Goal: Task Accomplishment & Management: Manage account settings

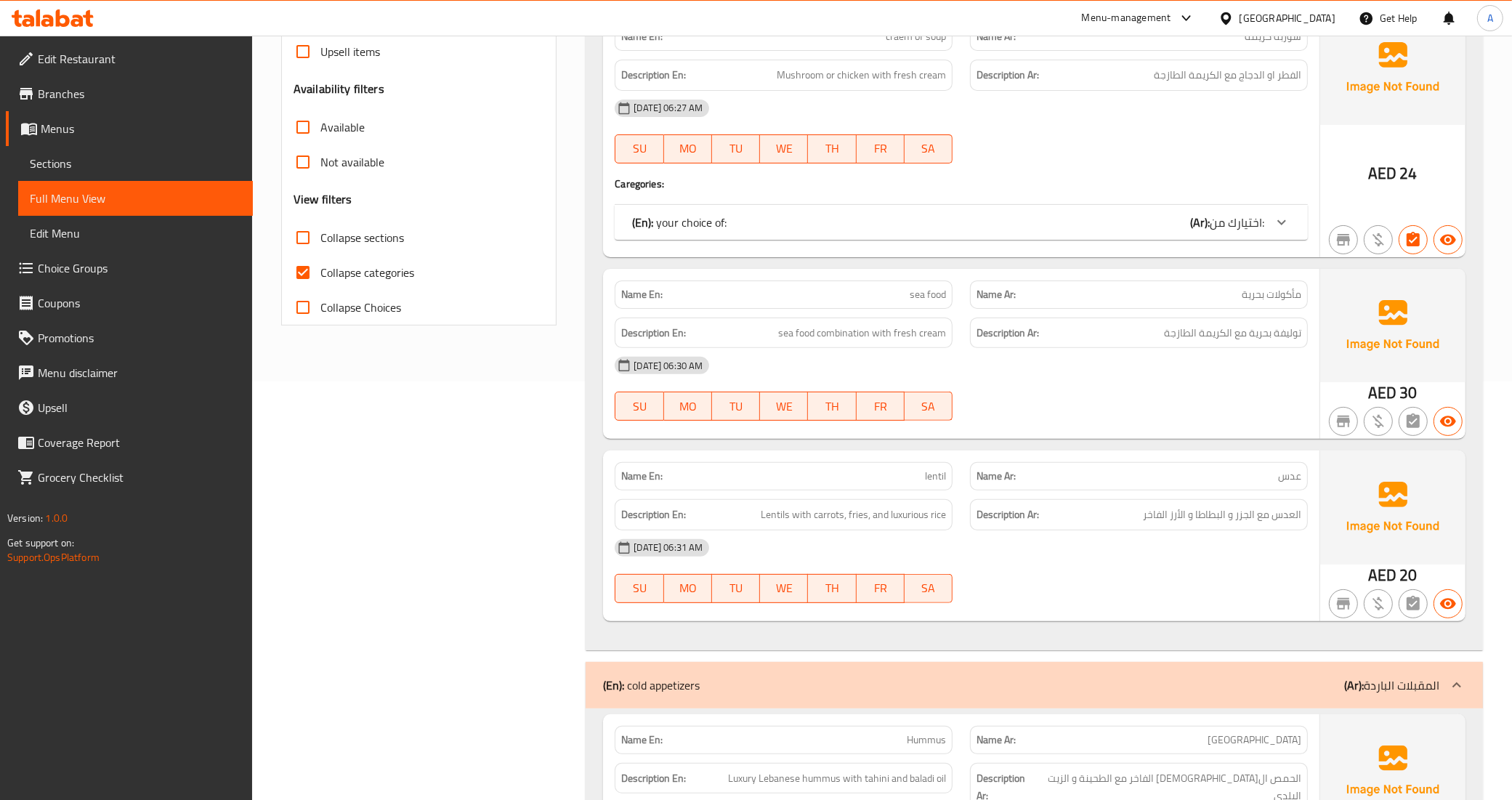
scroll to position [418, 0]
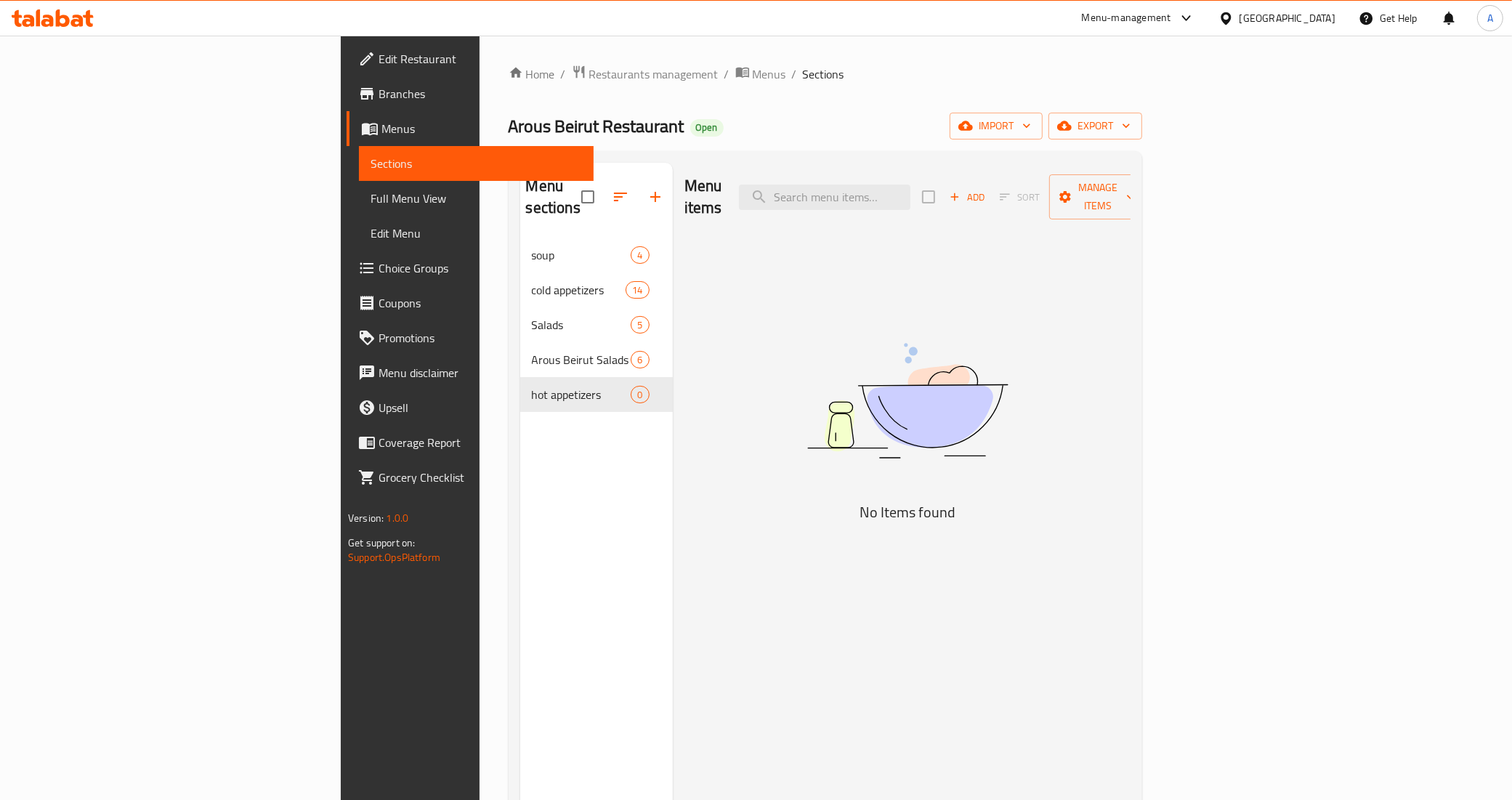
click at [990, 197] on button "Add" at bounding box center [967, 197] width 46 height 22
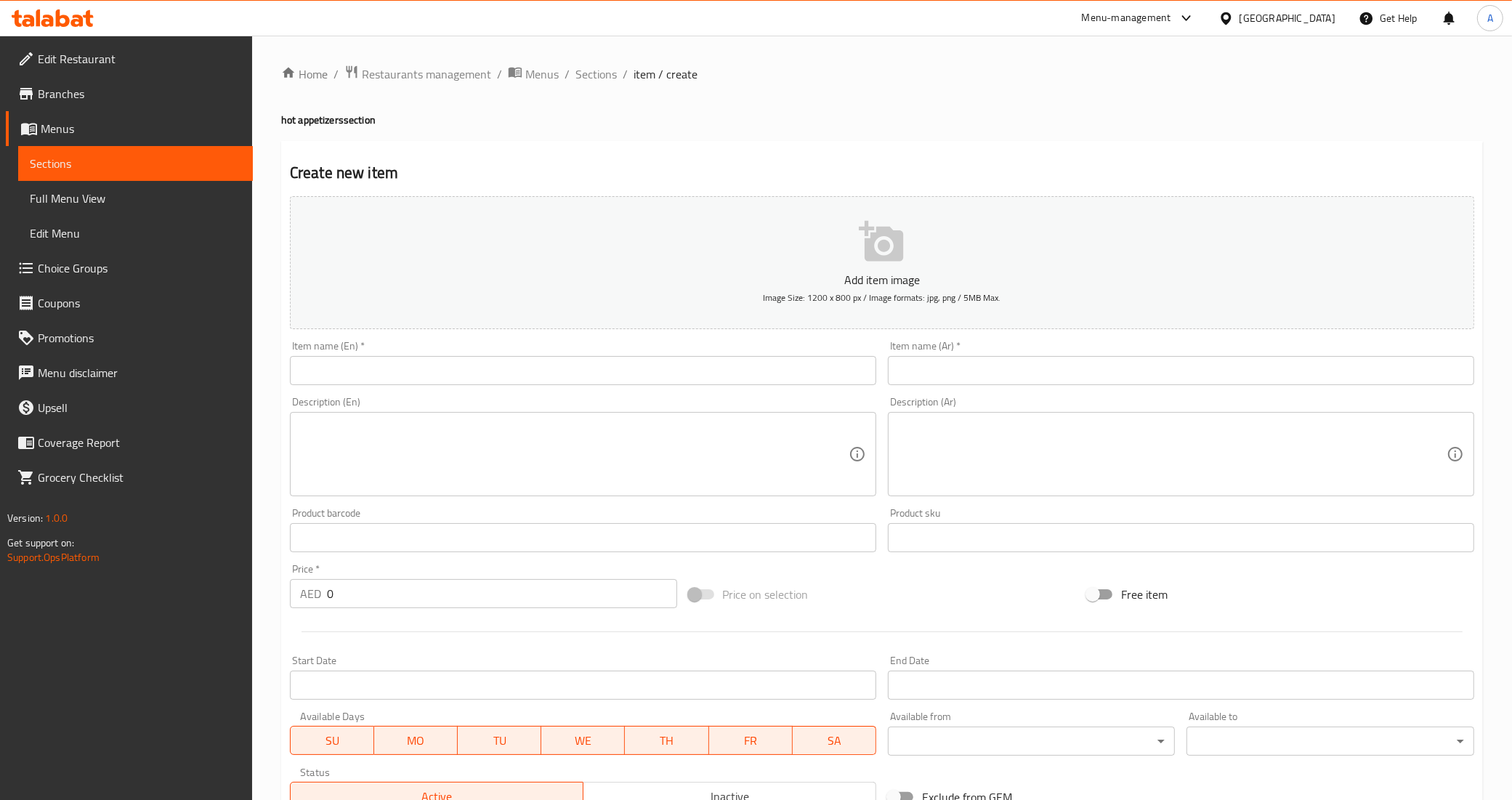
click at [584, 385] on input "text" at bounding box center [583, 371] width 587 height 29
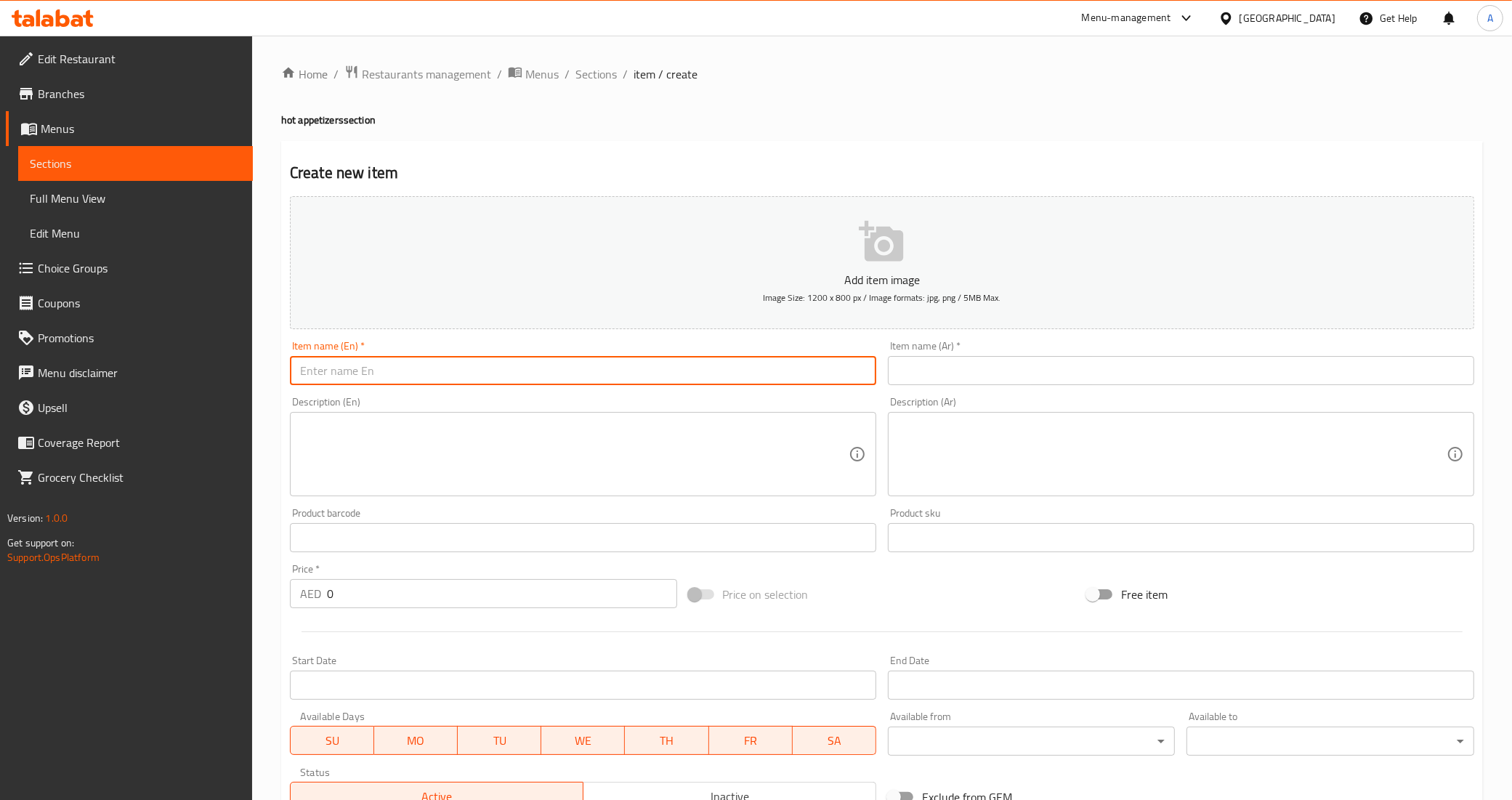
paste input "[PERSON_NAME]"
click at [505, 384] on input "[PERSON_NAME]" at bounding box center [583, 371] width 587 height 29
type input "[PERSON_NAME]"
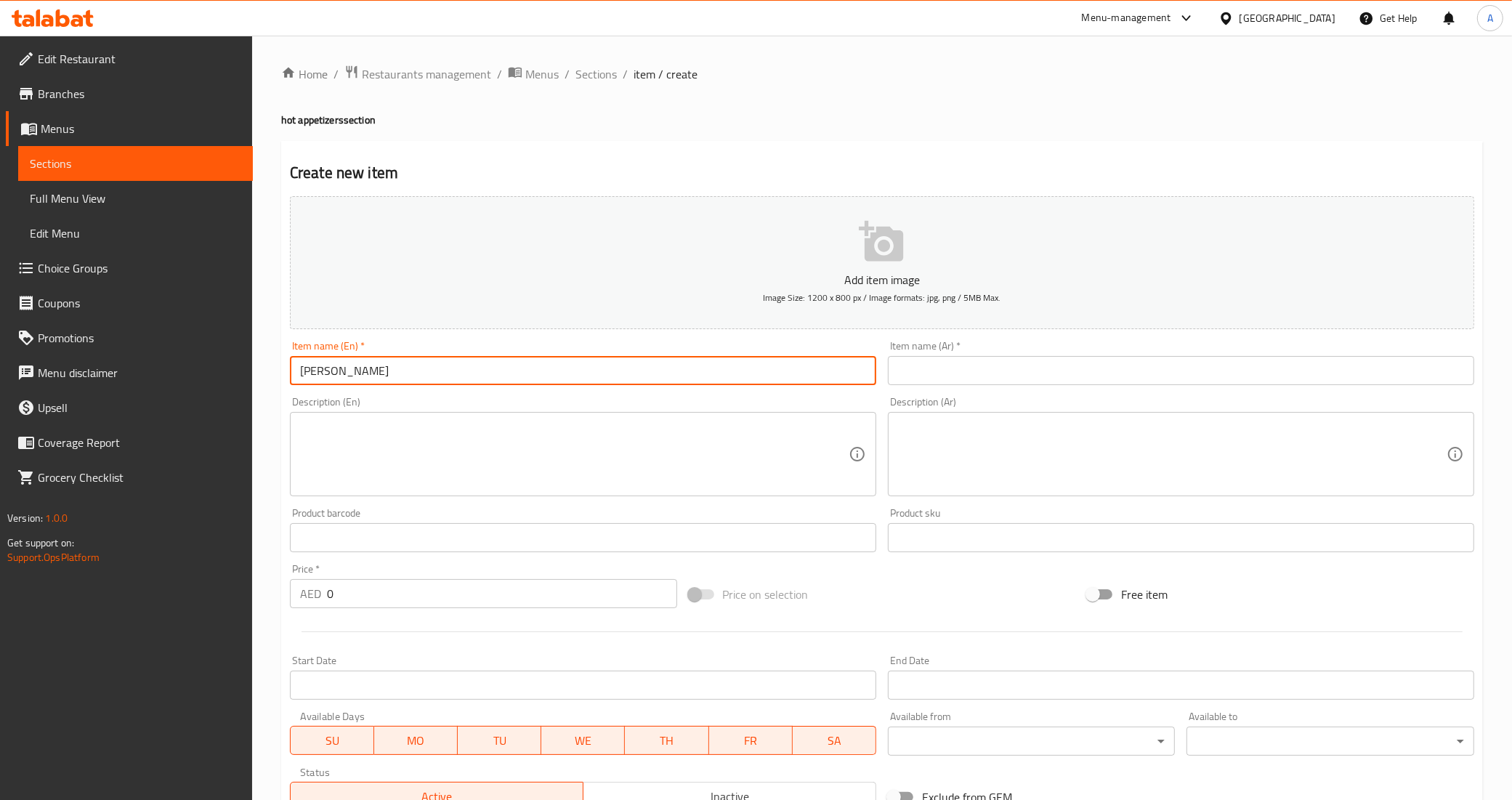
click at [492, 405] on div "Description (En) Description (En)" at bounding box center [583, 446] width 587 height 100
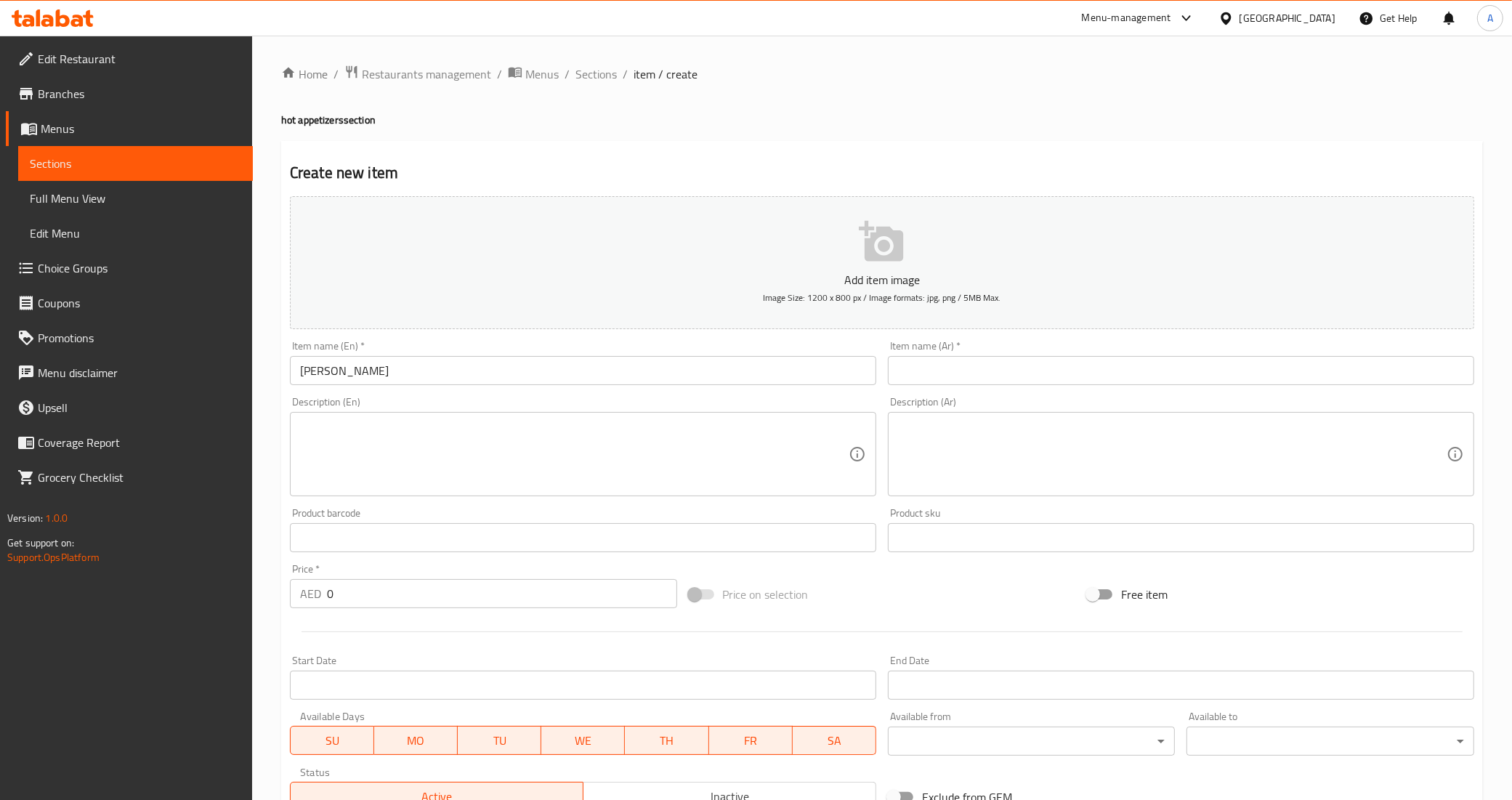
click at [966, 375] on input "text" at bounding box center [1181, 371] width 587 height 29
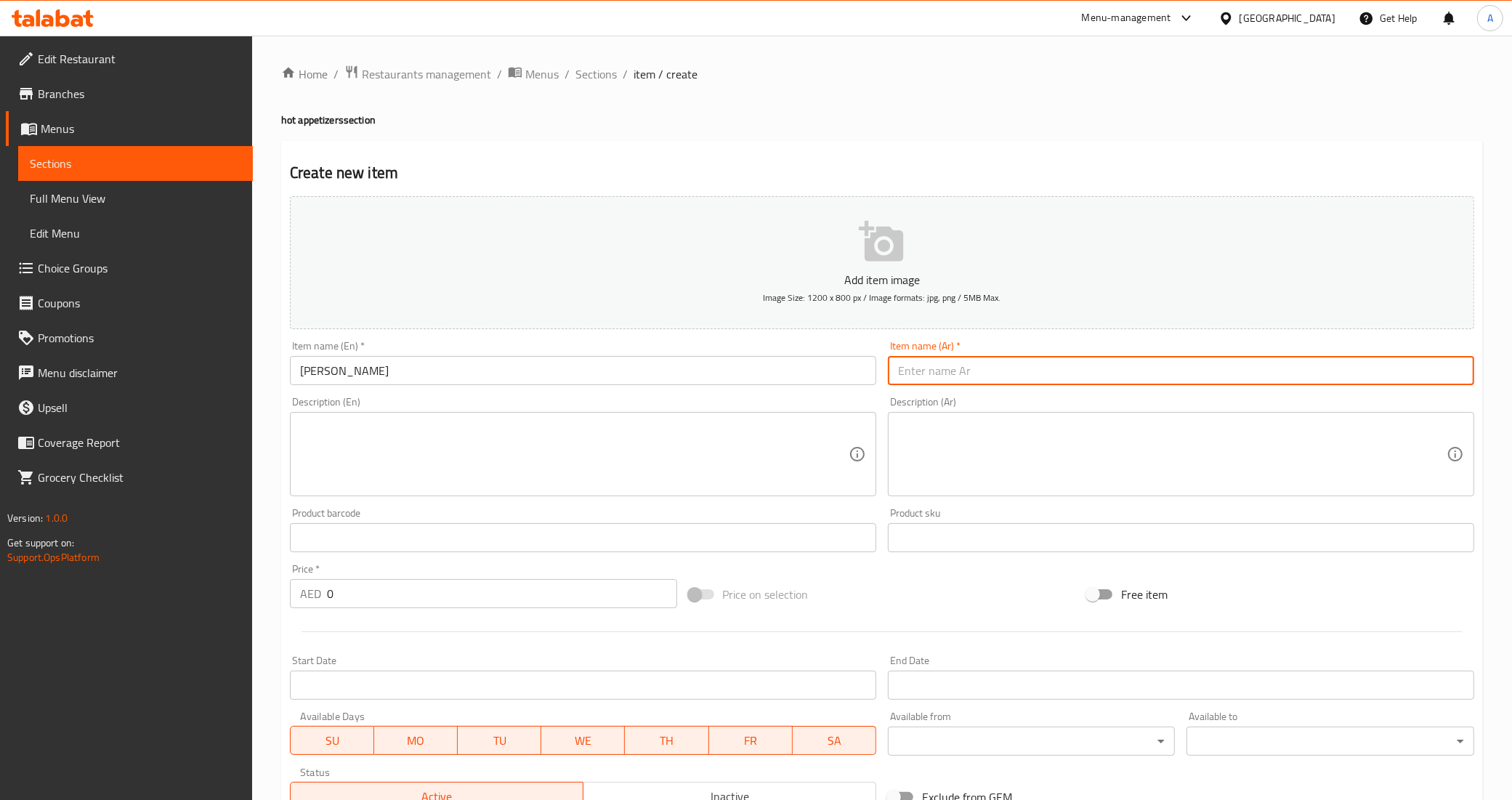
paste input "قلاية طماطم مع لحمة"
type input "قلاية طماطم مع لحمة"
click at [959, 383] on input "قلاية طماطم مع لحمة" at bounding box center [1181, 371] width 587 height 29
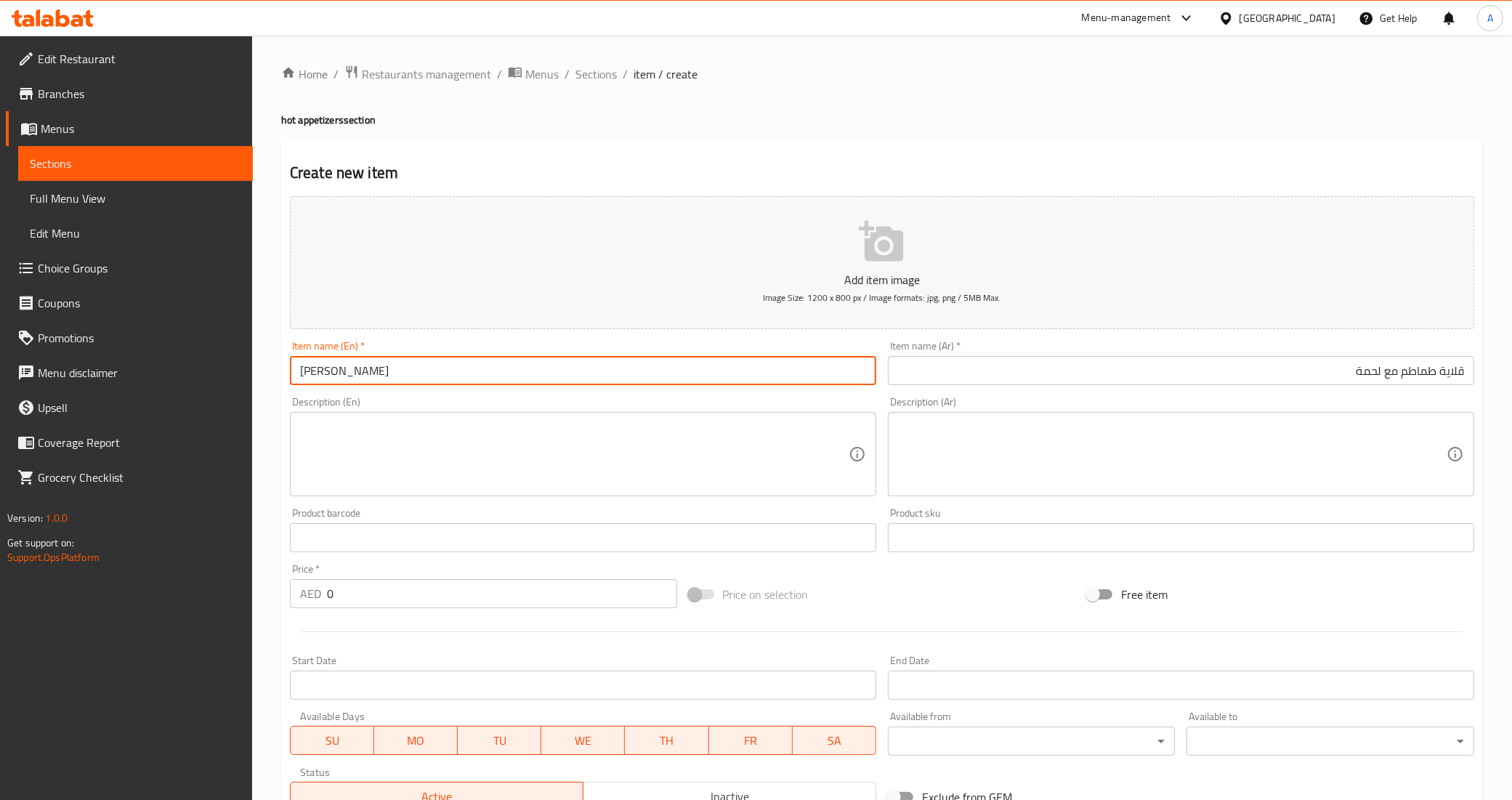
click at [528, 383] on input "[PERSON_NAME]" at bounding box center [583, 371] width 587 height 29
type input "[PERSON_NAME] with Meat"
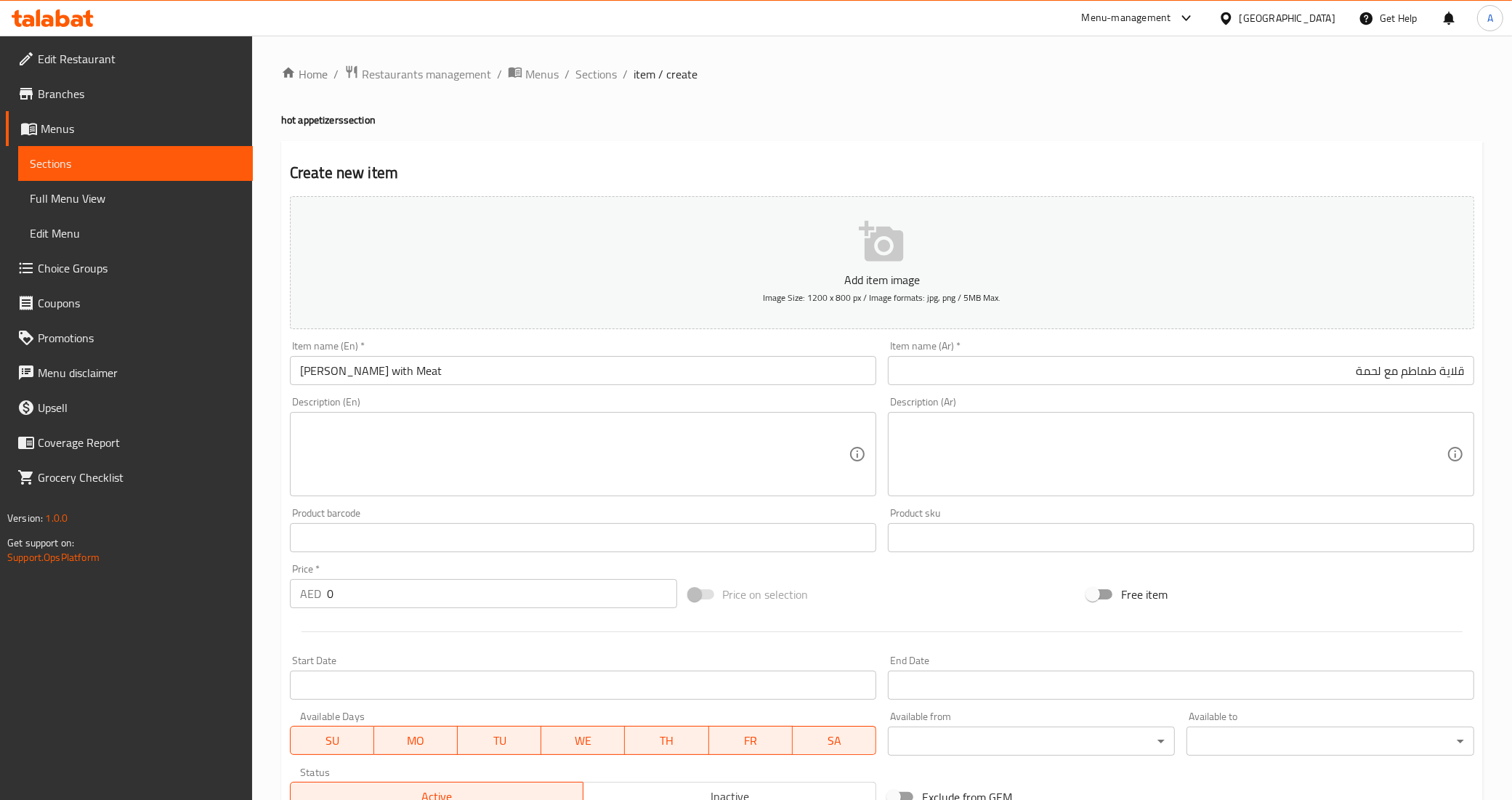
click at [1032, 433] on textarea at bounding box center [1172, 454] width 549 height 69
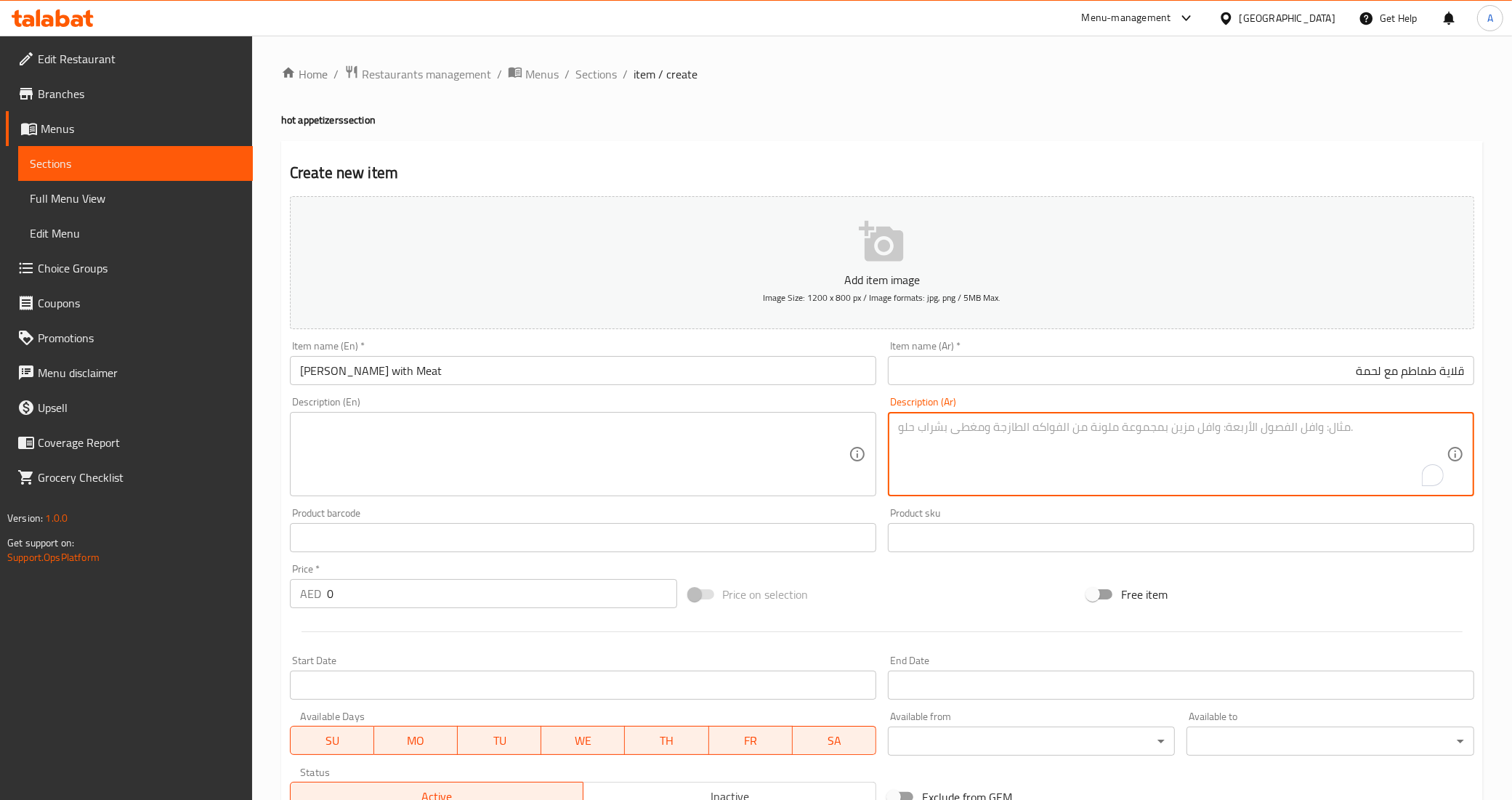
paste textarea "بندورة لحمة راس عصفور بصل ناعم توم ناعم مع البهارات الخاصة"
click at [1186, 449] on textarea "بندورة لحمة راس عصفور بصل ناعم توم ناعم مع البهارات الخاصة" at bounding box center [1172, 454] width 549 height 69
type textarea "بندورة لحمة راس عصفور بصل ناعم توم ناعم مع البهارات الخاصة"
click at [1421, 427] on textarea "بندورة لحمة راس عصفور بصل ناعم توم ناعم مع البهارات الخاصة" at bounding box center [1172, 454] width 549 height 69
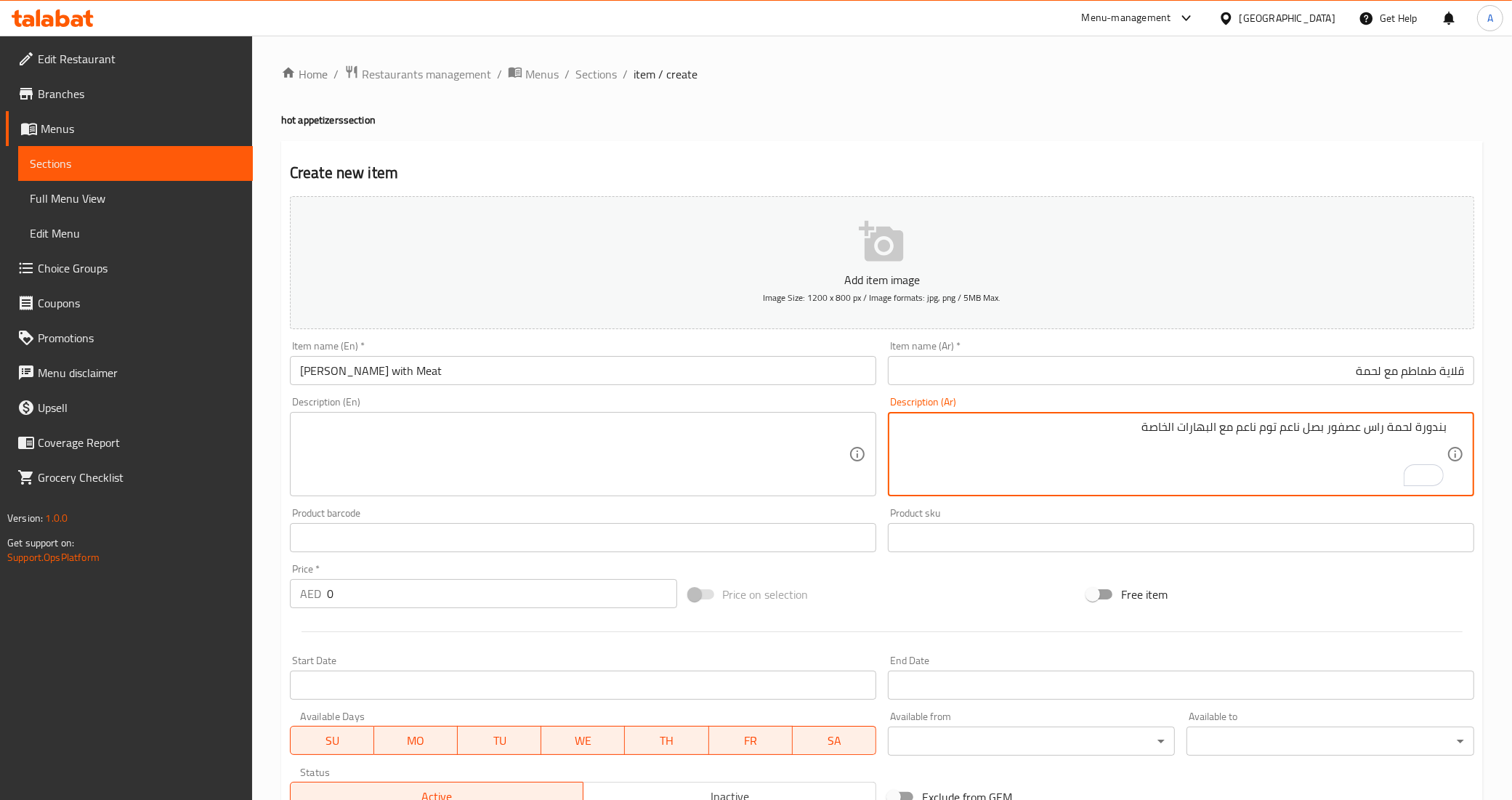
click at [1421, 427] on textarea "بندورة لحمة راس عصفور بصل ناعم توم ناعم مع البهارات الخاصة" at bounding box center [1172, 454] width 549 height 69
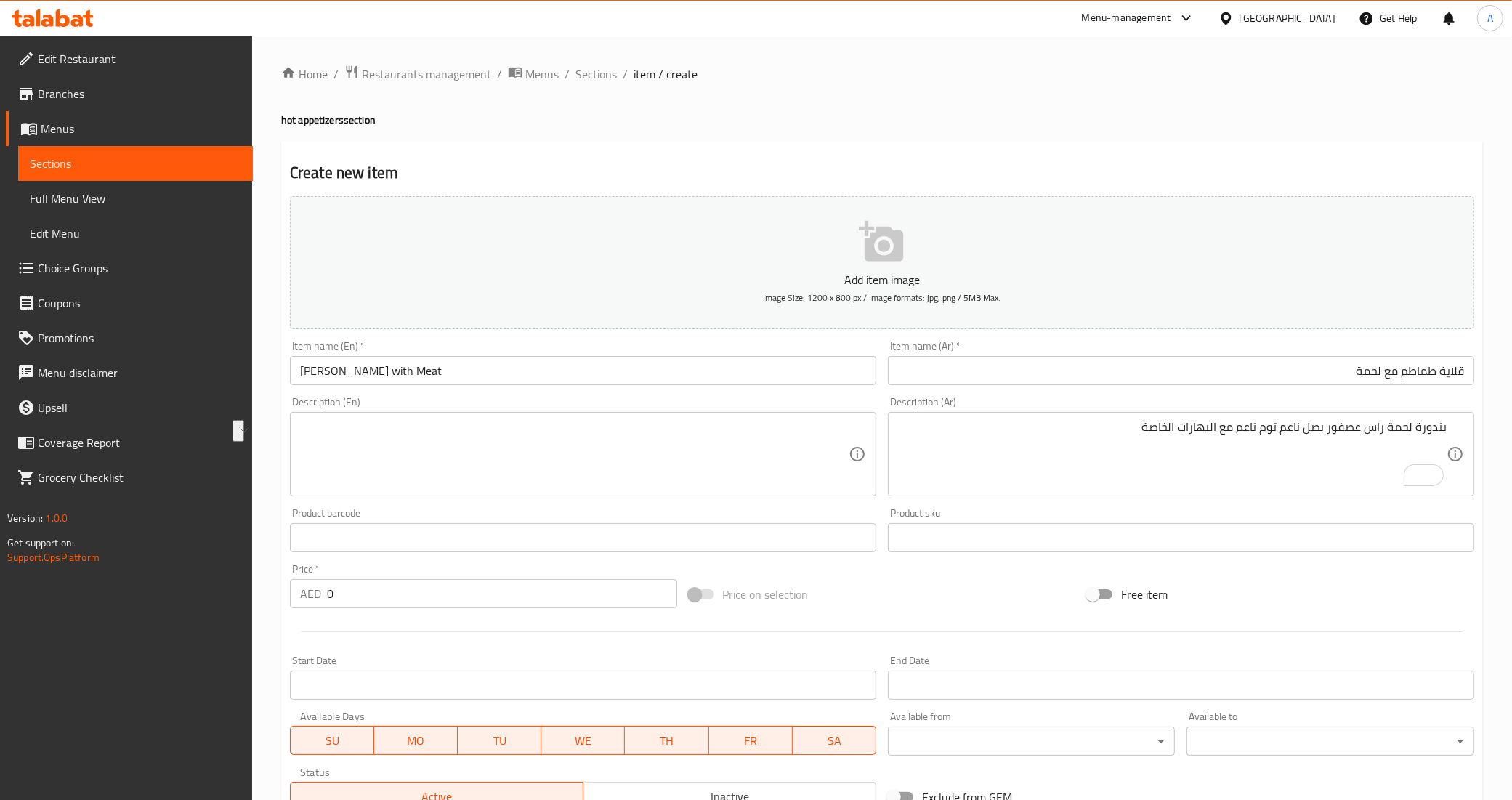
click at [825, 415] on div "Description (En)" at bounding box center [583, 454] width 587 height 84
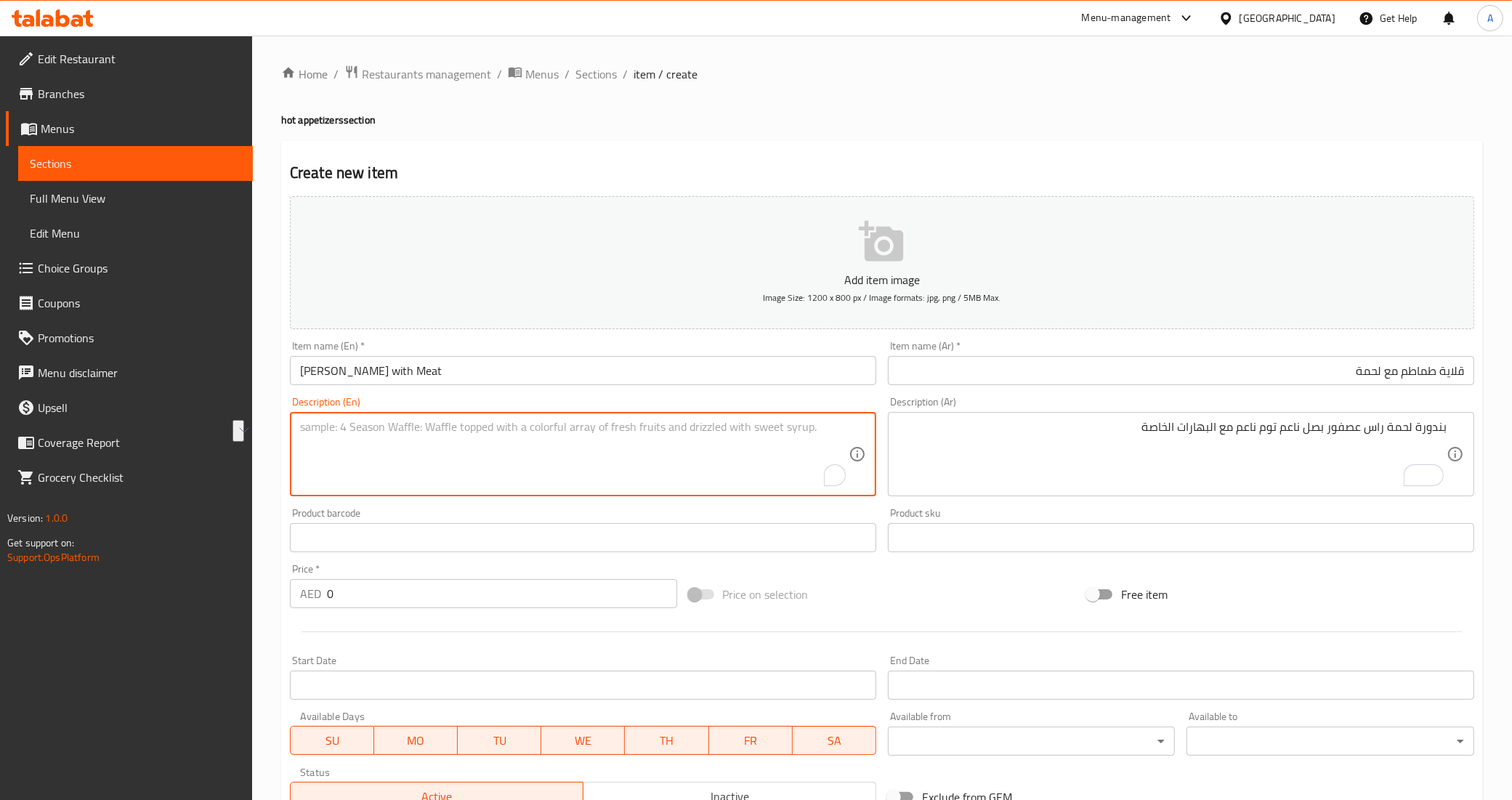
paste textarea "Tomato, meat, bird's head, finely chopped onion, finely chopped garlic with spe…"
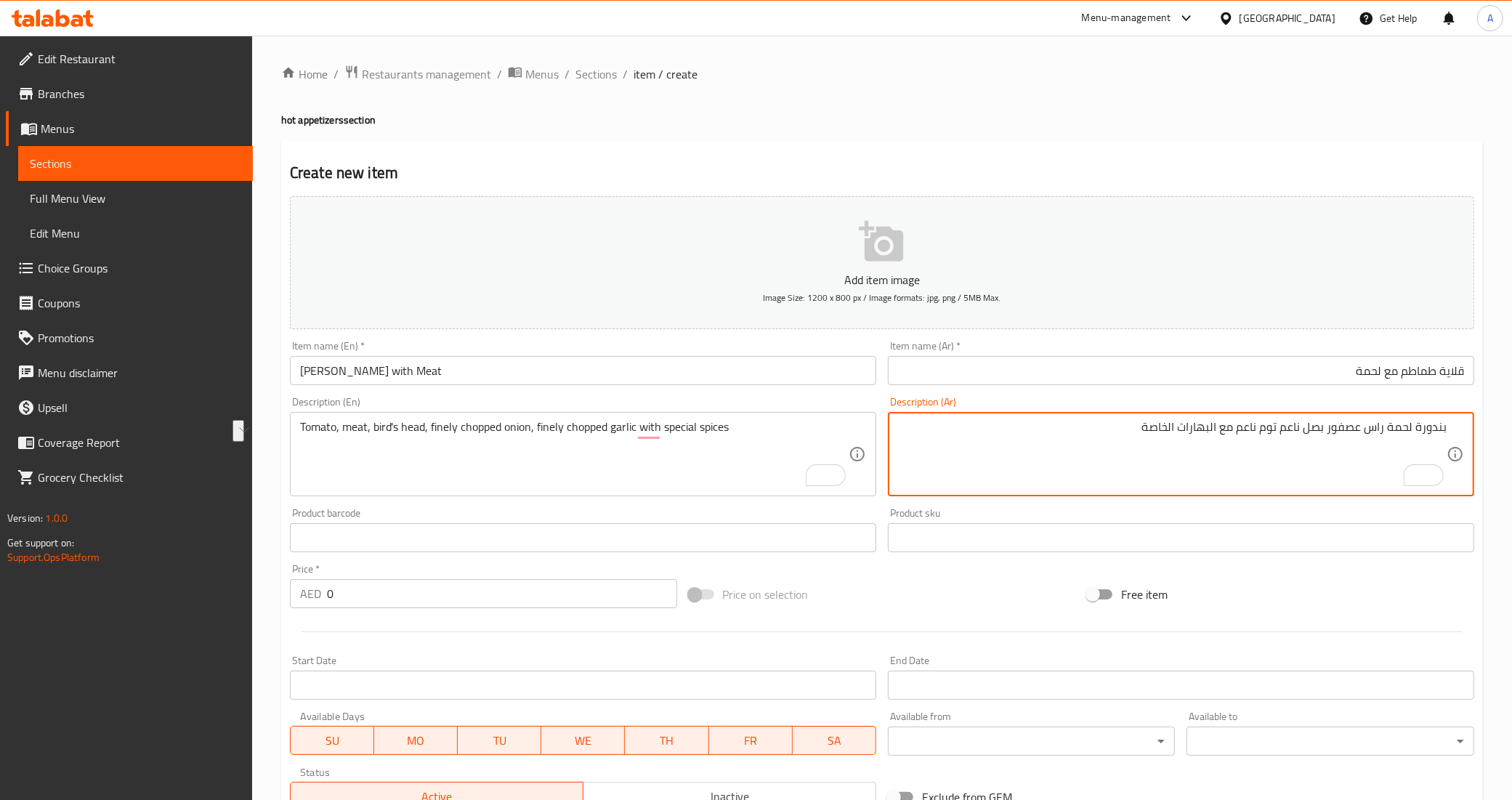
drag, startPoint x: 1386, startPoint y: 426, endPoint x: 1330, endPoint y: 426, distance: 56.0
click at [1349, 459] on textarea "بندورة لحمة راس عصفور بصل ناعم توم ناعم مع البهارات الخاصة" at bounding box center [1172, 454] width 549 height 69
click at [1156, 427] on textarea "بندورة لحمة راس عصفور بصل ناعم توم ناعم مع البهارات الخاصة" at bounding box center [1172, 454] width 549 height 69
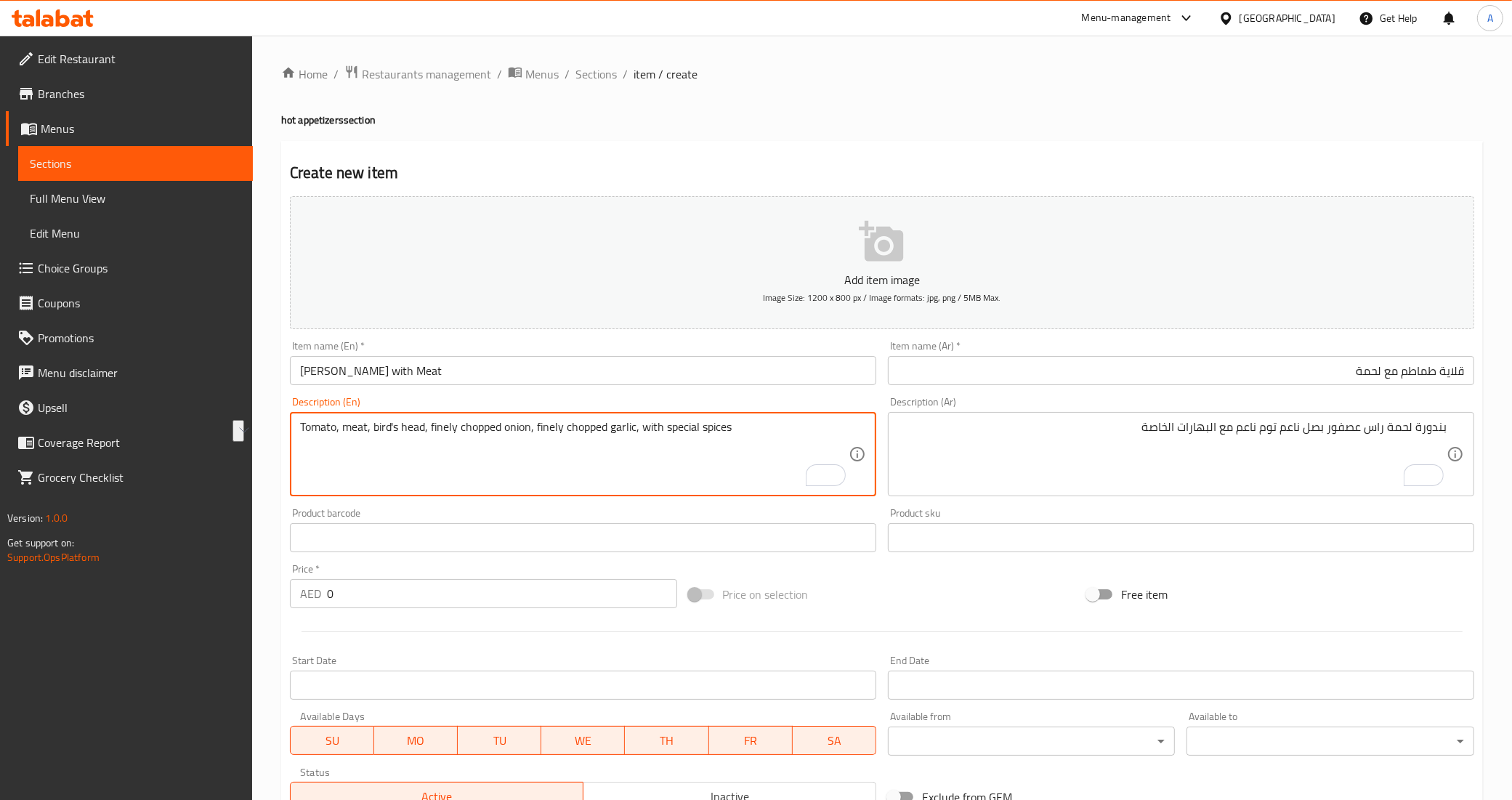
drag, startPoint x: 499, startPoint y: 430, endPoint x: 431, endPoint y: 427, distance: 68.1
click at [431, 427] on textarea "Tomato, meat, bird's head, finely chopped onion, finely chopped garlic, with sp…" at bounding box center [574, 454] width 549 height 69
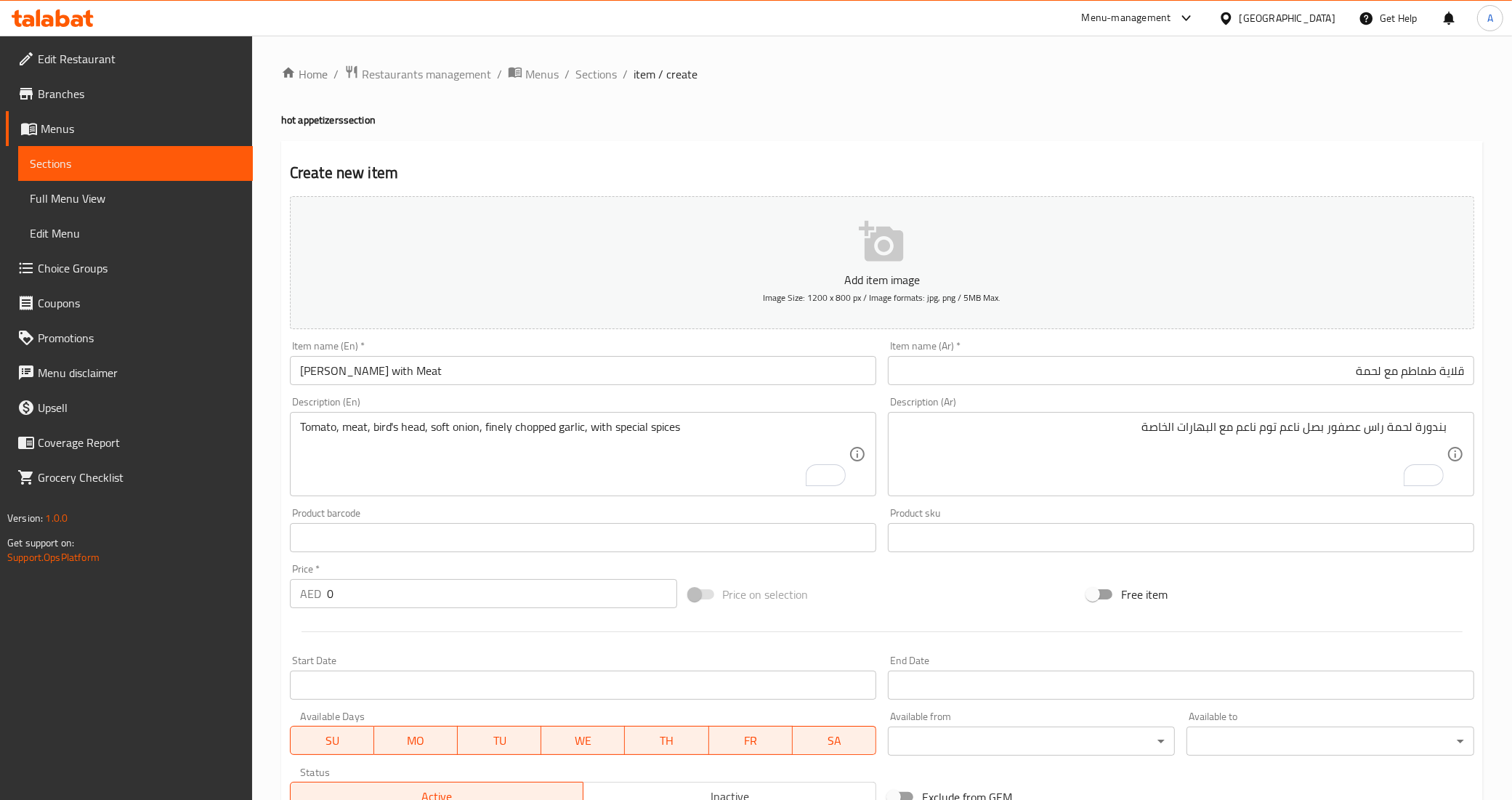
drag, startPoint x: 939, startPoint y: 40, endPoint x: 444, endPoint y: 459, distance: 648.5
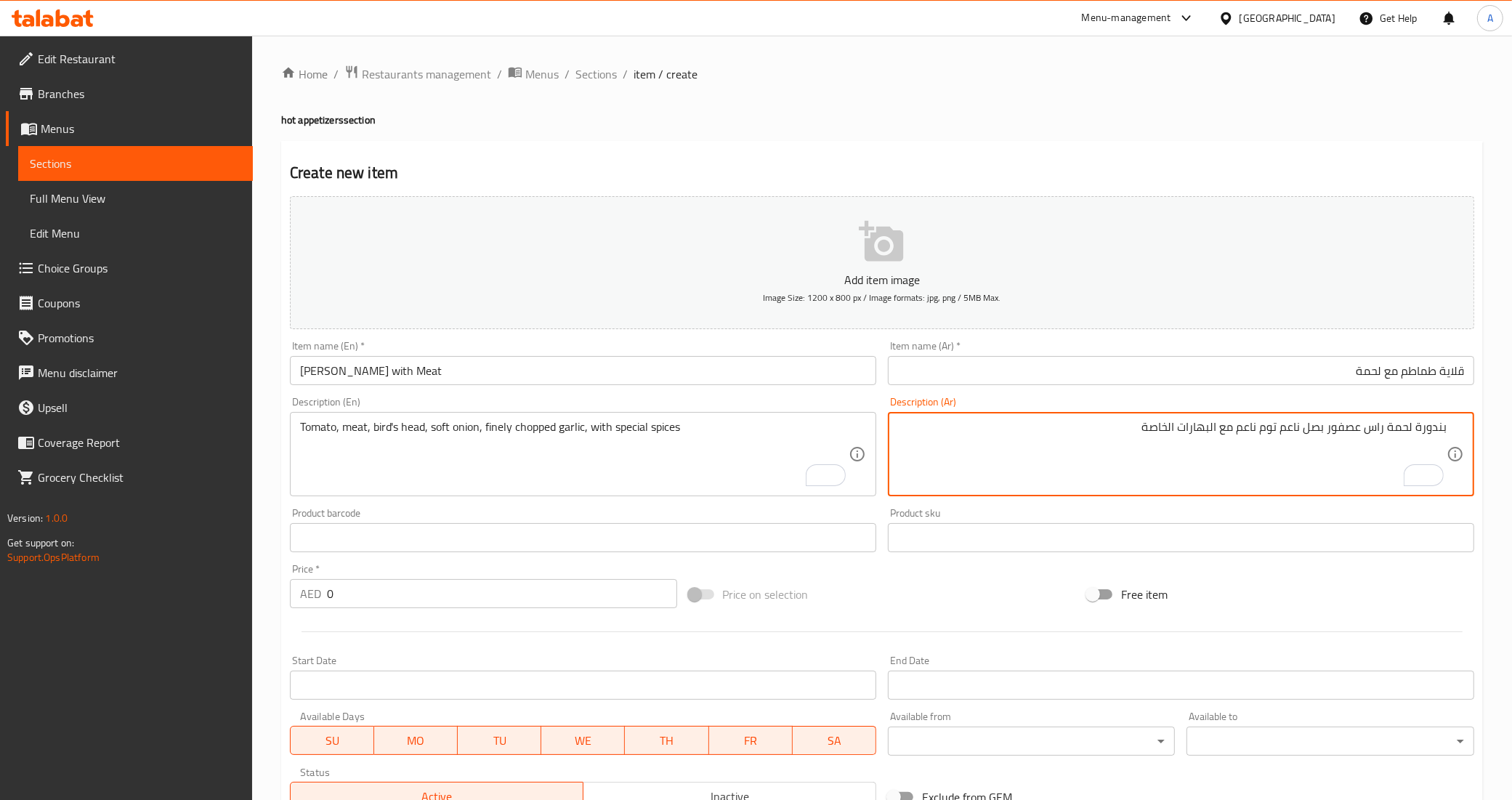
click at [1280, 431] on textarea "بندورة لحمة راس عصفور بصل ناعم توم ناعم مع البهارات الخاصة" at bounding box center [1172, 454] width 549 height 69
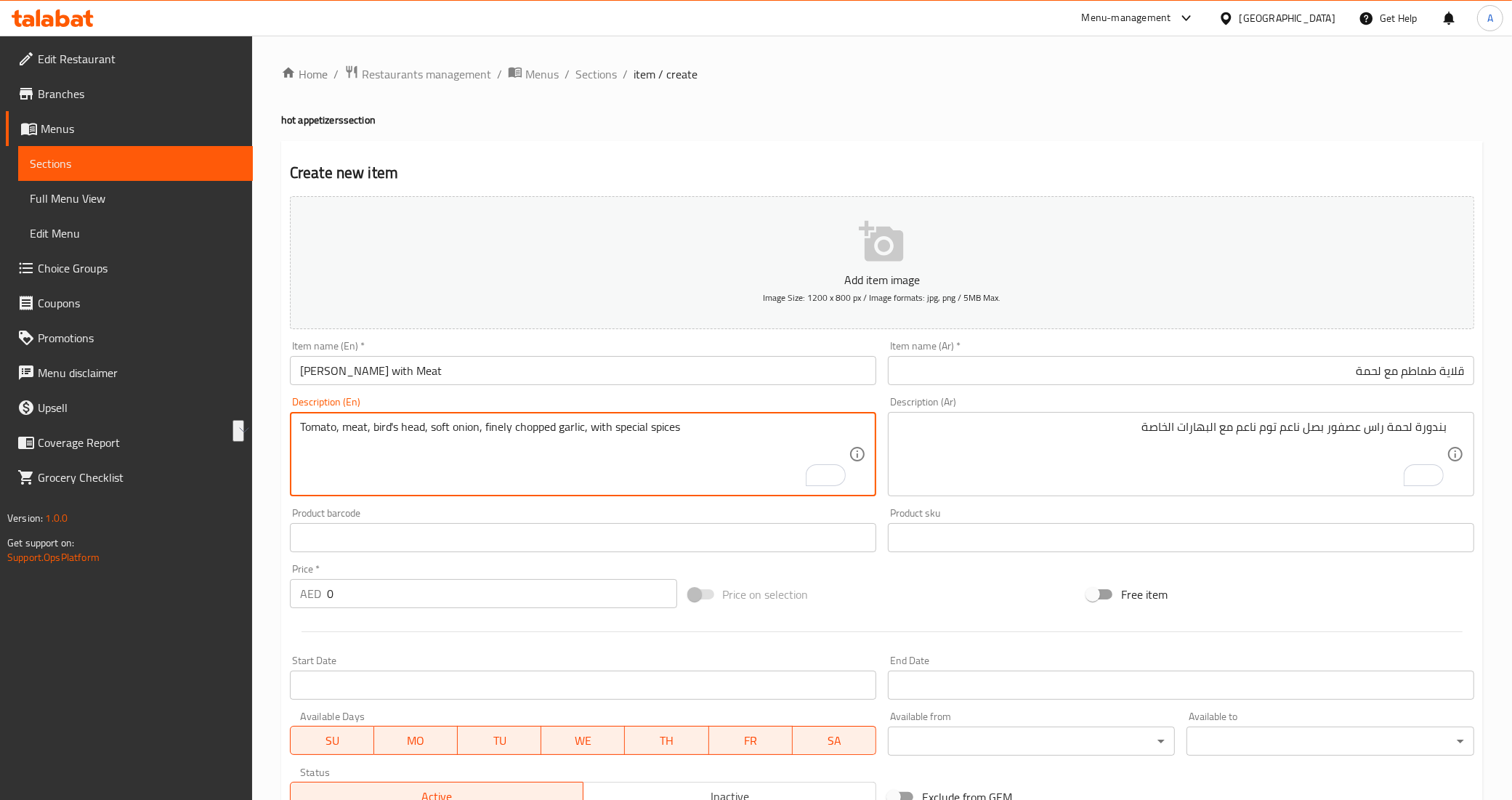
drag, startPoint x: 556, startPoint y: 430, endPoint x: 485, endPoint y: 427, distance: 71.1
click at [496, 469] on textarea "Tomato, meat, bird's head, soft onion, soft garlic, with special spices" at bounding box center [574, 454] width 549 height 69
type textarea "Tomato, meat, bird's head, soft onion, soft garlic, with special spices"
click at [655, 474] on textarea "Tomato, meat, bird's head, soft onion, soft garlic, with special spices" at bounding box center [574, 454] width 549 height 69
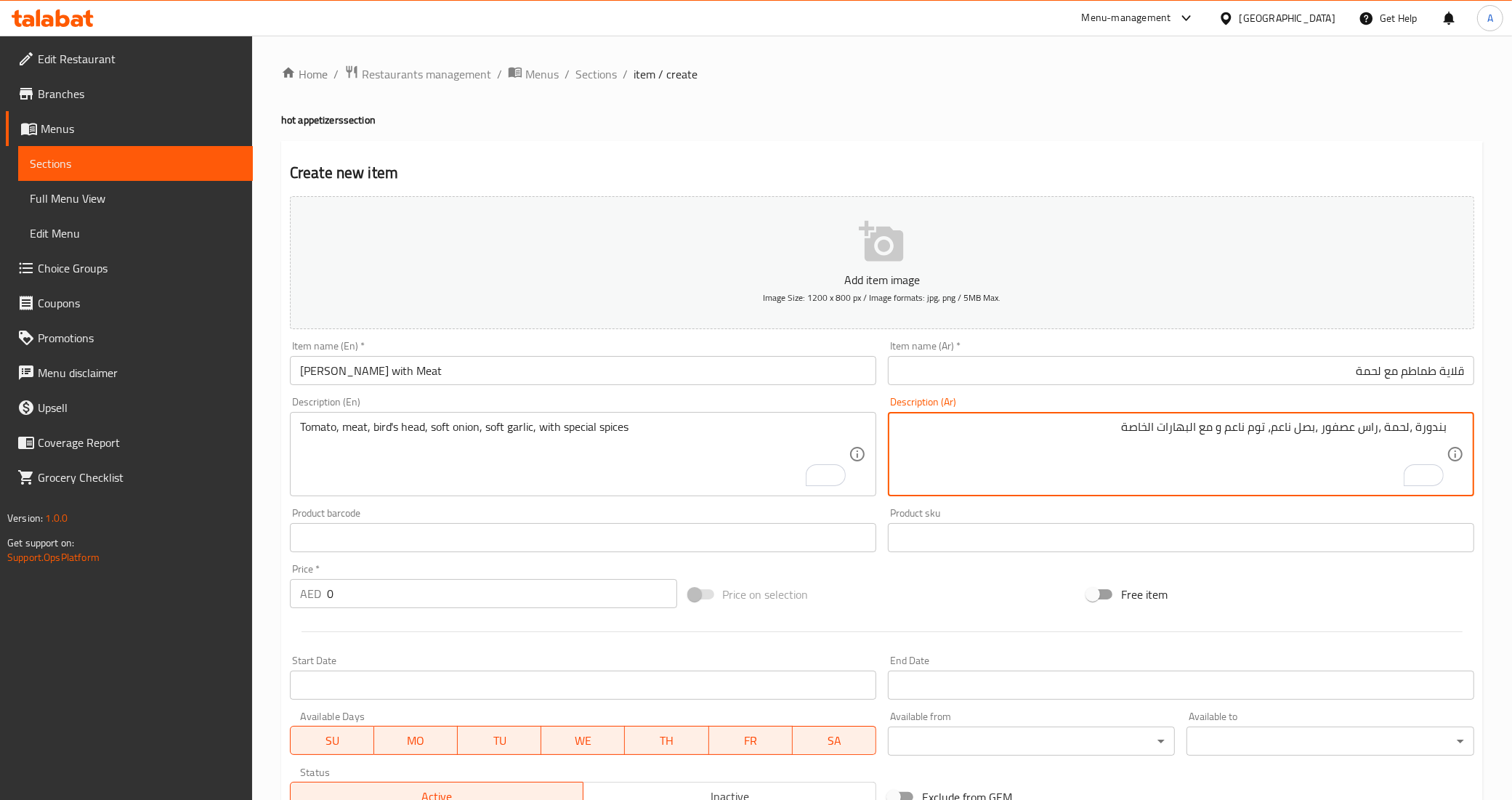
type textarea "بندورة ،لحمة ،راس عصفور ،بصل ناعم، توم ناعم و مع البهارات الخاصة"
click at [920, 594] on div "Price on selection" at bounding box center [882, 595] width 399 height 40
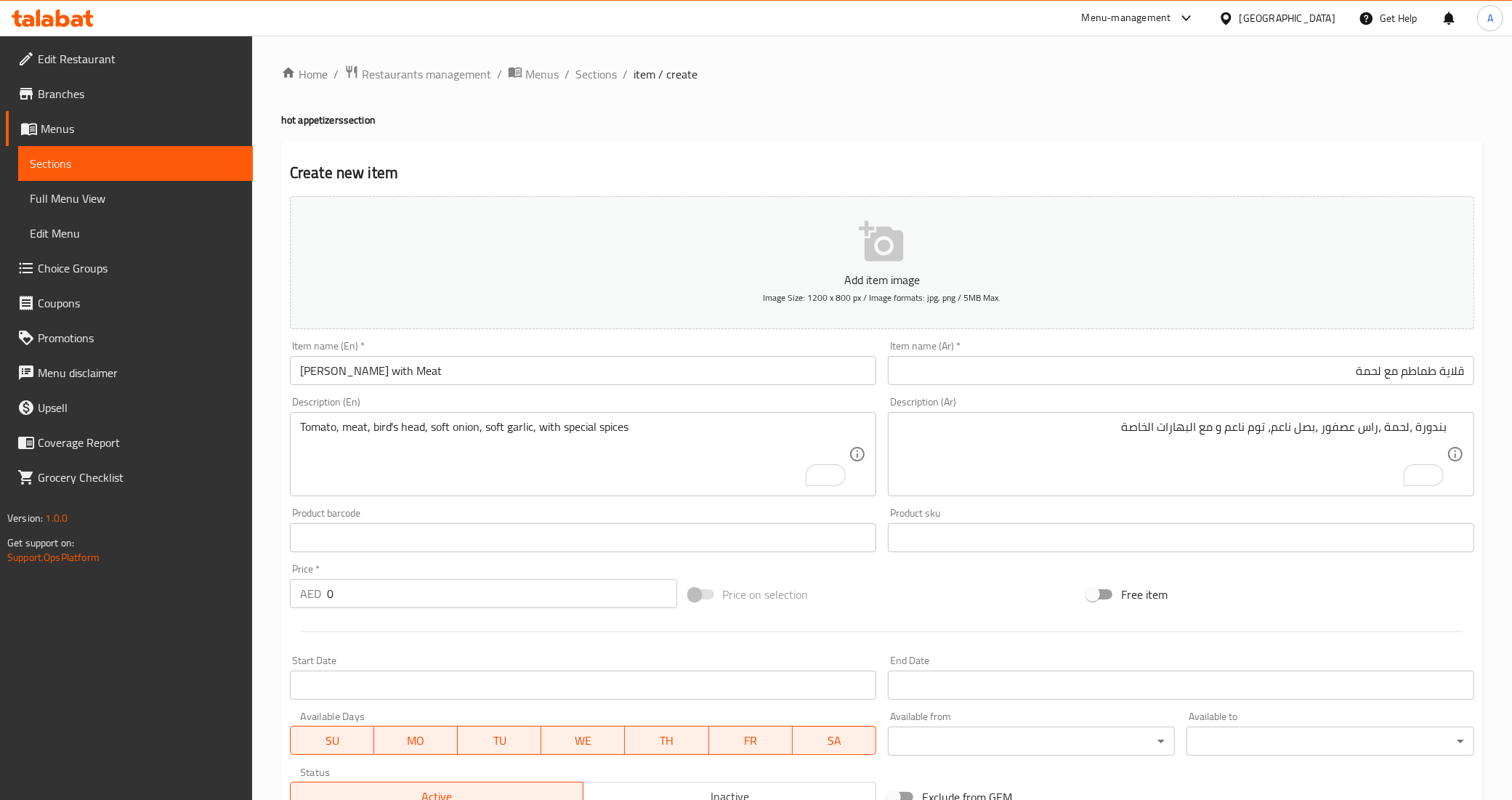
click at [476, 601] on input "0" at bounding box center [502, 594] width 350 height 29
type input "46"
click at [447, 622] on div at bounding box center [881, 631] width 1195 height 36
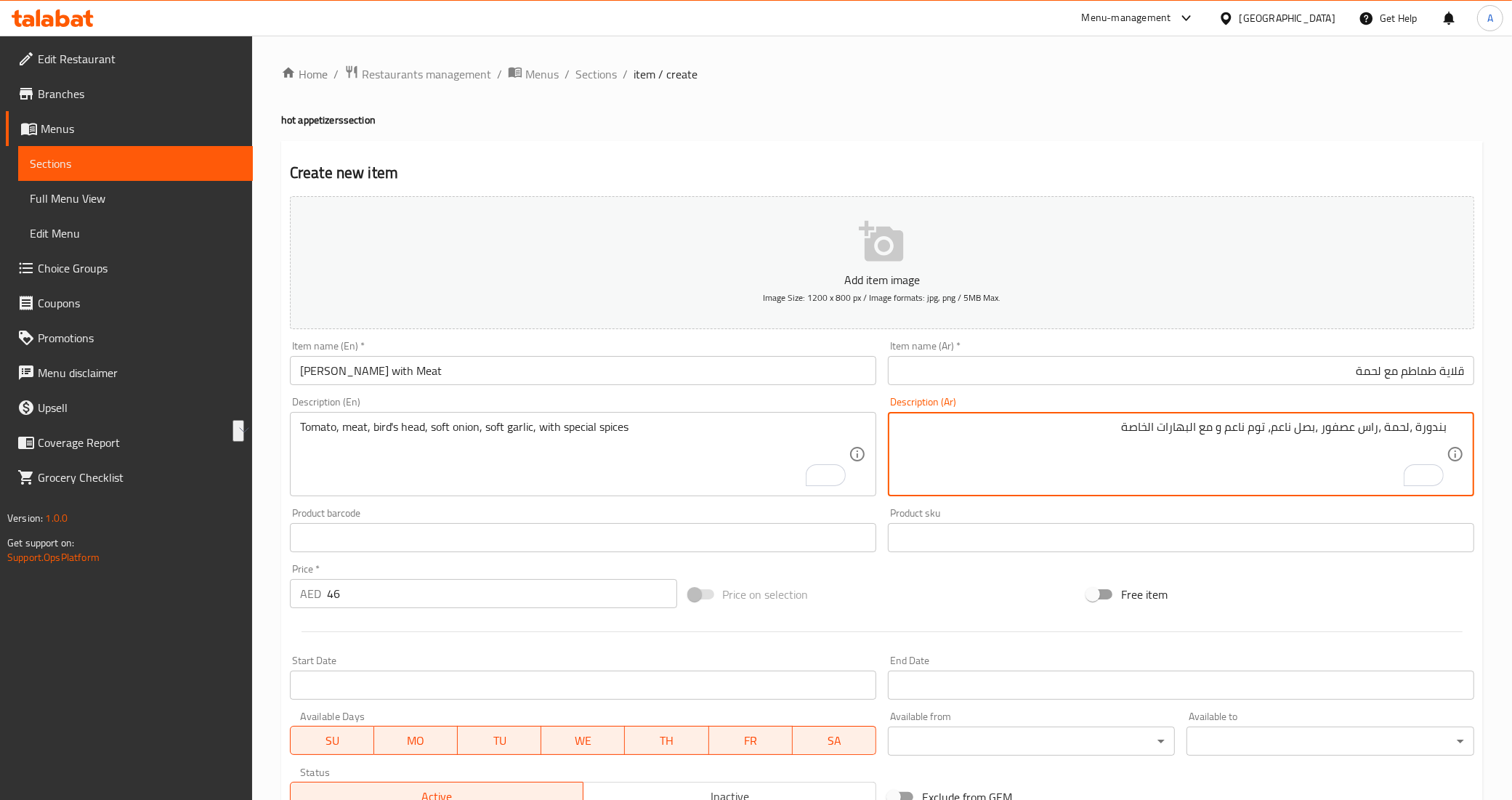
drag, startPoint x: 1381, startPoint y: 427, endPoint x: 1323, endPoint y: 429, distance: 58.0
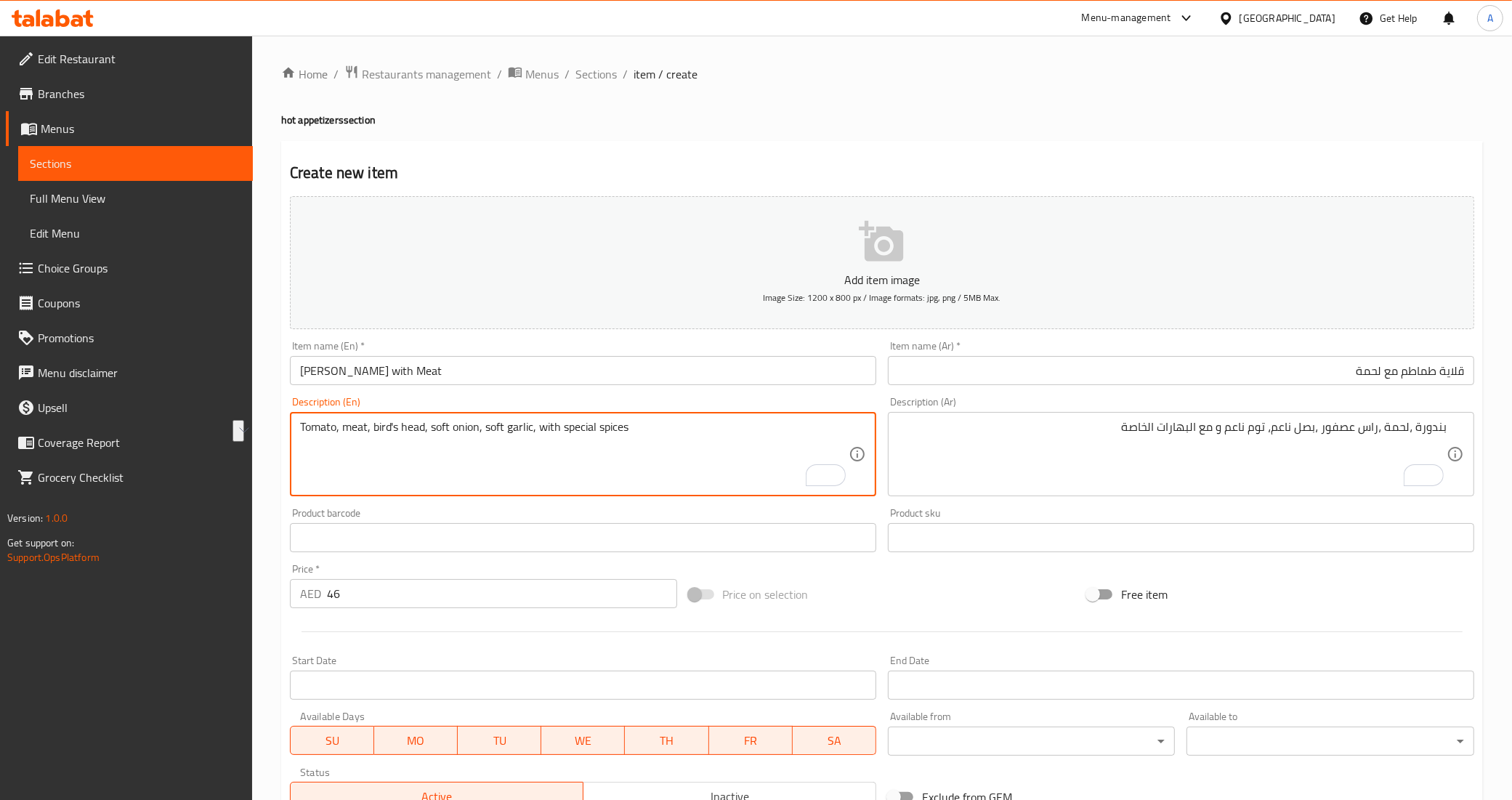
drag, startPoint x: 426, startPoint y: 430, endPoint x: 367, endPoint y: 427, distance: 59.1
type textarea "Tomato, meat ras asfour , soft onion, soft garlic, with special spices"
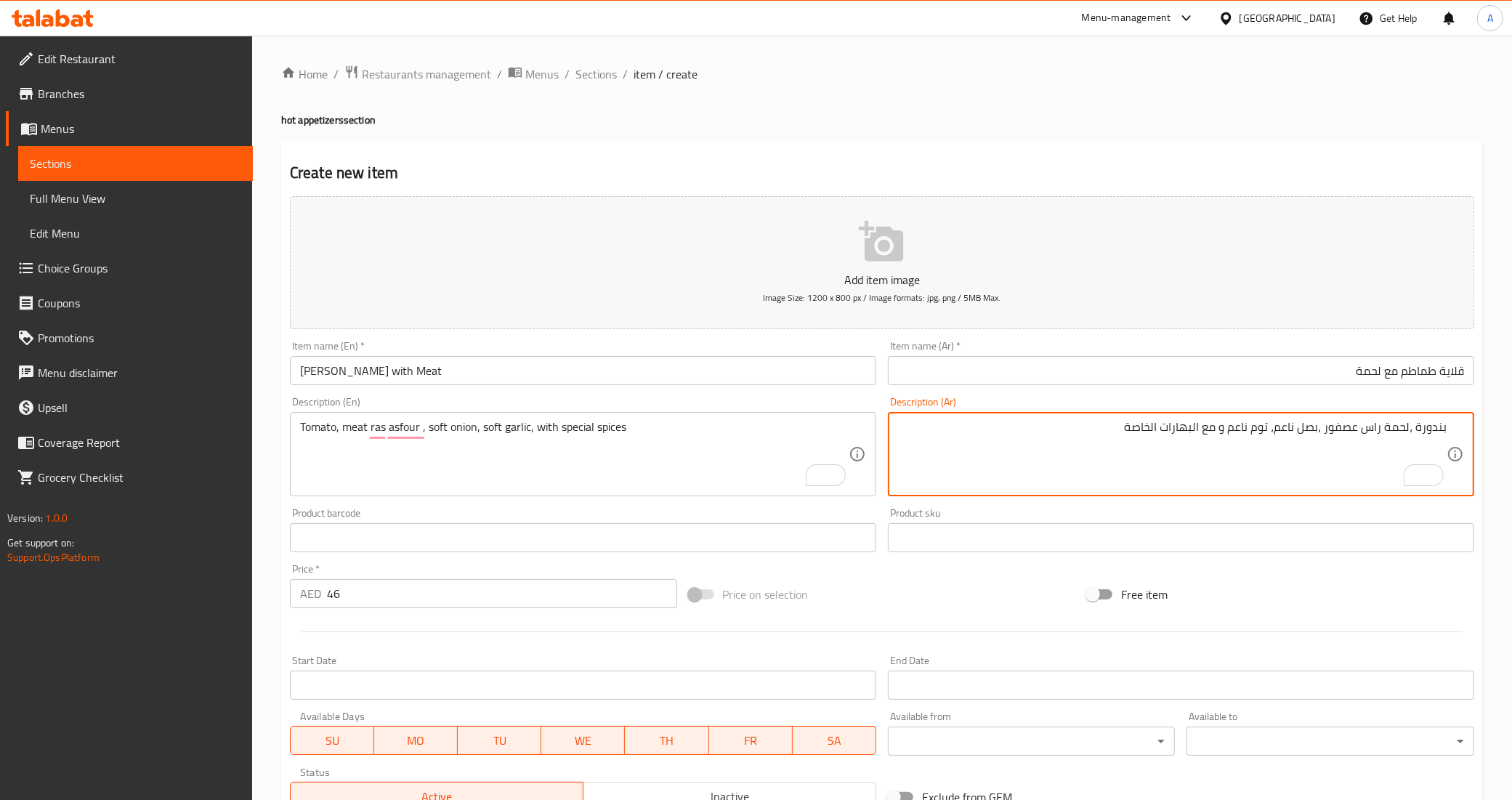
type textarea "بندورة ،لحمة راس عصفور ،بصل ناعم، توم ناعم و مع البهارات الخاصة"
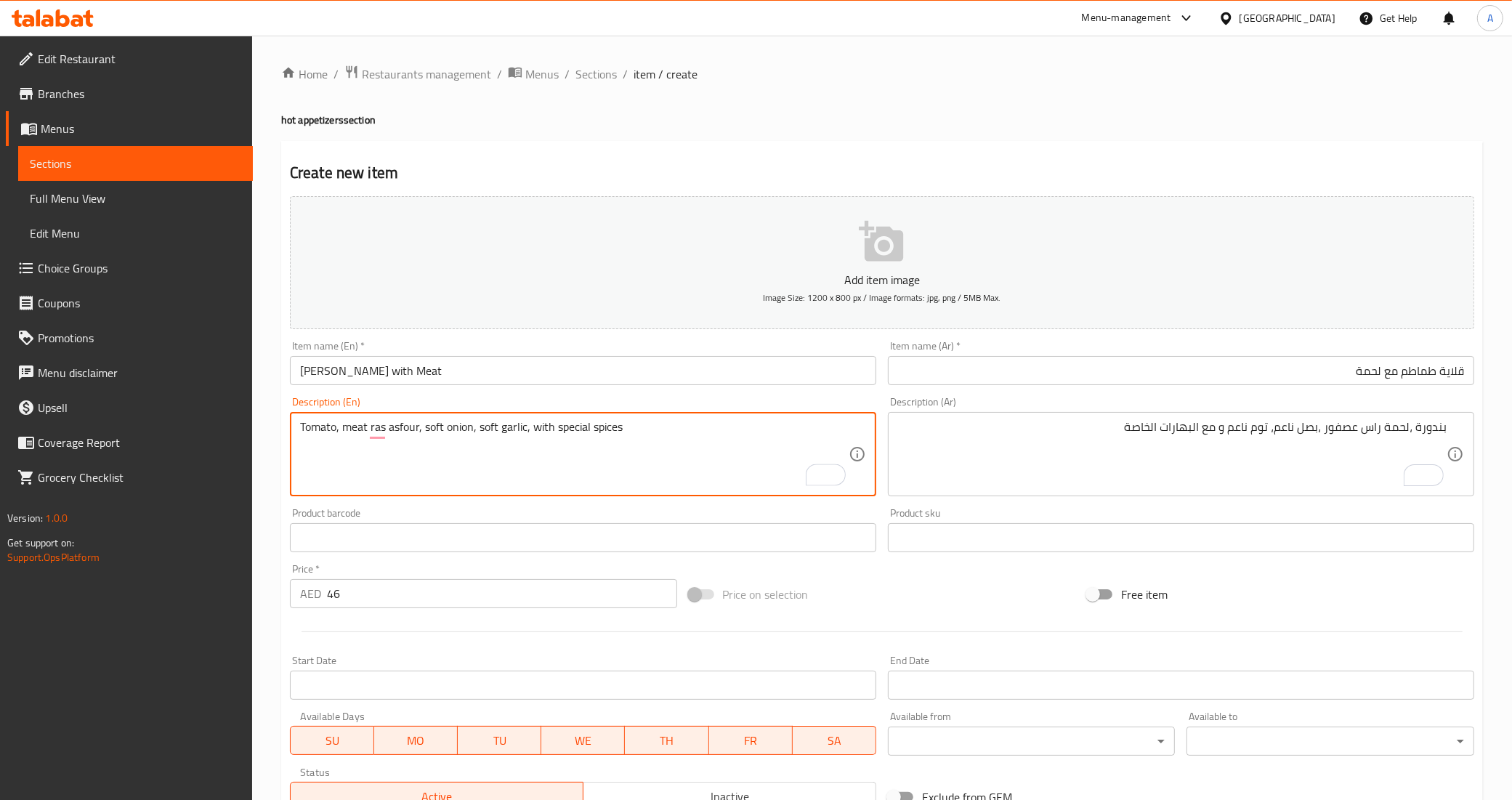
type textarea "Tomato, meat ras asfour, soft onion, soft garlic, with special spices"
click at [495, 513] on div "Product barcode Product barcode" at bounding box center [583, 531] width 587 height 45
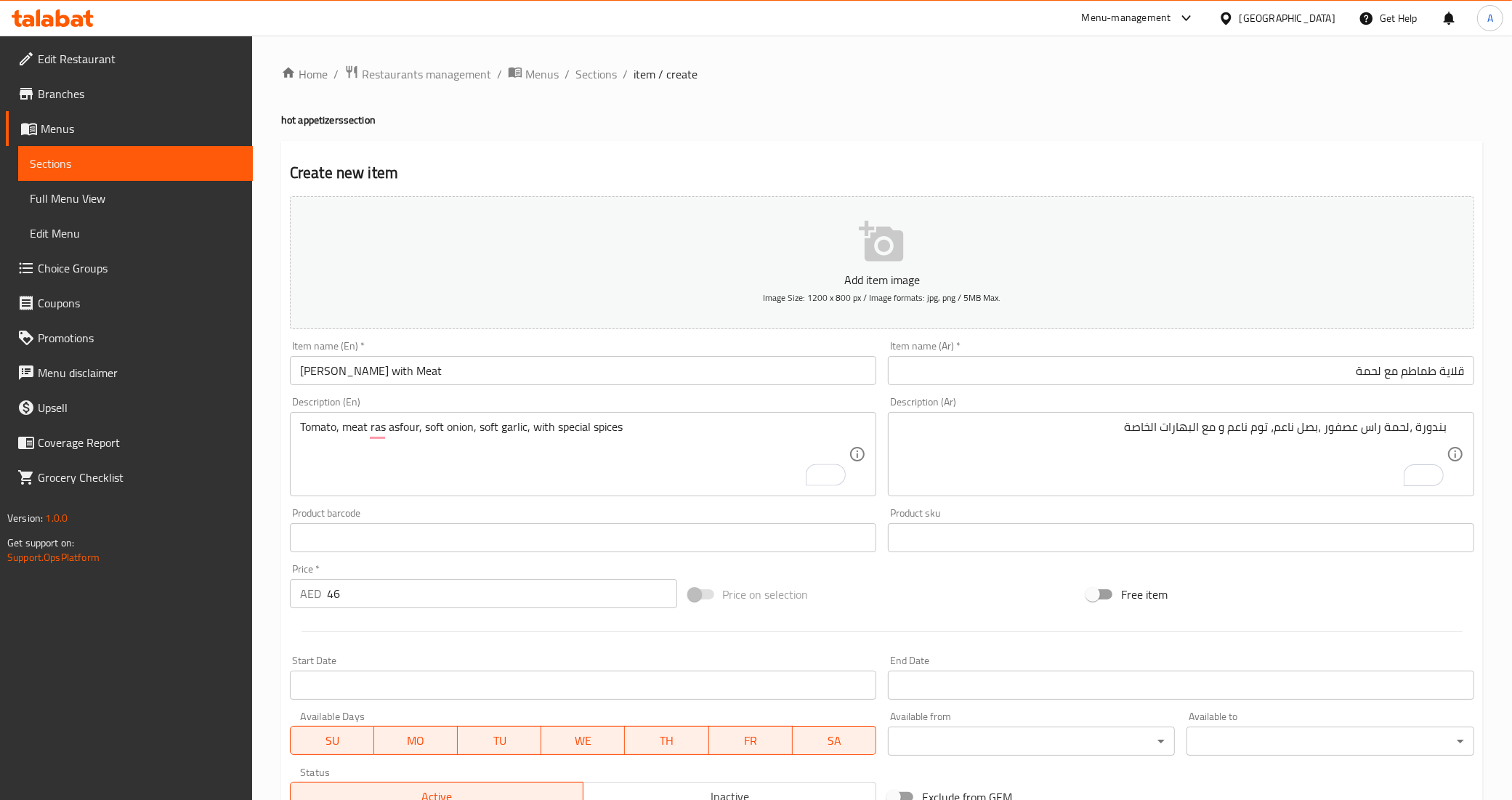
click at [1295, 600] on div "Free item" at bounding box center [1281, 595] width 399 height 40
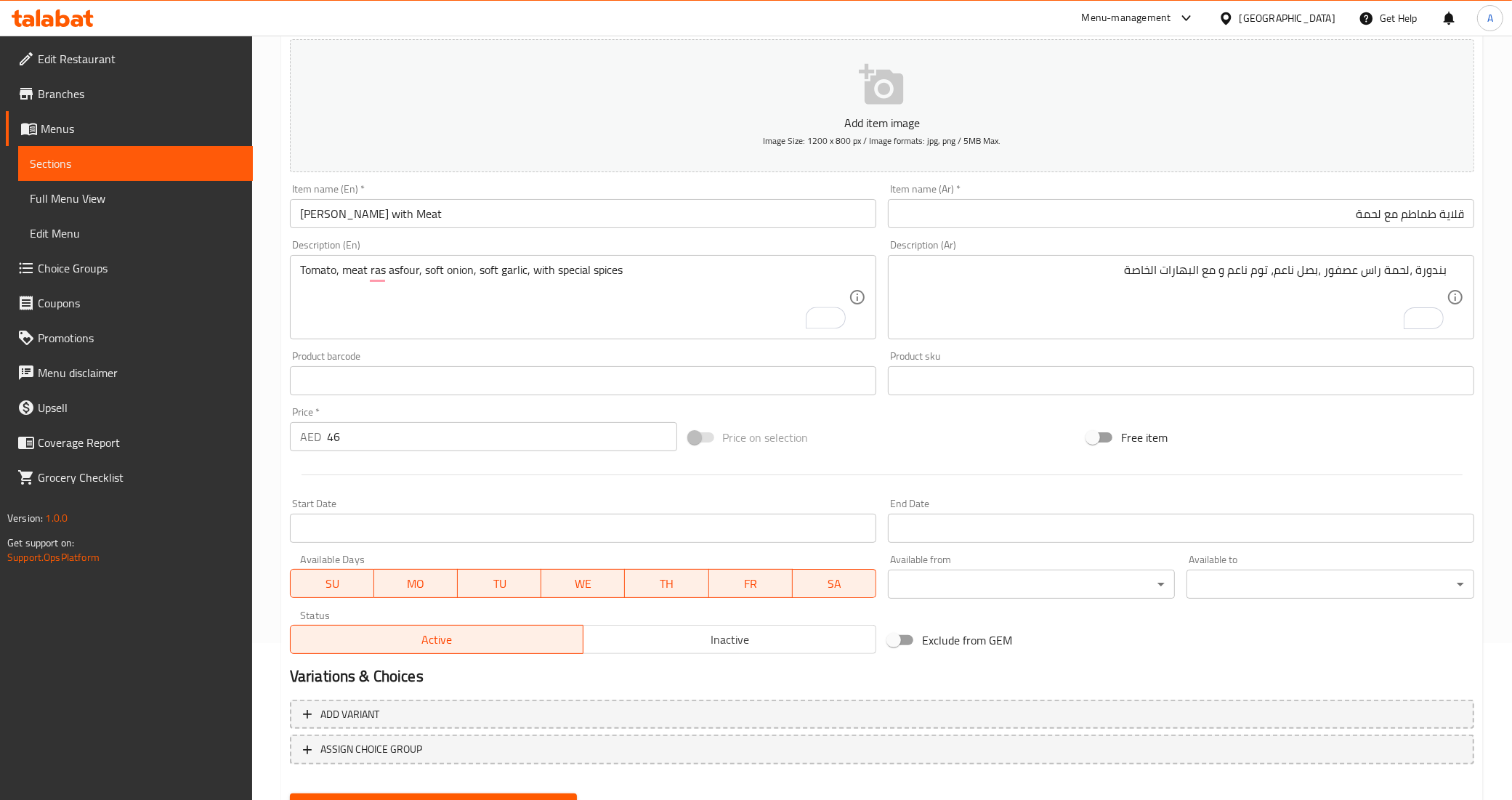
scroll to position [224, 0]
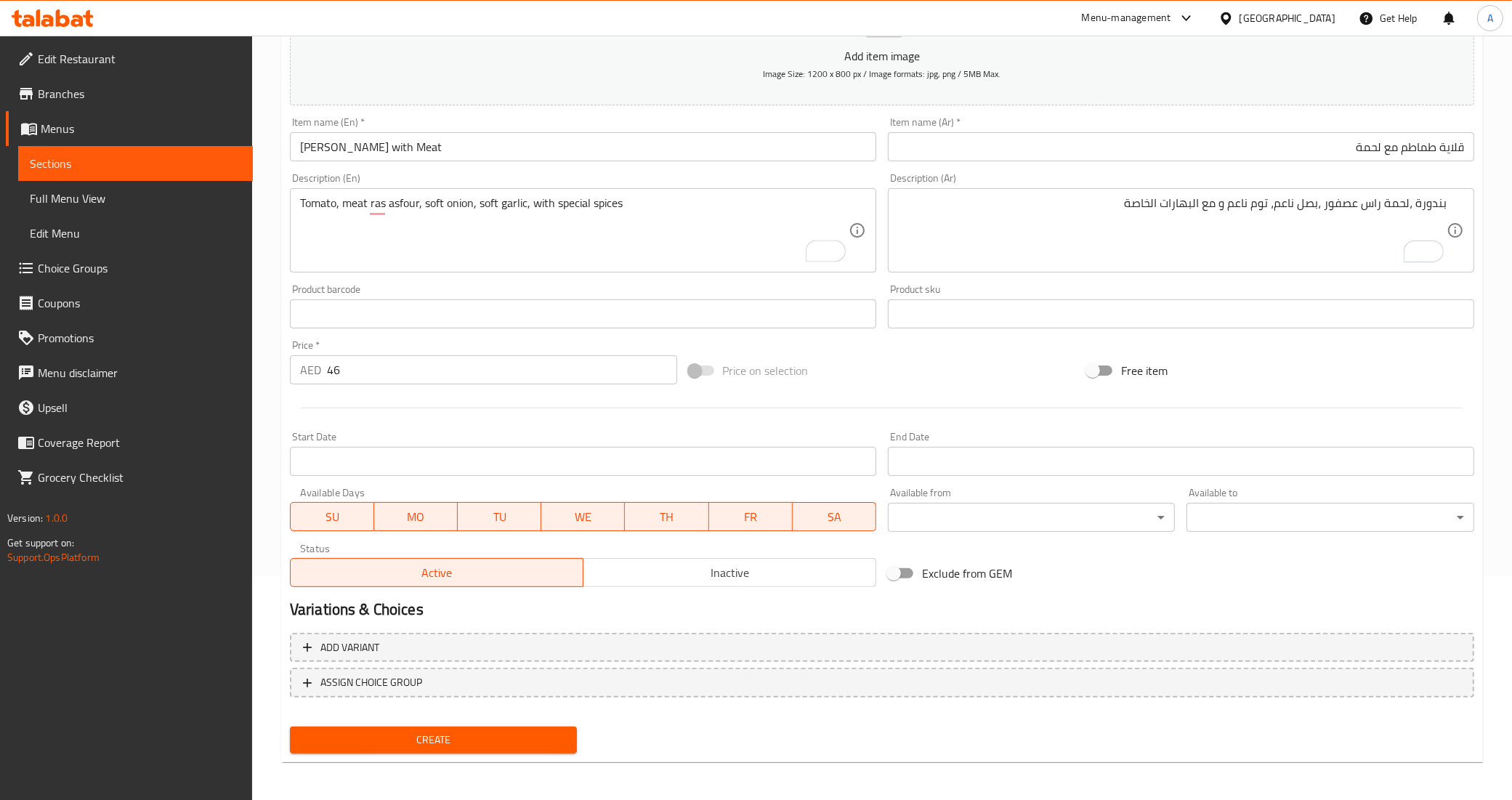
click at [483, 751] on button "Create" at bounding box center [433, 740] width 287 height 27
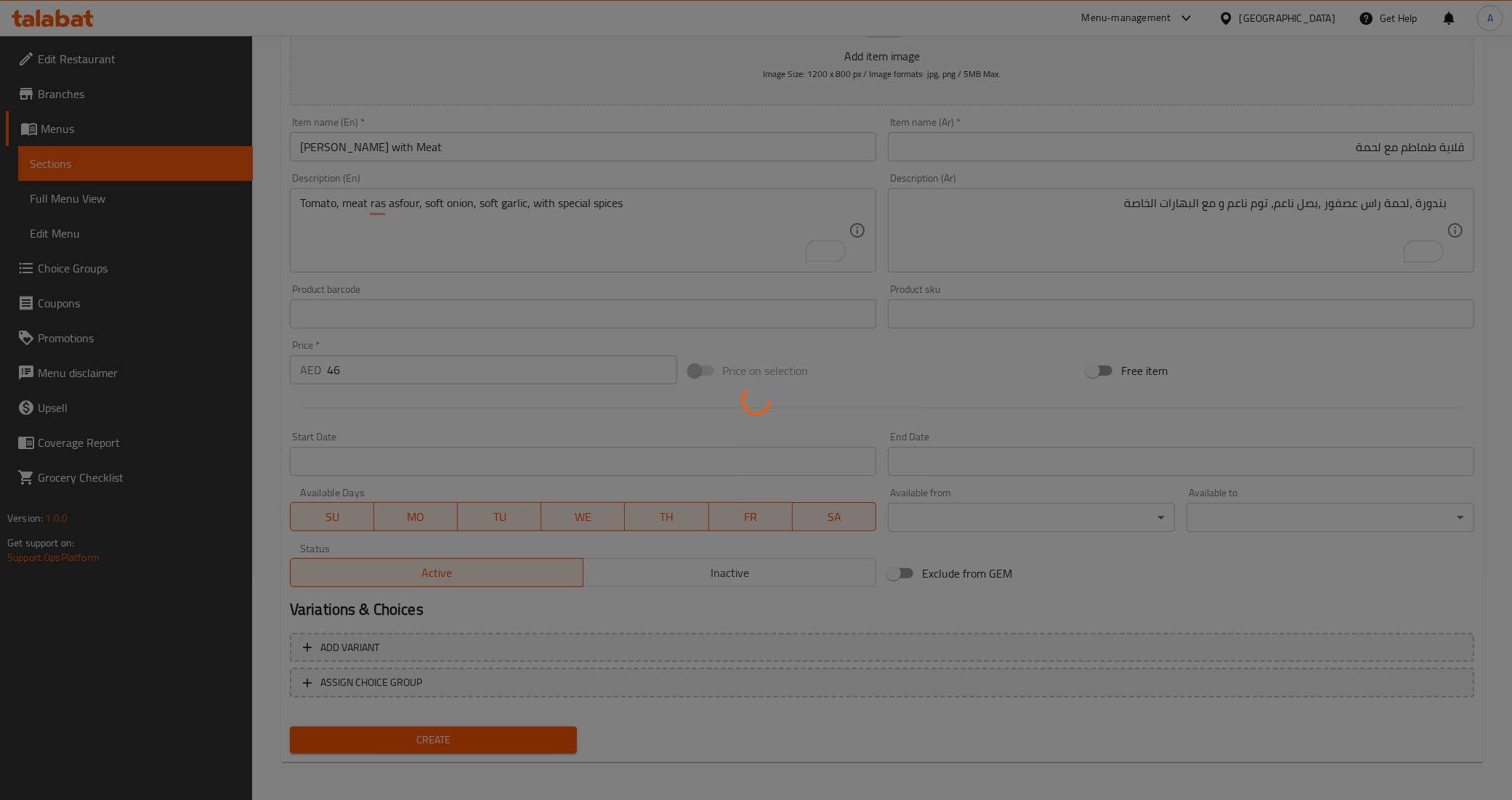
type input "0"
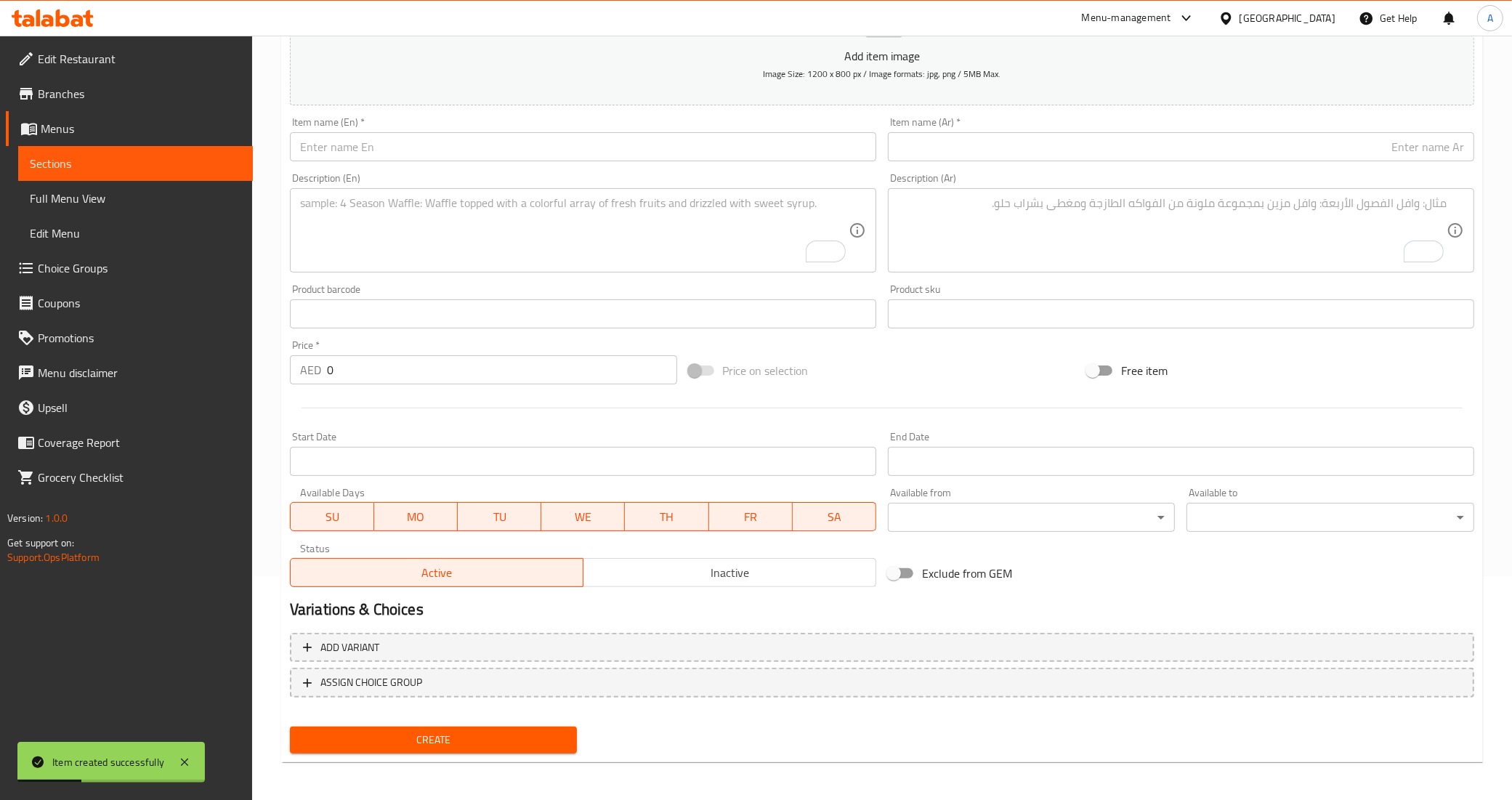
click at [412, 149] on input "text" at bounding box center [583, 147] width 587 height 29
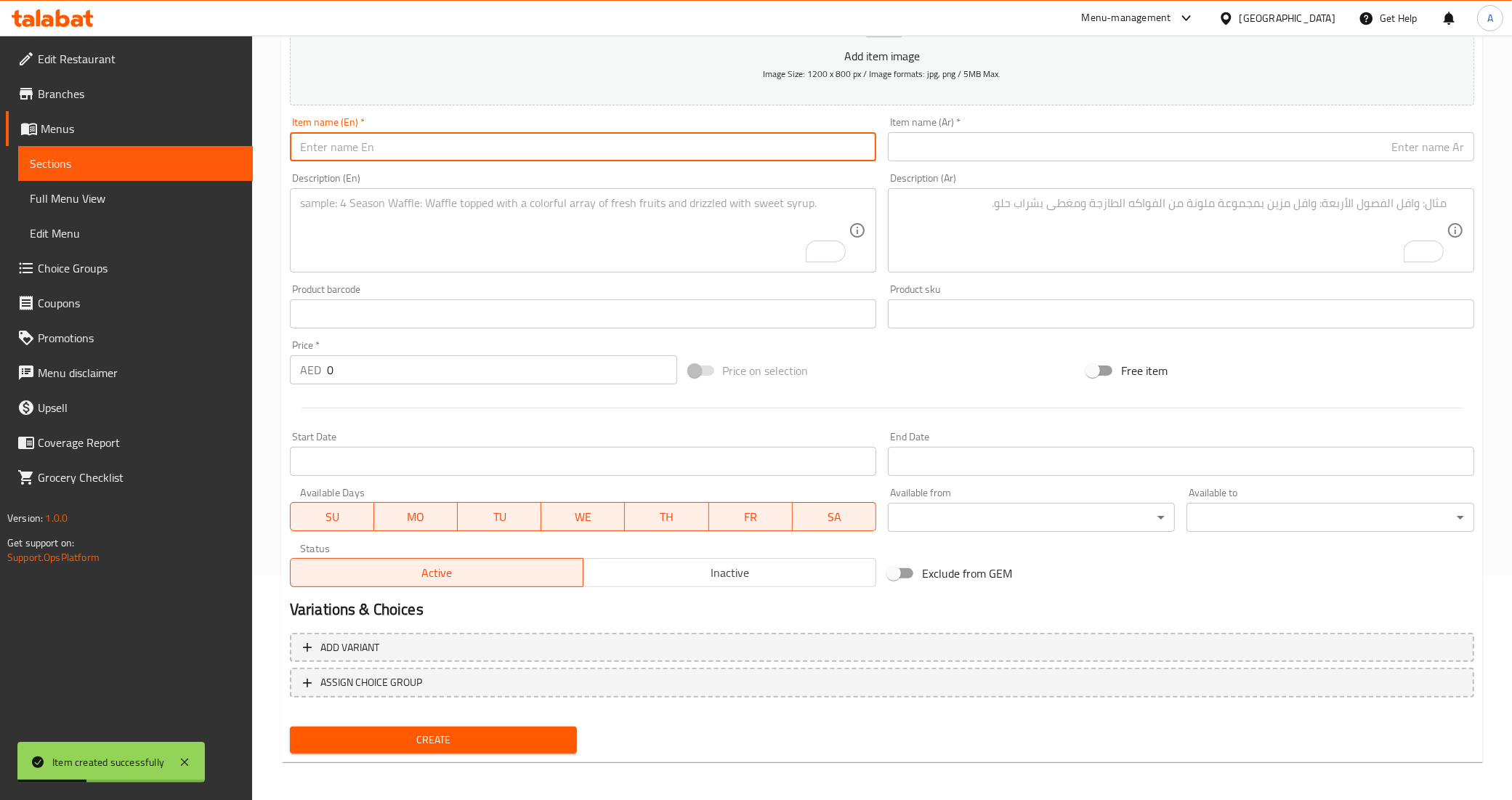
paste input "grilled halloumi cheese"
click at [412, 149] on input "grilled halloumi cheese" at bounding box center [583, 147] width 587 height 29
type input "Grilled Halloumi Cheese"
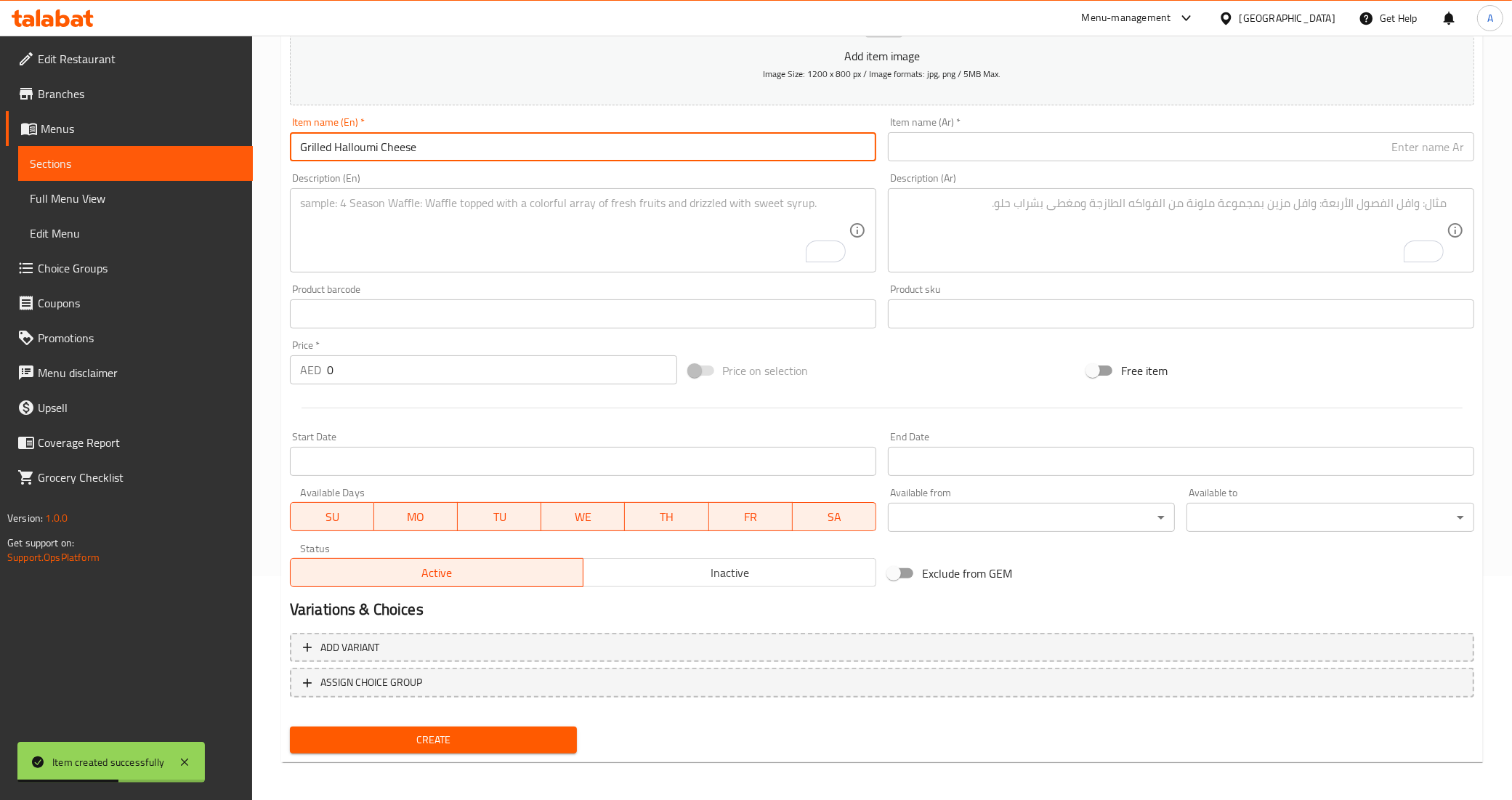
click at [414, 175] on div "Description (En) Description (En)" at bounding box center [583, 223] width 587 height 100
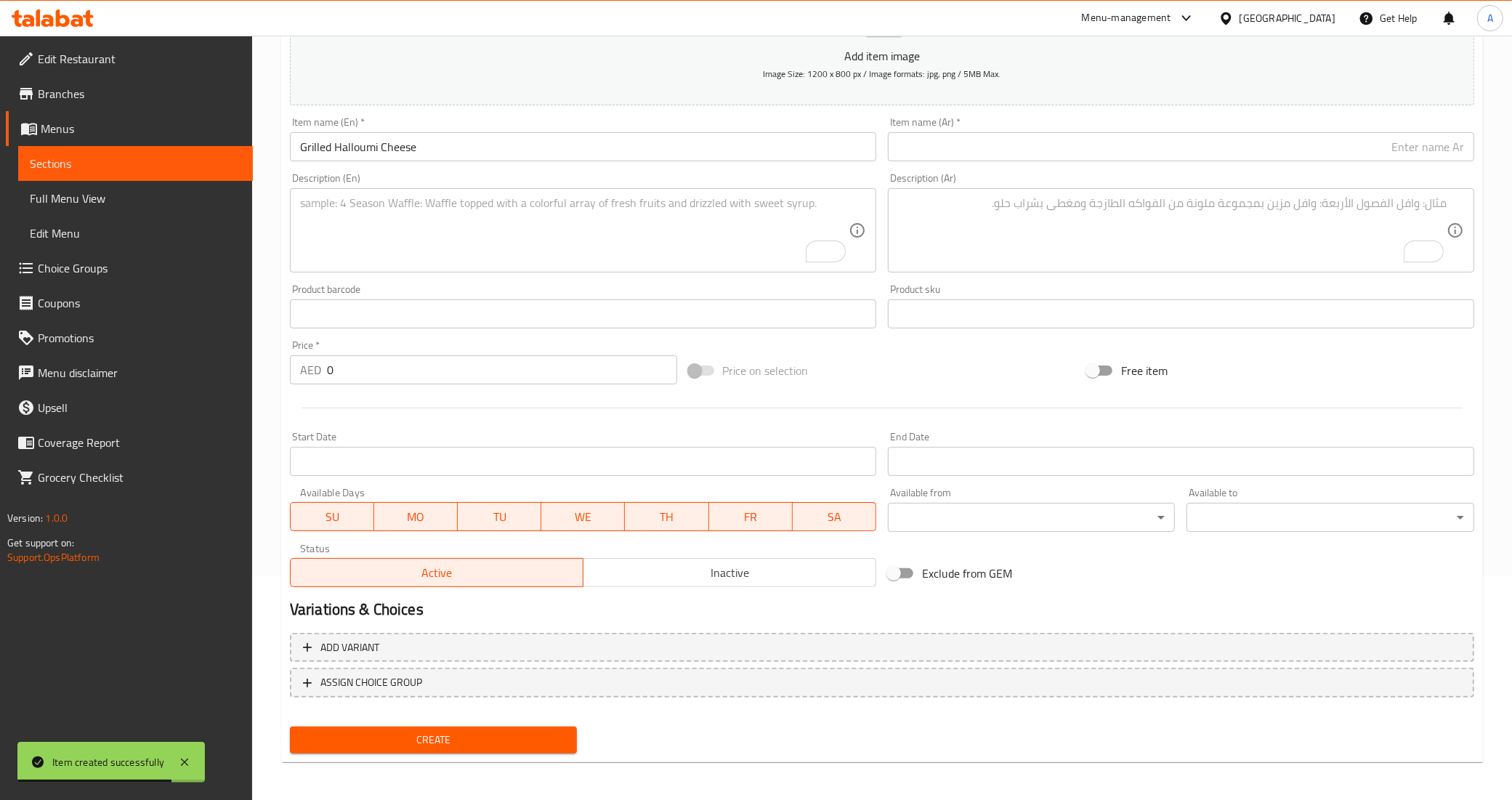
click at [1000, 147] on input "text" at bounding box center [1181, 147] width 587 height 29
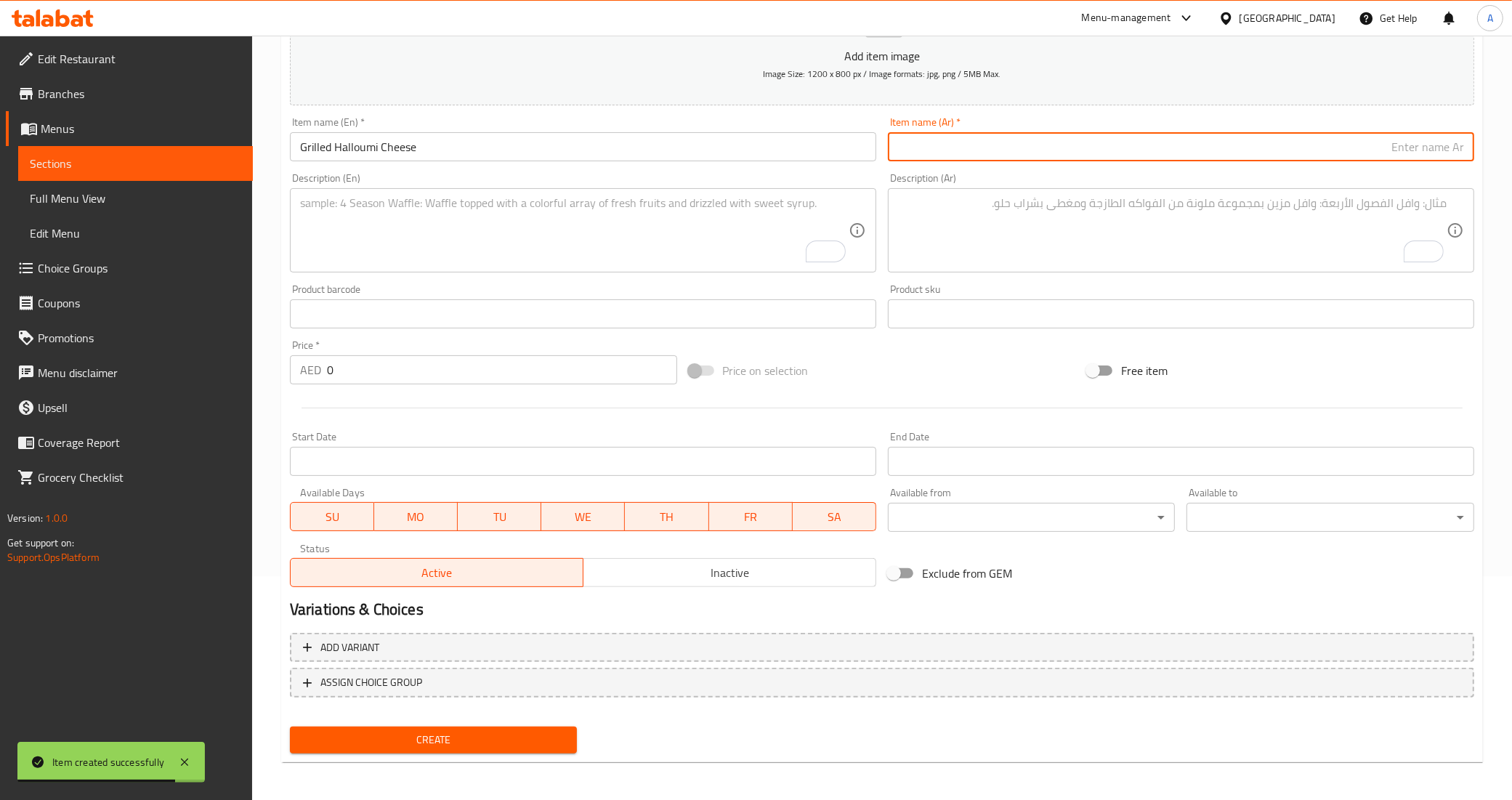
paste input "حلوم مشوي"
click at [1464, 147] on input "حلوم مشوي" at bounding box center [1181, 147] width 587 height 29
click at [406, 140] on input "Grilled Halloumi Cheese" at bounding box center [583, 147] width 587 height 29
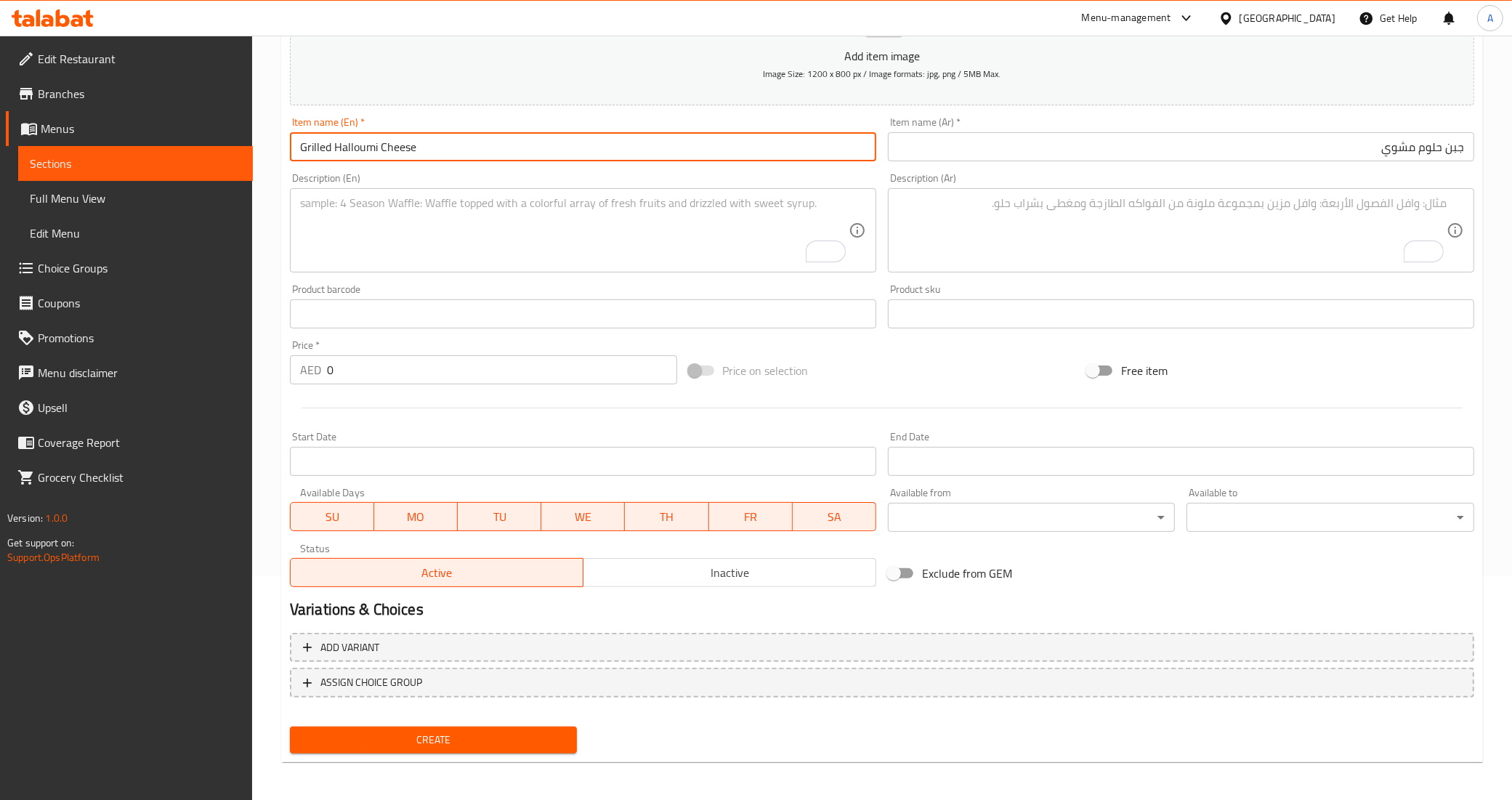
click at [406, 140] on input "Grilled Halloumi Cheese" at bounding box center [583, 147] width 587 height 29
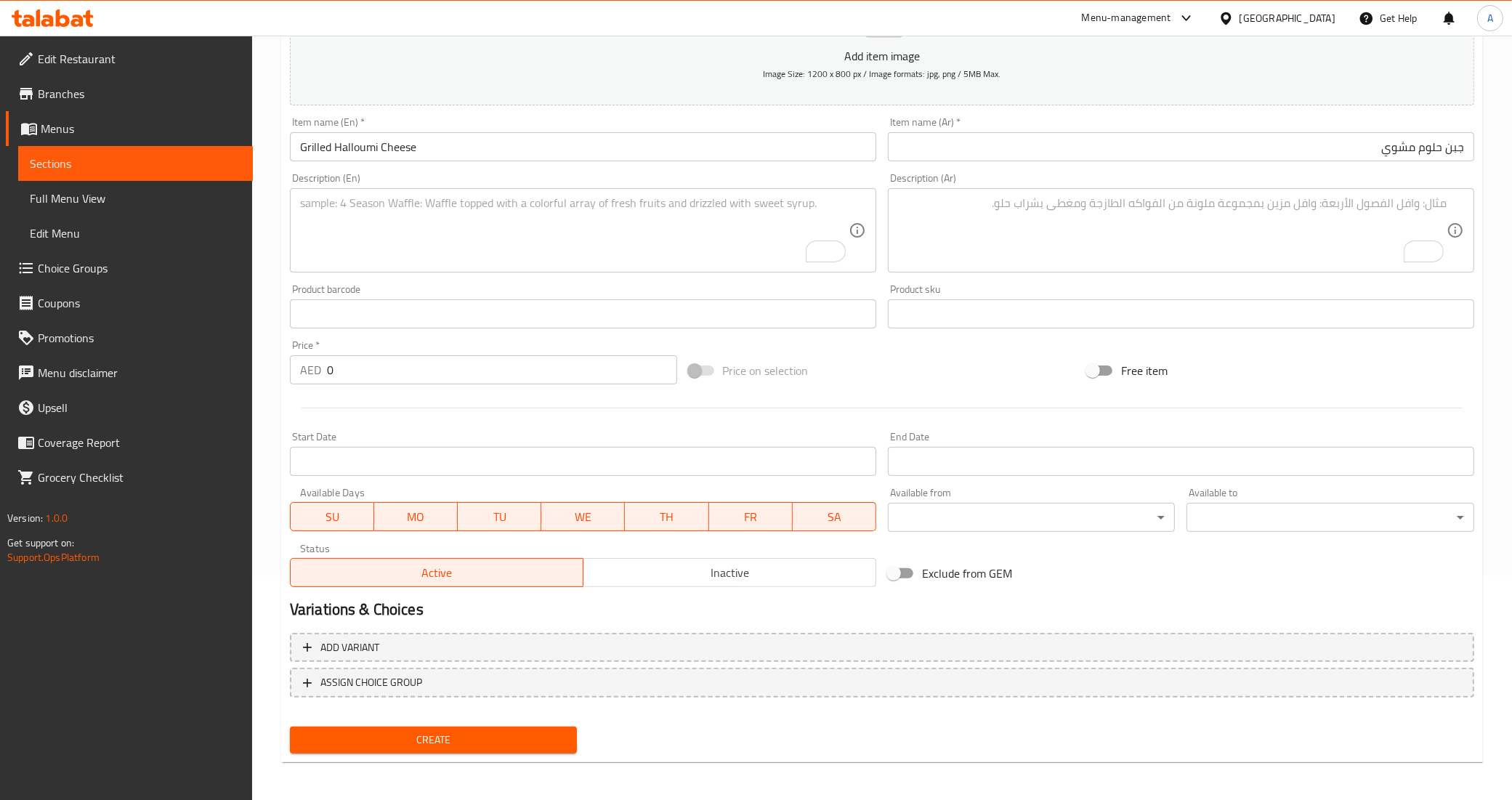
click at [1443, 155] on input "جبن حلوم مشوي" at bounding box center [1181, 147] width 587 height 29
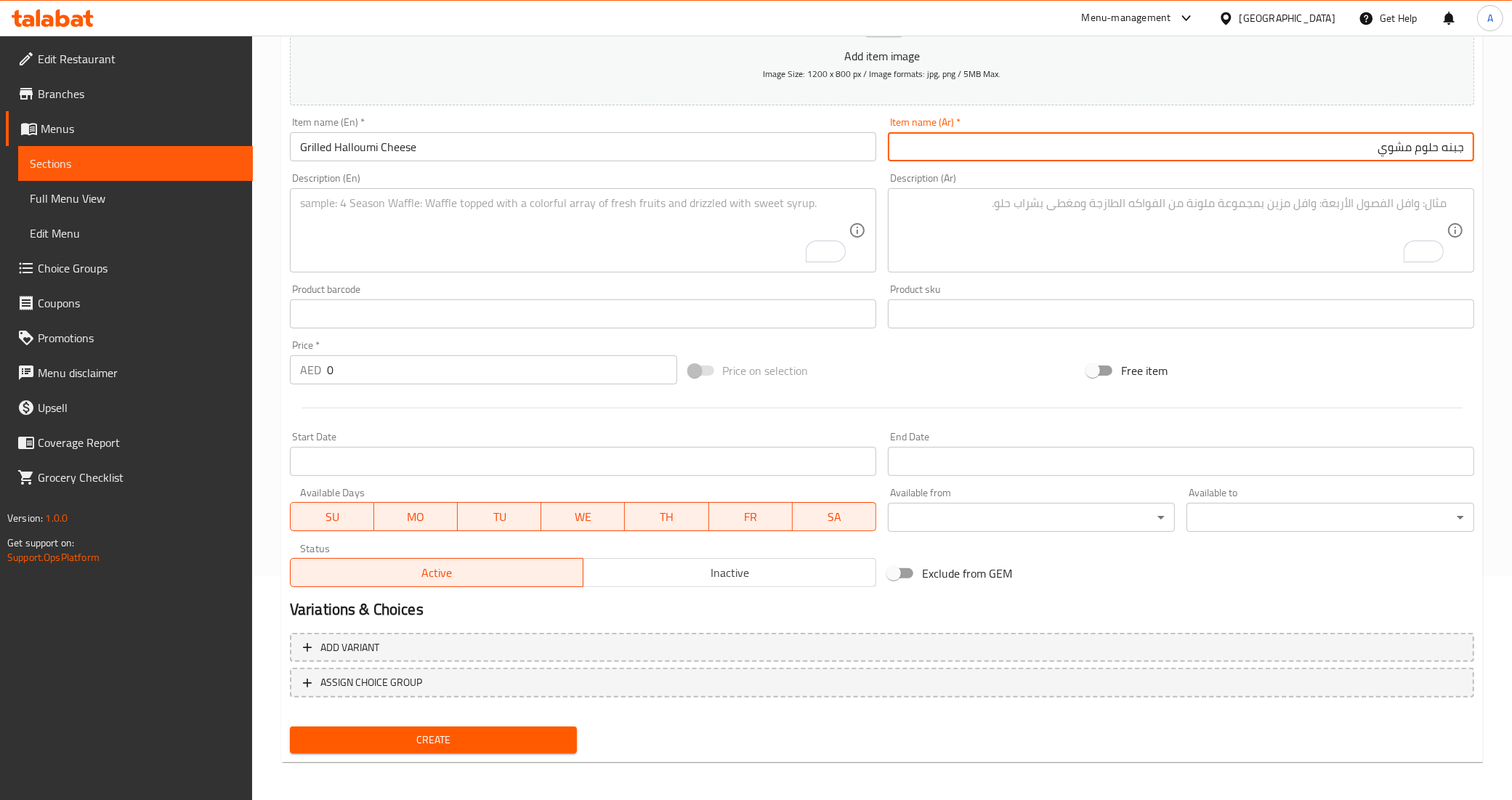
type input "جبنه حلوم مشوي"
click at [1371, 334] on div "Add item image Image Size: 1200 x 800 px / Image formats: jpg, png / 5MB Max. I…" at bounding box center [881, 279] width 1195 height 627
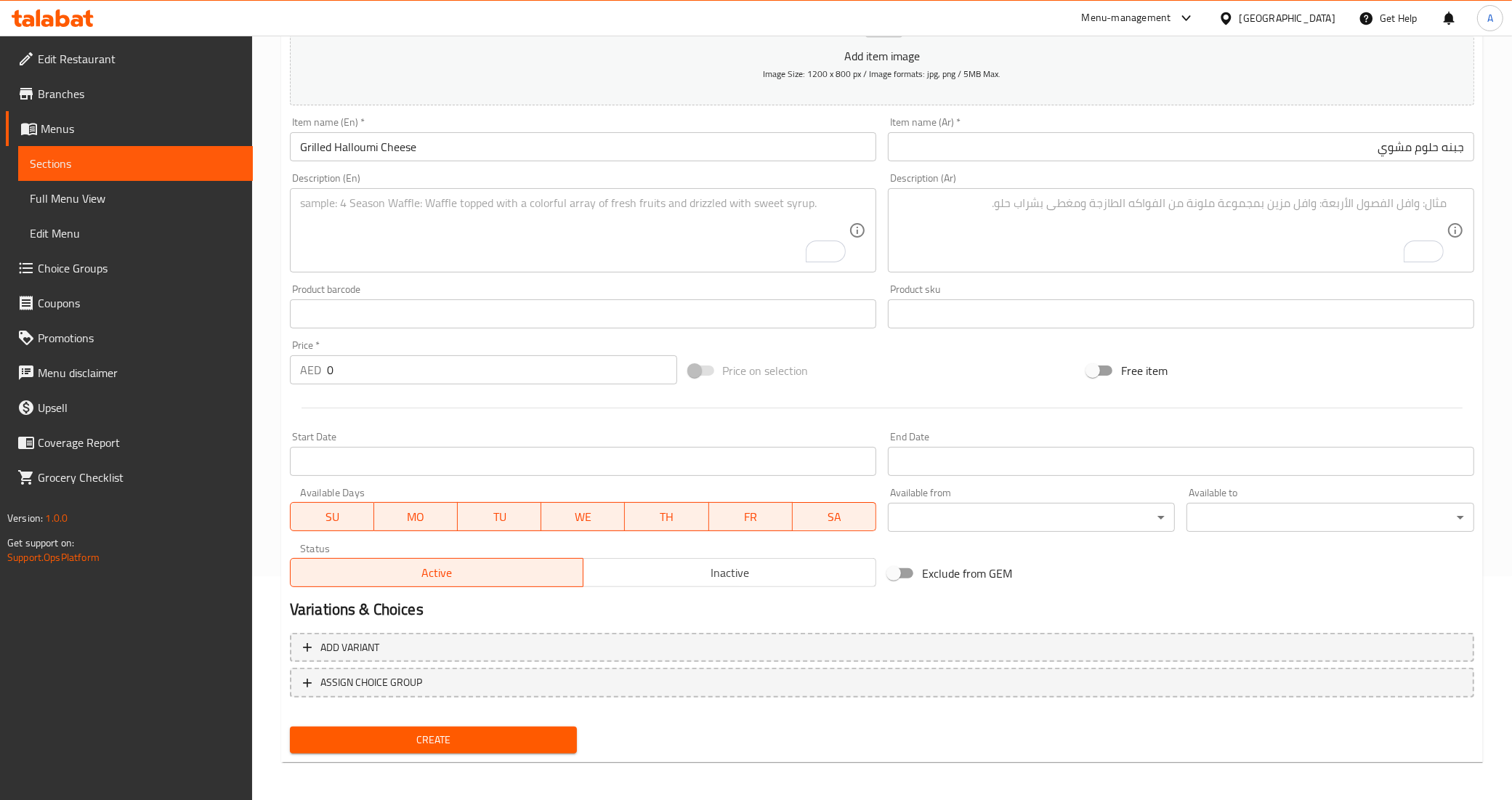
click at [1113, 234] on textarea "To enrich screen reader interactions, please activate Accessibility in Grammarl…" at bounding box center [1172, 231] width 549 height 69
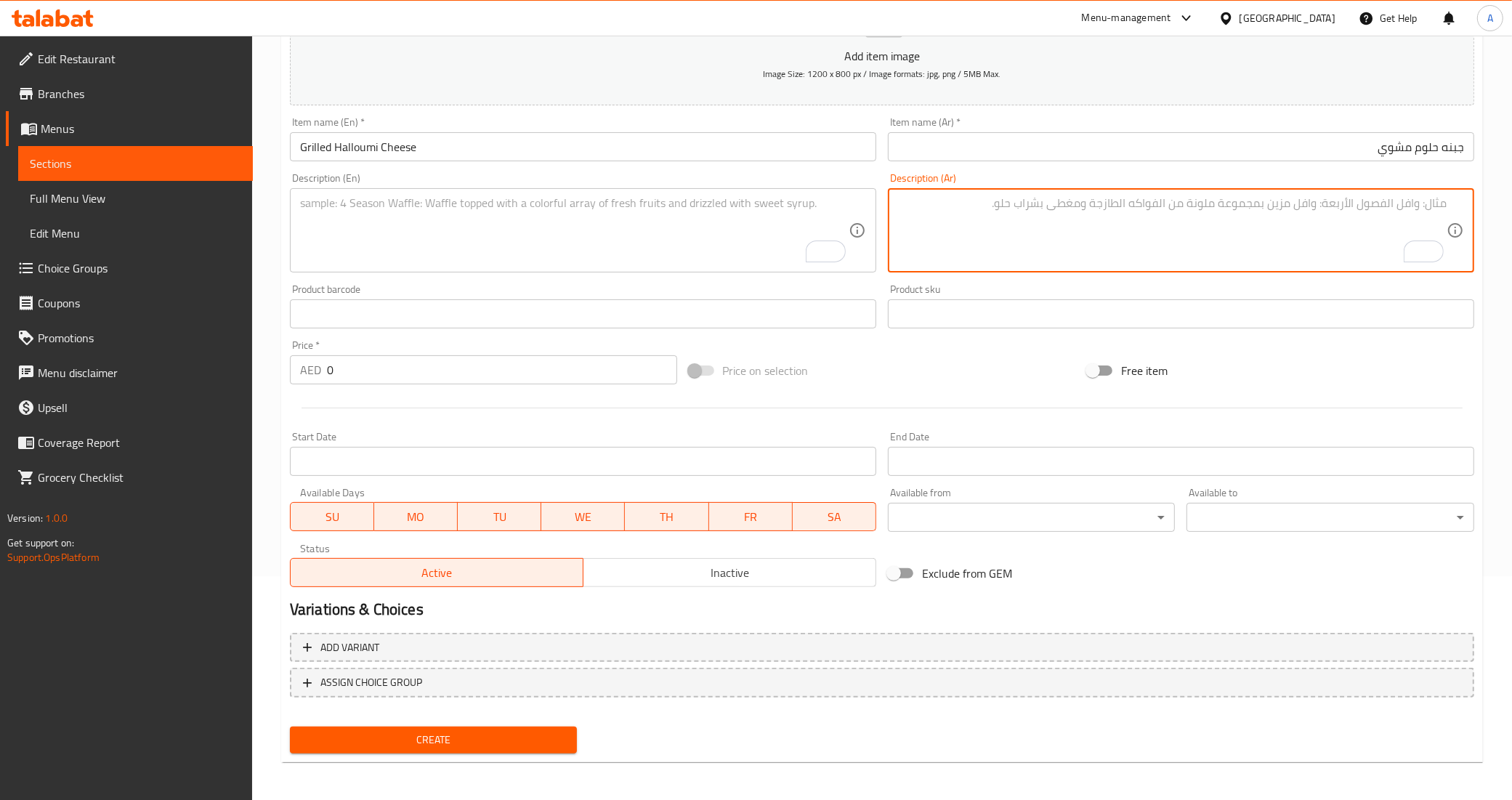
paste textarea "جبنة الحلومي مع بندورة و أوراق النعنع و الحبق الطازجة و زيت الزيتون"
type textarea "جبنة الحلومي مع بندورة و أوراق النعنع و الحبق الطازجة و زيت الزيتون"
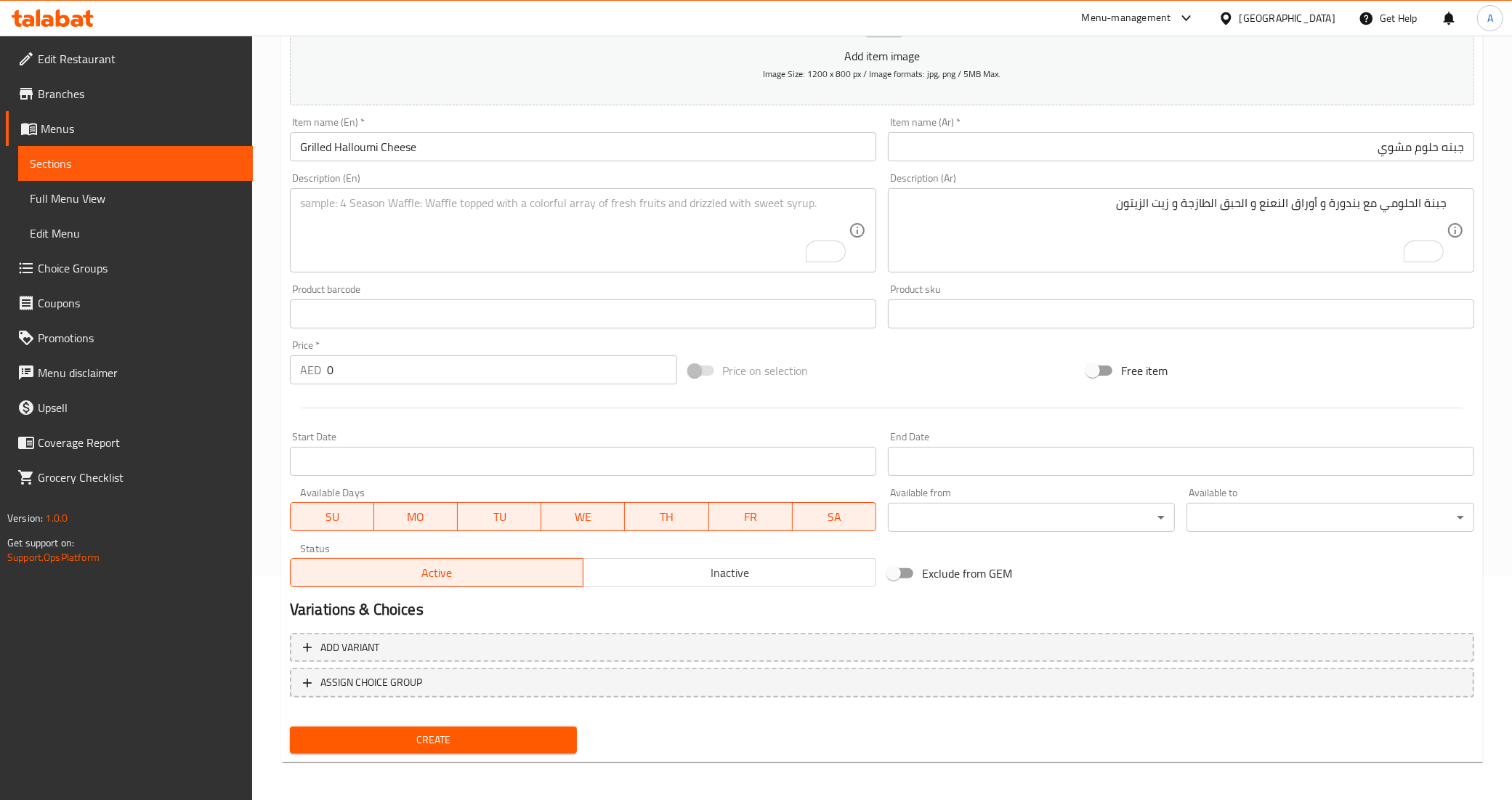
click at [541, 356] on input "0" at bounding box center [502, 370] width 350 height 29
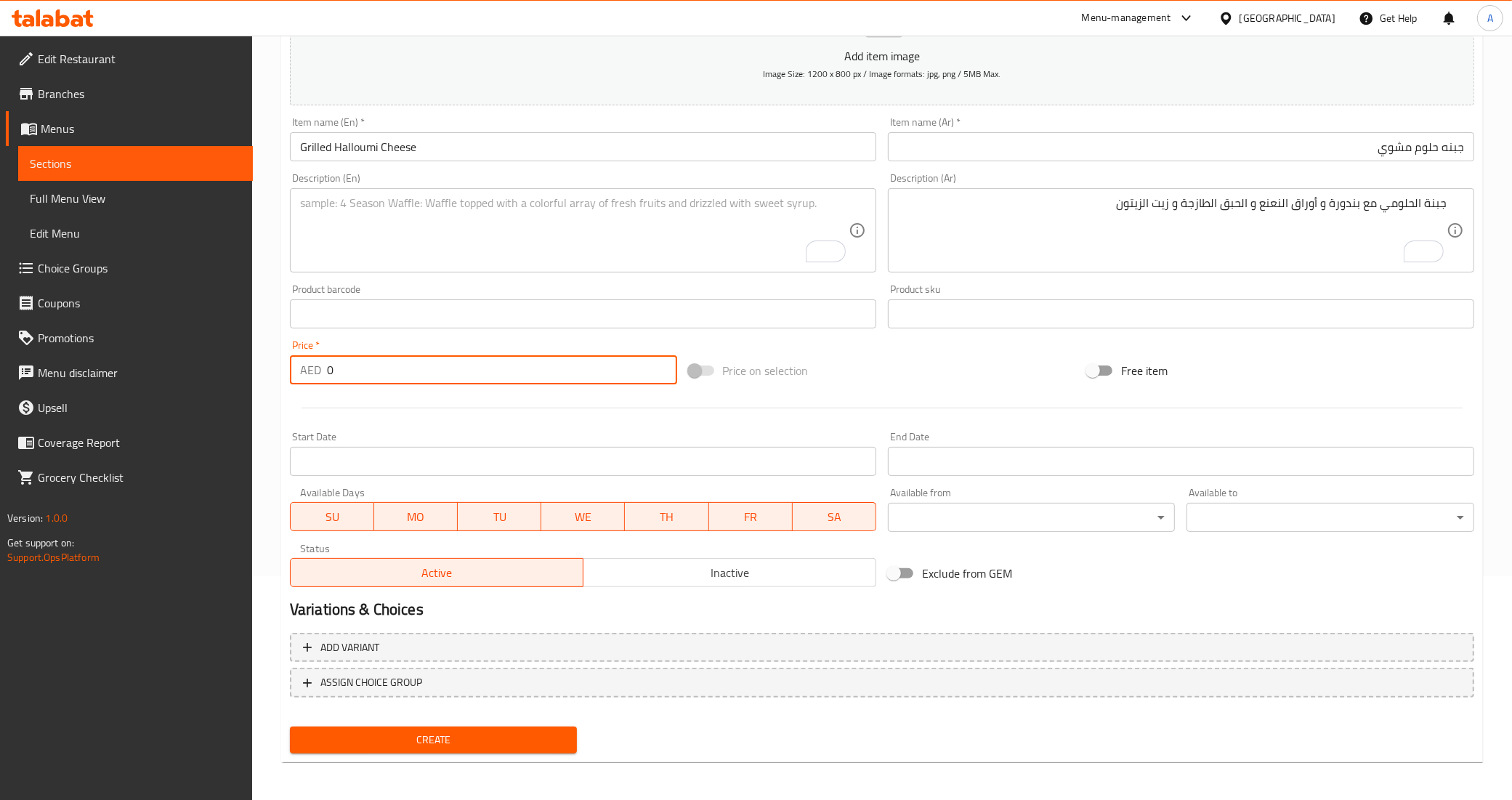
click at [541, 356] on input "0" at bounding box center [502, 370] width 350 height 29
paste input "39"
type input "39"
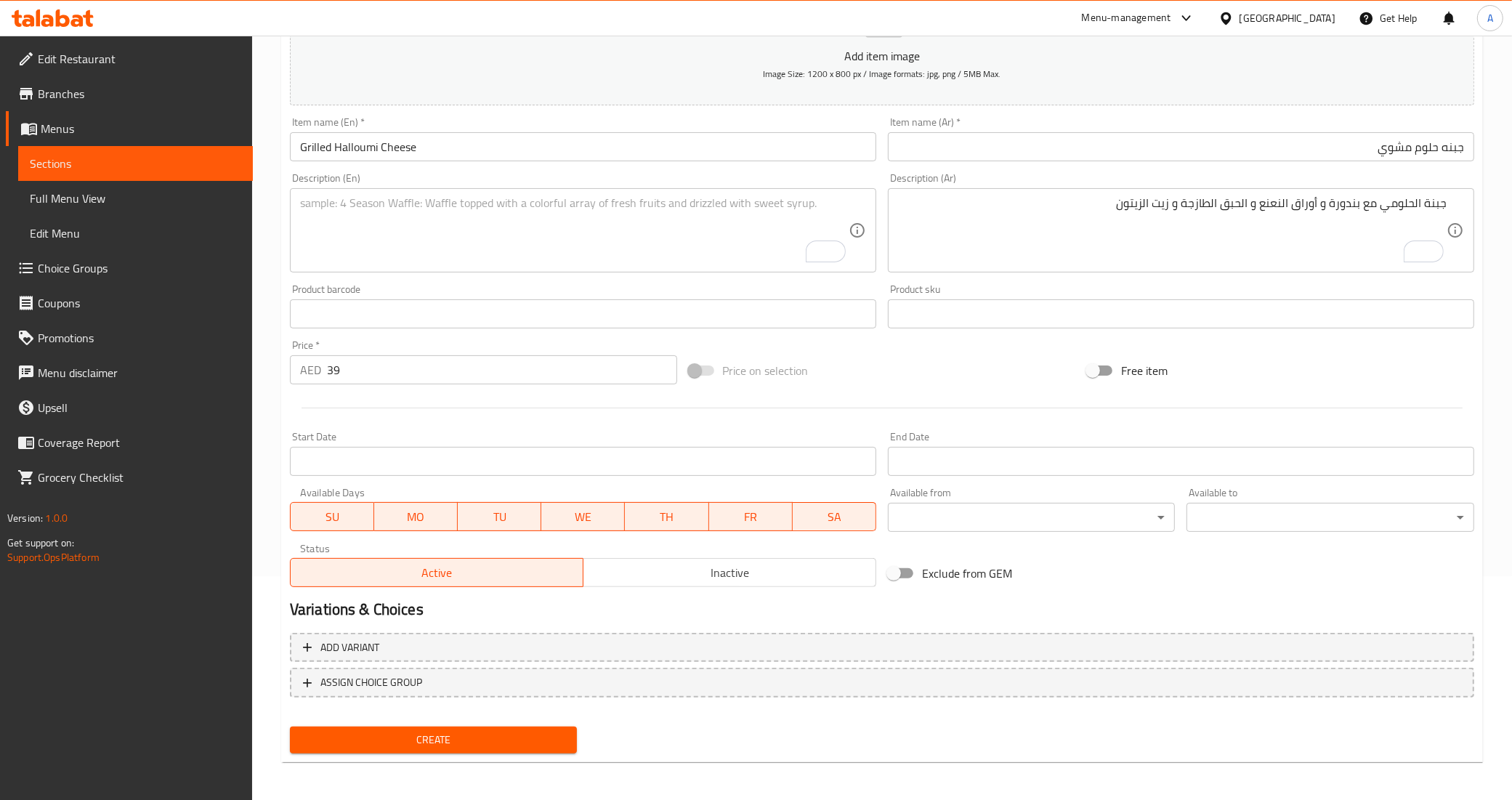
click at [895, 365] on div "Price on selection" at bounding box center [882, 370] width 399 height 40
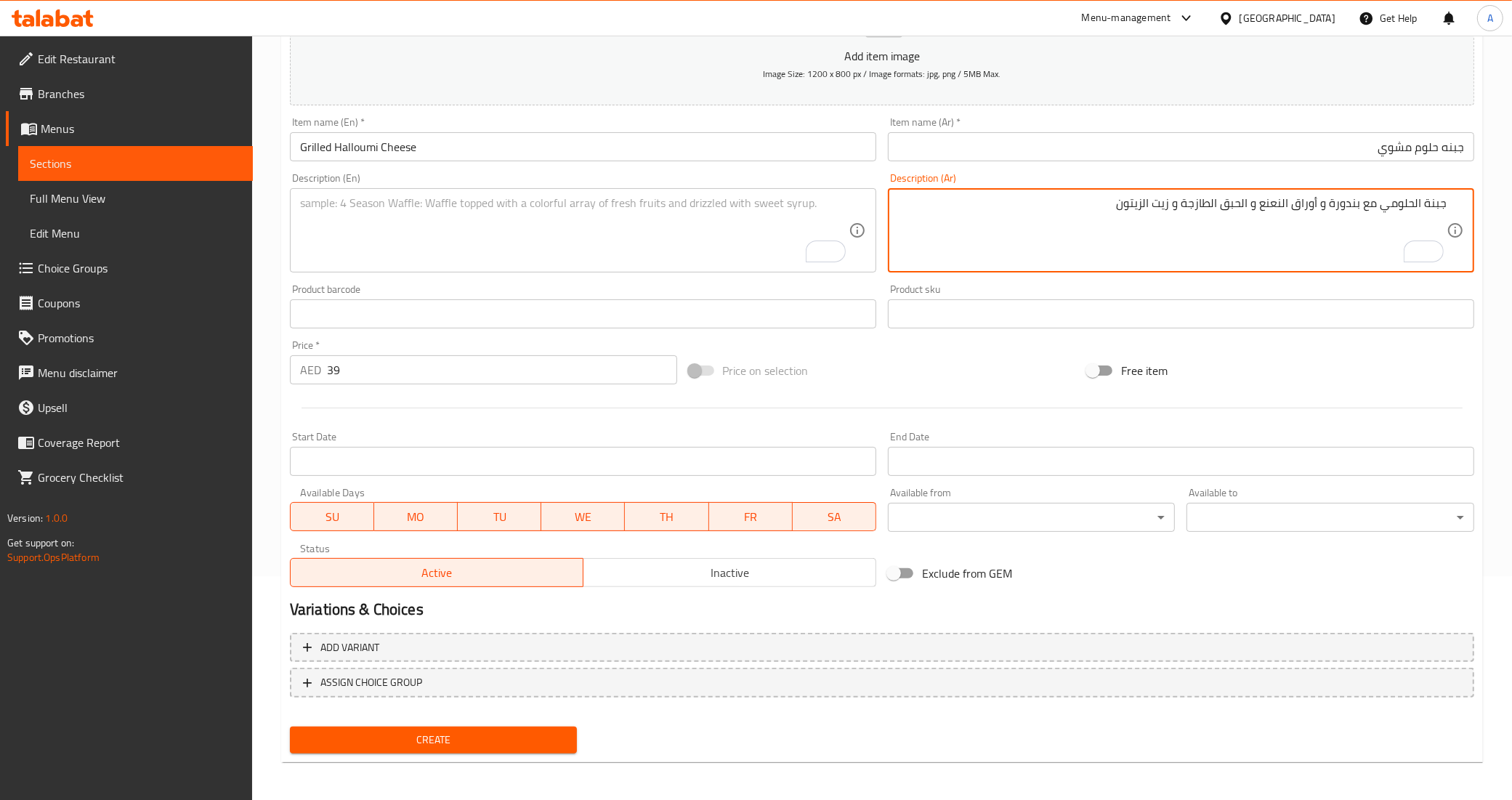
click at [1370, 209] on textarea "جبنة الحلومي مع بندورة و أوراق النعنع و الحبق الطازجة و زيت الزيتون" at bounding box center [1172, 231] width 549 height 69
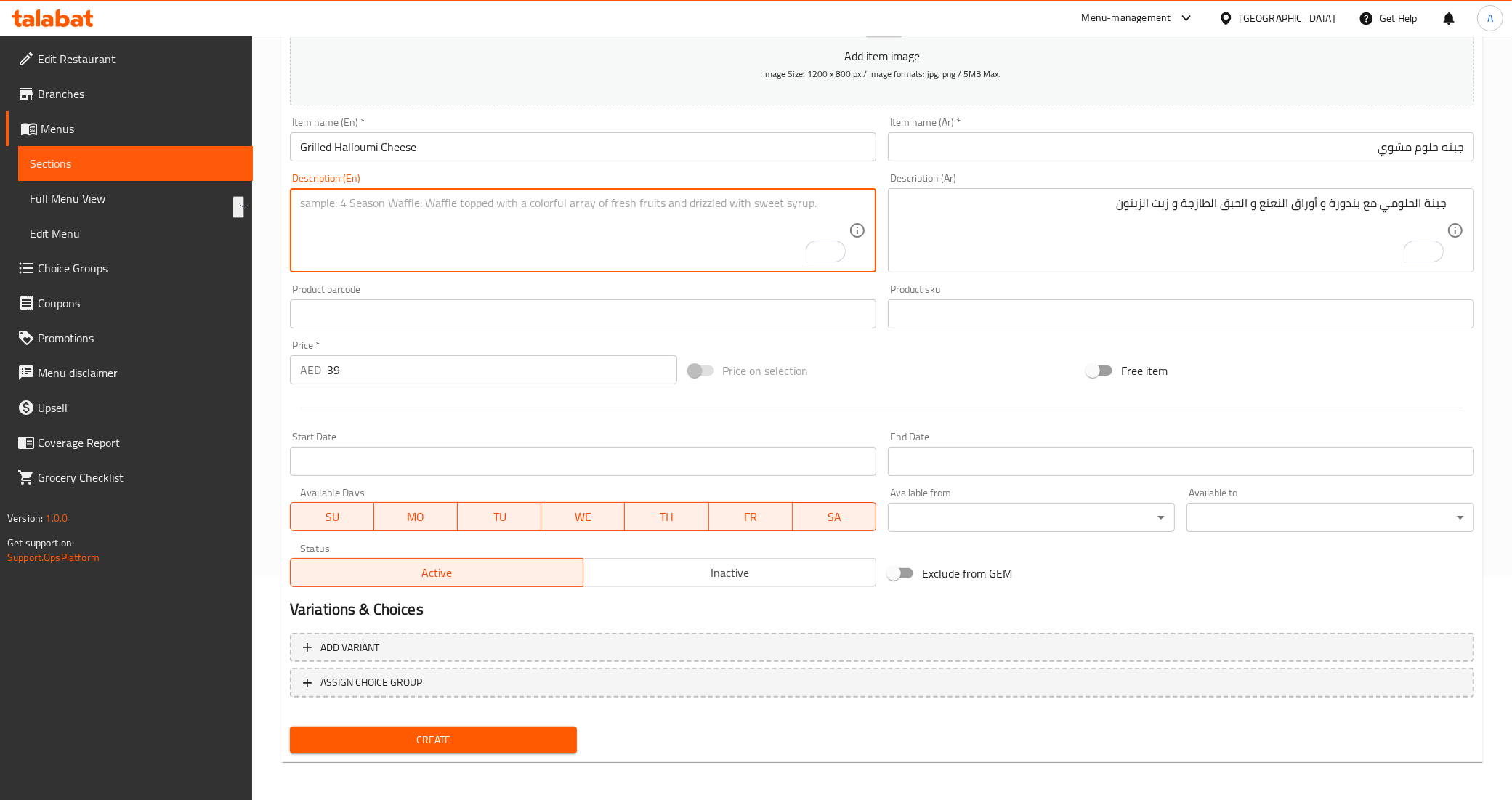
click at [540, 261] on textarea "To enrich screen reader interactions, please activate Accessibility in Grammarl…" at bounding box center [574, 231] width 549 height 69
paste textarea "Halloumi cheese with tomatoes, fresh mint and basil leaves, and olive oil"
click at [564, 397] on div at bounding box center [881, 408] width 1195 height 36
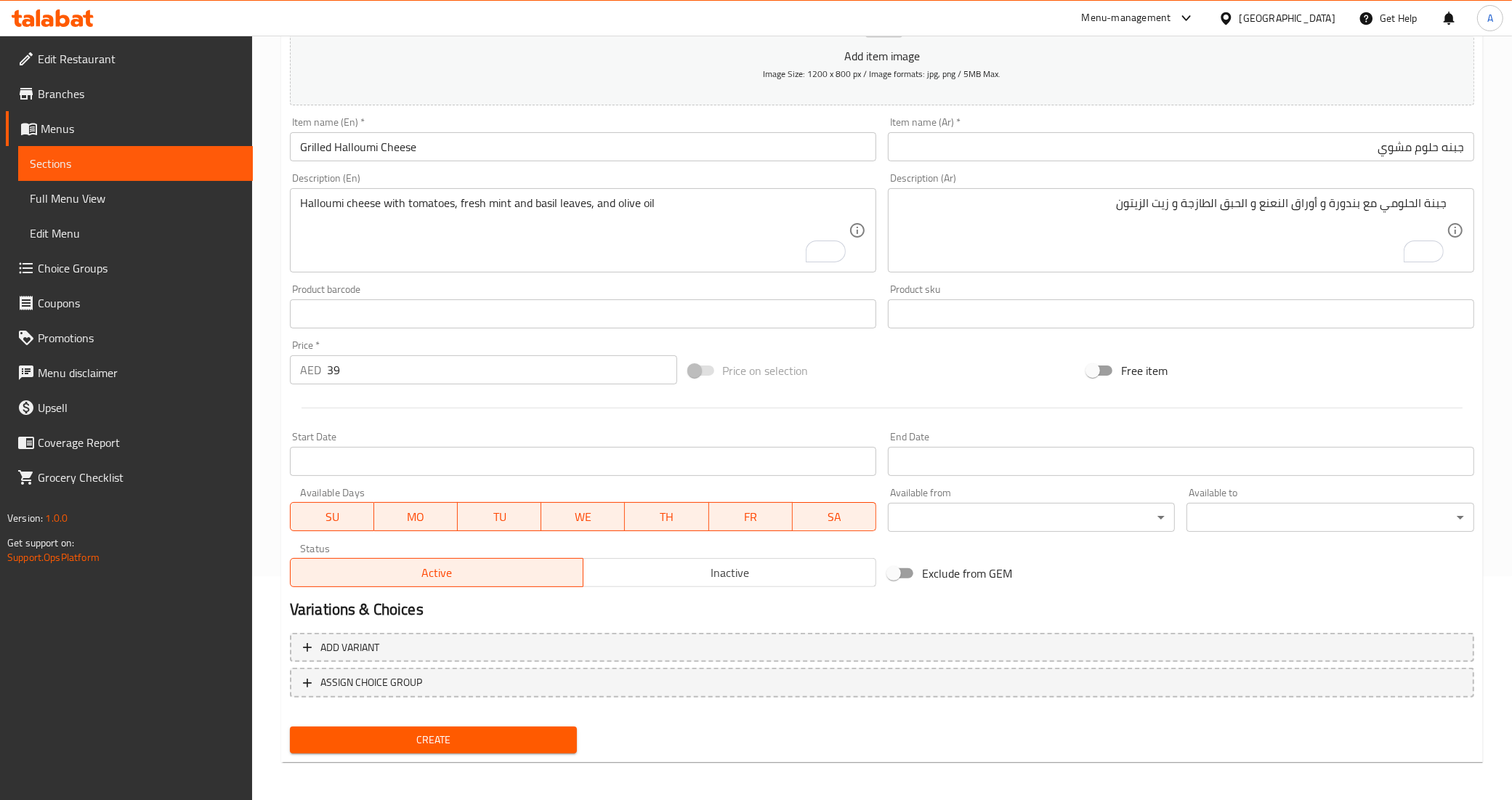
click at [350, 406] on div at bounding box center [881, 408] width 1195 height 36
click at [874, 373] on div "Price on selection" at bounding box center [882, 370] width 399 height 40
click at [937, 354] on div "Price on selection" at bounding box center [882, 370] width 399 height 40
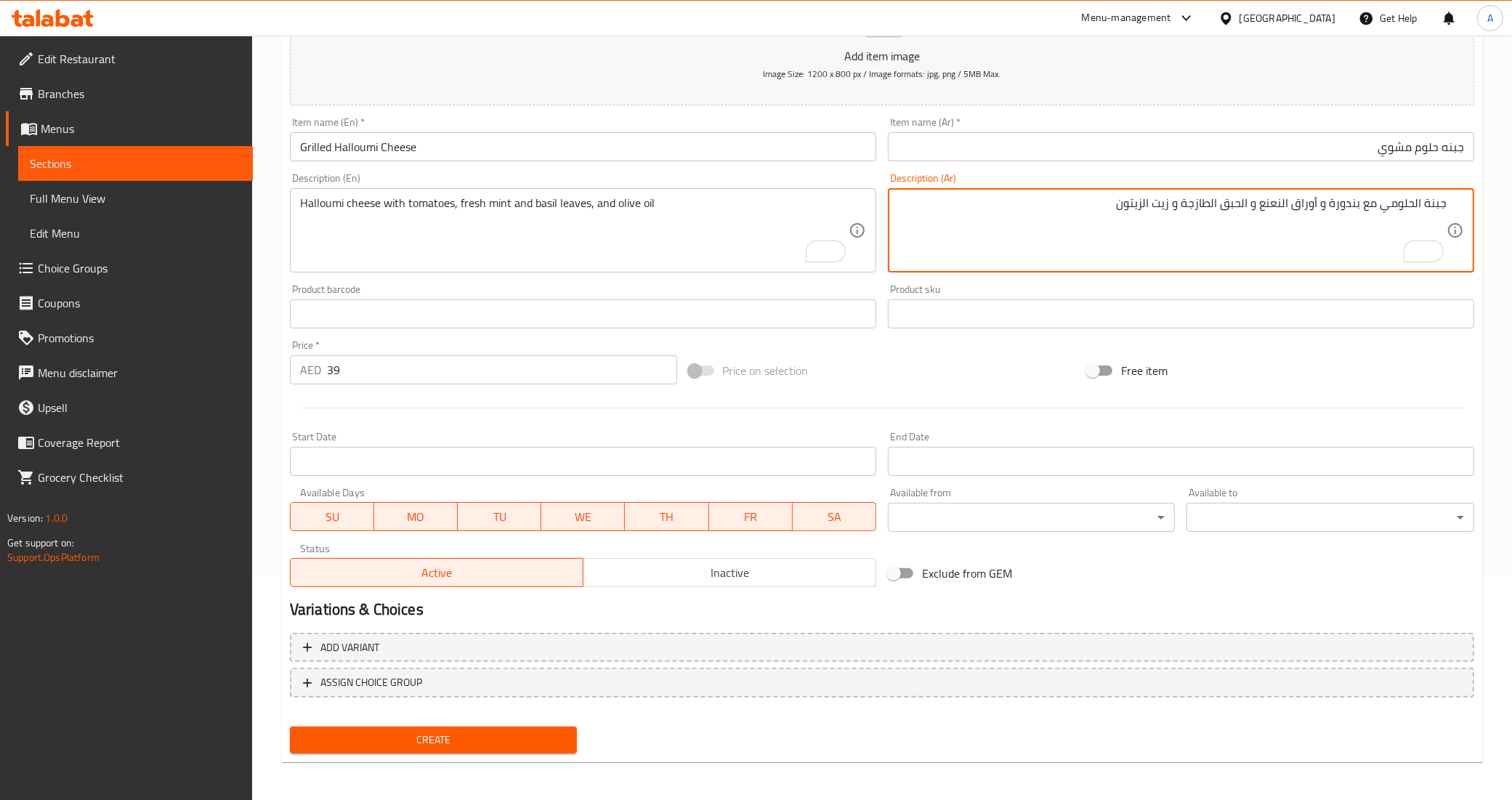
click at [1233, 202] on textarea "جبنة الحلومي مع بندورة و أوراق النعنع و الحبق الطازجة و زيت الزيتون" at bounding box center [1172, 231] width 549 height 69
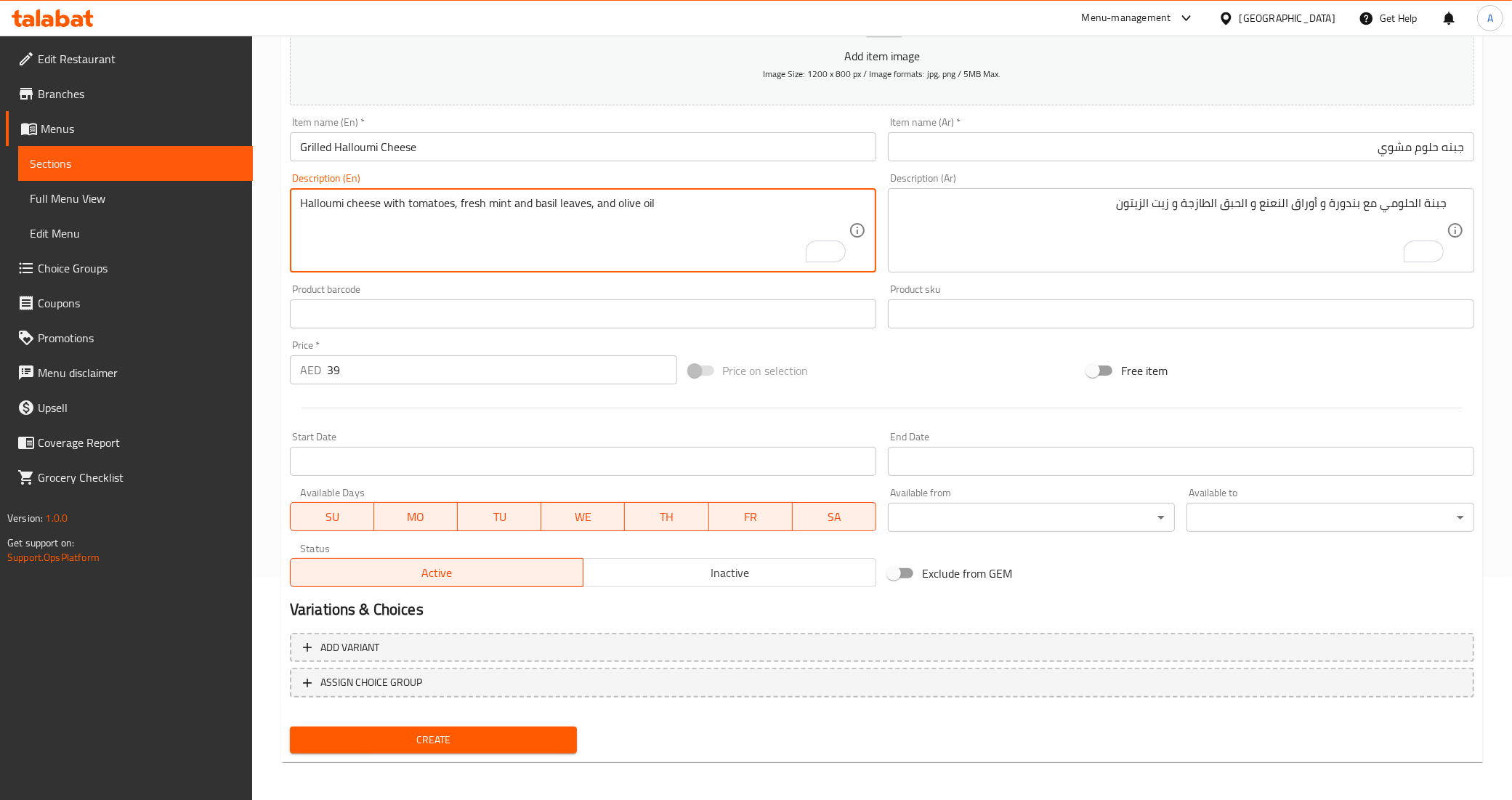
click at [571, 205] on textarea "Halloumi cheese with tomatoes, fresh mint and basil leaves, and olive oil" at bounding box center [574, 231] width 549 height 69
click at [513, 207] on textarea "Halloumi cheese with tomatoes, fresh mint and basil leaves, and olive oil" at bounding box center [574, 231] width 549 height 69
paste textarea "leaves"
click at [607, 208] on textarea "Halloumi cheese with tomatoes, fresh mint leaves and basil leaves, and olive oil" at bounding box center [574, 231] width 549 height 69
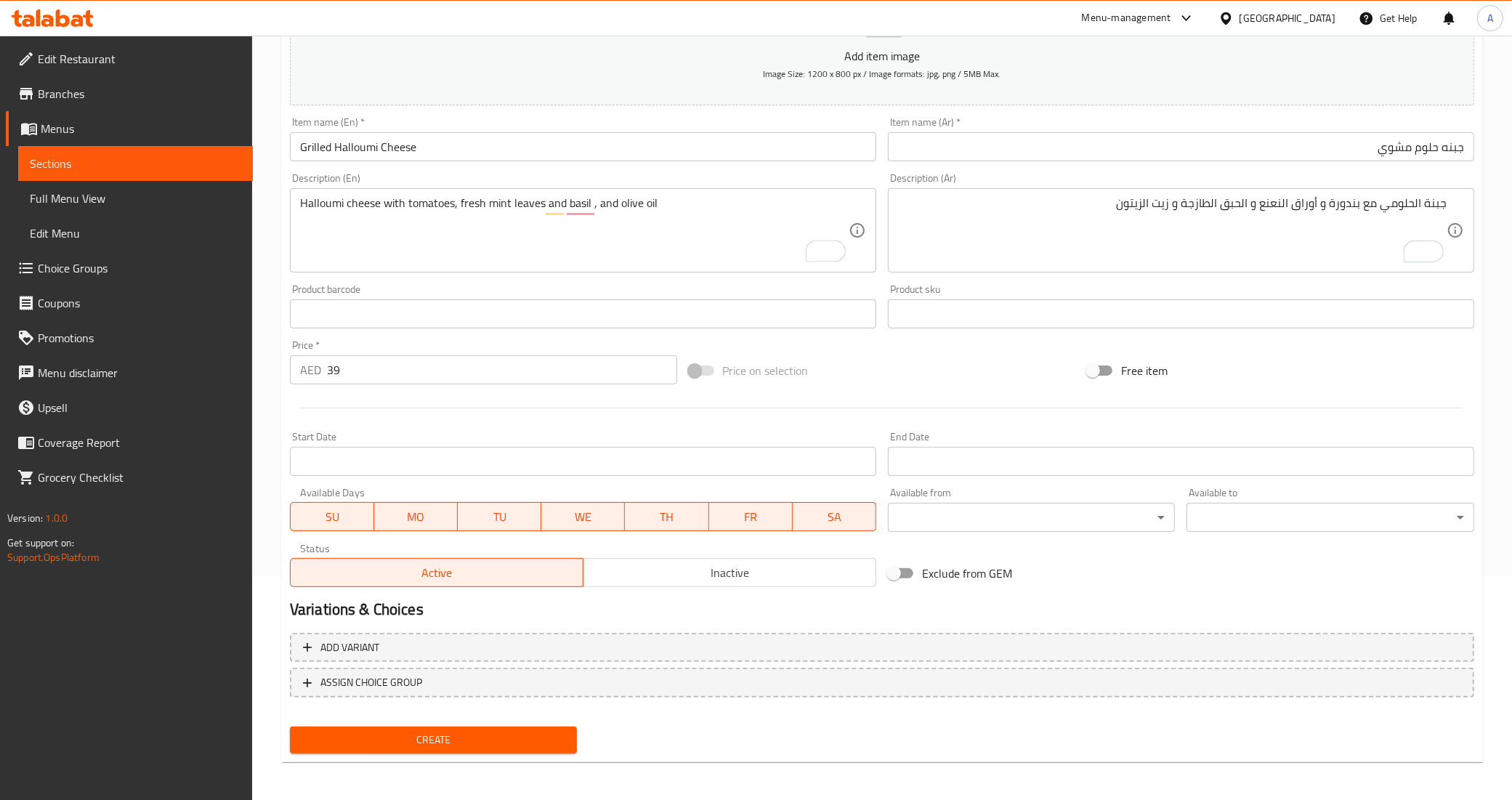
click at [649, 278] on div "Product barcode Product barcode" at bounding box center [583, 306] width 598 height 56
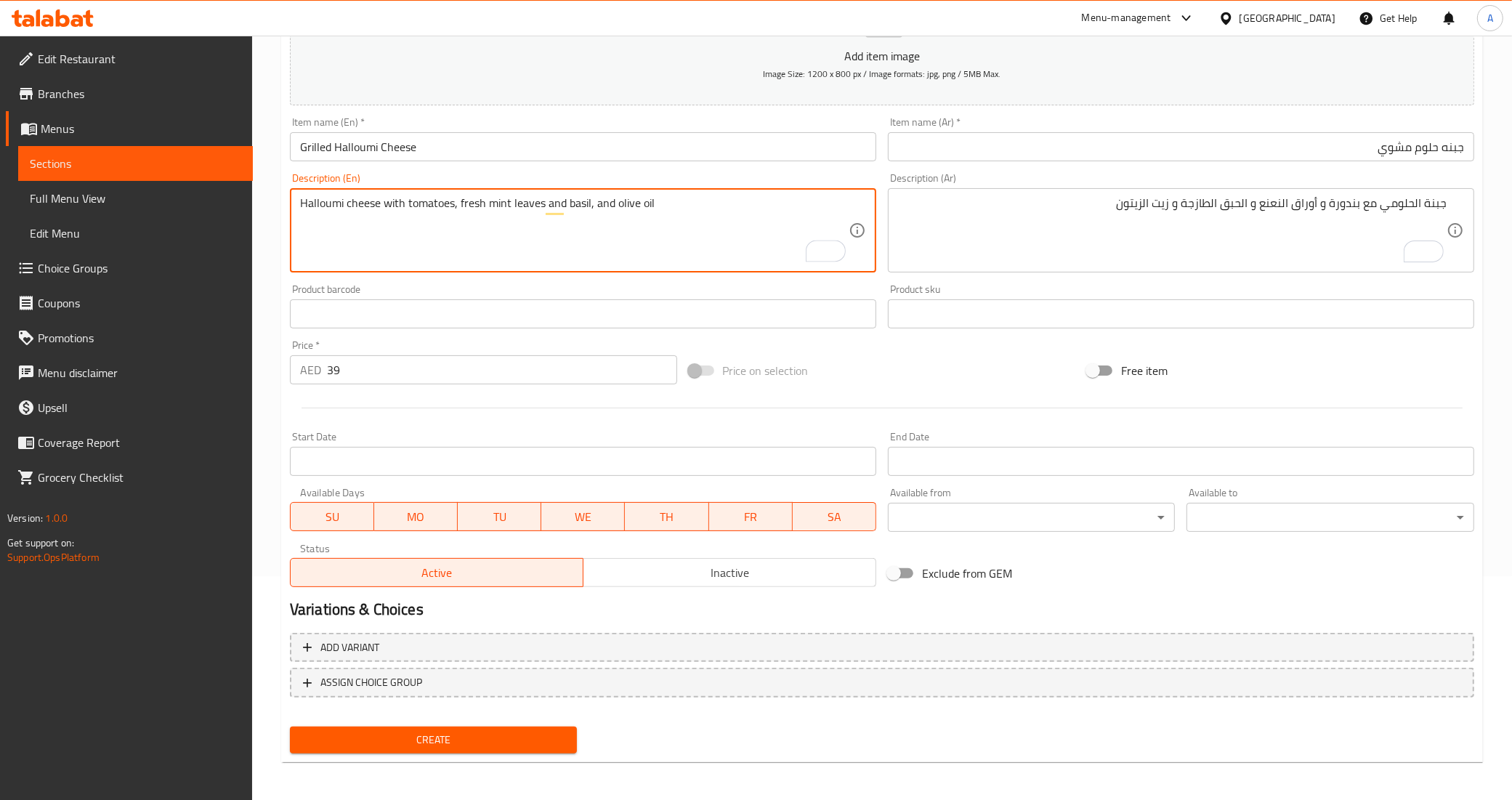
click at [469, 204] on textarea "Halloumi cheese with tomatoes, fresh mint leaves and basil, and olive oil" at bounding box center [574, 231] width 549 height 69
click at [563, 202] on textarea "Halloumi cheese with tomatoes, mint leaves and basil, and olive oil" at bounding box center [574, 231] width 549 height 69
paste textarea "fresh"
click at [560, 208] on textarea "Halloumi cheese with tomatoes, mint leaves and basilfresh , and olive oil" at bounding box center [574, 231] width 549 height 69
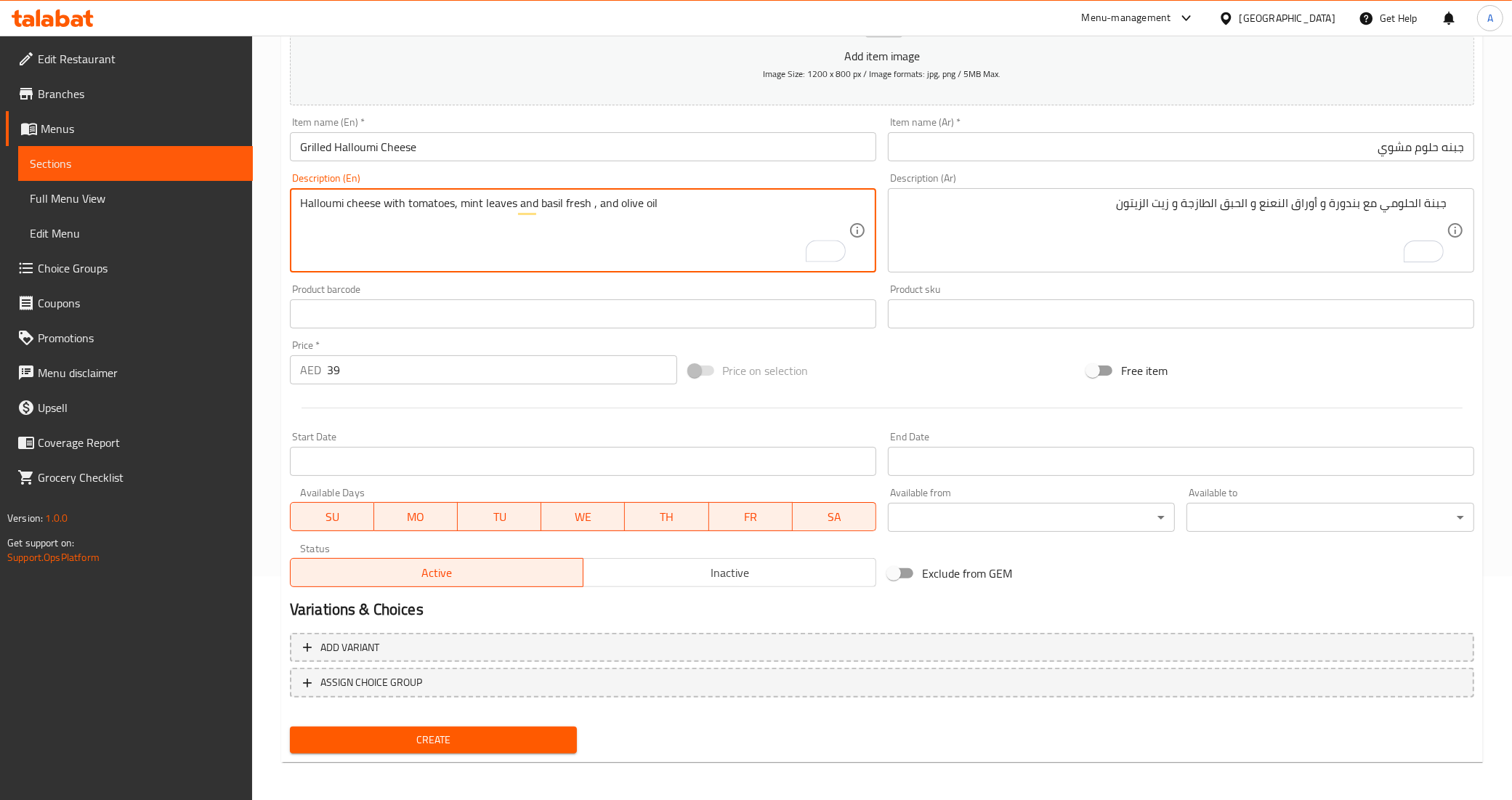
click at [611, 280] on div "Product barcode Product barcode" at bounding box center [583, 306] width 598 height 56
type textarea "Halloumi cheese with tomatoes, mint leaves and basil fresh, and olive oil"
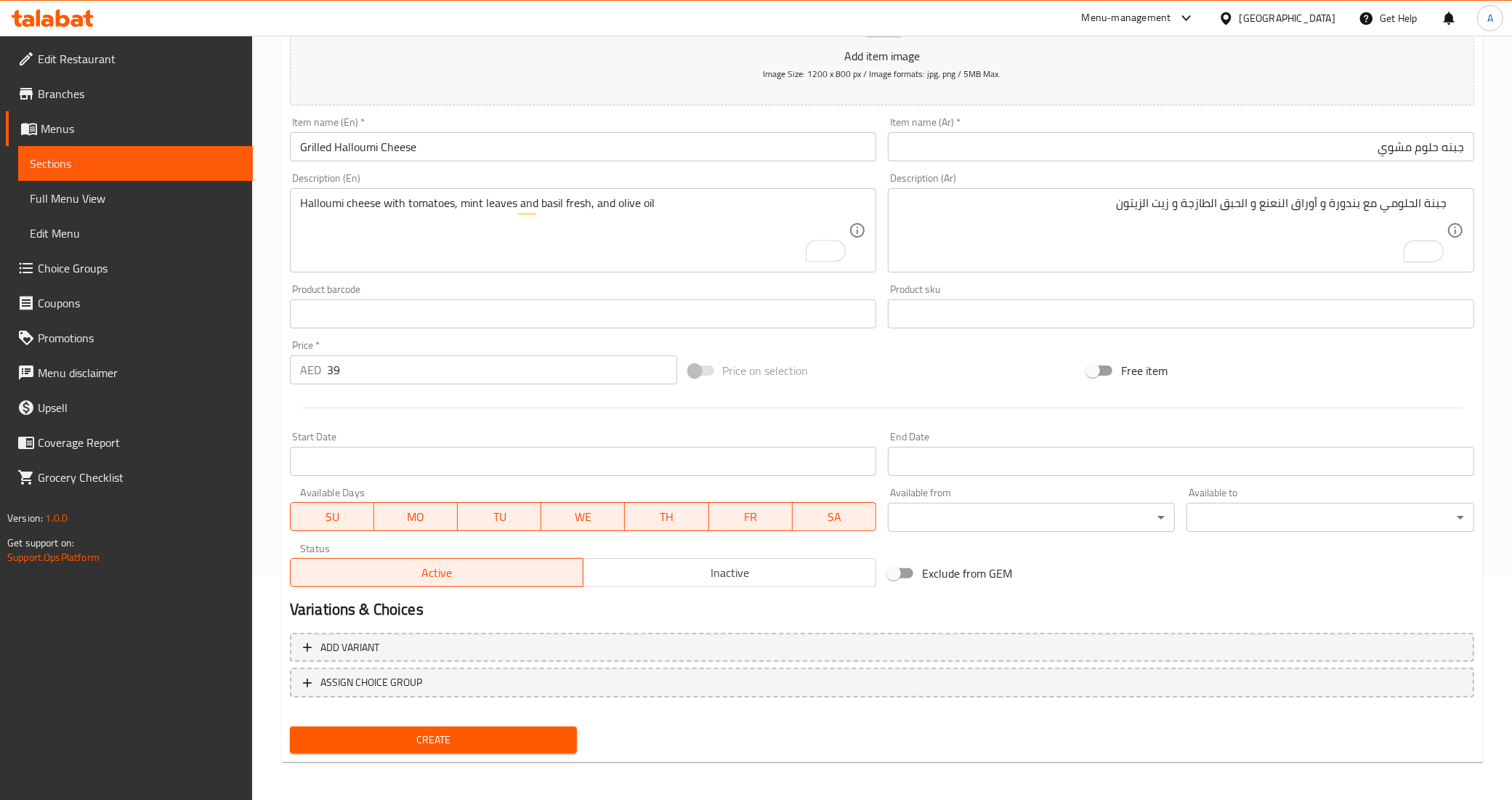
click at [571, 277] on div "Description (En) Halloumi cheese with tomatoes, mint leaves and basil fresh, an…" at bounding box center [583, 223] width 598 height 111
click at [511, 742] on span "Create" at bounding box center [433, 740] width 264 height 18
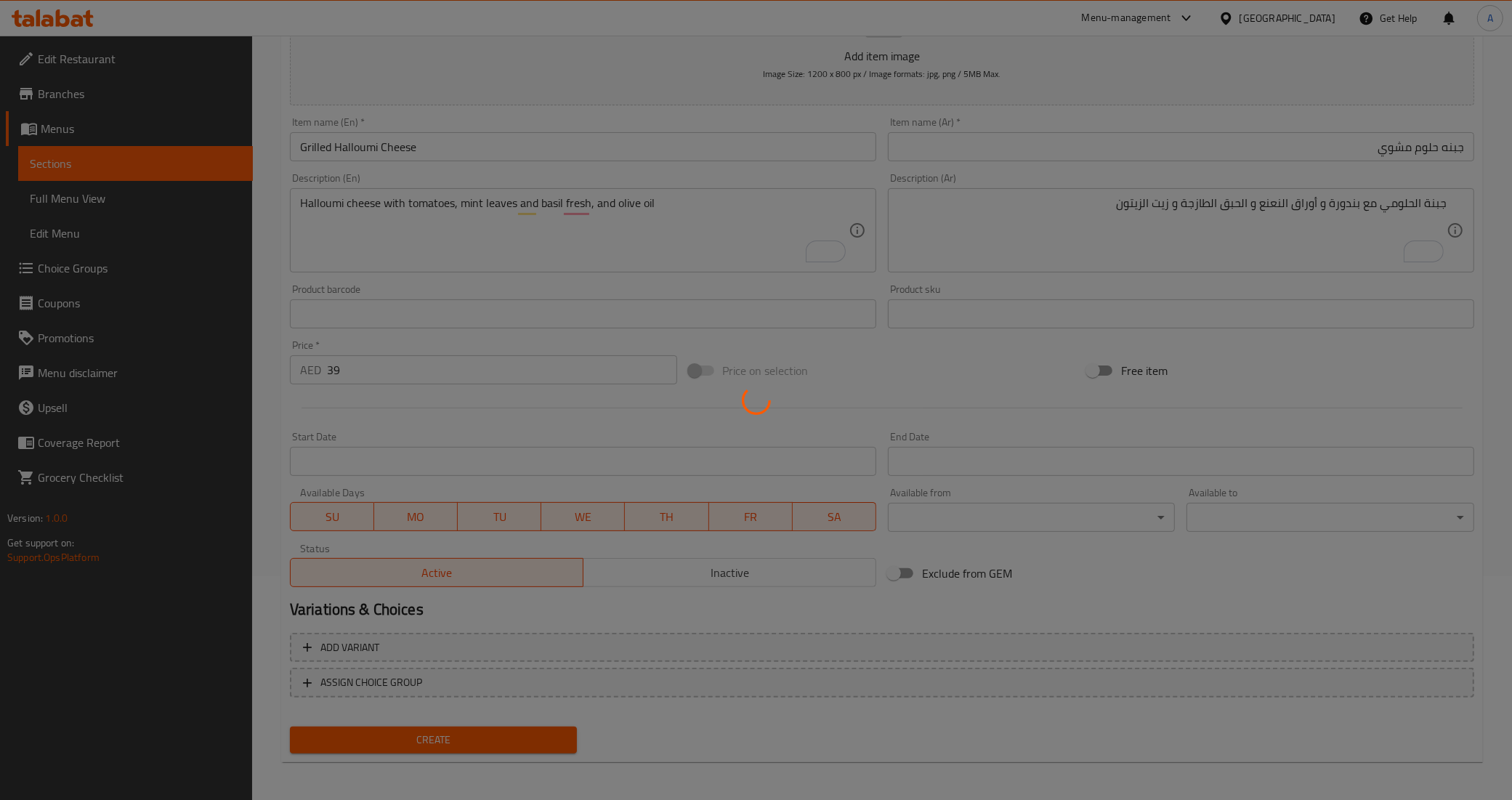
type input "0"
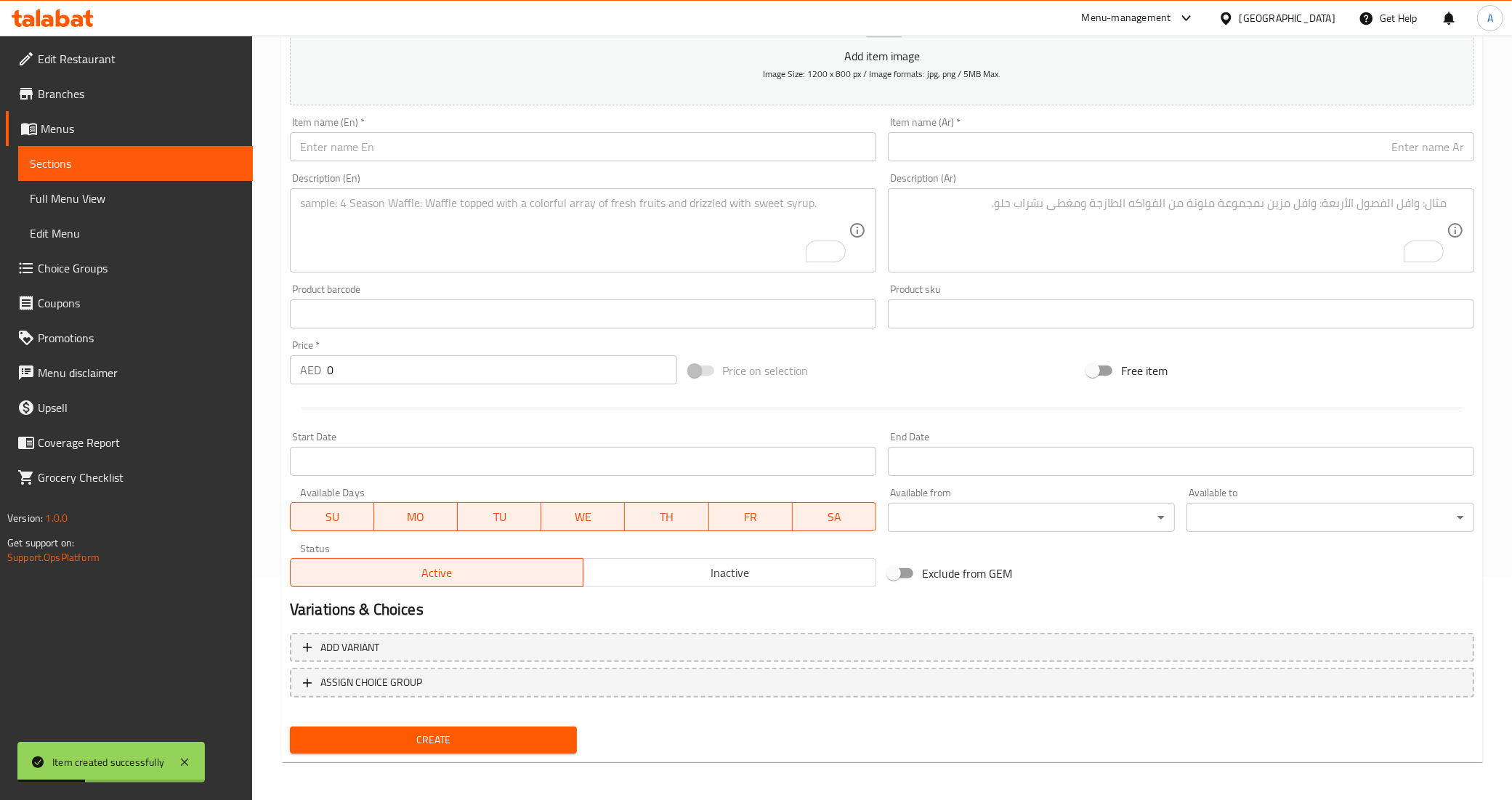
click at [356, 146] on input "text" at bounding box center [583, 147] width 587 height 29
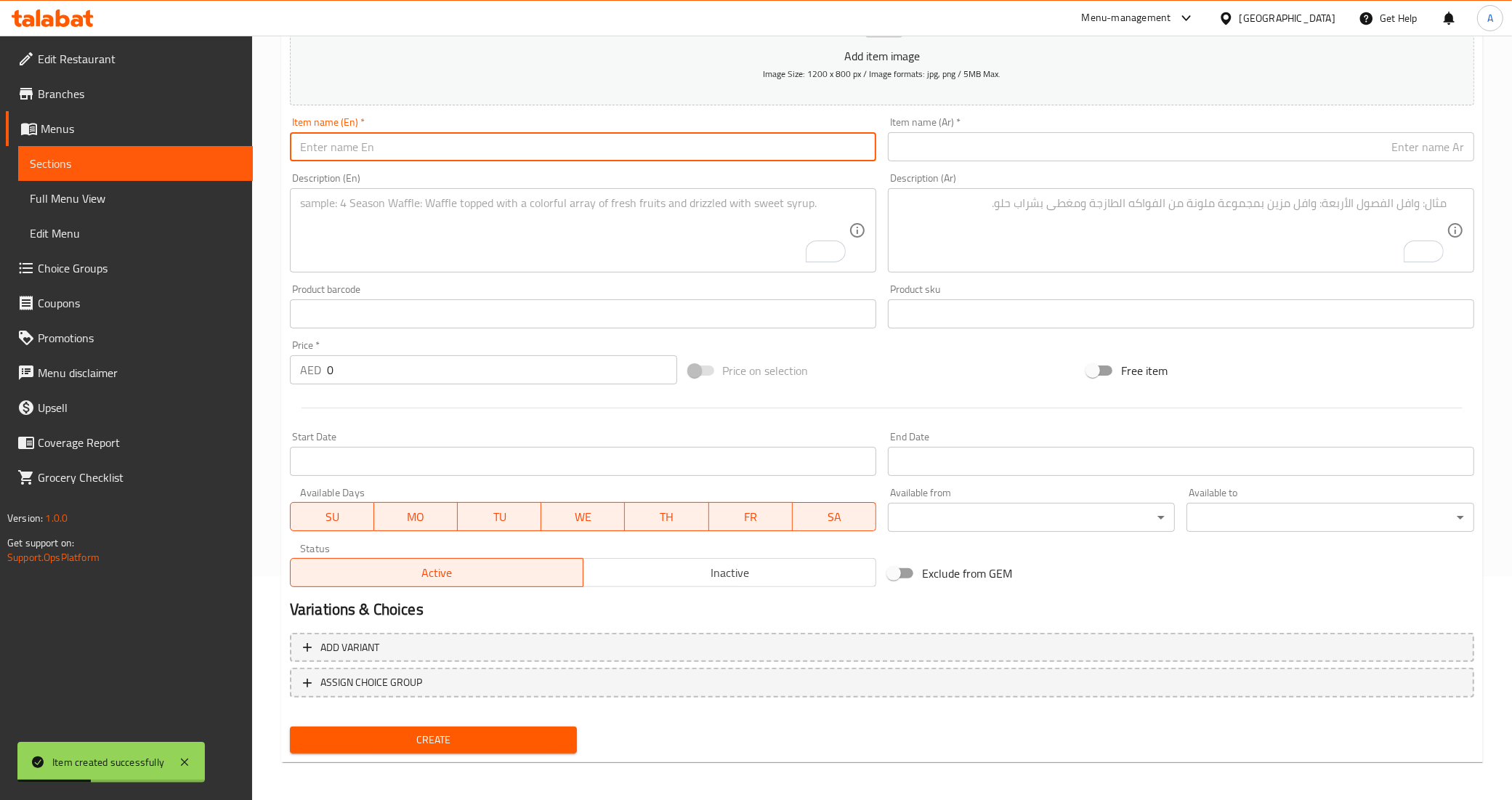
paste input "spicy potatoes"
click at [356, 146] on input "spicy potatoes" at bounding box center [583, 147] width 587 height 29
type input "Spicy Potatoes"
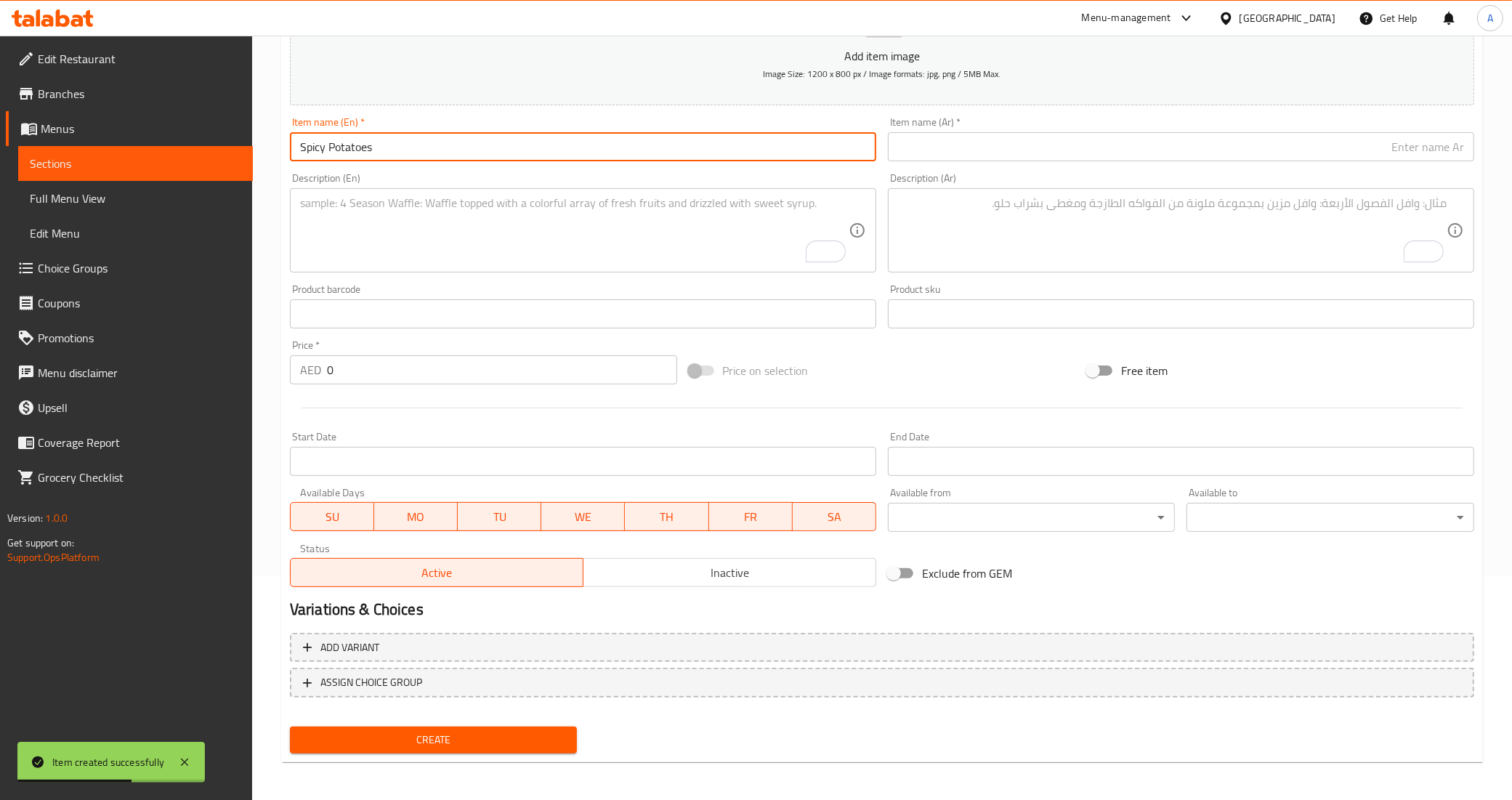
click at [362, 175] on div "Description (En) Description (En)" at bounding box center [583, 223] width 587 height 100
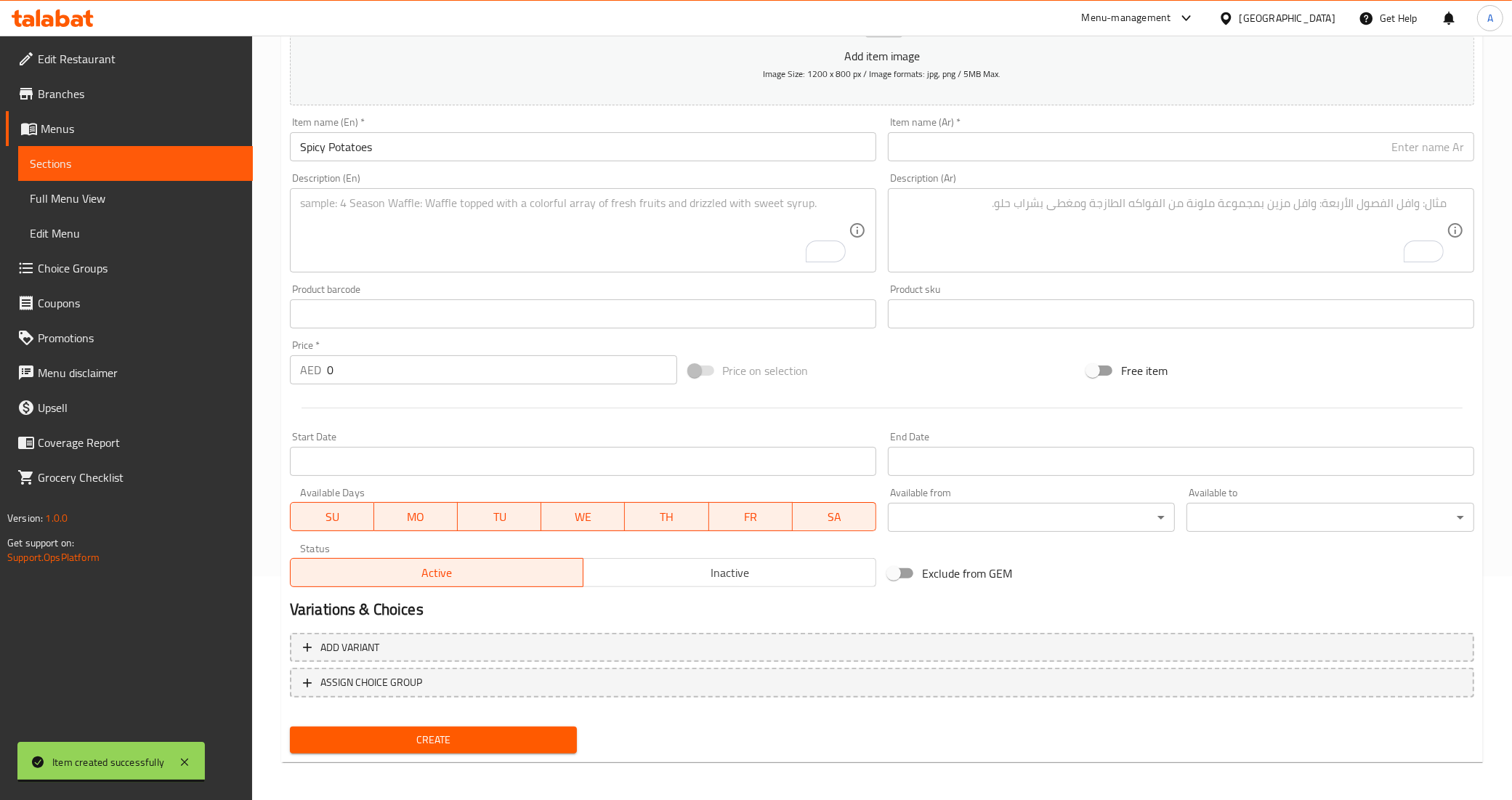
click at [1102, 142] on input "text" at bounding box center [1181, 147] width 587 height 29
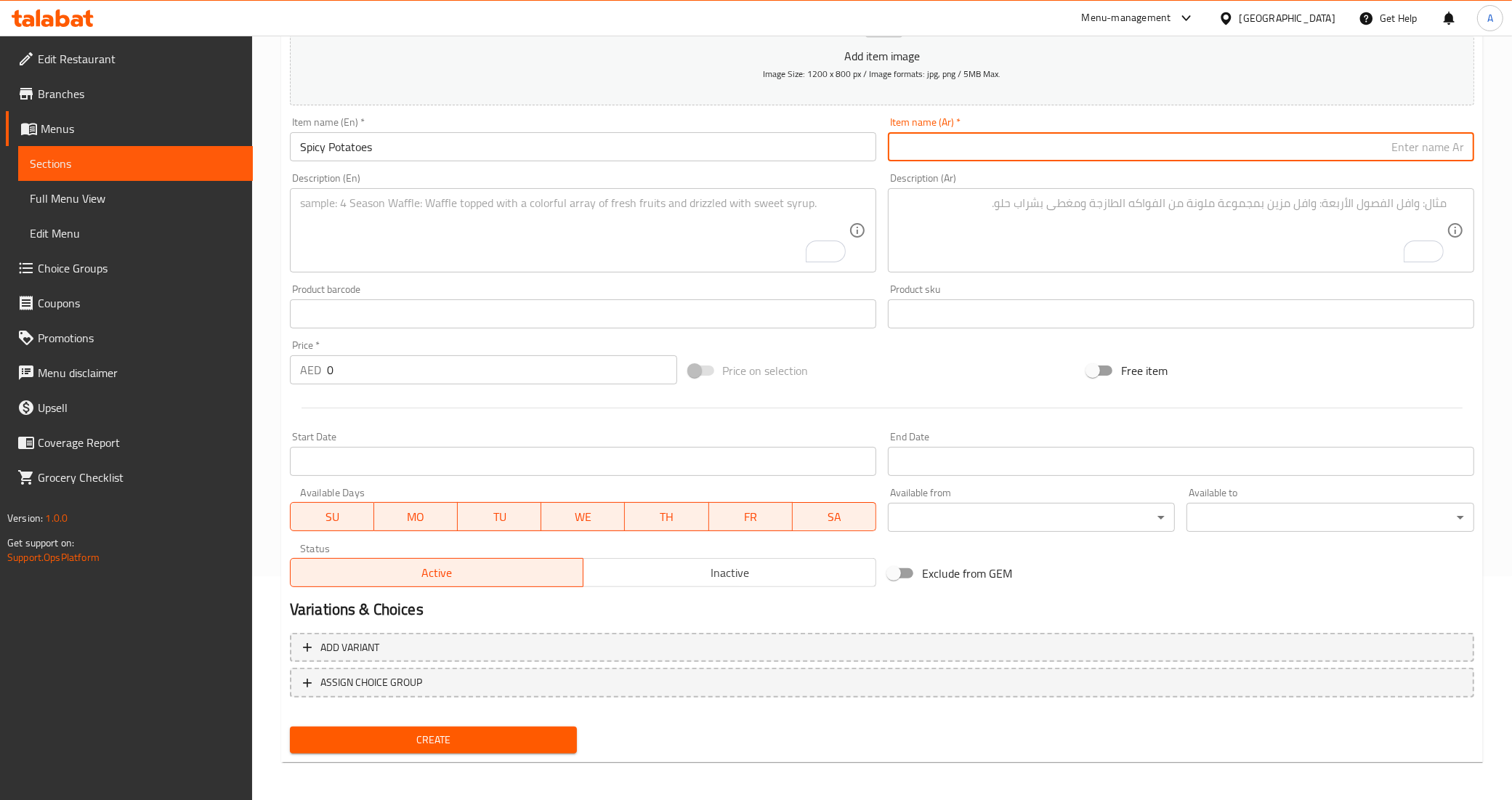
paste input "بطاطا حارة"
type input "بطاطا حارة"
click at [852, 373] on div "Price on selection" at bounding box center [882, 370] width 399 height 40
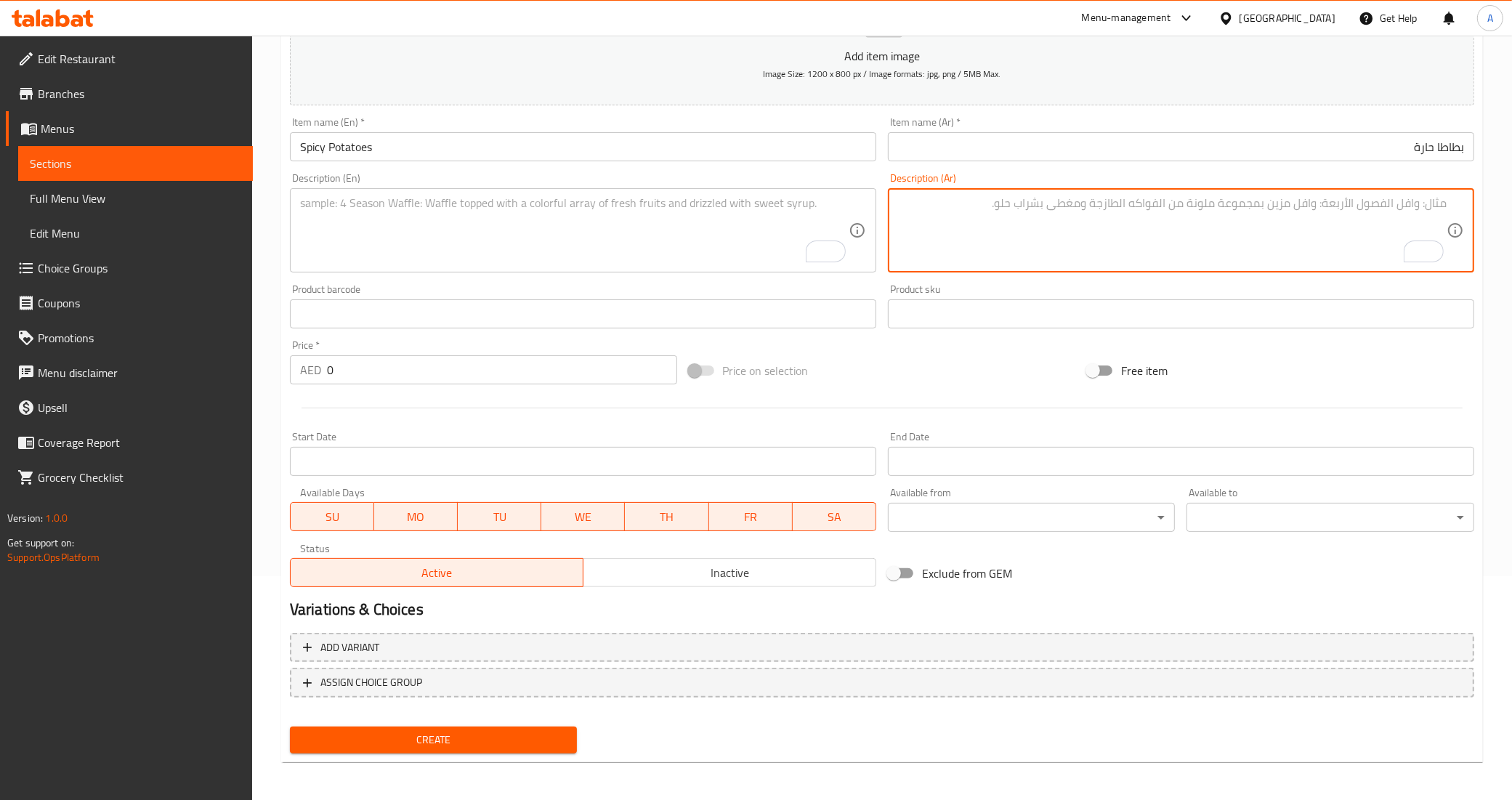
click at [1109, 197] on textarea "To enrich screen reader interactions, please activate Accessibility in Grammarl…" at bounding box center [1172, 231] width 549 height 69
paste textarea "مكعبات البطاطا الدهبية مع خلطتنا اللبنانية مع الحرحورة"
type textarea "مكعبات البطاطا الدهبية مع خلطتنا اللبنانية مع الحرحورة"
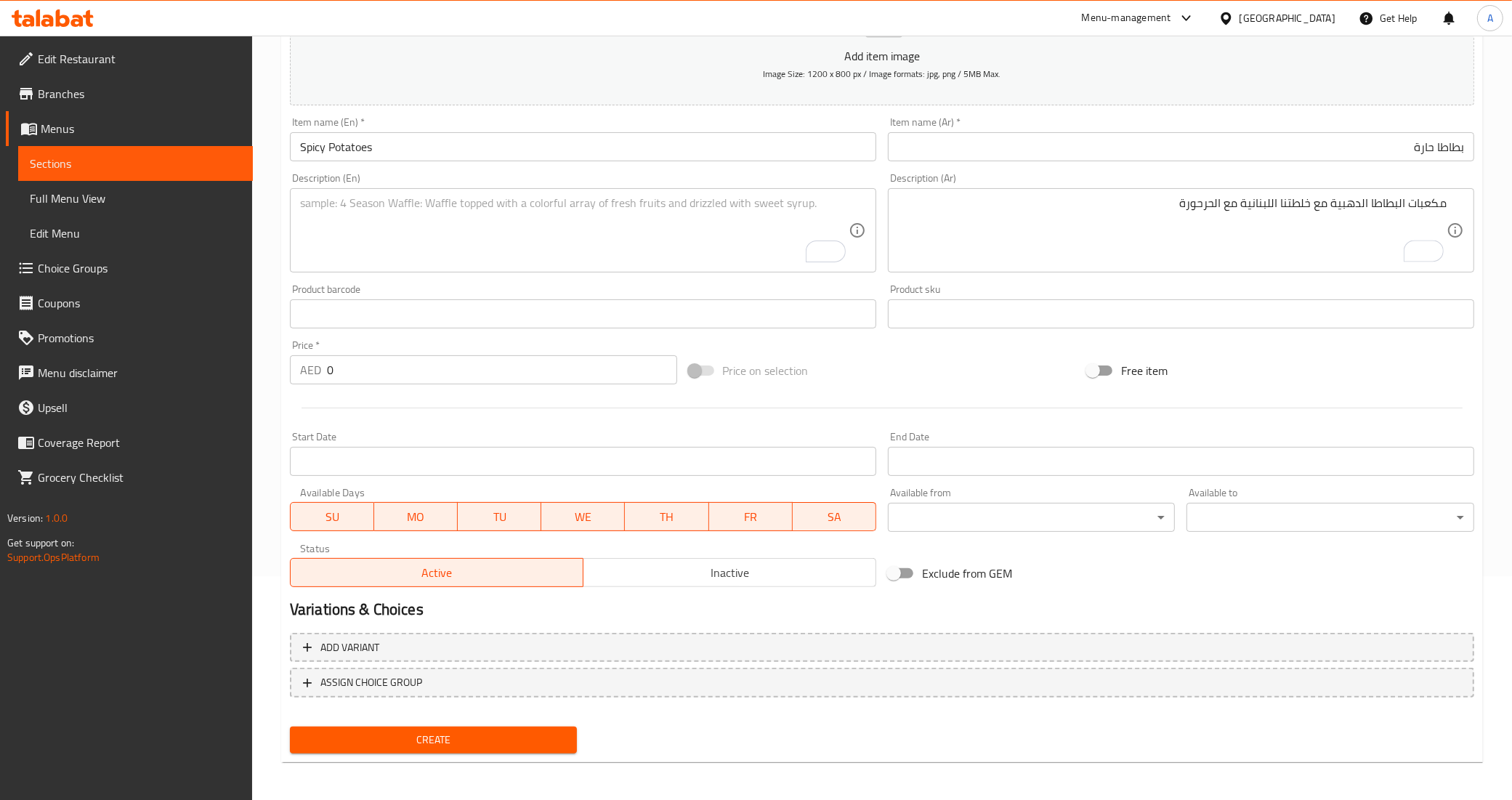
click at [723, 226] on textarea "To enrich screen reader interactions, please activate Accessibility in Grammarl…" at bounding box center [574, 231] width 549 height 69
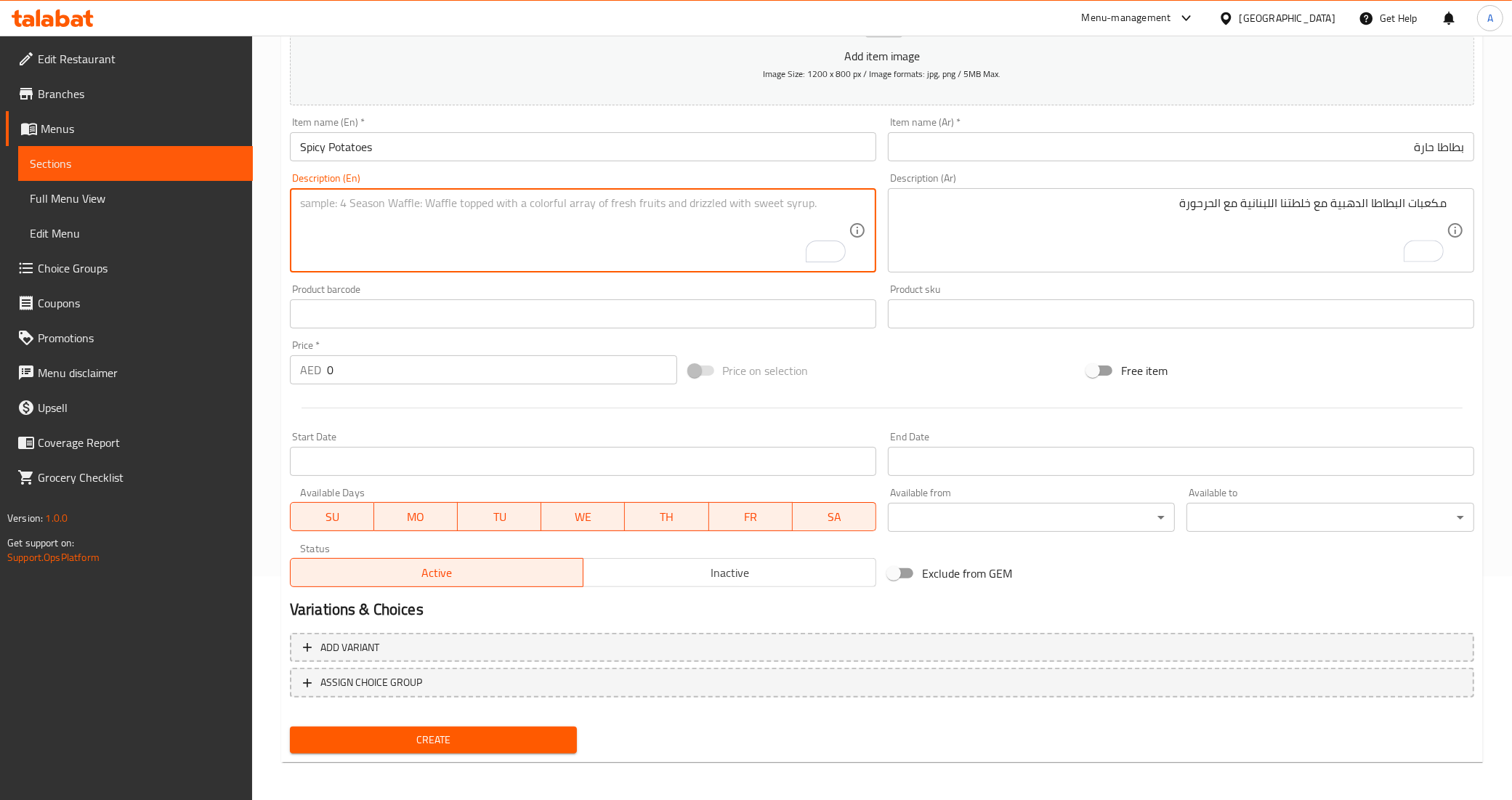
paste textarea "Golden potato cubes with our Lebanese mixture and harhoura"
type textarea "Golden potato cubes with our Lebanese mixture and harhoura"
click at [889, 359] on div "Price on selection" at bounding box center [882, 370] width 399 height 40
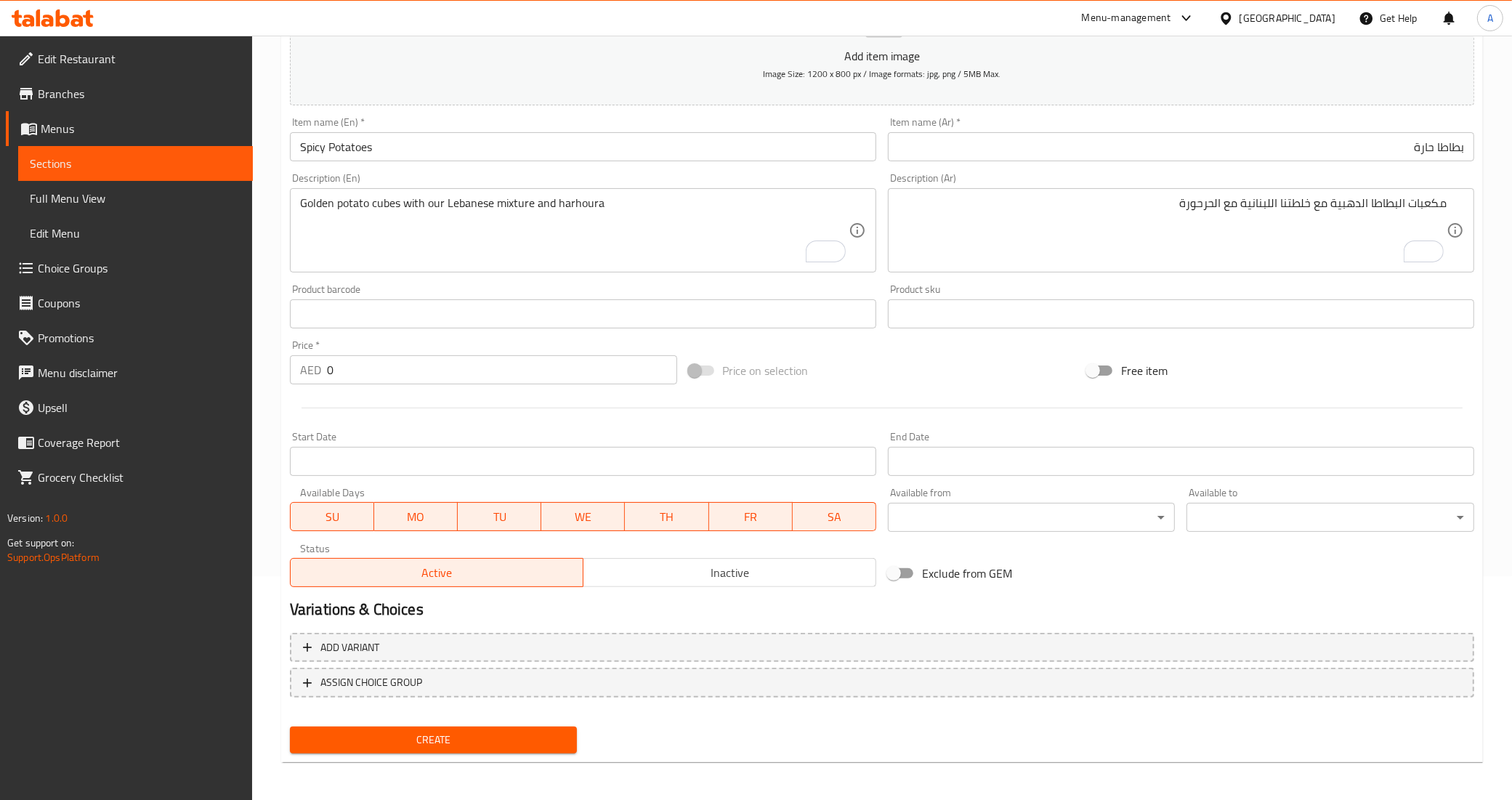
click at [849, 382] on div "Price on selection" at bounding box center [882, 370] width 399 height 40
click at [856, 354] on div "Price on selection" at bounding box center [882, 370] width 399 height 40
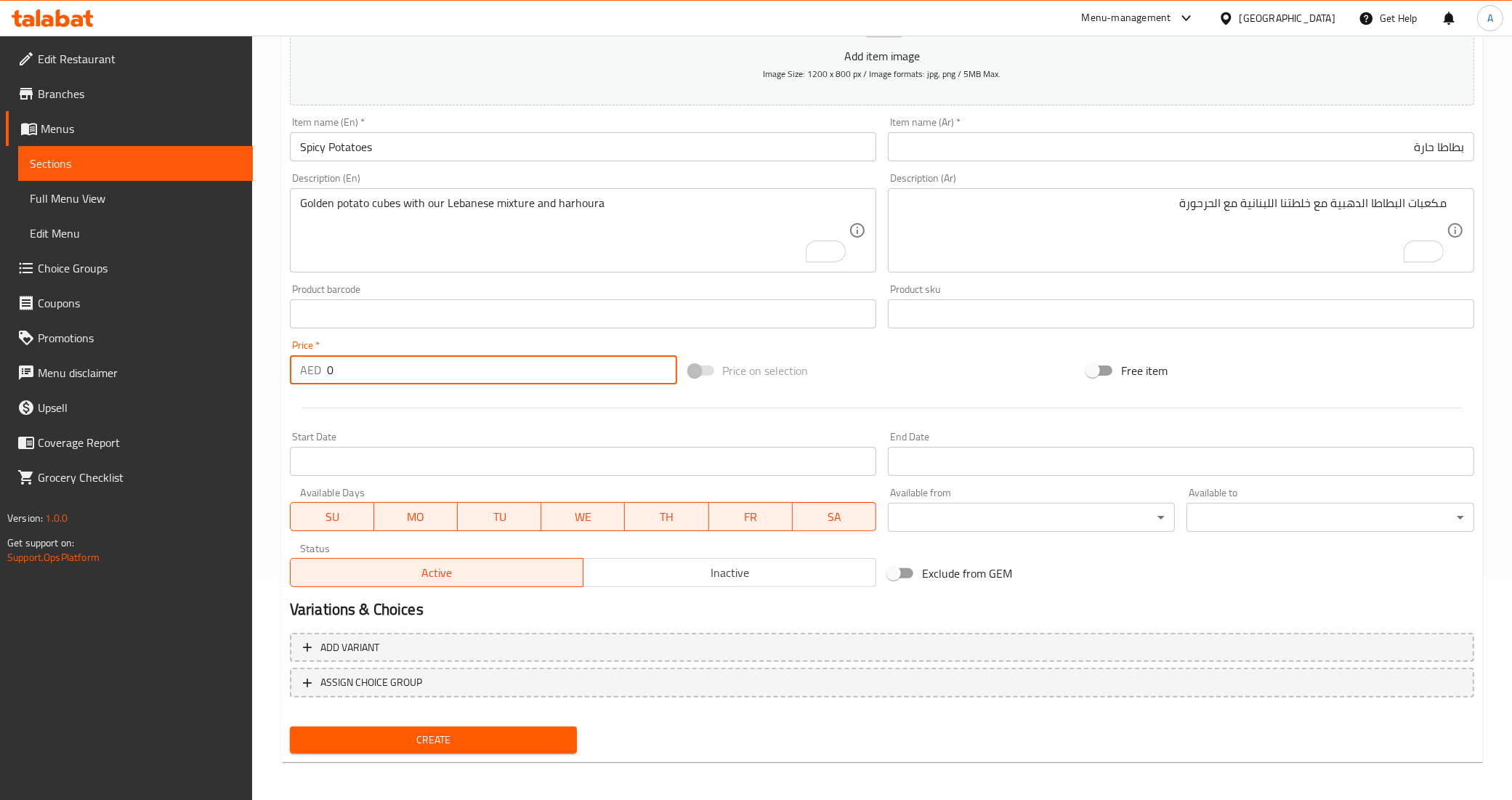
click at [430, 369] on input "0" at bounding box center [502, 370] width 350 height 29
type input "32"
click at [414, 396] on div at bounding box center [881, 408] width 1195 height 36
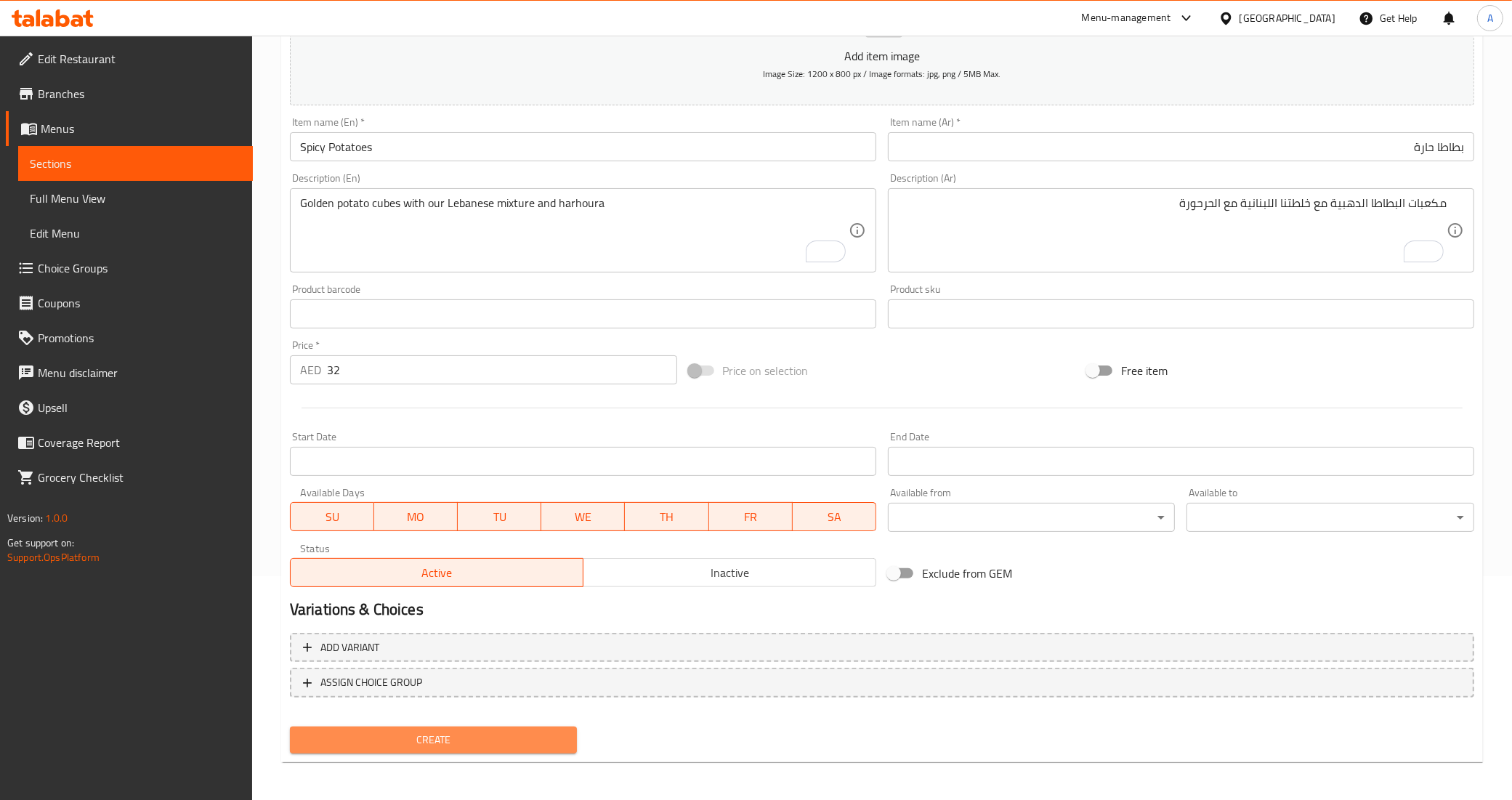
click at [407, 736] on span "Create" at bounding box center [433, 740] width 264 height 18
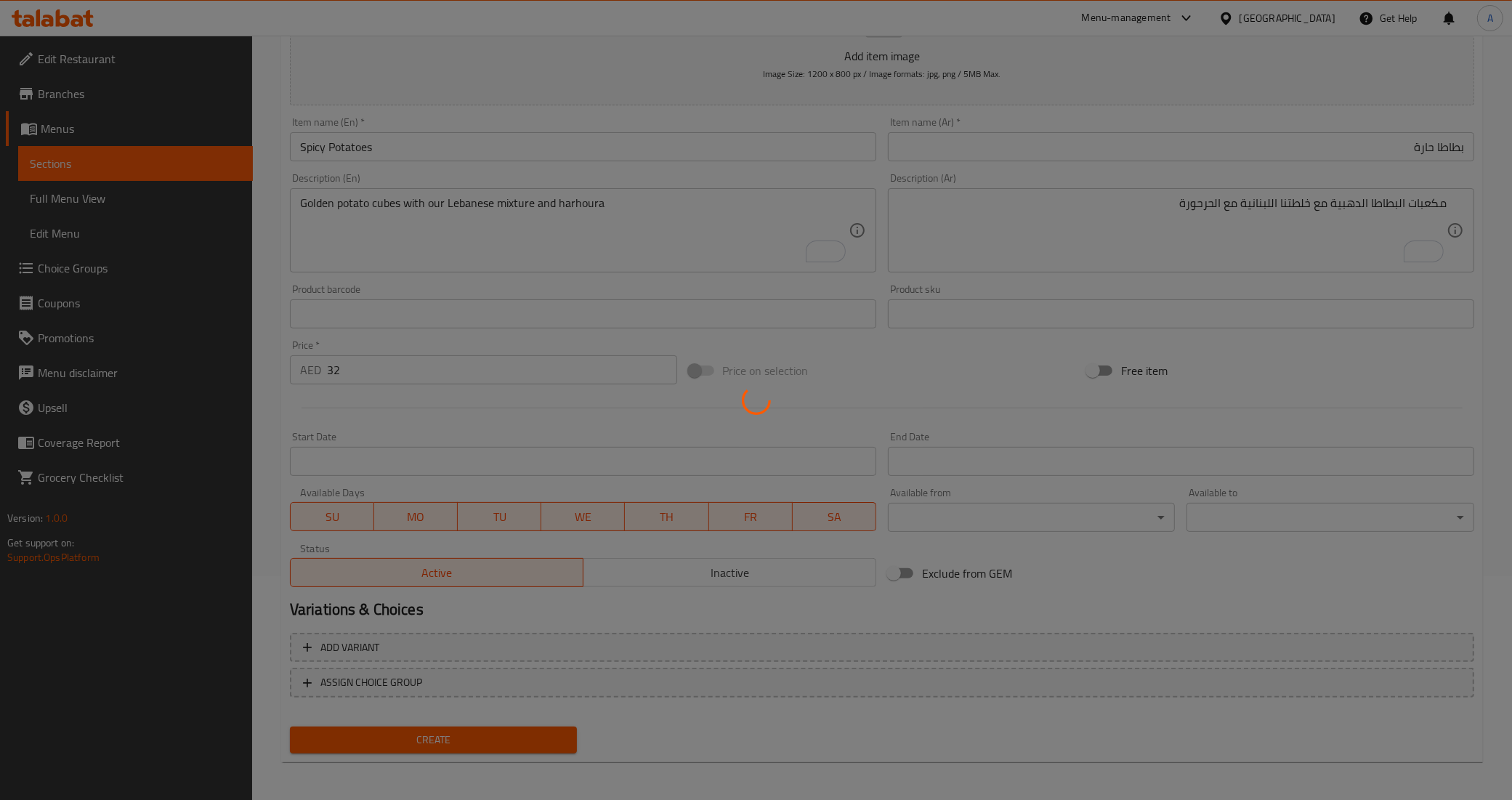
type input "0"
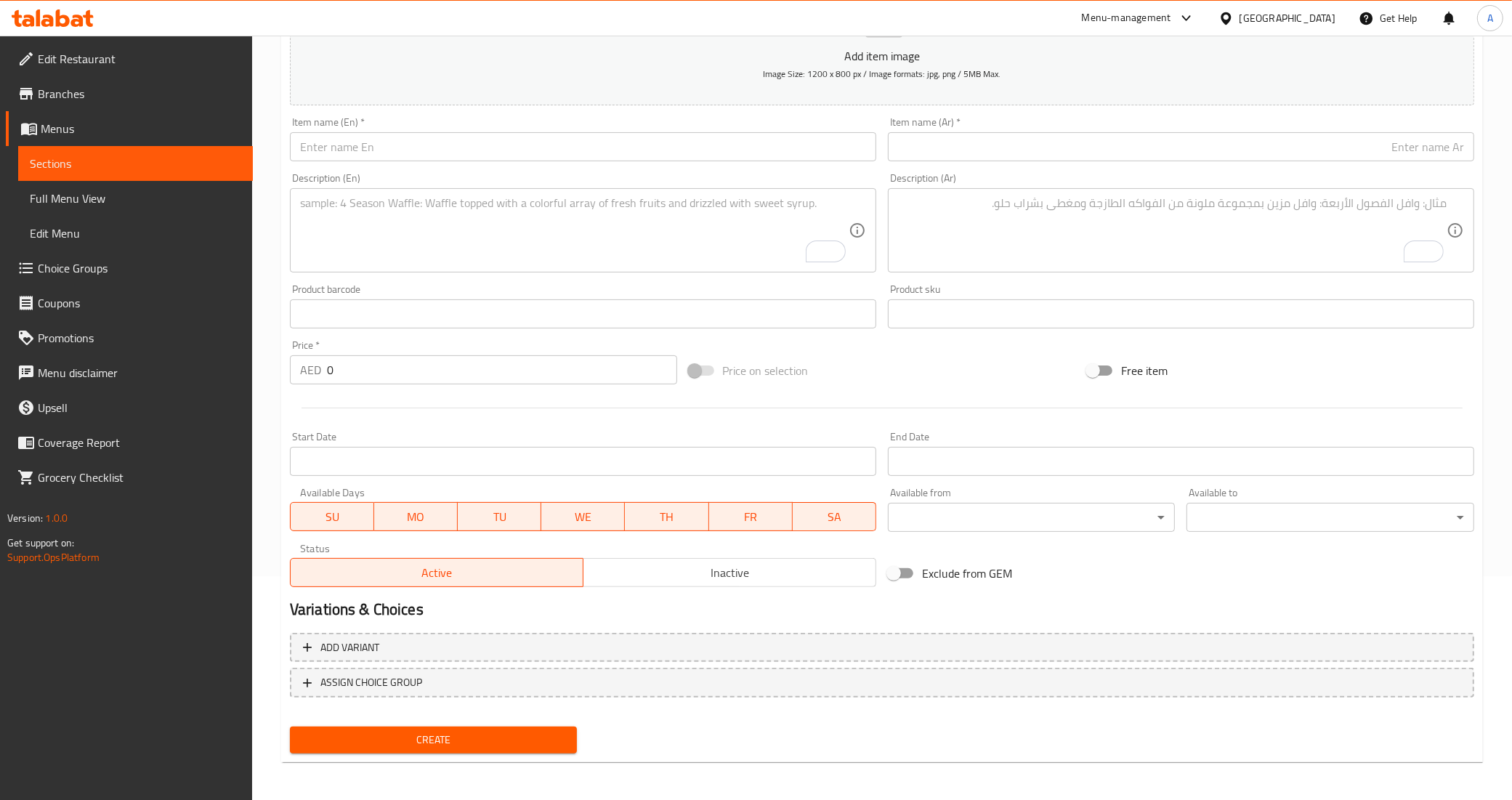
click at [1134, 593] on div "Variations & Choices" at bounding box center [881, 609] width 1195 height 34
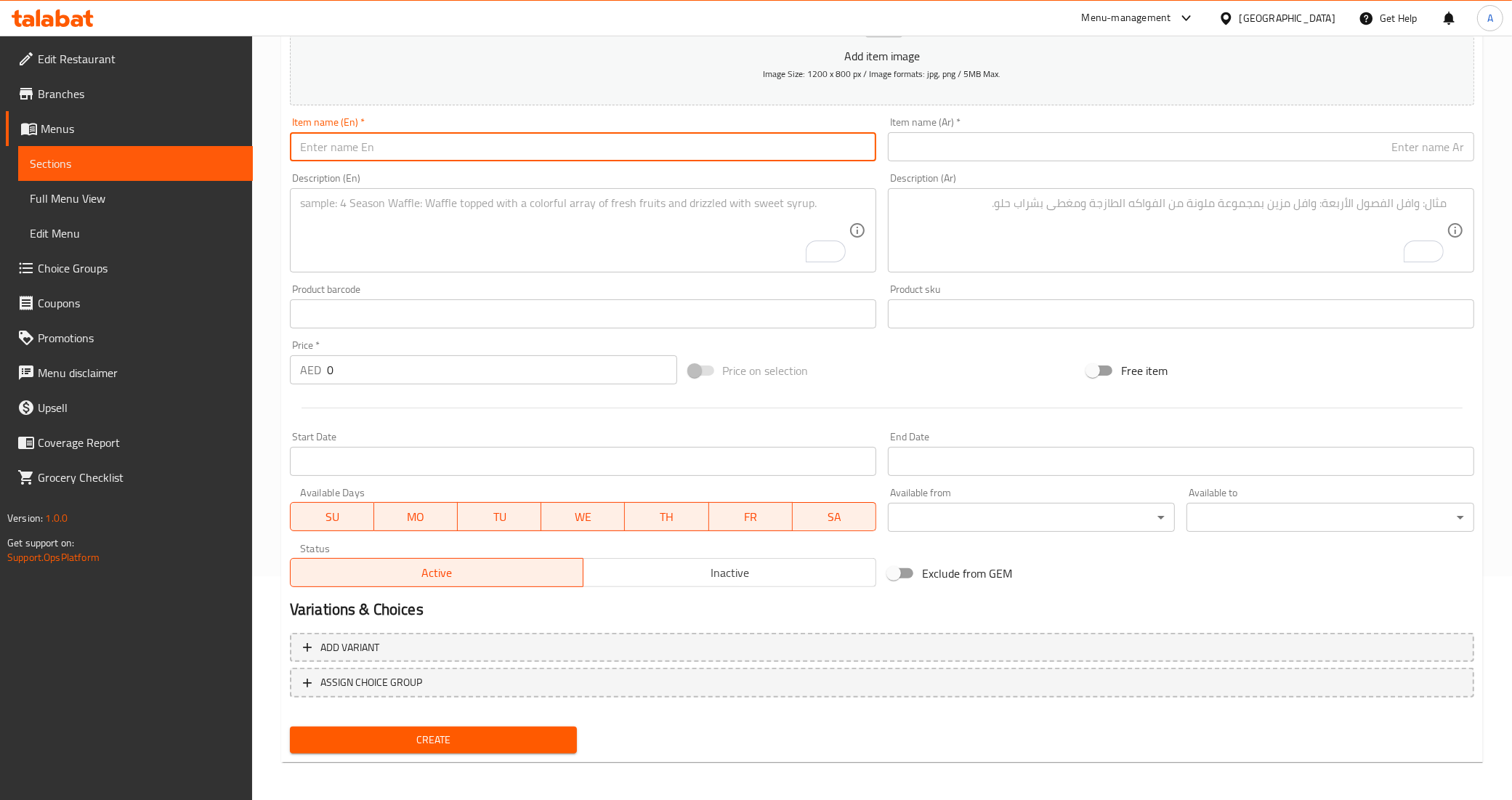
click at [404, 133] on input "text" at bounding box center [583, 147] width 587 height 29
paste input "provencal potatoes"
click at [404, 133] on input "provencal potatoes" at bounding box center [583, 147] width 587 height 29
type input "Provencal Potatoes"
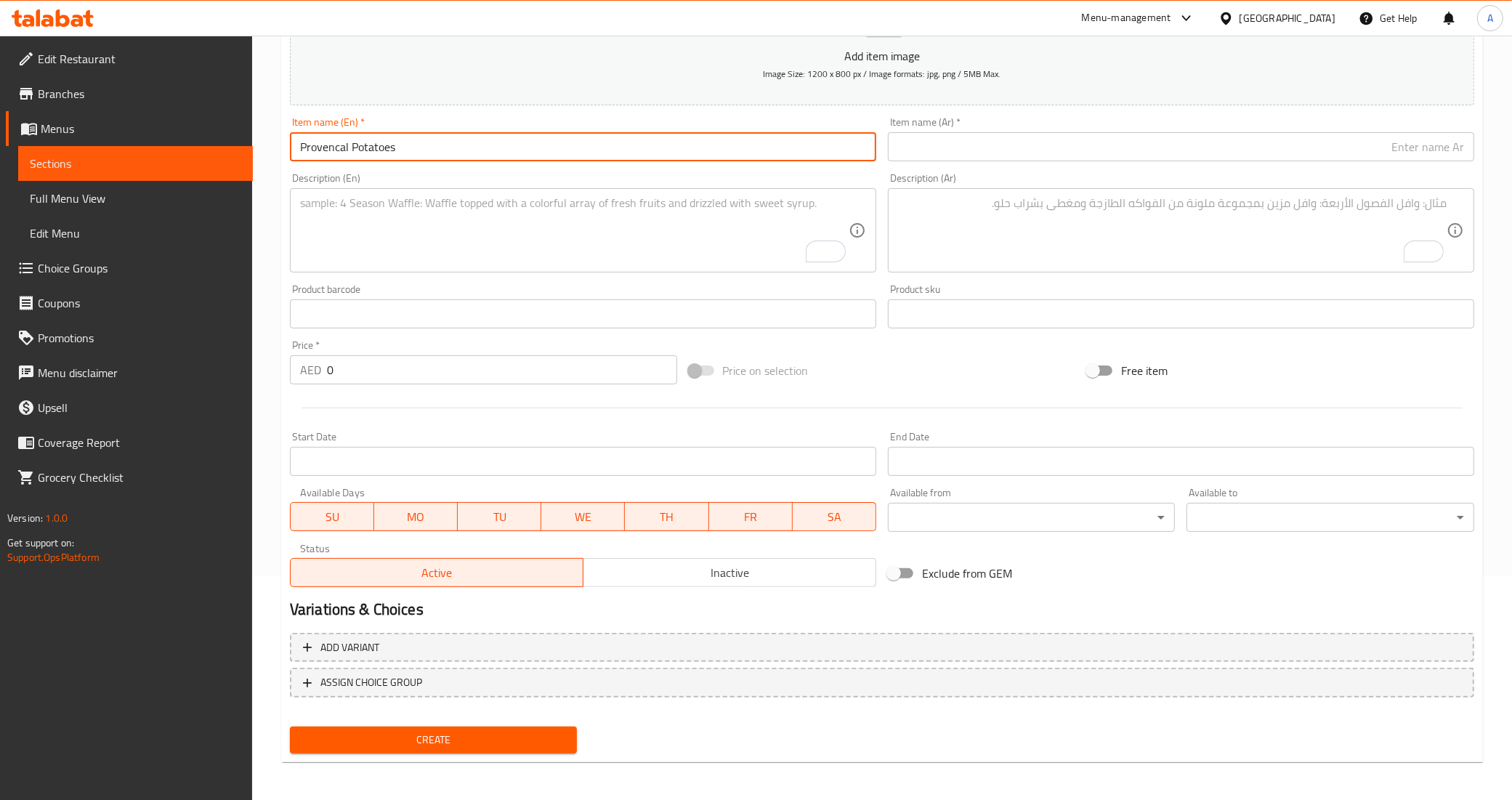
click at [398, 168] on div "Description (En) Description (En)" at bounding box center [583, 223] width 598 height 111
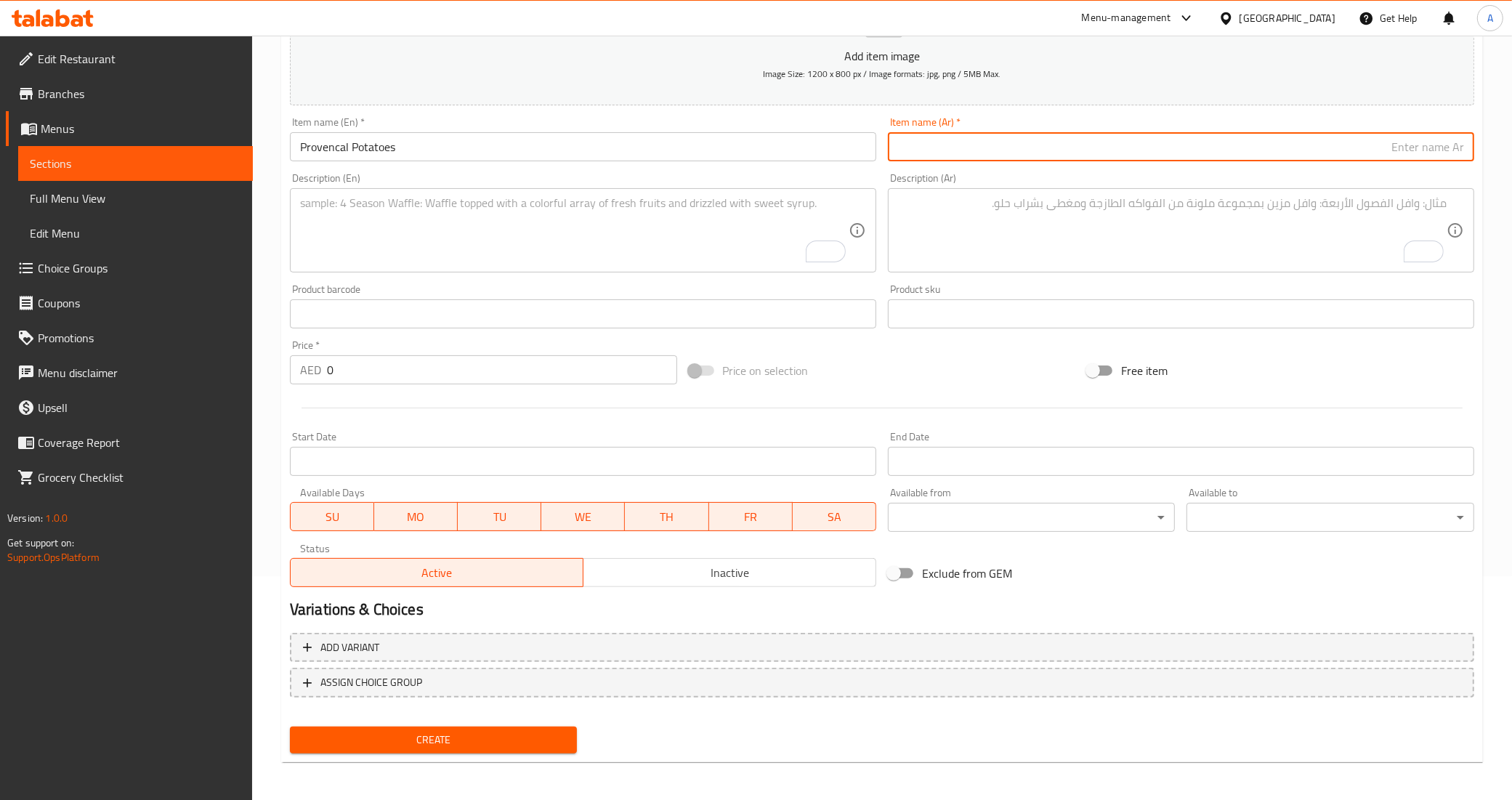
click at [1186, 159] on input "text" at bounding box center [1181, 147] width 587 height 29
paste input "بطاطا بروفنسال"
type input "بطاطا بروفنسال"
click at [1177, 176] on div "Description (Ar) Description (Ar)" at bounding box center [1181, 223] width 587 height 100
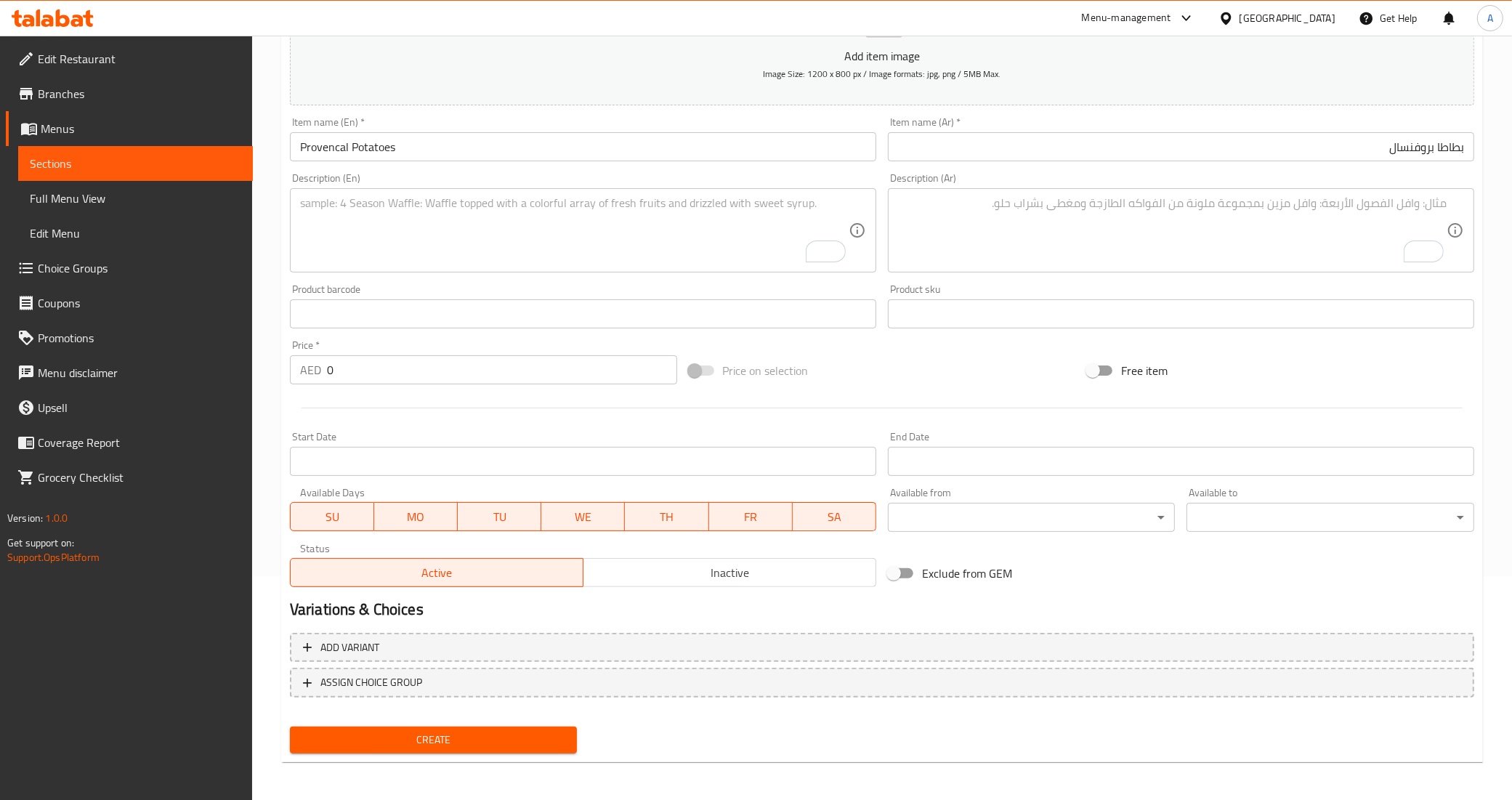
click at [1285, 249] on textarea "To enrich screen reader interactions, please activate Accessibility in Grammarl…" at bounding box center [1172, 231] width 549 height 69
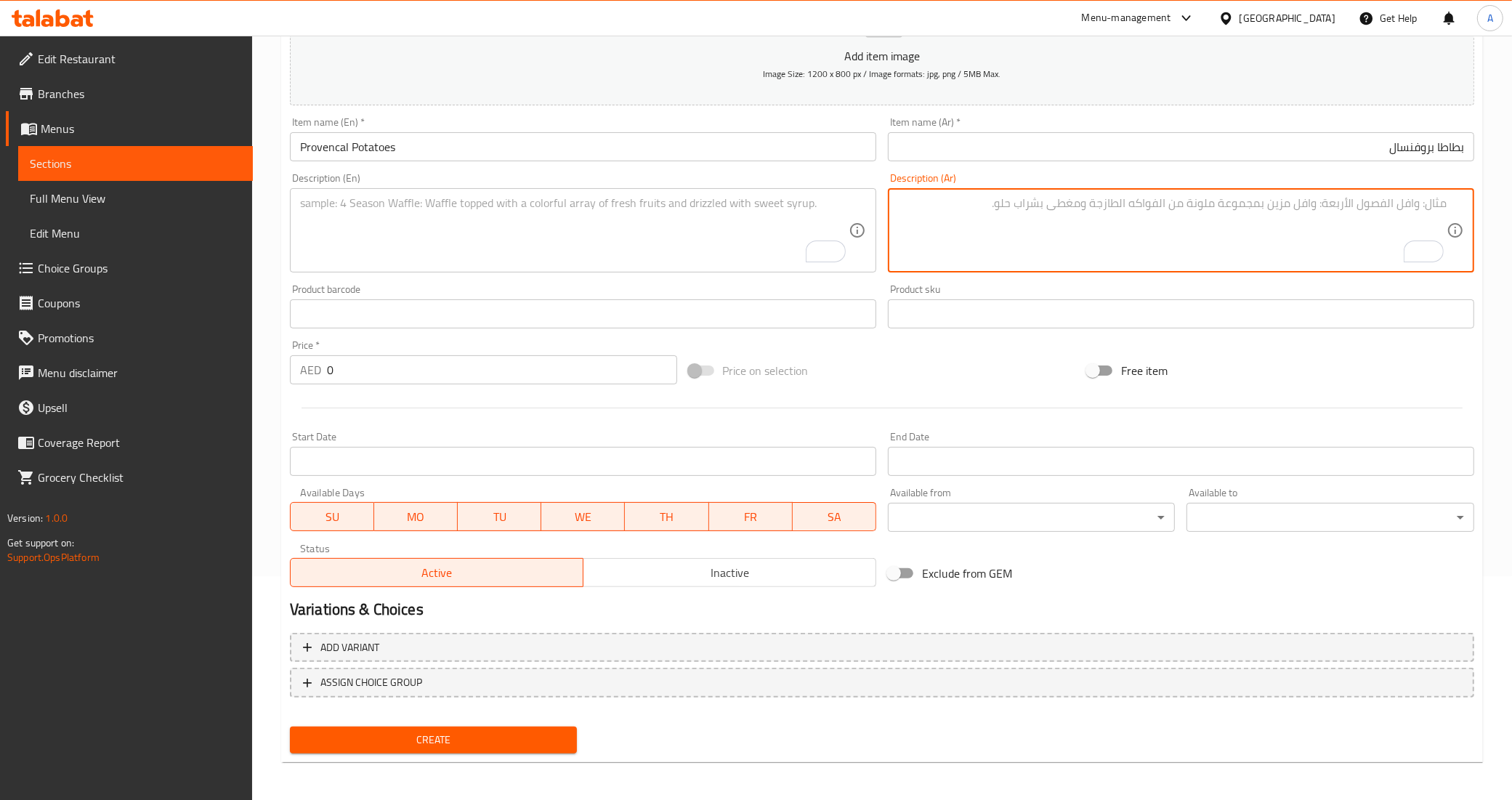
paste textarea "مكعبات بطاطا مع المشروم و صوص البرفنسال اللذيذ"
type textarea "مكعبات بطاطا مع المشروم و صوص البرفنسال اللذيذ"
click at [1368, 368] on div "Free item" at bounding box center [1281, 370] width 399 height 40
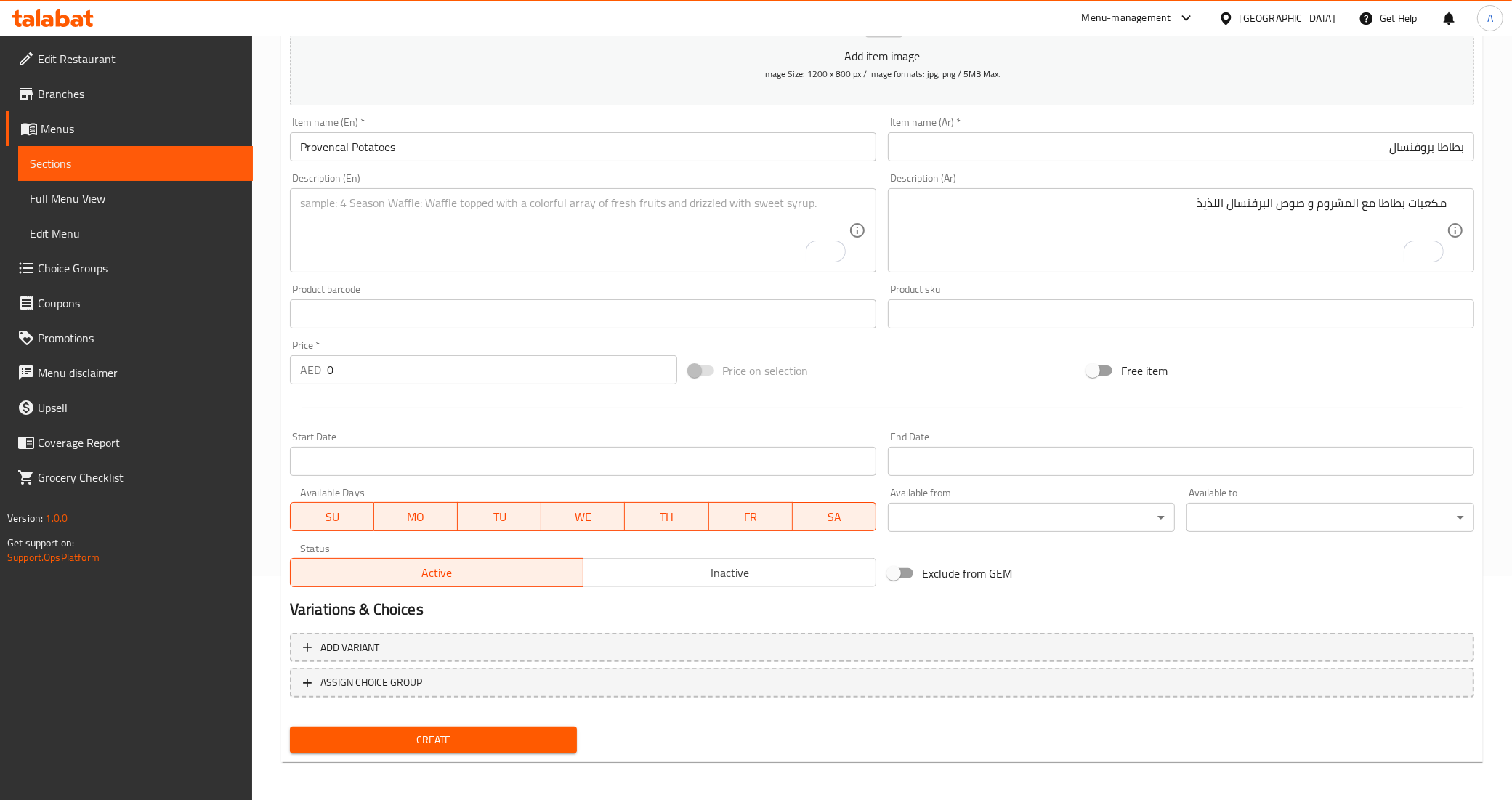
click at [761, 226] on textarea "To enrich screen reader interactions, please activate Accessibility in Grammarl…" at bounding box center [574, 231] width 549 height 69
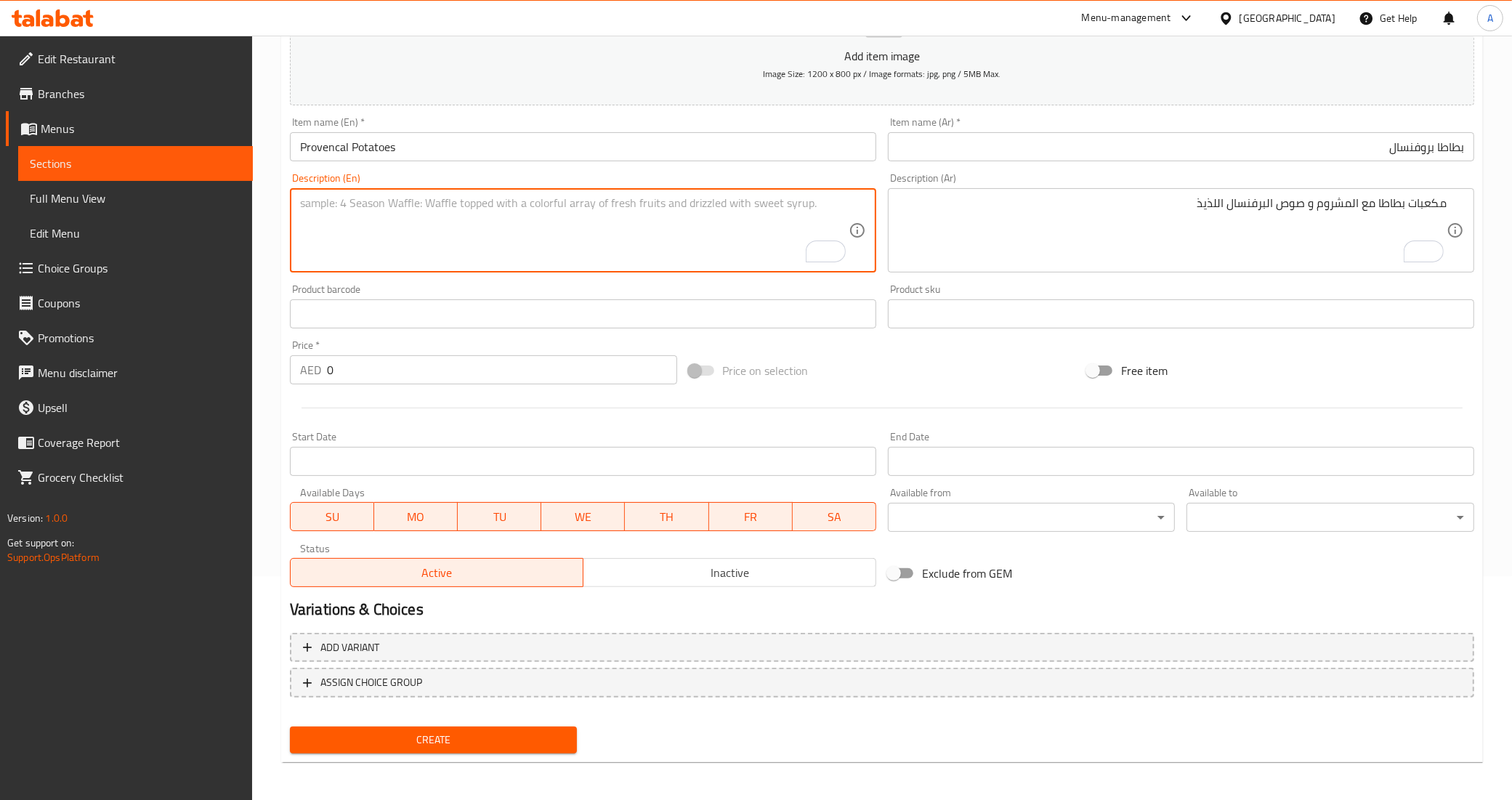
paste textarea "Potato cubes with mushrooms and delicious Provençal sauce"
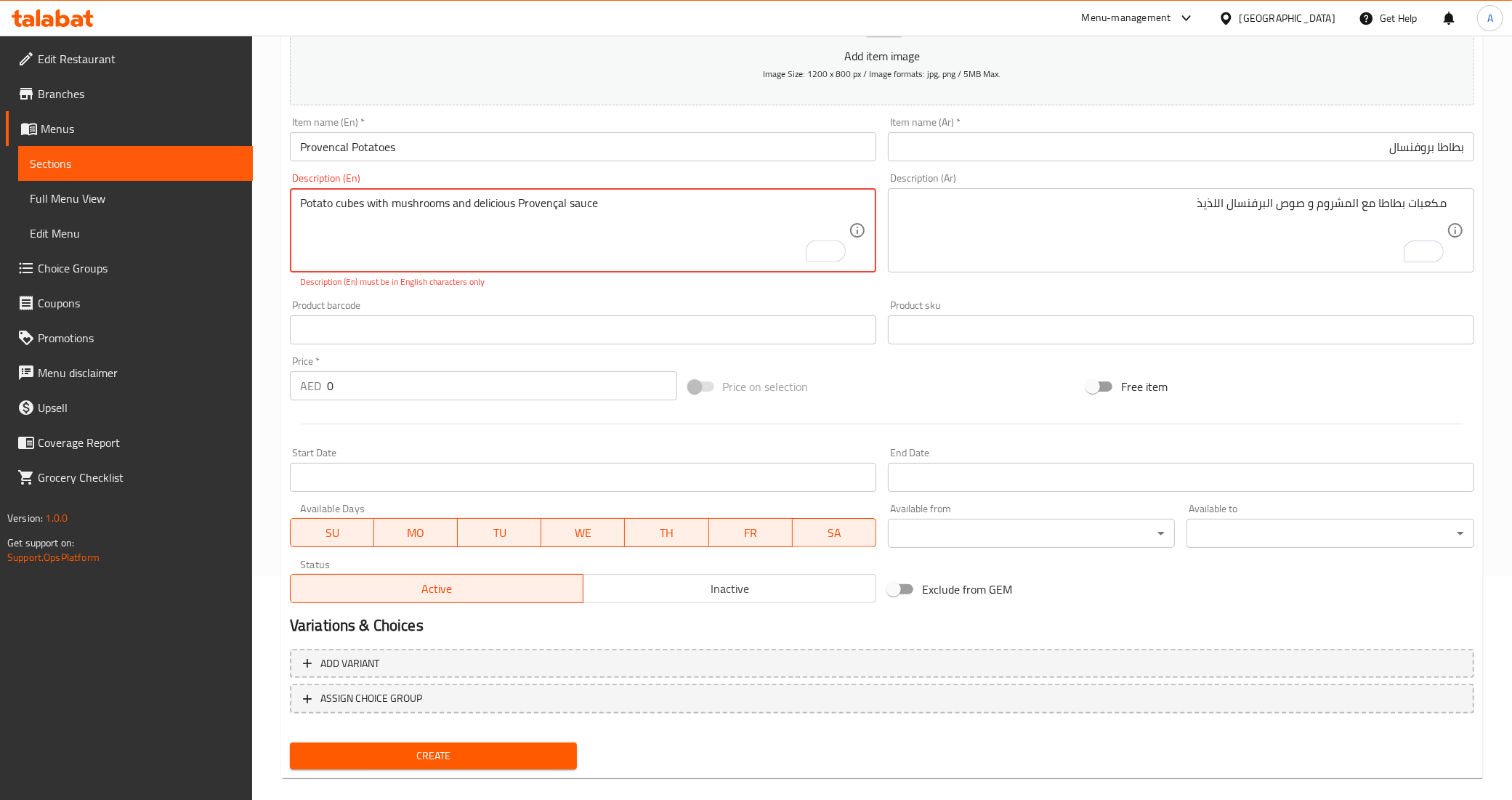
click at [556, 211] on textarea "Potato cubes with mushrooms and delicious Provençal sauce" at bounding box center [574, 231] width 549 height 69
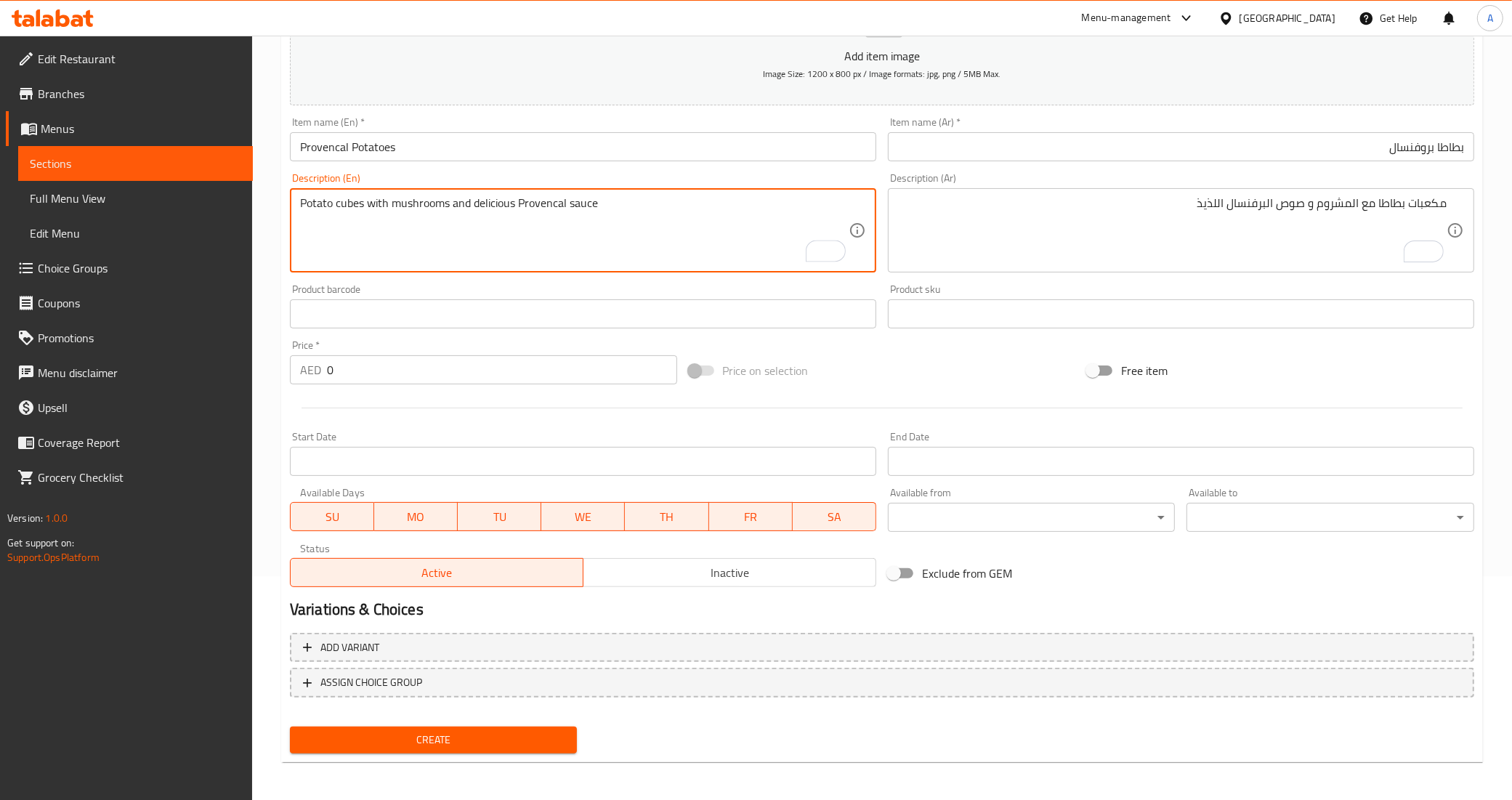
type textarea "Potato cubes with mushrooms and delicious Provencal sauce"
click at [542, 402] on div at bounding box center [881, 408] width 1195 height 36
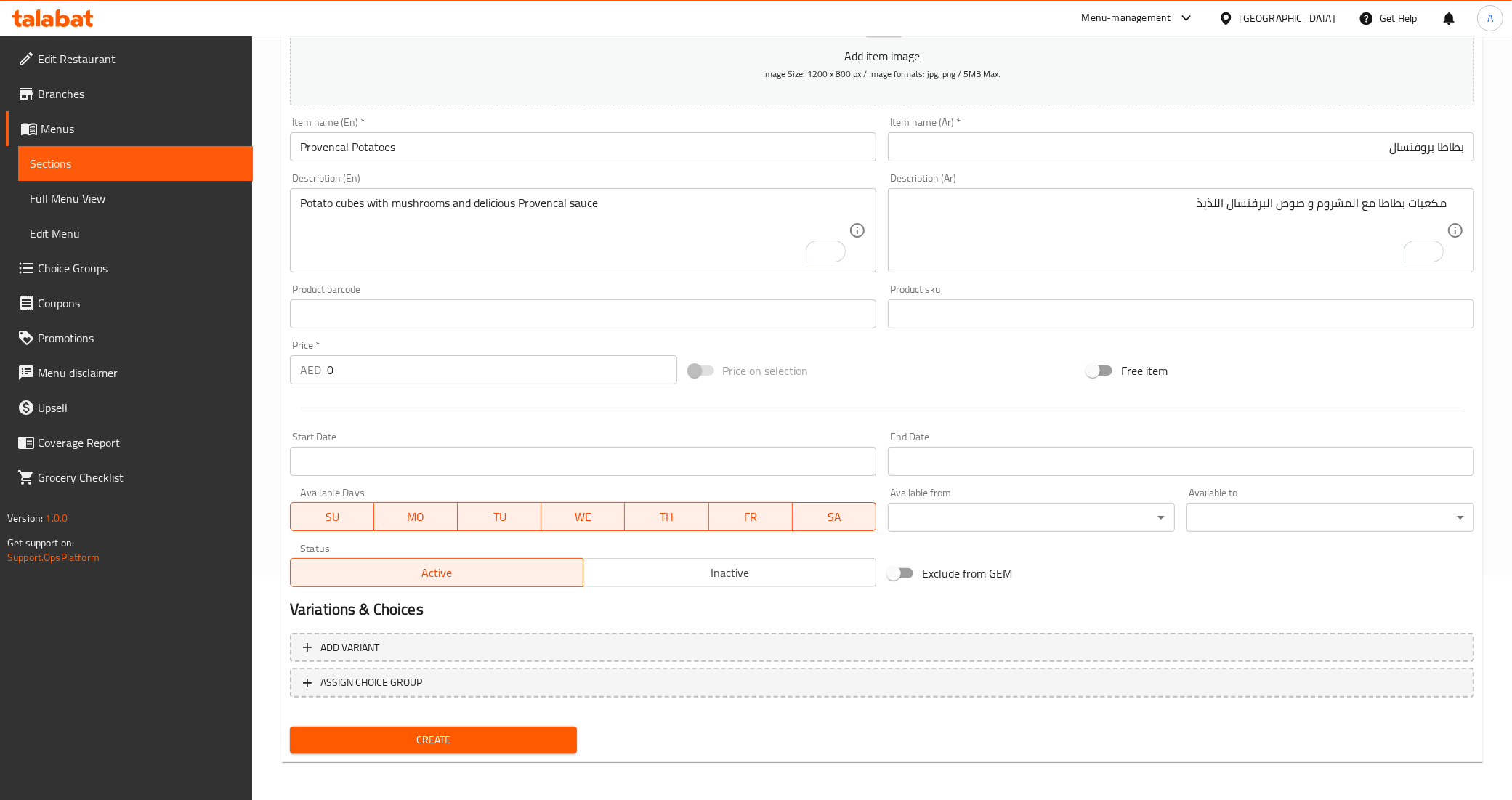
click at [1402, 144] on input "بطاطا بروفنسال" at bounding box center [1181, 147] width 587 height 29
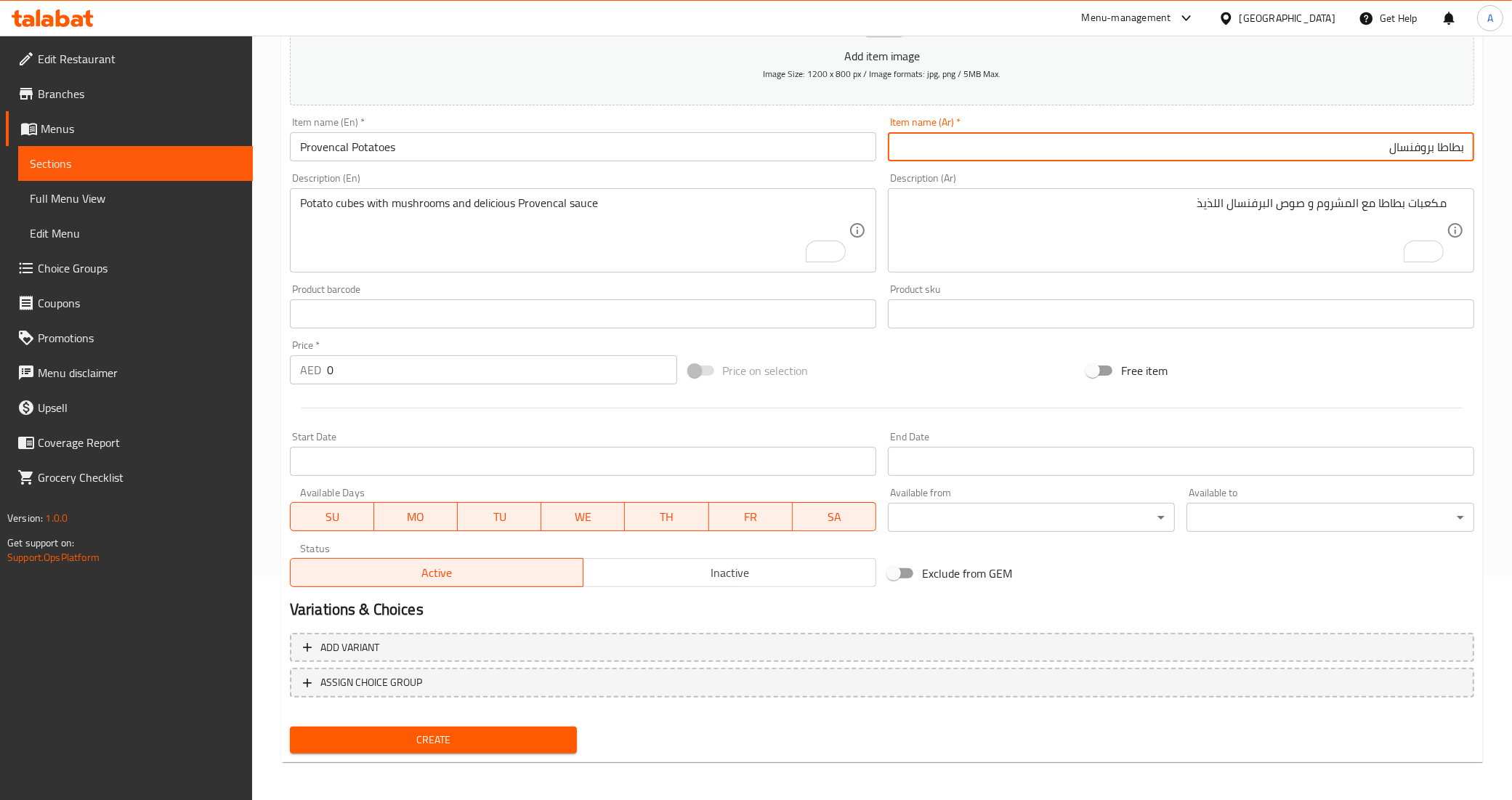
click at [1402, 144] on input "بطاطا بروفنسال" at bounding box center [1181, 147] width 587 height 29
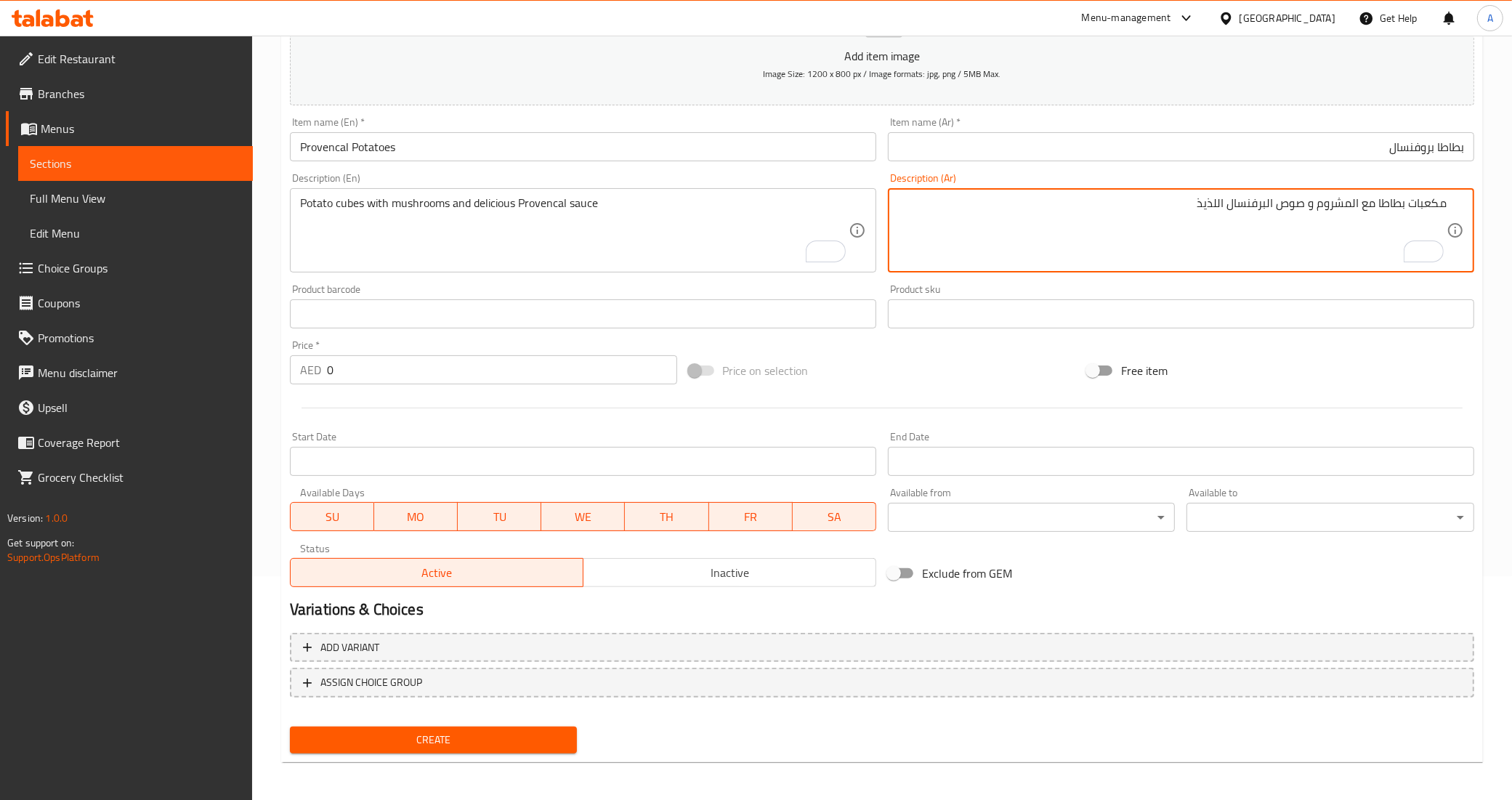
click at [1257, 200] on textarea "مكعبات بطاطا مع المشروم و صوص البرفنسال اللذيذ" at bounding box center [1172, 231] width 549 height 69
paste textarea "روفنسال"
type textarea "مكعبات بطاطا مع المشروم و صوص بروفنسال اللذيذ"
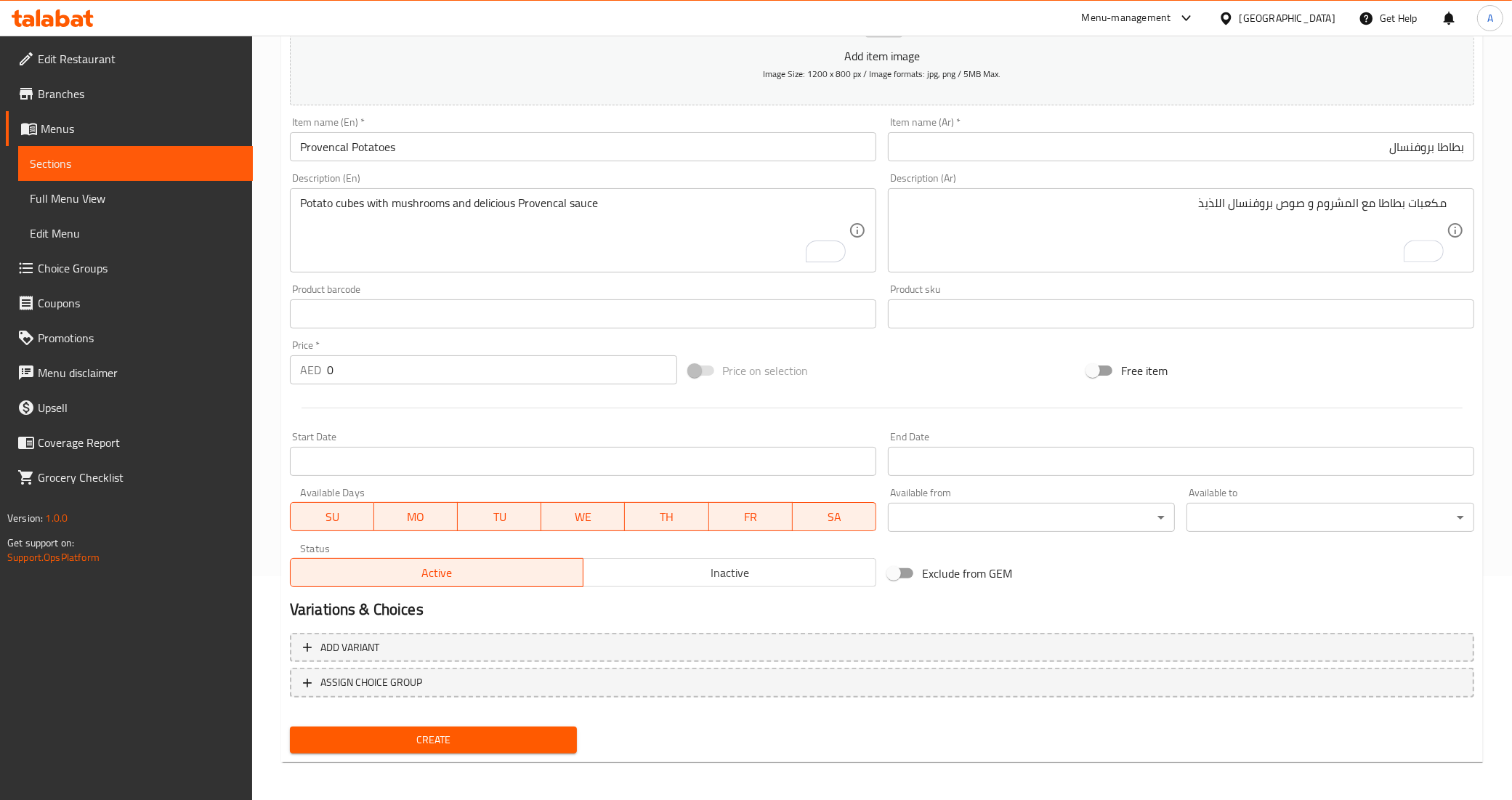
click at [1170, 292] on div "Product sku Product sku" at bounding box center [1181, 306] width 587 height 45
click at [642, 371] on input "0" at bounding box center [502, 370] width 350 height 29
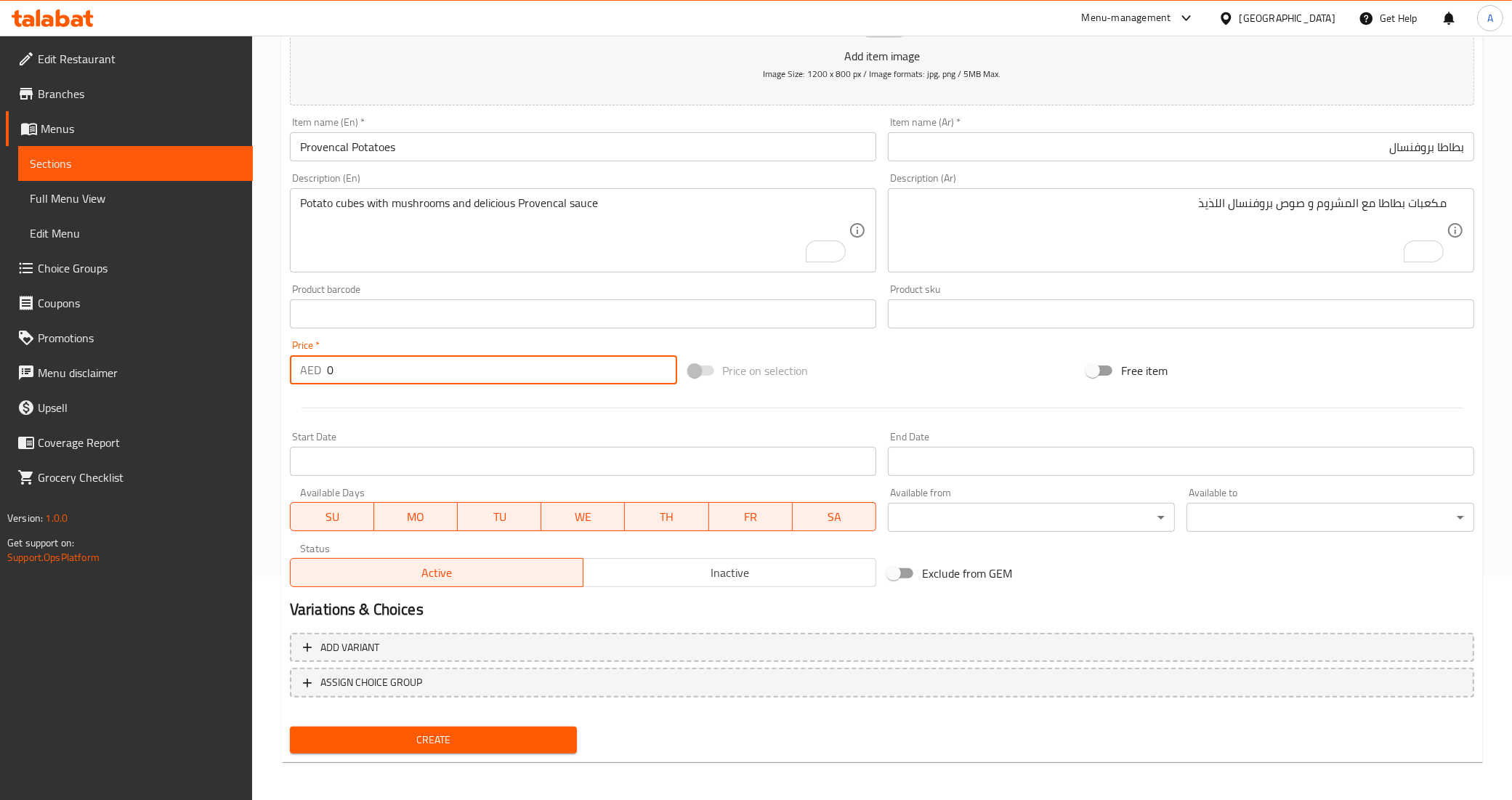
click at [642, 371] on input "0" at bounding box center [502, 370] width 350 height 29
paste input "32"
type input "32"
click at [729, 396] on div at bounding box center [881, 408] width 1195 height 36
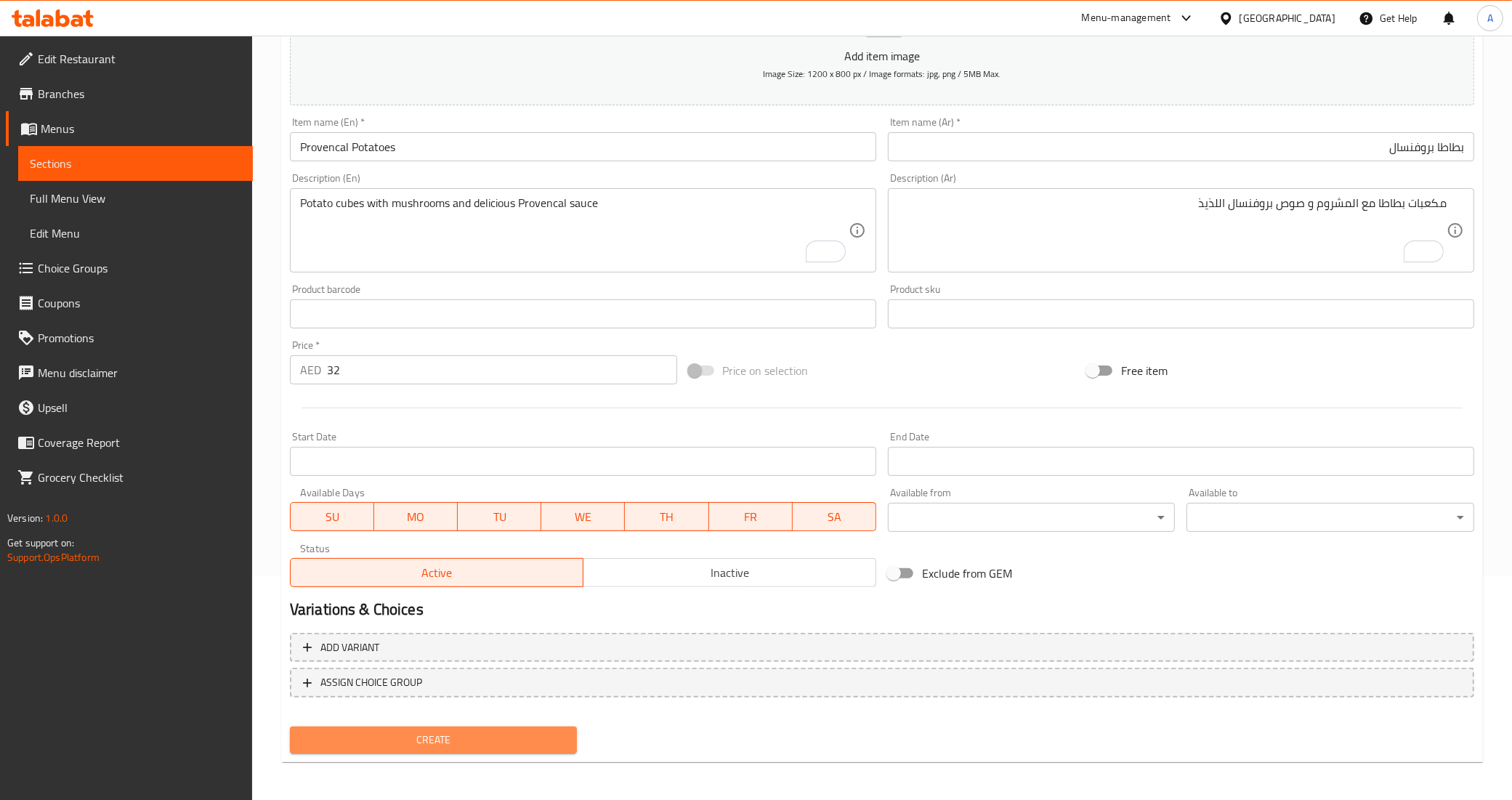
click at [469, 736] on span "Create" at bounding box center [433, 740] width 264 height 18
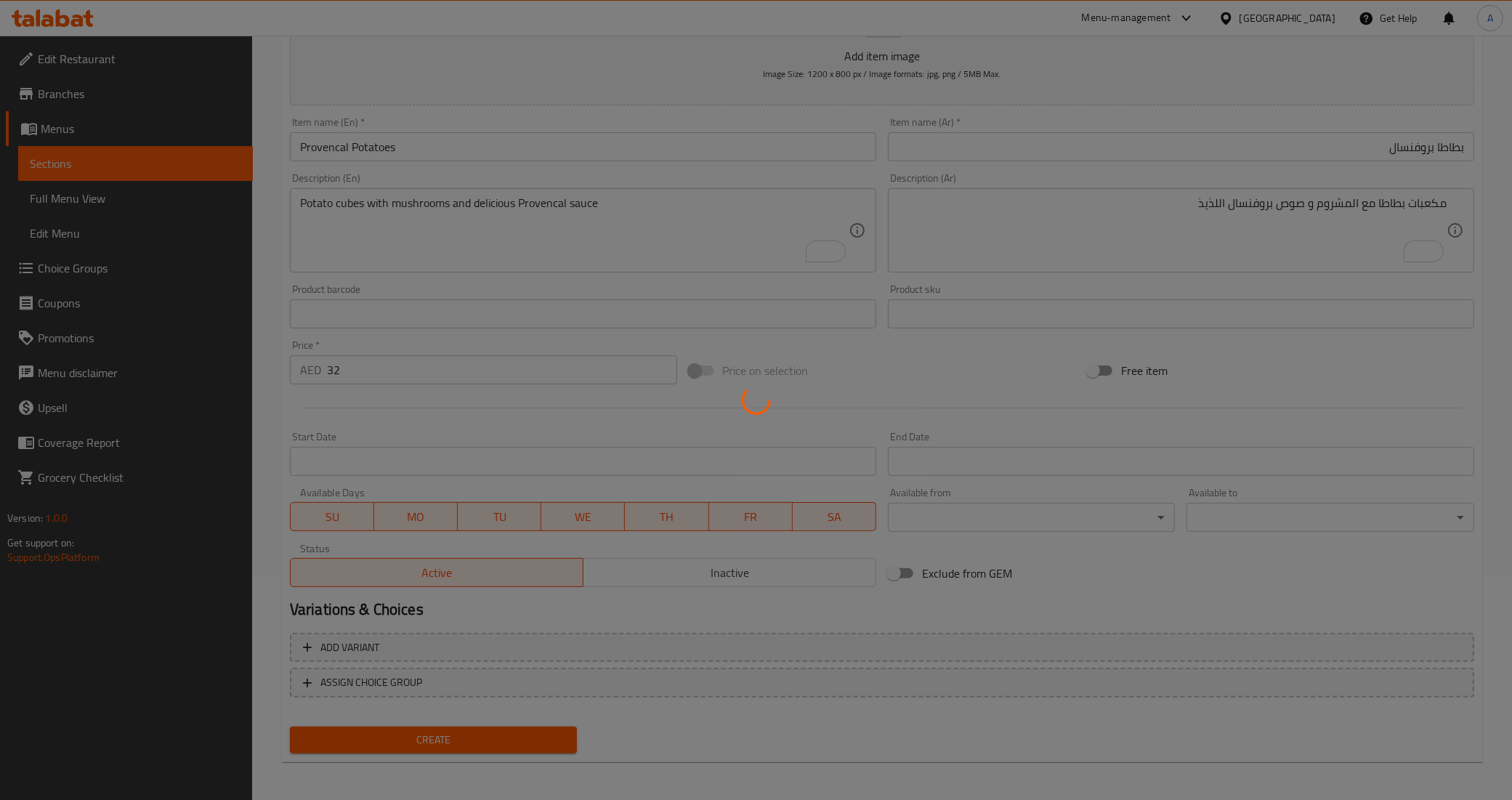
type input "0"
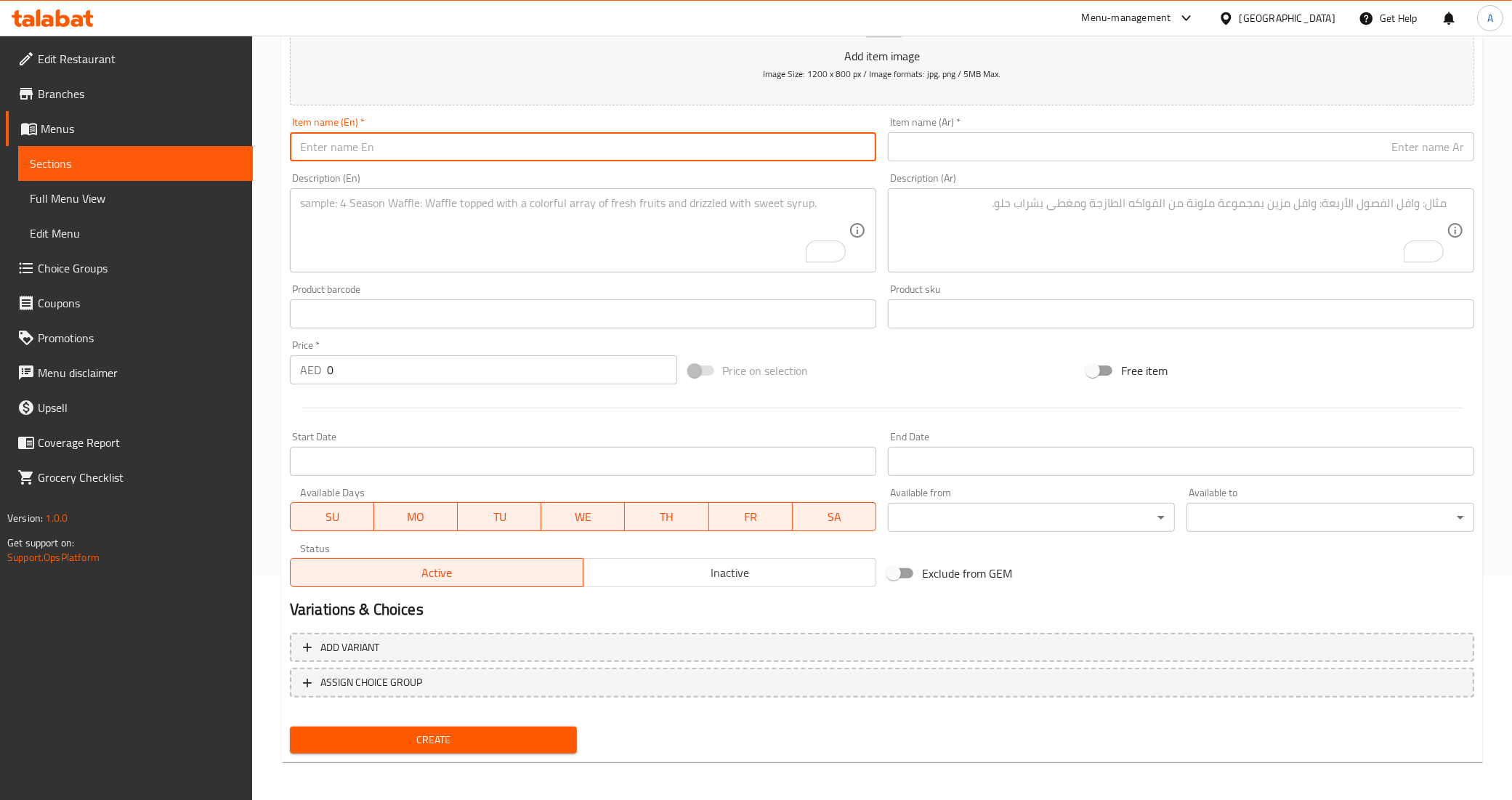
click at [570, 147] on input "text" at bounding box center [583, 147] width 587 height 29
paste input "mashroom meat mufarakih"
type input "mashroom meat mufarakih"
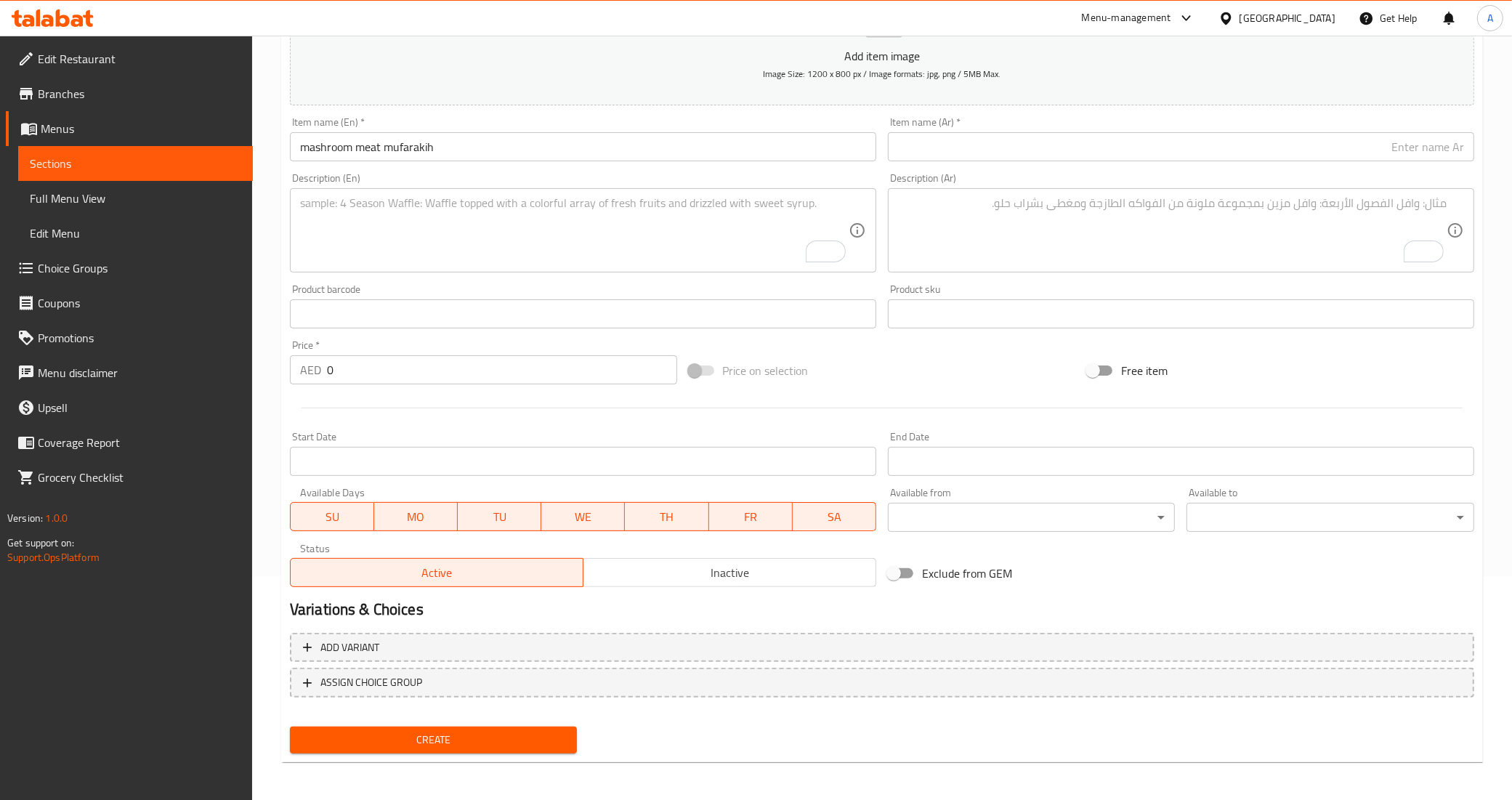
click at [946, 156] on input "text" at bounding box center [1181, 147] width 587 height 29
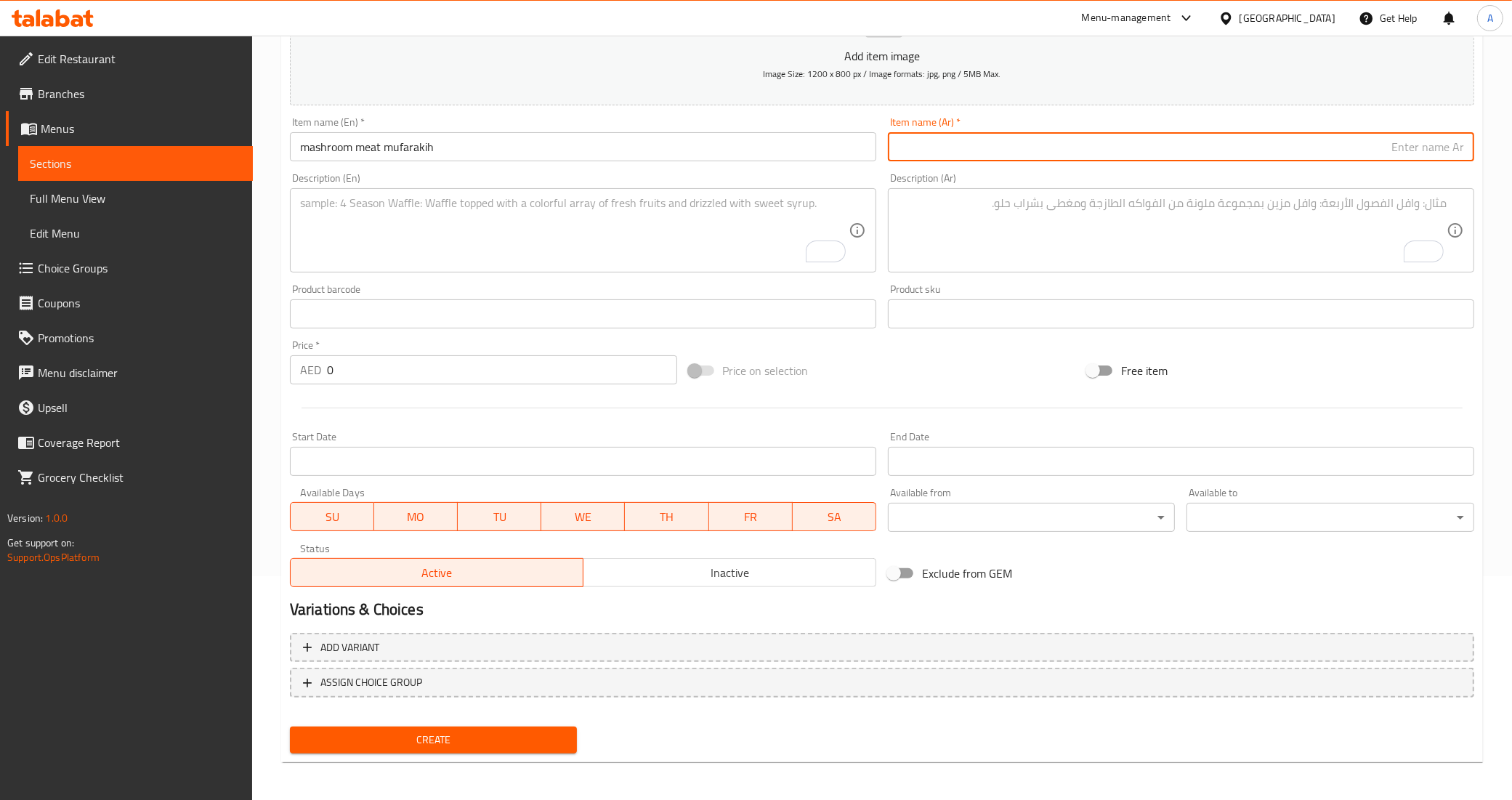
paste input "مفركة مشروم مع اللحم"
type input "مفركة مشروم مع اللحم"
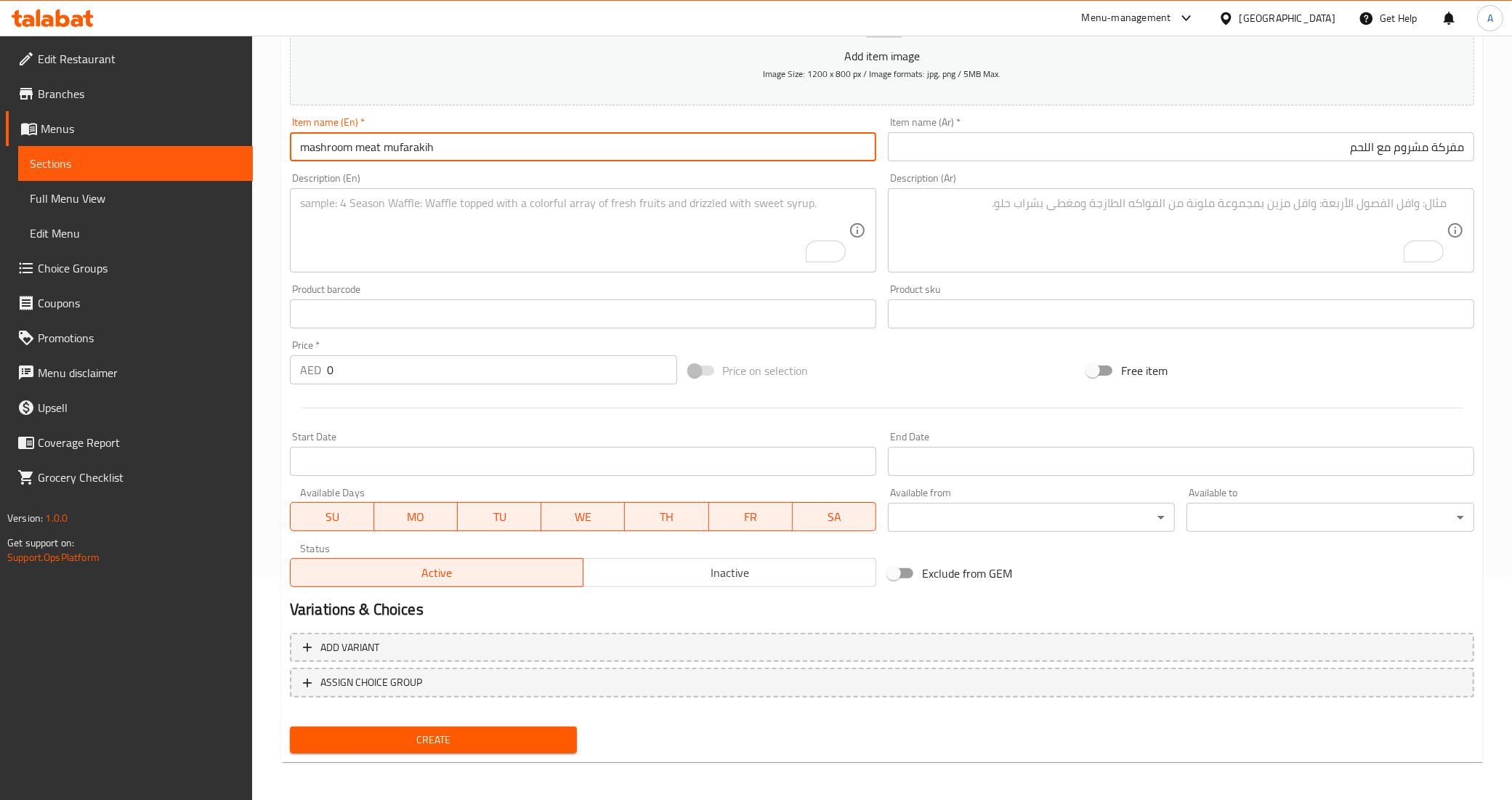
click at [377, 149] on input "mashroom meat mufarakih" at bounding box center [583, 147] width 587 height 29
click at [441, 146] on input "mashroom mufarakih" at bounding box center [583, 147] width 587 height 29
paste input "meat"
click at [430, 153] on input "mashroom mufarakih withmeat" at bounding box center [583, 147] width 587 height 29
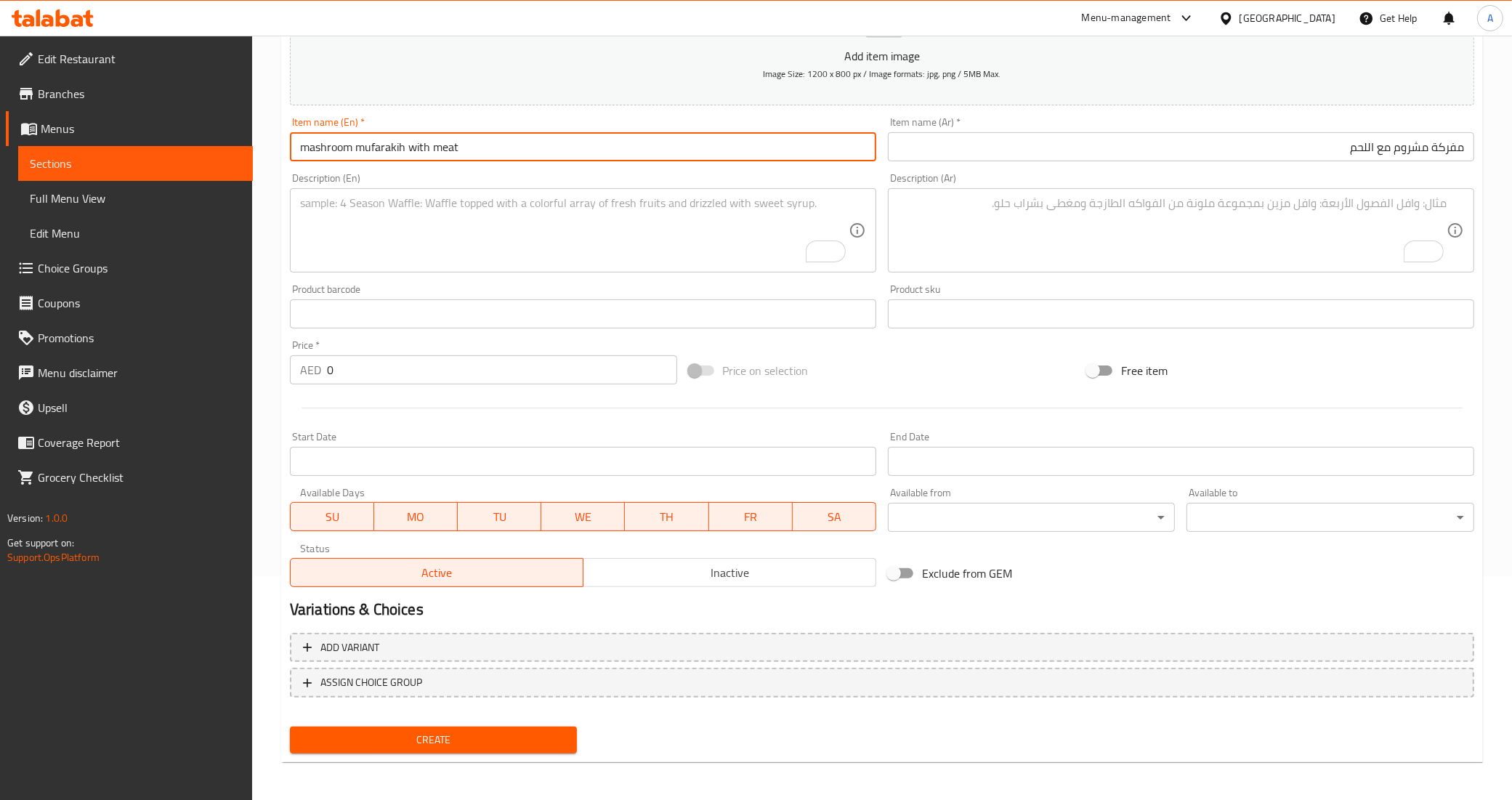
type input "mashroom mufarakih with meat"
click at [488, 211] on textarea "To enrich screen reader interactions, please activate Accessibility in Grammarl…" at bounding box center [574, 231] width 549 height 69
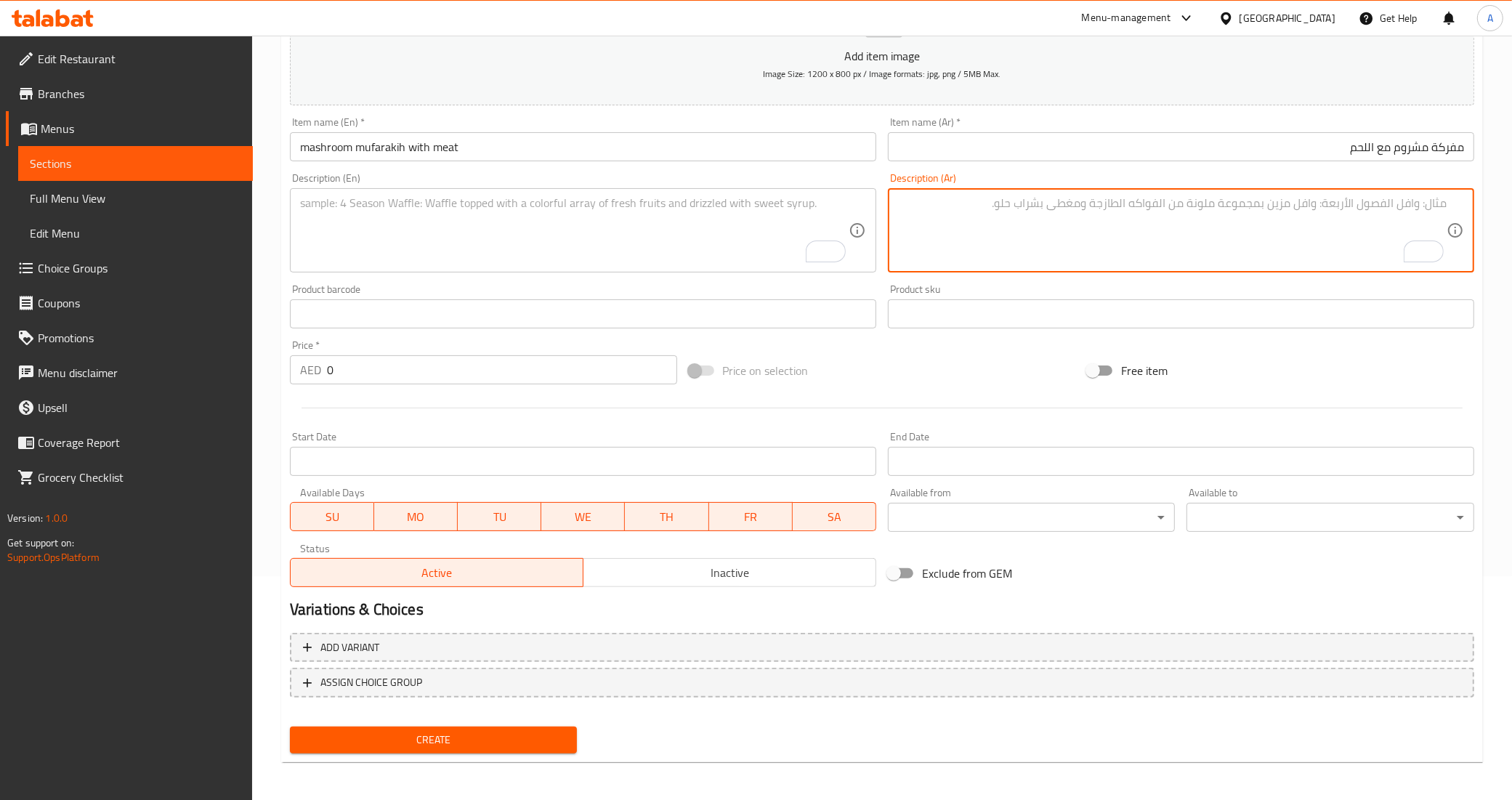
click at [1011, 218] on textarea "To enrich screen reader interactions, please activate Accessibility in Grammarl…" at bounding box center [1172, 231] width 549 height 69
paste textarea "قطع لحم مع الفطر الطازج جوانح البصل اللذيذة"
type textarea "قطع لحم مع الفطر الطازج جوانح البصل اللذيذة"
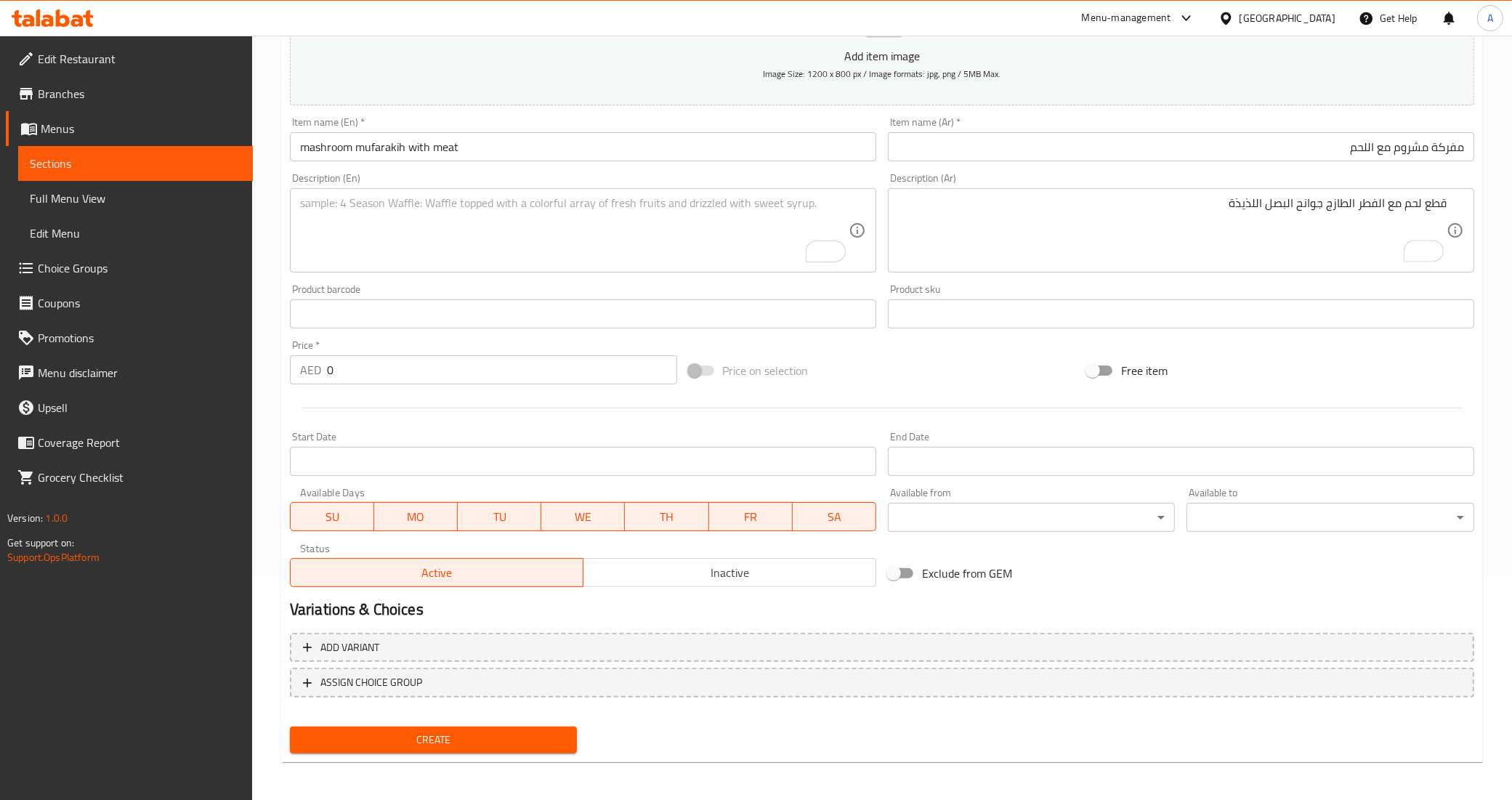
click at [785, 213] on textarea "To enrich screen reader interactions, please activate Accessibility in Grammarl…" at bounding box center [574, 231] width 549 height 69
paste textarea "Meat slices with fresh mushrooms and delicious onion wings."
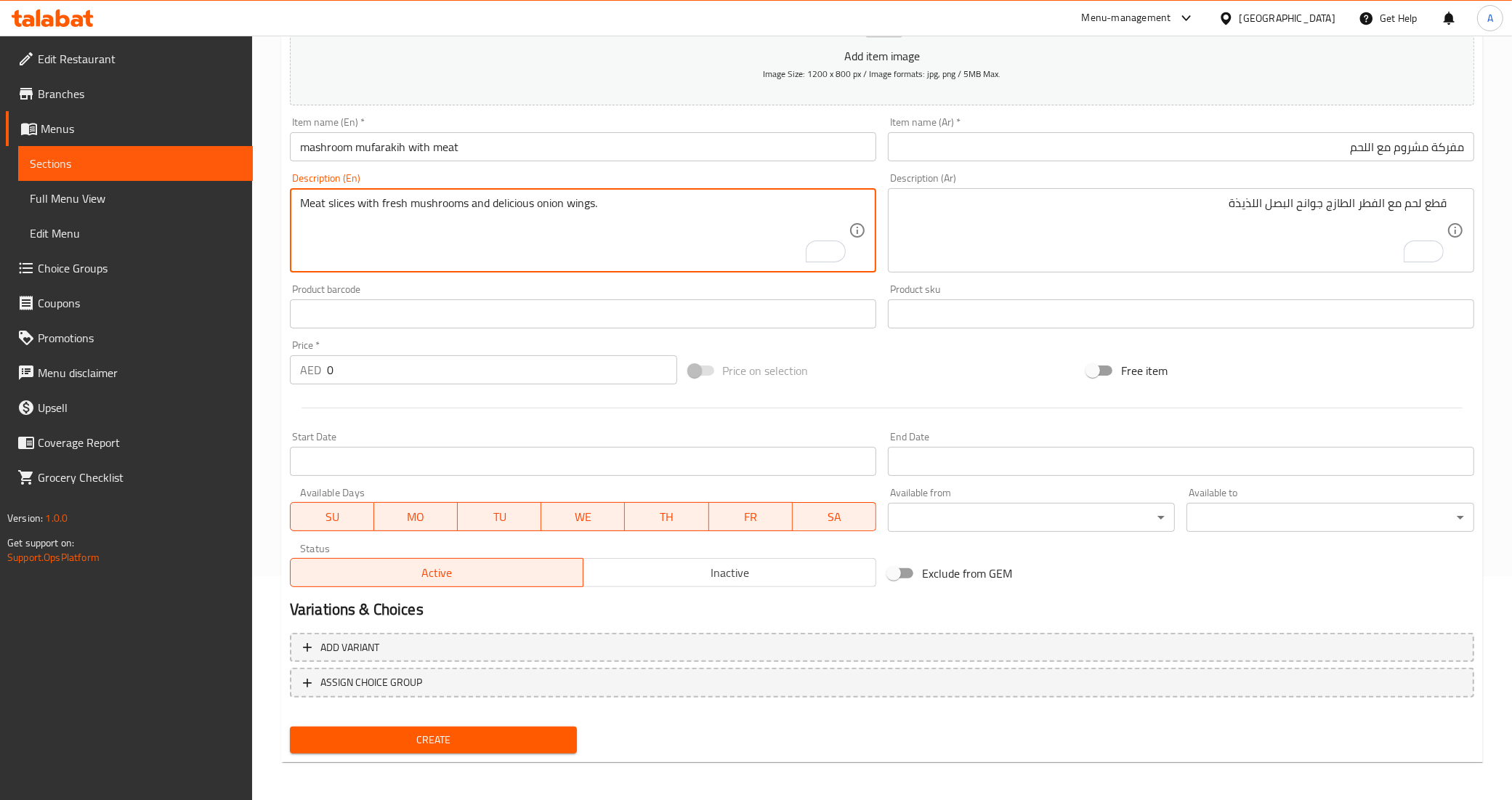
type textarea "Meat slices with fresh mushrooms and delicious onion wings."
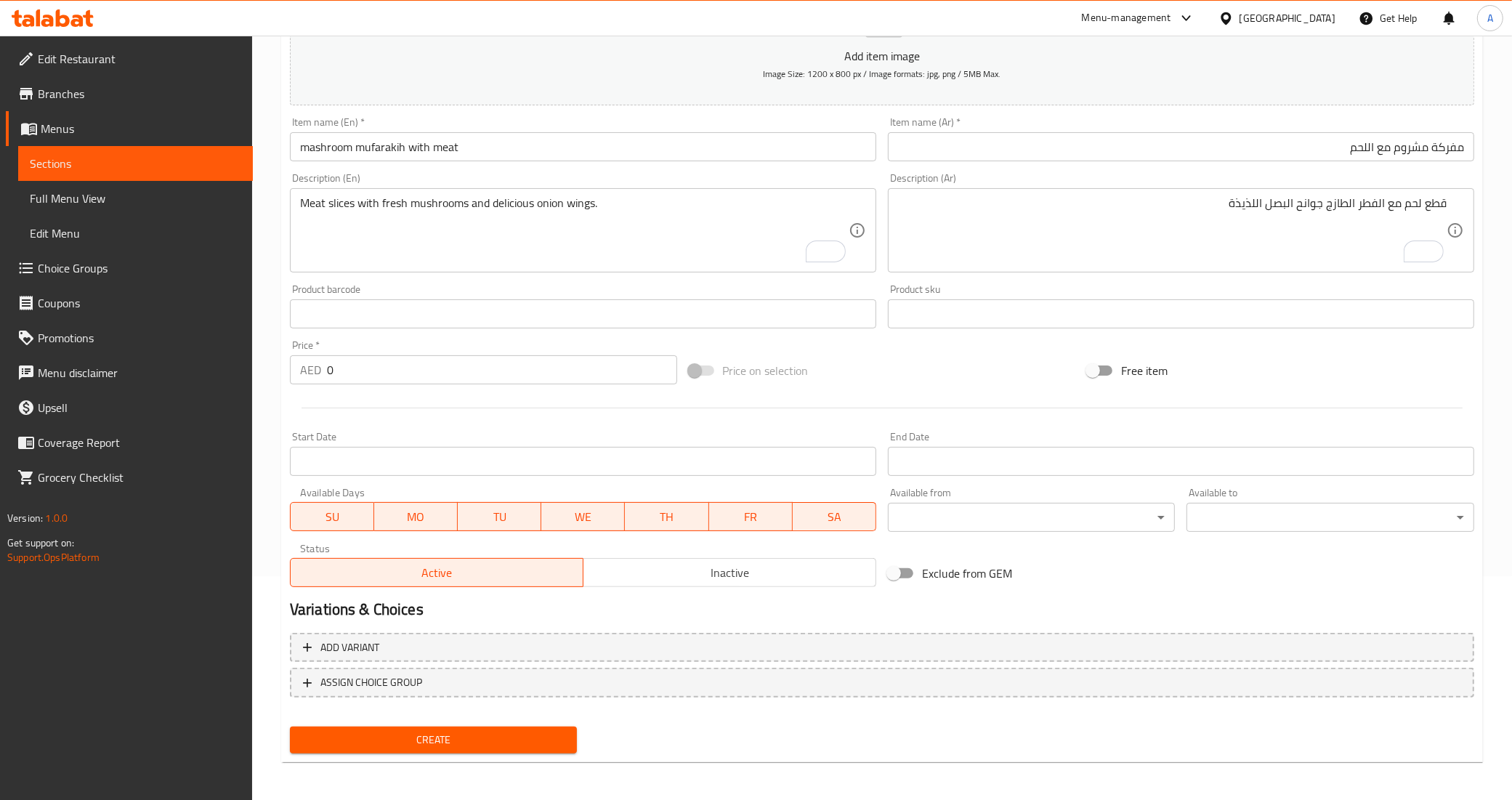
click at [640, 289] on div "Product barcode Product barcode" at bounding box center [583, 306] width 587 height 45
click at [903, 356] on div "Price on selection" at bounding box center [882, 370] width 399 height 40
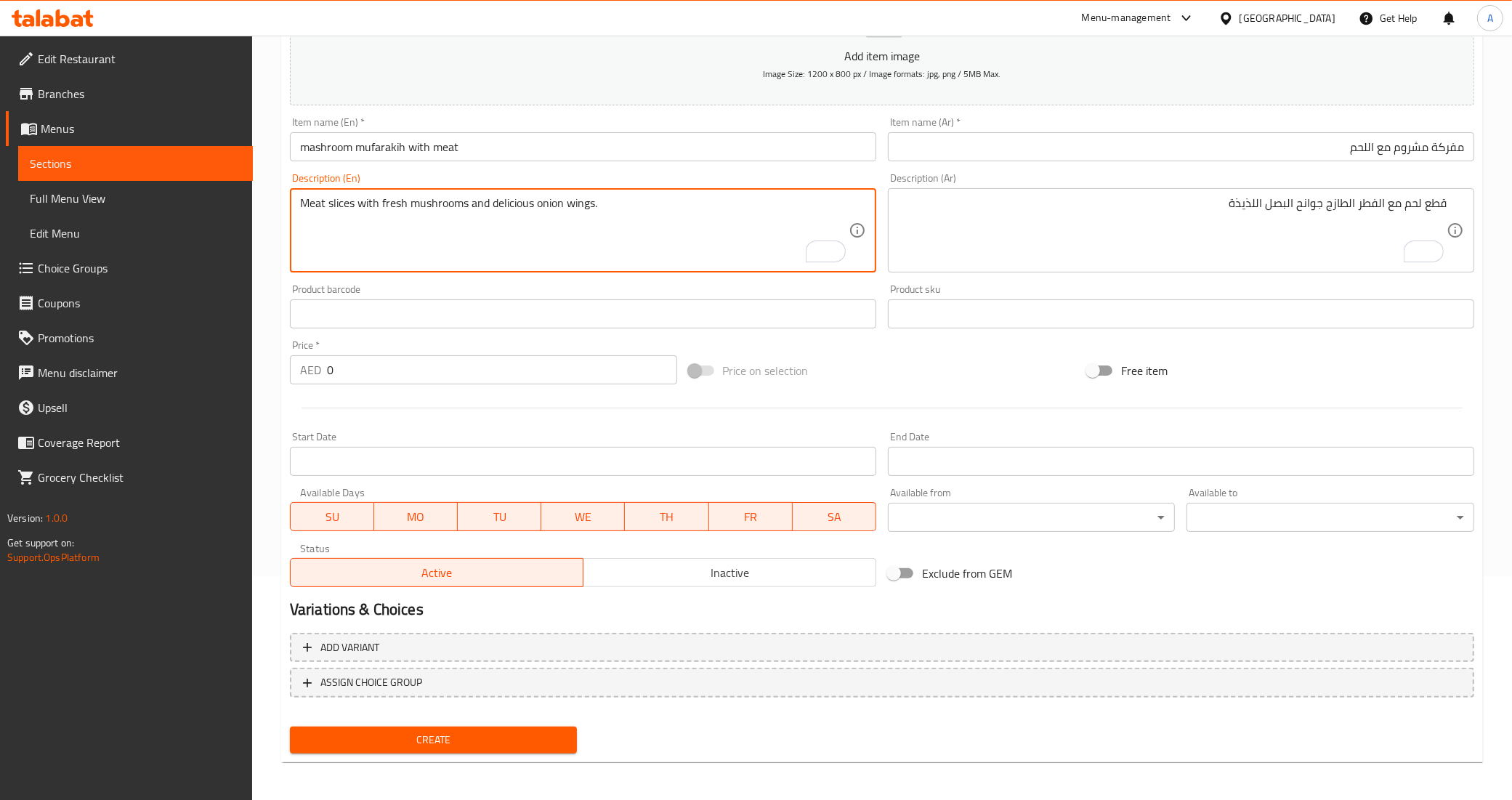
click at [587, 199] on textarea "Meat slices with fresh mushrooms and delicious onion wings." at bounding box center [574, 231] width 549 height 69
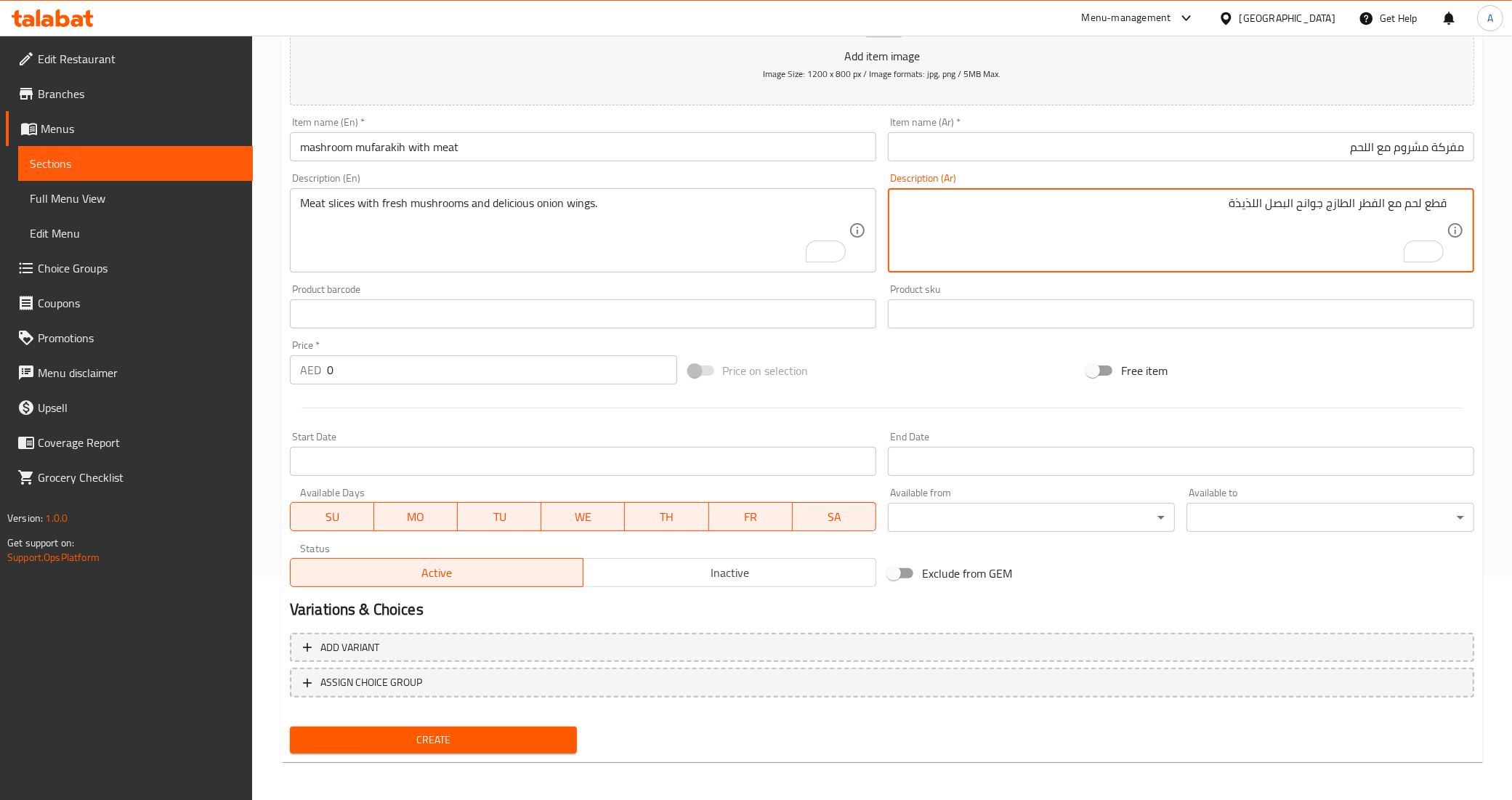
click at [1309, 208] on textarea "قطع لحم مع الفطر الطازج جوانح البصل اللذيذة" at bounding box center [1172, 231] width 549 height 69
paste textarea "وينجز"
click at [1309, 234] on textarea "قطع لحم مع الفطر الطازج وينجز البصل اللذيذة" at bounding box center [1172, 231] width 549 height 69
type textarea "قطع لحم مع الفطر الطازج وينجز البصل اللذيذة"
click at [1289, 284] on div "Product sku Product sku" at bounding box center [1181, 306] width 587 height 45
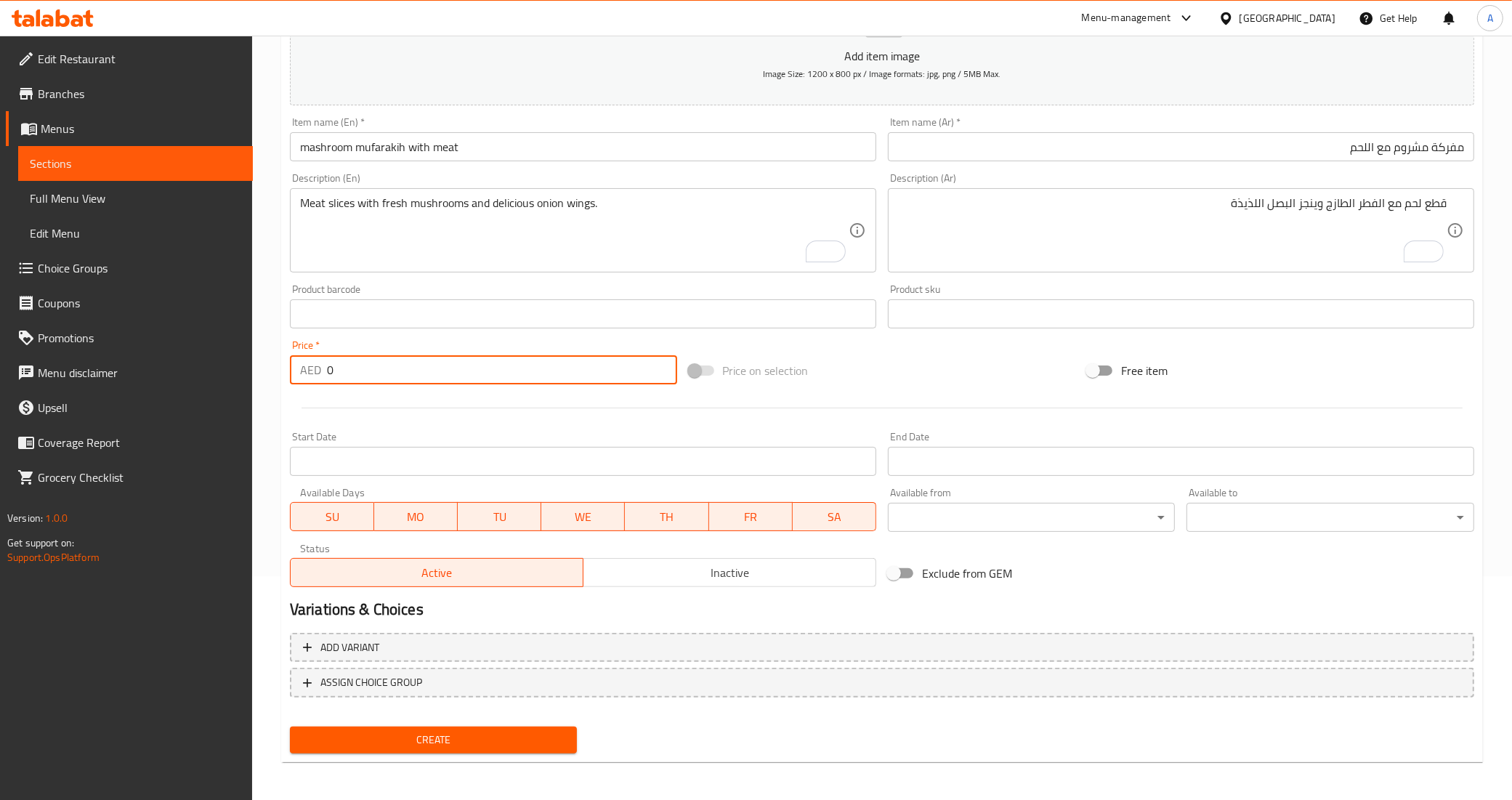
click at [616, 369] on input "0" at bounding box center [502, 370] width 350 height 29
paste input "41"
type input "41"
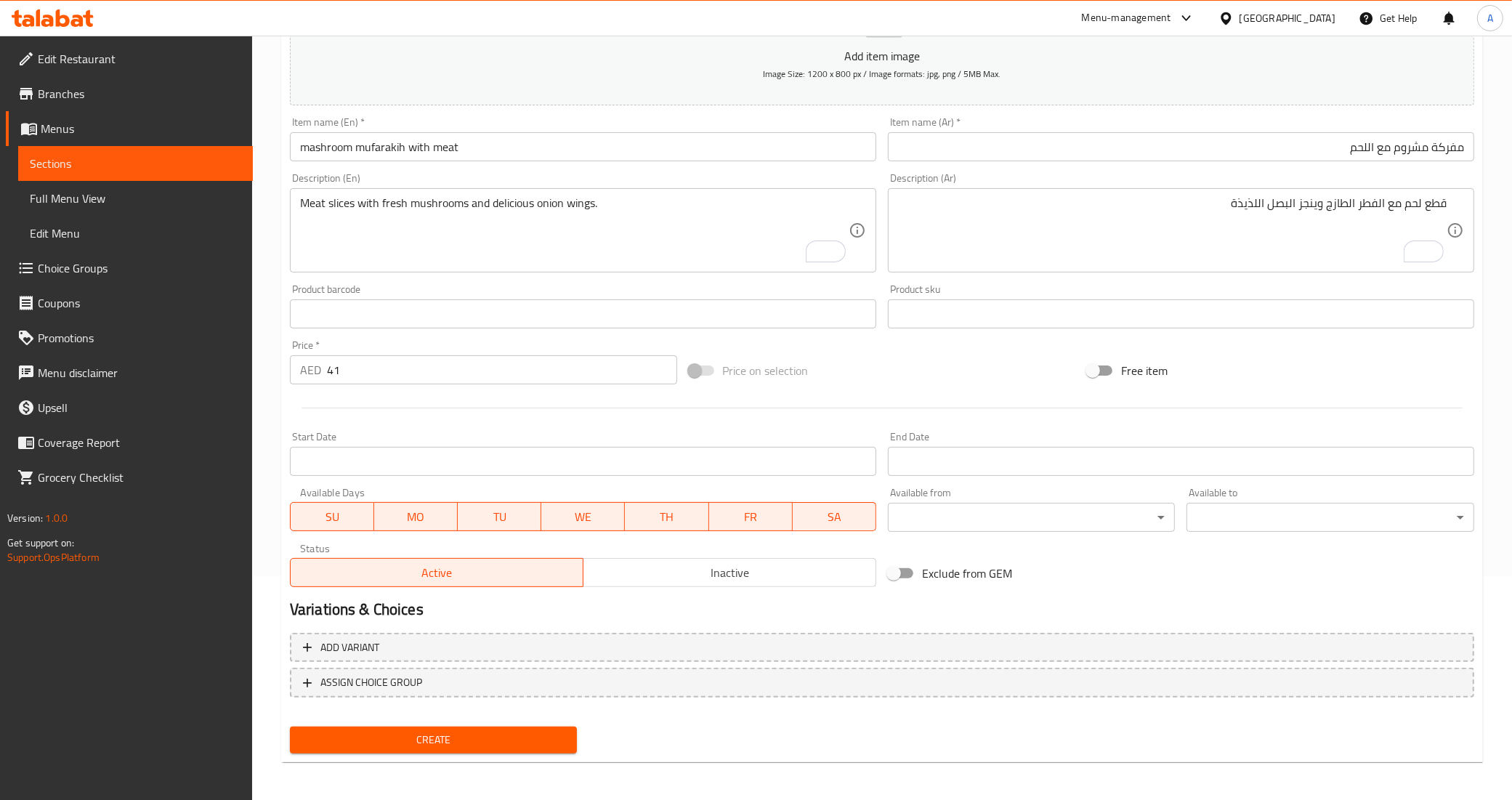
click at [974, 375] on div "Price on selection" at bounding box center [882, 370] width 399 height 40
drag, startPoint x: 1142, startPoint y: 560, endPoint x: 1011, endPoint y: 538, distance: 132.8
click at [1142, 560] on div "Exclude from GEM" at bounding box center [1081, 573] width 399 height 40
click at [353, 429] on div "Start Date Start Date" at bounding box center [583, 454] width 598 height 56
click at [448, 735] on span "Create" at bounding box center [433, 740] width 264 height 18
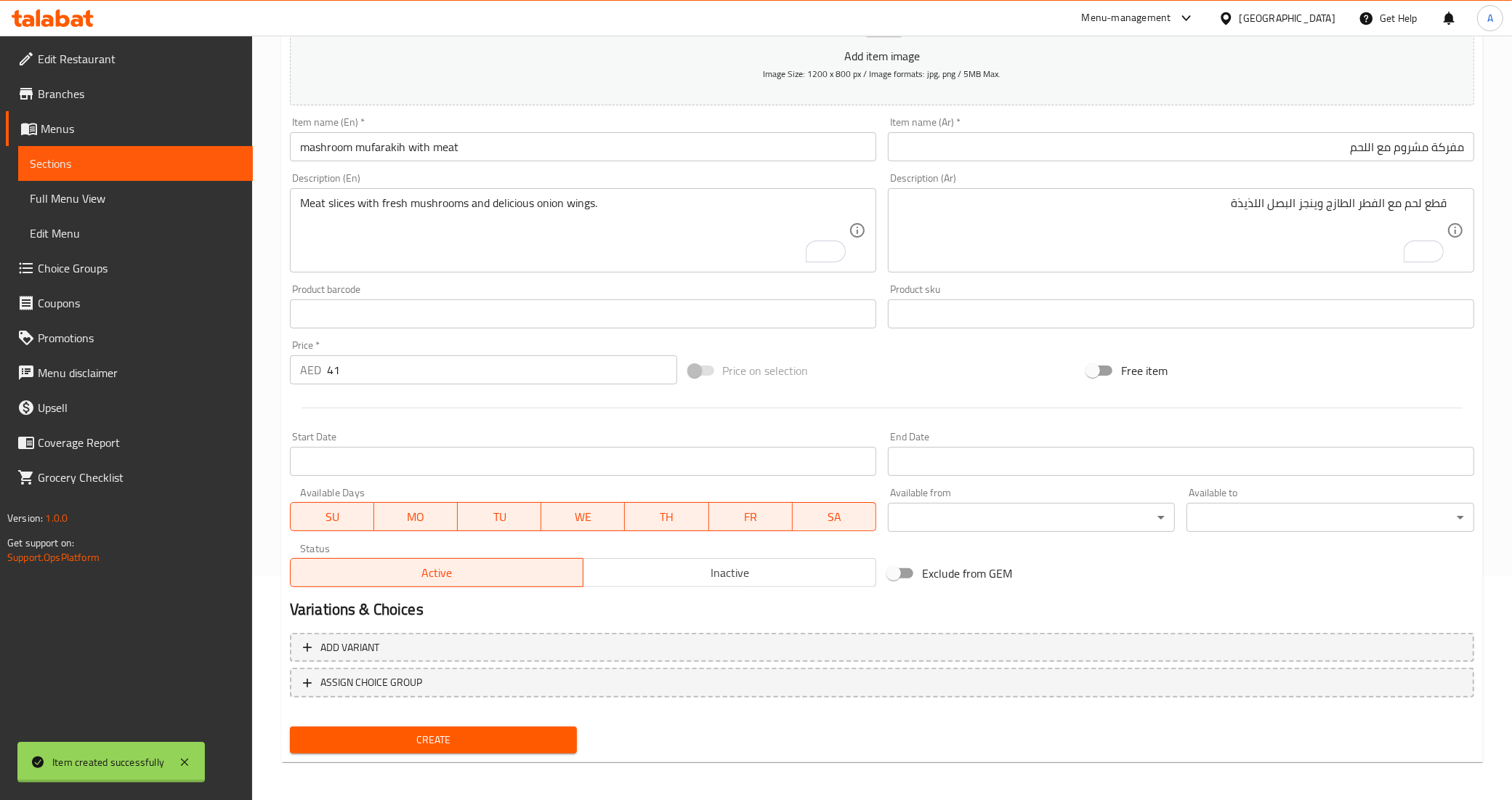
type input "0"
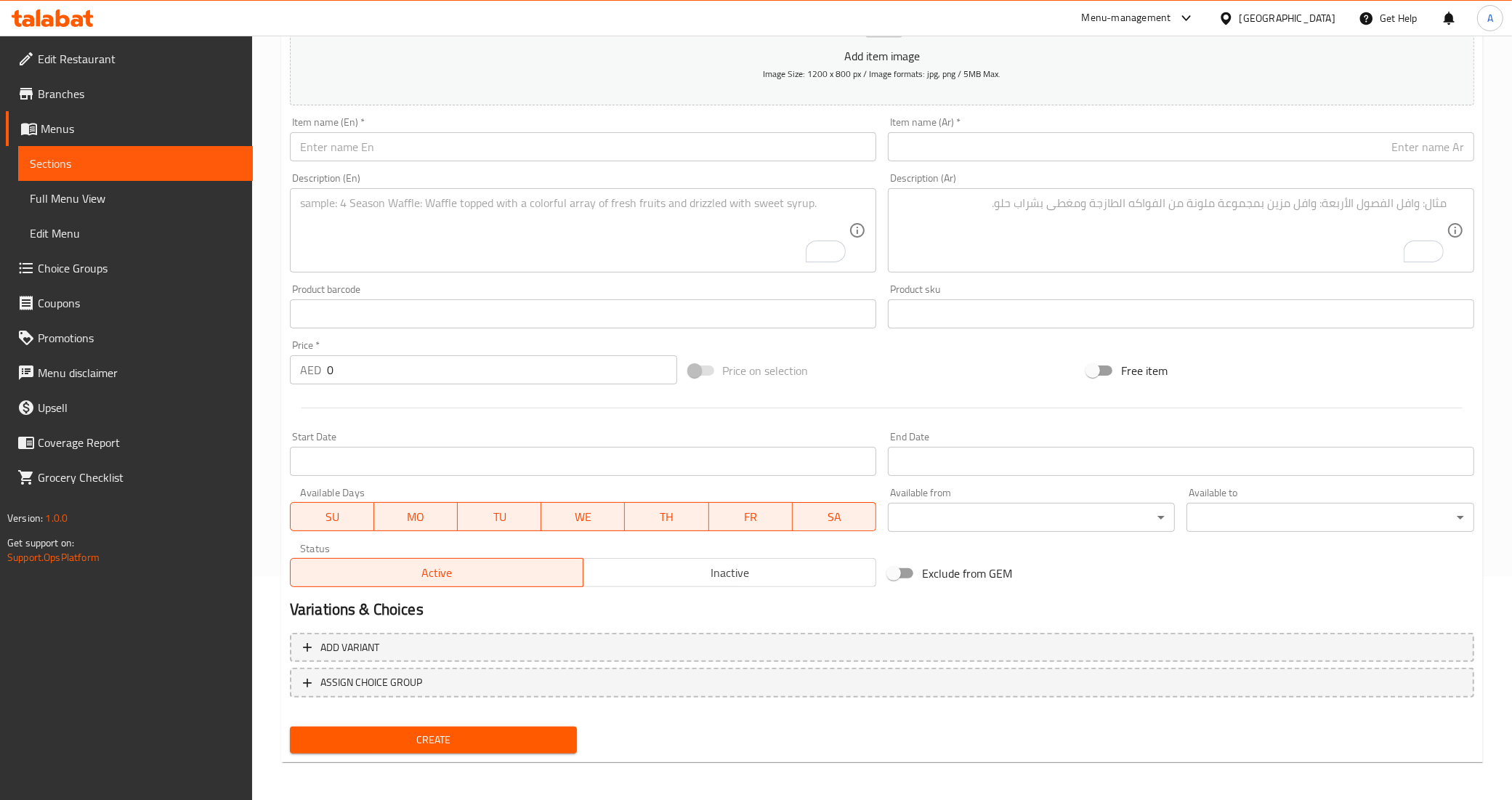
click at [393, 136] on input "text" at bounding box center [583, 147] width 587 height 29
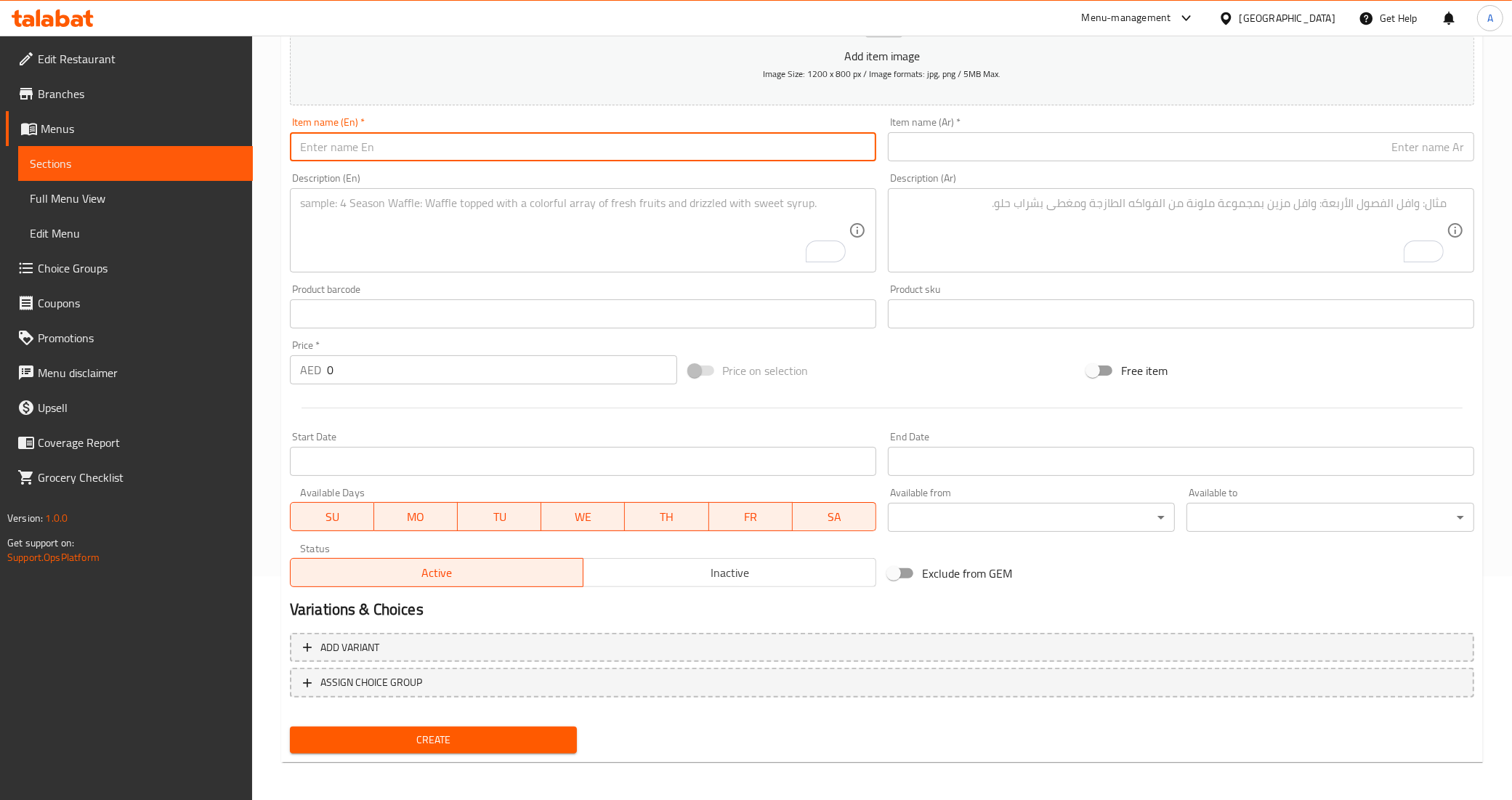
paste input "sausage"
type input "sausage"
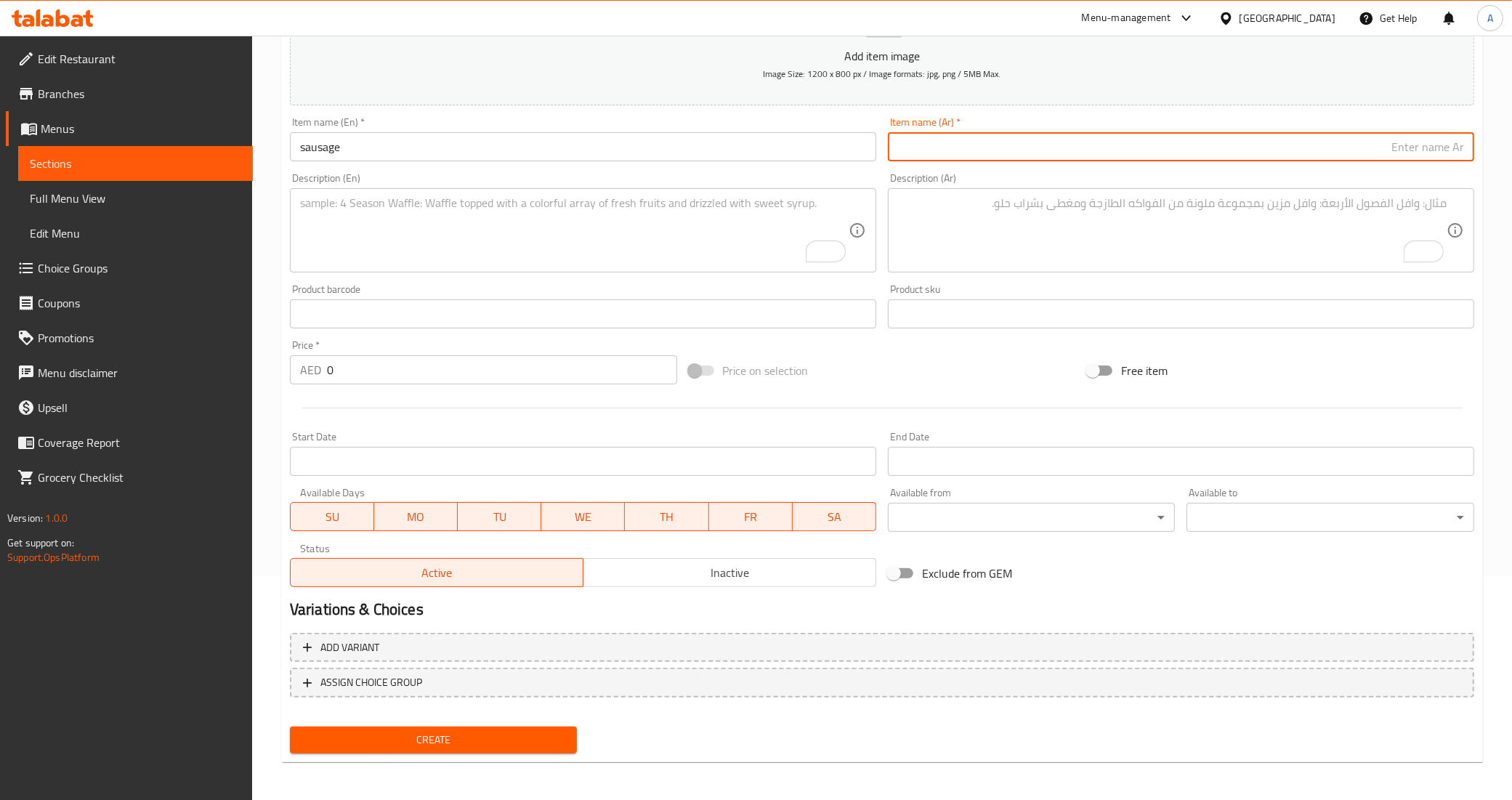
click at [1033, 136] on input "text" at bounding box center [1181, 147] width 587 height 29
paste input "سجق"
type input "سجق"
drag, startPoint x: 1015, startPoint y: 389, endPoint x: 1015, endPoint y: 381, distance: 8.0
click at [1015, 389] on div "Price on selection" at bounding box center [882, 370] width 399 height 40
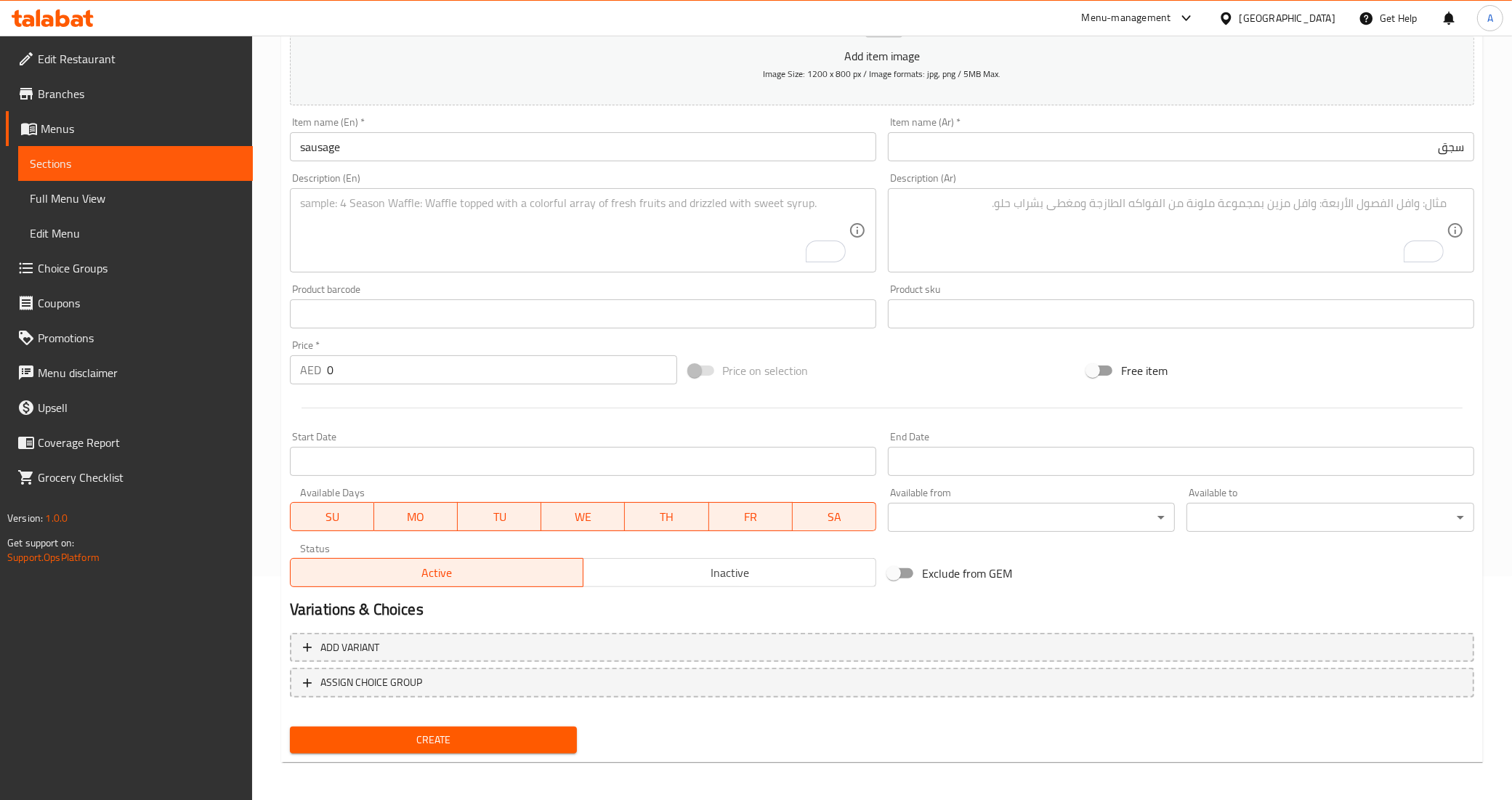
click at [1166, 211] on textarea "To enrich screen reader interactions, please activate Accessibility in Grammarl…" at bounding box center [1172, 231] width 549 height 69
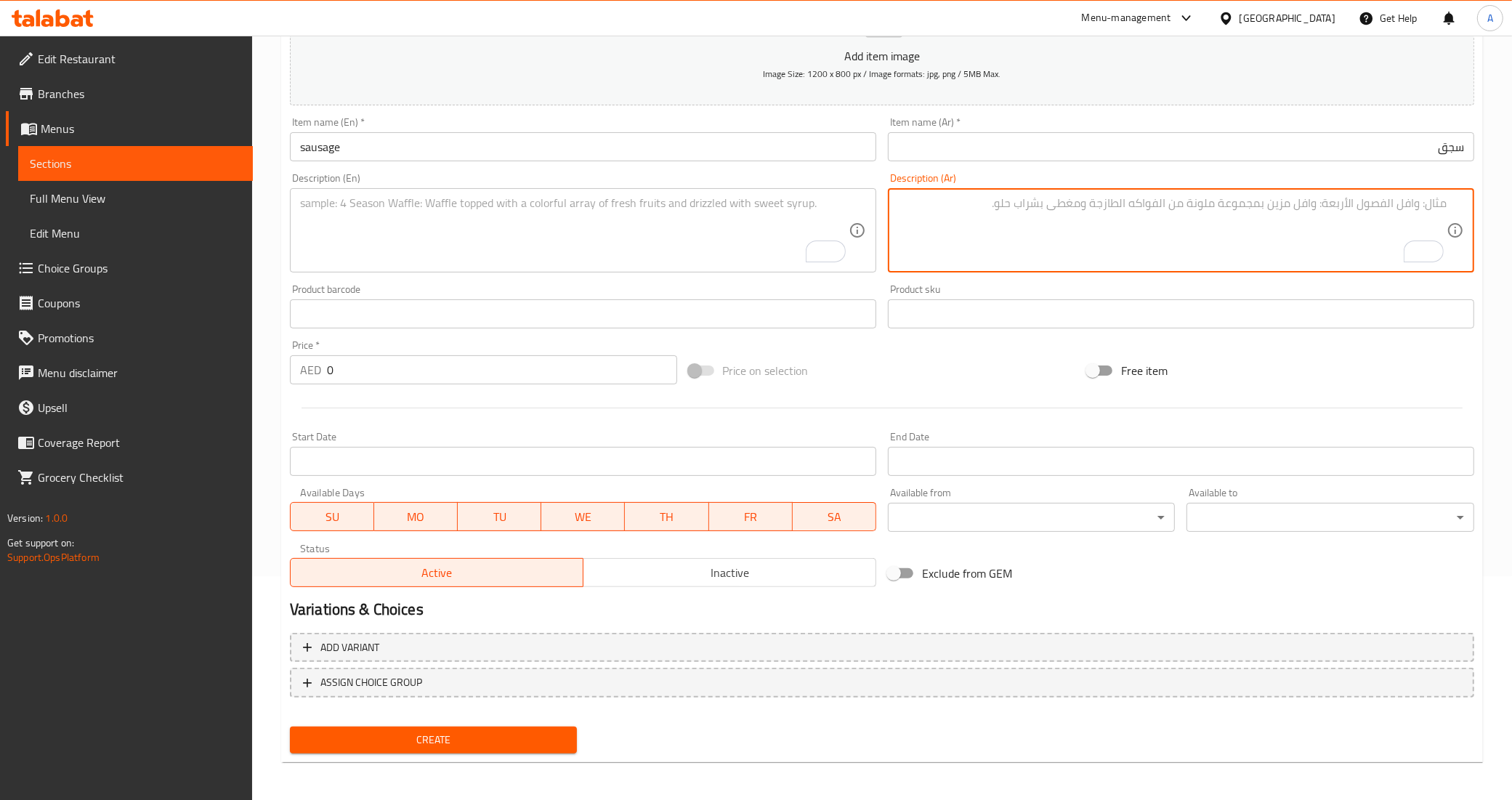
paste textarea "توليفة لحم خروف و عجل مميزة"
type textarea "توليفة لحم خروف و عجل مميزة"
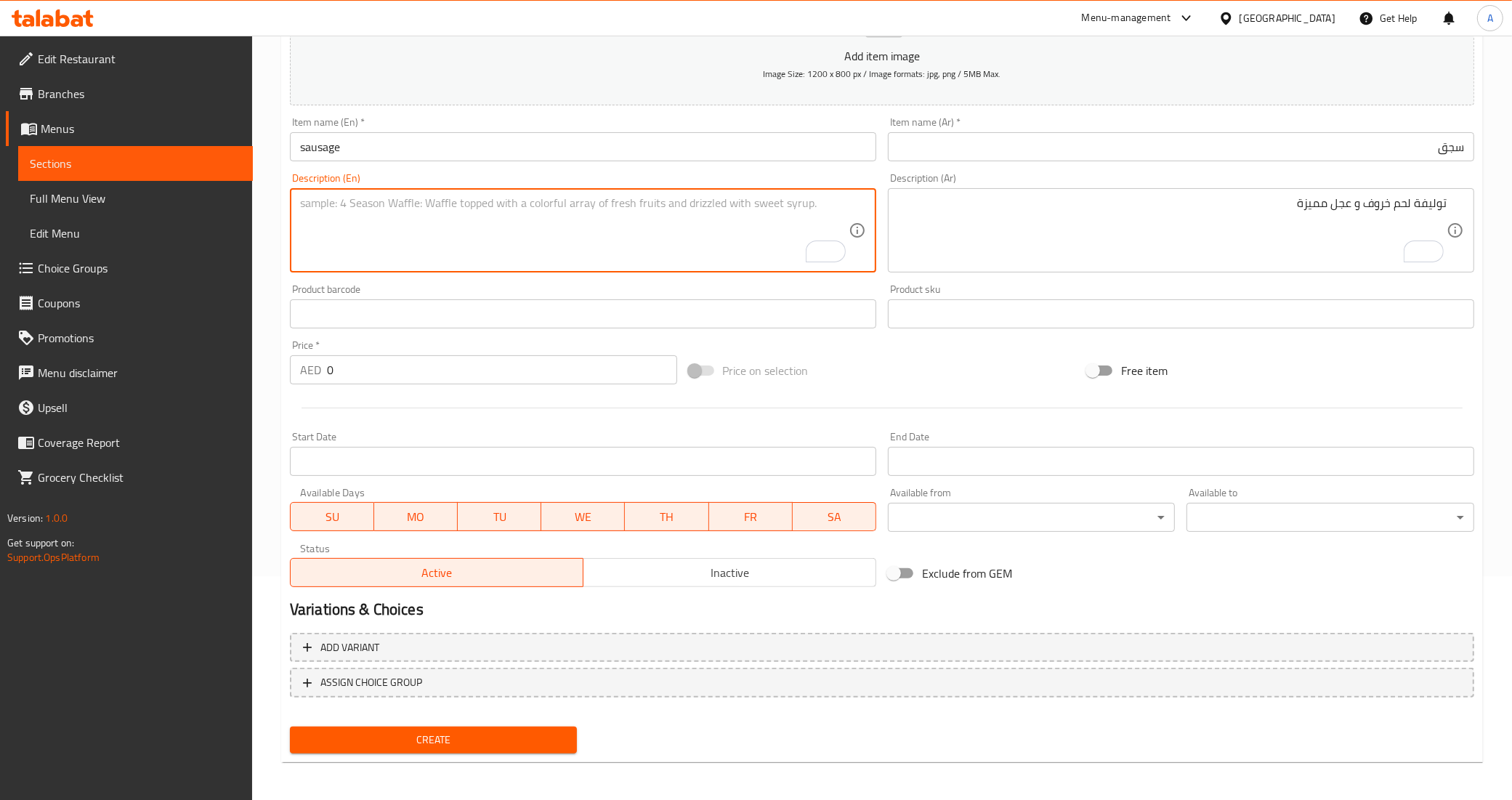
click at [665, 208] on textarea "To enrich screen reader interactions, please activate Accessibility in Grammarl…" at bounding box center [574, 231] width 549 height 69
paste textarea "A distinctive combination of lamb and veal"
type textarea "A distinctive combination of lamb and veal"
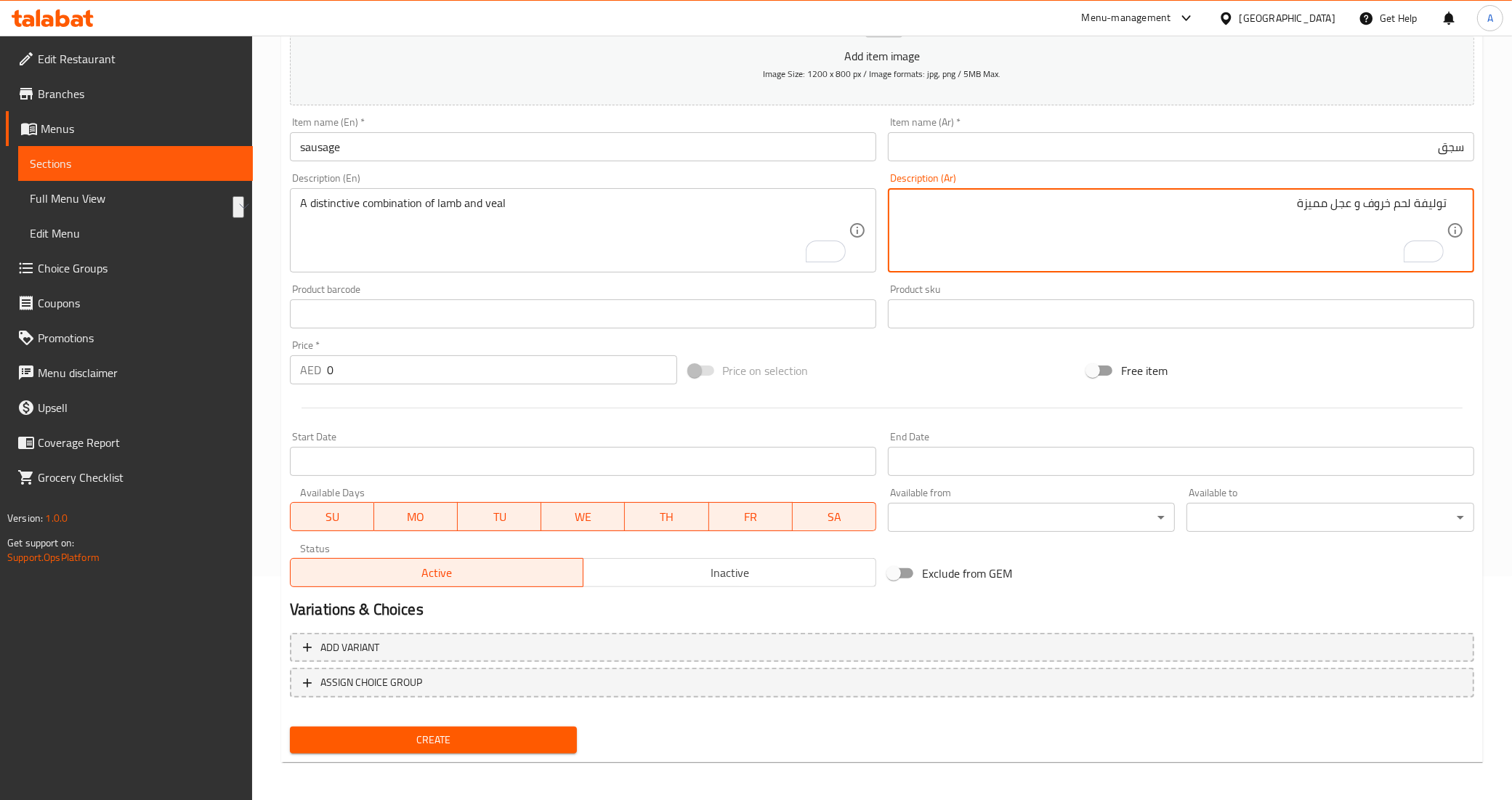
drag, startPoint x: 1410, startPoint y: 205, endPoint x: 1367, endPoint y: 211, distance: 43.4
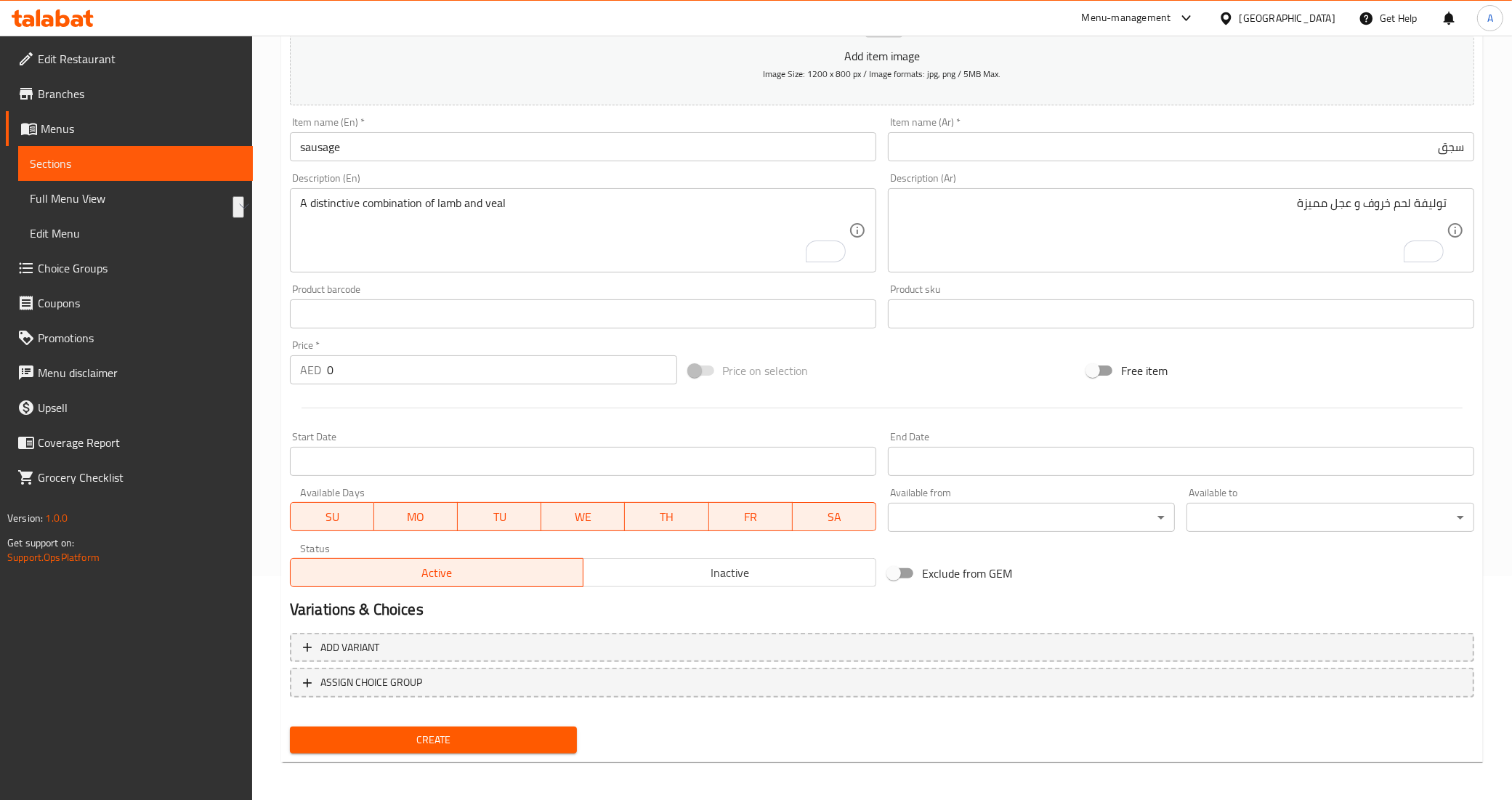
click at [1346, 211] on textarea "توليفة لحم خروف و عجل مميزة" at bounding box center [1172, 231] width 549 height 69
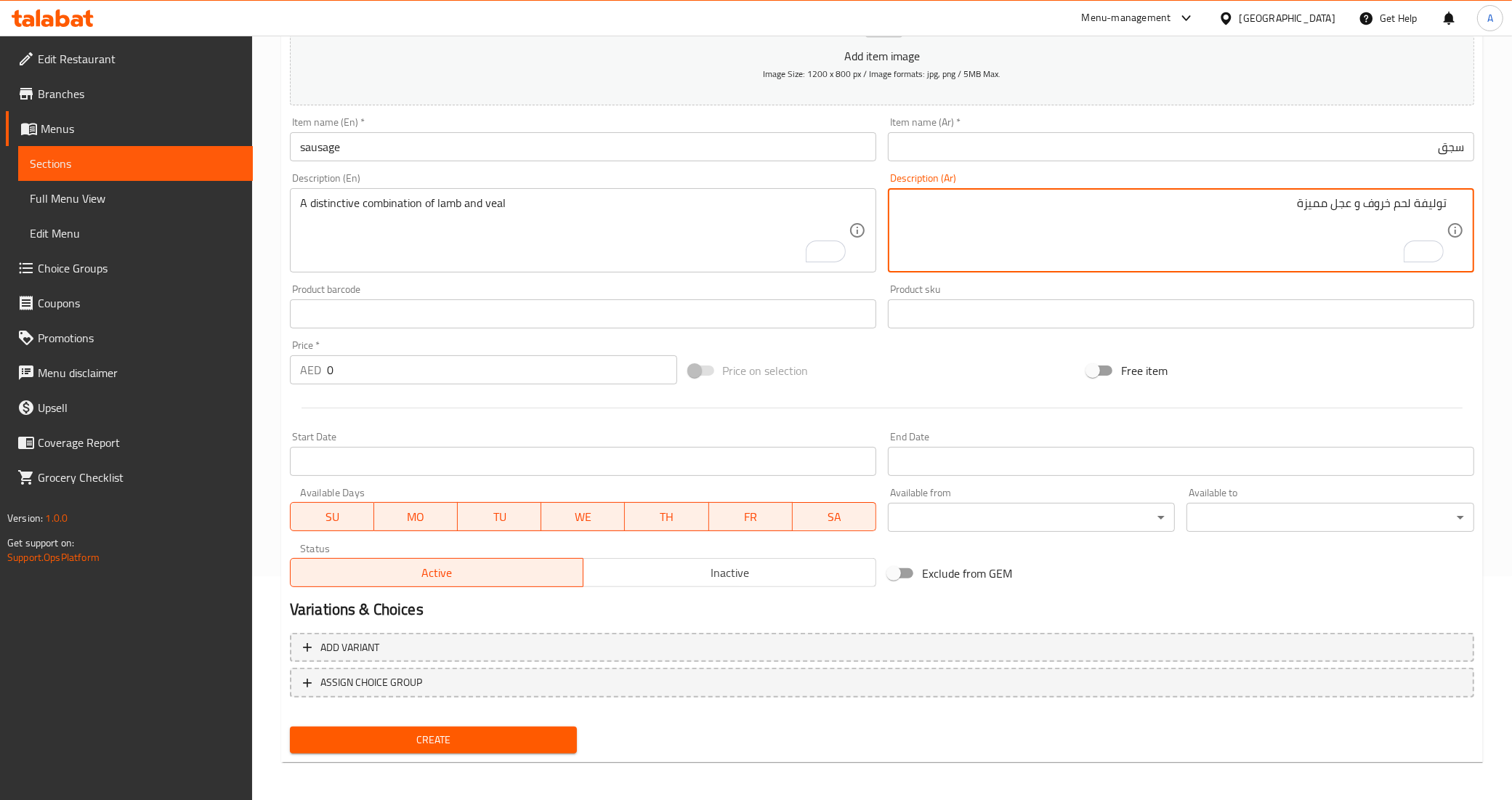
click at [1346, 211] on textarea "توليفة لحم خروف و عجل مميزة" at bounding box center [1172, 231] width 549 height 69
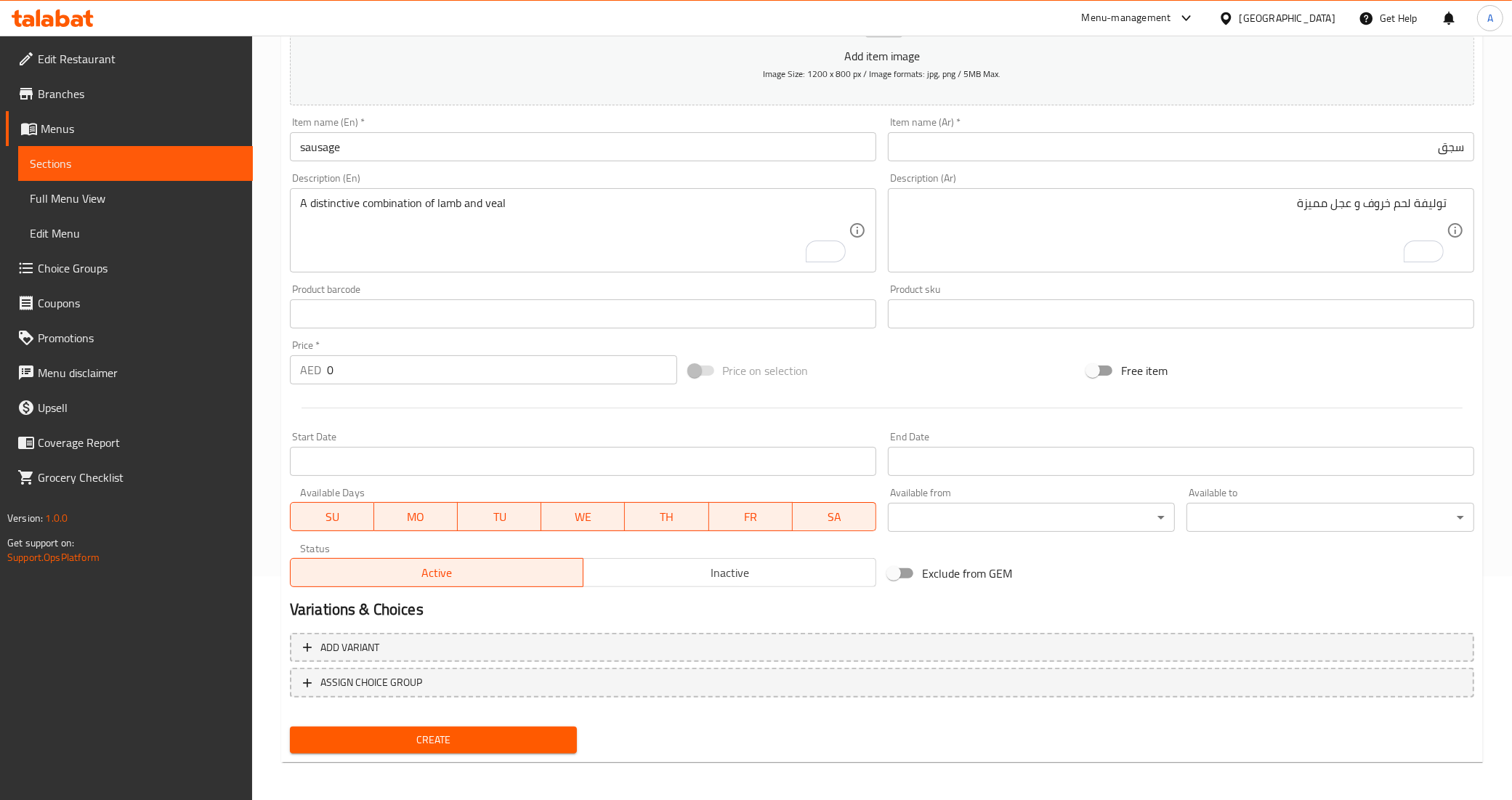
click at [423, 351] on div "Price   * AED 0 Price *" at bounding box center [483, 362] width 387 height 45
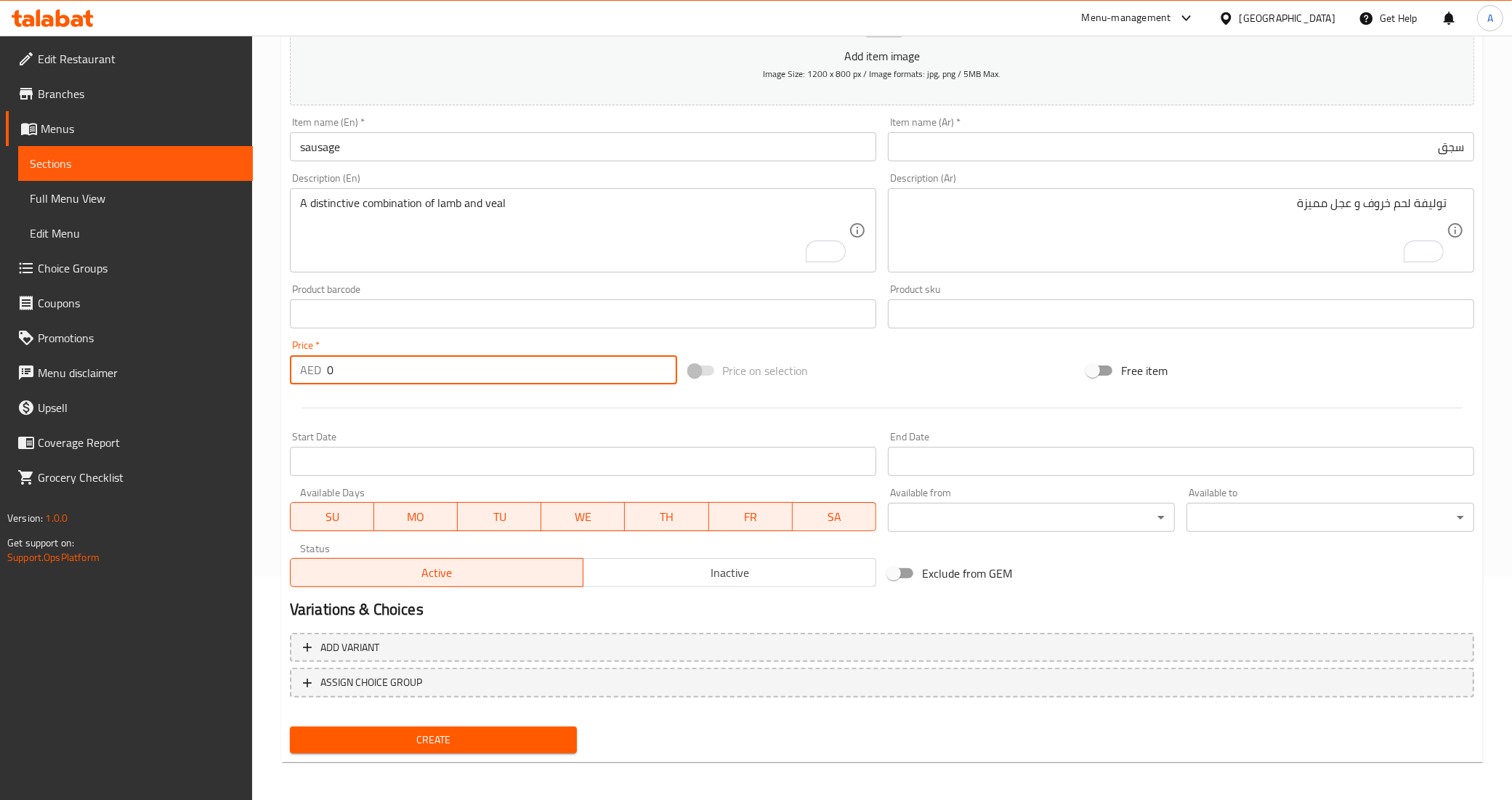
click at [427, 377] on input "0" at bounding box center [502, 370] width 350 height 29
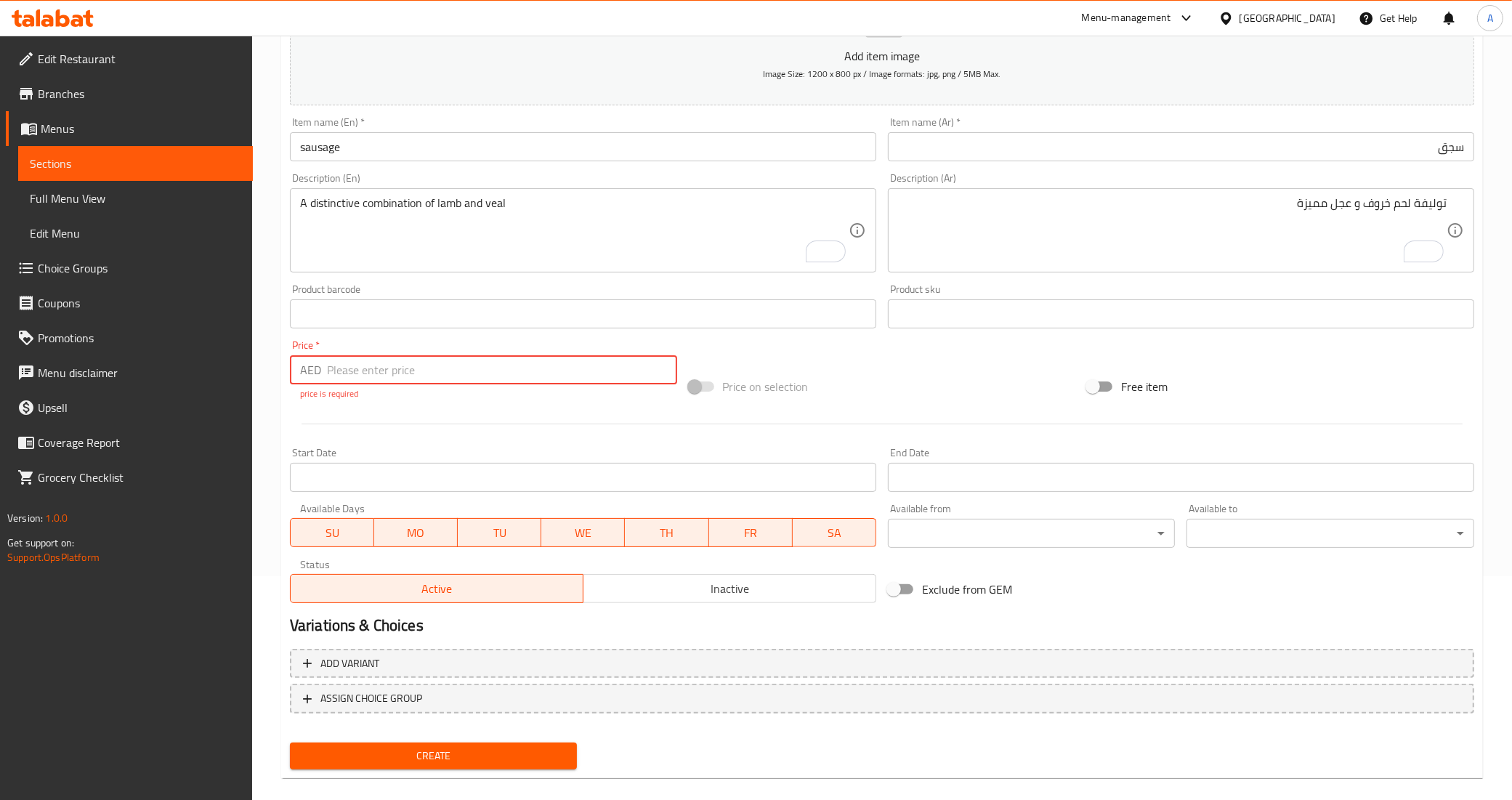
click at [427, 413] on div at bounding box center [881, 424] width 1195 height 36
click at [422, 380] on input "number" at bounding box center [502, 370] width 350 height 29
paste input "36"
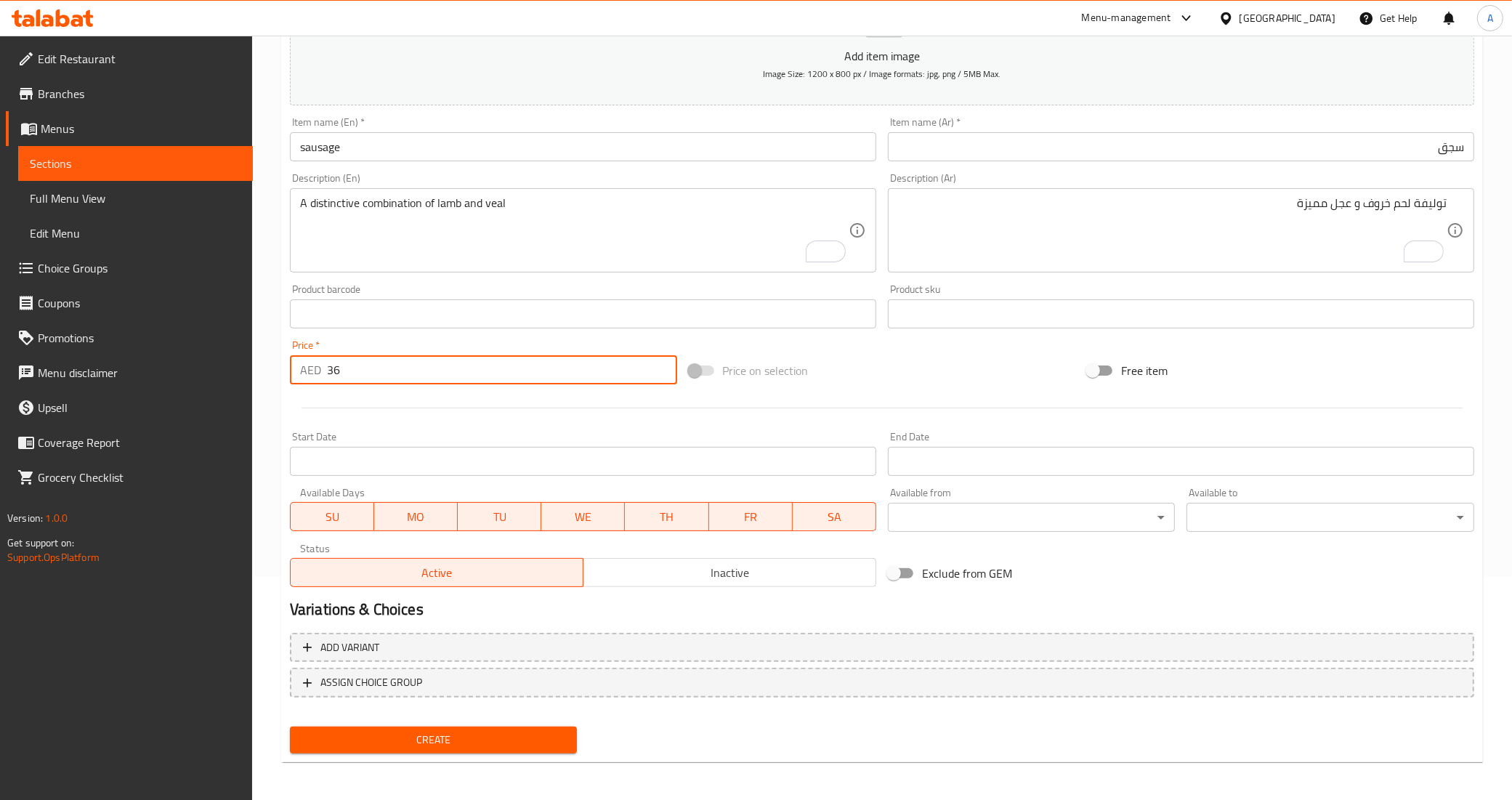
type input "36"
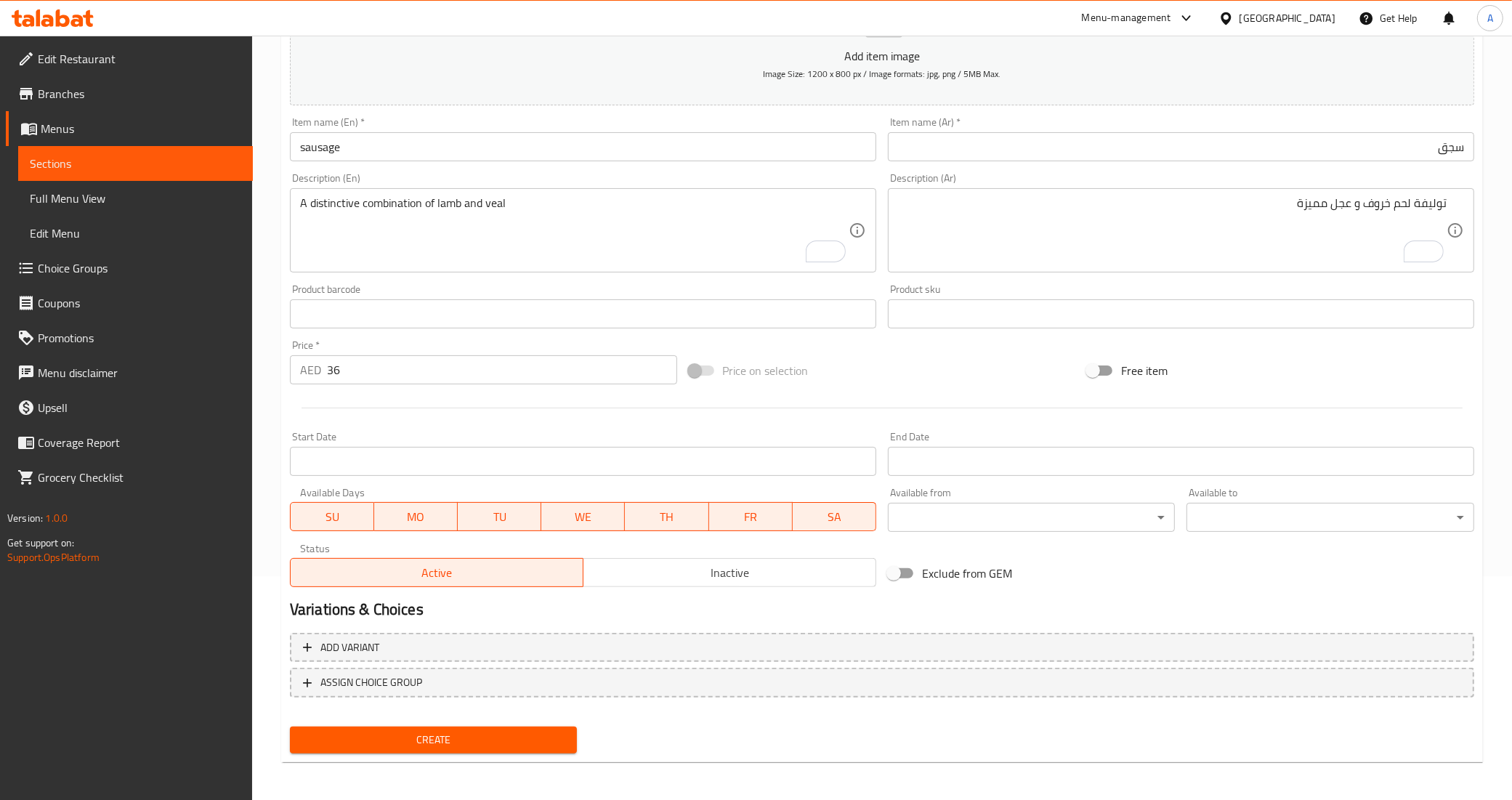
click at [422, 398] on div at bounding box center [881, 408] width 1195 height 36
click at [884, 347] on div "Add item image Image Size: 1200 x 800 px / Image formats: jpg, png / 5MB Max. I…" at bounding box center [881, 279] width 1195 height 627
click at [967, 398] on div at bounding box center [881, 408] width 1195 height 36
click at [866, 344] on div "Add item image Image Size: 1200 x 800 px / Image formats: jpg, png / 5MB Max. I…" at bounding box center [881, 279] width 1195 height 627
click at [561, 740] on span "Create" at bounding box center [433, 740] width 264 height 18
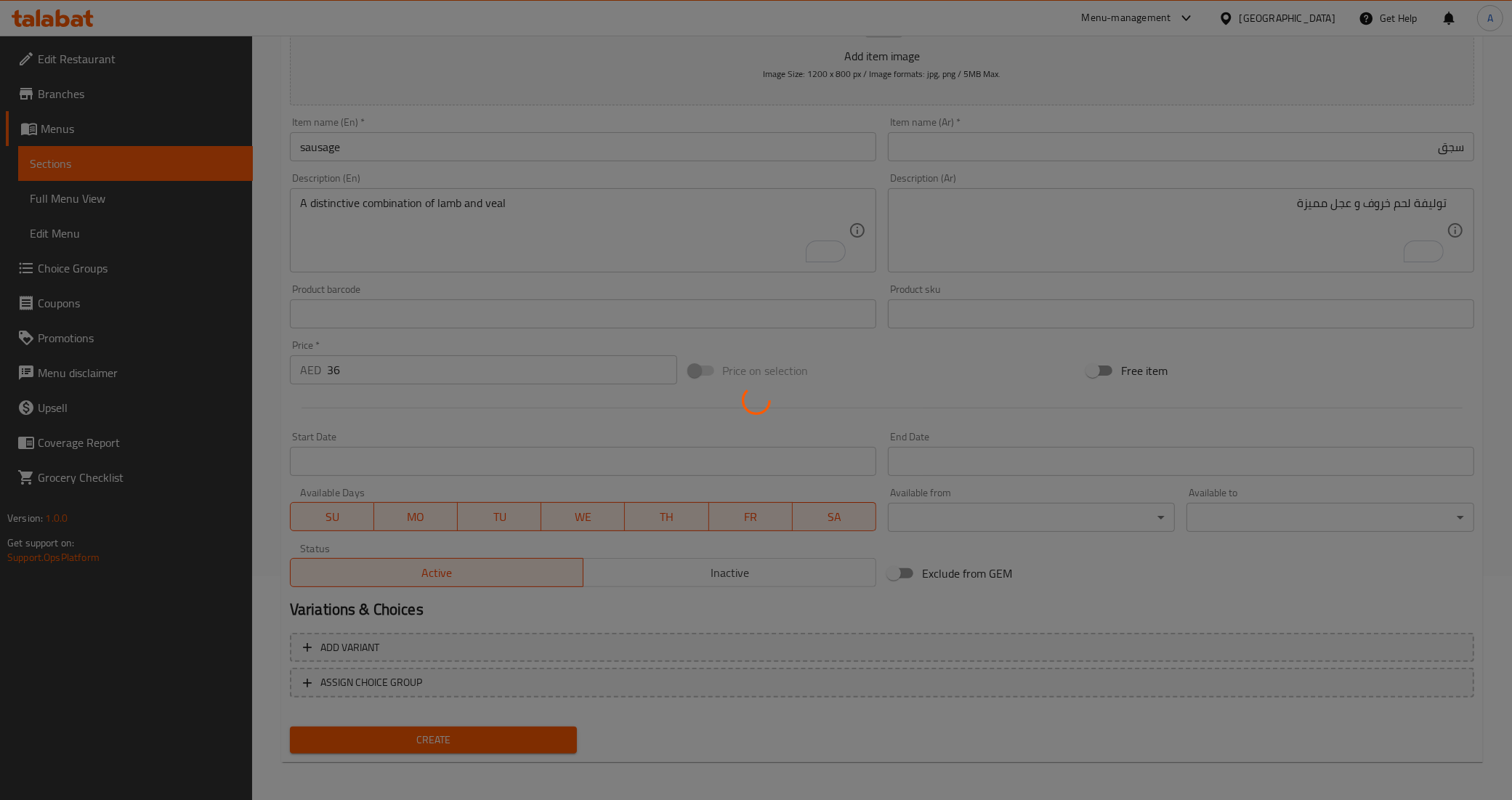
type input "0"
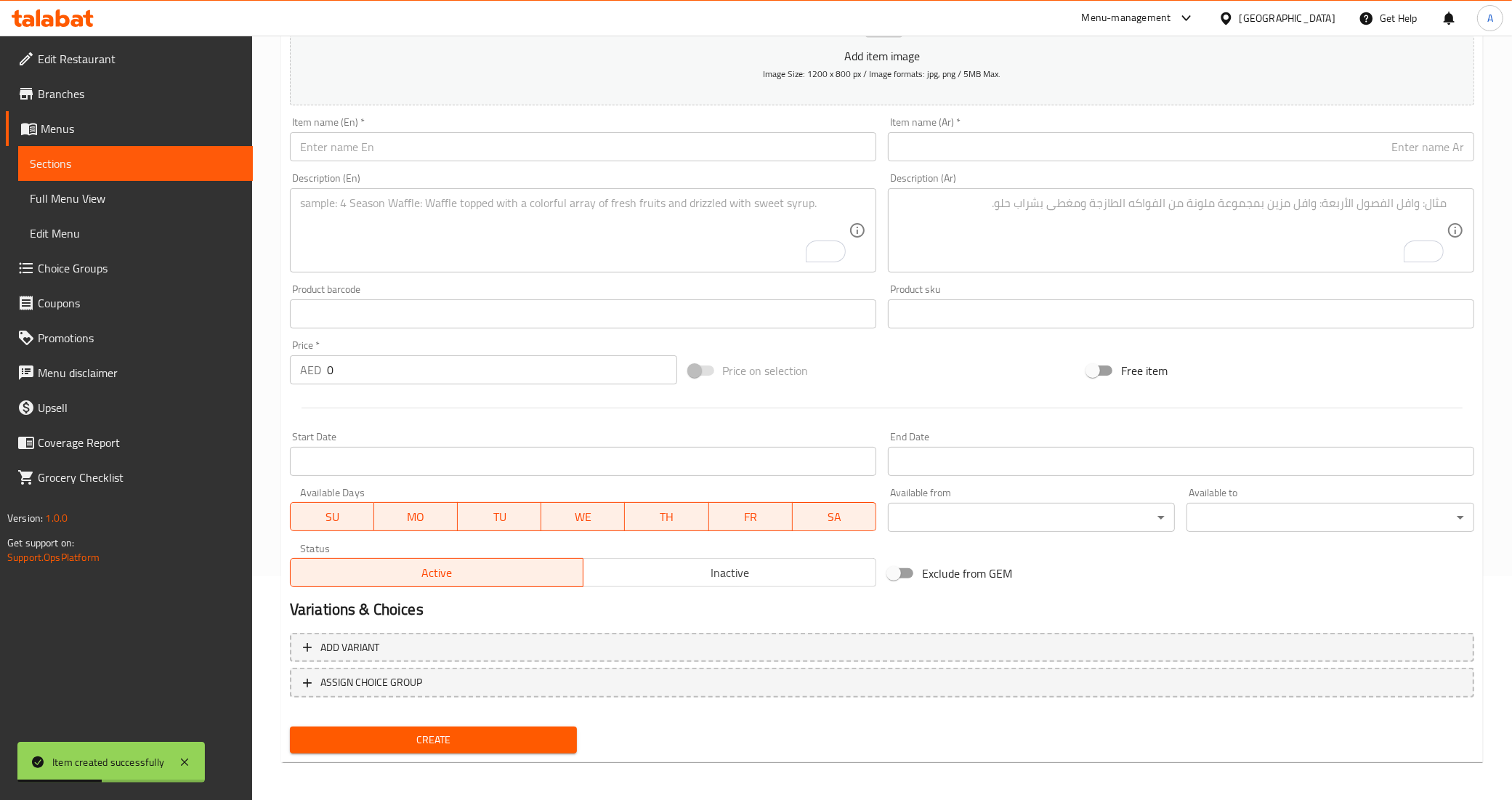
click at [389, 146] on input "text" at bounding box center [583, 147] width 587 height 29
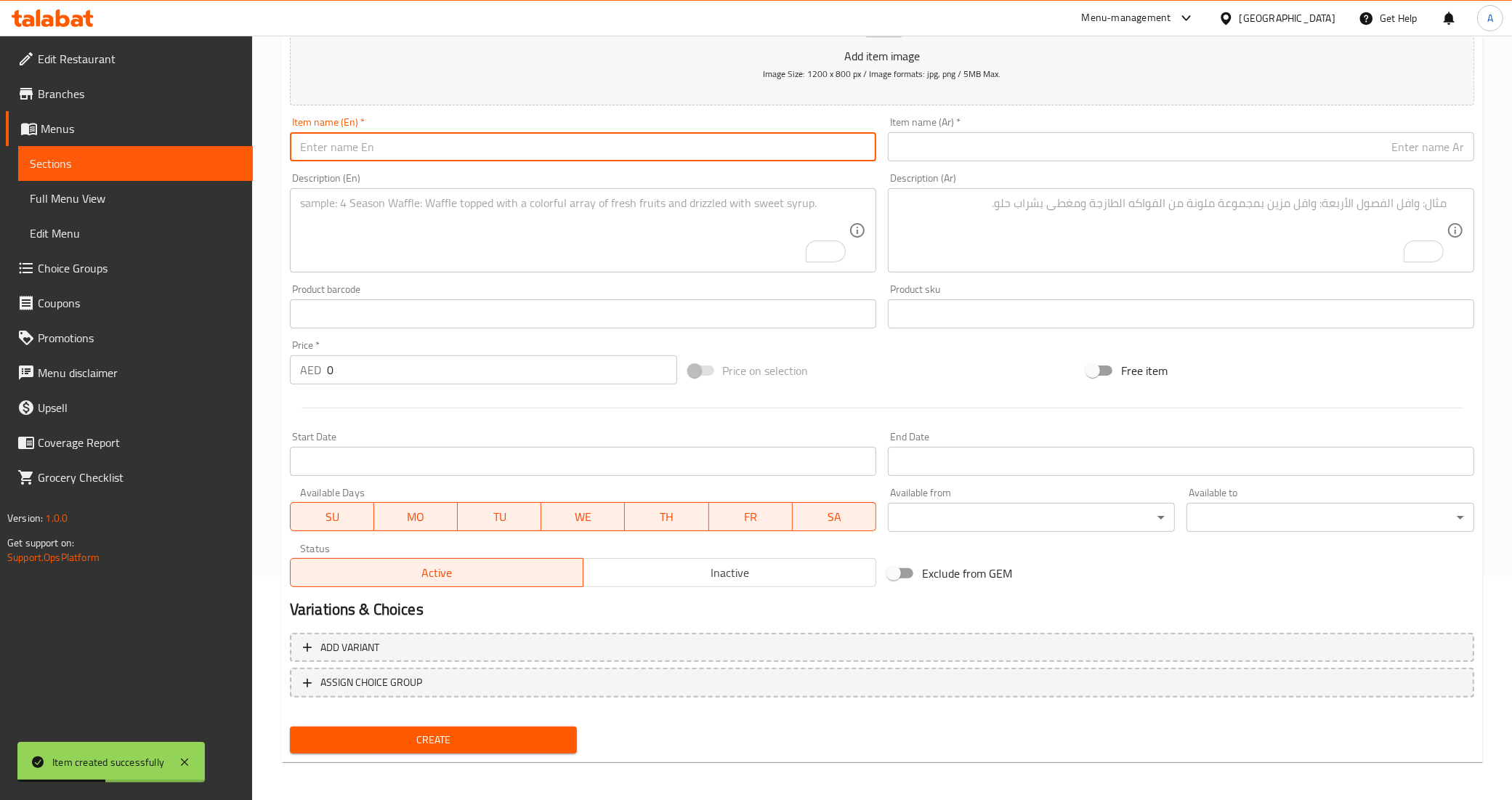
paste input "hot dogs"
type input "hot dogs"
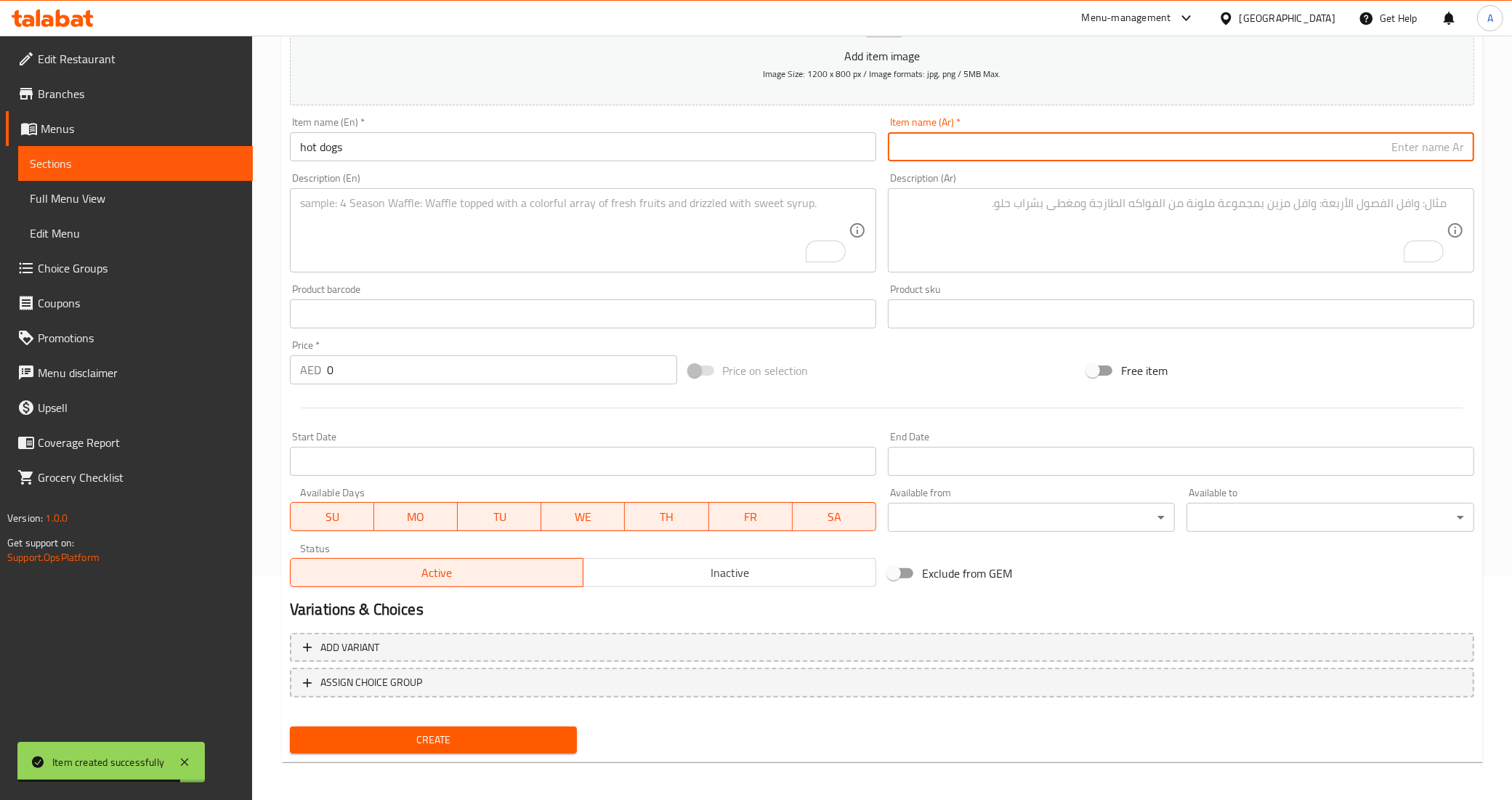
drag, startPoint x: 1113, startPoint y: 147, endPoint x: 1084, endPoint y: 147, distance: 29.0
click at [1113, 147] on input "text" at bounding box center [1181, 147] width 587 height 29
paste input "نقانق"
type input "نقانق"
click at [761, 158] on input "hot dogs" at bounding box center [583, 147] width 587 height 29
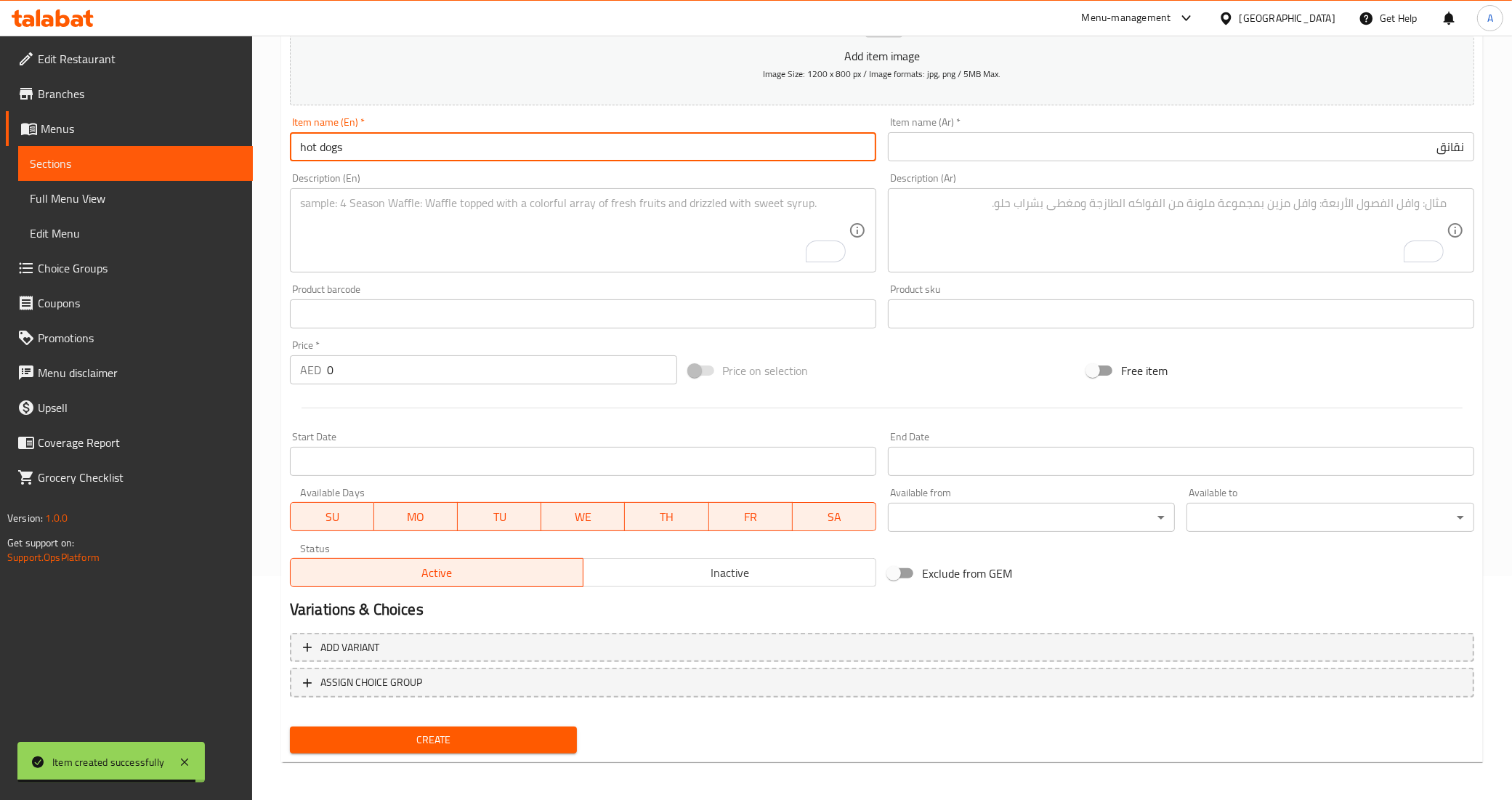
click at [761, 158] on input "hot dogs" at bounding box center [583, 147] width 587 height 29
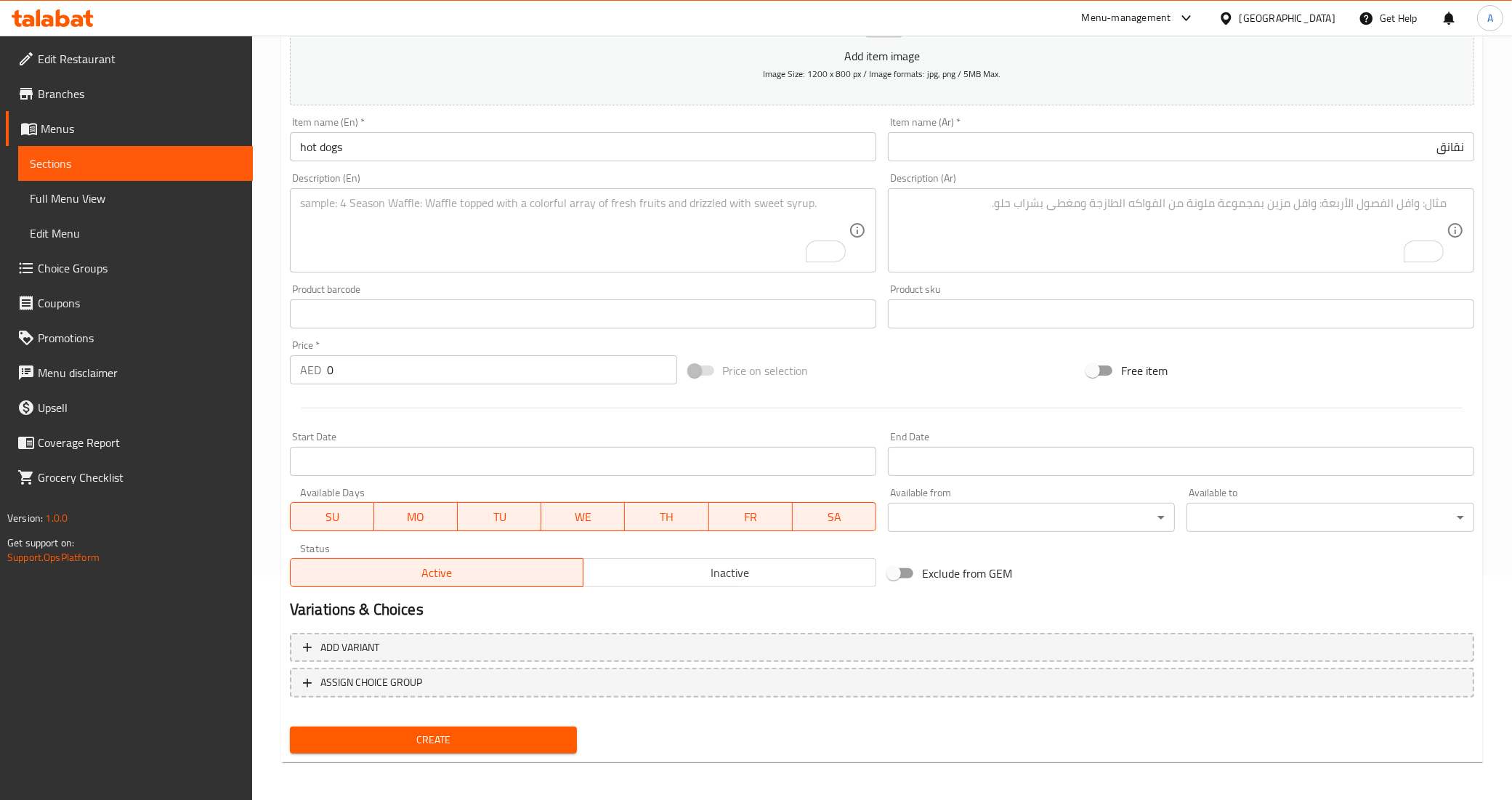
click at [1043, 234] on textarea "To enrich screen reader interactions, please activate Accessibility in Grammarl…" at bounding box center [1172, 231] width 549 height 69
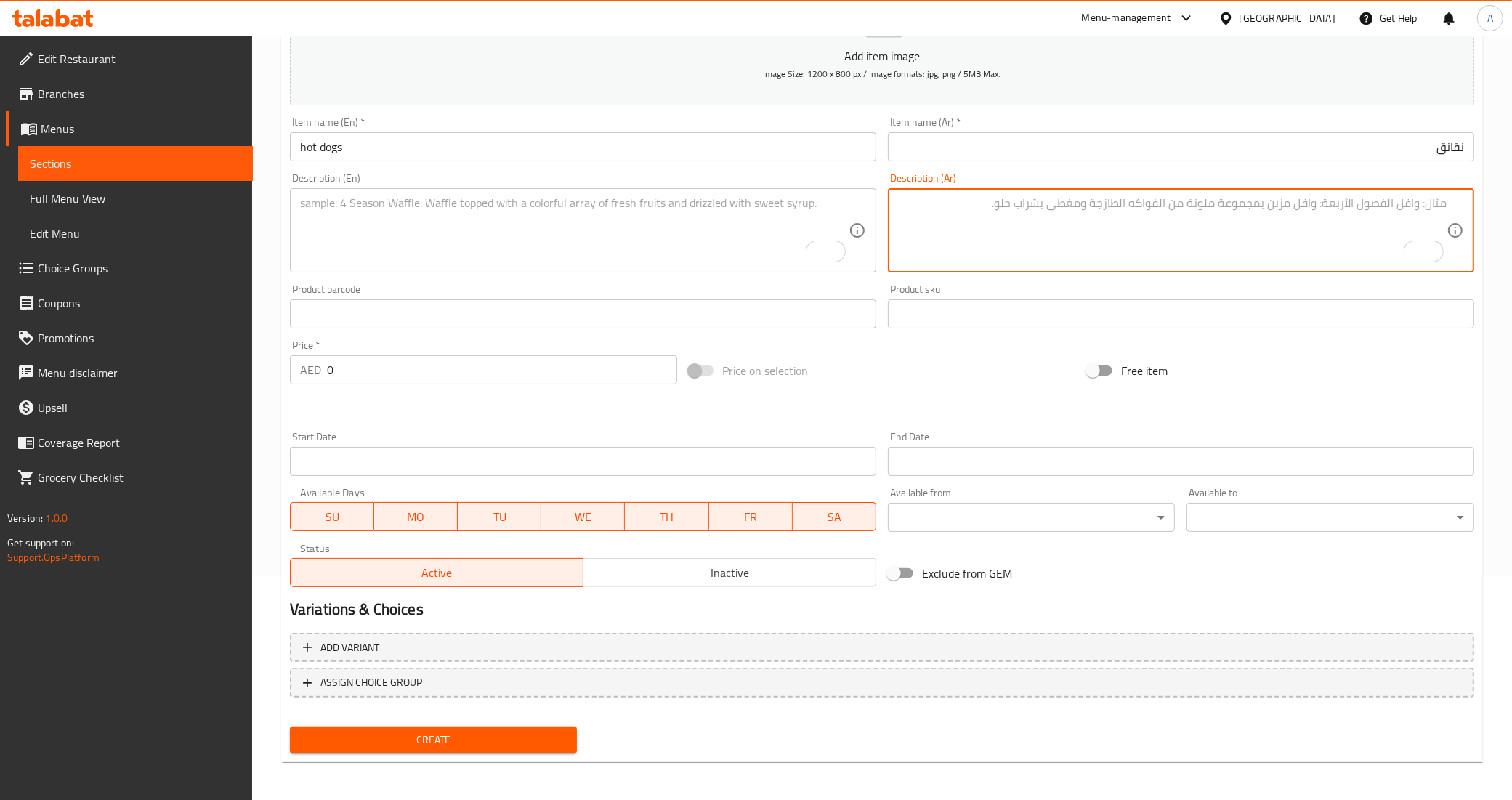
type textarea "ر"
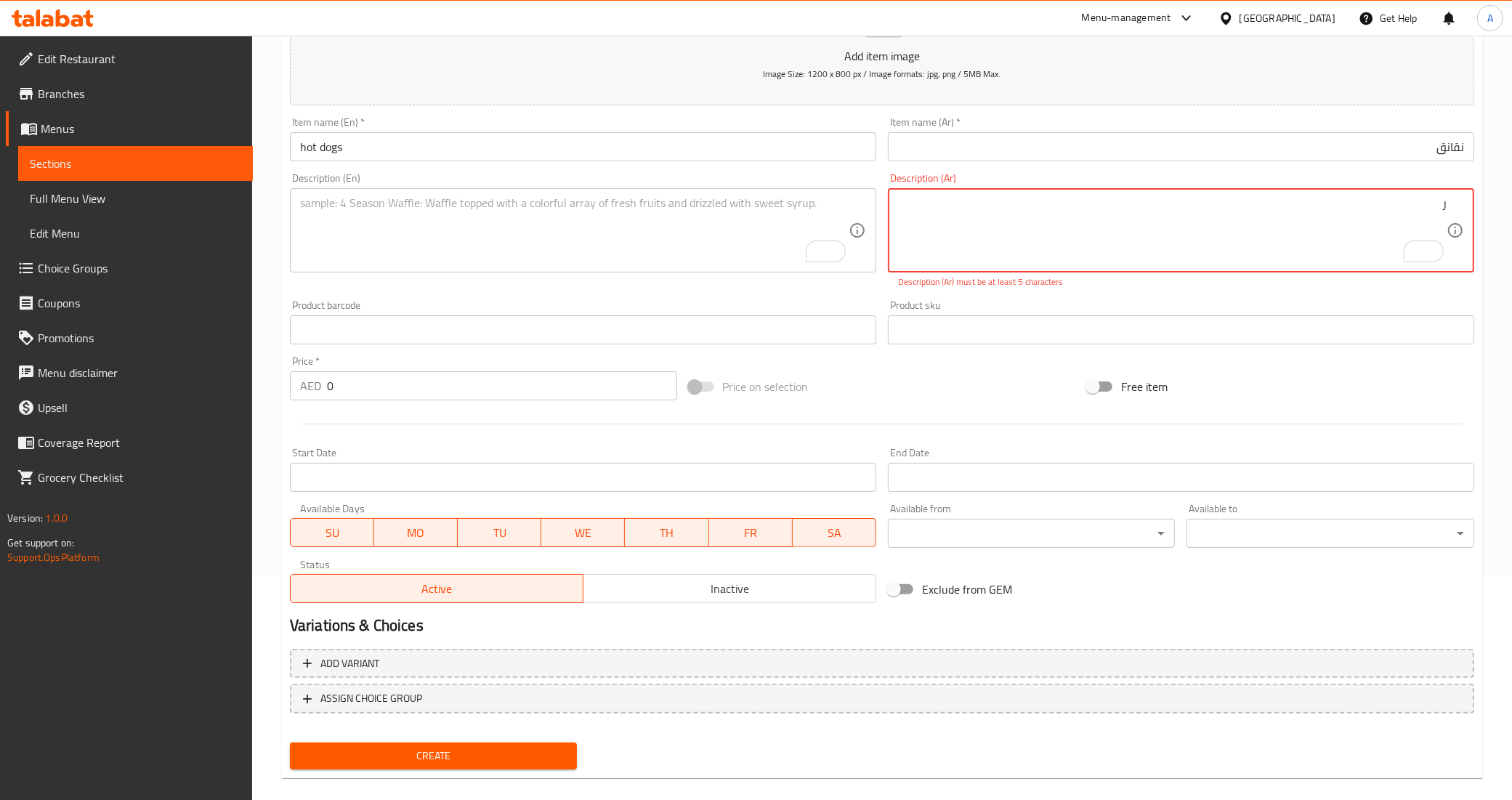
click at [1092, 208] on textarea "ر" at bounding box center [1172, 231] width 549 height 69
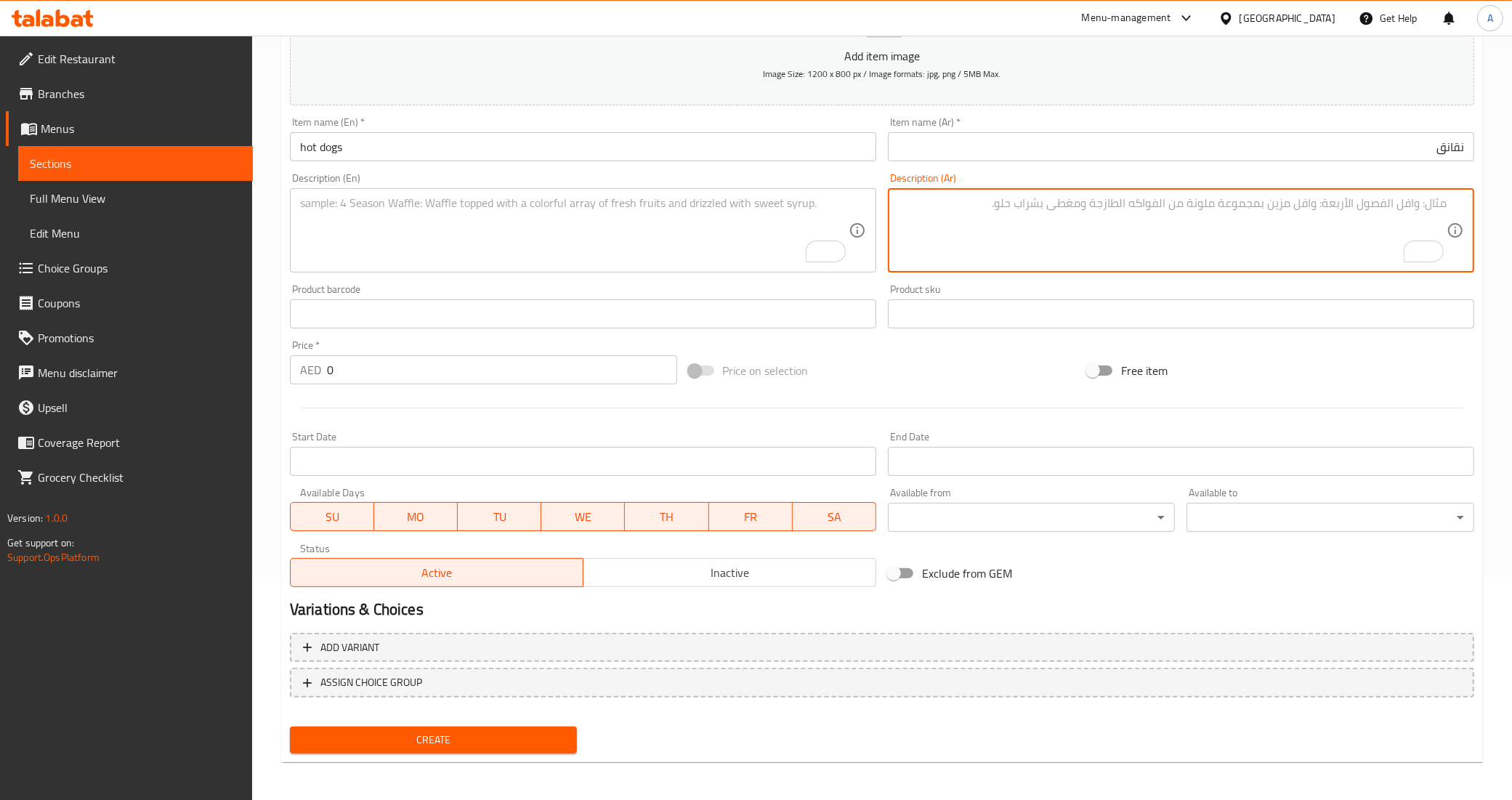
paste textarea "توليفة لحم خروف و عجل مميزة"
type textarea "توليفة لحم خروف و عجل مميزة"
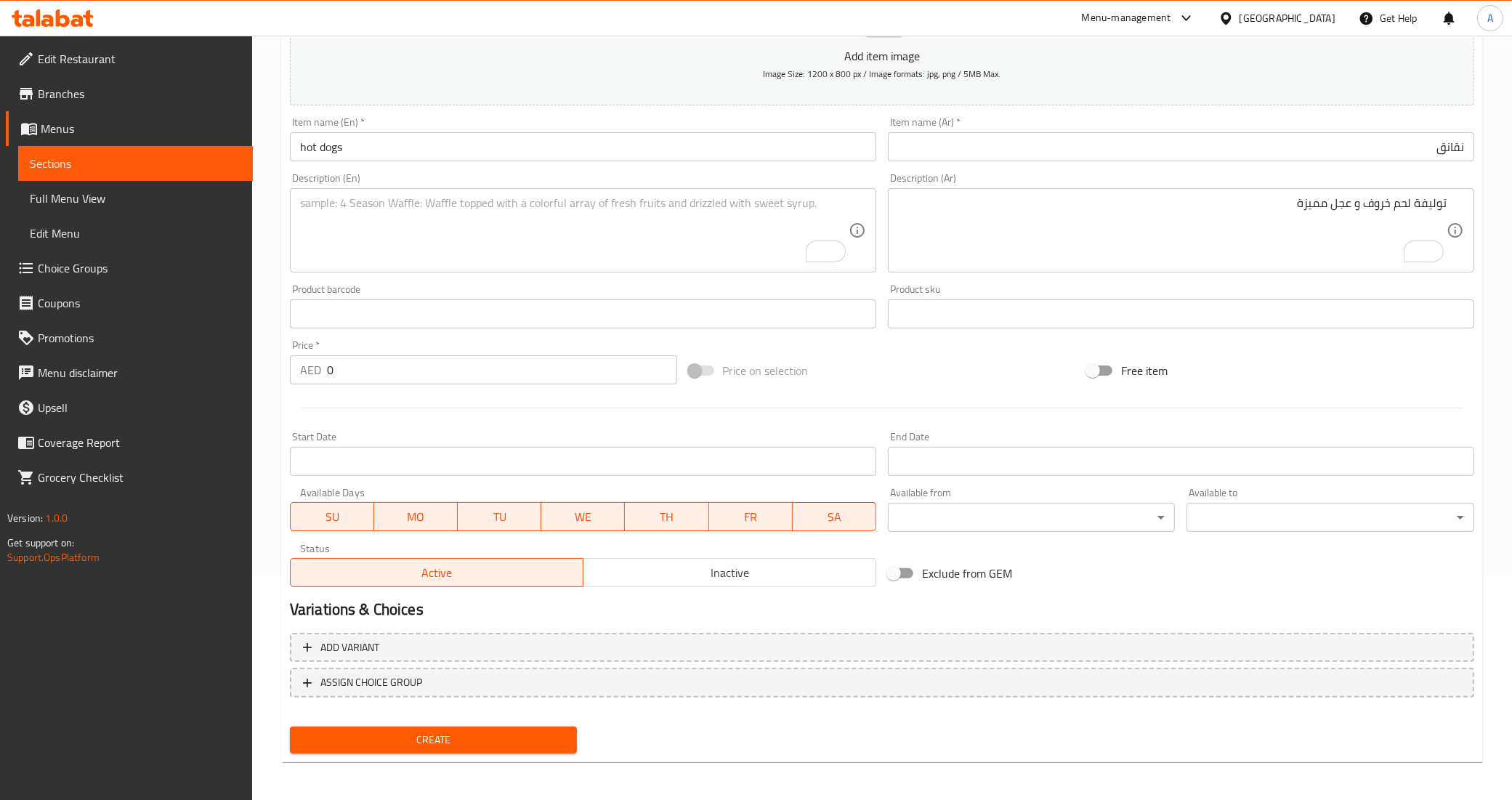
click at [721, 232] on textarea "To enrich screen reader interactions, please activate Accessibility in Grammarl…" at bounding box center [574, 231] width 549 height 69
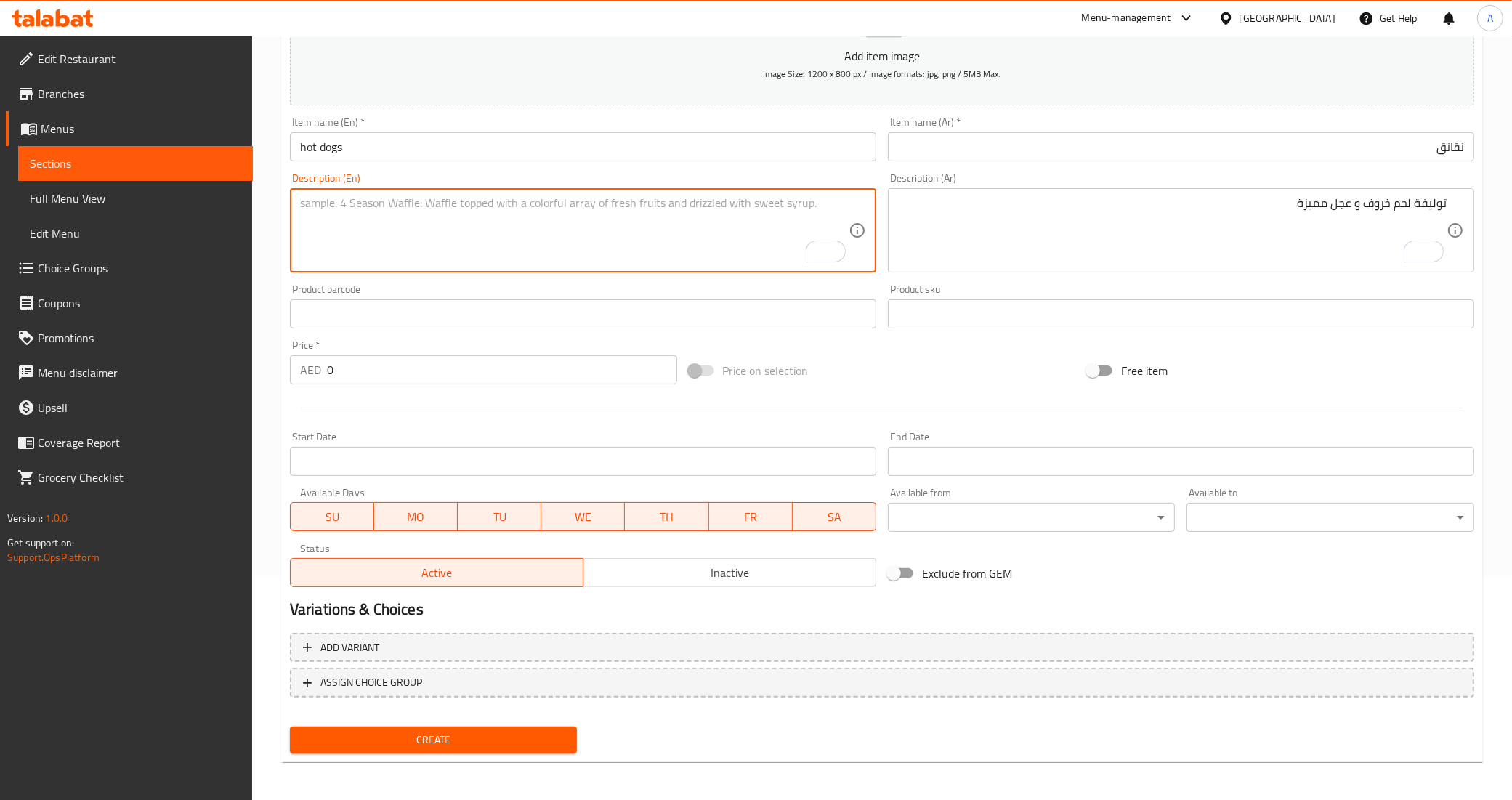
paste textarea "A distinctive combination of lamb and veal"
click at [389, 244] on textarea "A distinctive combination of lamb and veal" at bounding box center [574, 231] width 549 height 69
type textarea "A distinctive combination of lamb and veal"
click at [1029, 381] on div "Price on selection" at bounding box center [882, 370] width 399 height 40
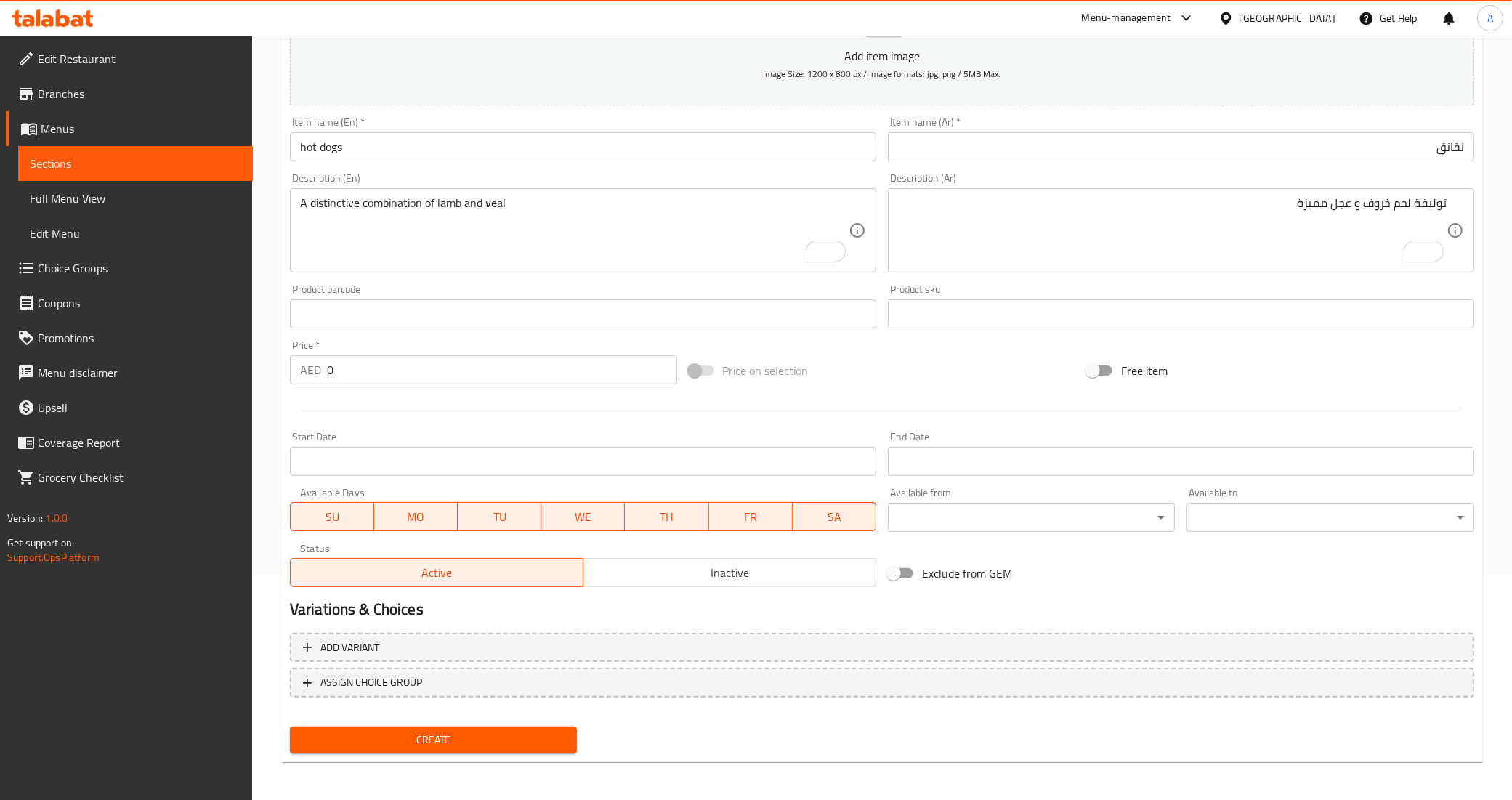
click at [959, 391] on div at bounding box center [881, 408] width 1195 height 36
click at [1308, 354] on div "Free item" at bounding box center [1281, 370] width 399 height 40
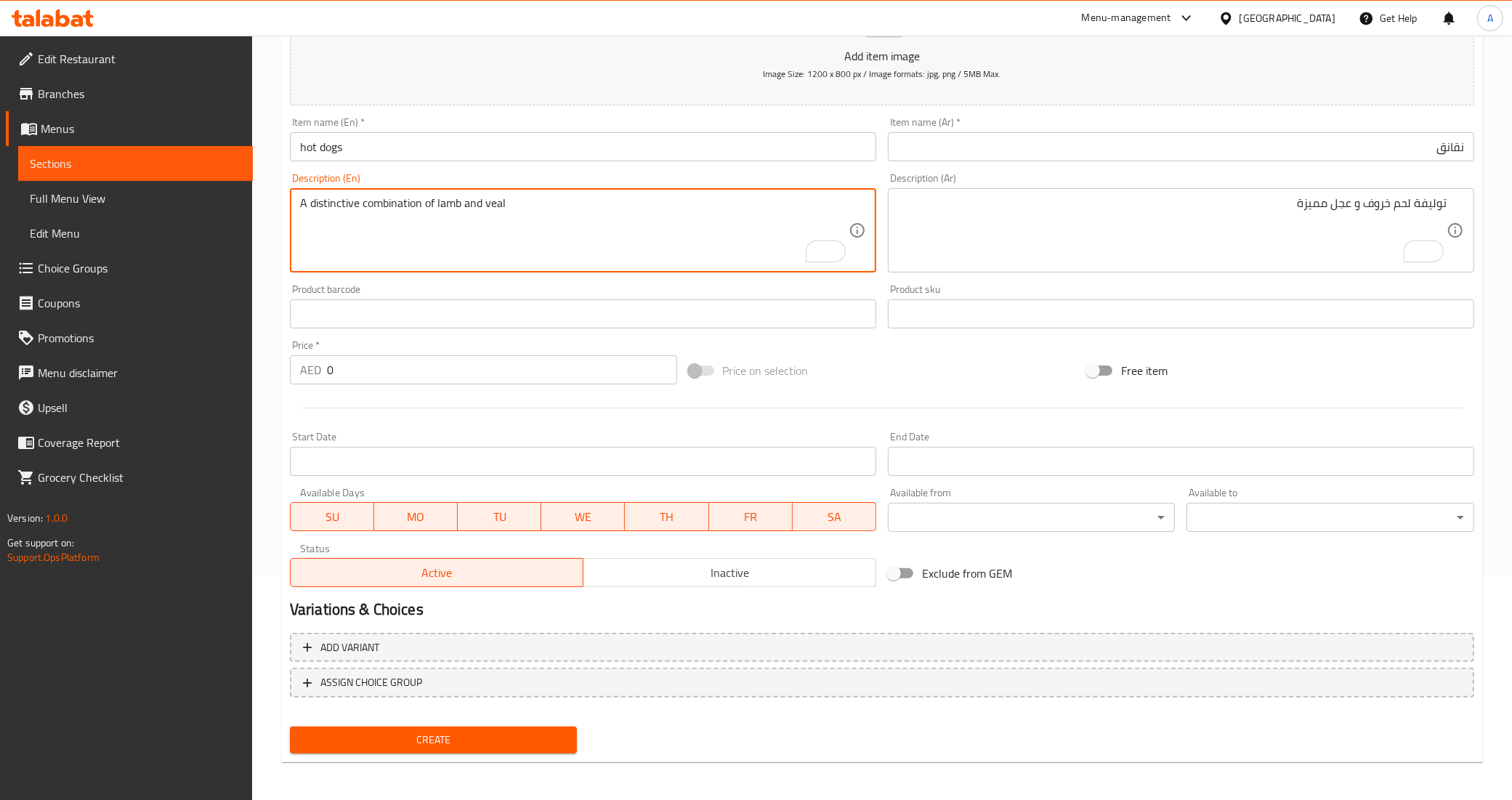
click at [474, 281] on div "Product barcode Product barcode" at bounding box center [583, 306] width 598 height 56
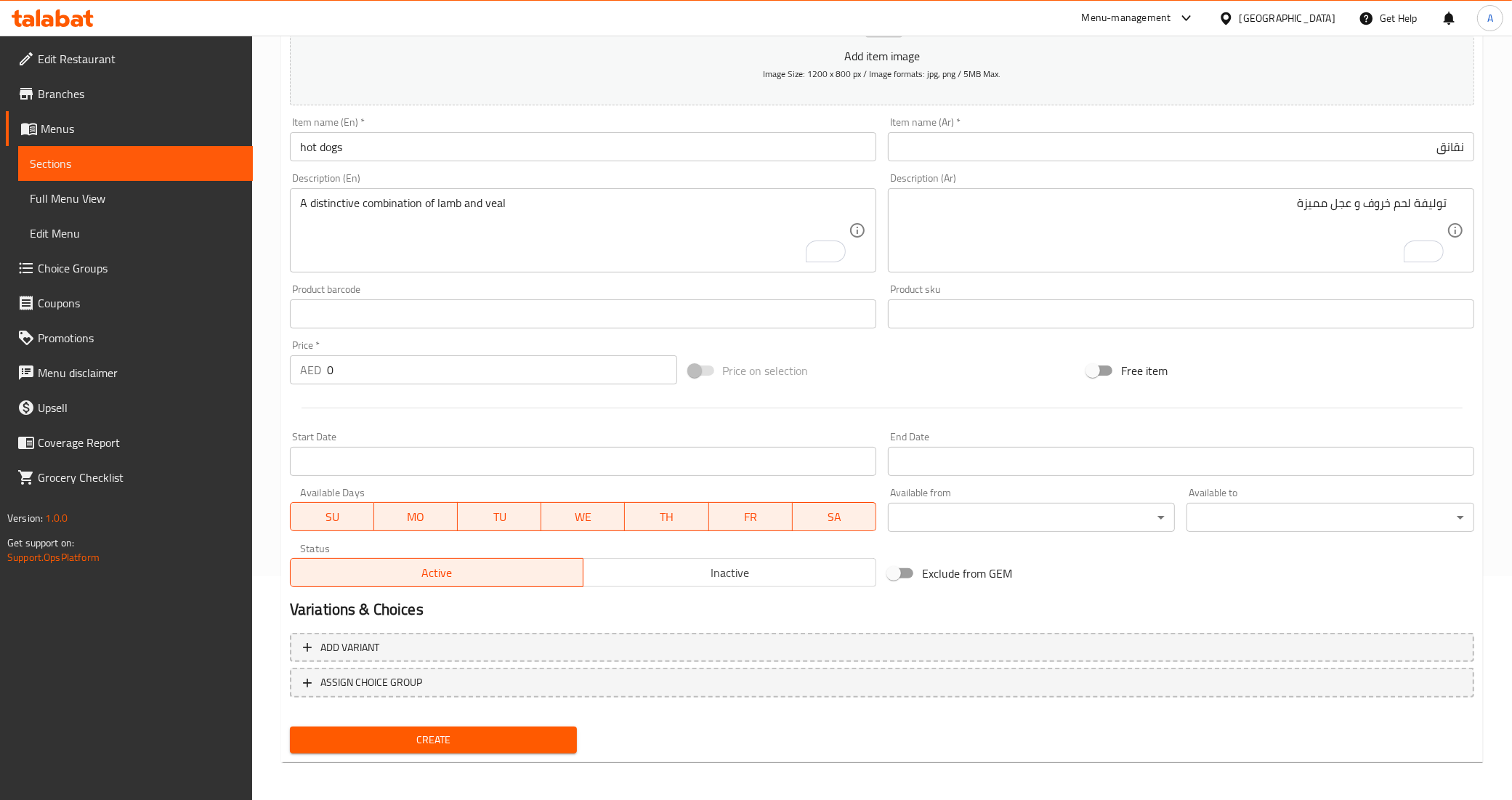
click at [396, 382] on input "0" at bounding box center [502, 370] width 350 height 29
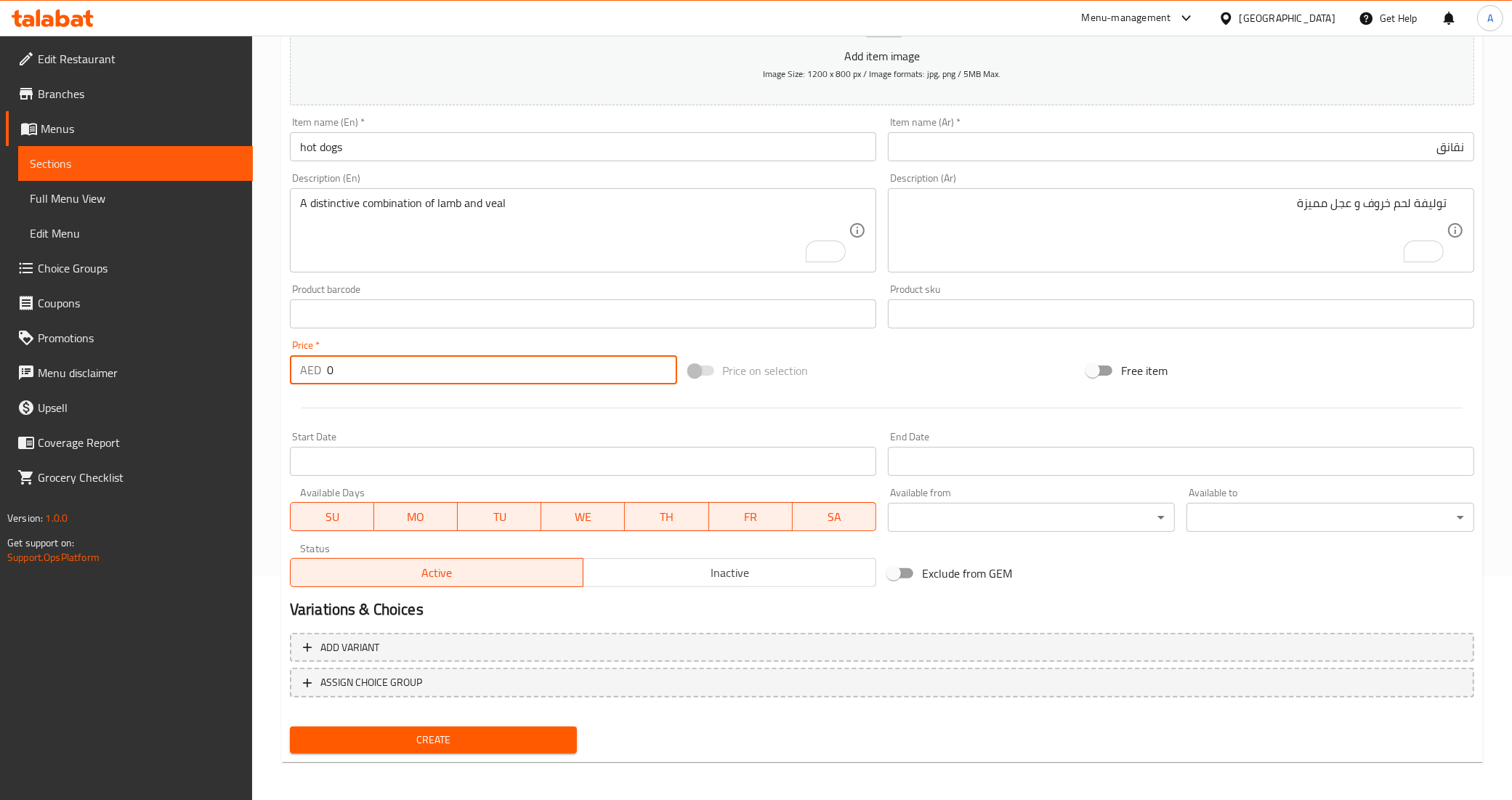
click at [396, 382] on input "0" at bounding box center [502, 370] width 350 height 29
paste input "36"
type input "36"
click at [409, 404] on div at bounding box center [881, 408] width 1195 height 36
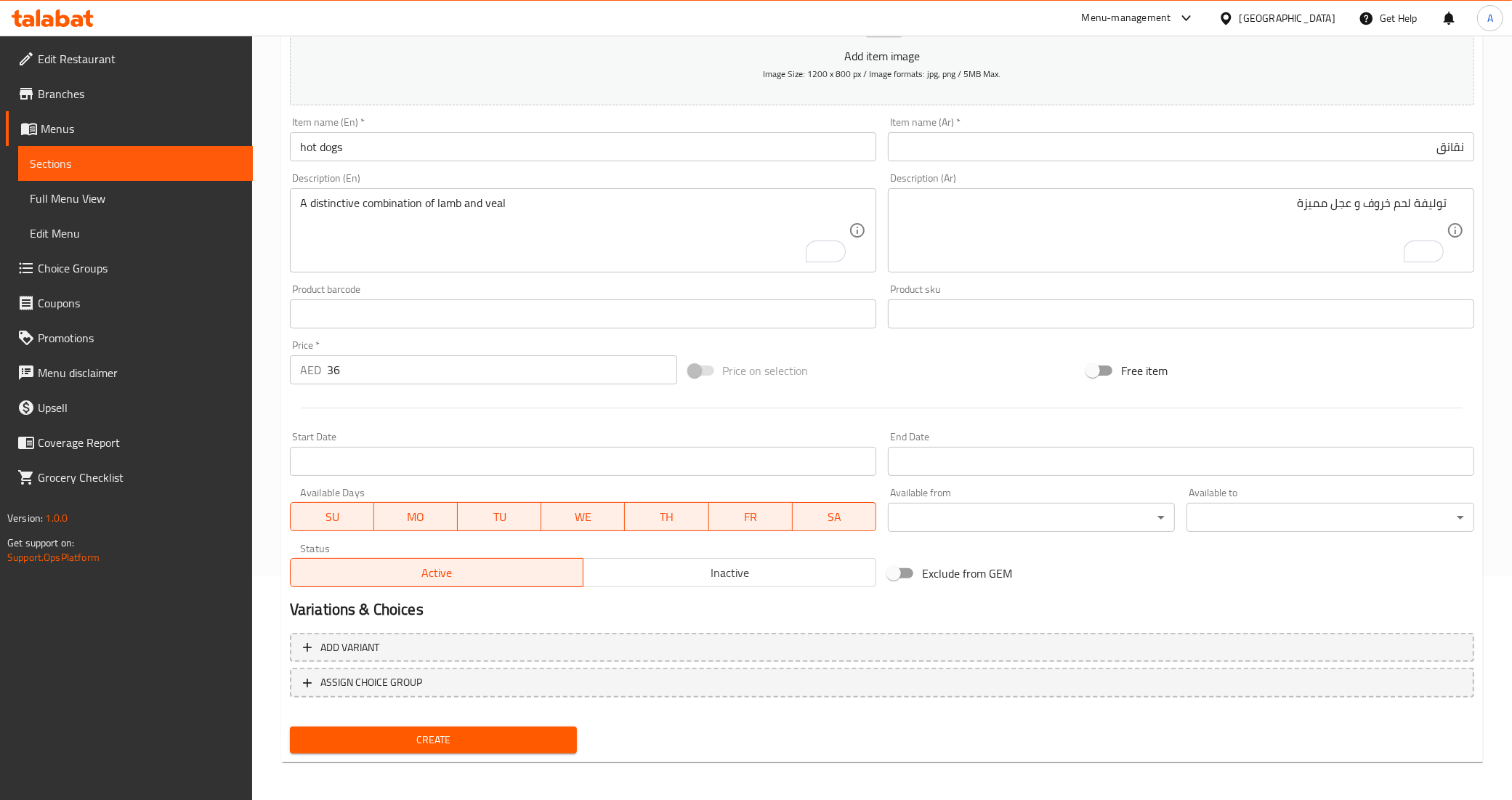
click at [992, 379] on div "Price on selection" at bounding box center [882, 370] width 399 height 40
click at [863, 354] on div "Price on selection" at bounding box center [882, 370] width 399 height 40
click at [472, 749] on button "Create" at bounding box center [433, 740] width 287 height 27
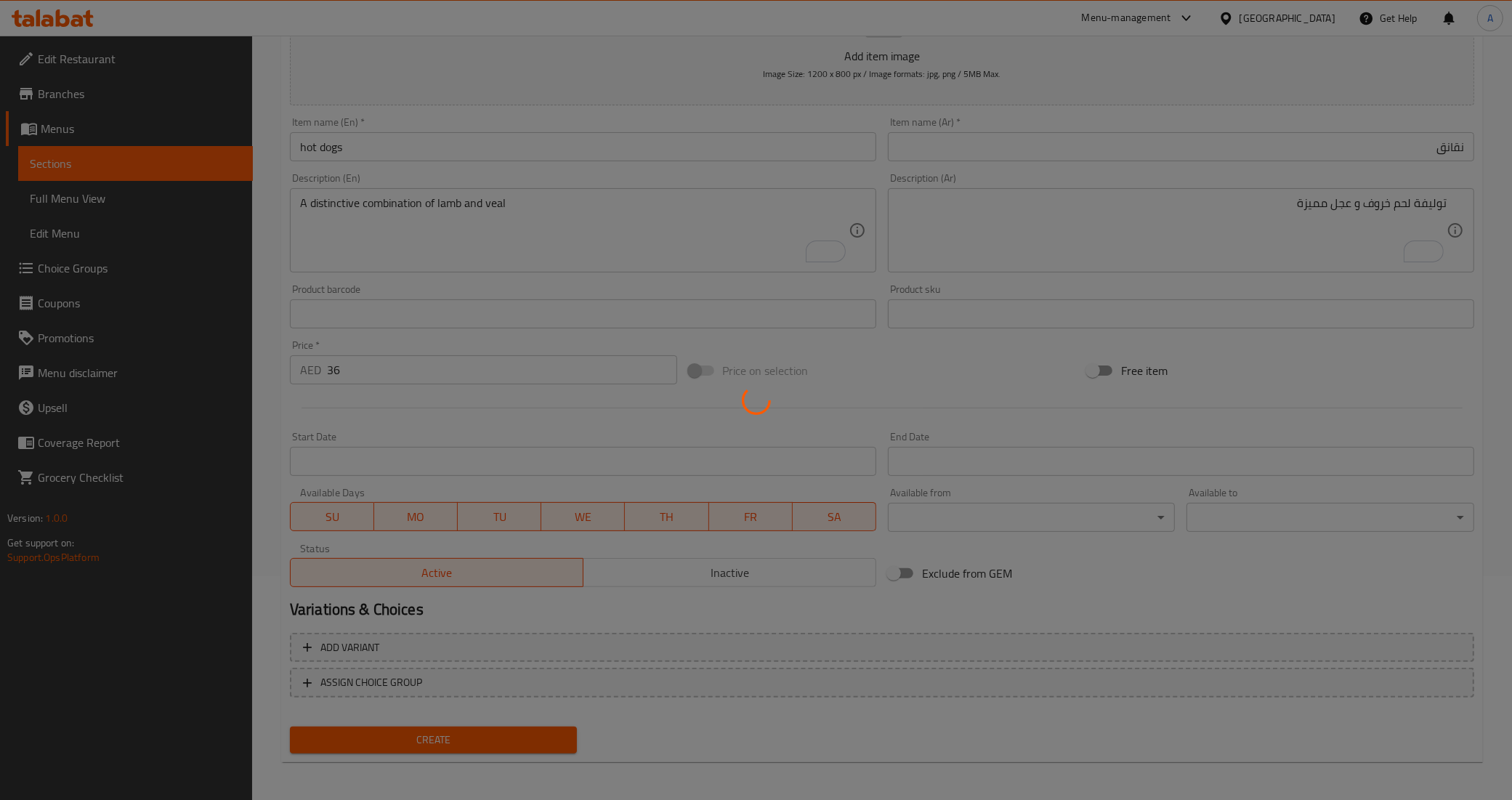
type input "0"
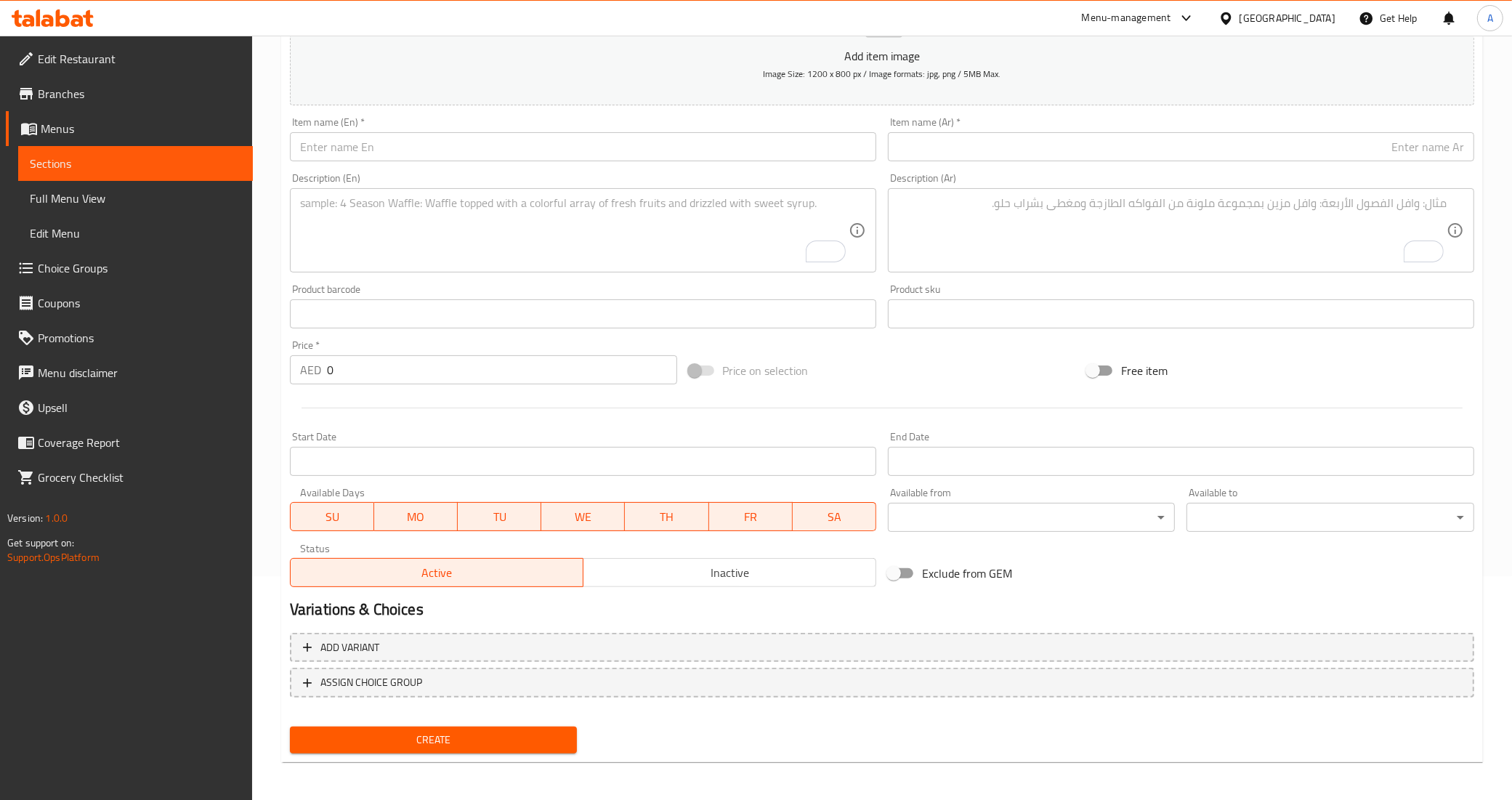
click at [506, 146] on input "text" at bounding box center [583, 147] width 587 height 29
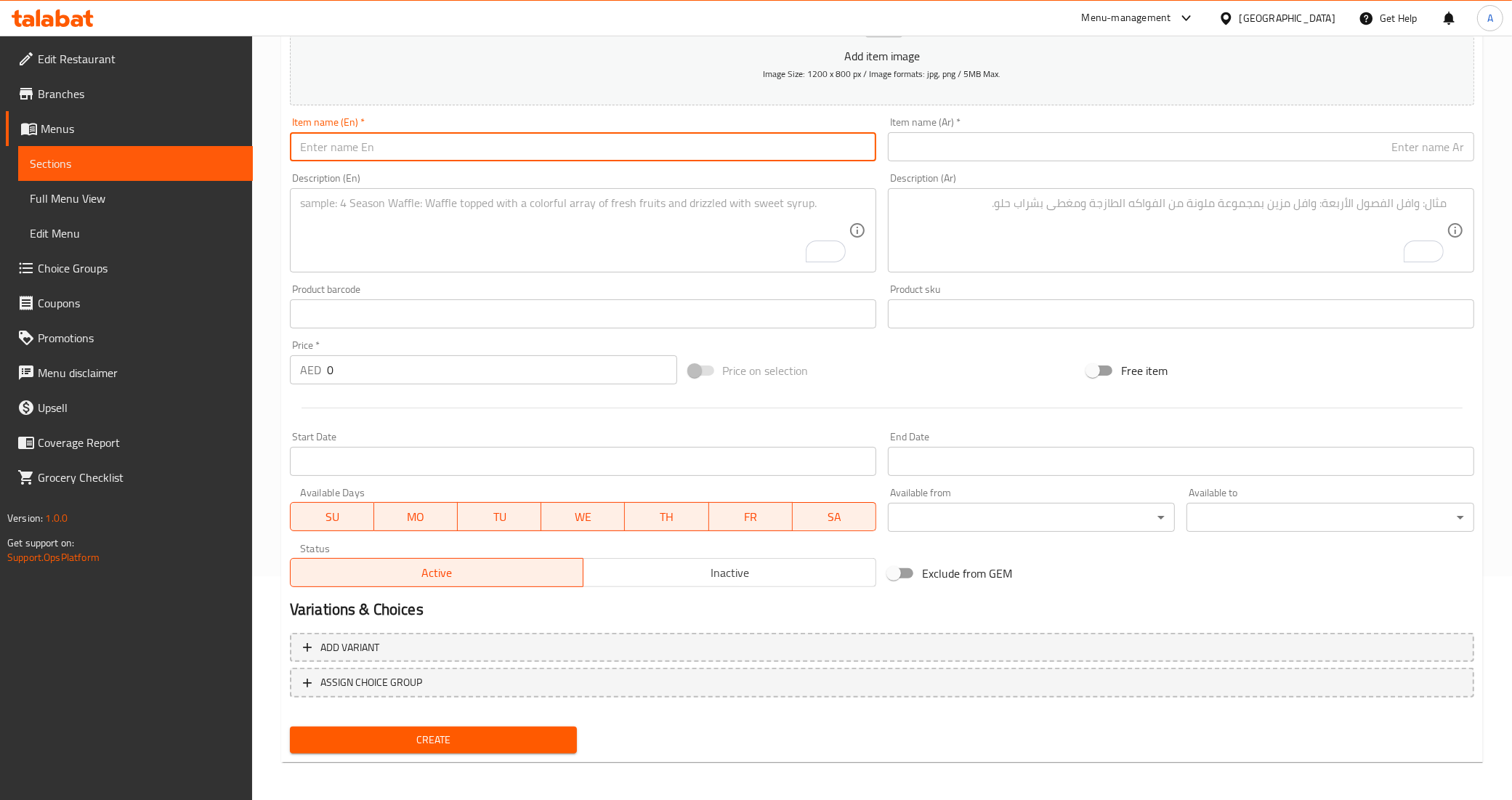
paste input "grilled meat rolls with mint"
type input "grilled meat rolls with mint"
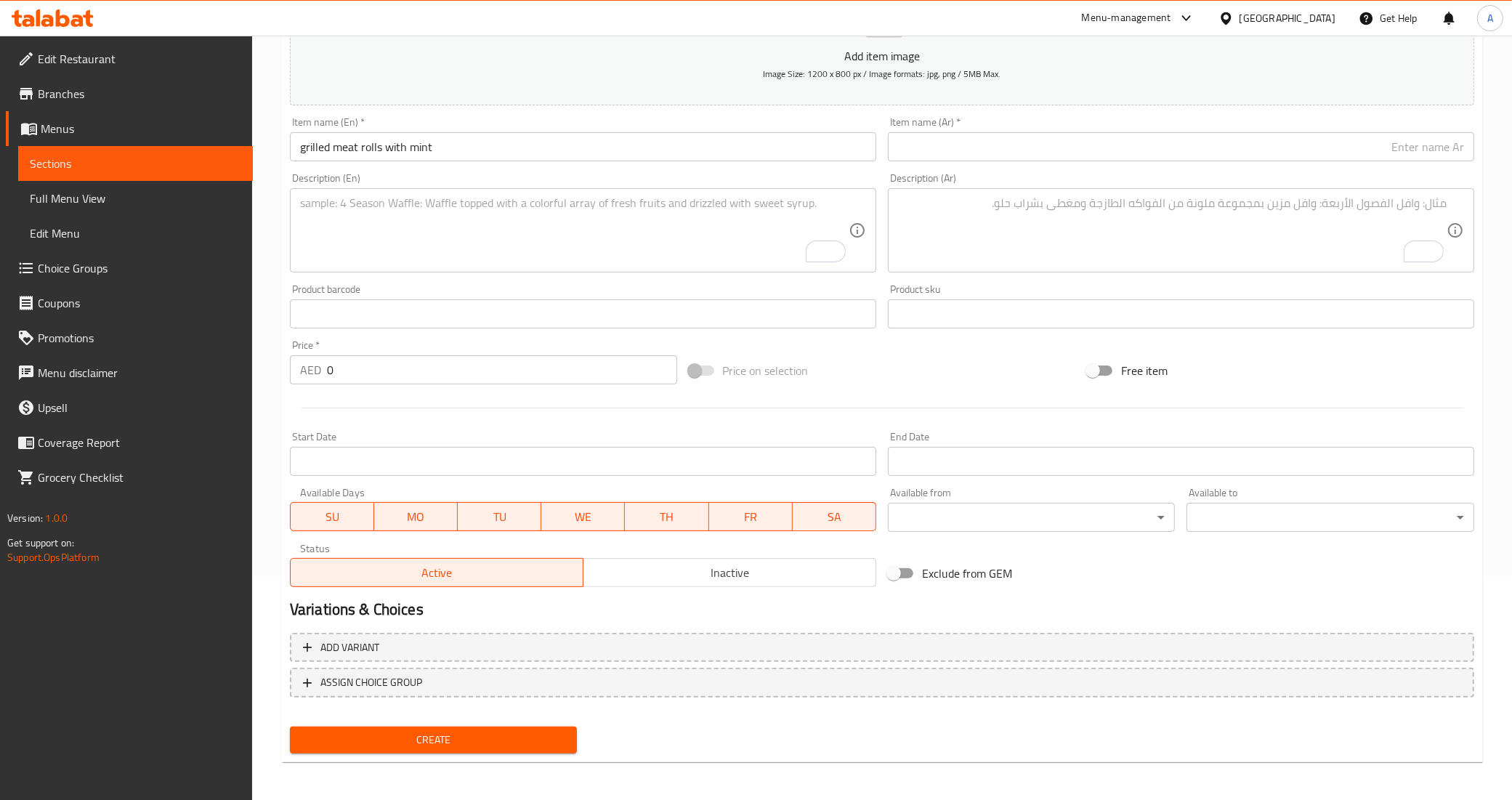
click at [1239, 155] on input "text" at bounding box center [1181, 147] width 587 height 29
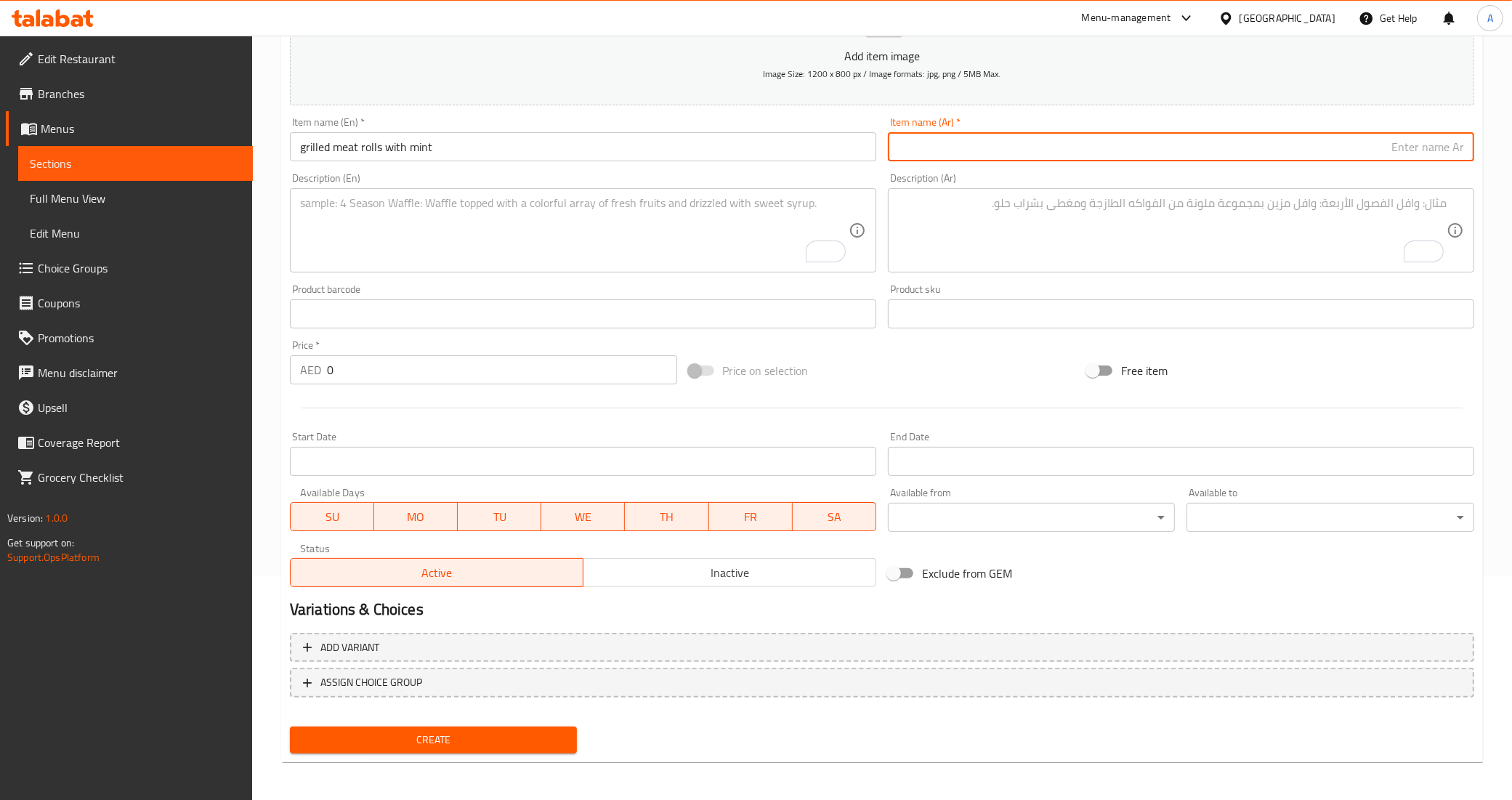
paste input "أقراص النعنع"
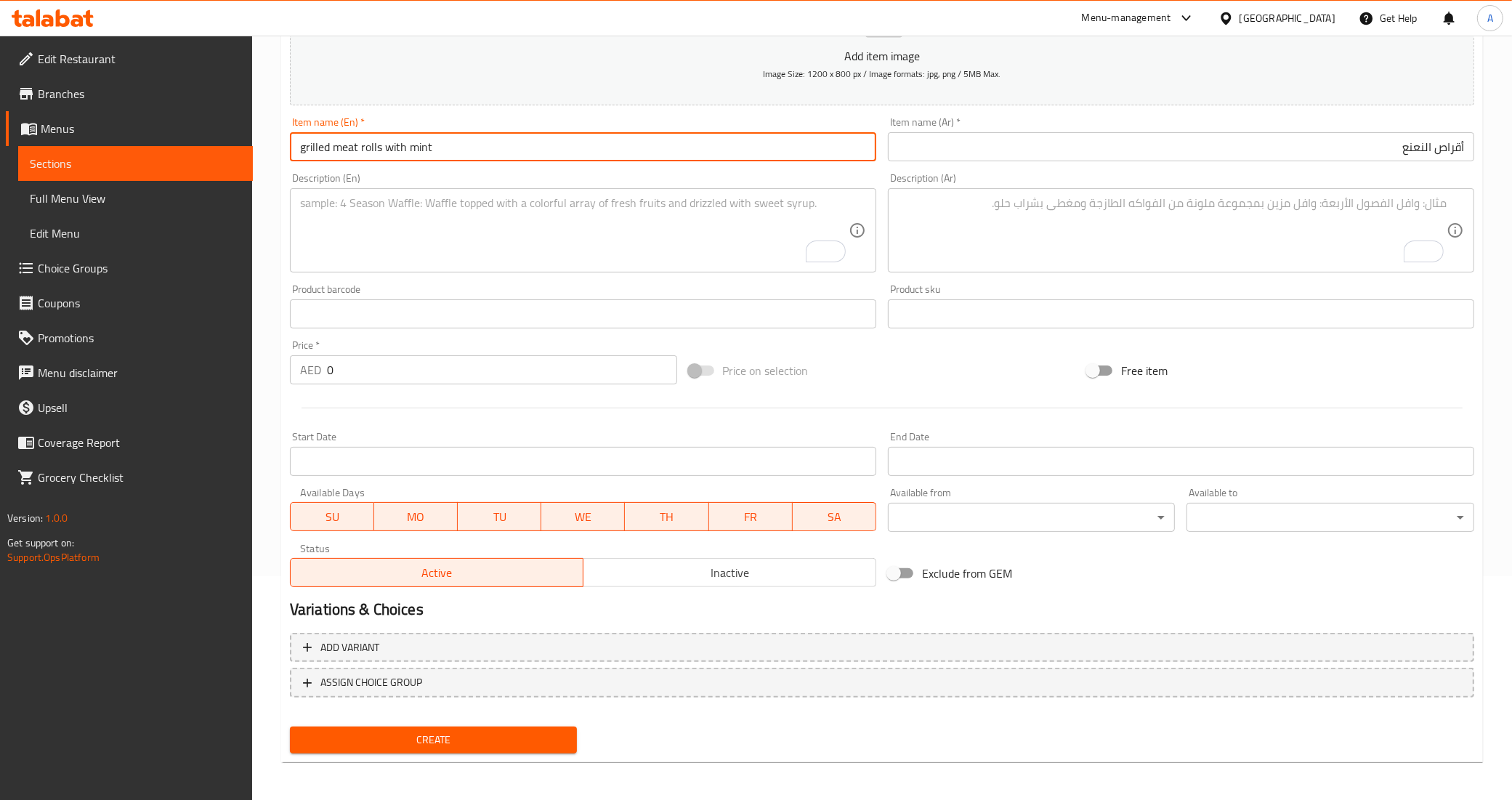
drag, startPoint x: 358, startPoint y: 146, endPoint x: 272, endPoint y: 143, distance: 86.1
click at [272, 143] on div "Home / Restaurants management / Menus / Sections / item / create hot appetizers…" at bounding box center [881, 308] width 1259 height 992
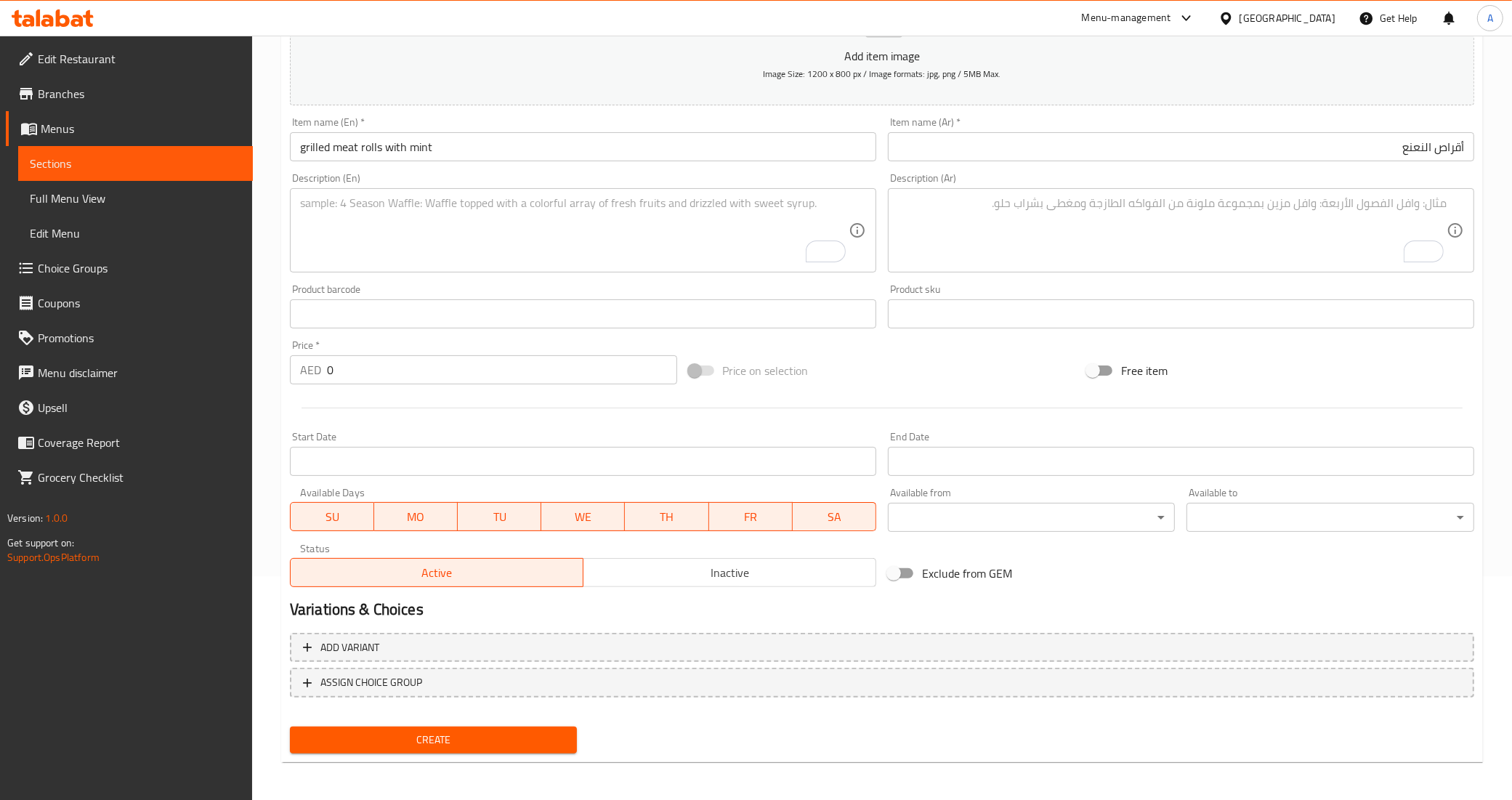
drag, startPoint x: 1465, startPoint y: 140, endPoint x: 1471, endPoint y: 161, distance: 21.8
click at [1465, 140] on input "أقراص النعنع" at bounding box center [1181, 147] width 587 height 29
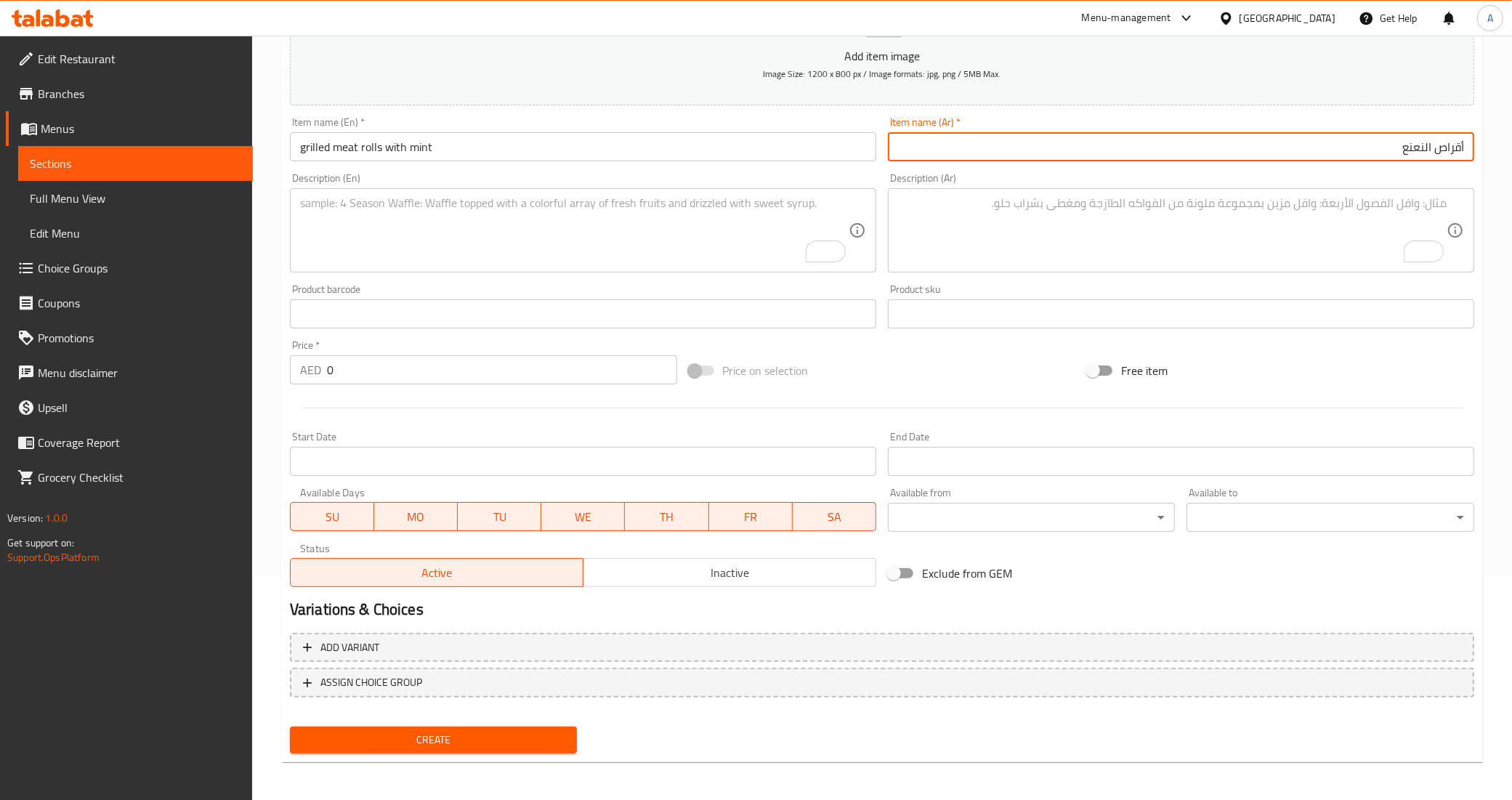
paste input "لحم مشوي"
drag, startPoint x: 1467, startPoint y: 144, endPoint x: 1473, endPoint y: 160, distance: 17.1
click at [1467, 144] on input "لحم مشوي أقراص النعنع" at bounding box center [1181, 147] width 587 height 29
click at [1381, 147] on input "رول لحم مشوي أقراص النعنع" at bounding box center [1181, 147] width 587 height 29
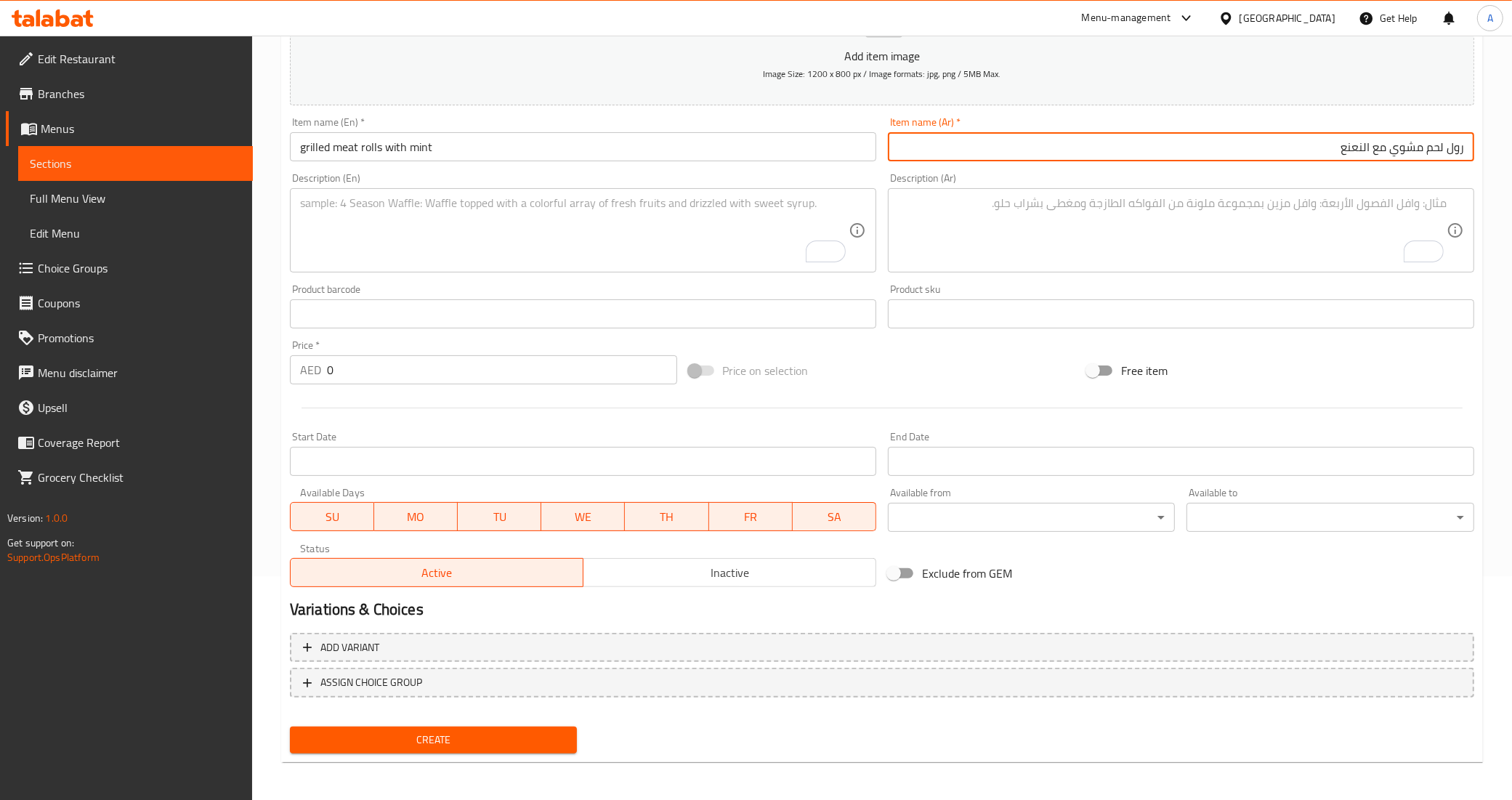
type input "رول لحم مشوي مع النعنع"
click at [923, 384] on div "Price on selection" at bounding box center [882, 370] width 399 height 40
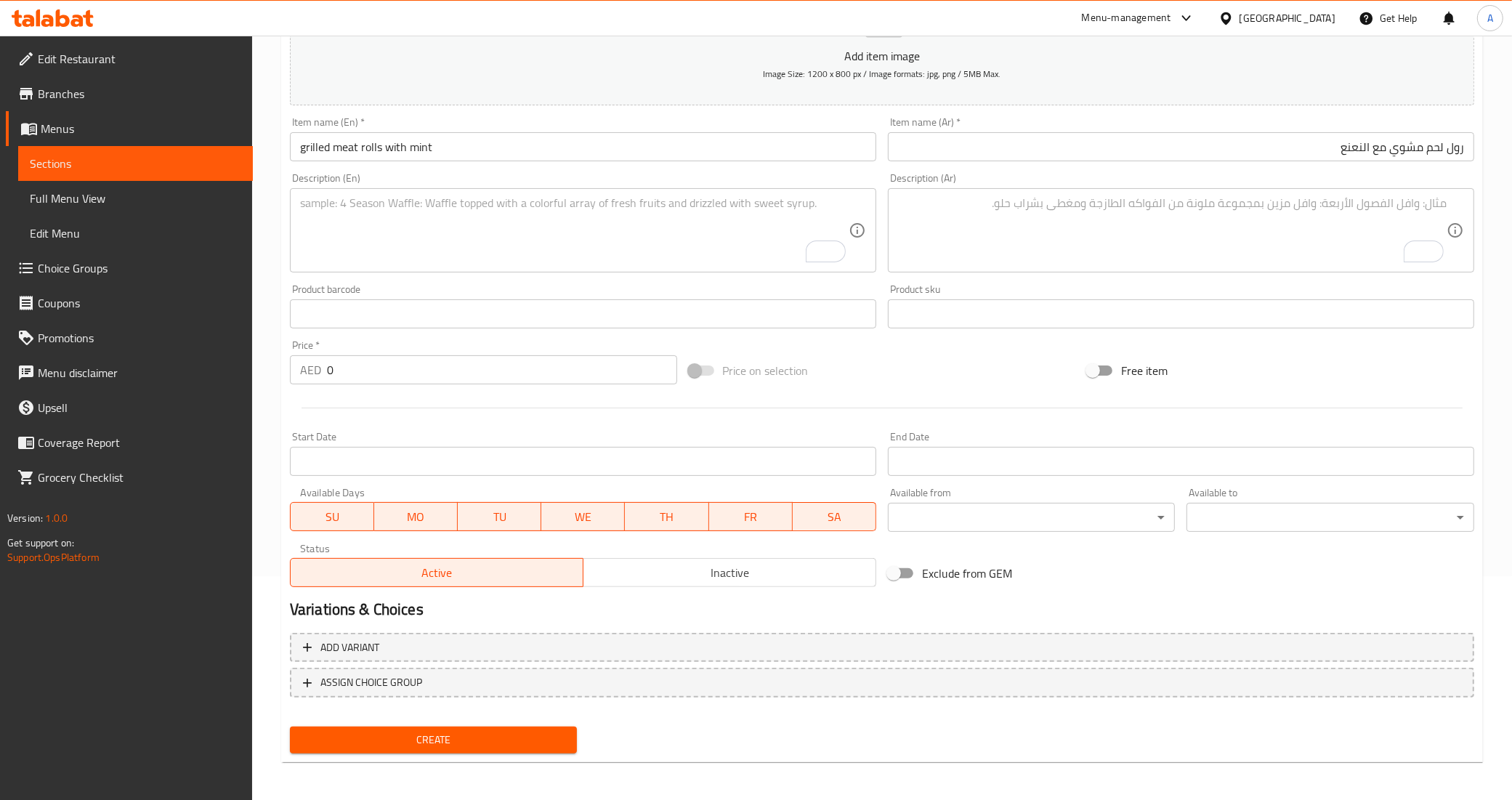
click at [1177, 215] on textarea "To enrich screen reader interactions, please activate Accessibility in Grammarl…" at bounding box center [1172, 231] width 549 height 69
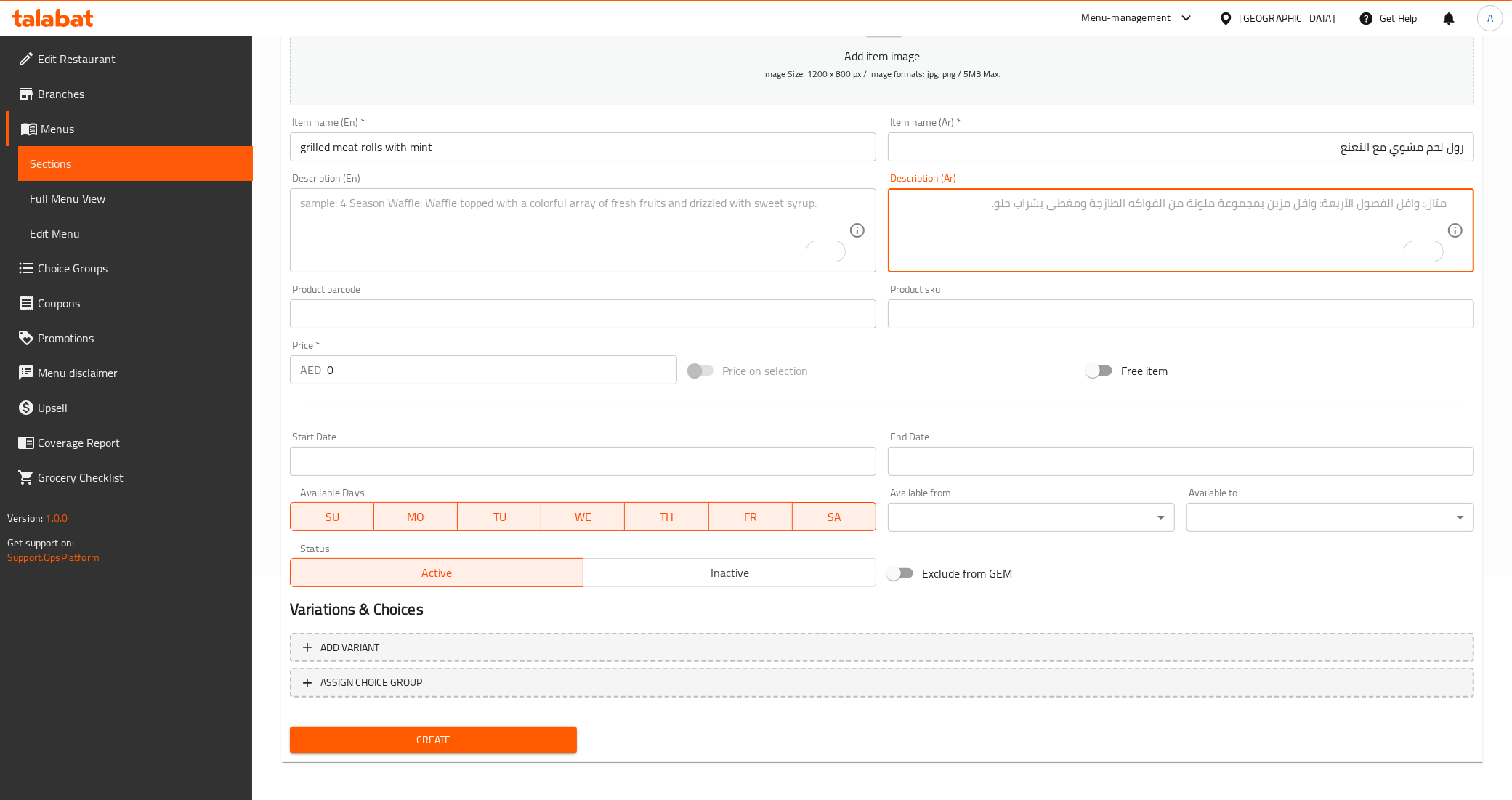
paste textarea "لحم الخروف الطازج الميتبل مع بهارات النعنع المميزة"
type textarea "لحم الخروف الطازج الميتبل مع بهارات النعنع المميزة"
click at [1134, 292] on div "Product sku Product sku" at bounding box center [1181, 306] width 587 height 45
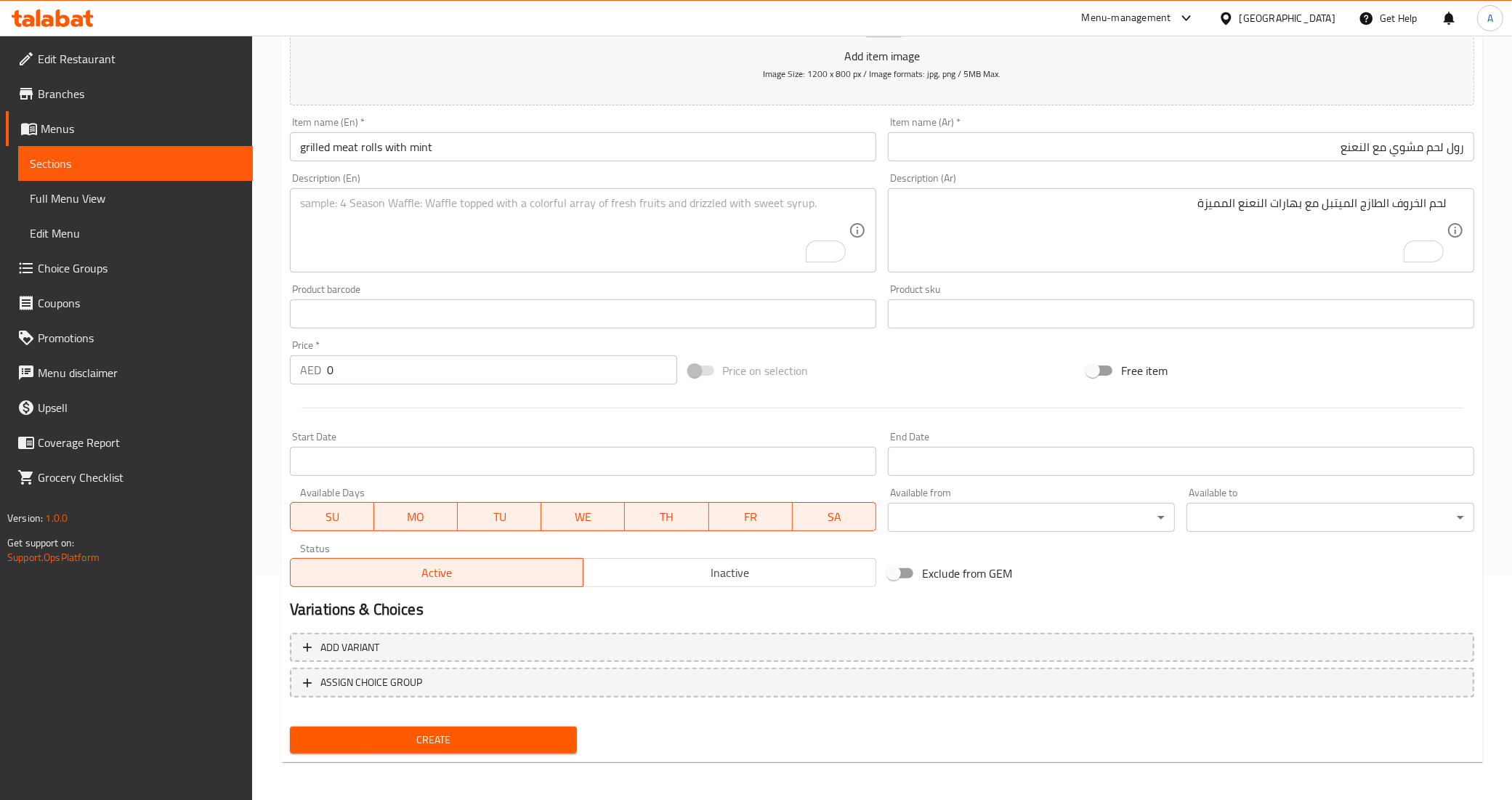
click at [499, 197] on textarea "To enrich screen reader interactions, please activate Accessibility in Grammarl…" at bounding box center [574, 231] width 549 height 69
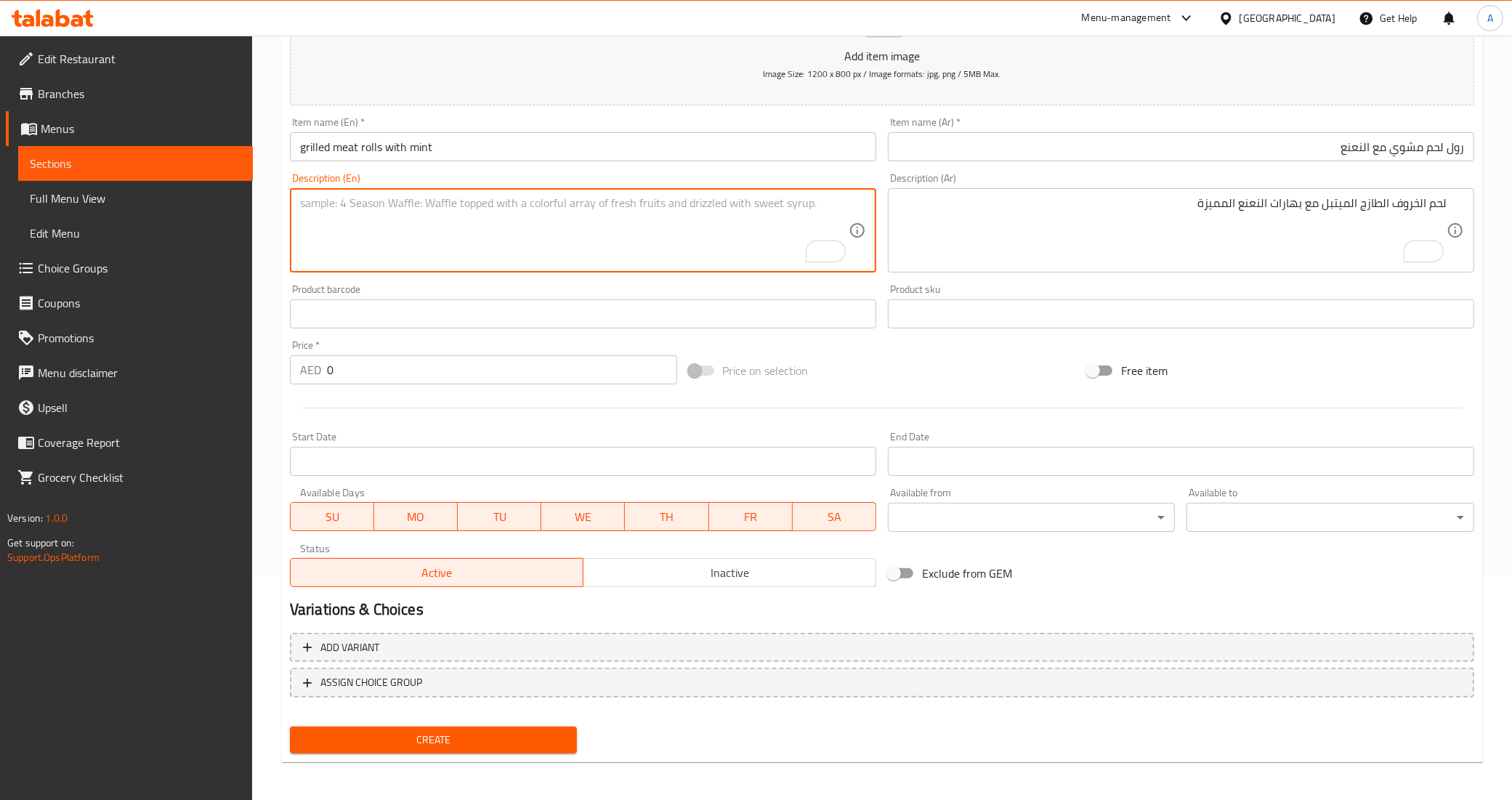
paste textarea "Fresh lamb marinated with special mint spices"
type textarea "Fresh lamb marinated with special mint spices"
click at [945, 367] on div "Price on selection" at bounding box center [882, 370] width 399 height 40
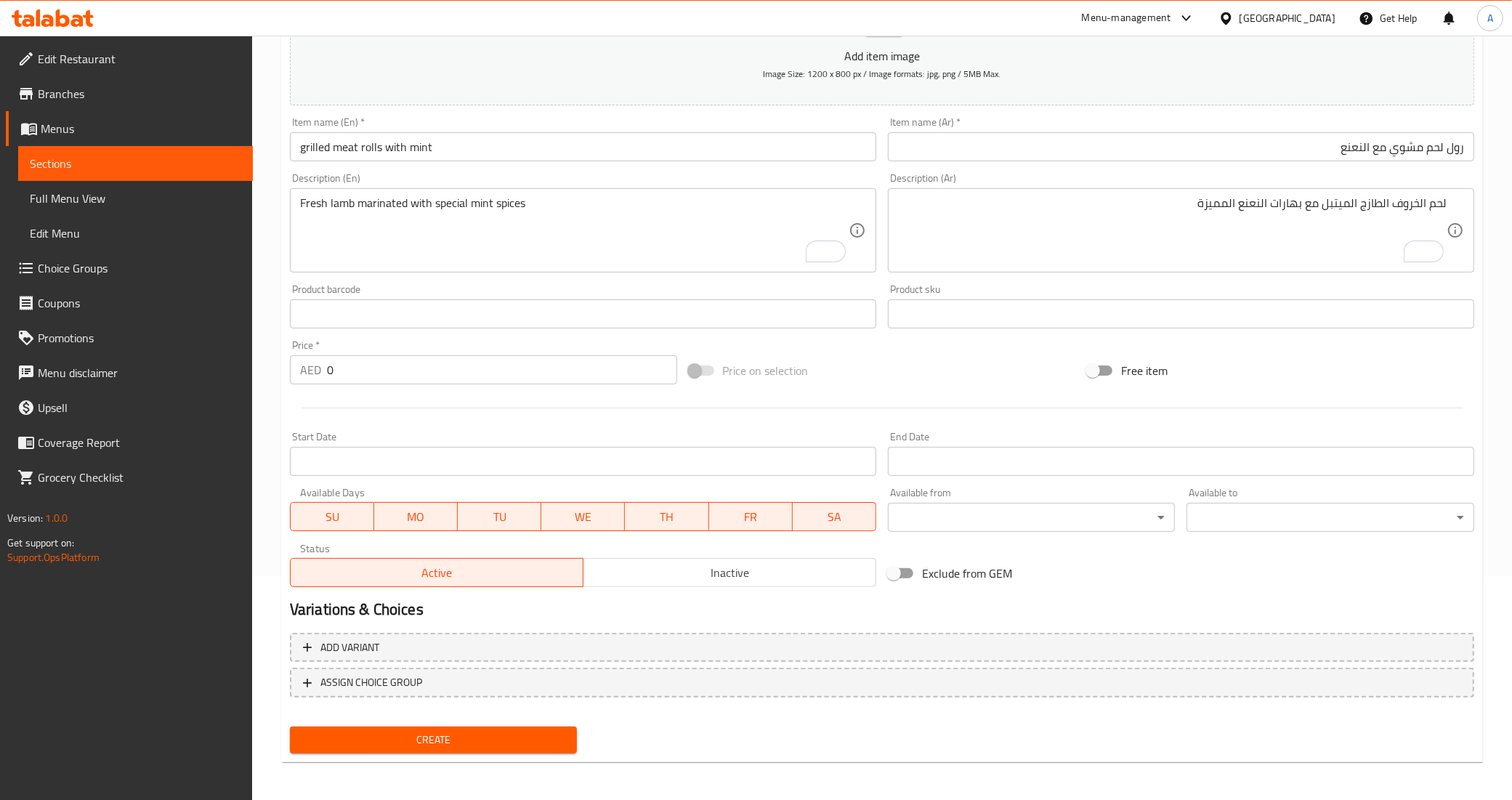
click at [472, 375] on input "0" at bounding box center [502, 370] width 350 height 29
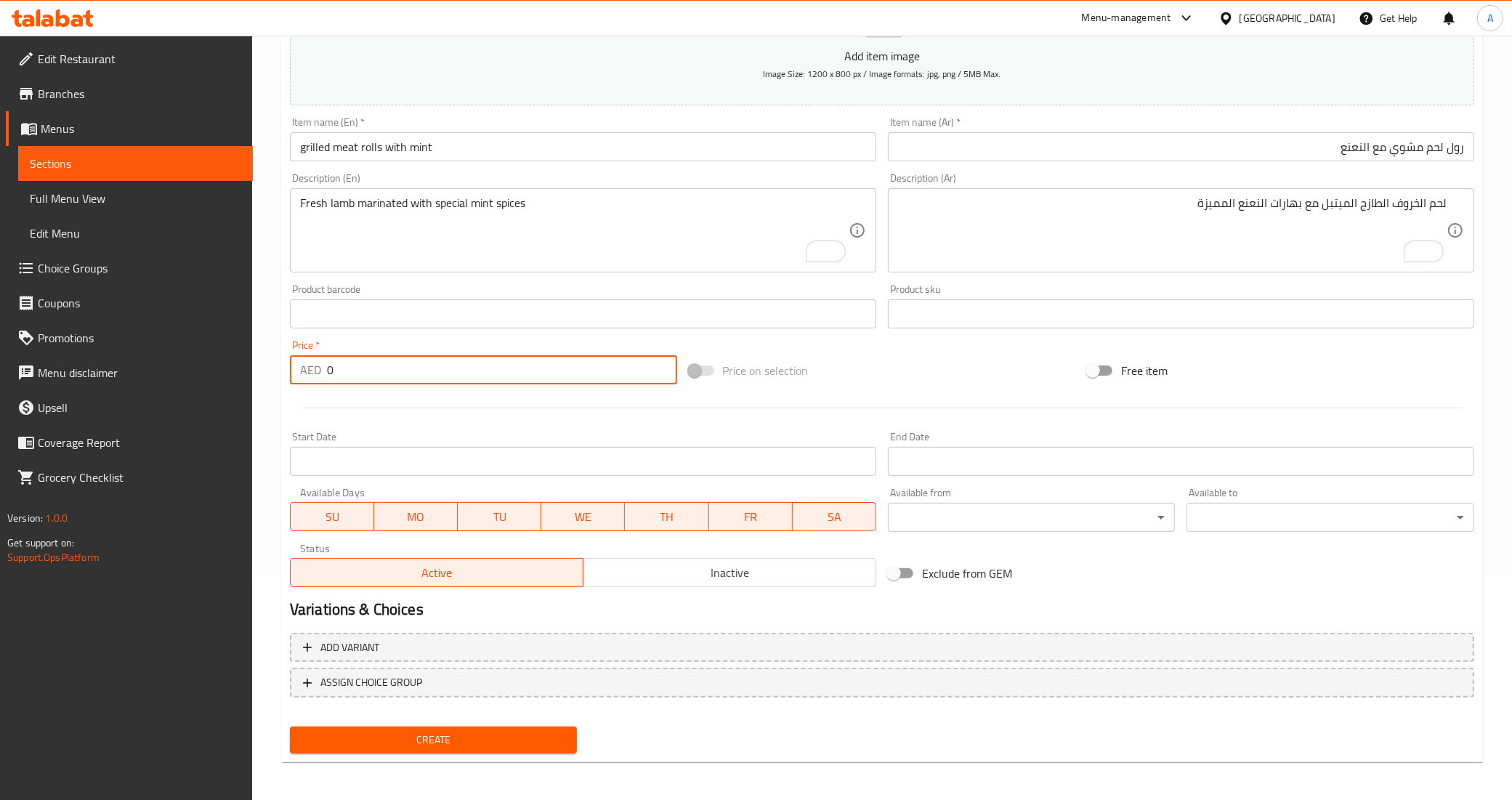
click at [472, 375] on input "0" at bounding box center [502, 370] width 350 height 29
paste input "36"
type input "36"
click at [441, 404] on div at bounding box center [881, 408] width 1195 height 36
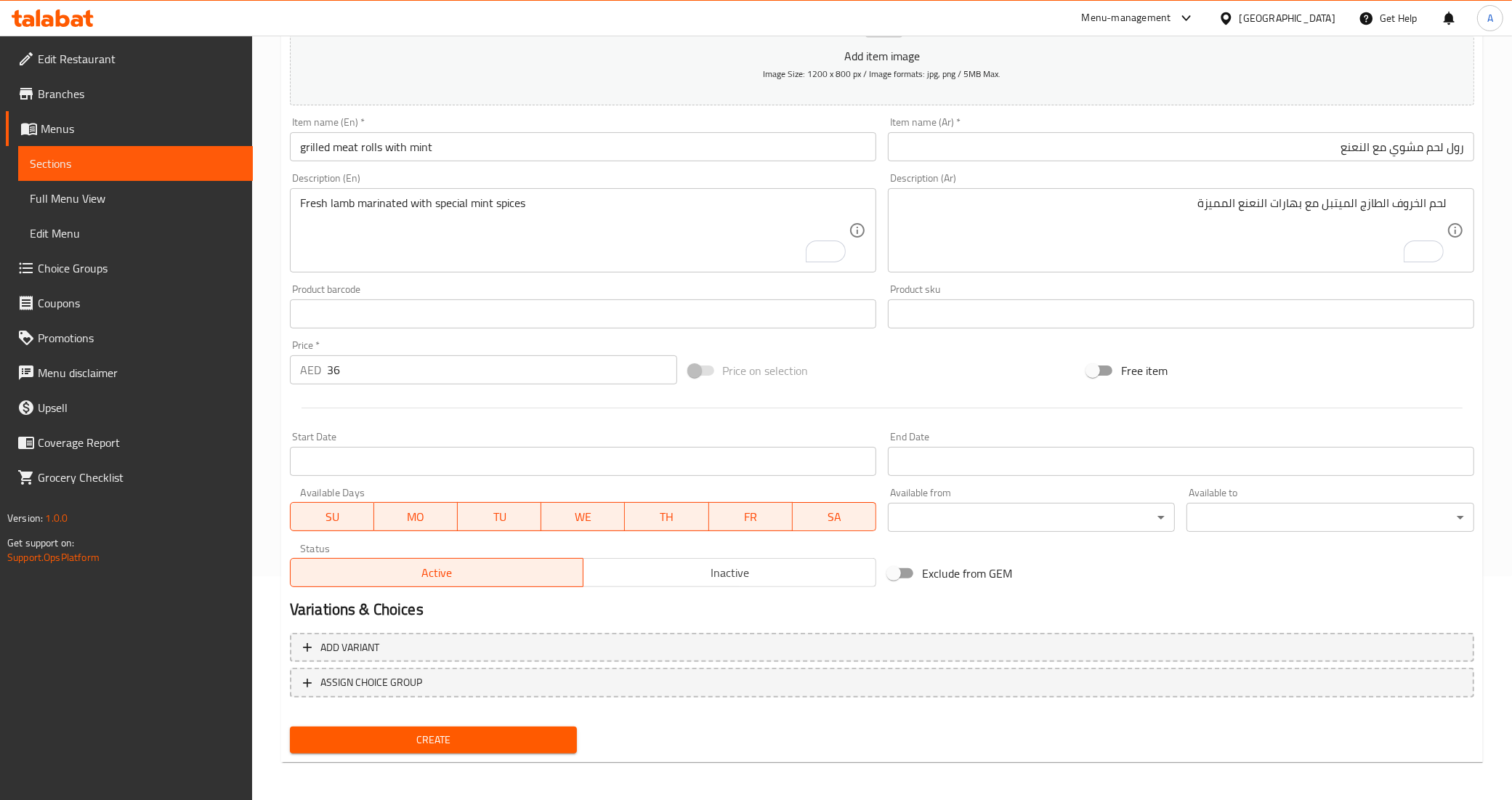
click at [1323, 373] on div "Free item" at bounding box center [1281, 370] width 399 height 40
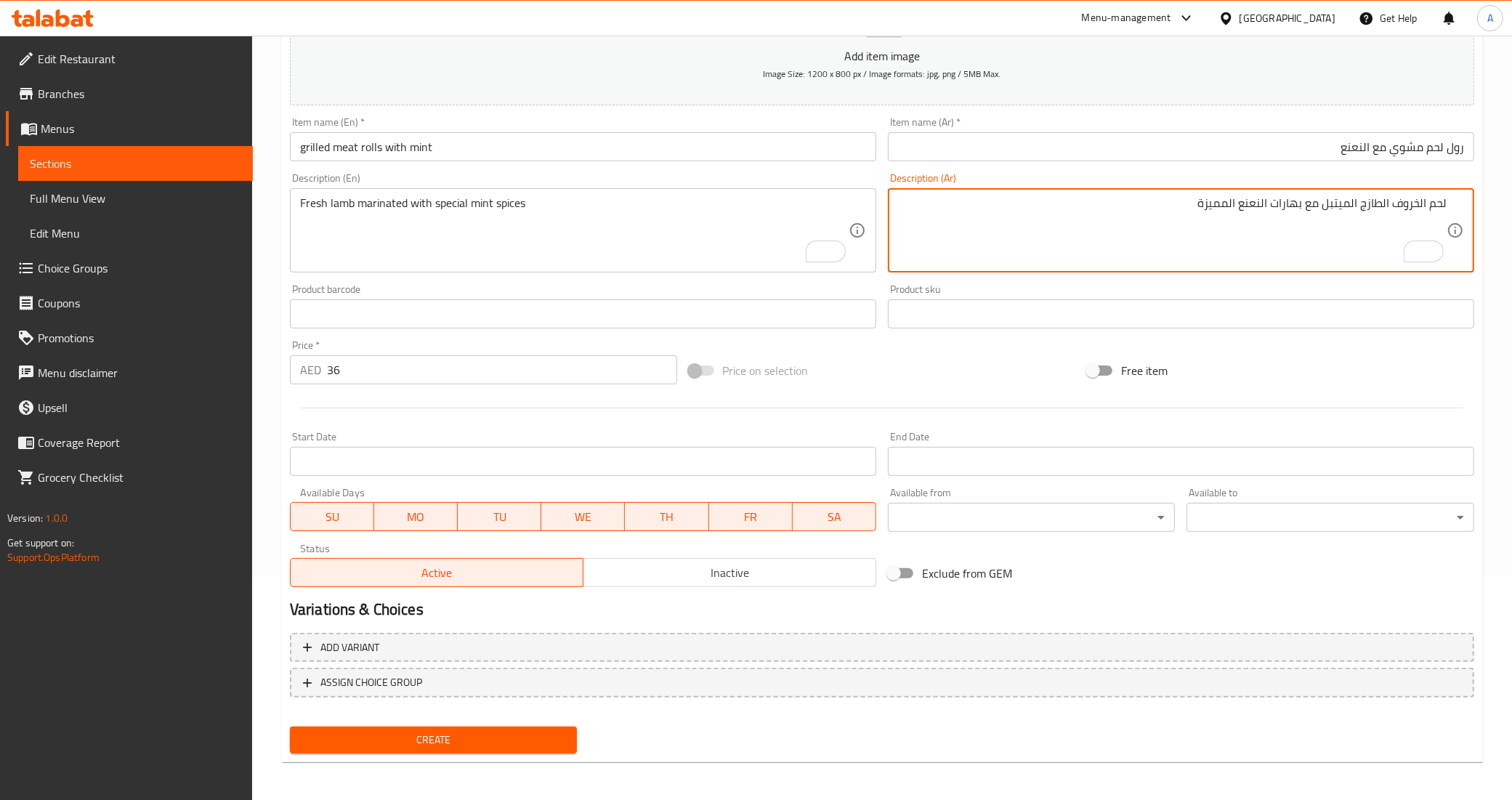
click at [1207, 207] on textarea "لحم الخروف الطازج الميتبل مع بهارات النعنع المميزة" at bounding box center [1172, 231] width 549 height 69
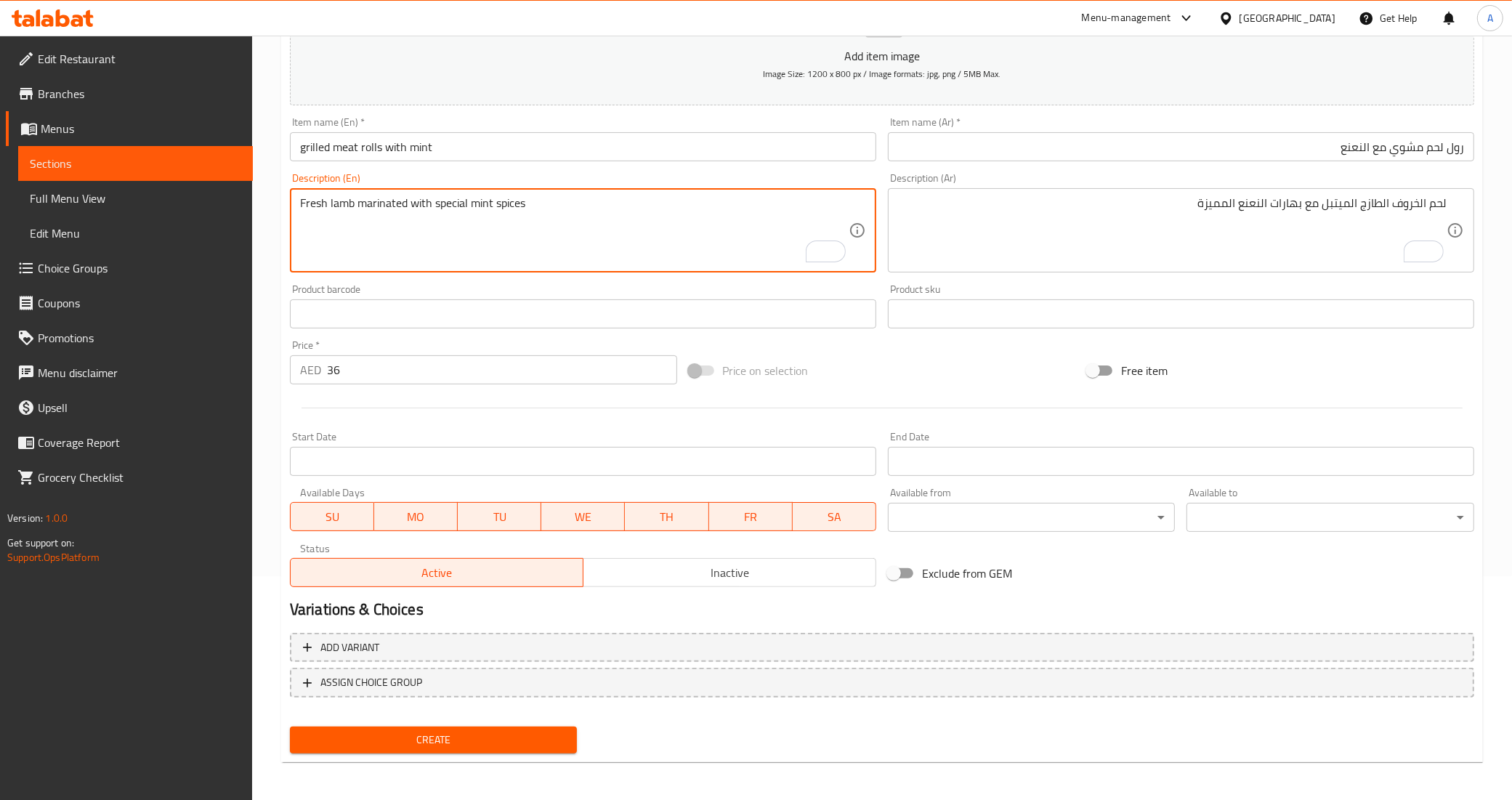
click at [451, 205] on textarea "Fresh lamb marinated with special mint spices" at bounding box center [574, 231] width 549 height 69
paste textarea "Distinctive"
type textarea "Fresh lamb marinated with Distinctive mint spices"
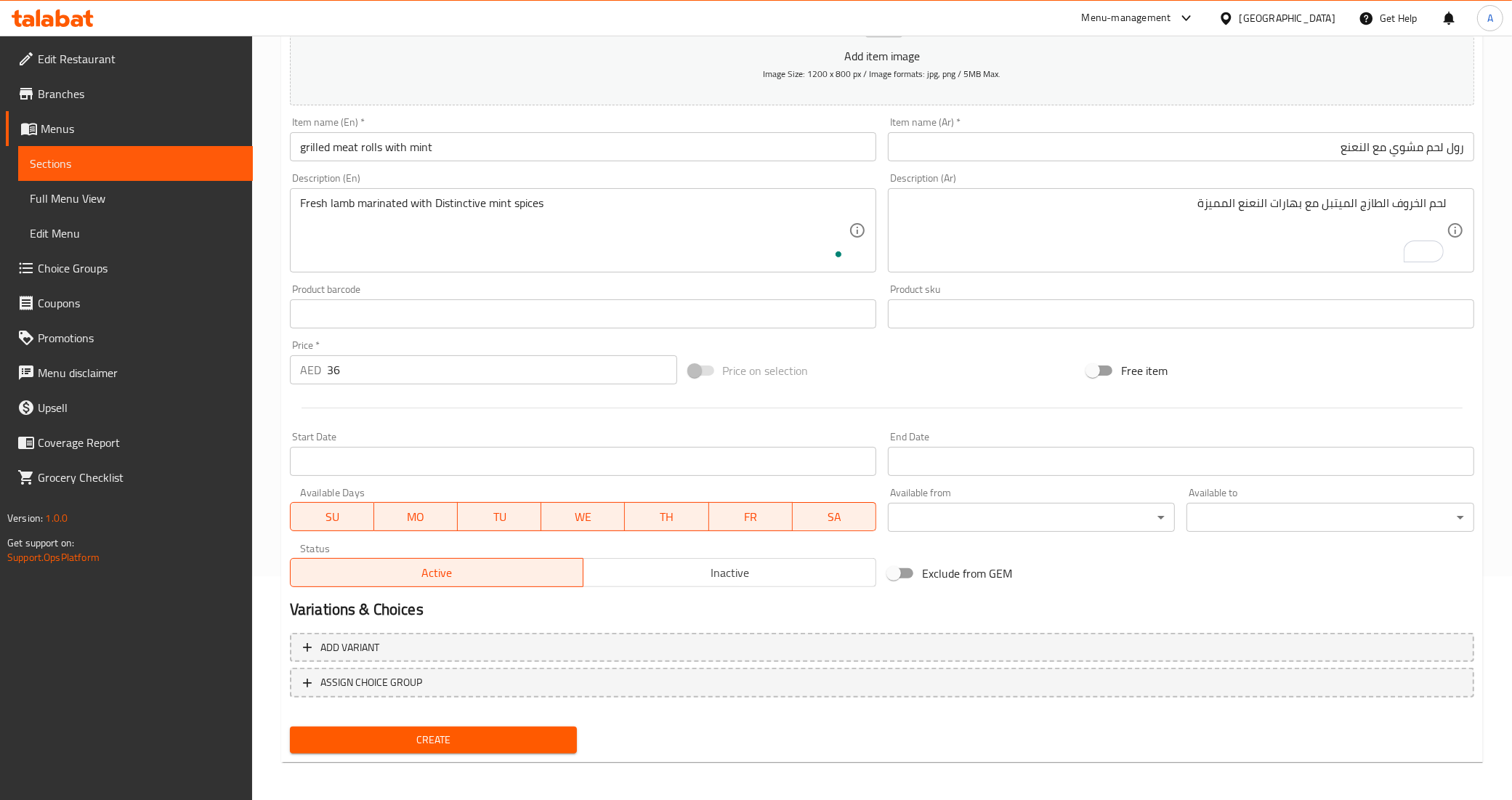
click at [502, 281] on div "Product barcode Product barcode" at bounding box center [583, 306] width 598 height 56
click at [893, 365] on div "Price on selection" at bounding box center [882, 370] width 399 height 40
click at [433, 731] on span "Create" at bounding box center [433, 740] width 264 height 18
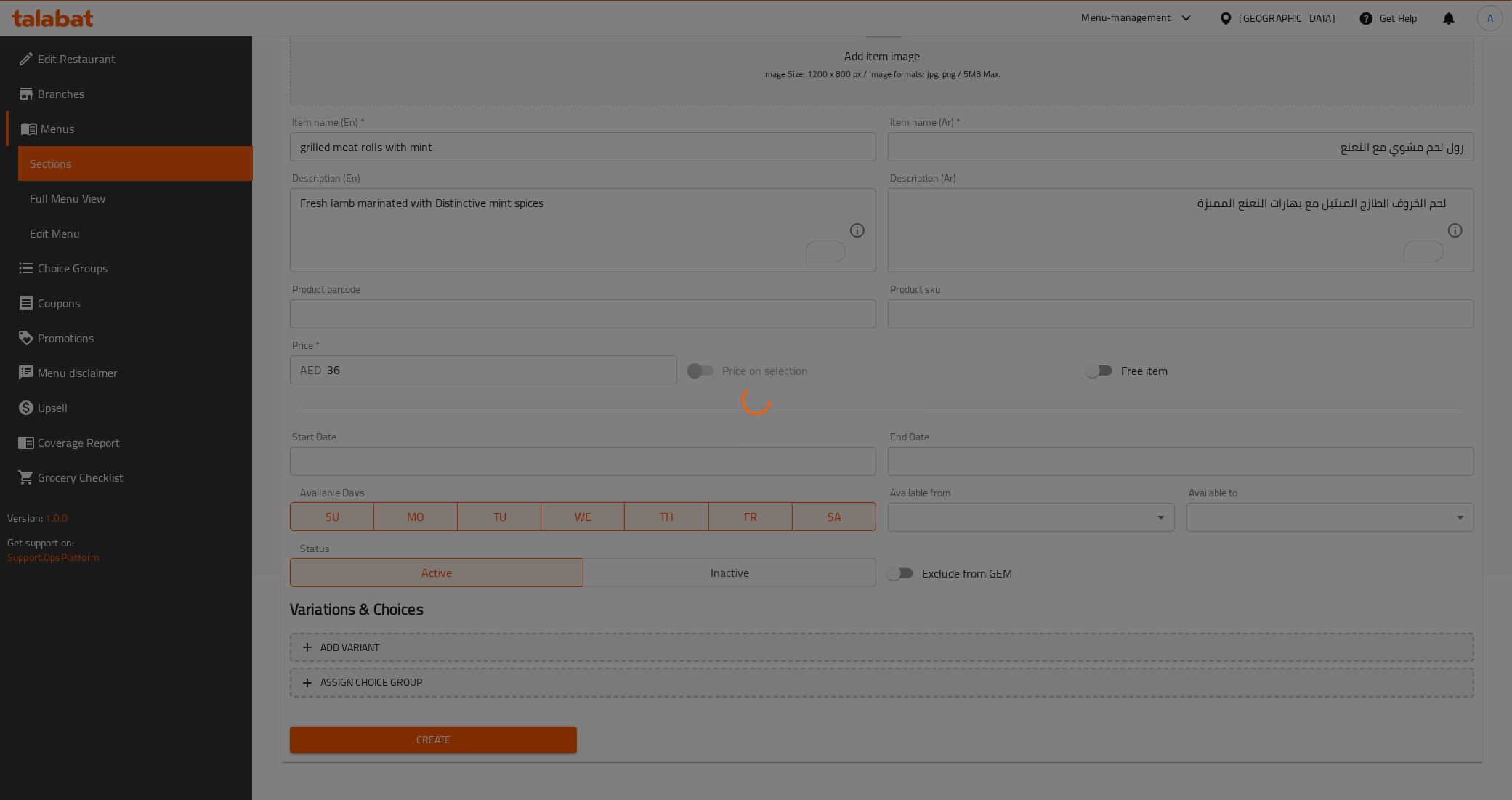
type input "0"
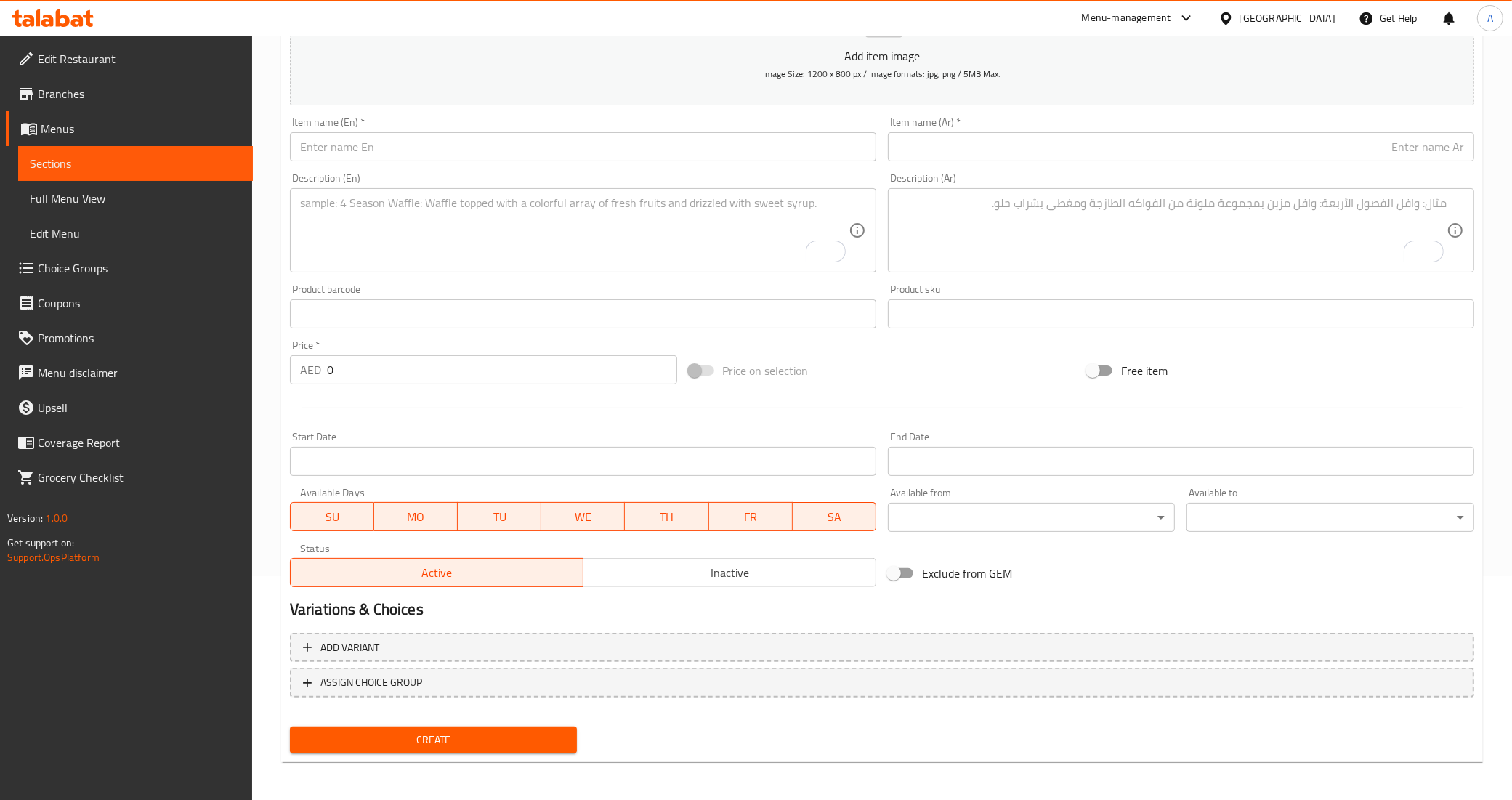
drag, startPoint x: 415, startPoint y: 140, endPoint x: 401, endPoint y: 140, distance: 14.0
click at [415, 140] on input "text" at bounding box center [583, 147] width 587 height 29
paste input "provencal wings"
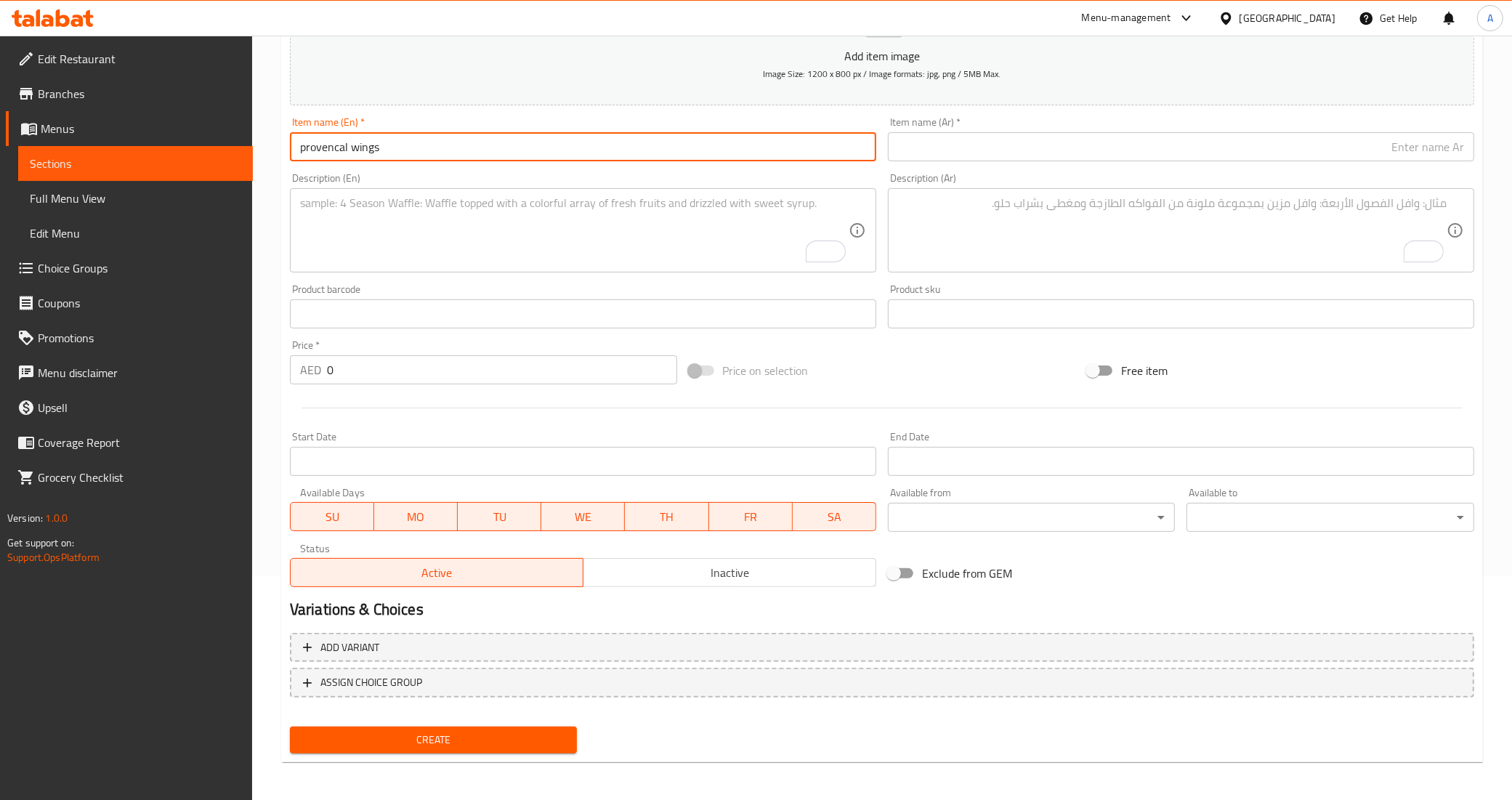
click at [345, 150] on input "provencal wings" at bounding box center [583, 147] width 587 height 29
type input "Provencal Wings"
drag, startPoint x: 349, startPoint y: 174, endPoint x: 87, endPoint y: 25, distance: 301.4
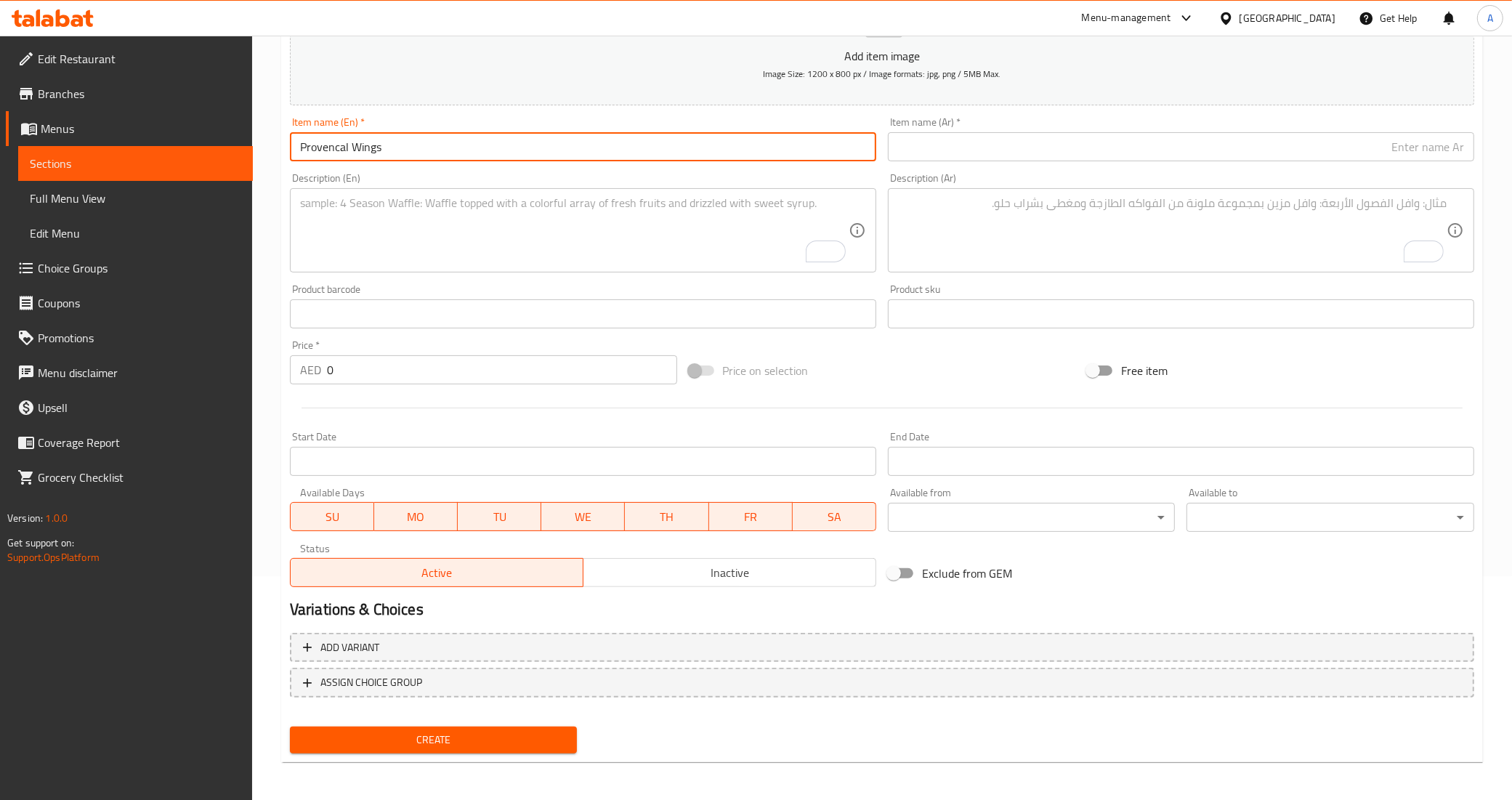
click at [346, 174] on div "Description (En) Description (En)" at bounding box center [583, 223] width 587 height 100
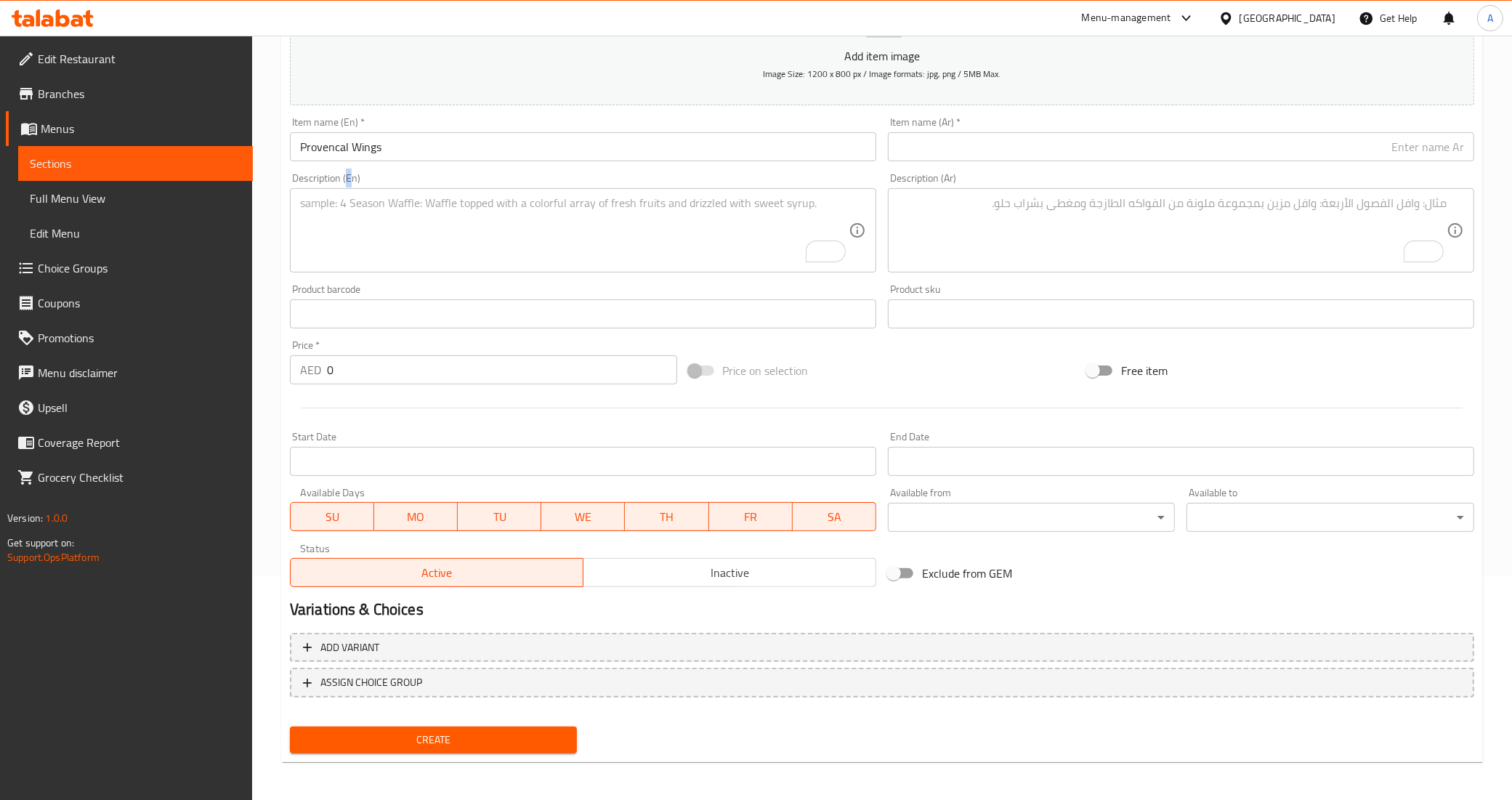
click at [1091, 155] on input "text" at bounding box center [1181, 147] width 587 height 29
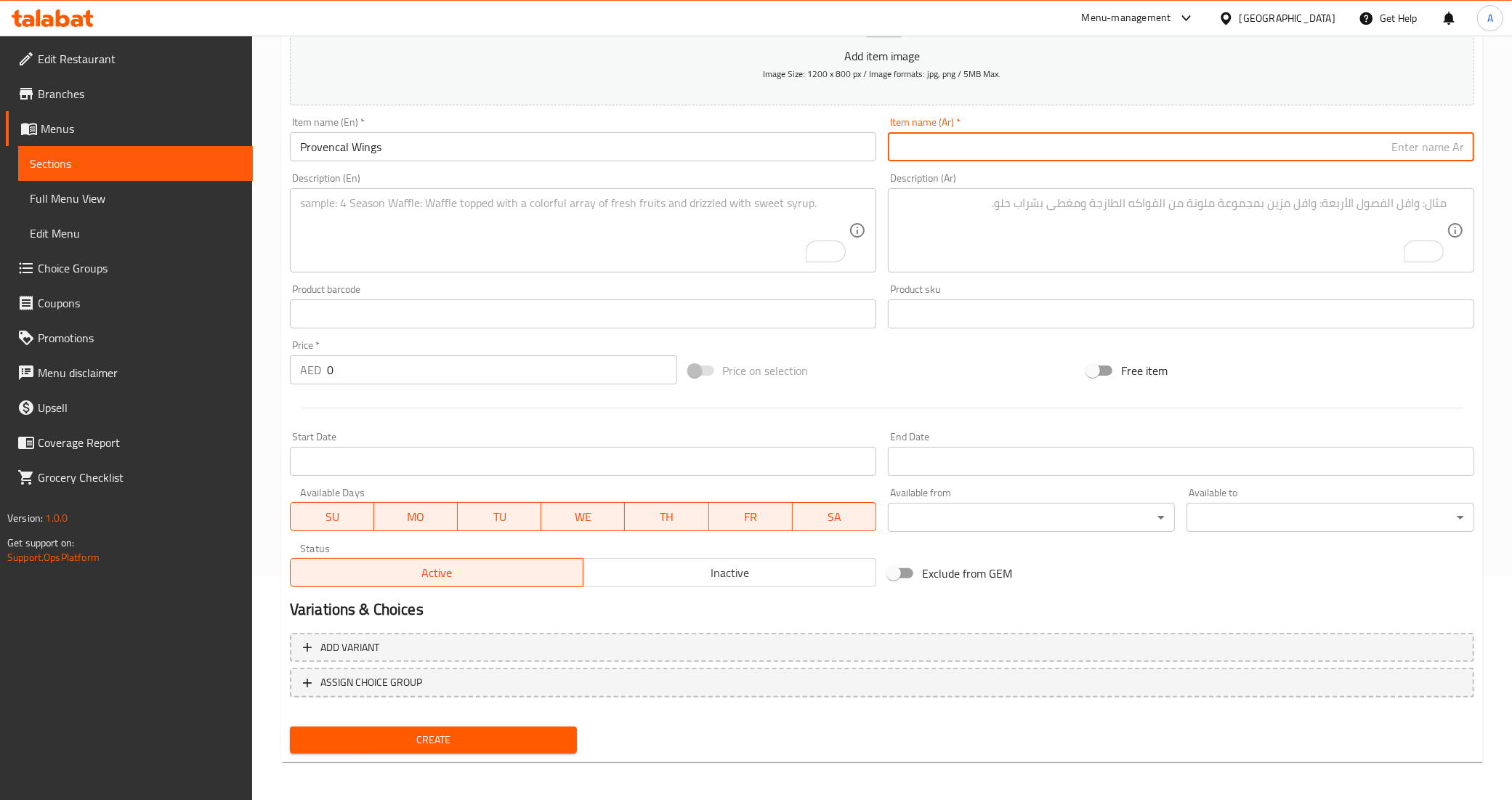
paste input "[PERSON_NAME]"
click at [1449, 159] on input "[PERSON_NAME]" at bounding box center [1181, 147] width 587 height 29
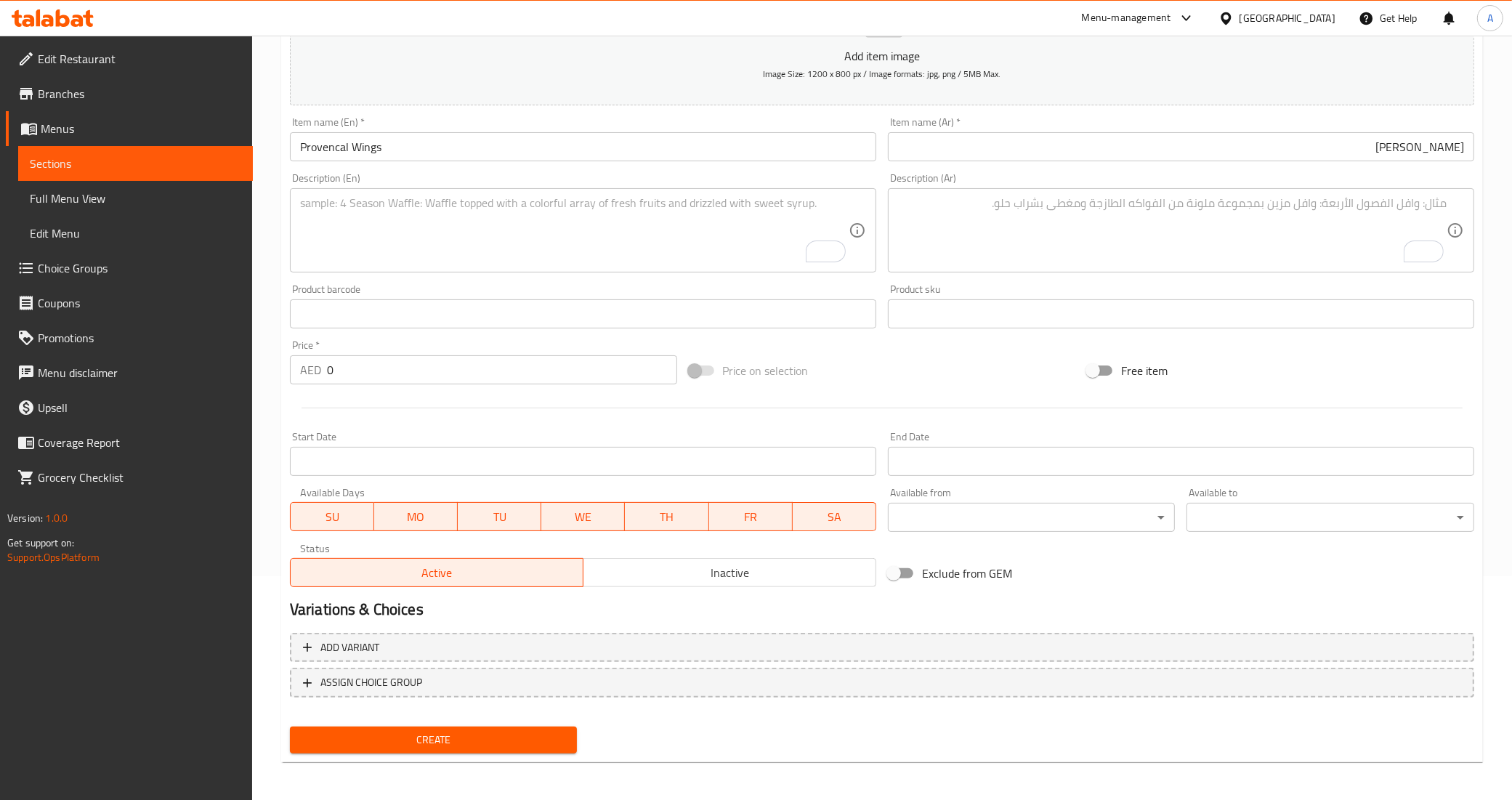
click at [918, 360] on div "Price on selection" at bounding box center [882, 370] width 399 height 40
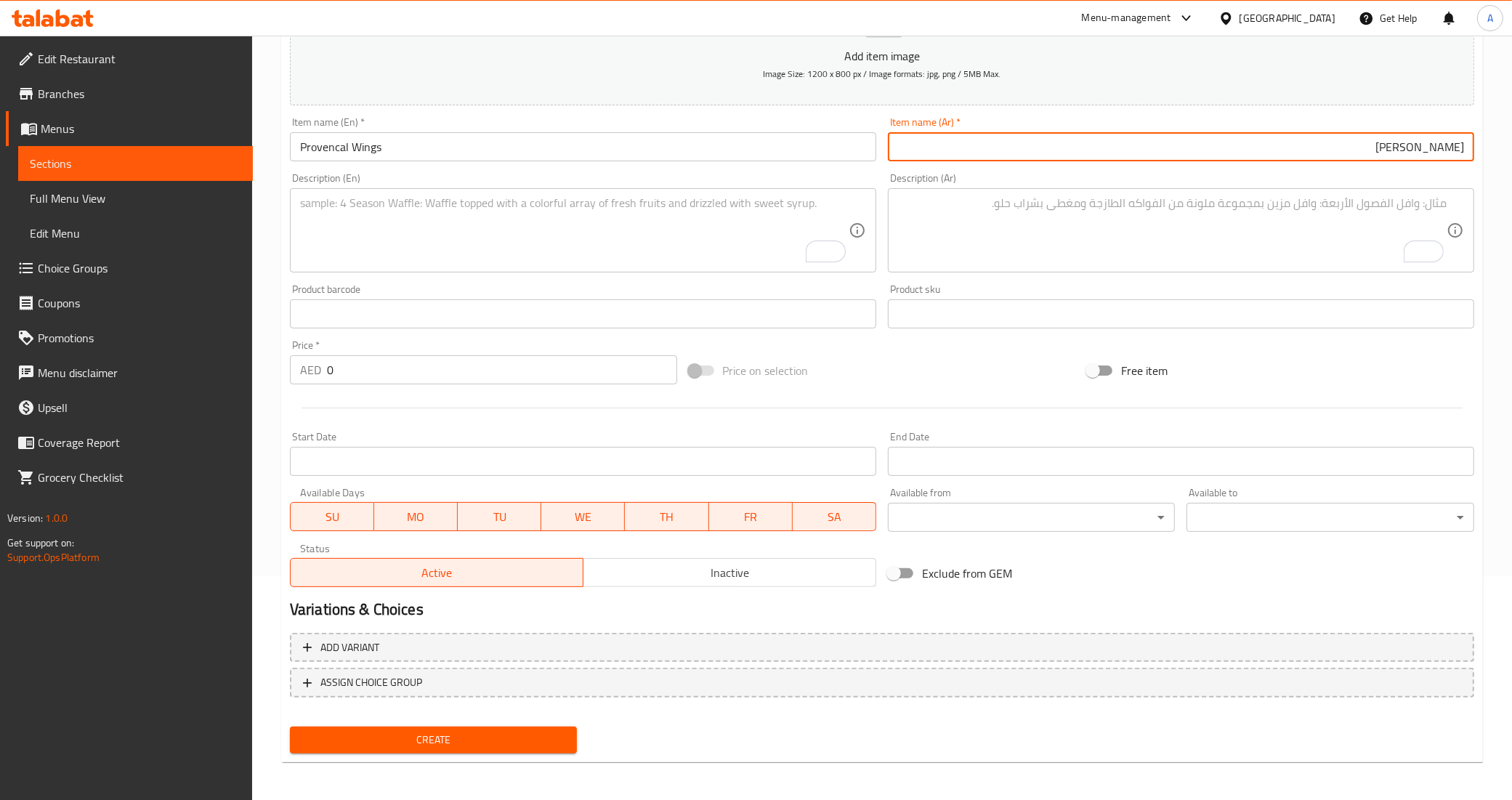
click at [1454, 149] on input "[PERSON_NAME]" at bounding box center [1181, 147] width 587 height 29
paste input "وينجز"
type input "وينجز بروفنسال"
click at [1436, 166] on div "Item name (Ar)   * و[PERSON_NAME] Item name (Ar) *" at bounding box center [1181, 139] width 598 height 56
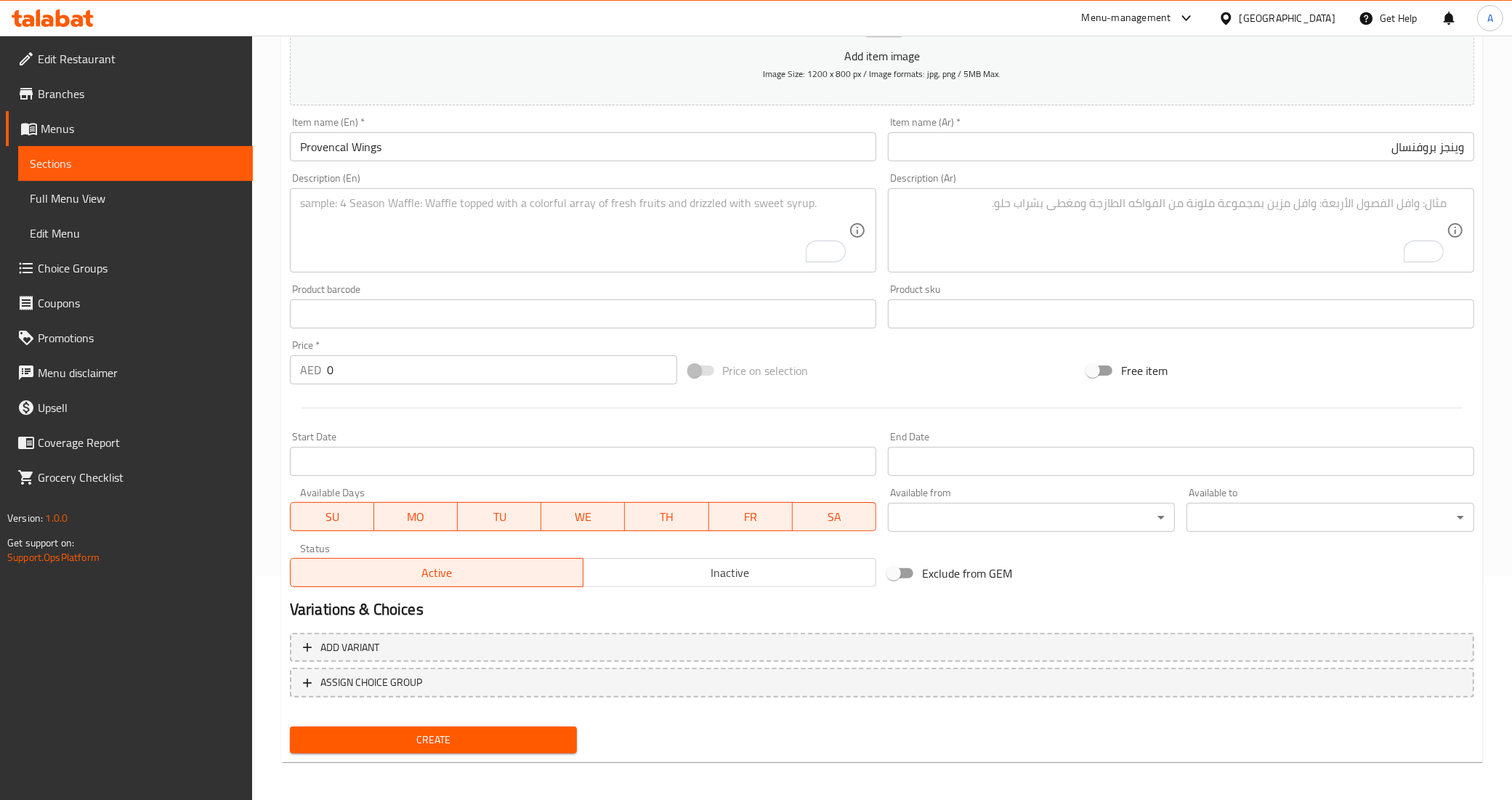
click at [814, 294] on div "Product barcode Product barcode" at bounding box center [583, 306] width 587 height 45
click at [1218, 189] on div "Description (Ar)" at bounding box center [1181, 230] width 587 height 84
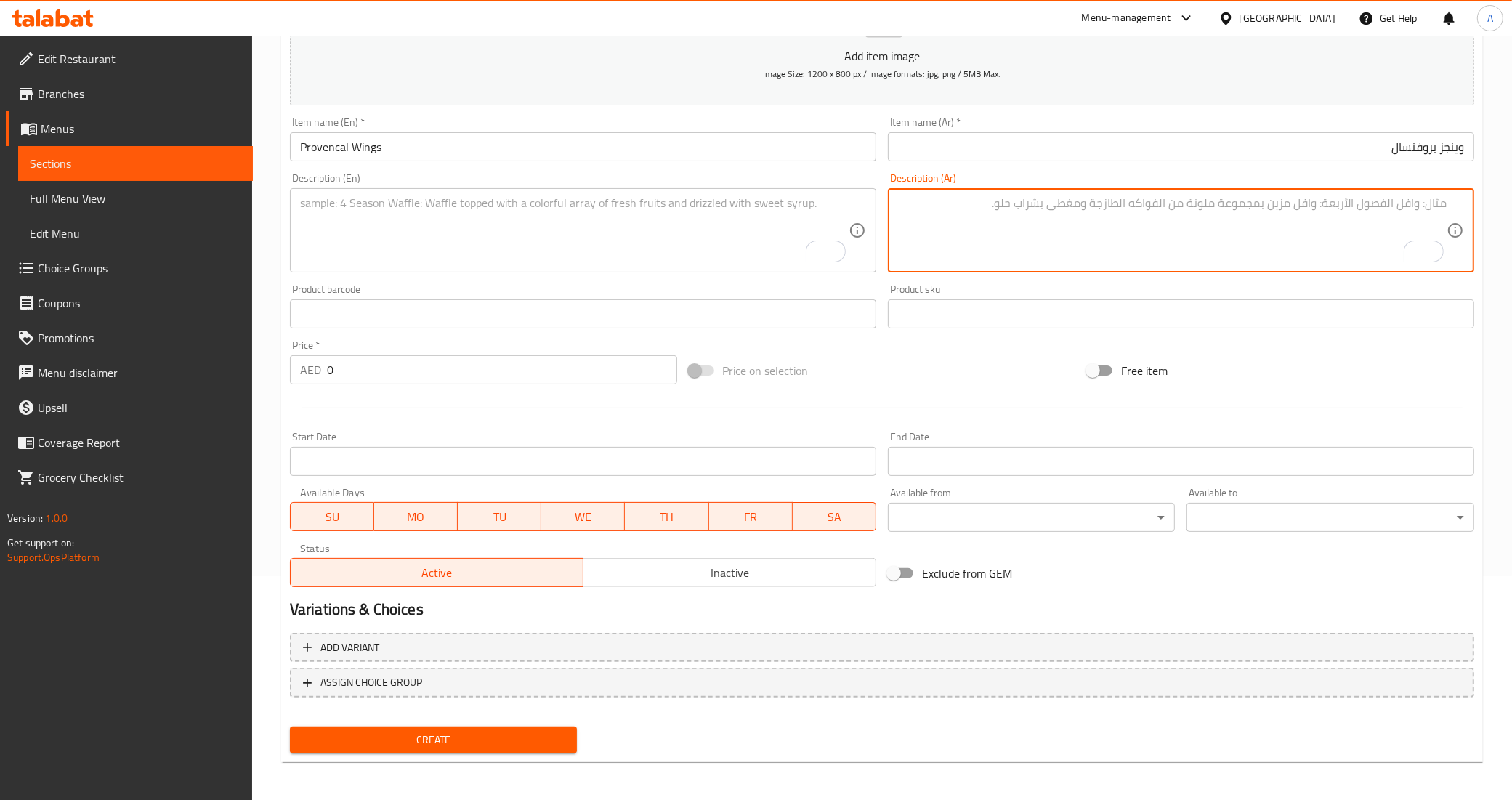
click at [1222, 204] on textarea "To enrich screen reader interactions, please activate Accessibility in Grammarl…" at bounding box center [1172, 231] width 549 height 69
paste textarea "الجوانح المشوية او المقلية حسب الرغبة مع التوابل الفاخرة الخاصة و صوص البروفنسال"
type textarea "الجوانح المشوية او المقلية حسب الرغبة مع التوابل الفاخرة الخاصة و صوص البروفنسال"
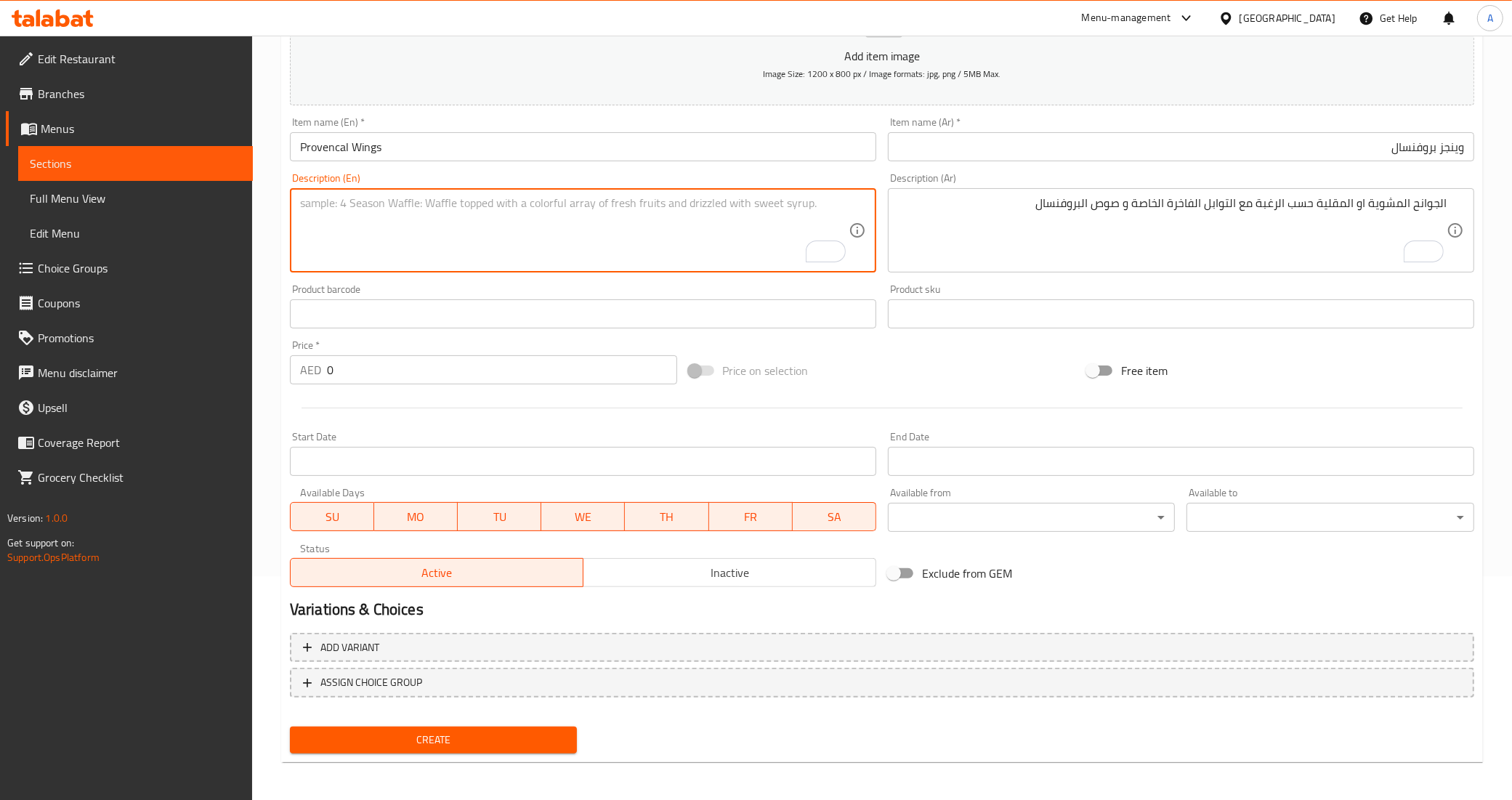
click at [734, 226] on textarea "To enrich screen reader interactions, please activate Accessibility in Grammarl…" at bounding box center [574, 231] width 549 height 69
paste textarea "Grilled or fried wings as desired with special luxurious spices and Provencal s…"
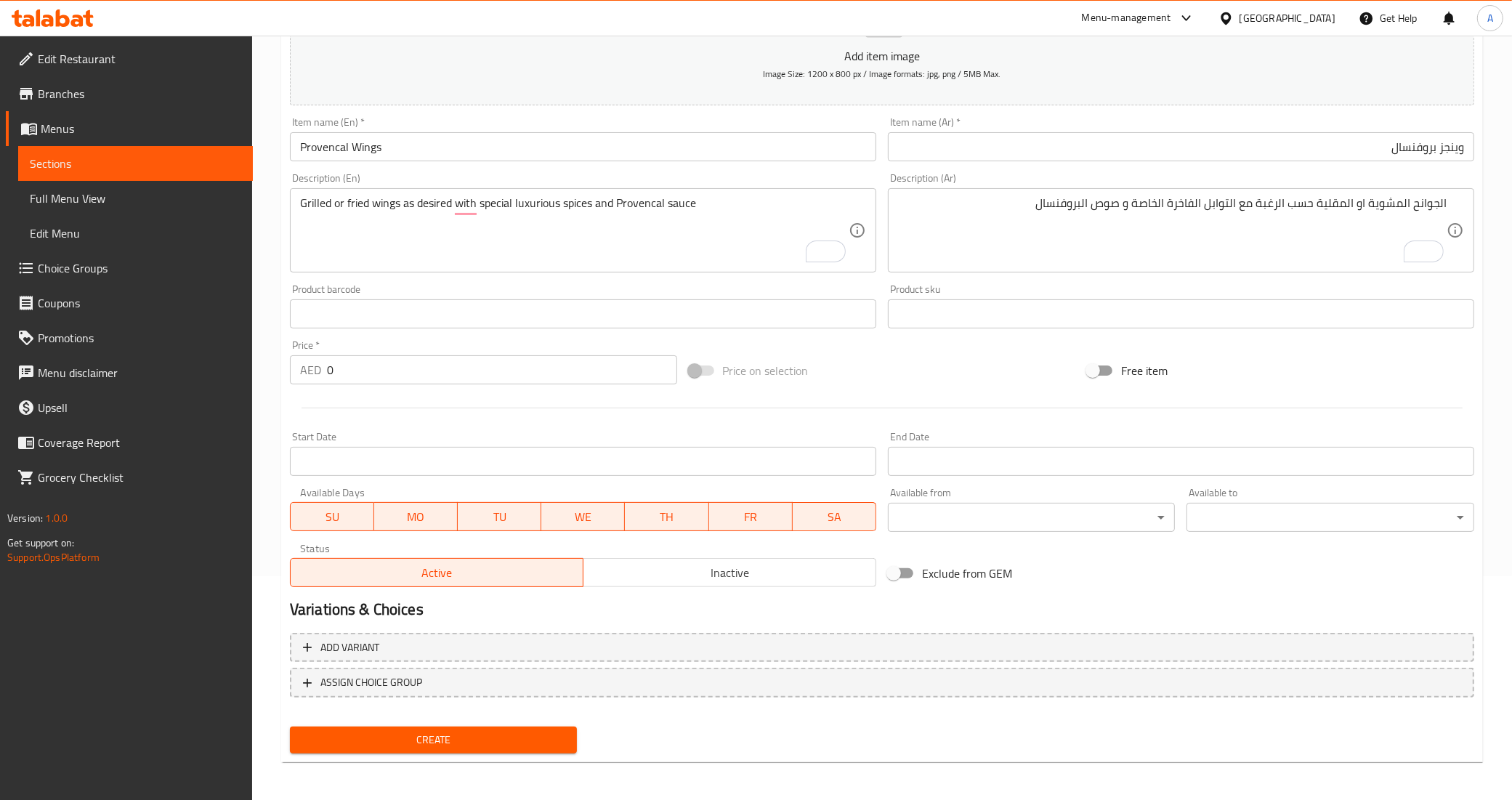
click at [353, 292] on div "Product barcode Product barcode" at bounding box center [583, 306] width 587 height 45
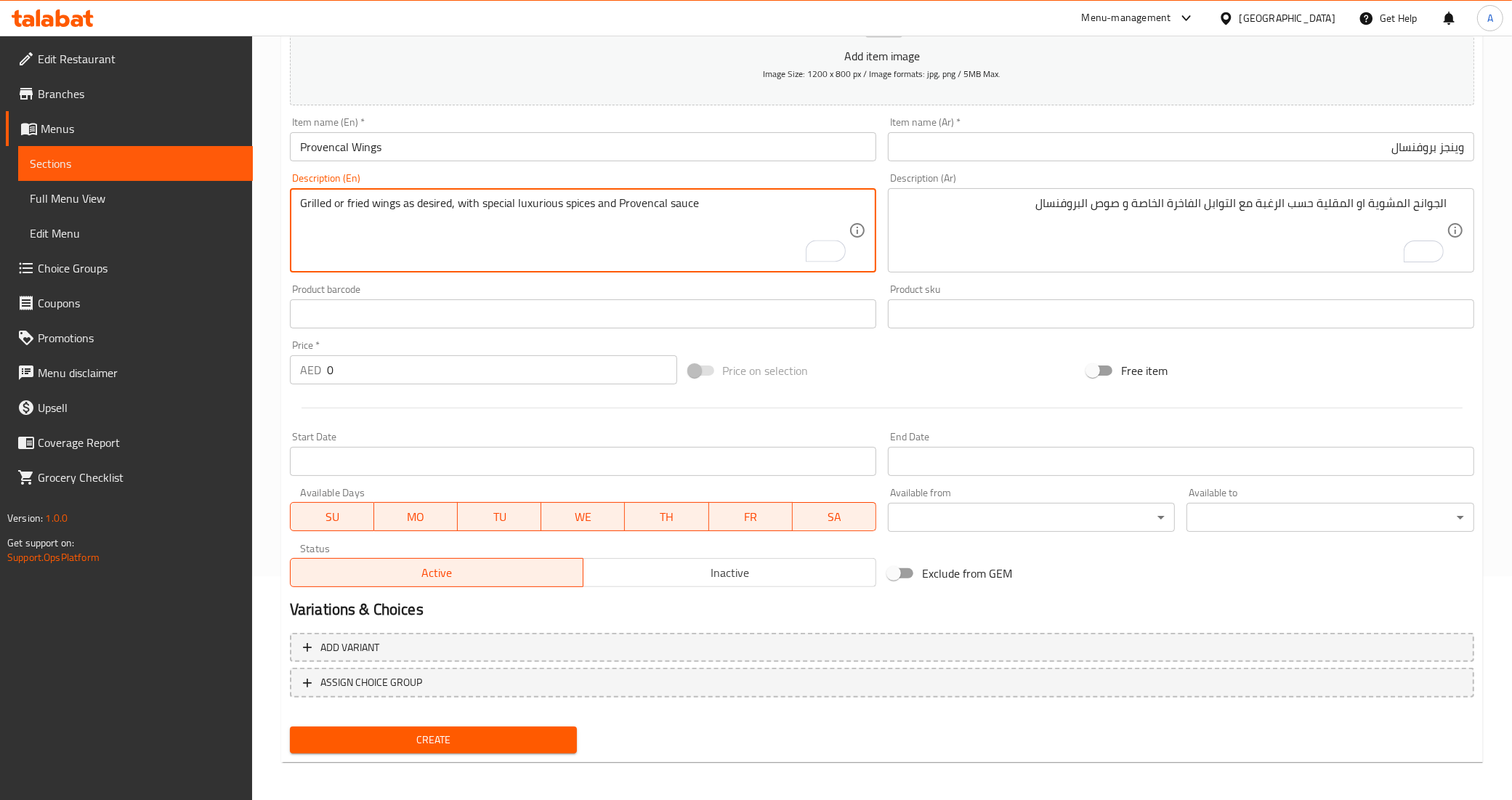
type textarea "Grilled or fried wings as desired, with special luxurious spices and Provencal …"
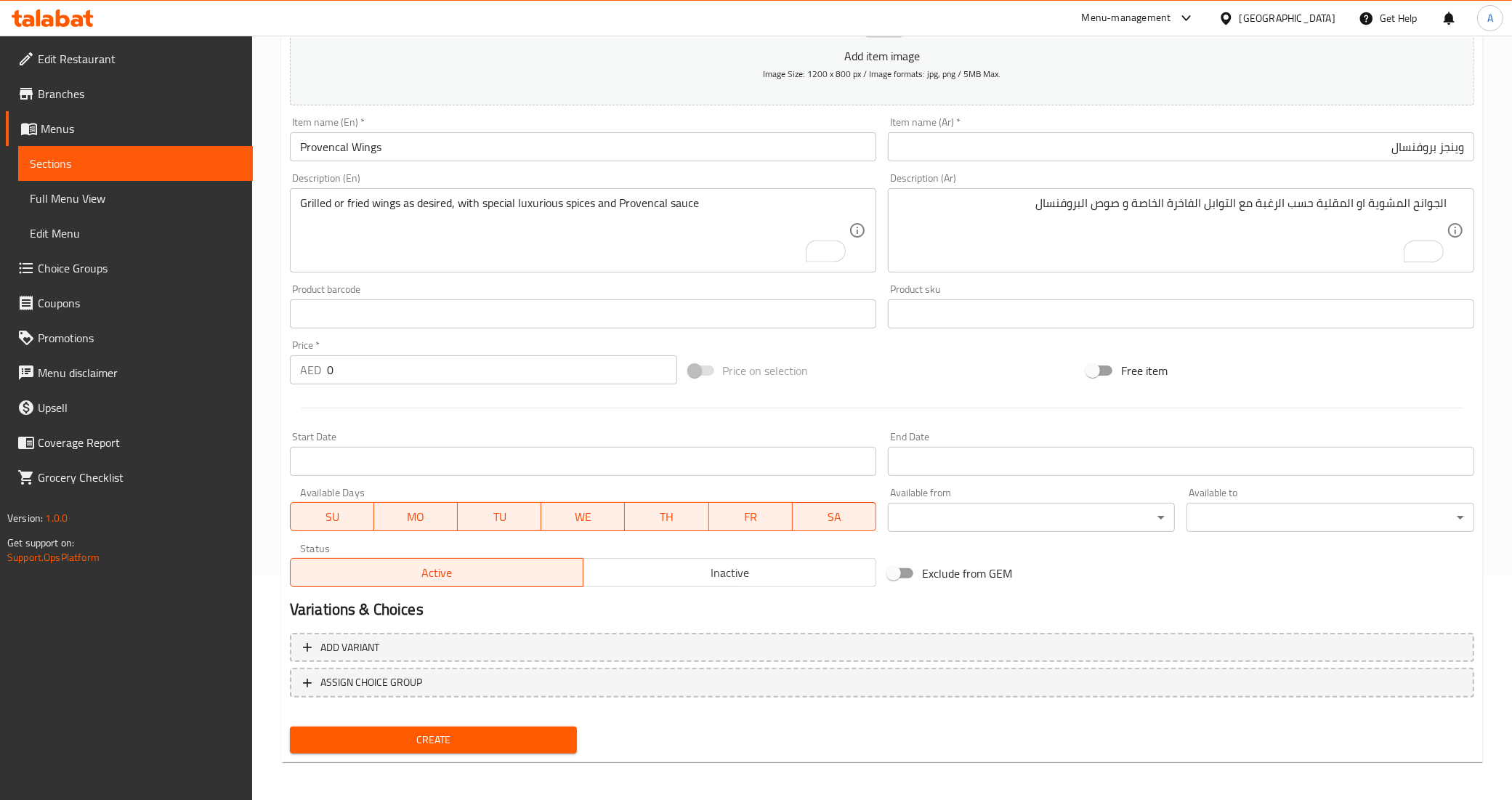
click at [926, 381] on div "Price on selection" at bounding box center [882, 370] width 399 height 40
click at [1455, 145] on input "وينجز بروفنسال" at bounding box center [1181, 147] width 587 height 29
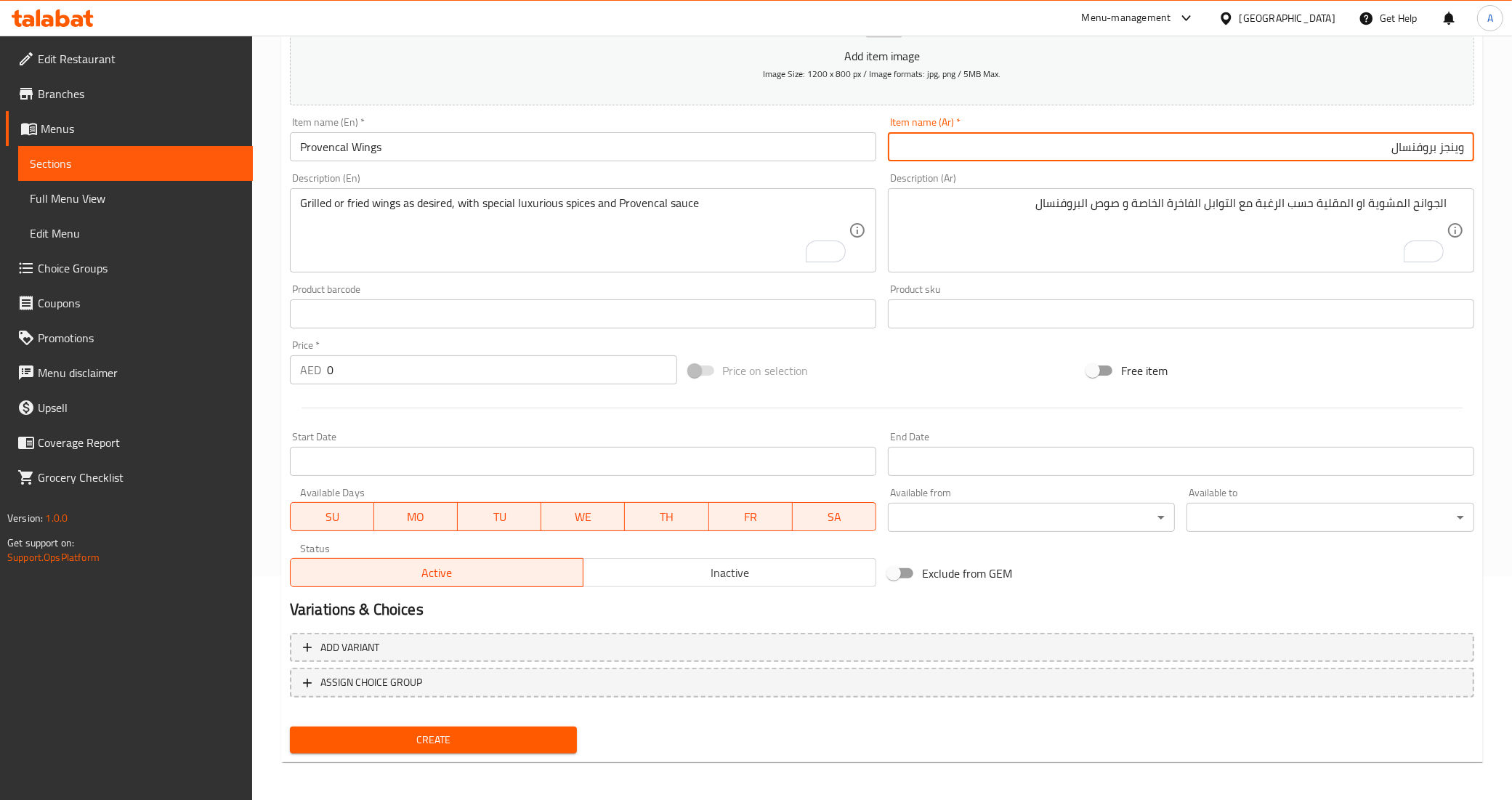
click at [1455, 145] on input "وينجز بروفنسال" at bounding box center [1181, 147] width 587 height 29
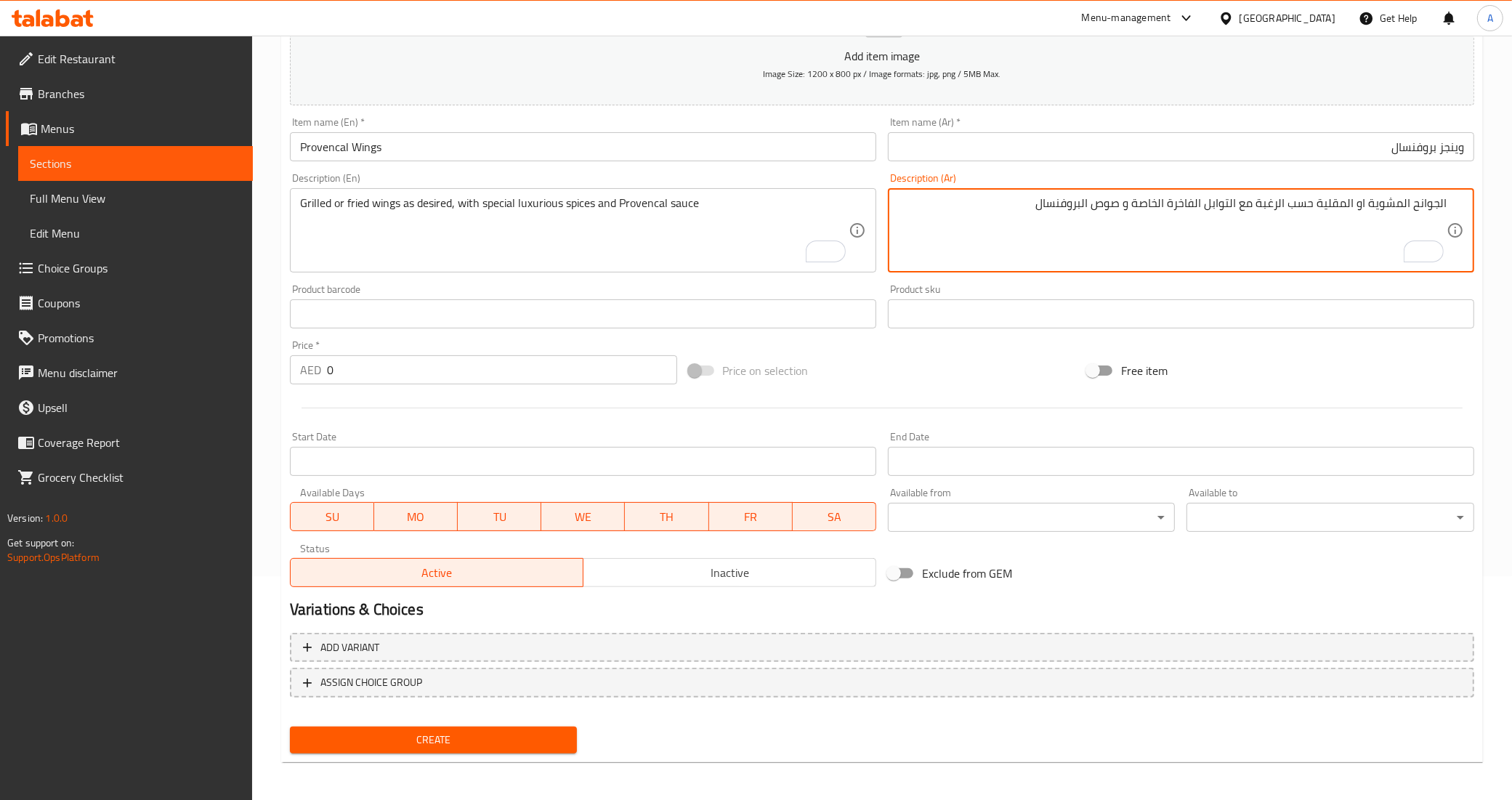
click at [1426, 198] on textarea "الجوانح المشوية او المقلية حسب الرغبة مع التوابل الفاخرة الخاصة و صوص البروفنسال" at bounding box center [1172, 231] width 549 height 69
paste textarea "وينجز"
type textarea "وينجز المشوية او المقلية حسب الرغبة مع التوابل الفاخرة الخاصة و صوص البروفنسال"
click at [1073, 281] on div "Product sku Product sku" at bounding box center [1181, 306] width 598 height 56
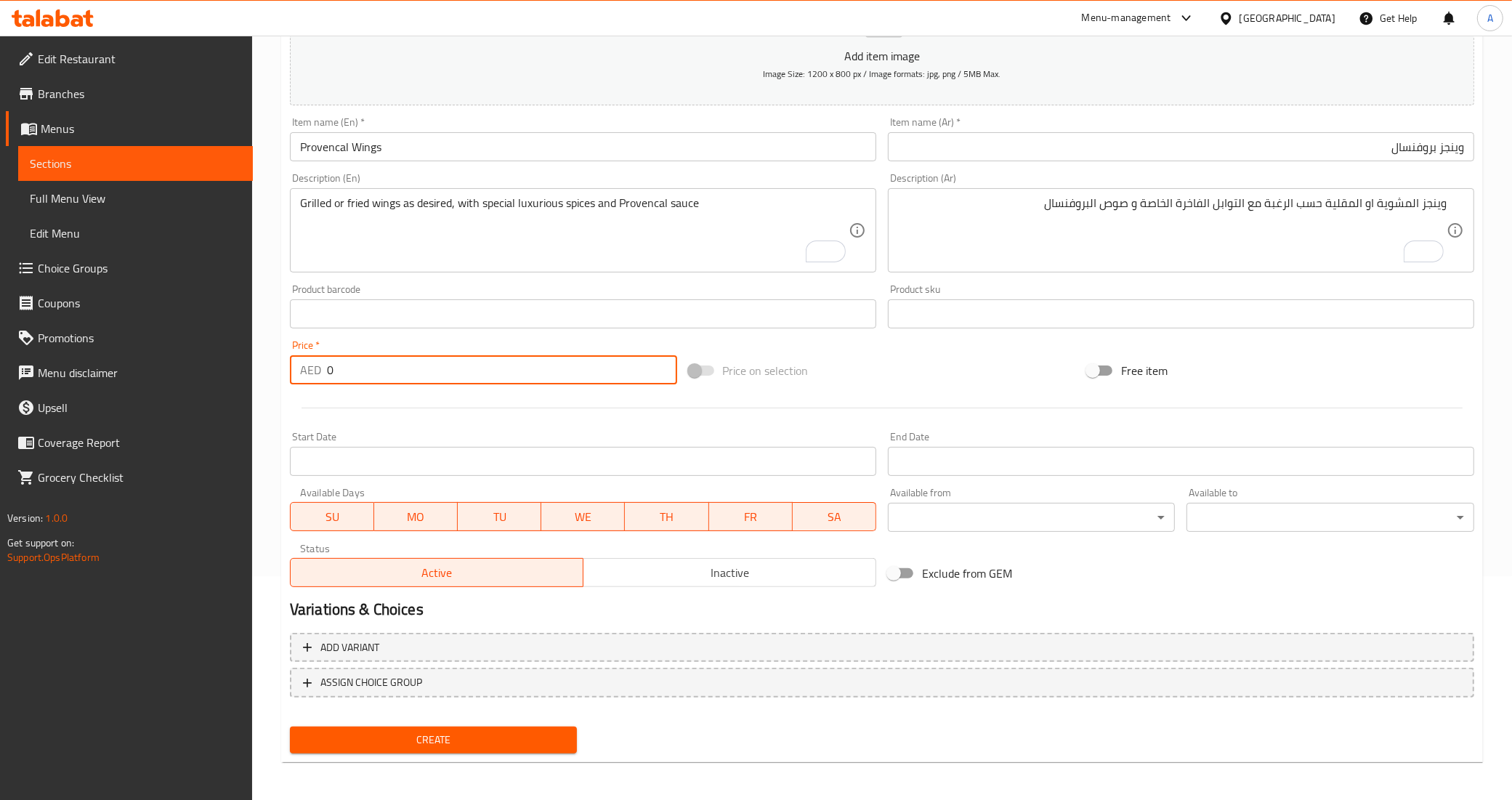
click at [459, 356] on input "0" at bounding box center [502, 370] width 350 height 29
type input "39"
click at [453, 412] on div at bounding box center [881, 408] width 1195 height 36
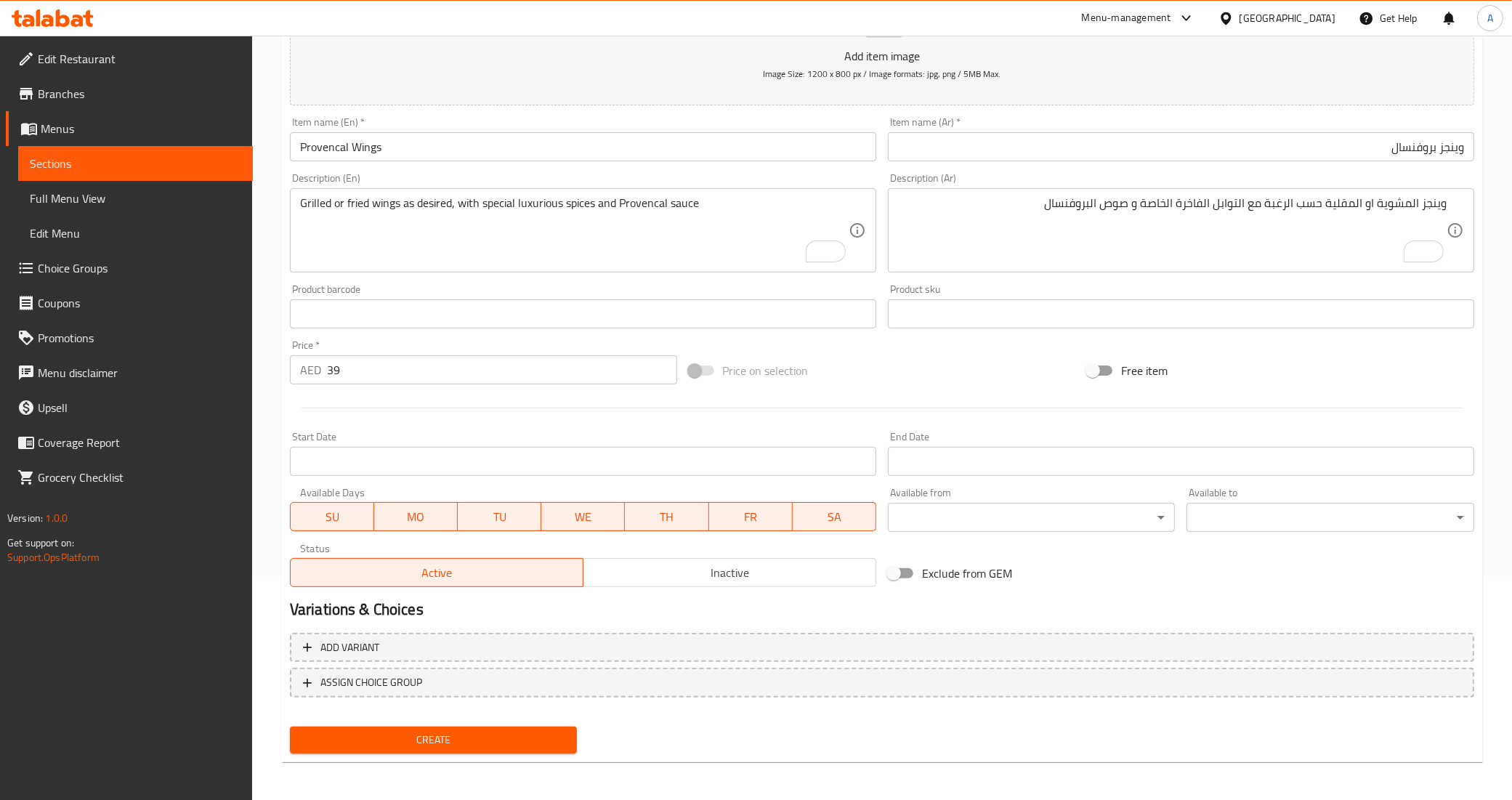
click at [888, 372] on div "Price on selection" at bounding box center [882, 370] width 399 height 40
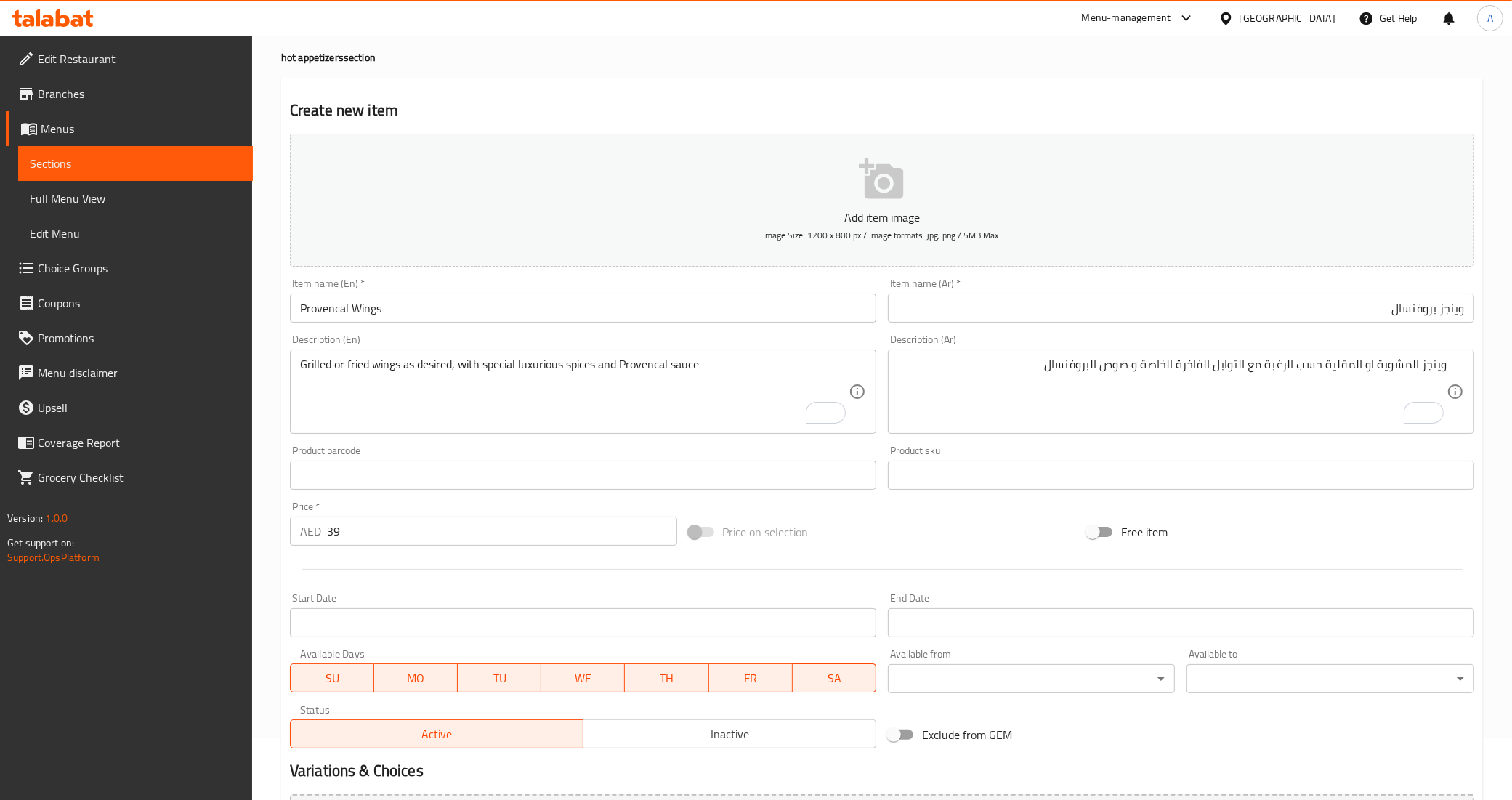
scroll to position [91, 0]
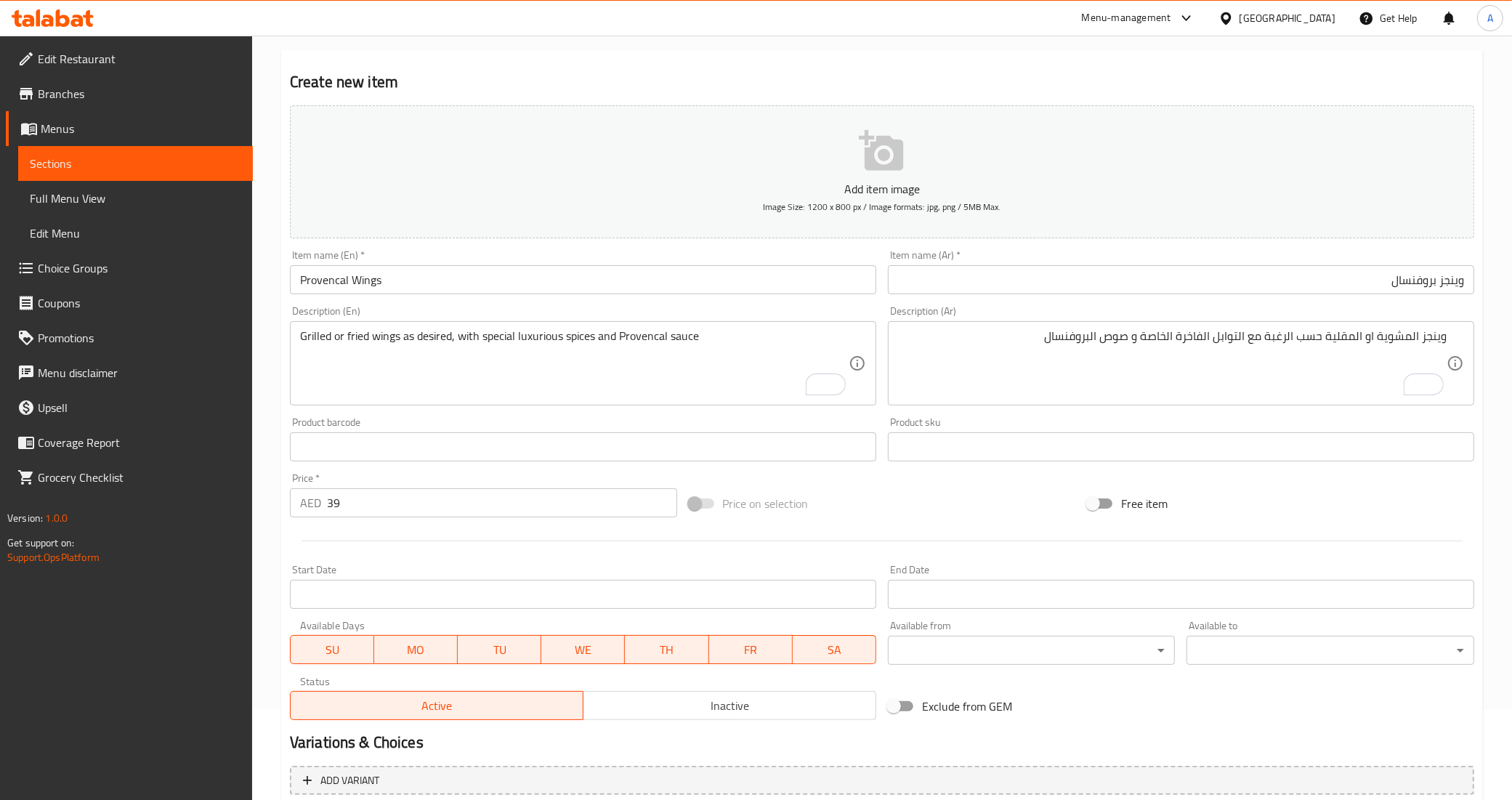
click at [878, 377] on div "Description (En) Grilled or fried wings as desired, with special luxurious spic…" at bounding box center [583, 355] width 598 height 111
click at [879, 418] on div "Product barcode Product barcode" at bounding box center [583, 440] width 598 height 56
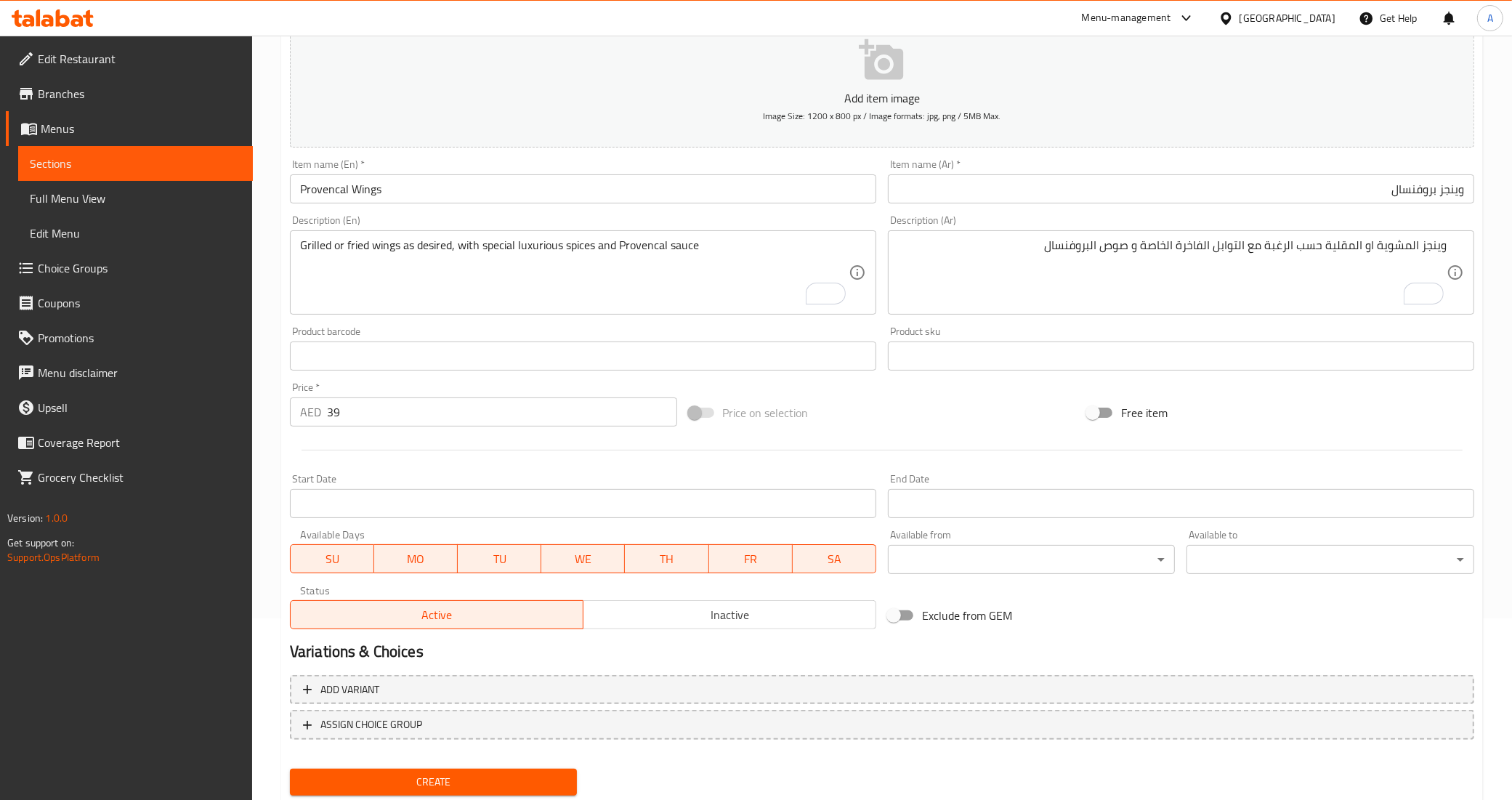
click at [879, 418] on div "Price on selection" at bounding box center [882, 413] width 399 height 40
click at [821, 385] on div "Add item image Image Size: 1200 x 800 px / Image formats: jpg, png / 5MB Max. I…" at bounding box center [881, 322] width 1195 height 627
click at [488, 792] on button "Create" at bounding box center [433, 783] width 287 height 27
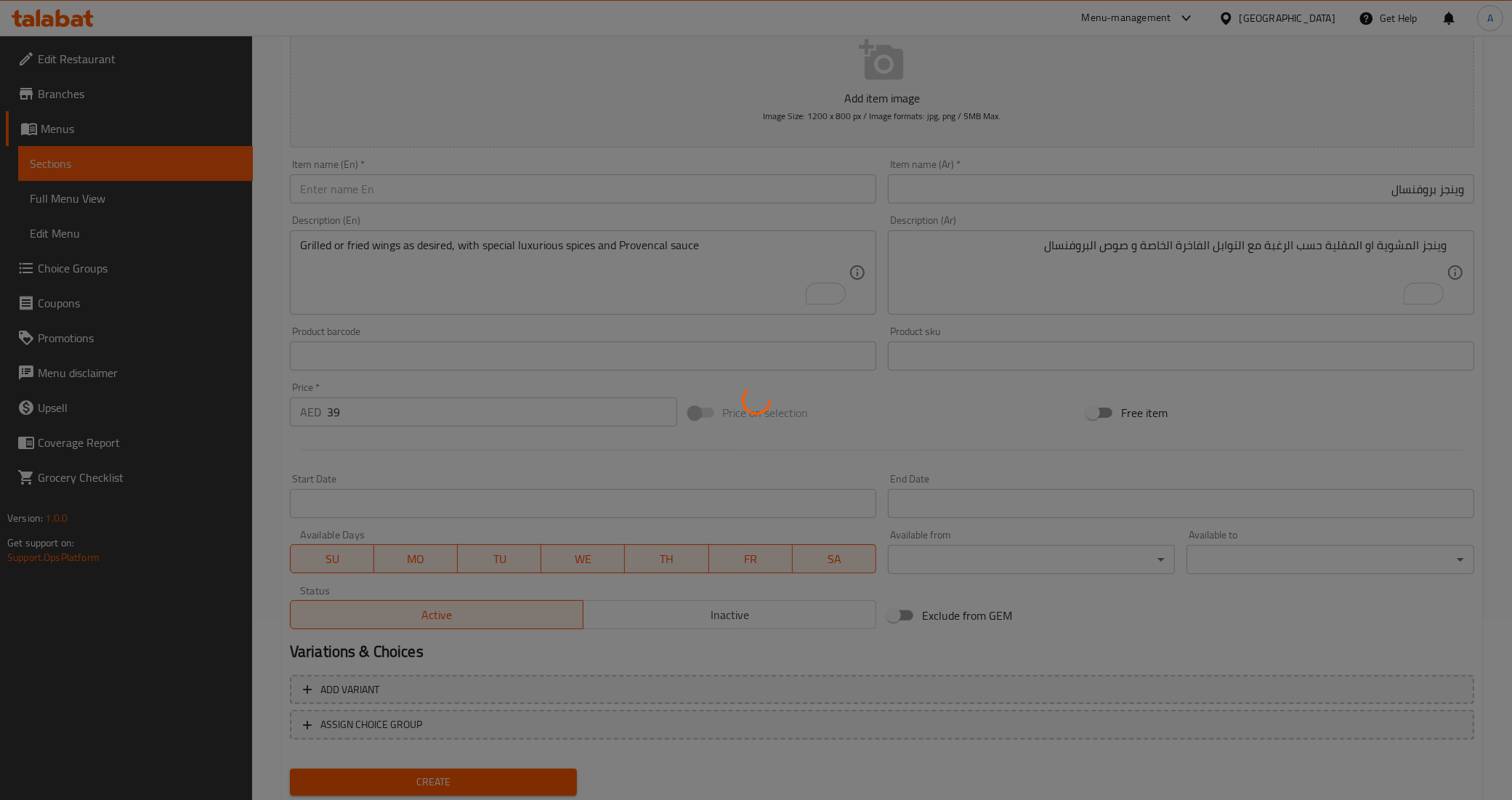
type input "0"
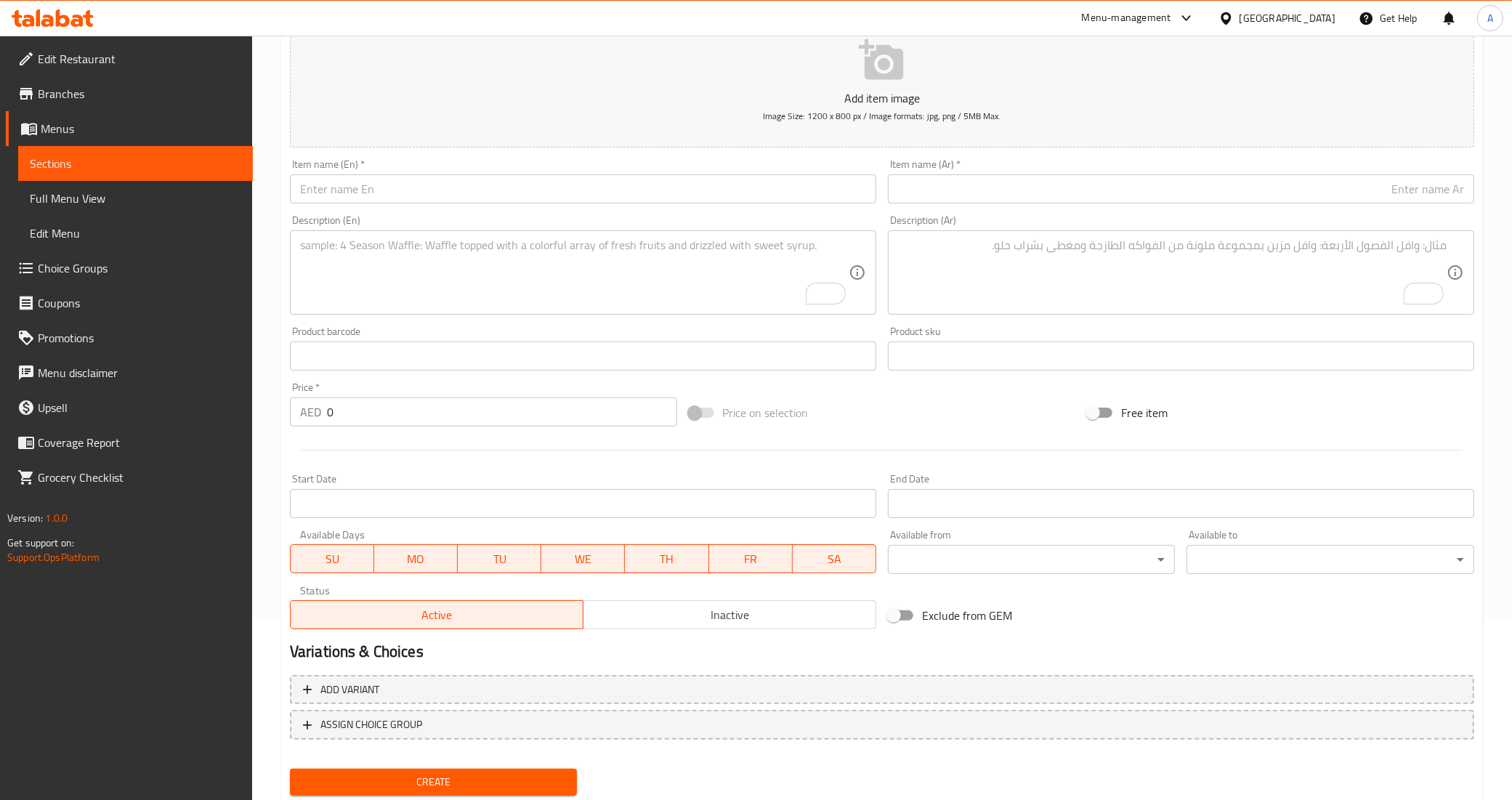
click at [165, 156] on span "Sections" at bounding box center [136, 164] width 211 height 17
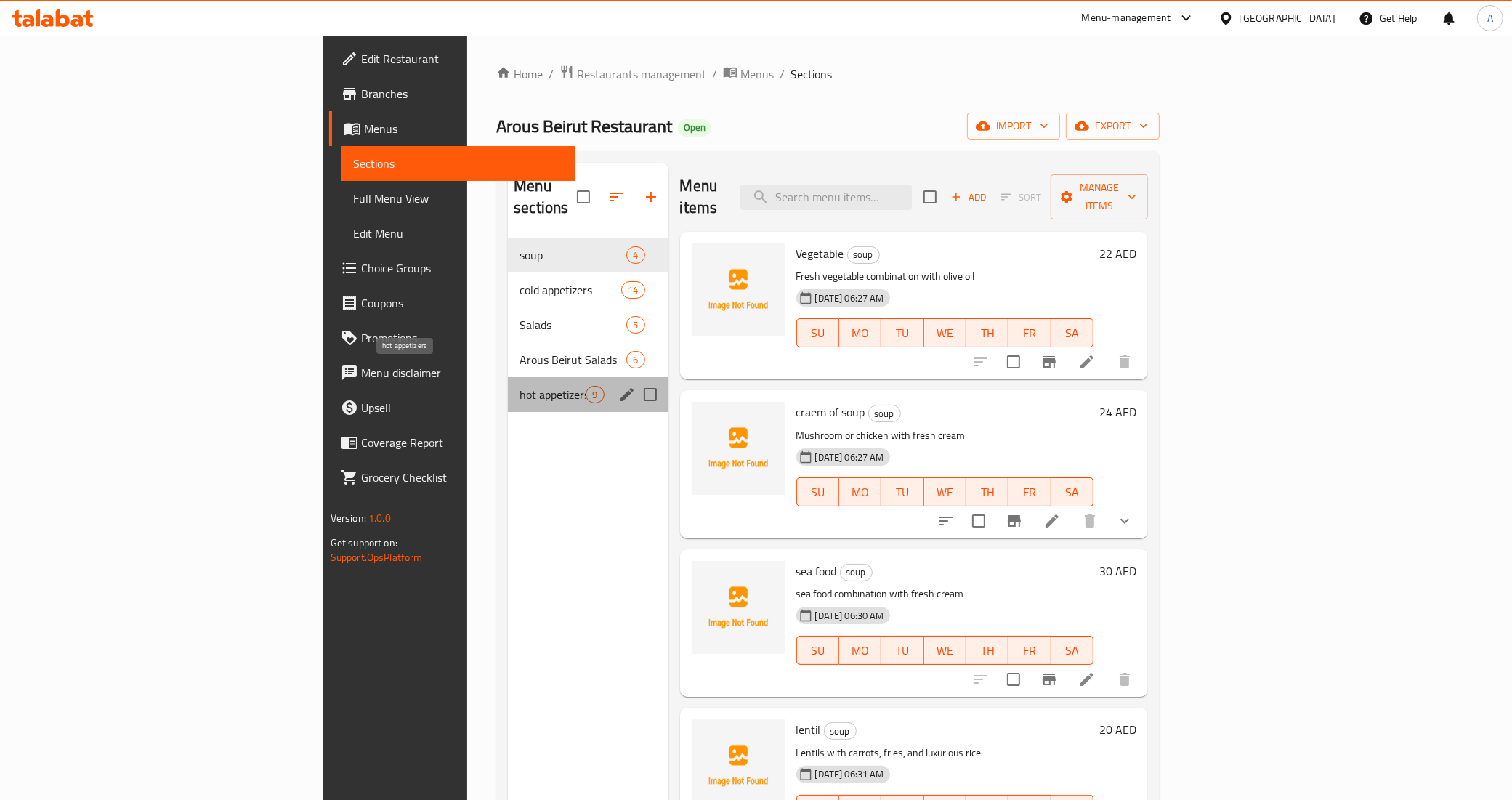
click at [520, 386] on span "hot appetizers" at bounding box center [553, 395] width 66 height 17
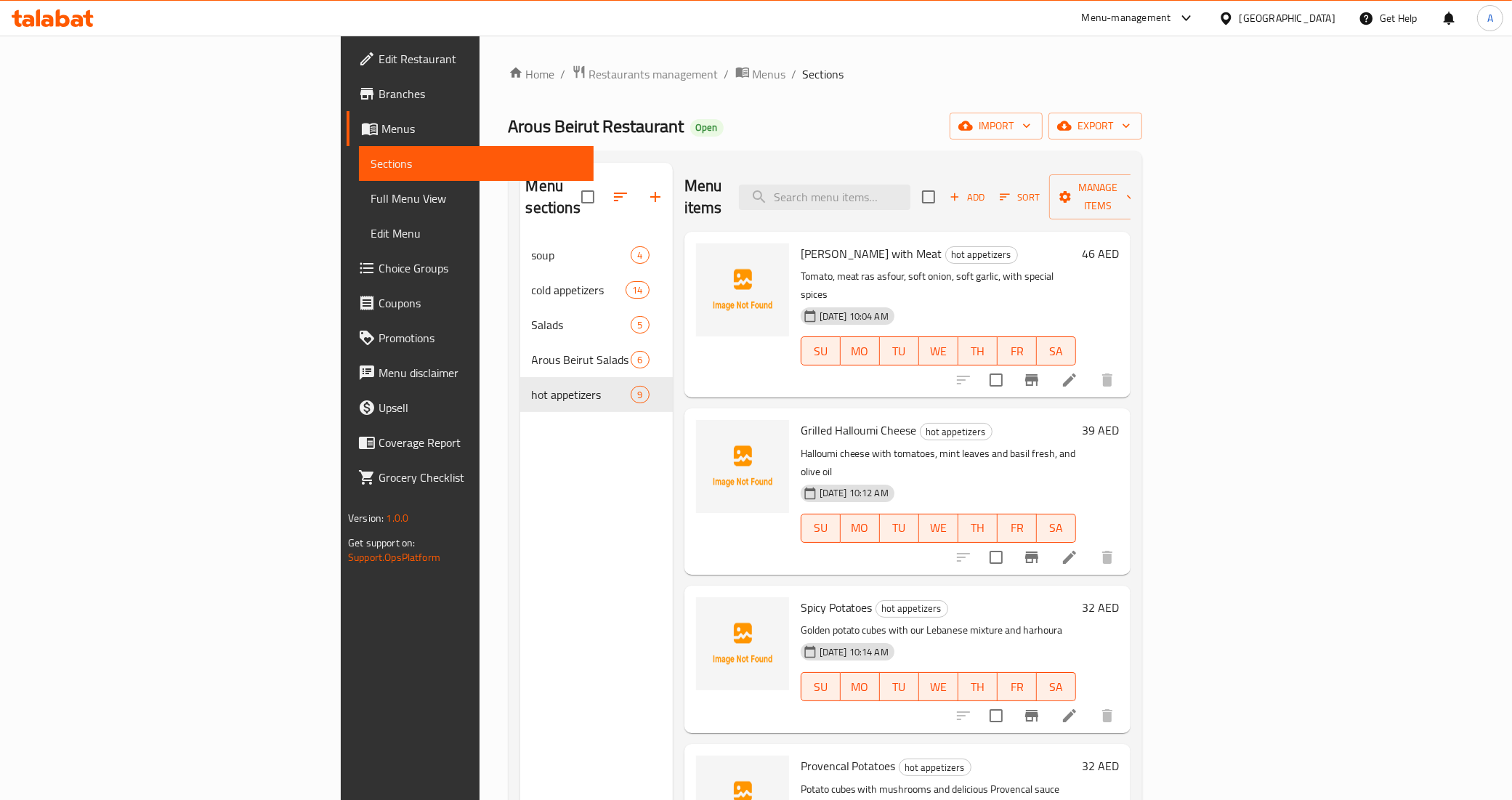
click at [986, 189] on span "Add" at bounding box center [967, 197] width 40 height 16
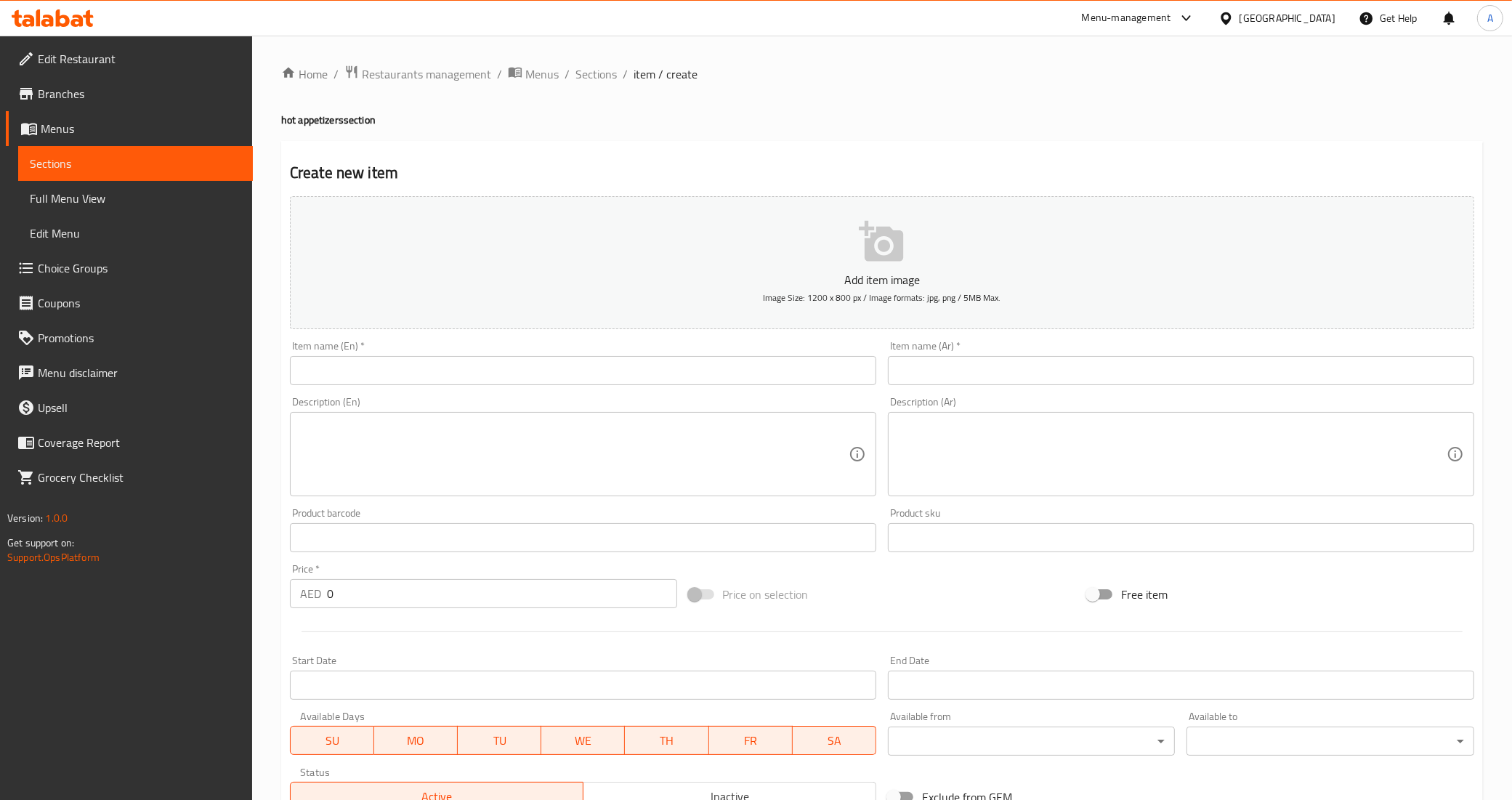
click at [389, 357] on input "text" at bounding box center [583, 371] width 587 height 29
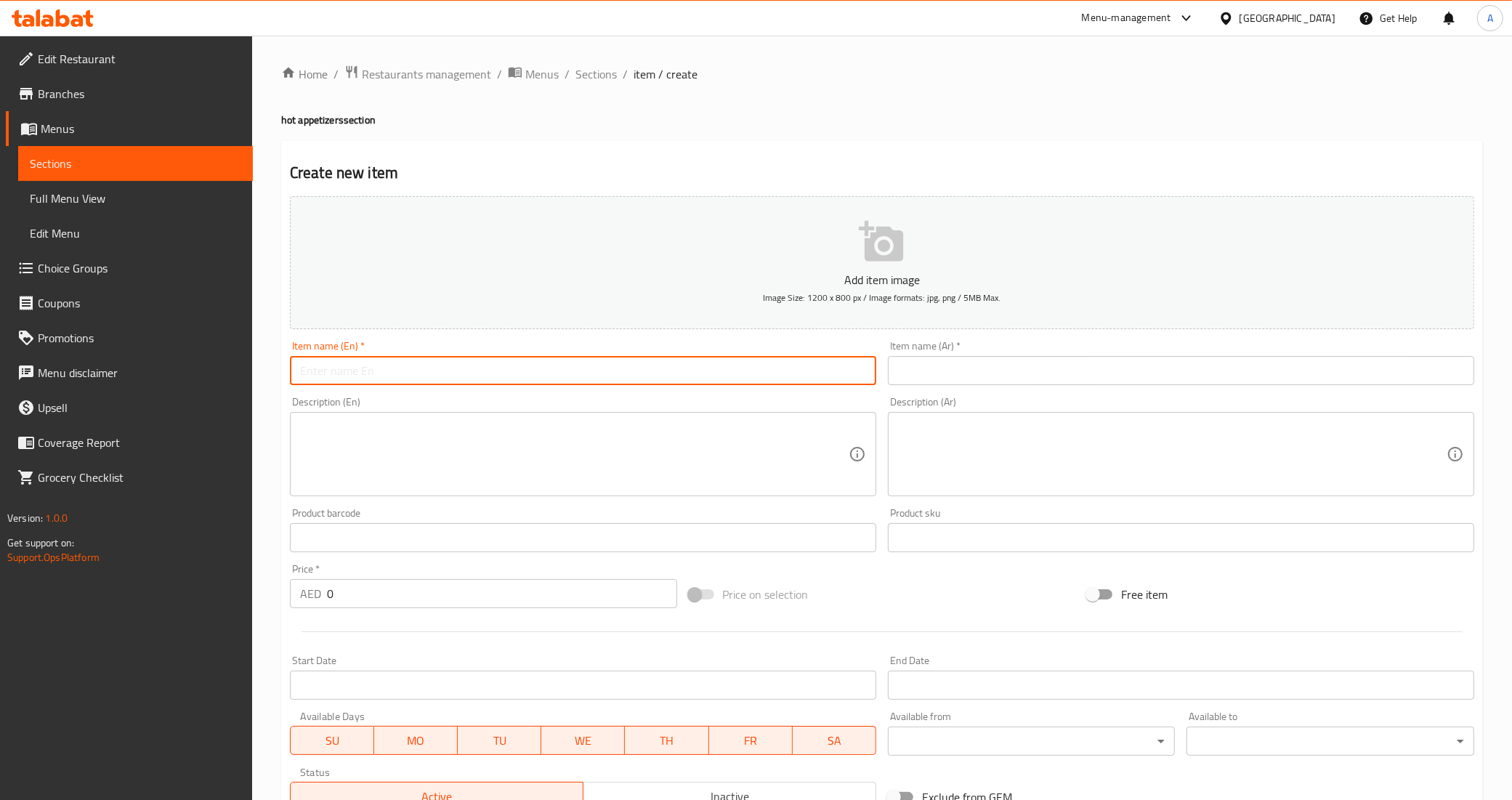
paste input "grilled chicken wings"
click at [389, 357] on input "grilled chicken wings" at bounding box center [583, 371] width 587 height 29
type input "Grilled Chicken Wings"
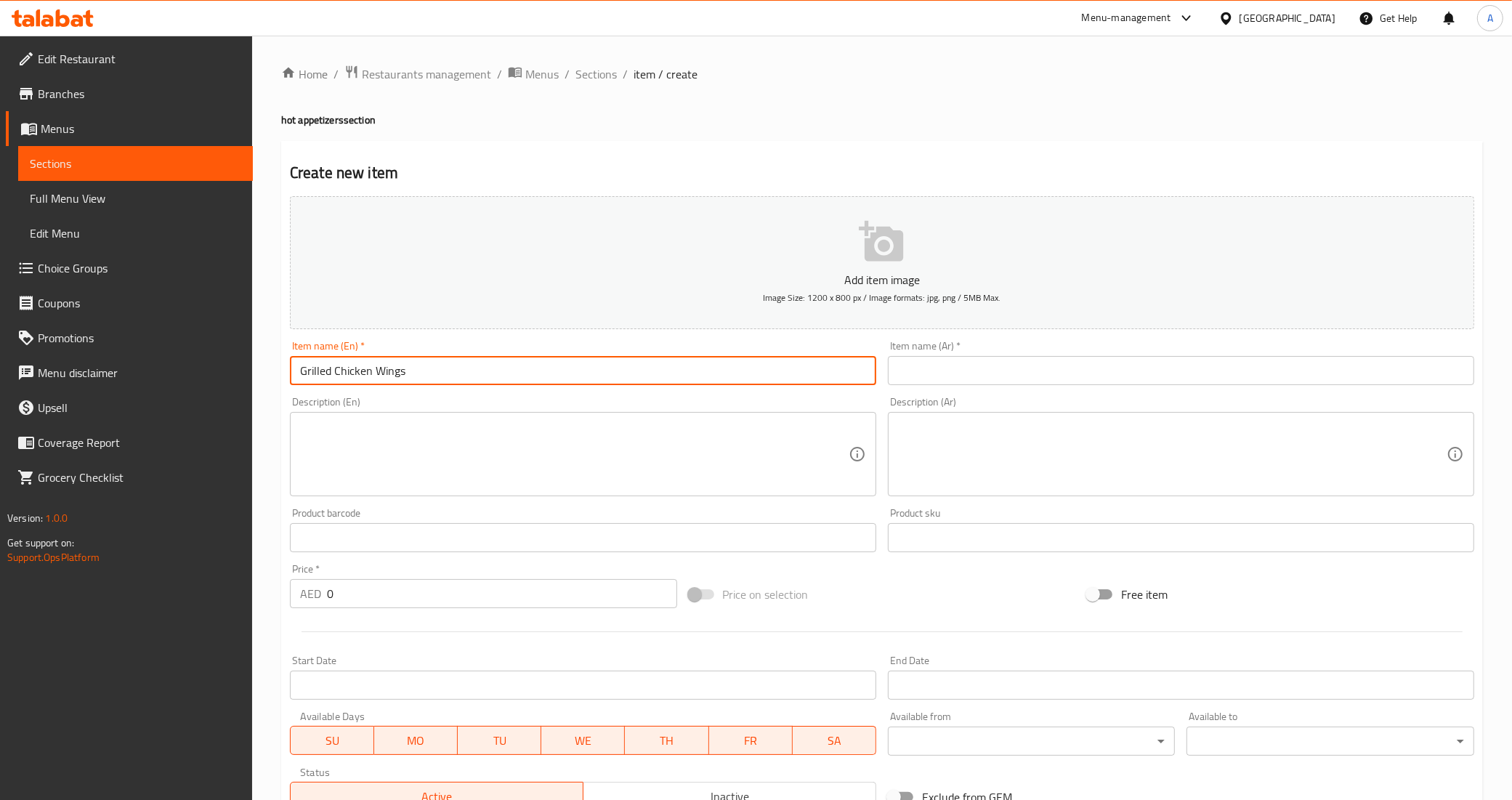
click at [441, 416] on div "Description (En)" at bounding box center [583, 454] width 587 height 84
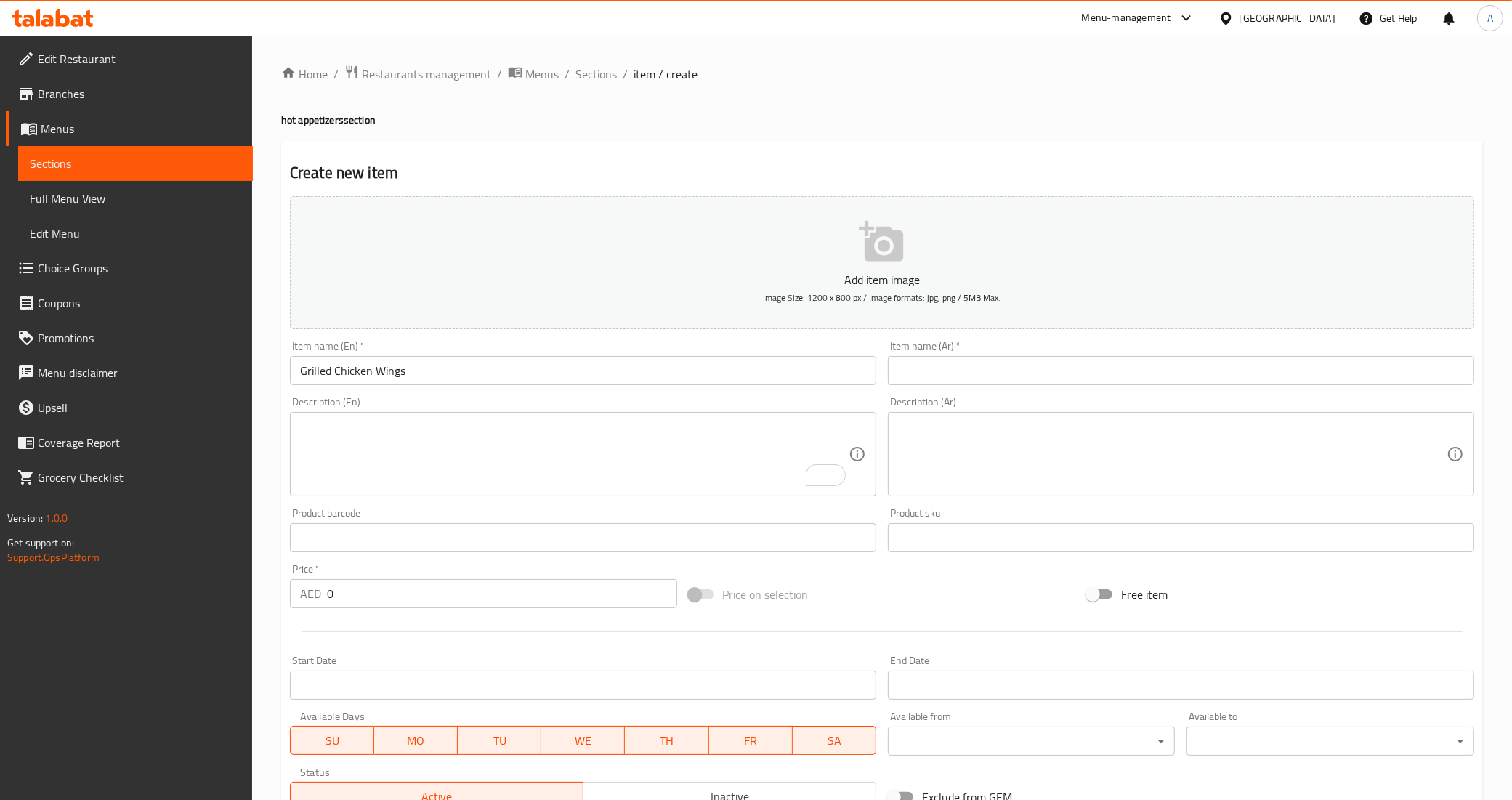
click at [1233, 382] on input "text" at bounding box center [1181, 371] width 587 height 29
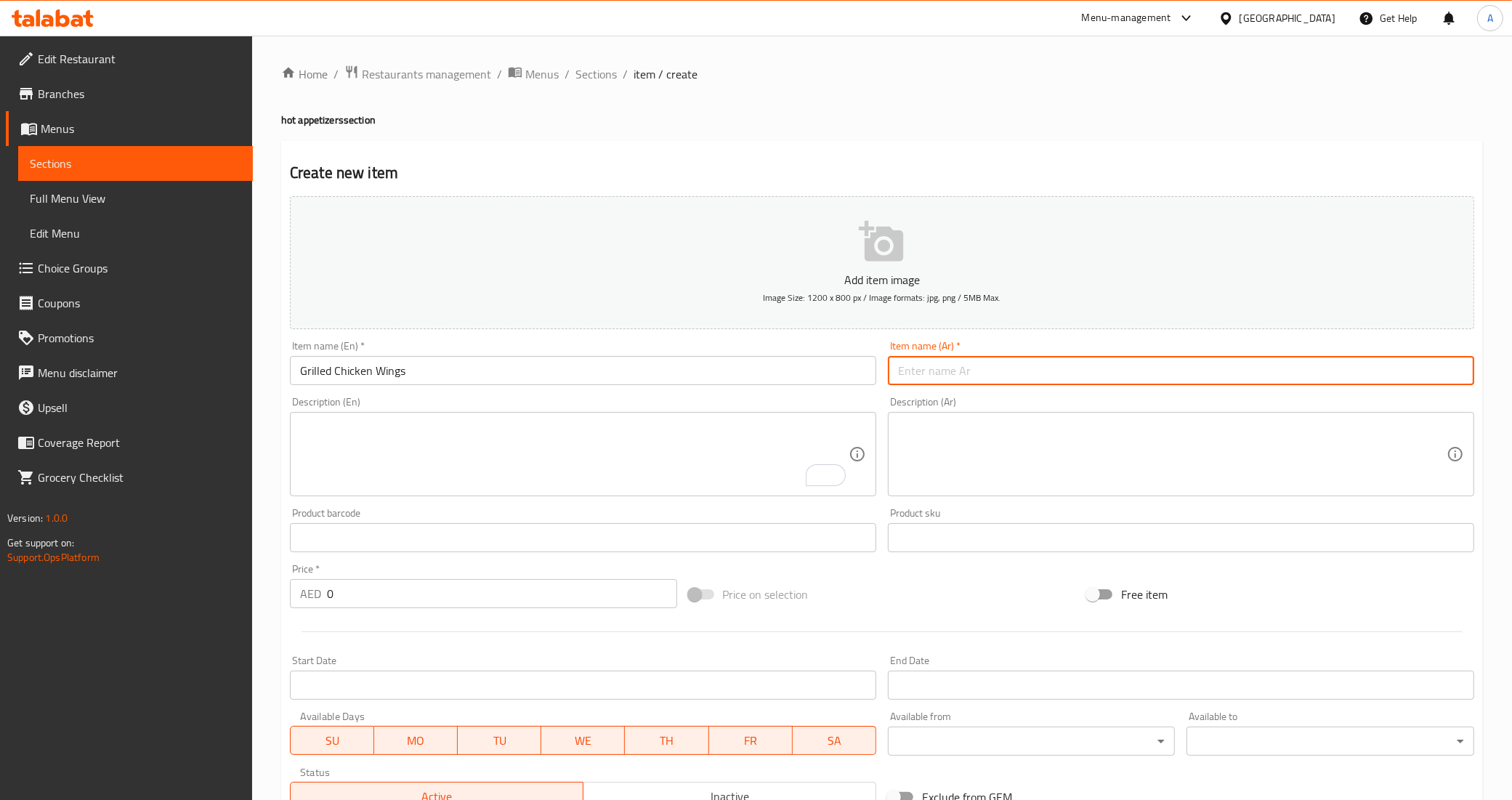
paste input "جوانح مشوية"
click at [1457, 369] on input "جوانح مشوية" at bounding box center [1181, 371] width 587 height 29
paste input "وينجز"
click at [1424, 372] on input "وينجز [PERSON_NAME] مشوية" at bounding box center [1181, 371] width 587 height 29
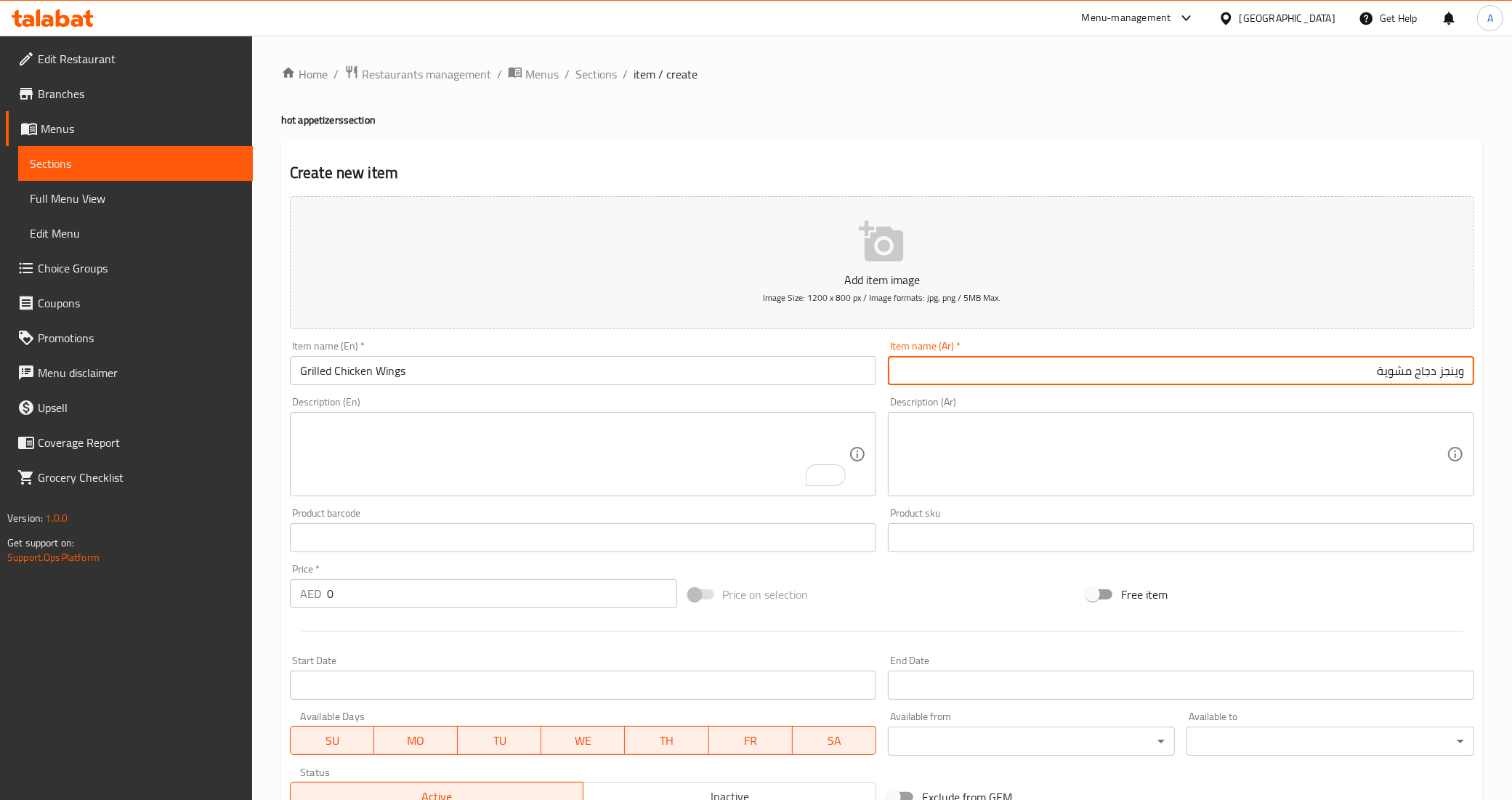
type input "وينجز دجاج مشوية"
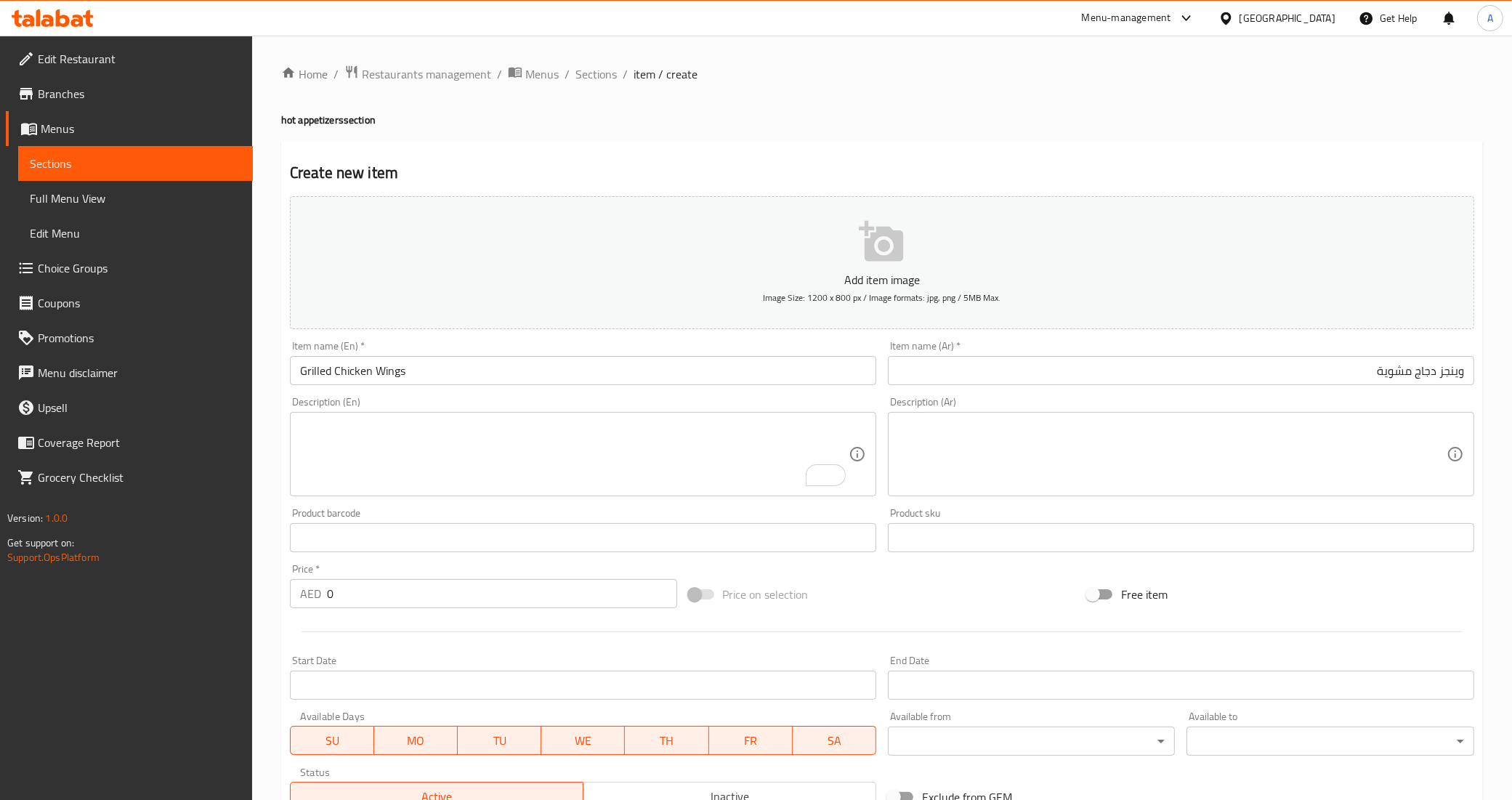
click at [1411, 395] on div "Description (Ar) Description (Ar)" at bounding box center [1181, 446] width 598 height 111
click at [1183, 418] on div "Description (Ar)" at bounding box center [1181, 454] width 587 height 84
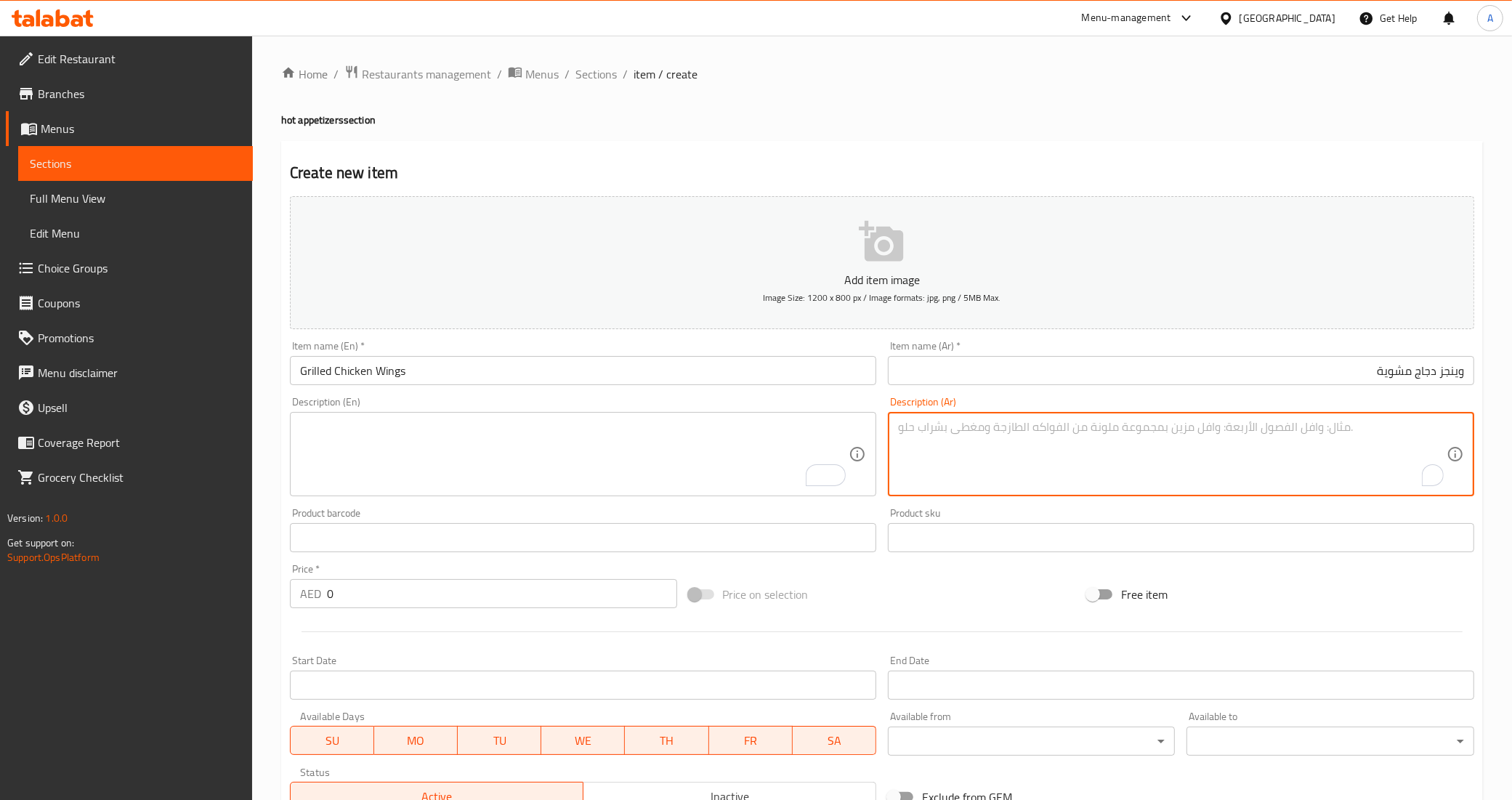
paste textarea "توليفة توابل [GEOGRAPHIC_DATA] مع الزيت البلدي والجوانح"
type textarea "توليفة توابل [GEOGRAPHIC_DATA] مع الزيت البلدي والجوانح"
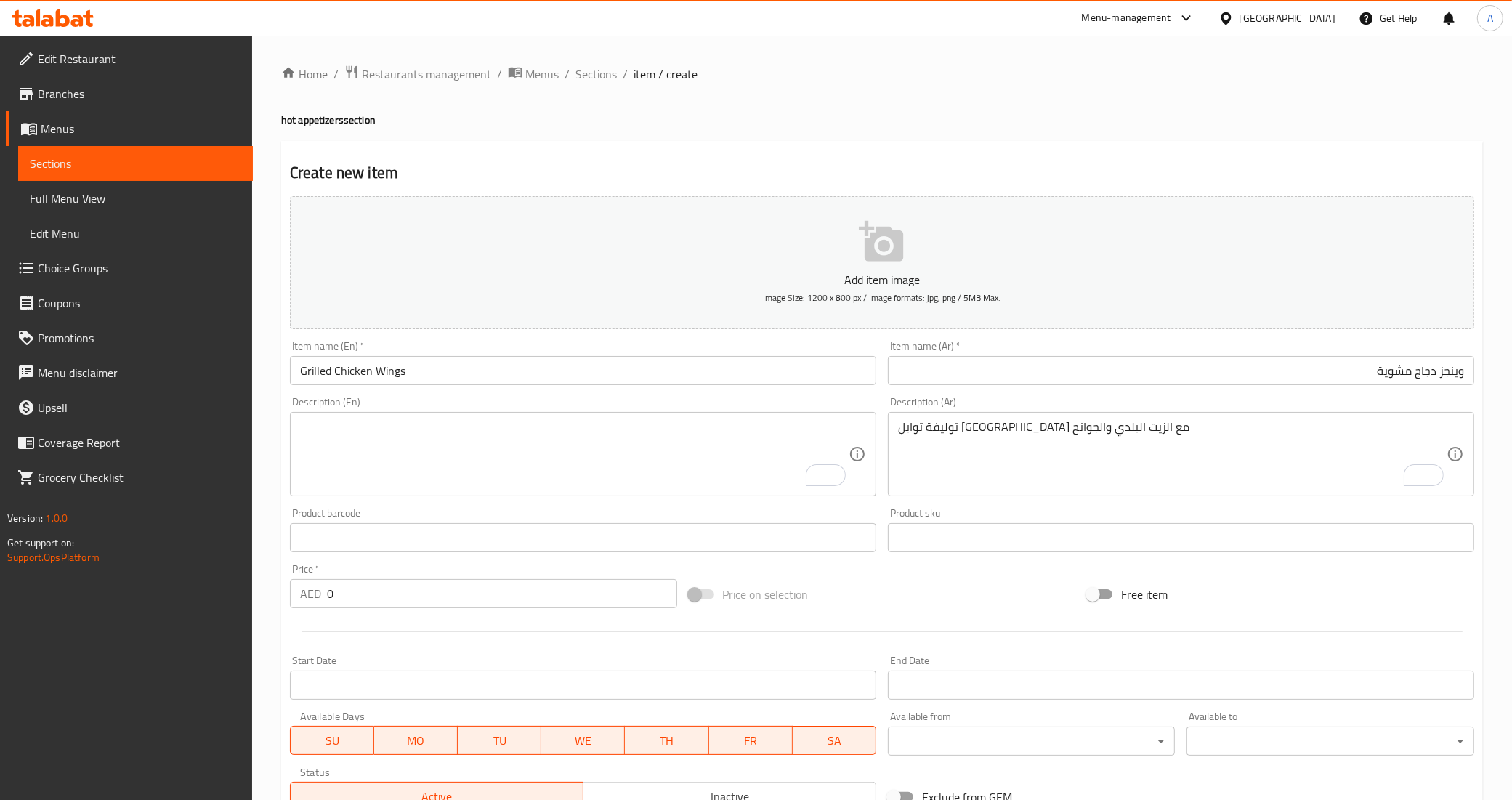
click at [823, 433] on textarea "To enrich screen reader interactions, please activate Accessibility in Grammarl…" at bounding box center [574, 454] width 549 height 69
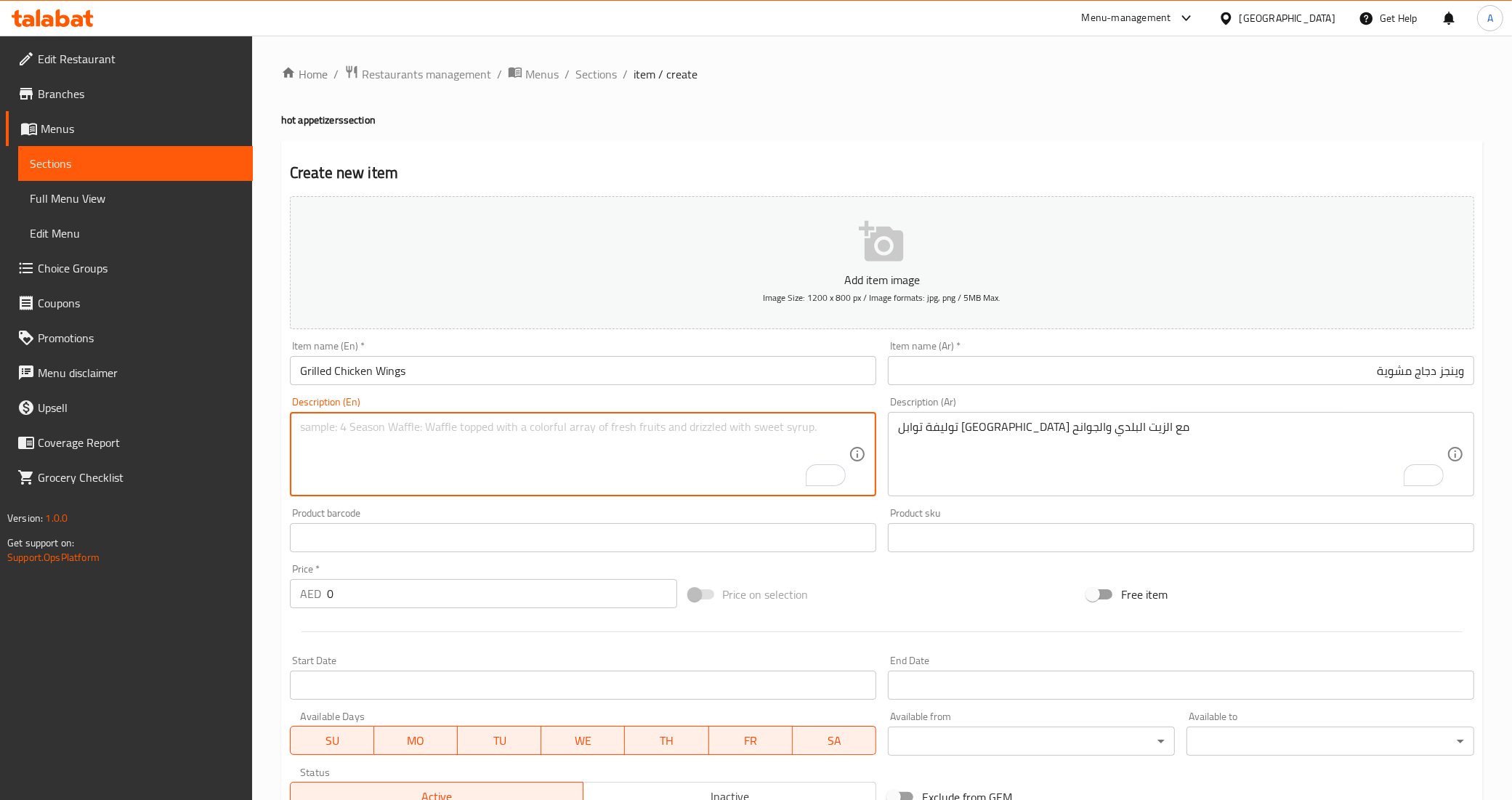
paste textarea "Beirut spice blend with country oil and wings"
click at [436, 426] on textarea "Beirut spice blend with country oil and wings" at bounding box center [574, 454] width 549 height 69
drag, startPoint x: 412, startPoint y: 426, endPoint x: 306, endPoint y: 413, distance: 106.8
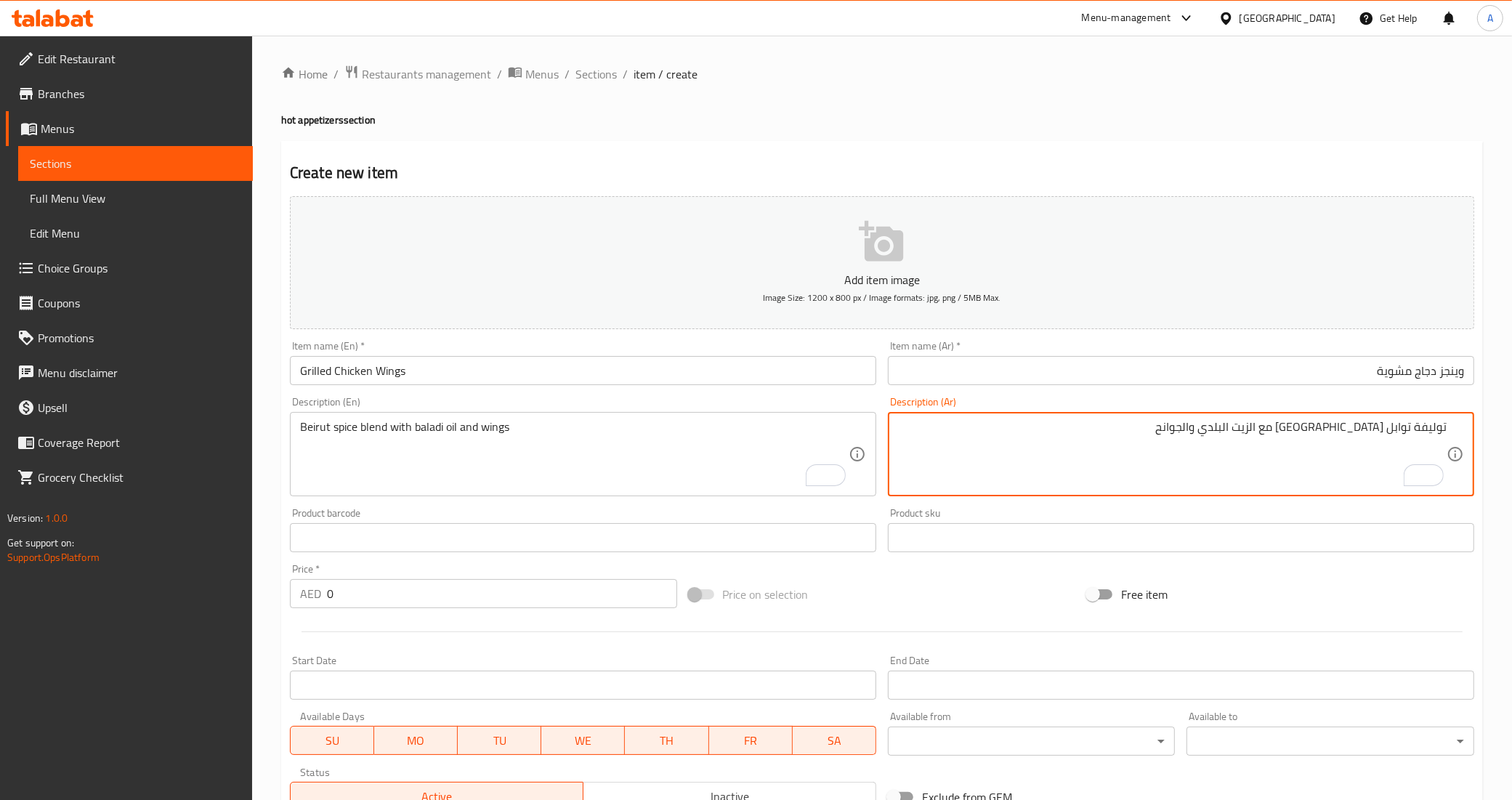
click at [1434, 424] on textarea "توليفة توابل [GEOGRAPHIC_DATA] مع الزيت البلدي والجوانح" at bounding box center [1172, 454] width 549 height 69
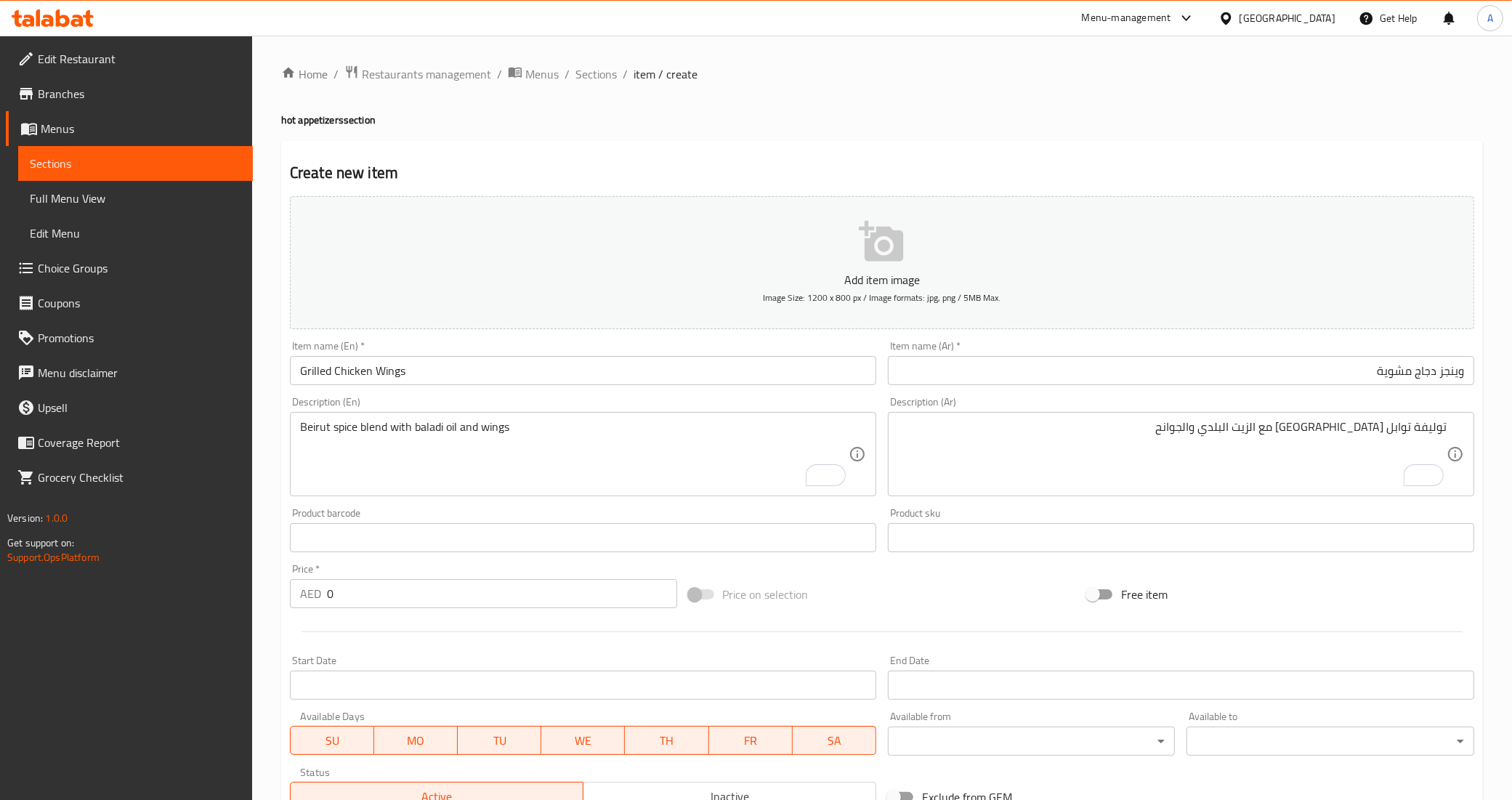
click at [378, 426] on textarea "Beirut spice blend with baladi oil and wings" at bounding box center [574, 454] width 549 height 69
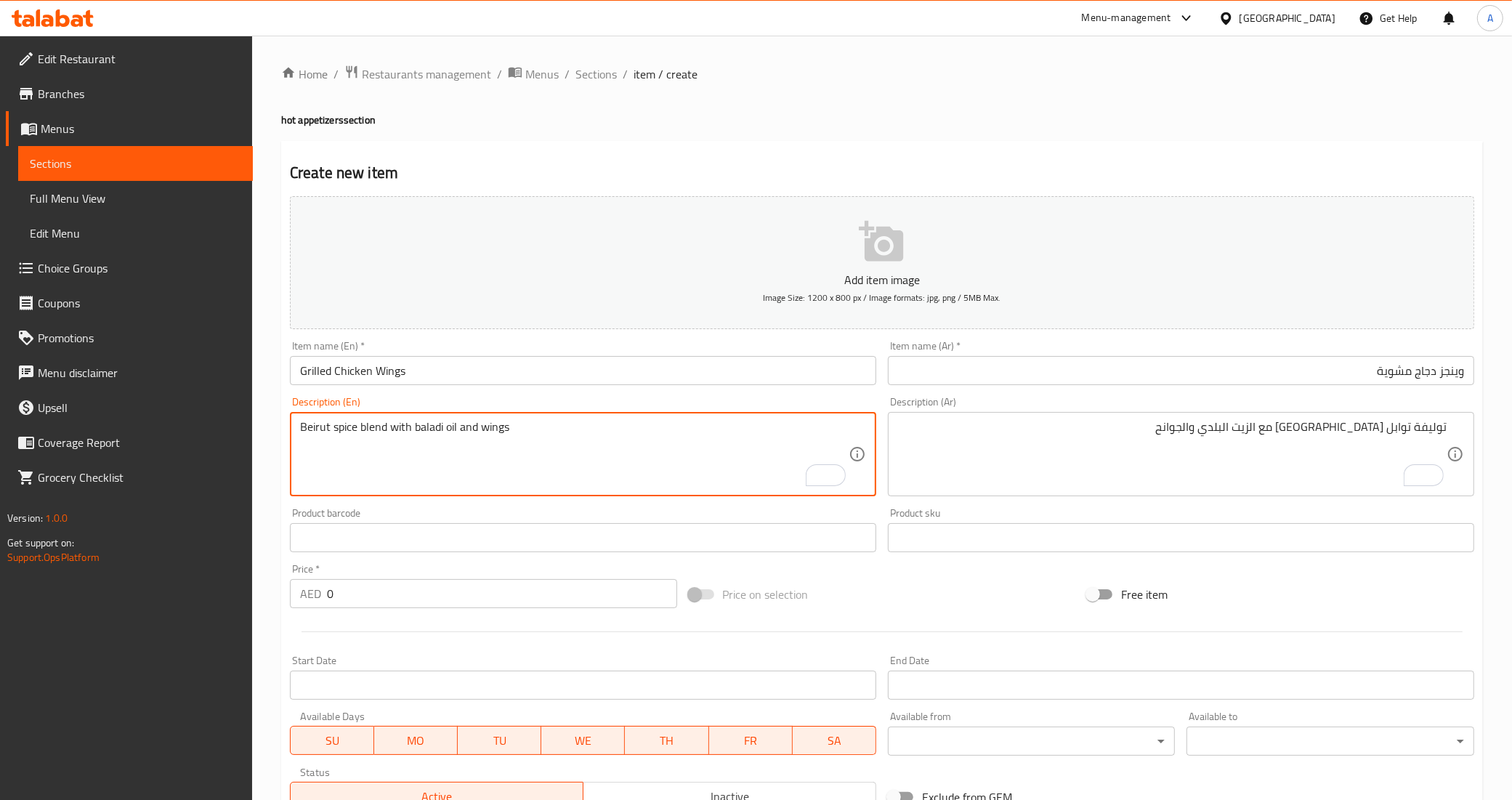
paste textarea "combination"
type textarea "Beirut spice combination with baladi oil and wings"
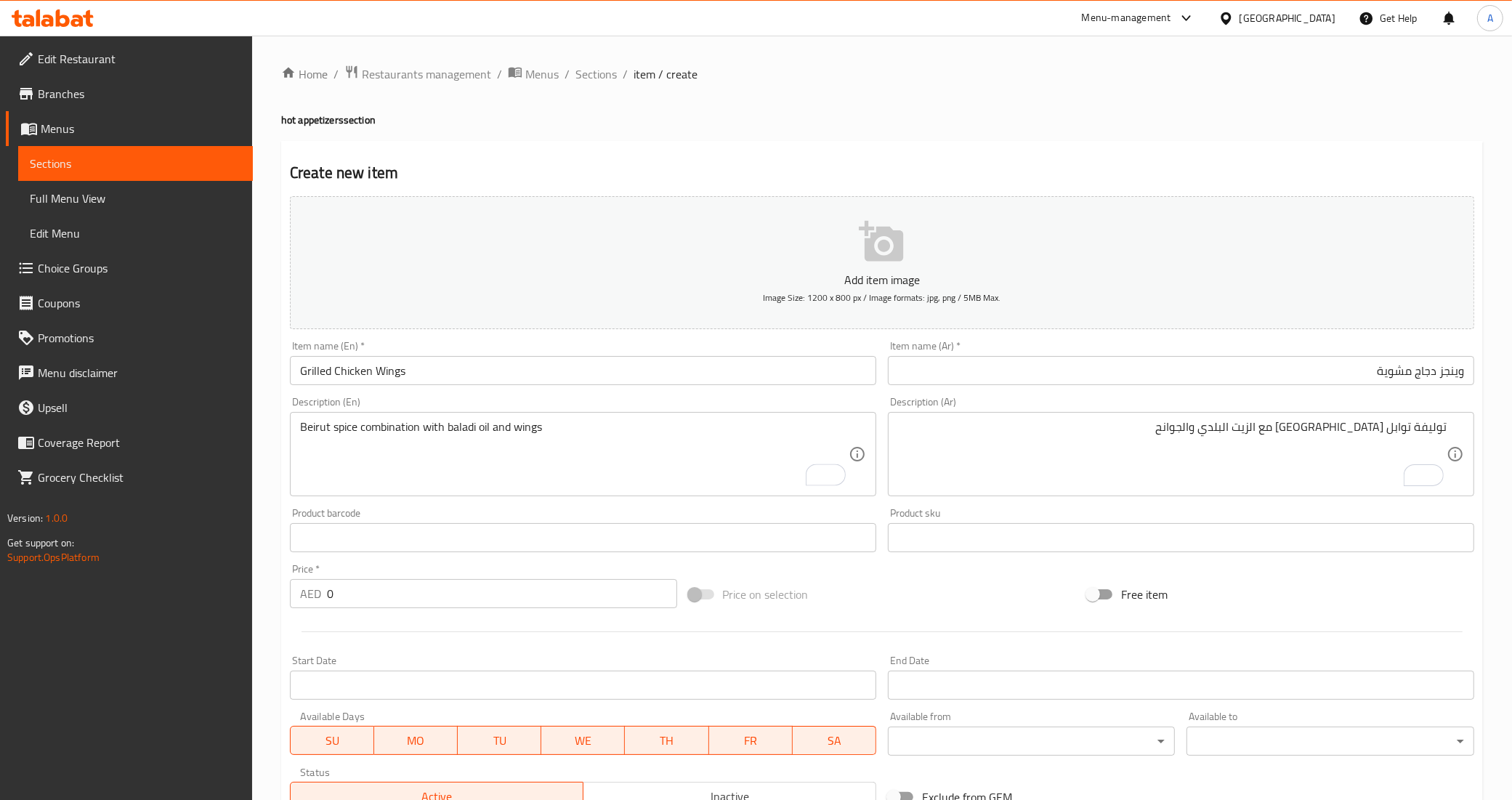
click at [465, 510] on div "Product barcode Product barcode" at bounding box center [583, 531] width 587 height 45
click at [523, 593] on input "0" at bounding box center [502, 594] width 350 height 29
paste input "39"
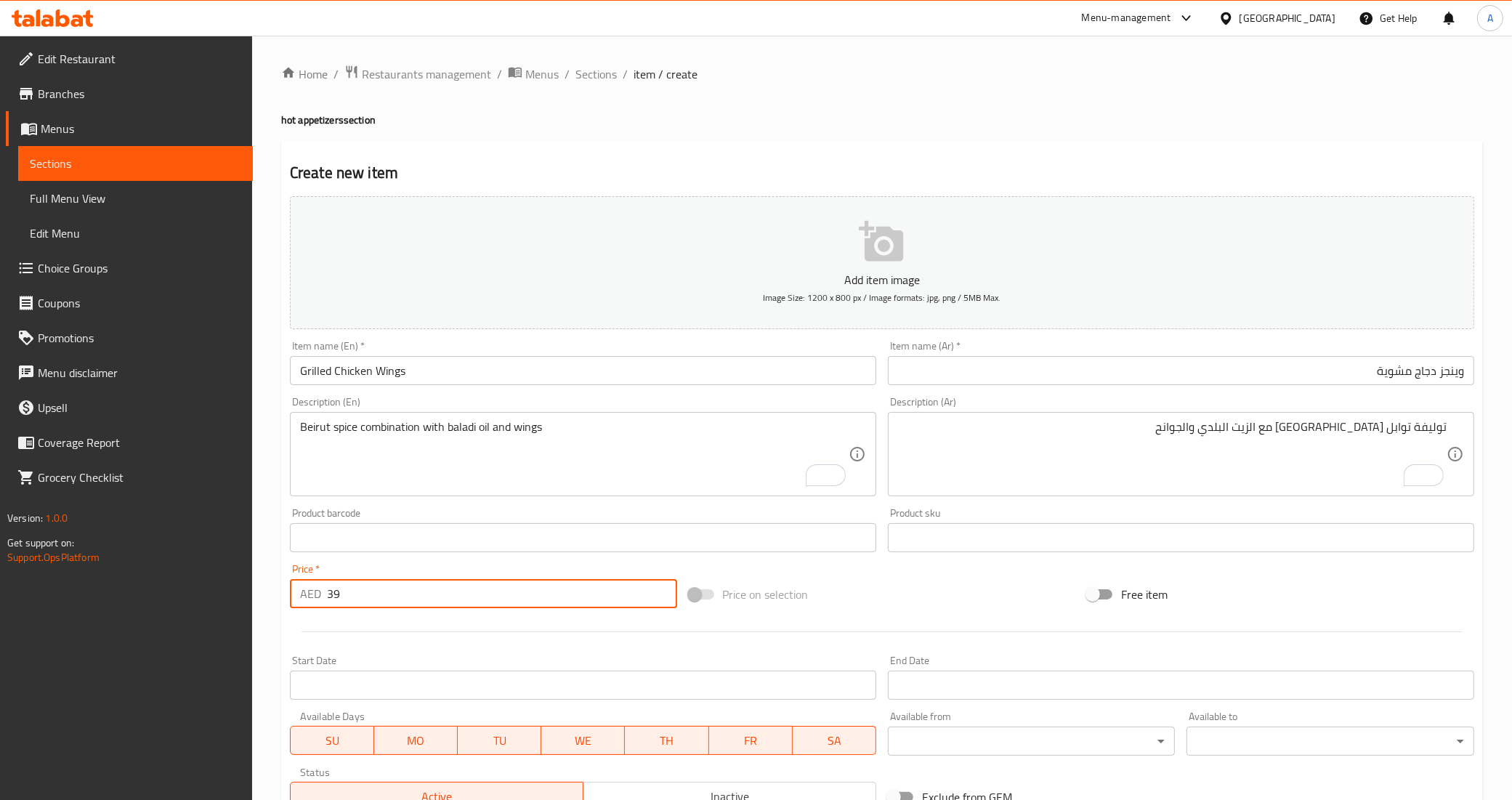
type input "39"
click at [502, 637] on div at bounding box center [881, 631] width 1195 height 36
click at [1017, 600] on div "Price on selection" at bounding box center [882, 595] width 399 height 40
click at [1041, 574] on div "Add item image Image Size: 1200 x 800 px / Image formats: jpg, png / 5MB Max. I…" at bounding box center [881, 504] width 1195 height 627
click at [993, 562] on div "Add item image Image Size: 1200 x 800 px / Image formats: jpg, png / 5MB Max. I…" at bounding box center [881, 504] width 1195 height 627
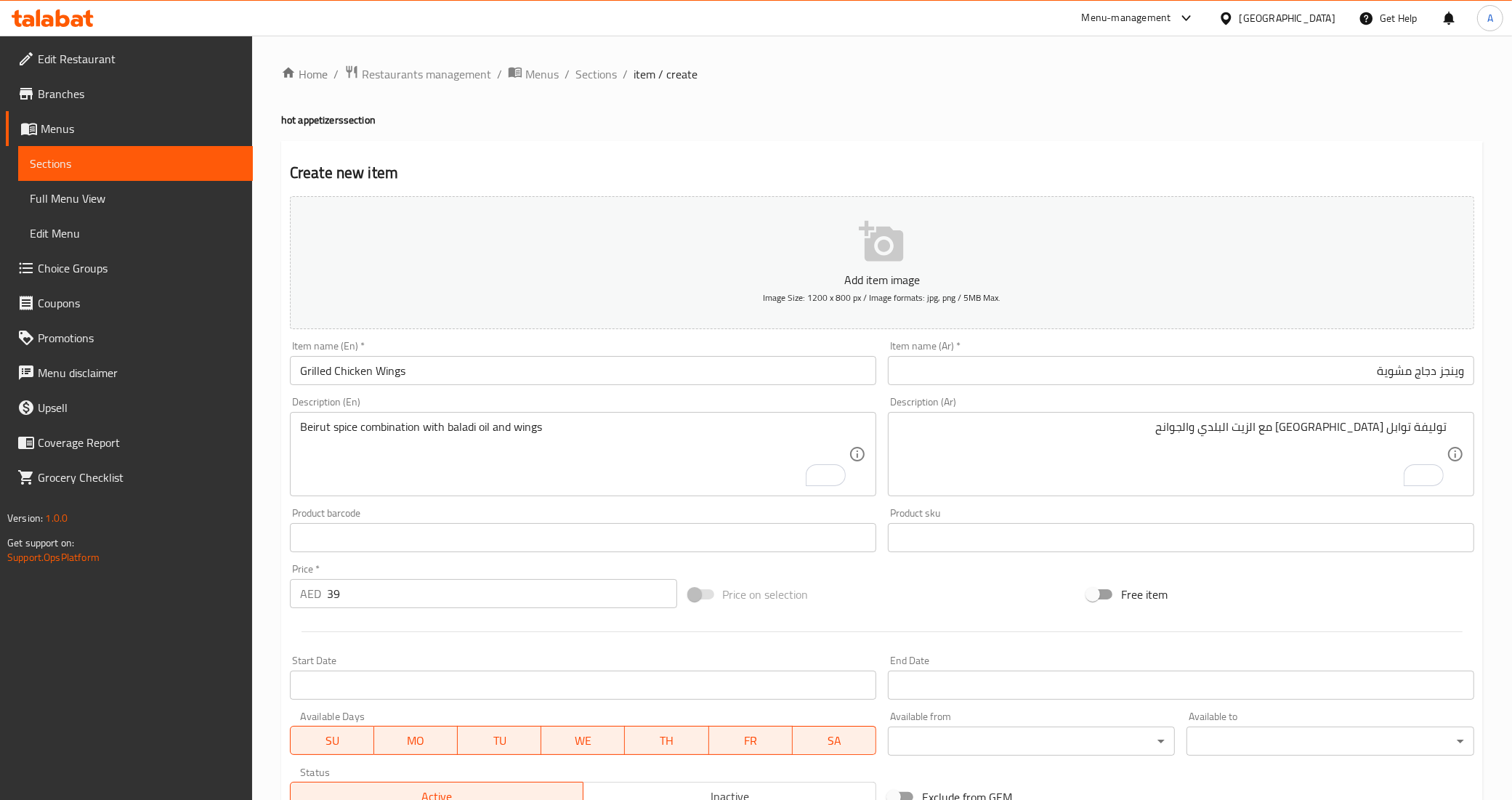
click at [1290, 369] on input "وينجز دجاج مشوية" at bounding box center [1181, 371] width 587 height 29
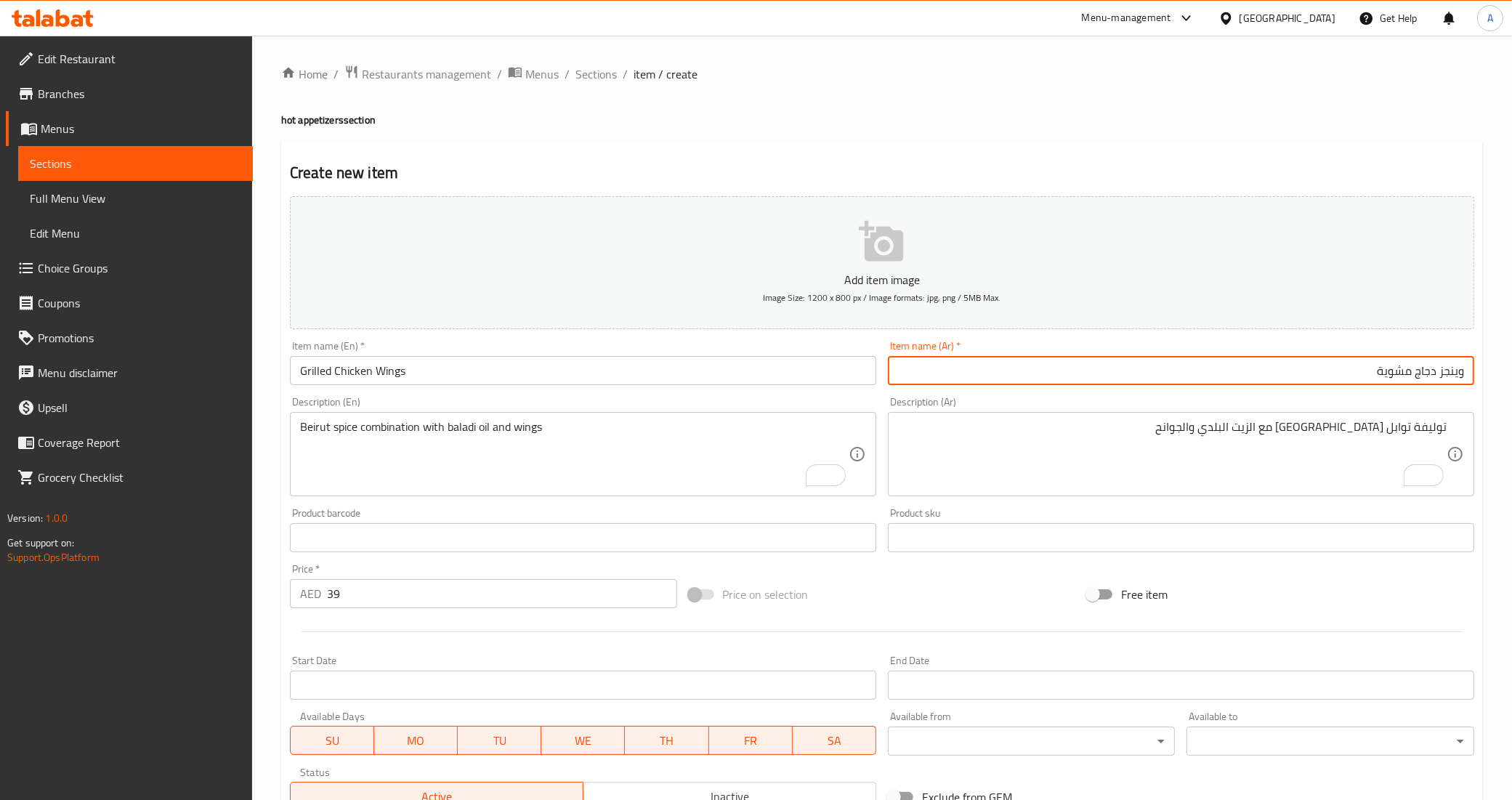
paste input "جوانح مشوية"
click at [1428, 368] on input "وينجز دجاج مشوية جوانح مشوية" at bounding box center [1181, 371] width 587 height 29
click at [1352, 377] on input "وينجز دجاج مشوية جوانح مشوية" at bounding box center [1181, 371] width 587 height 29
paste input "دجاج"
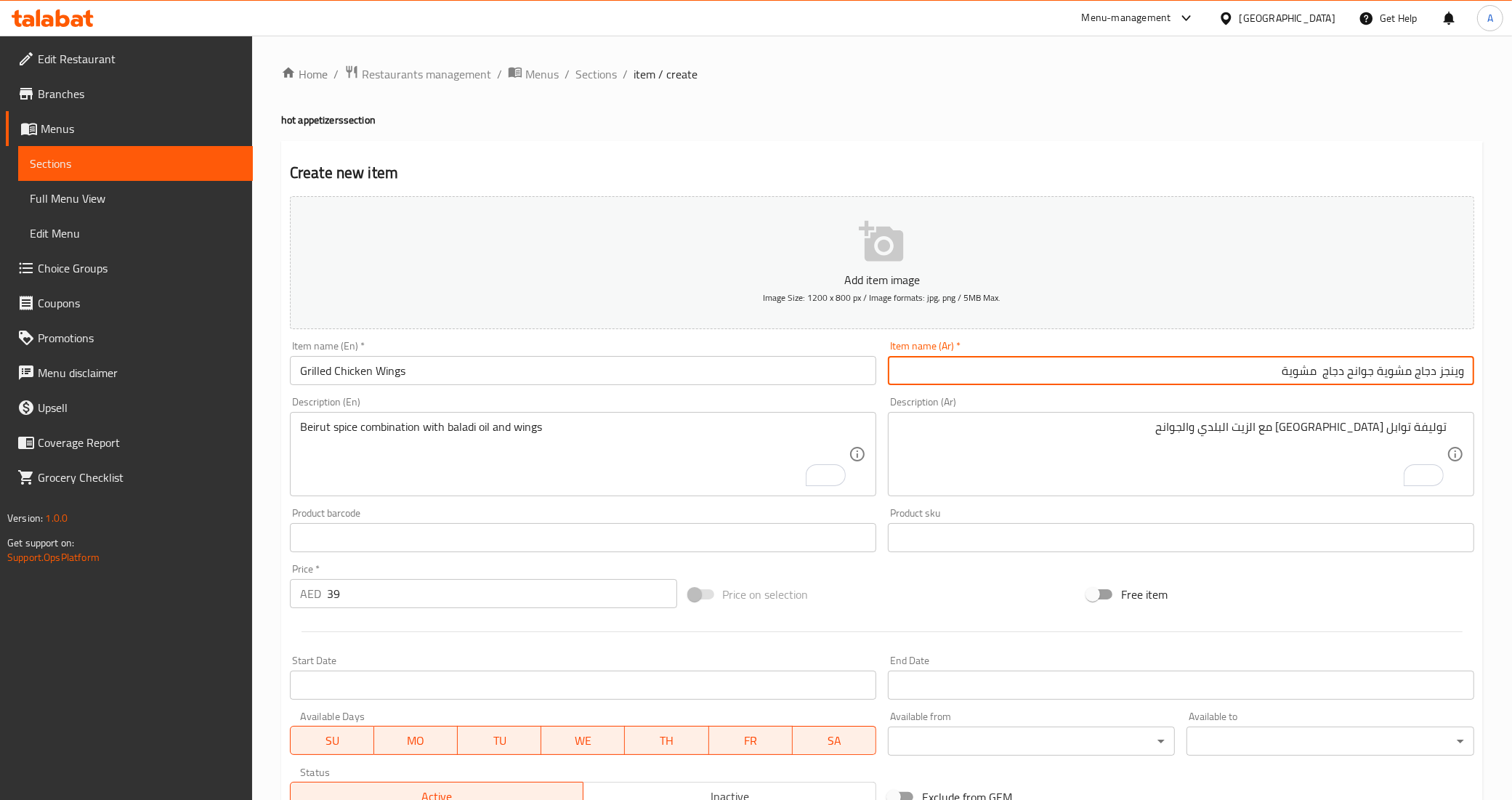
drag, startPoint x: 1381, startPoint y: 378, endPoint x: 1481, endPoint y: 365, distance: 100.8
click at [1481, 365] on div "Create new item Add item image Image Size: 1200 x 800 px / Image formats: jpg, …" at bounding box center [881, 565] width 1201 height 846
drag, startPoint x: 1455, startPoint y: 384, endPoint x: 1506, endPoint y: 379, distance: 51.2
click at [1506, 379] on div "Home / Restaurants management / Menus / Sections / item / create hot appetizers…" at bounding box center [881, 532] width 1259 height 992
type input "جوانح دجاج مشوية"
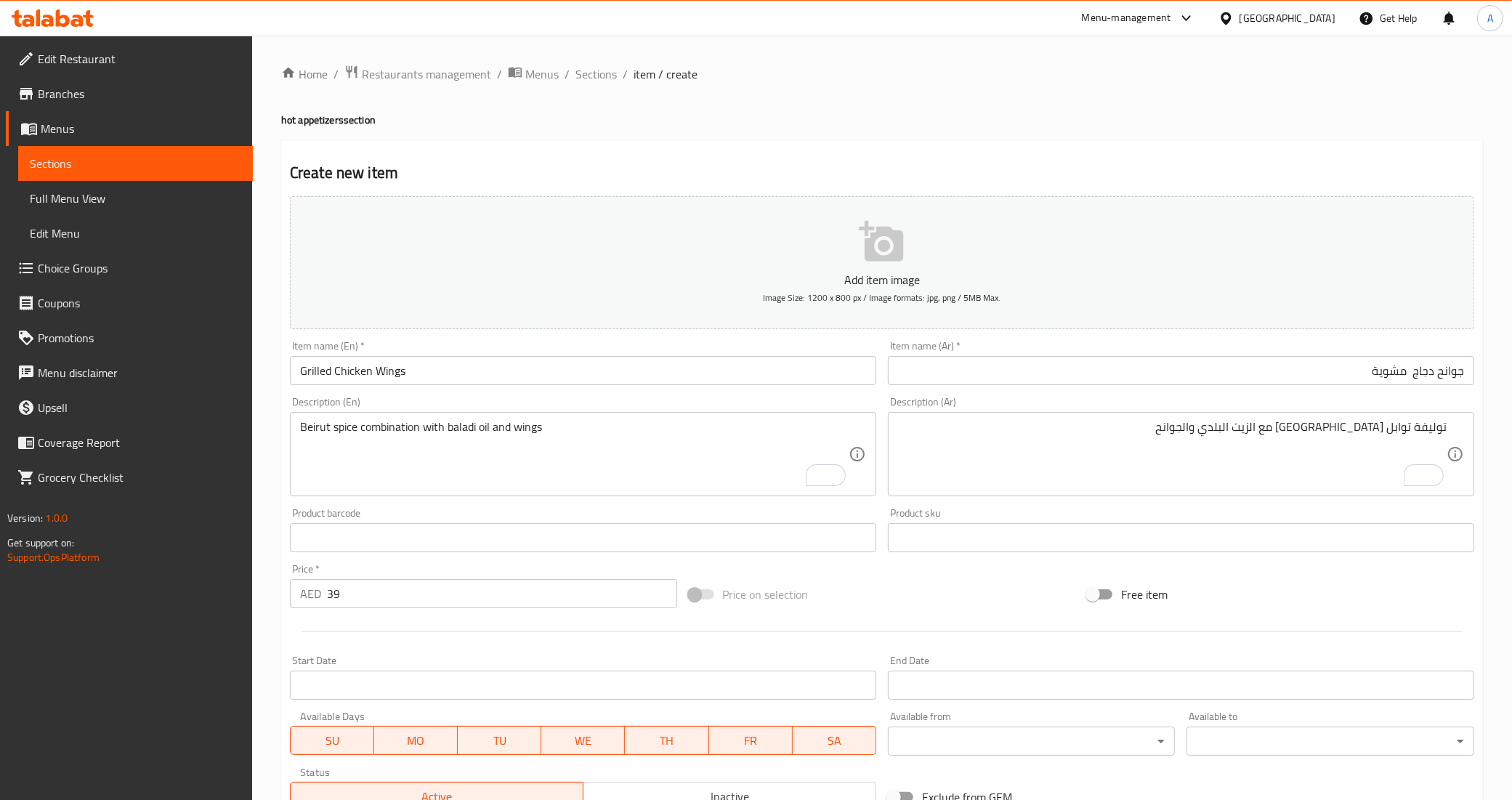
click at [1225, 581] on div "Free item" at bounding box center [1281, 595] width 399 height 40
click at [1447, 426] on div "توليفة توابل بيروت مع الزيت البلدي والجوانح Description (Ar)" at bounding box center [1181, 454] width 587 height 84
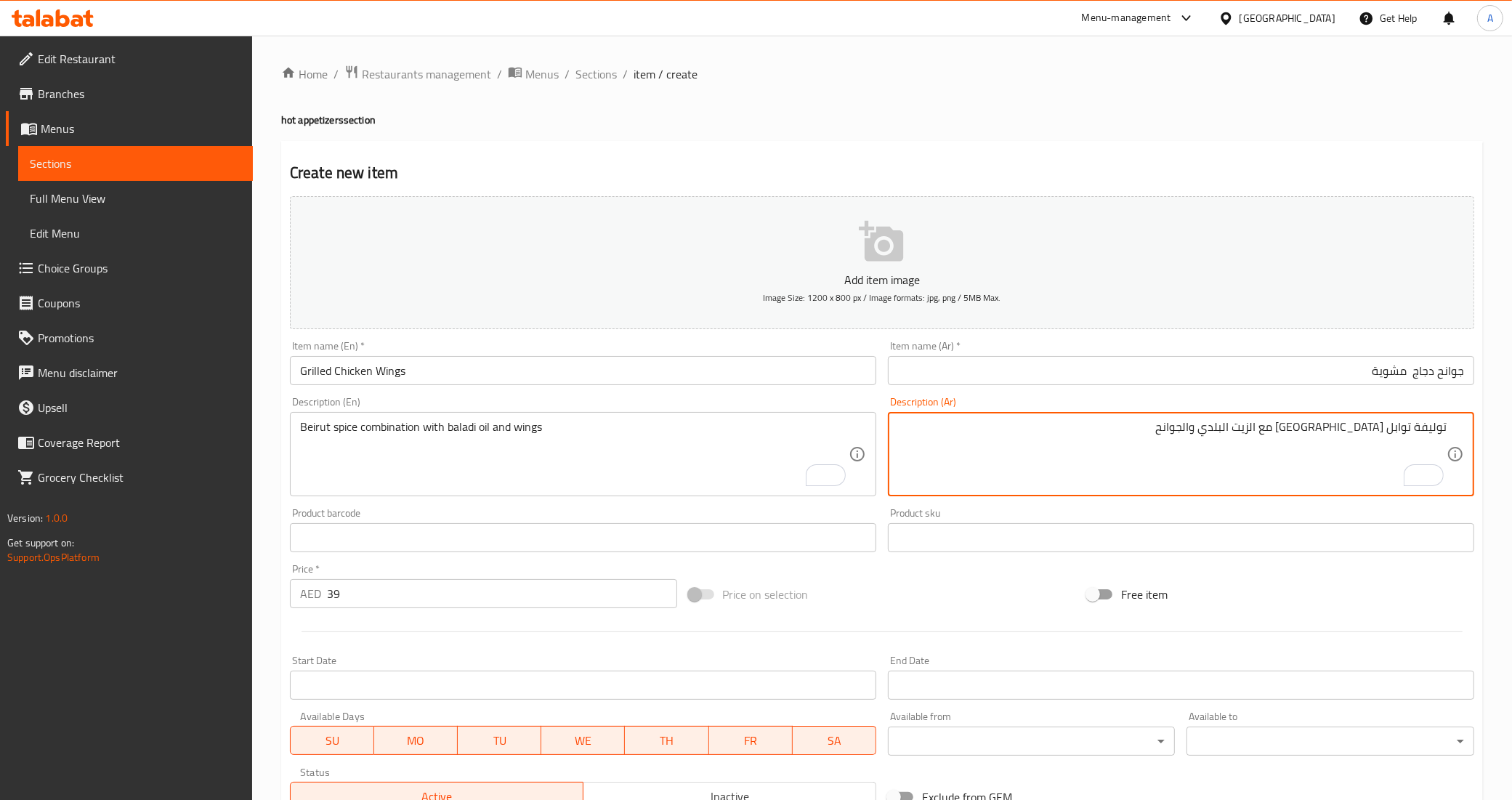
click at [1195, 569] on div "Add item image Image Size: 1200 x 800 px / Image formats: jpg, png / 5MB Max. I…" at bounding box center [881, 504] width 1195 height 627
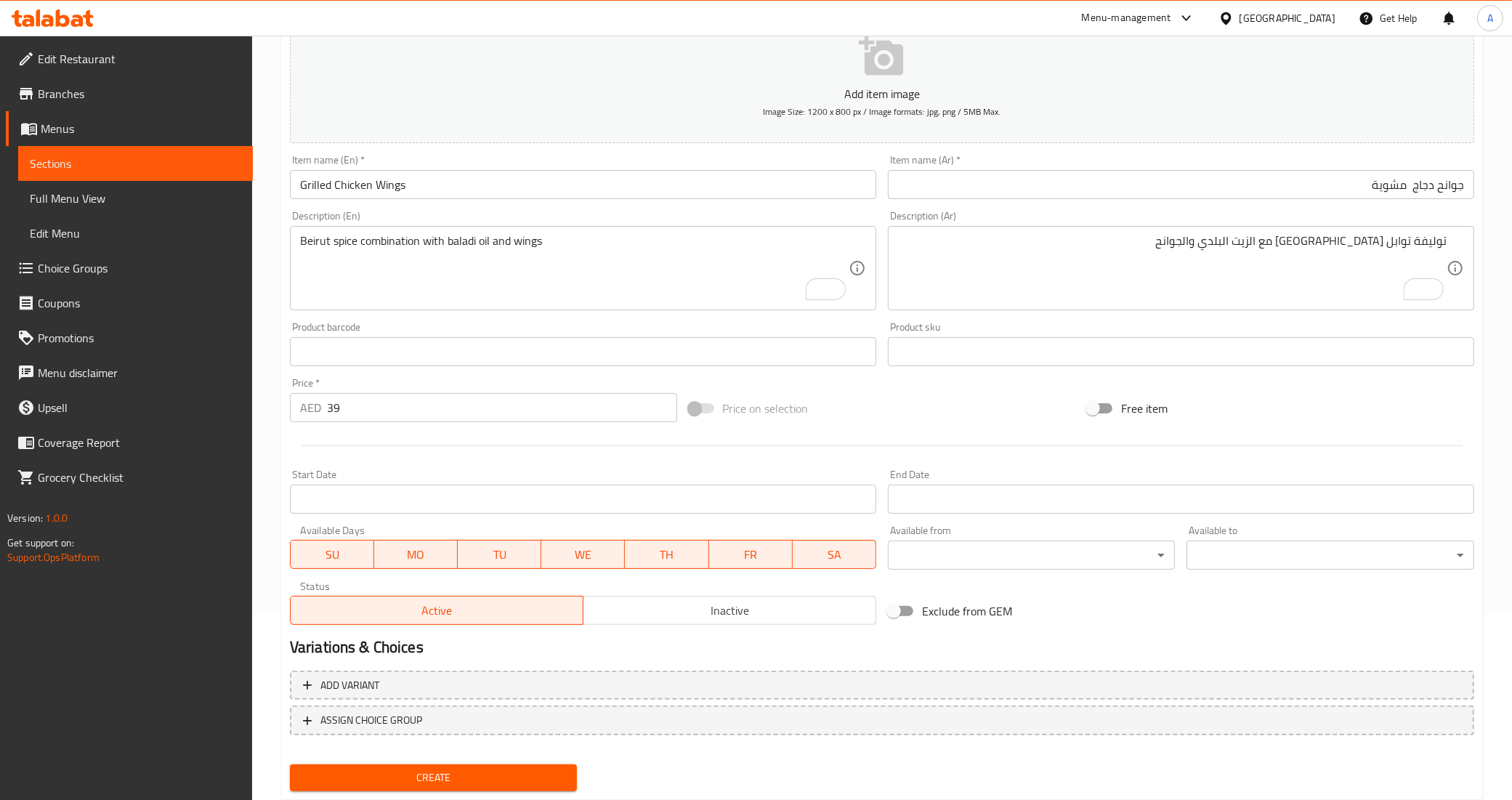
scroll to position [224, 0]
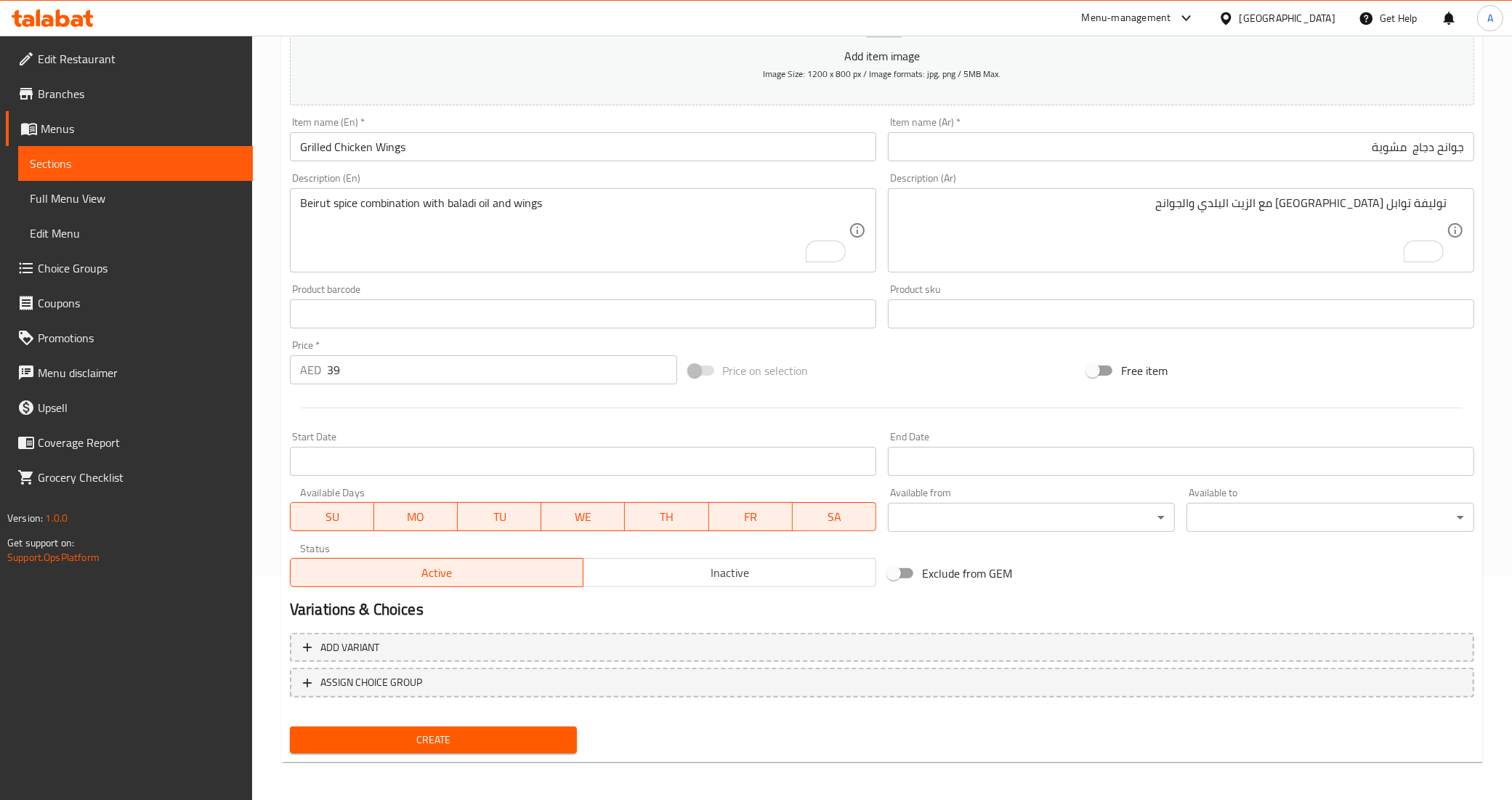
click at [549, 744] on span "Create" at bounding box center [433, 740] width 264 height 18
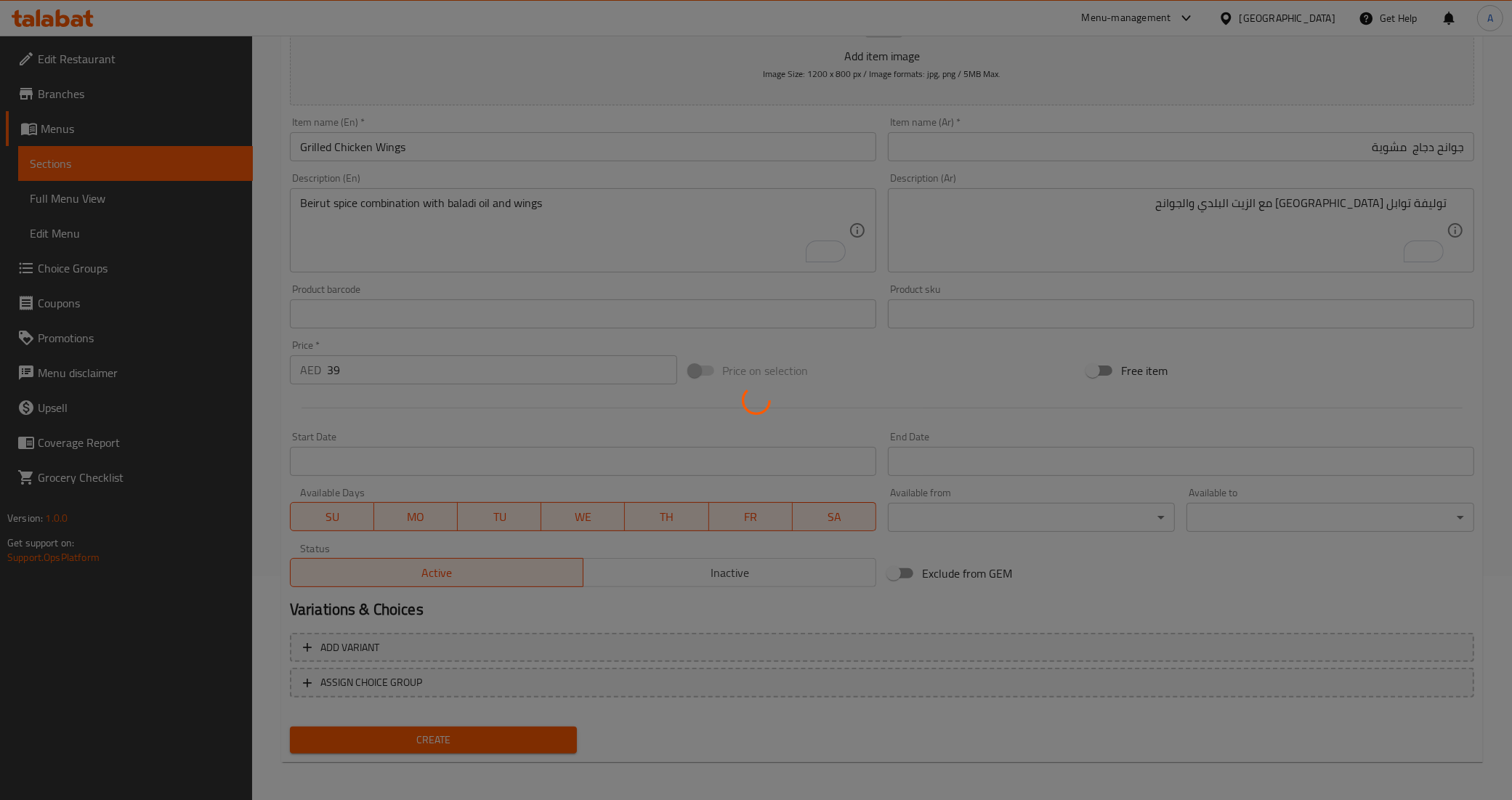
type input "0"
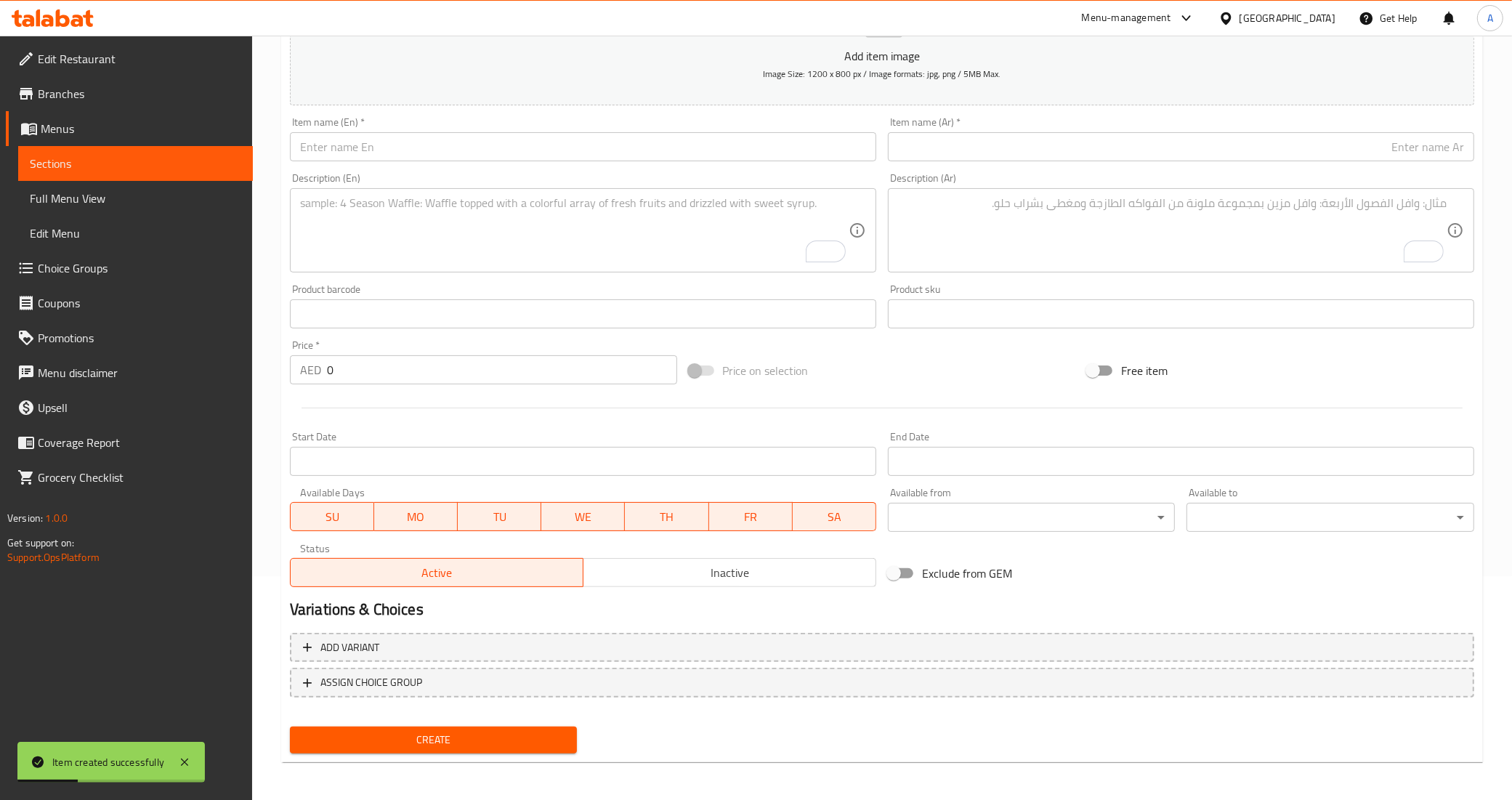
click at [391, 144] on input "text" at bounding box center [583, 147] width 587 height 29
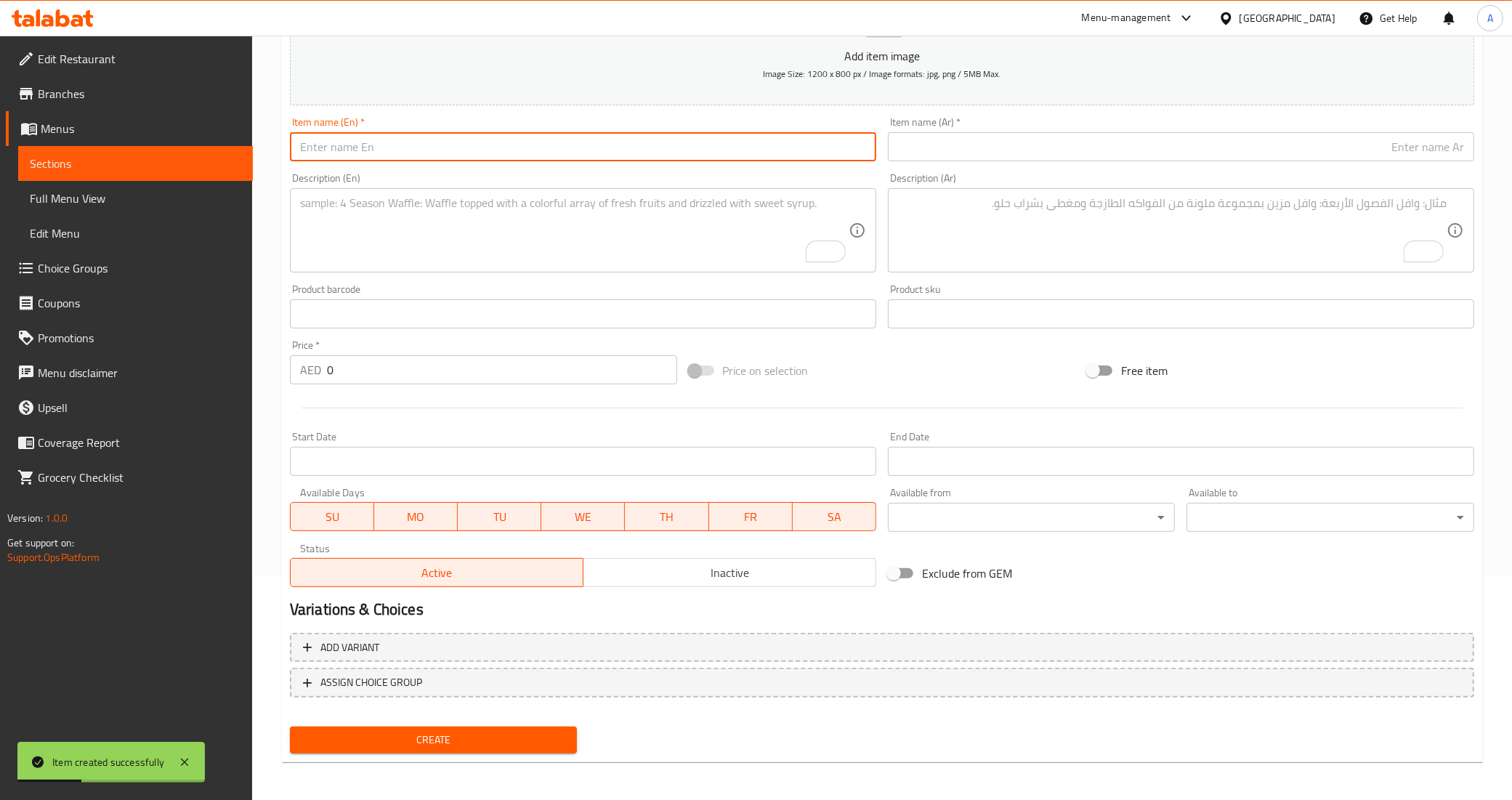
paste input "fried kibbeh"
type input "fried kibbeh"
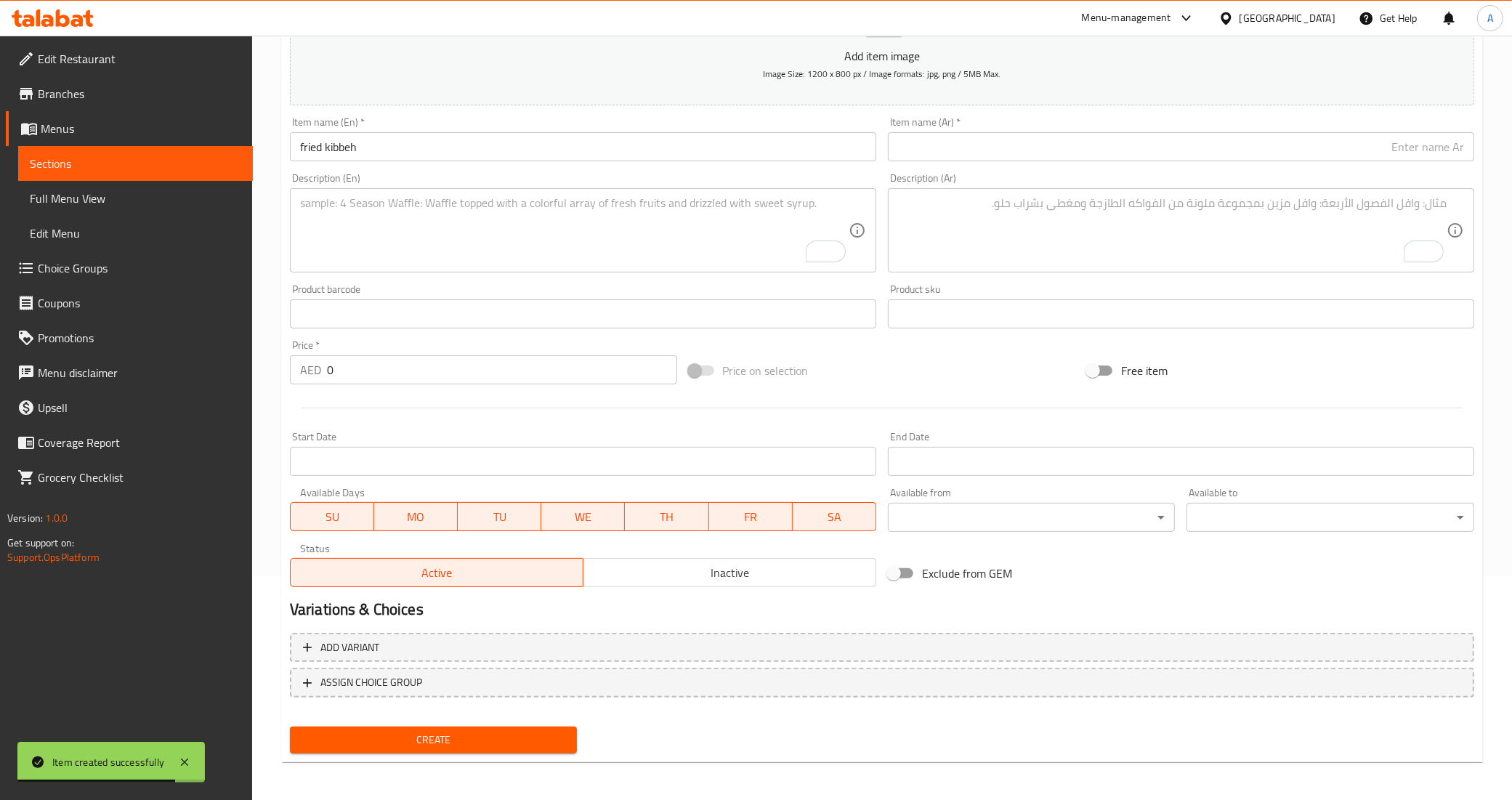
click at [1254, 141] on input "text" at bounding box center [1181, 147] width 587 height 29
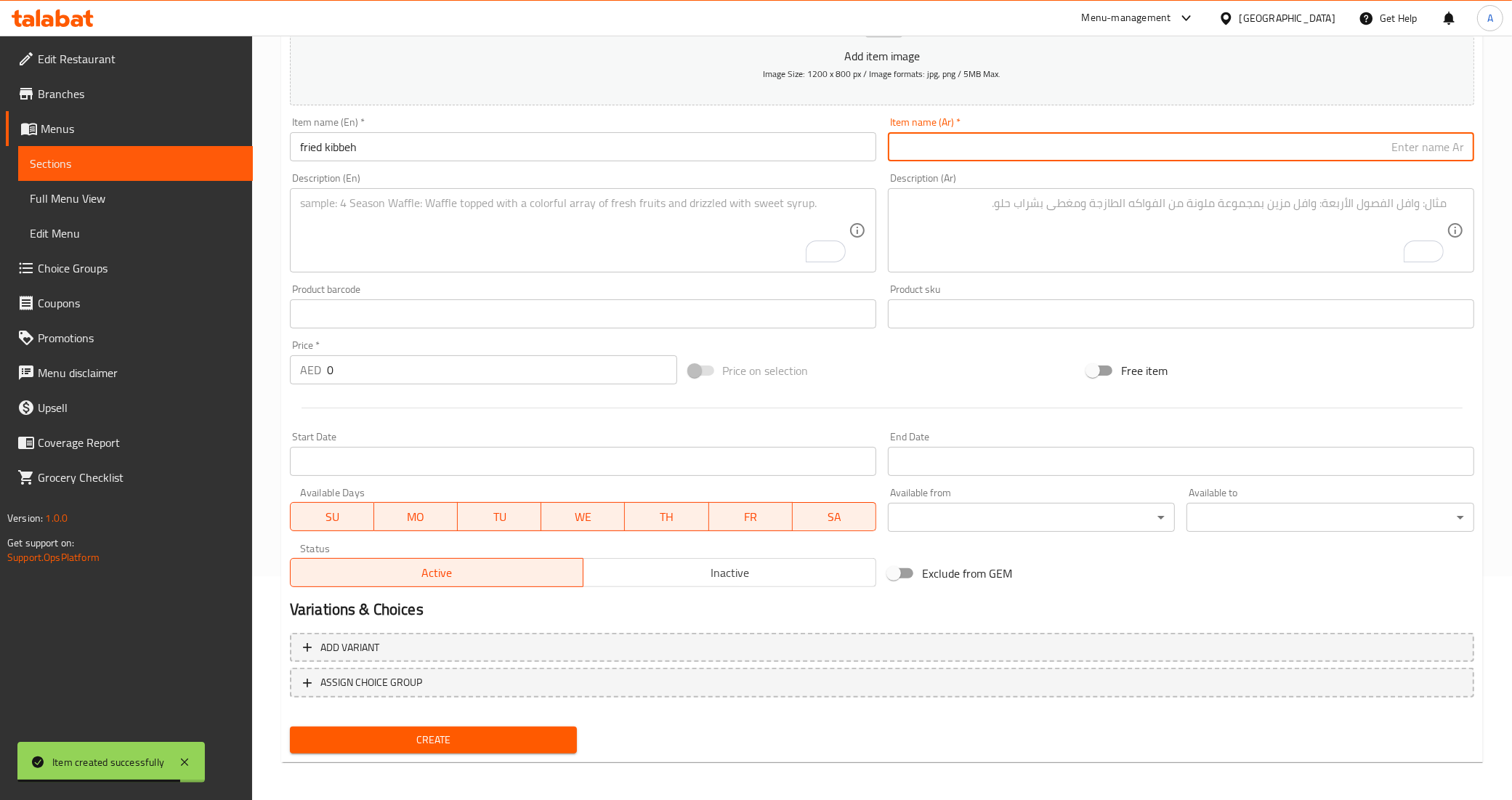
paste input "كبة مقلية"
type input "كبة مقلية"
click at [1129, 176] on div "Description (Ar) Description (Ar)" at bounding box center [1181, 223] width 587 height 100
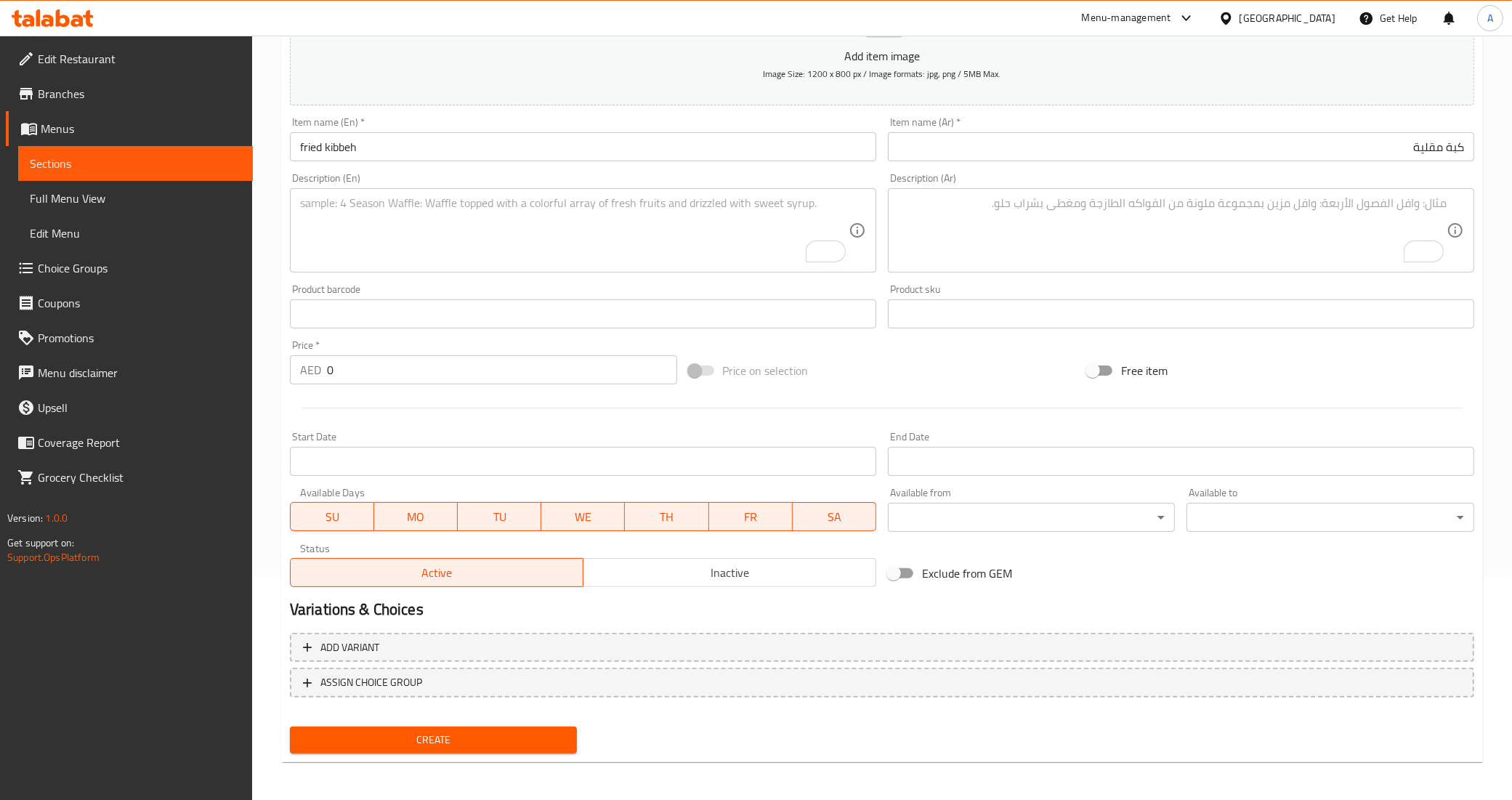
click at [552, 197] on textarea "To enrich screen reader interactions, please activate Accessibility in Grammarl…" at bounding box center [574, 231] width 549 height 69
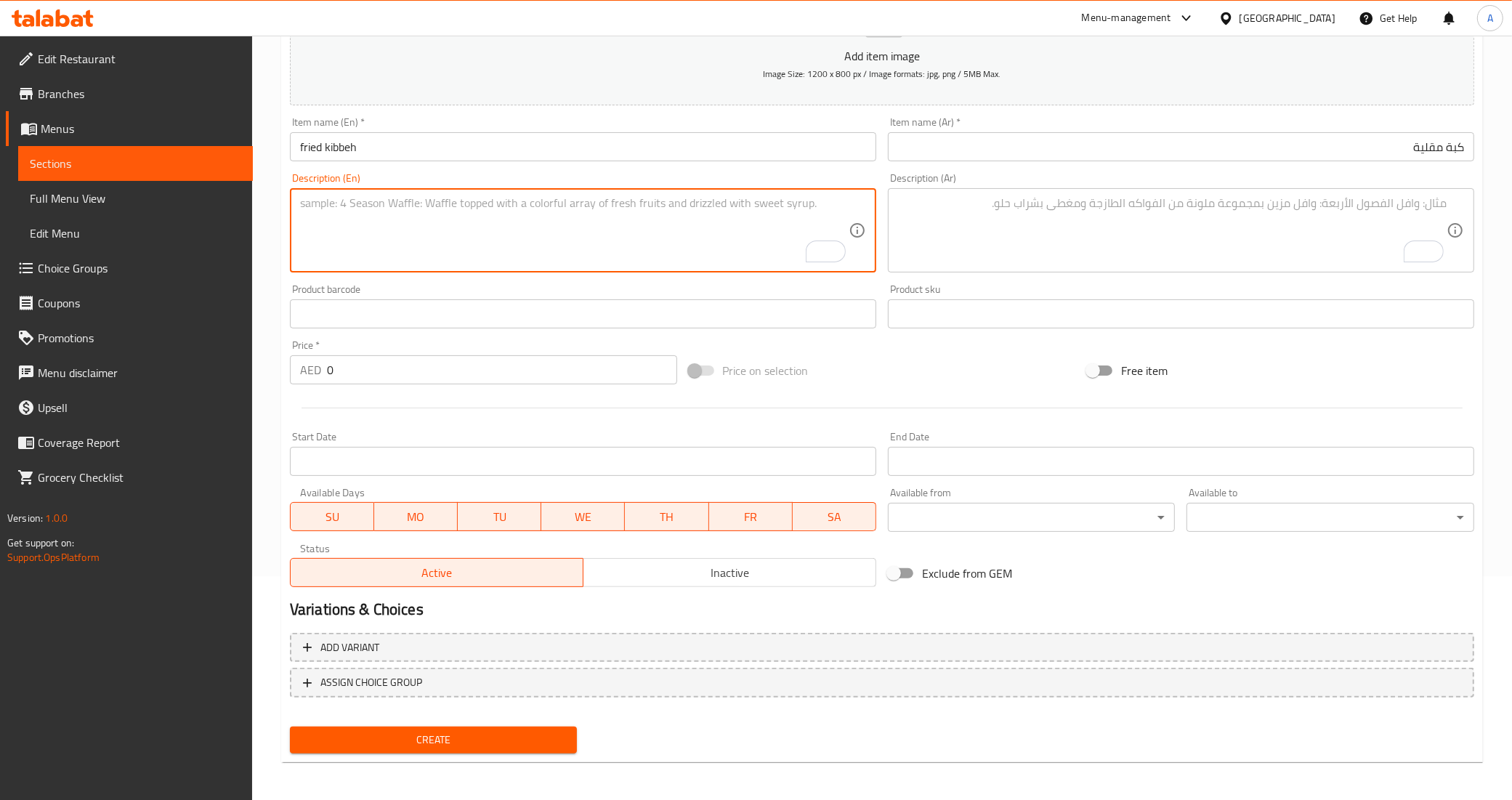
paste textarea "لحم ناعم متبل محشي داخل عجينة الكبة اللبنانية المميزة"
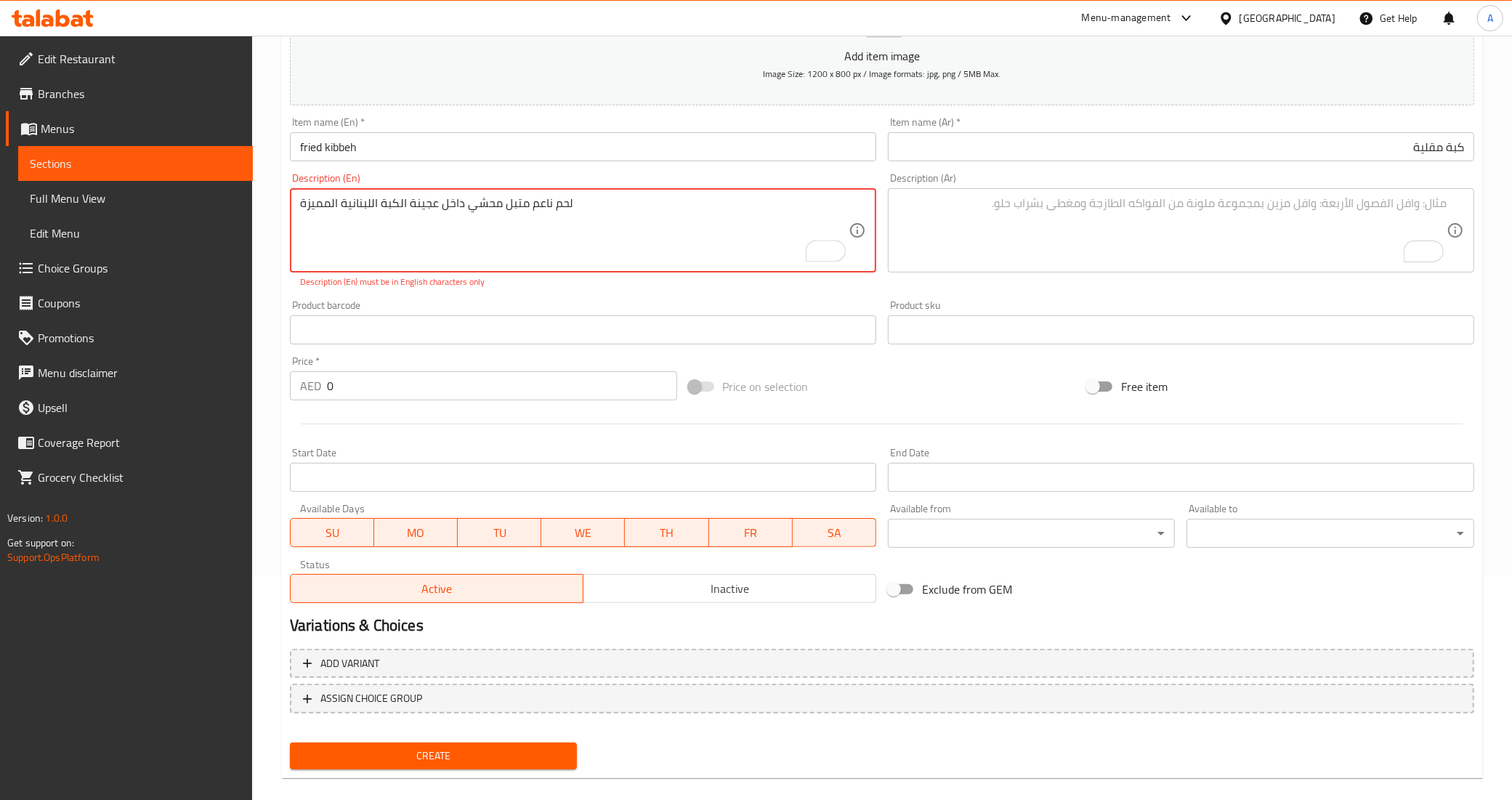
type textarea "لحم ناعم متبل محشي داخل عجينة الكبة اللبنانية المميزة"
click at [974, 209] on textarea "To enrich screen reader interactions, please activate Accessibility in Grammarl…" at bounding box center [1172, 231] width 549 height 69
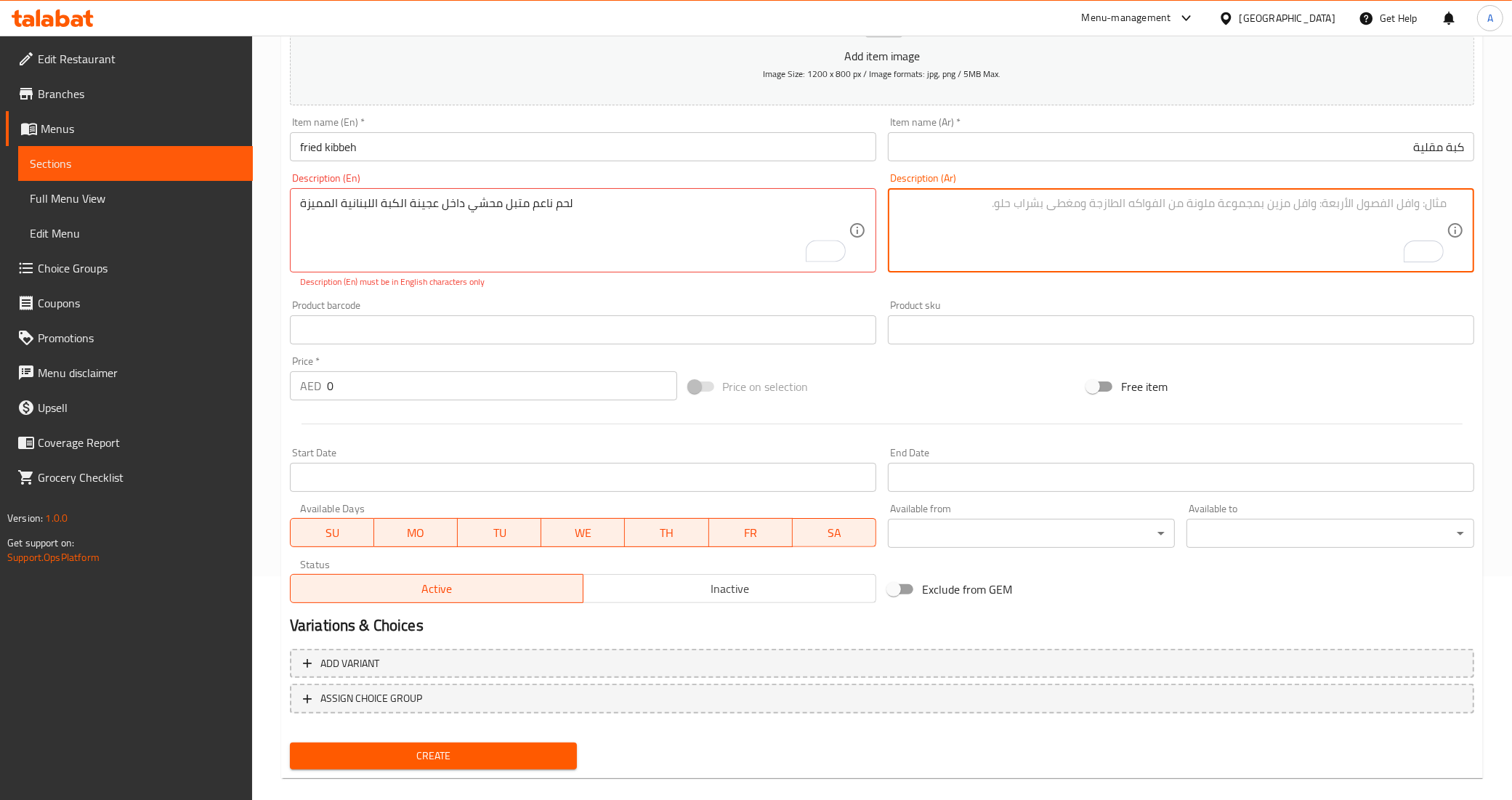
paste textarea "لحم ناعم متبل محشي داخل عجينة الكبة اللبنانية المميزة"
type textarea "لحم ناعم متبل محشي داخل عجينة الكبة اللبنانية المميزة"
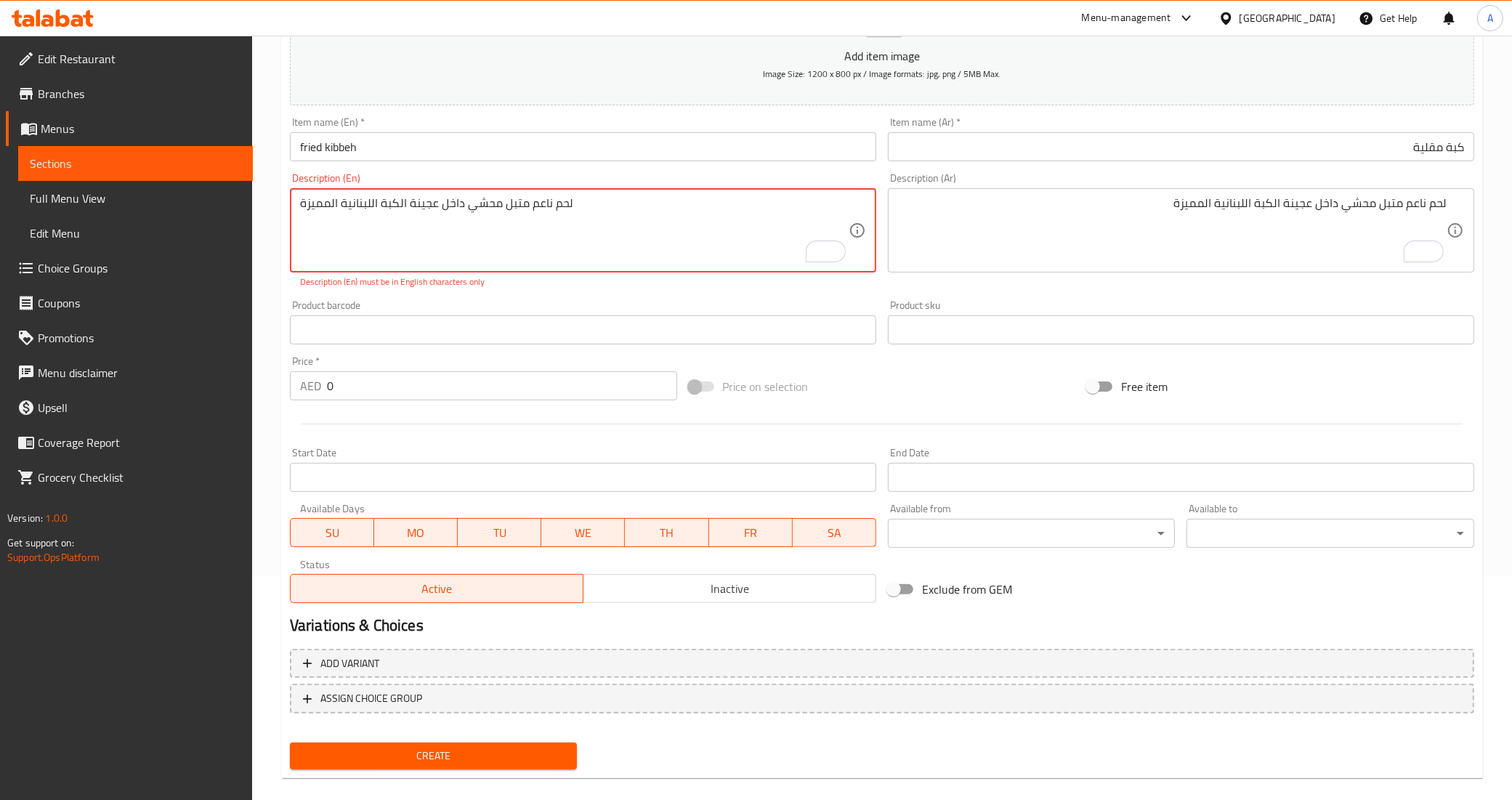
click at [757, 233] on textarea "لحم ناعم متبل محشي داخل عجينة الكبة اللبنانية المميزة" at bounding box center [574, 231] width 549 height 69
paste textarea "Seasoned tender meat stuffed inside the distinctive Lebanese kibbeh dough."
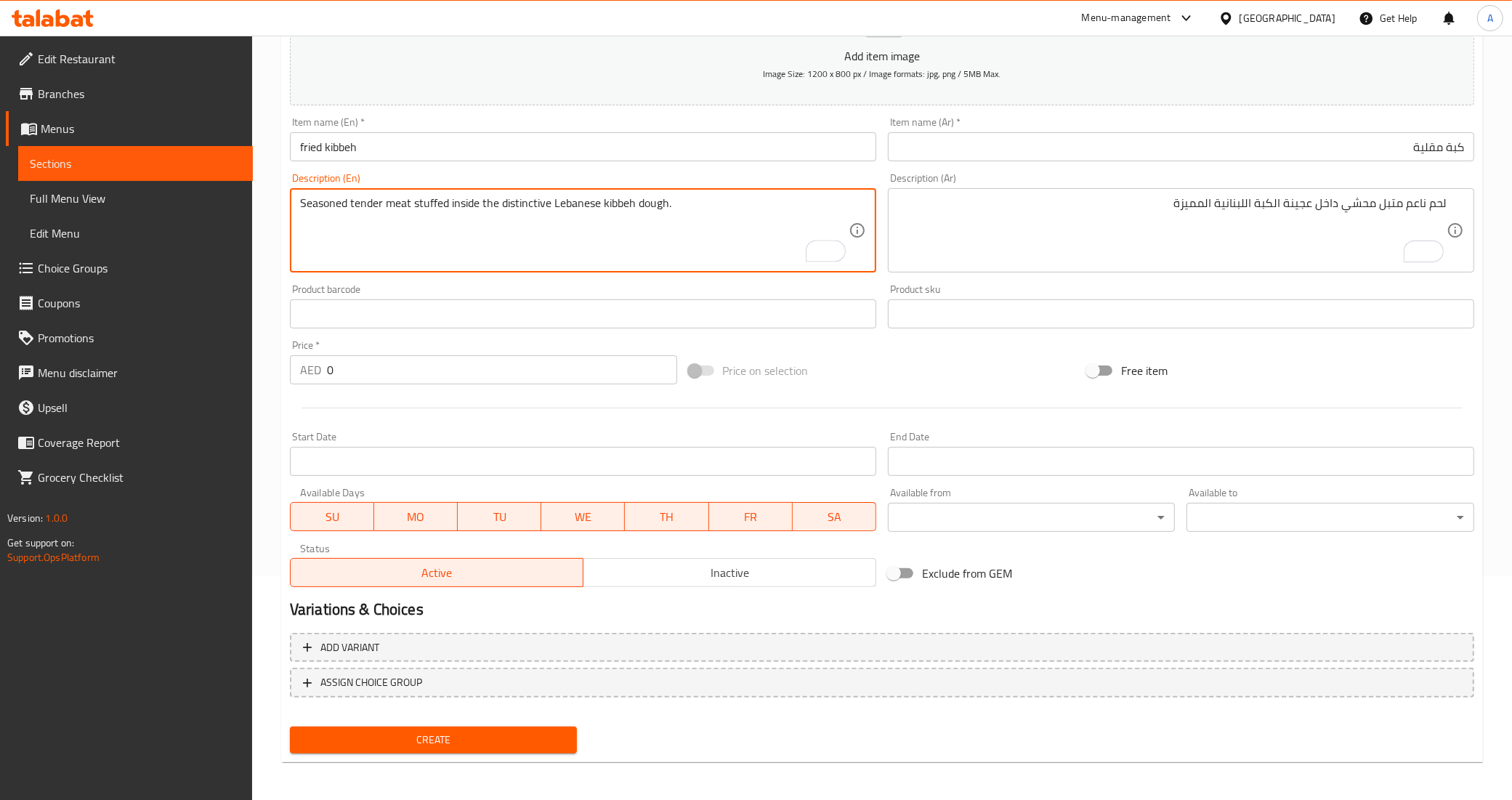
click at [742, 284] on div "Product barcode Product barcode" at bounding box center [583, 306] width 587 height 45
click at [361, 203] on textarea "Seasoned tender meat stuffed inside the distinctive Lebanese kibbeh dough." at bounding box center [574, 231] width 549 height 69
click at [410, 208] on textarea "Seasoned soft meat stuffed inside the distinctive Lebanese kibbeh dough." at bounding box center [574, 231] width 549 height 69
type textarea "Seasoned soft meat stuffed inside the distinctive Lebanese kibbeh dough."
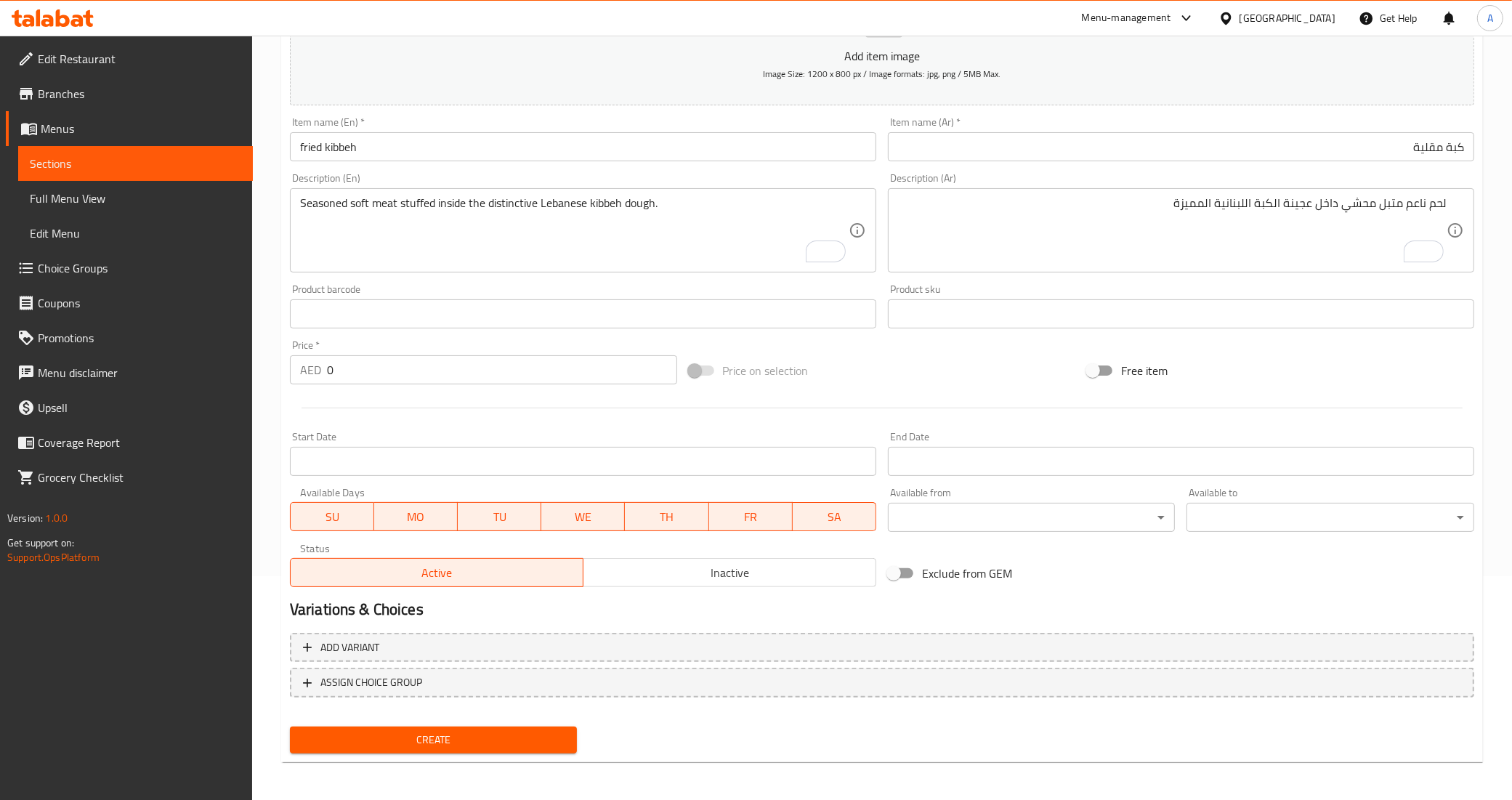
click at [820, 369] on div "Price on selection" at bounding box center [882, 370] width 399 height 40
click at [430, 363] on input "0" at bounding box center [502, 370] width 350 height 29
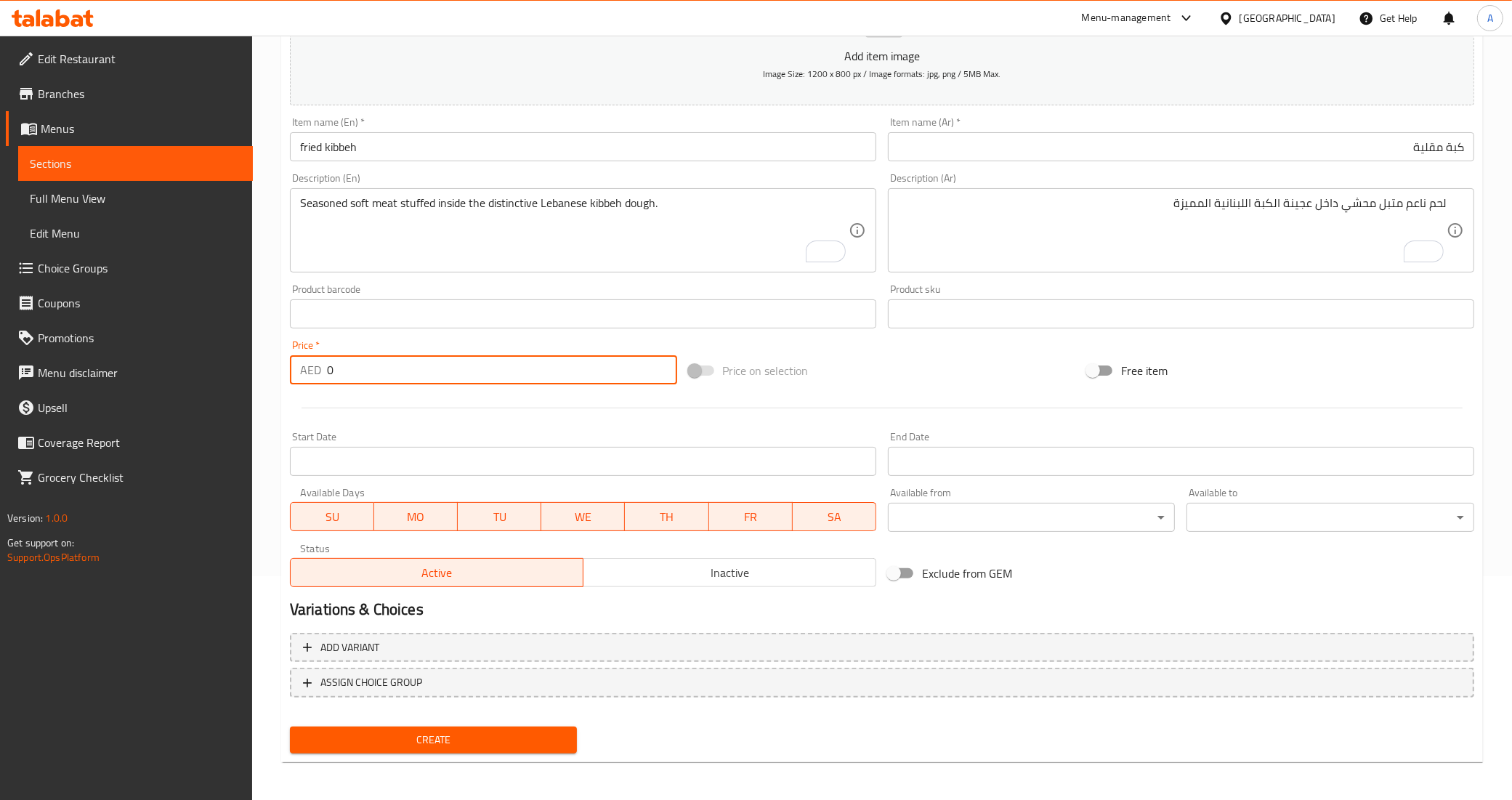
click at [427, 395] on div at bounding box center [881, 408] width 1195 height 36
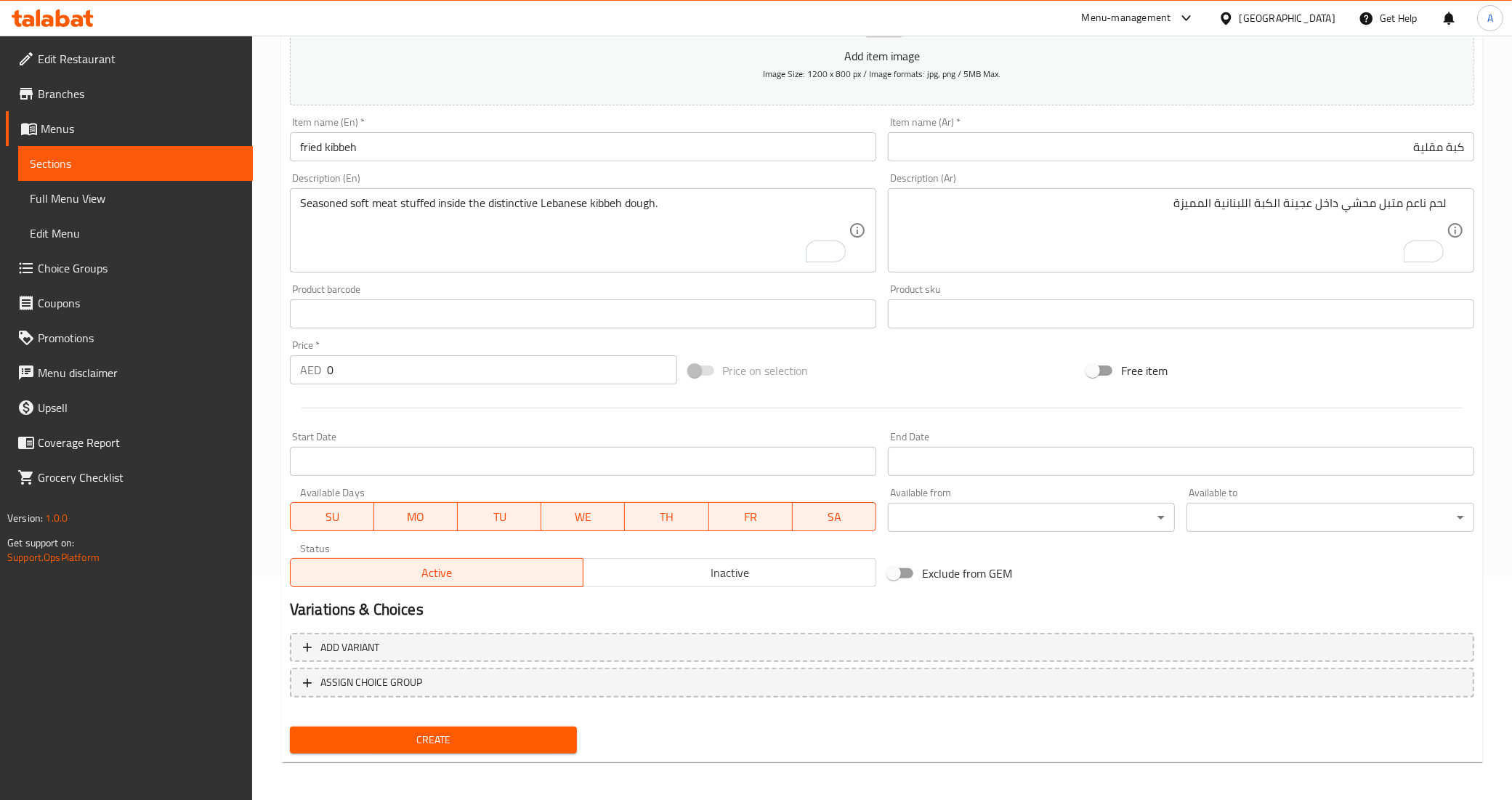
click at [895, 365] on div "Price on selection" at bounding box center [882, 370] width 399 height 40
click at [535, 743] on span "Create" at bounding box center [433, 740] width 264 height 18
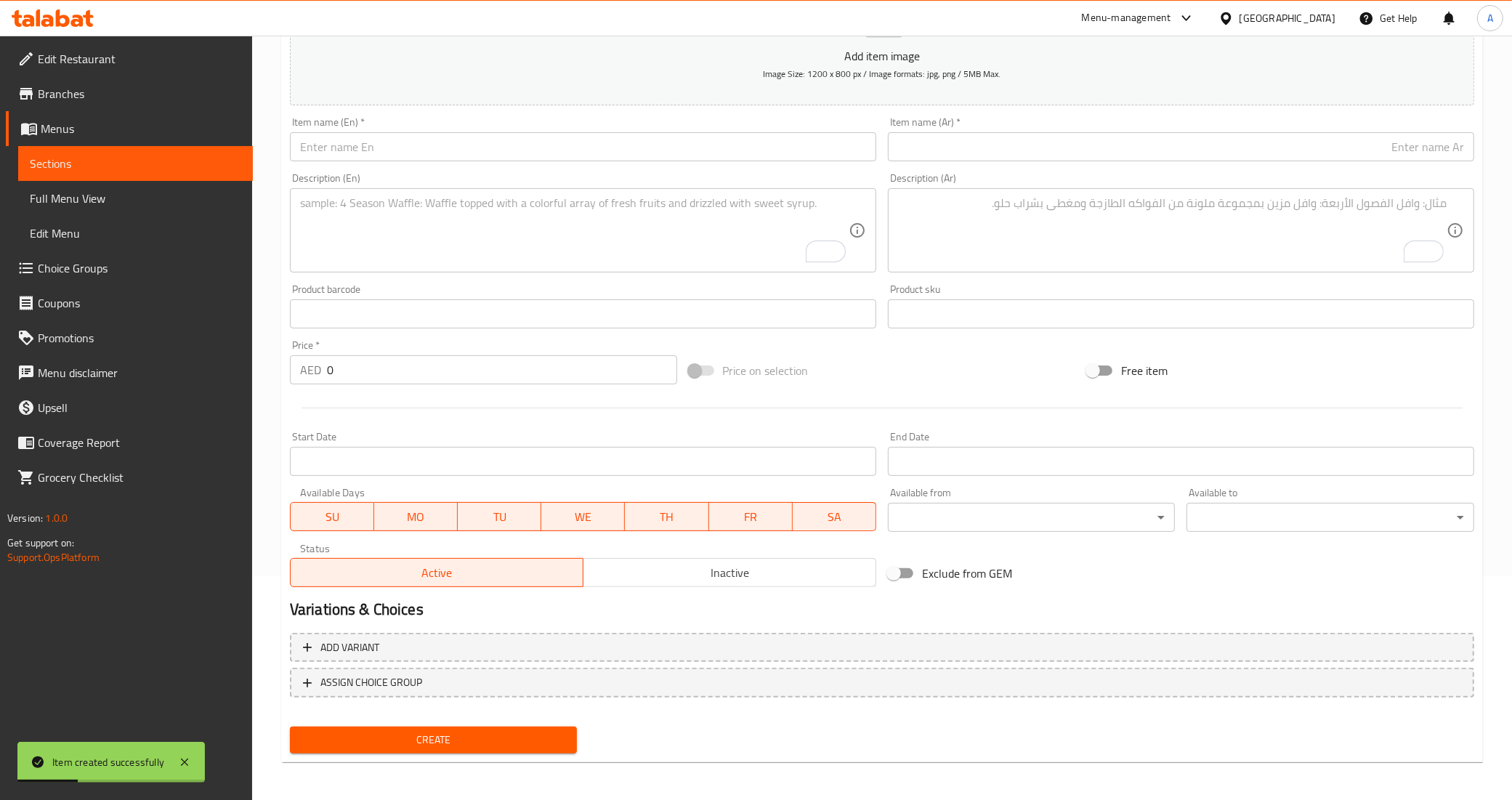
click at [165, 156] on span "Sections" at bounding box center [136, 164] width 211 height 17
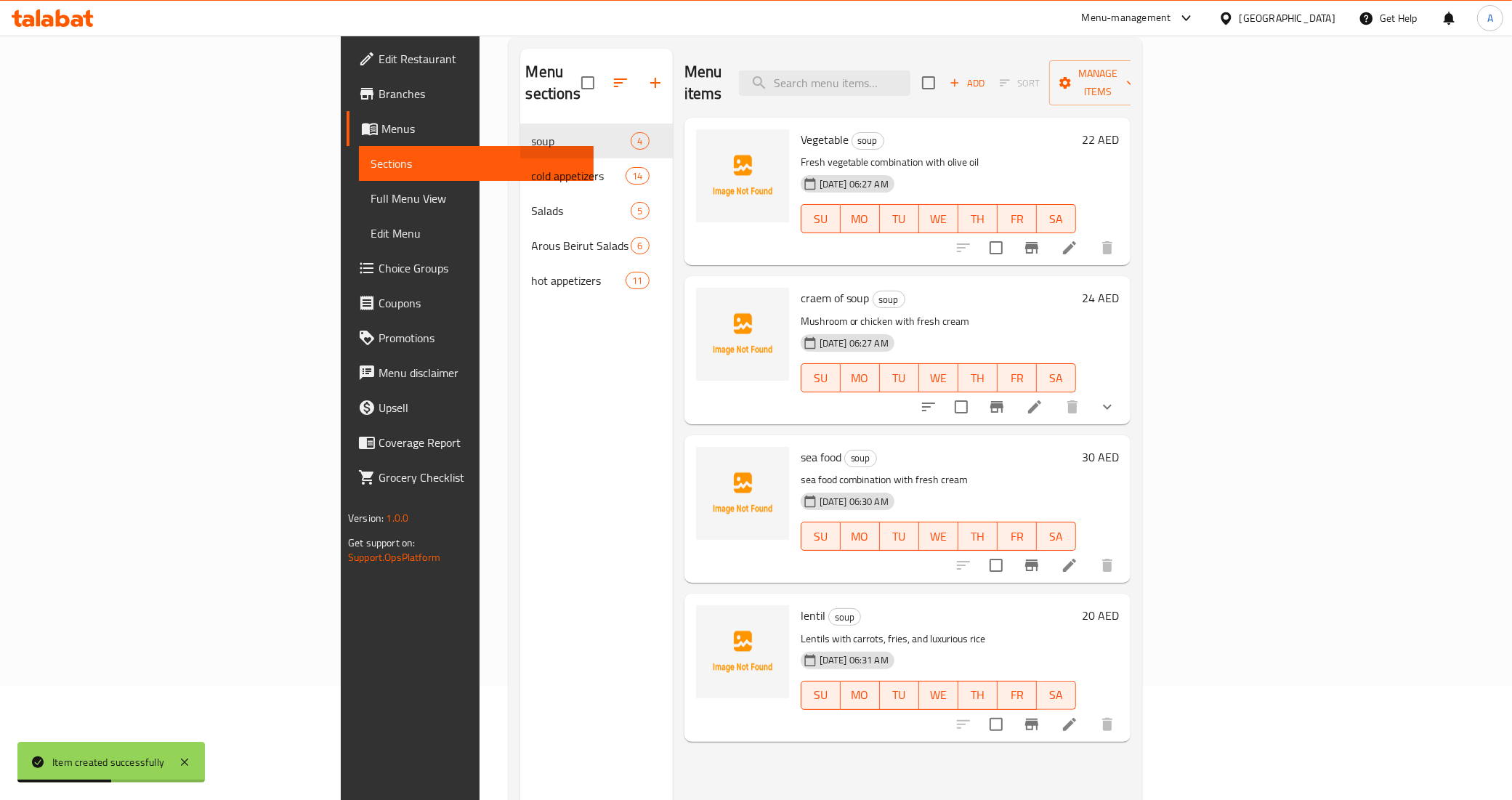
scroll to position [204, 0]
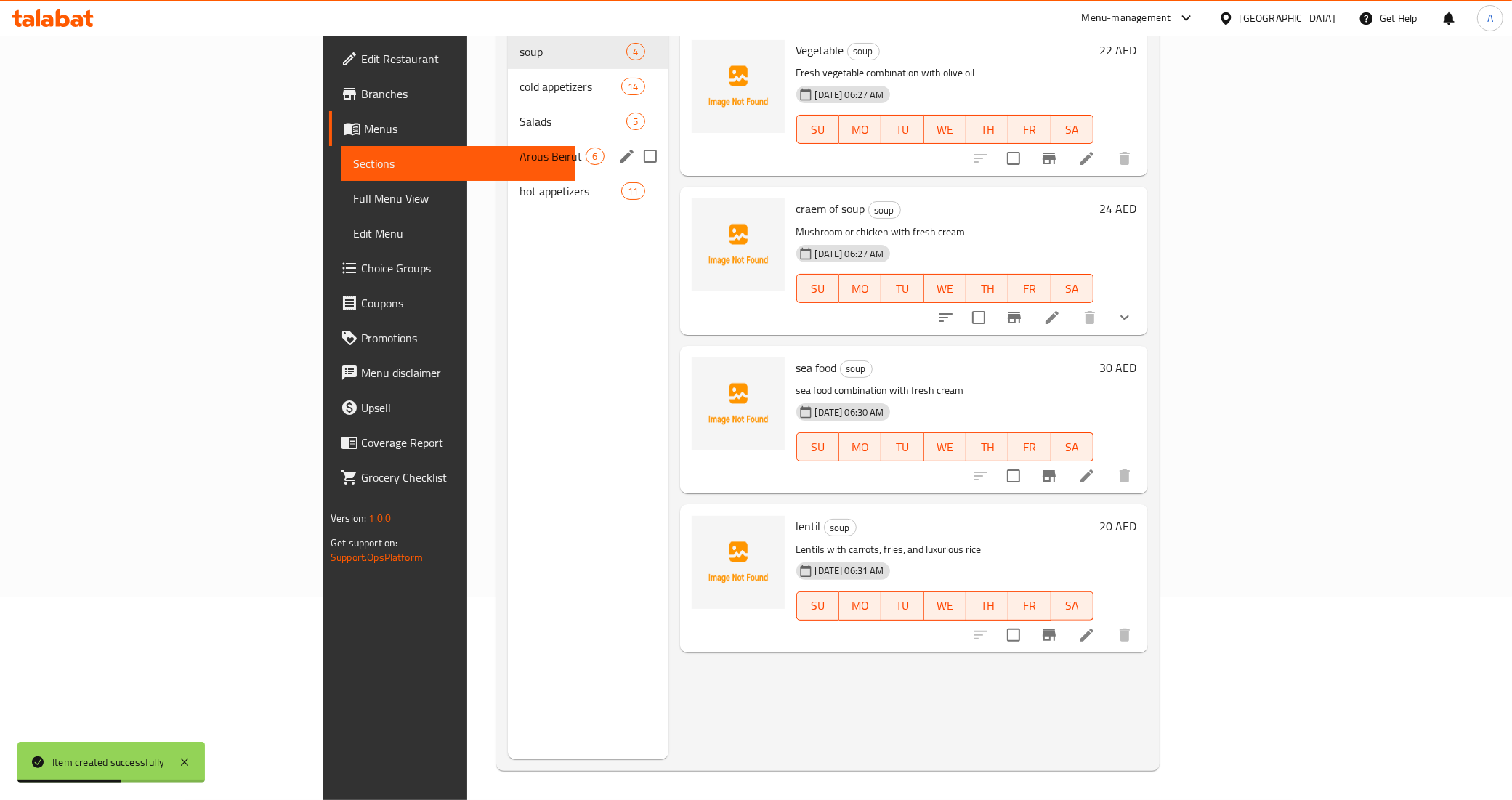
click at [508, 182] on div "hot appetizers 11" at bounding box center [588, 191] width 160 height 35
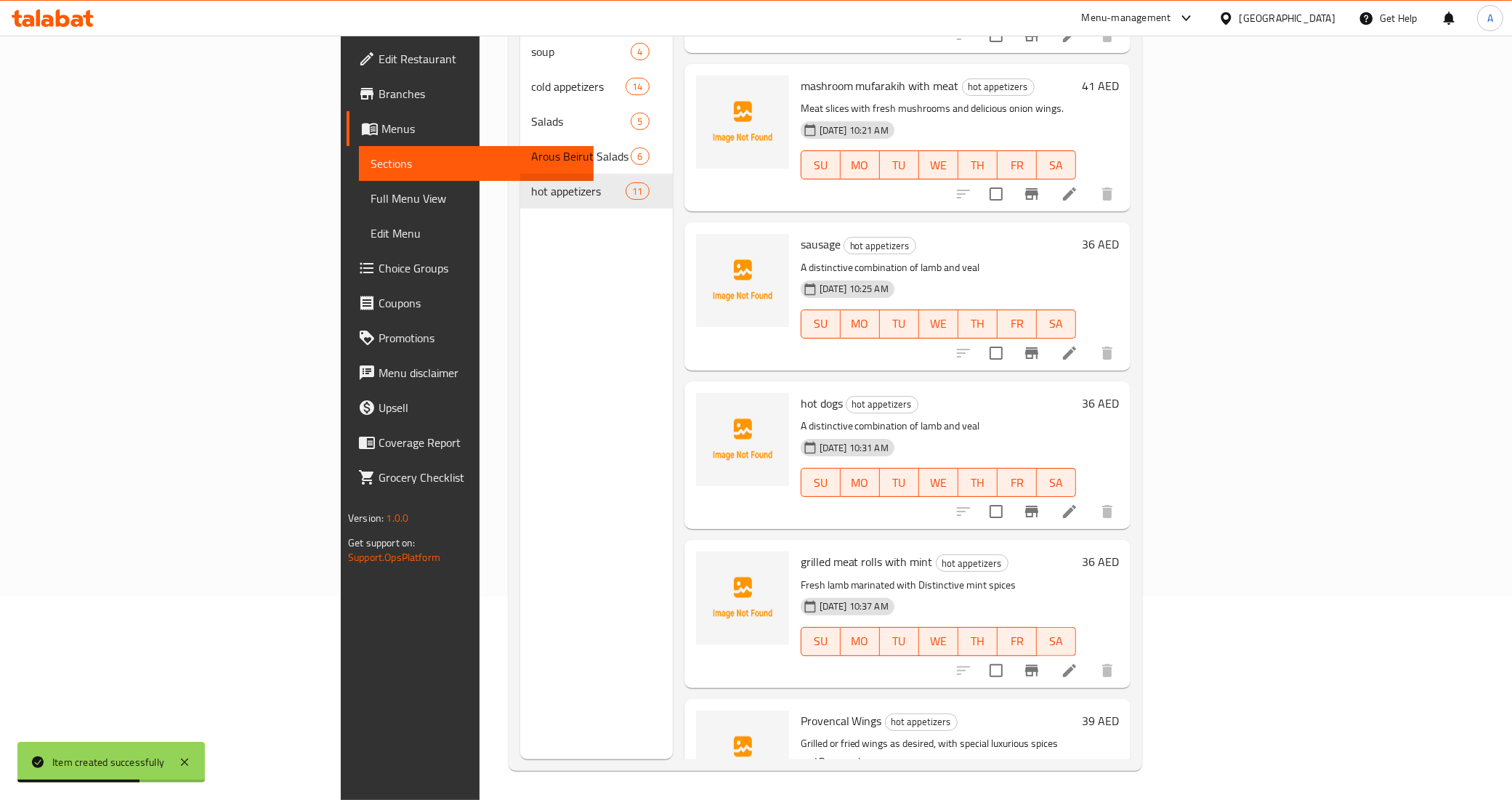
scroll to position [981, 0]
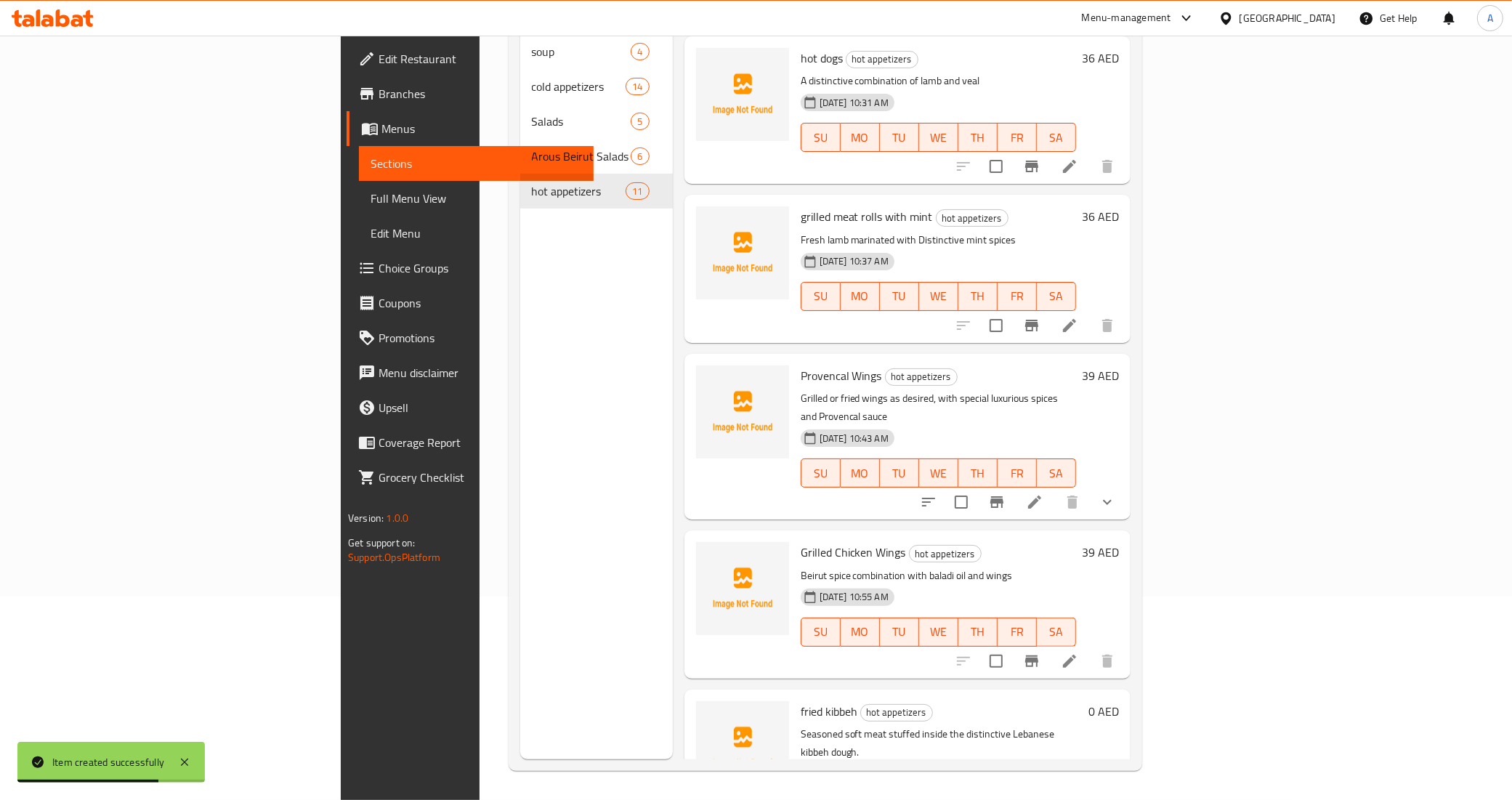
click at [1082, 725] on p "Seasoned soft meat stuffed inside the distinctive Lebanese kibbeh dough." at bounding box center [941, 744] width 282 height 37
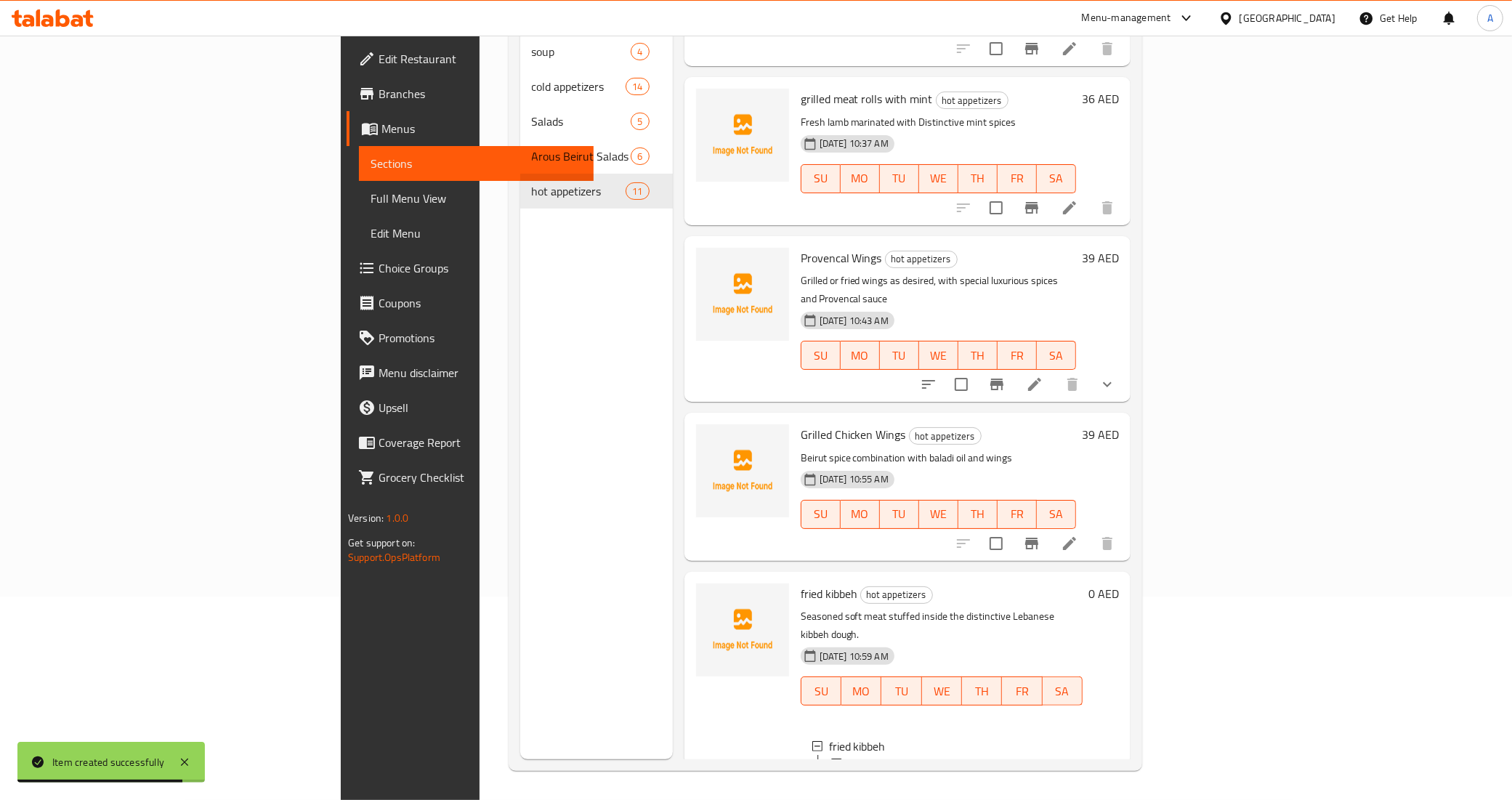
scroll to position [1106, 0]
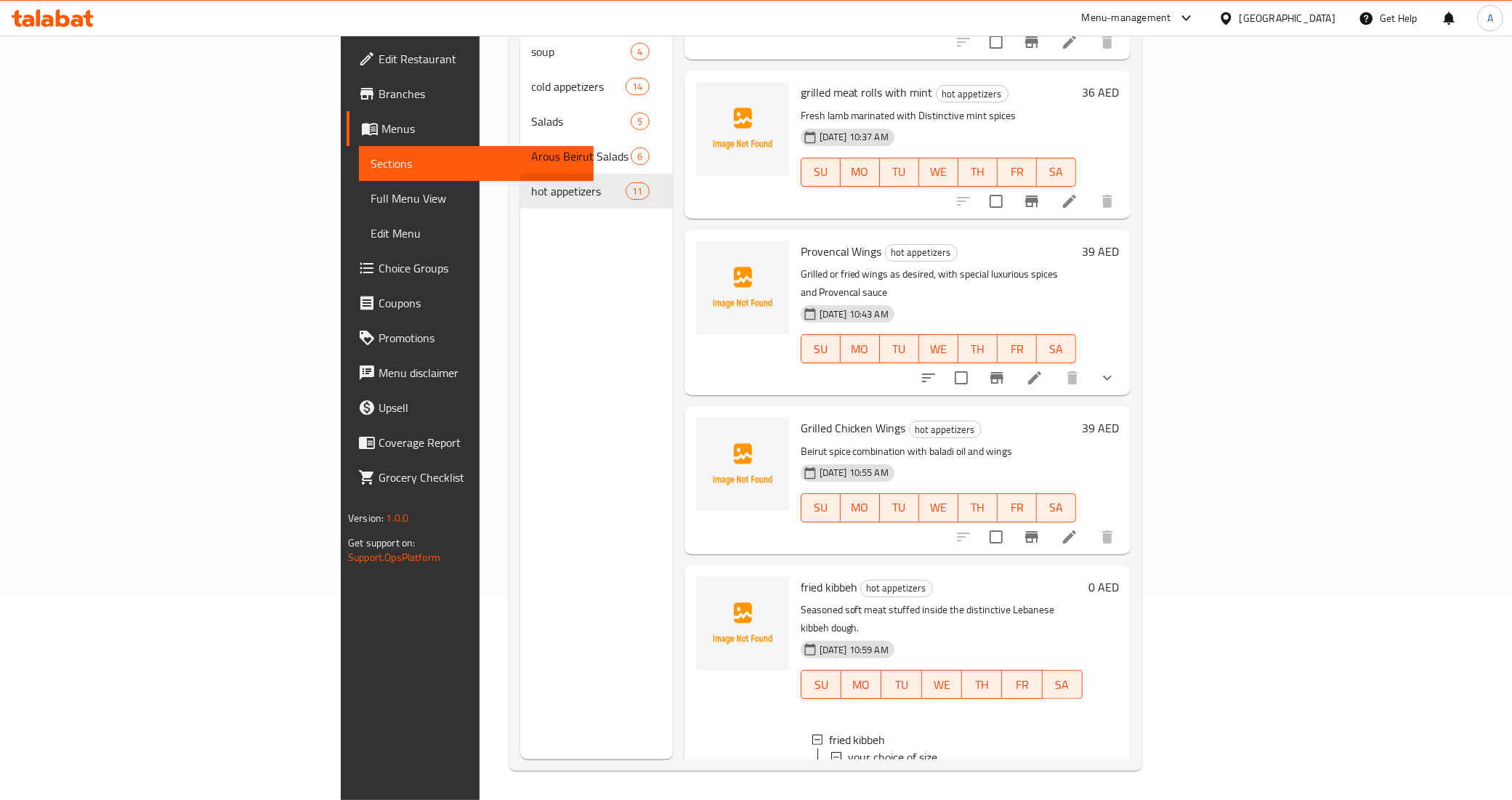
click at [866, 766] on div "4 pcs" at bounding box center [968, 775] width 204 height 17
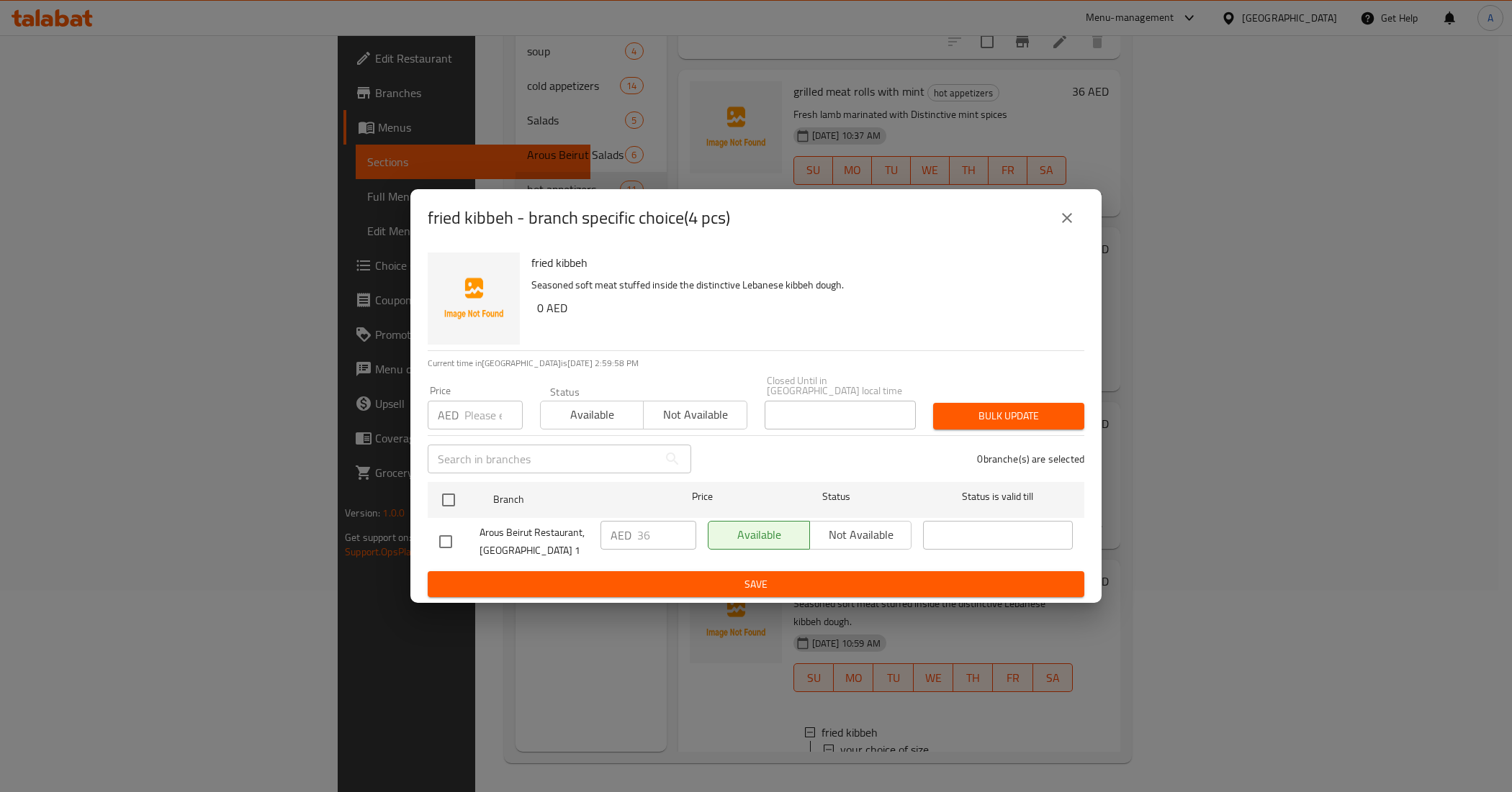
click at [1066, 217] on icon "close" at bounding box center [1067, 218] width 11 height 11
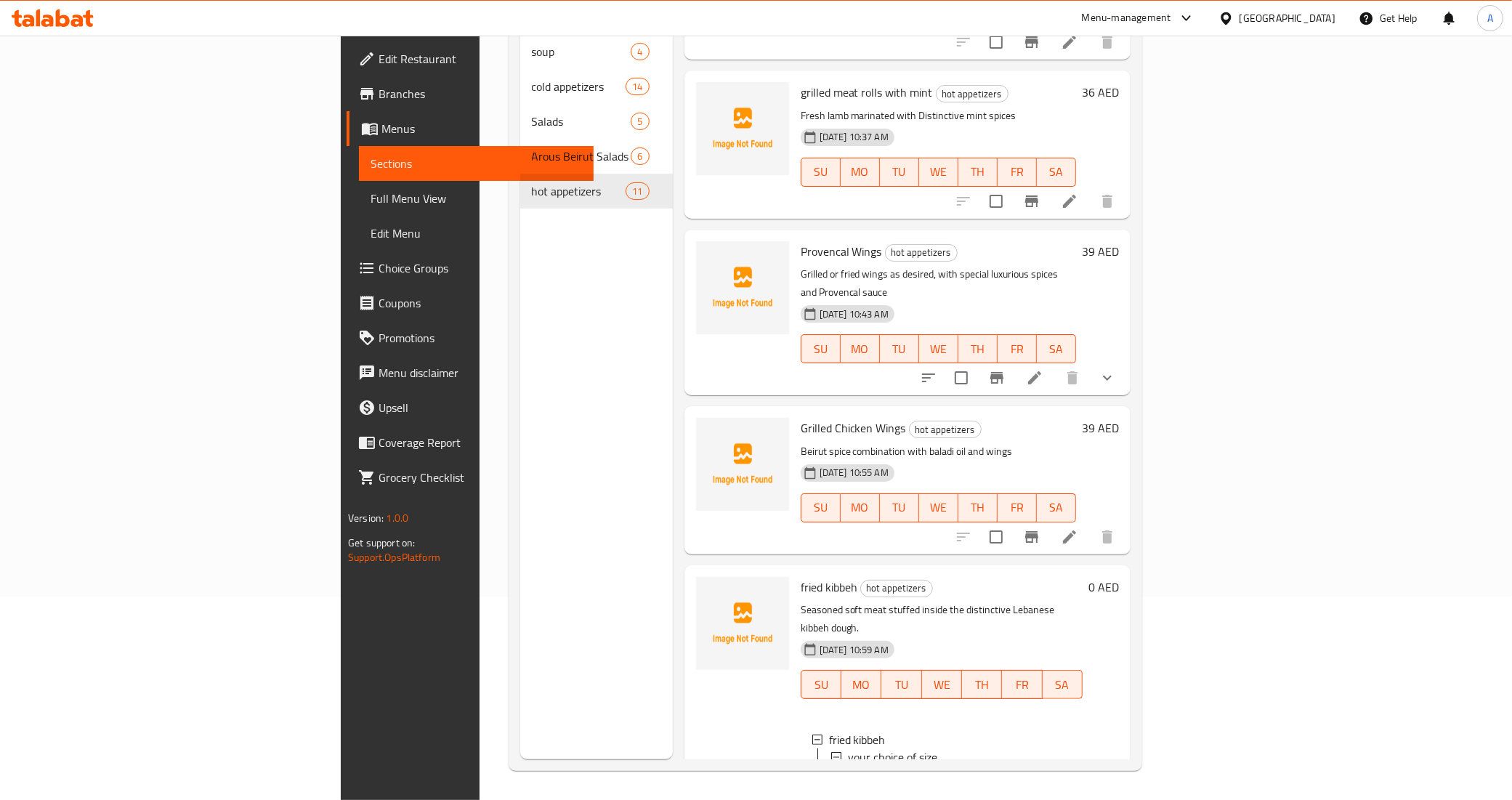
click at [690, 636] on div at bounding box center [742, 703] width 105 height 264
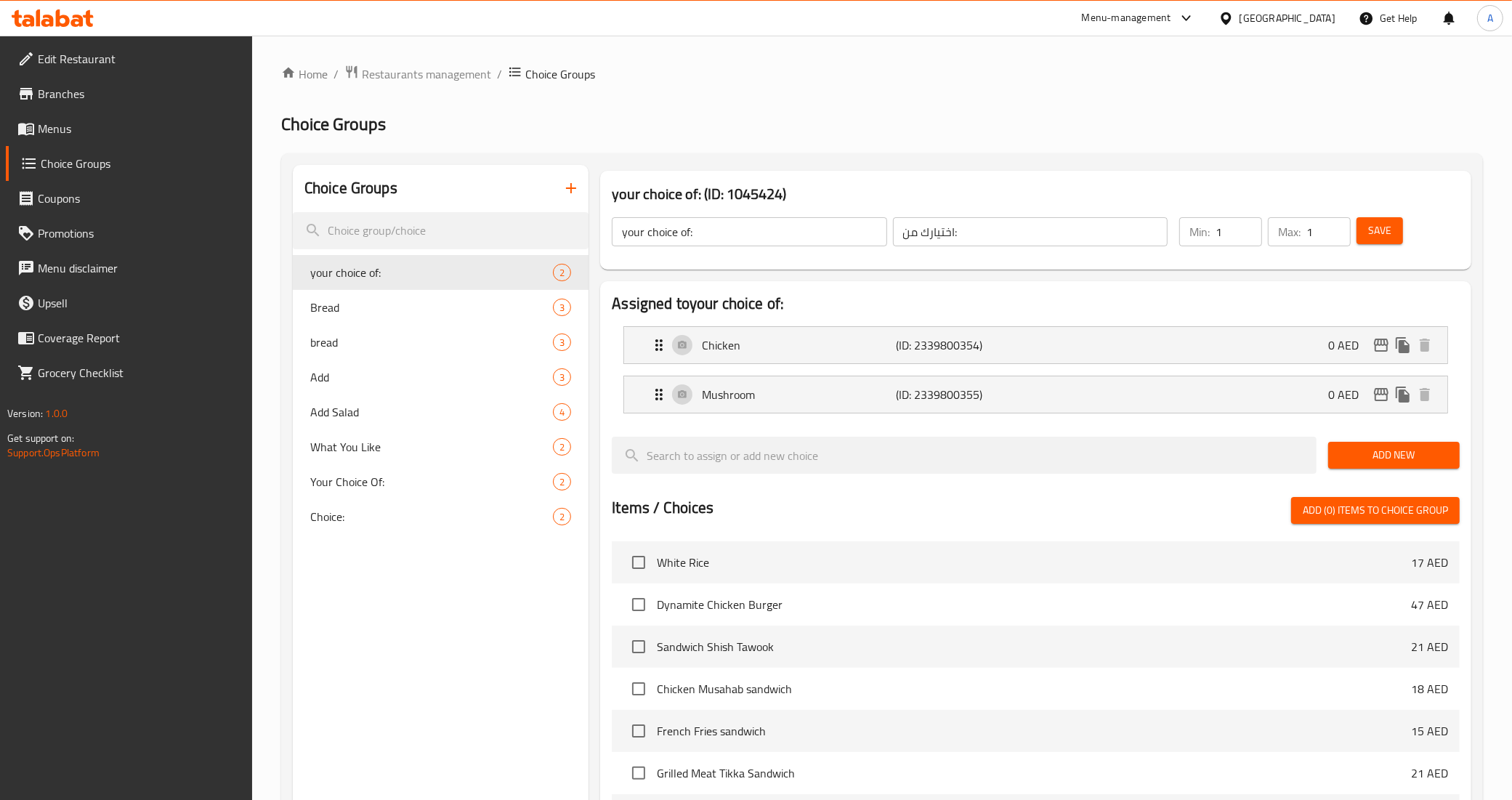
click at [564, 188] on icon "button" at bounding box center [571, 188] width 17 height 17
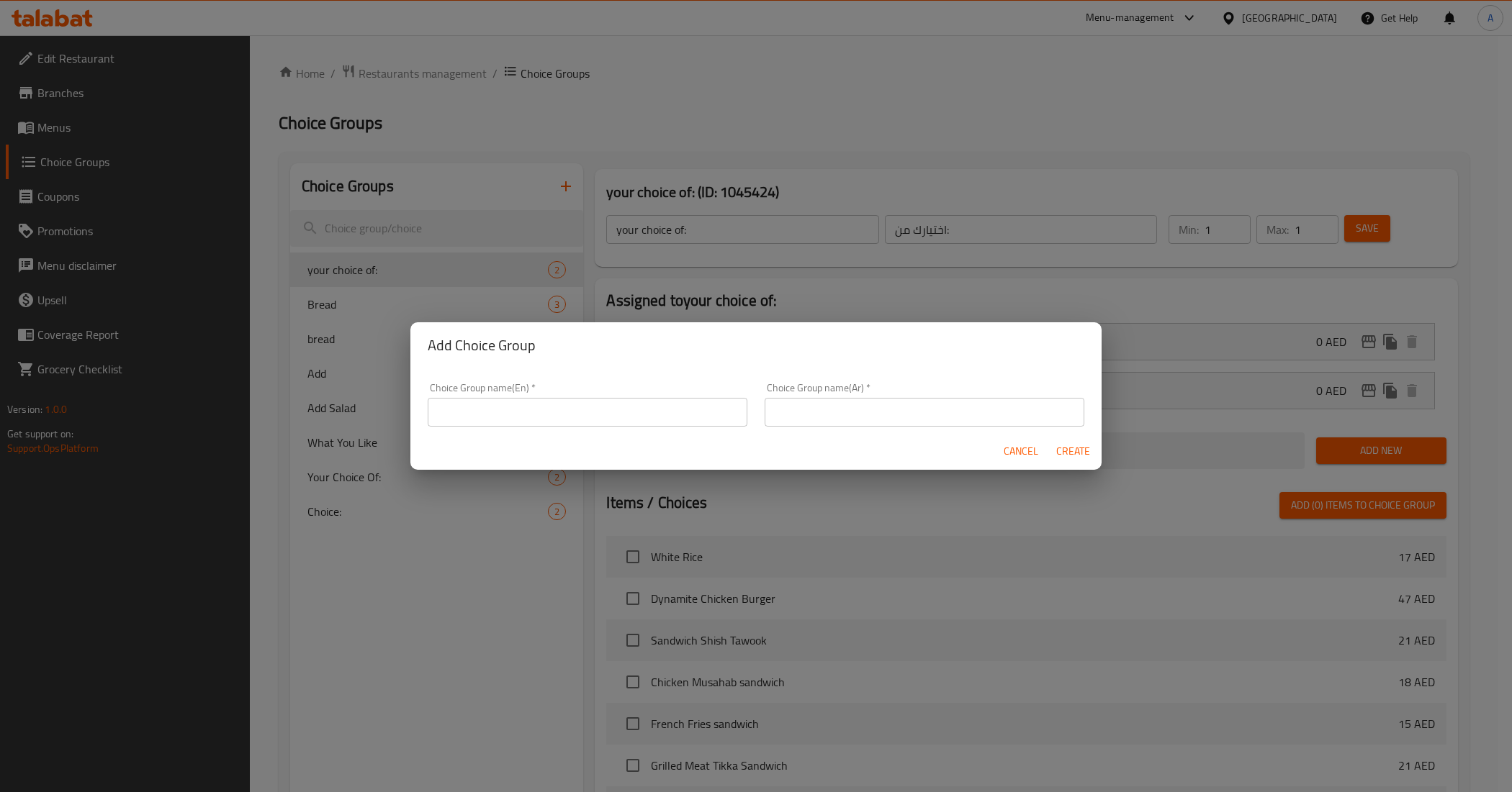
click at [670, 404] on input "text" at bounding box center [587, 412] width 319 height 29
type input "your choice of:"
click at [790, 416] on input "text" at bounding box center [924, 412] width 319 height 29
type input "اختيارك من::"
click at [725, 408] on input "your choice of:" at bounding box center [587, 412] width 319 height 29
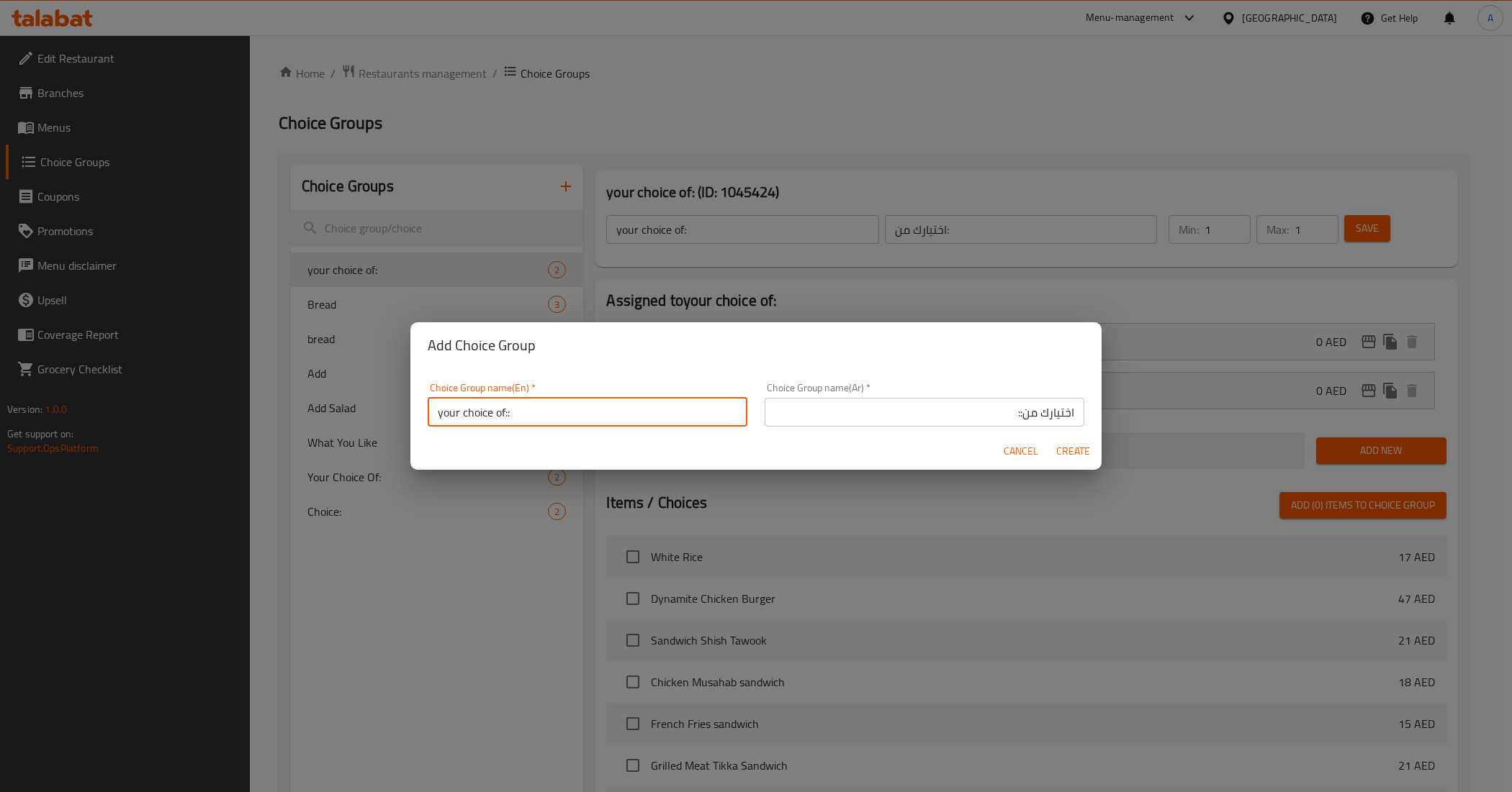
type input "your choice of::"
click at [1071, 445] on span "Create" at bounding box center [1073, 452] width 35 height 18
type input "your choice of::"
type input "اختيارك من::"
type input "0"
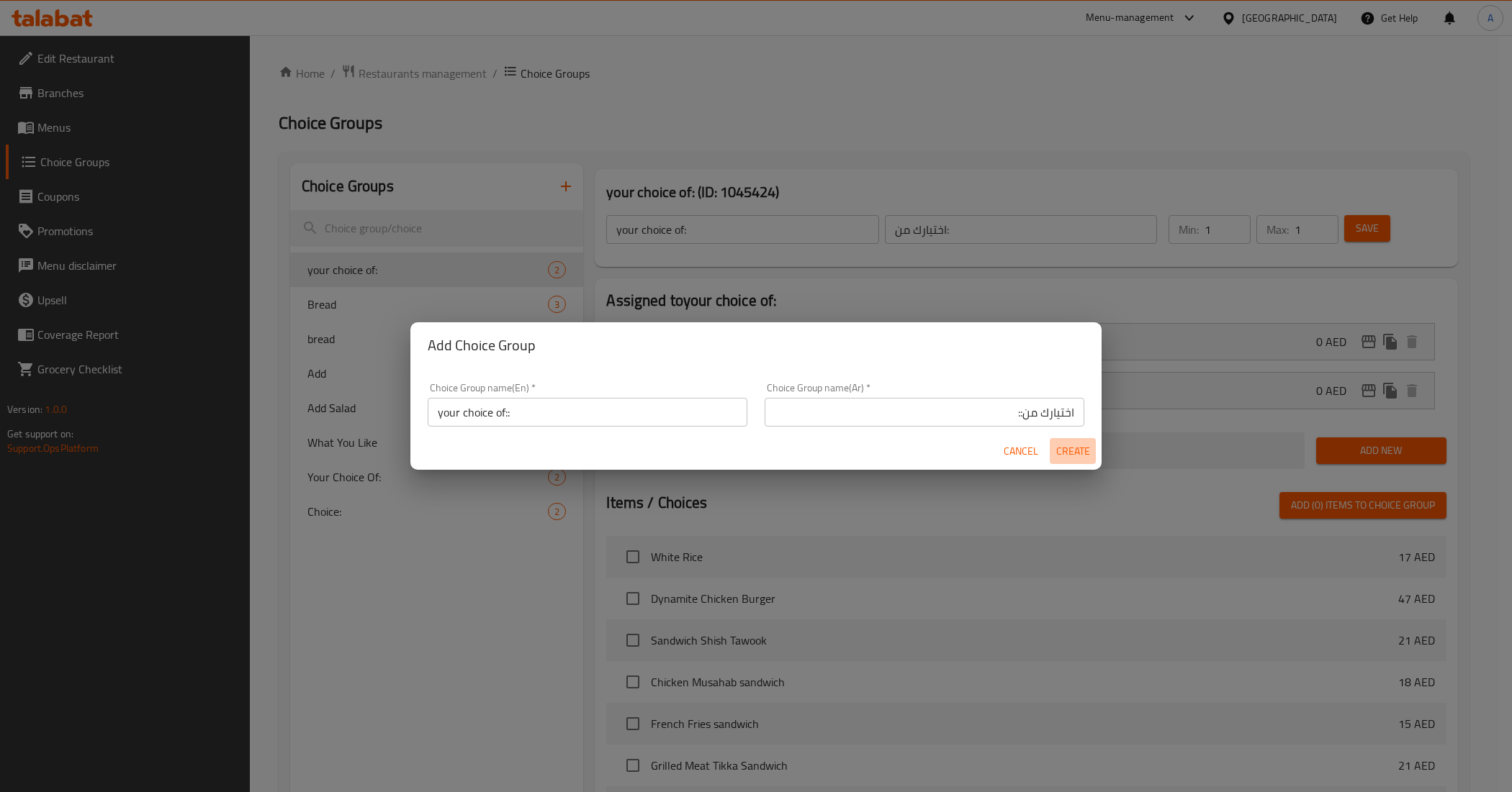
type input "0"
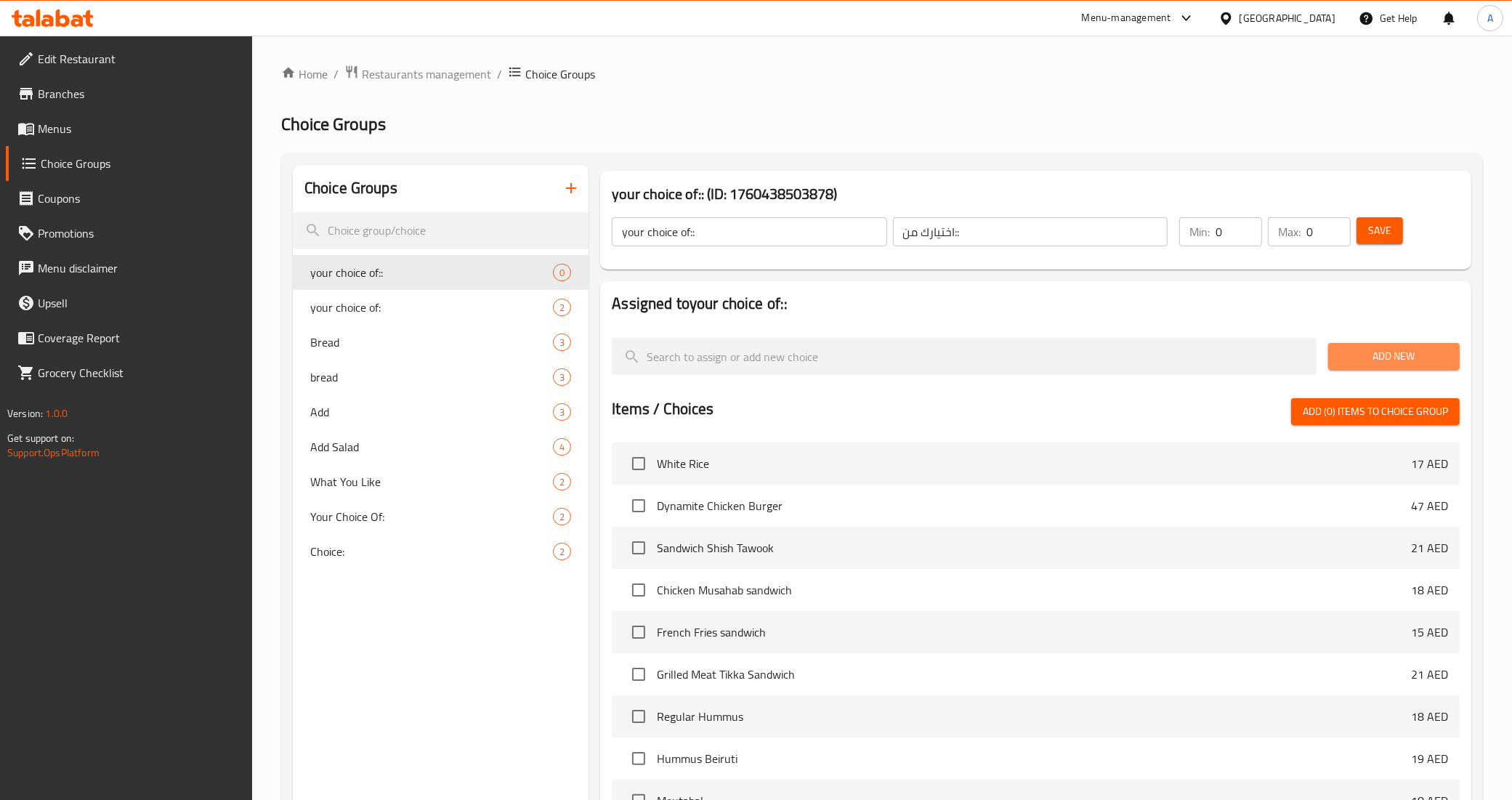
click at [1352, 359] on span "Add New" at bounding box center [1394, 356] width 108 height 18
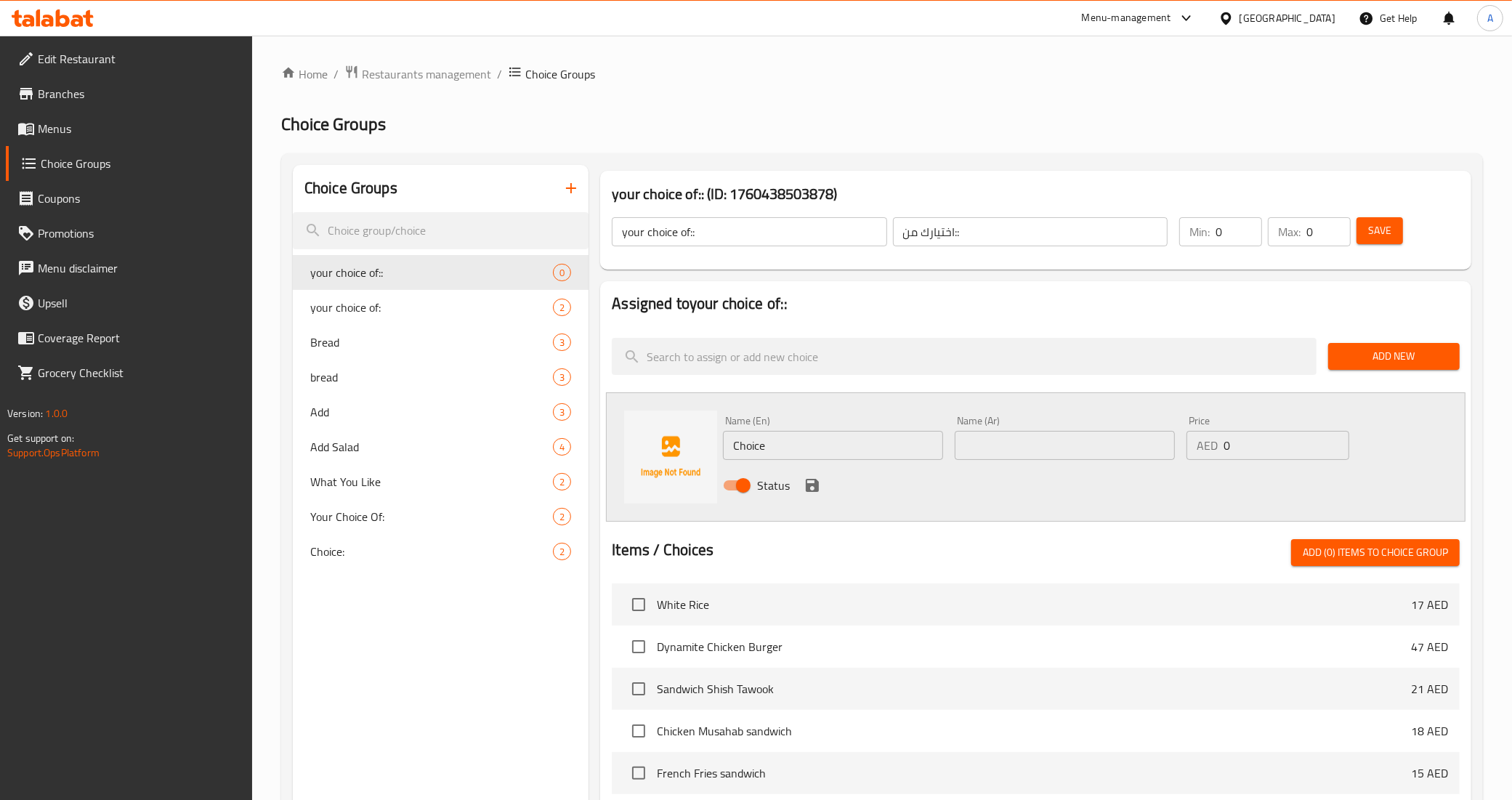
click at [814, 441] on input "Choice" at bounding box center [832, 446] width 220 height 29
type input "grilled"
click at [1058, 442] on input "text" at bounding box center [1064, 446] width 220 height 29
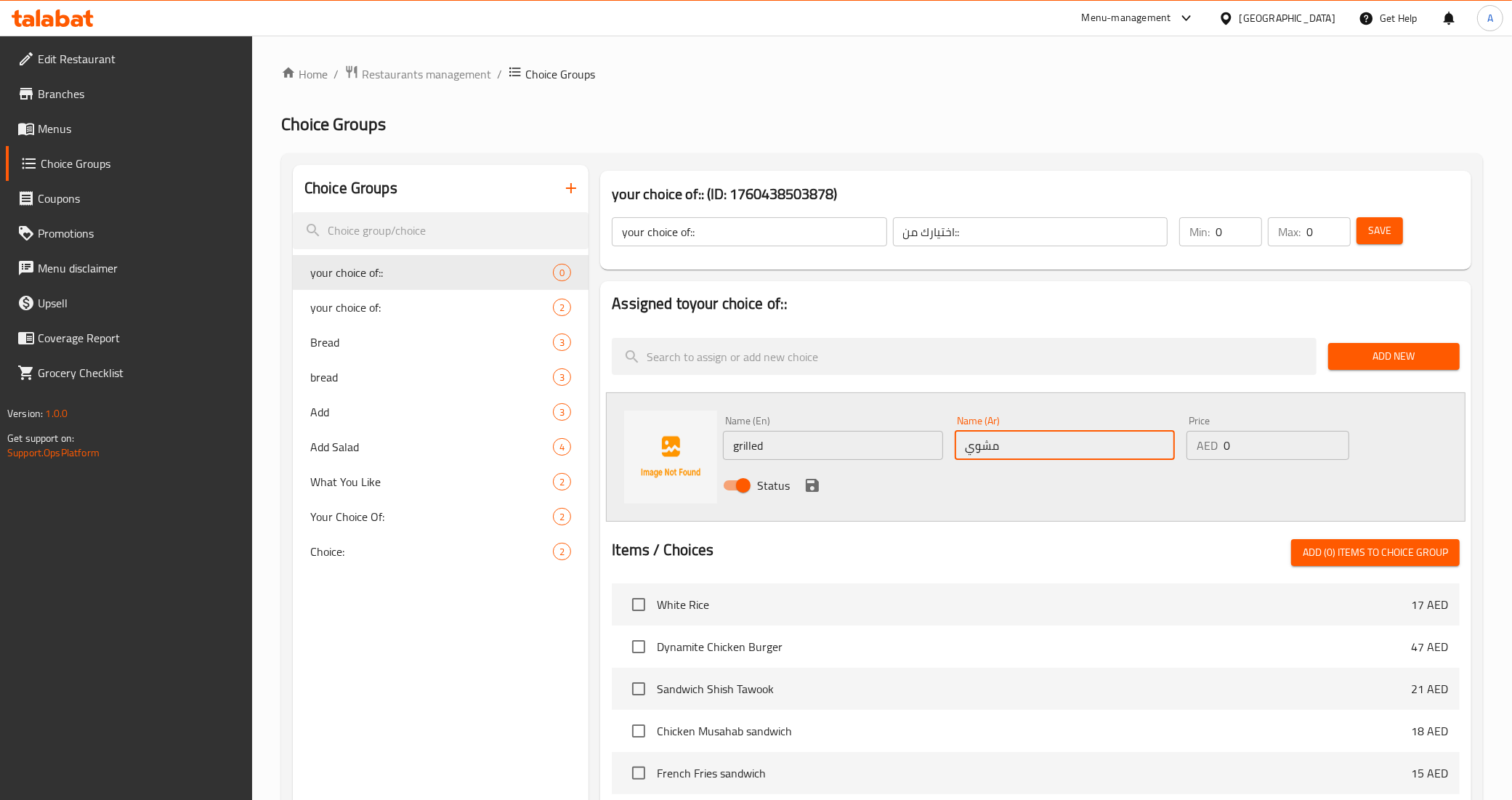
type input "مشوي"
click at [810, 492] on icon "save" at bounding box center [812, 485] width 17 height 17
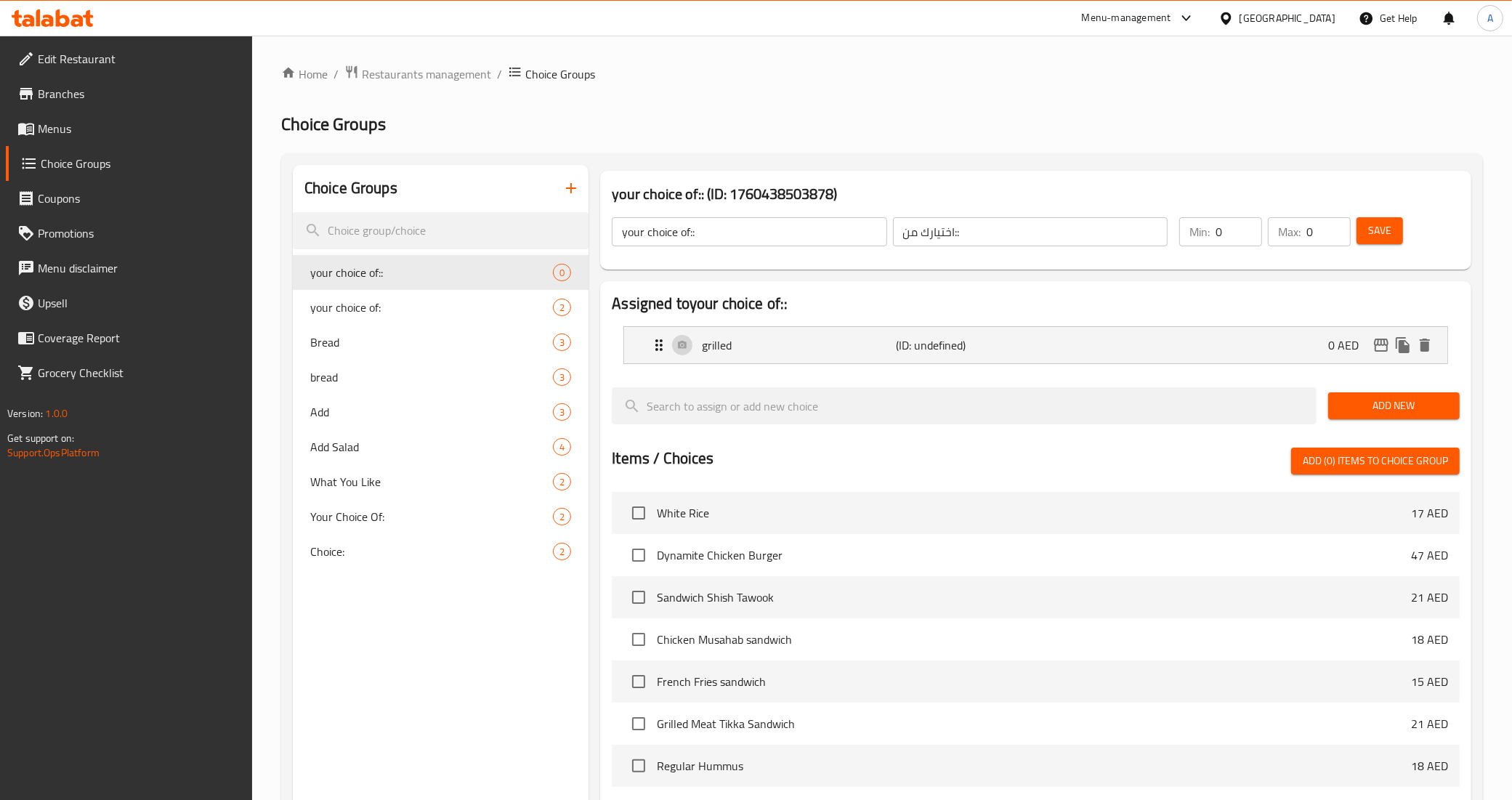
click at [1377, 407] on span "Add New" at bounding box center [1394, 406] width 108 height 18
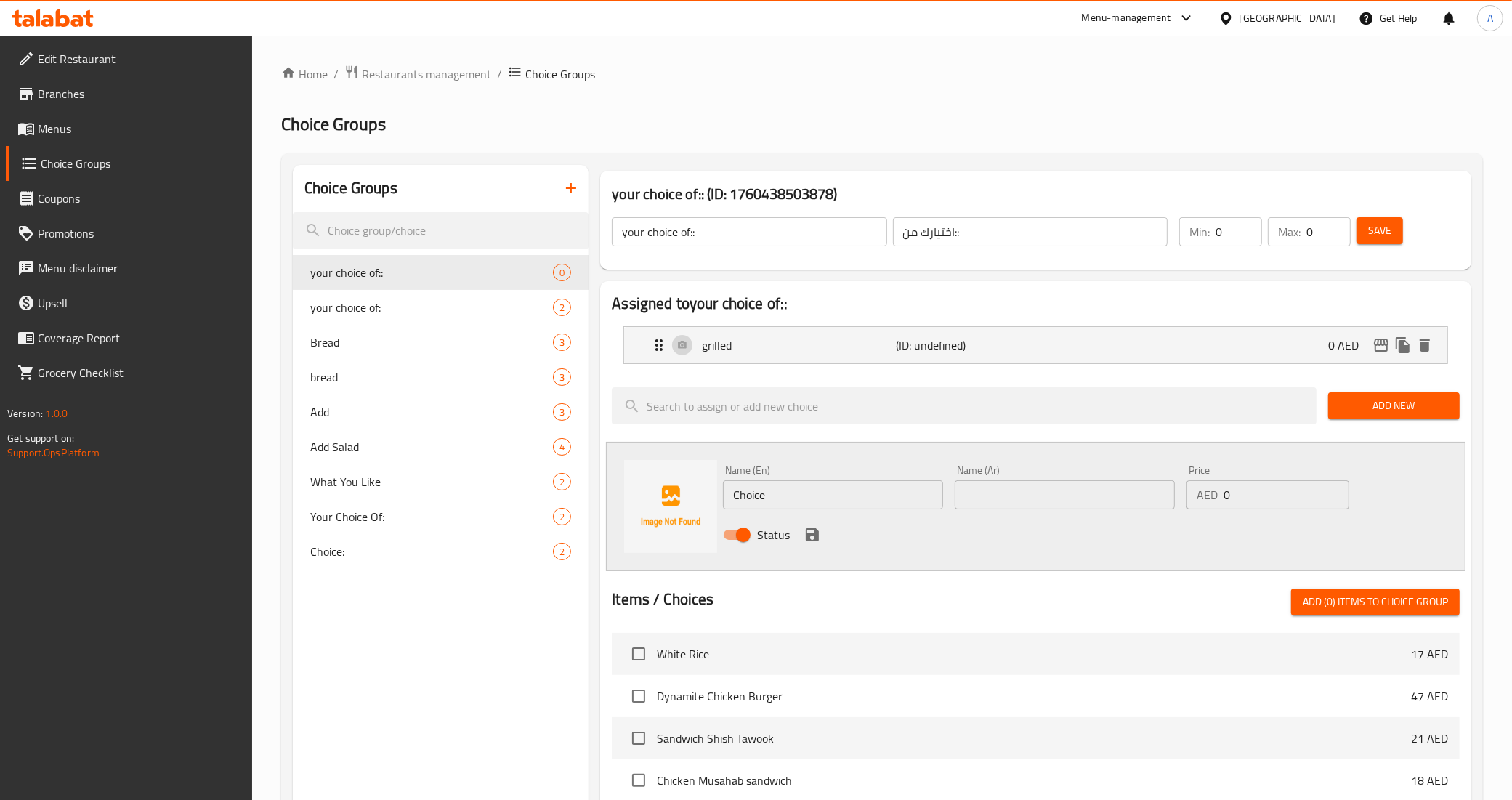
click at [794, 492] on input "Choice" at bounding box center [832, 495] width 220 height 29
type input "ب"
type input "fried"
click at [1099, 496] on input "text" at bounding box center [1064, 495] width 220 height 29
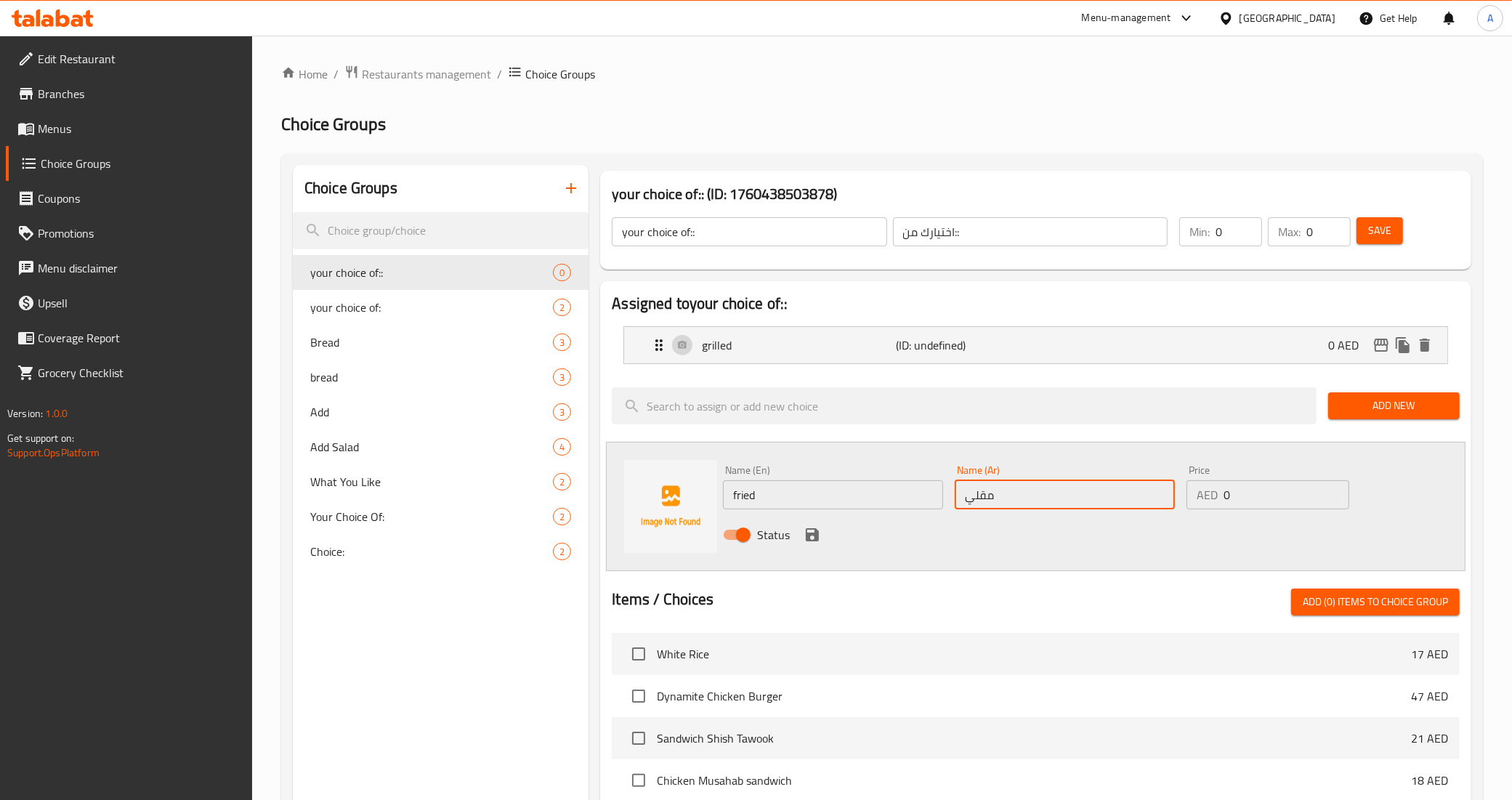
type input "مقلي"
click at [821, 524] on div "Status" at bounding box center [1065, 535] width 695 height 40
click at [811, 535] on icon "save" at bounding box center [812, 536] width 14 height 14
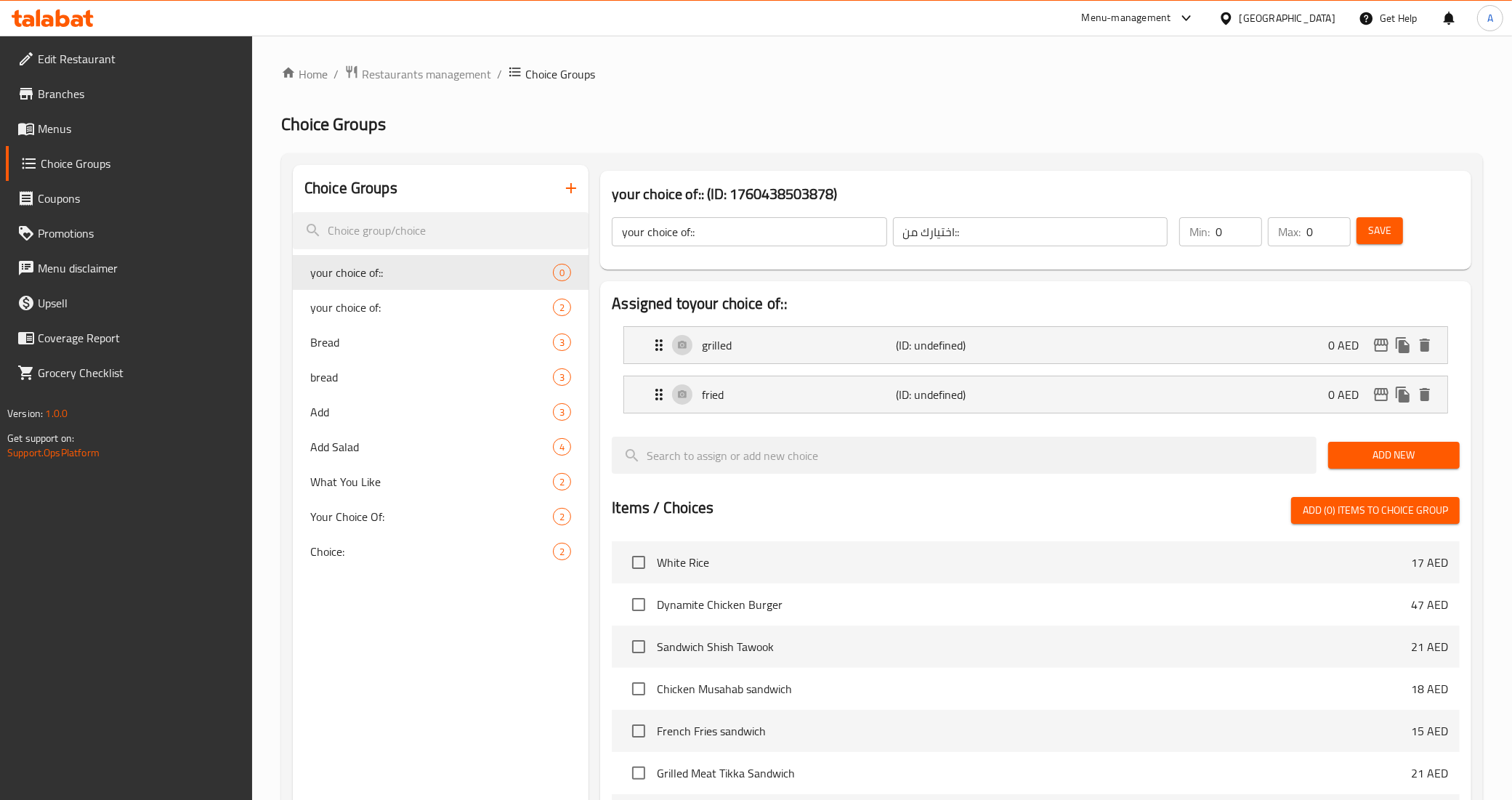
click at [1402, 234] on button "Save" at bounding box center [1379, 231] width 46 height 27
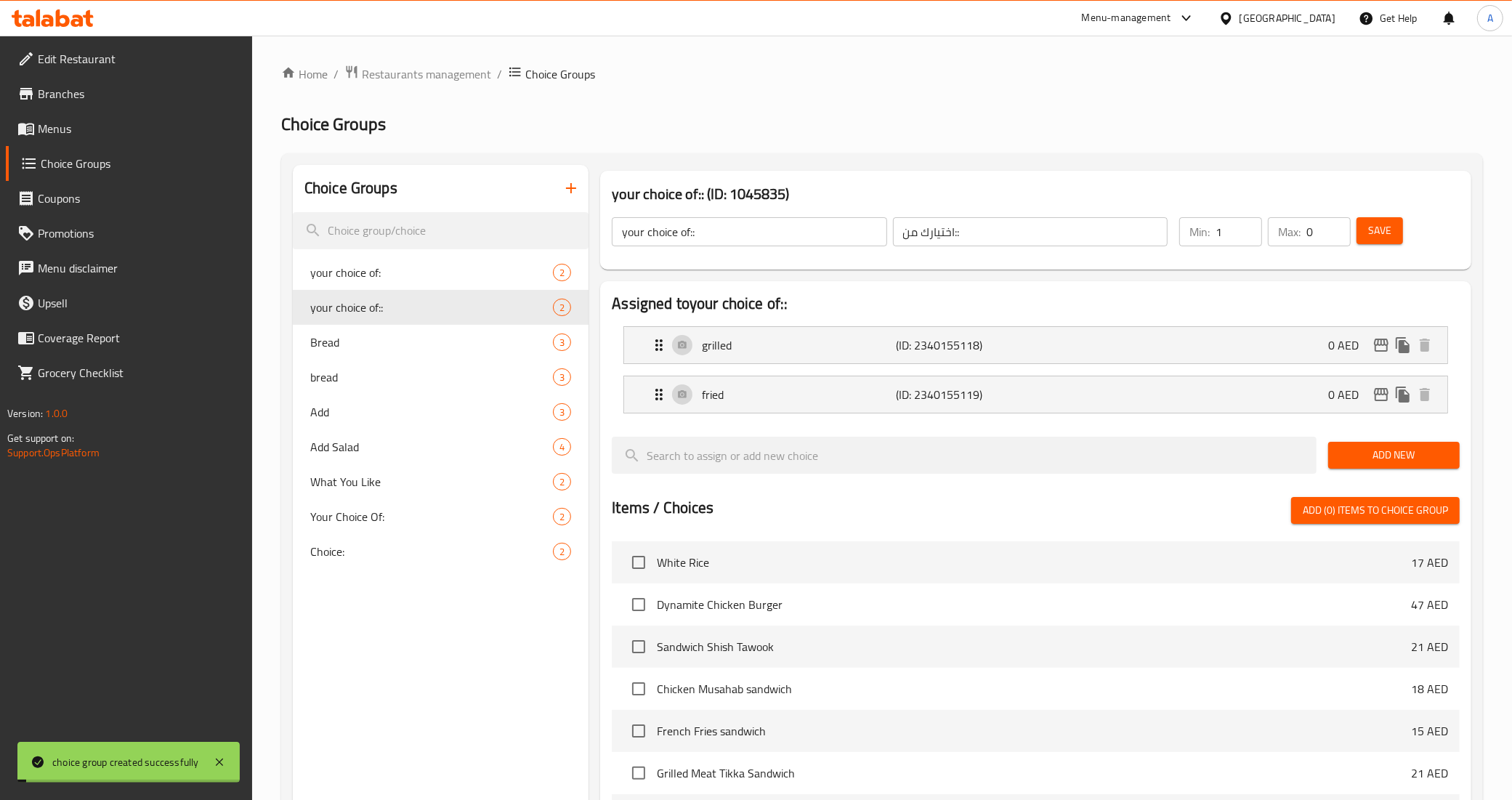
type input "1"
click at [1246, 226] on input "1" at bounding box center [1239, 231] width 46 height 29
type input "1"
click at [1334, 230] on input "1" at bounding box center [1328, 231] width 45 height 29
click at [1378, 237] on span "Save" at bounding box center [1379, 231] width 23 height 18
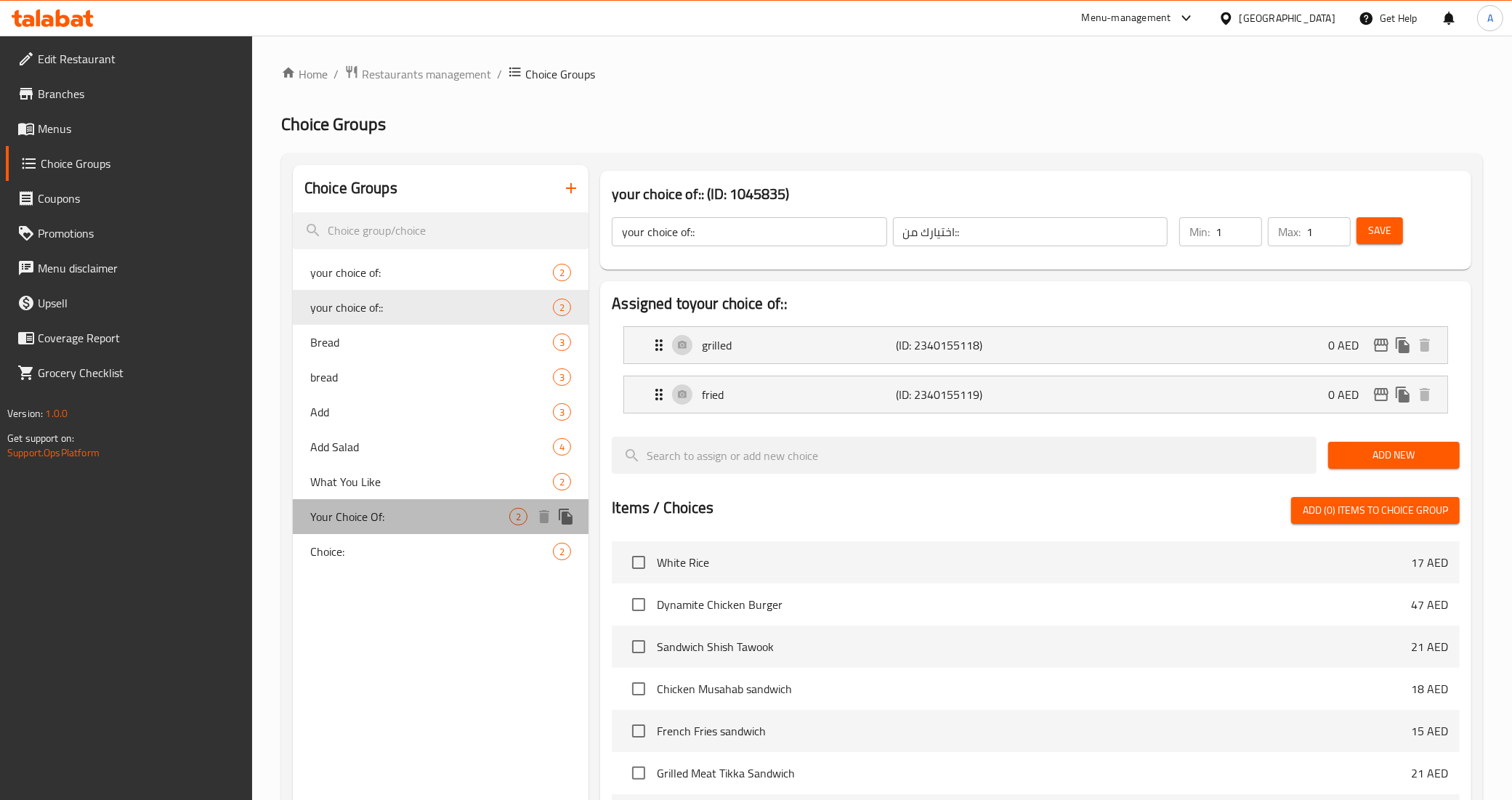
click at [412, 514] on span "Your Choice Of:" at bounding box center [409, 517] width 199 height 17
type input "Your Choice Of:"
type input "إختيارك من:"
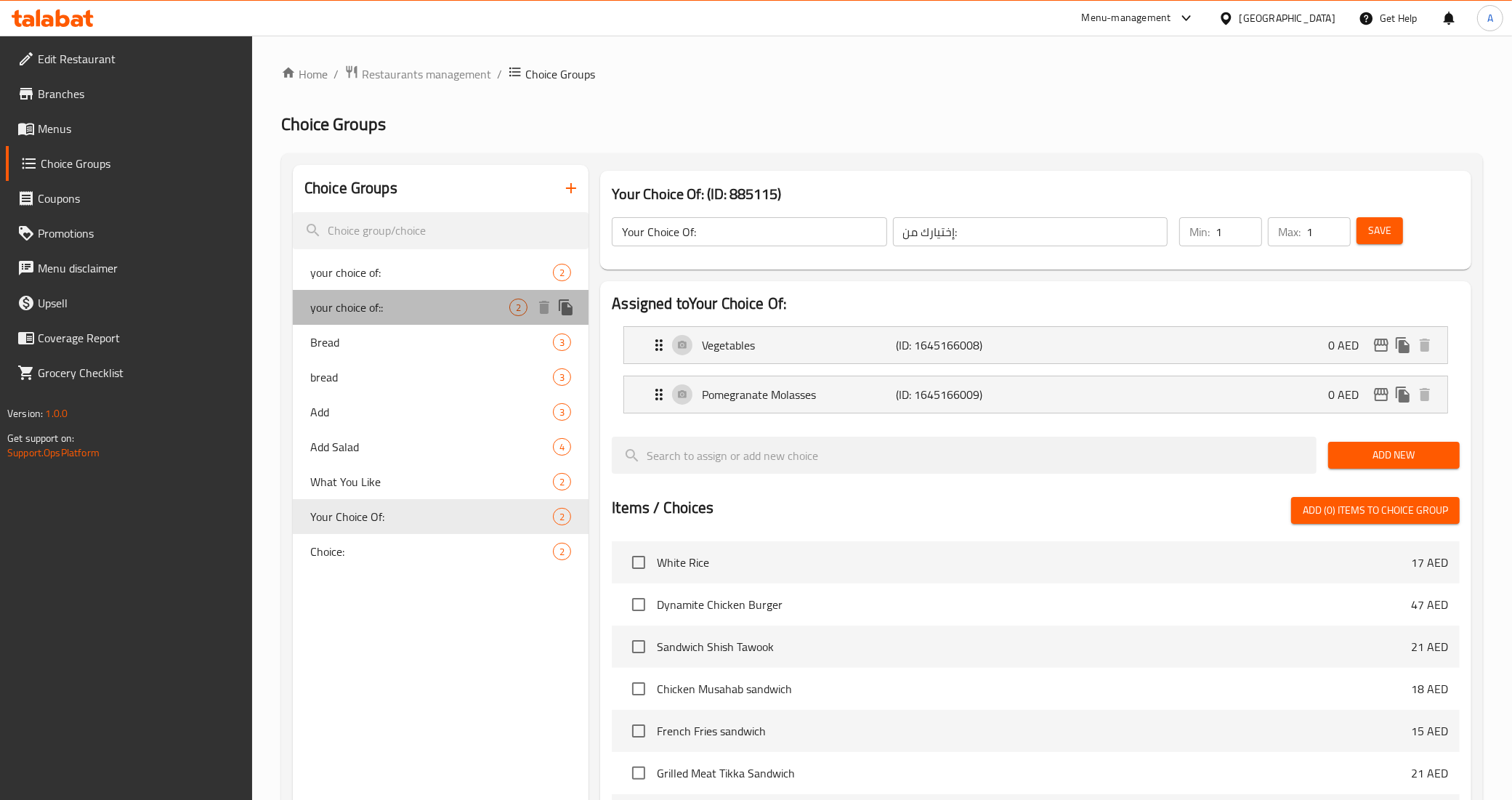
click at [421, 298] on span "your choice of::" at bounding box center [409, 307] width 199 height 17
type input "your choice of::"
type input "اختيارك من::"
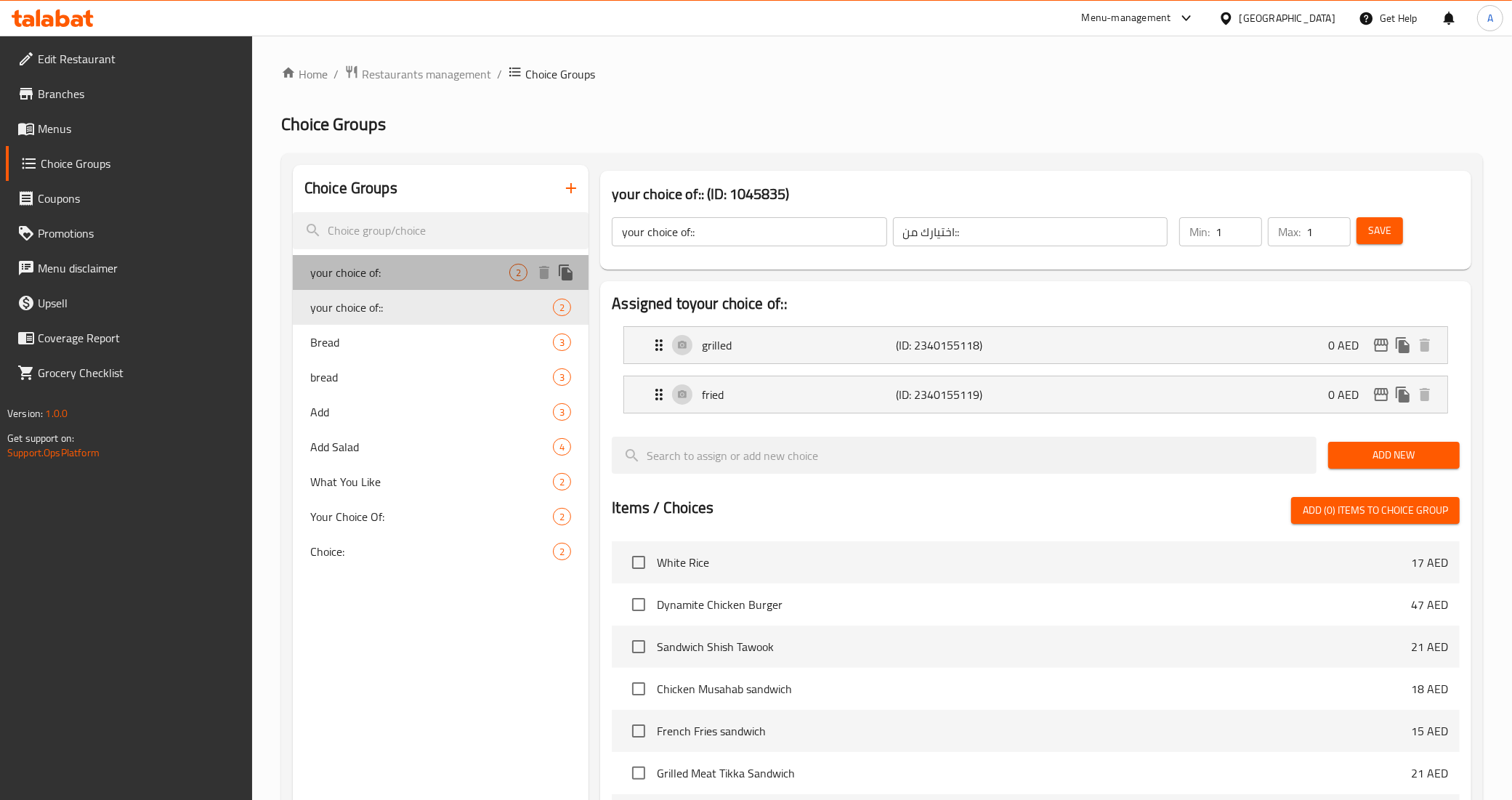
click at [420, 274] on span "your choice of:" at bounding box center [409, 272] width 199 height 17
type input "your choice of:"
type input "اختيارك من:"
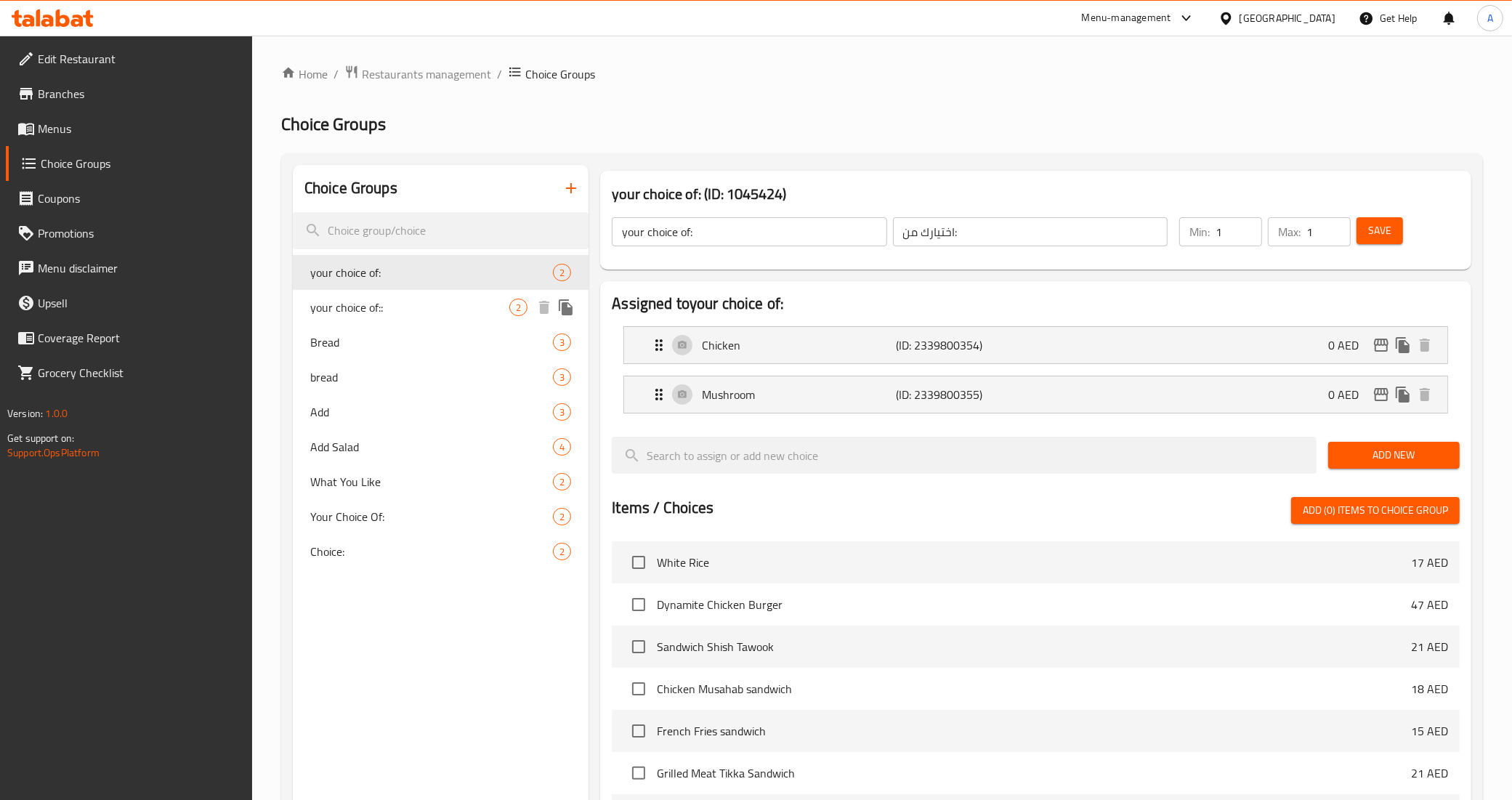
click at [420, 295] on div "your choice of:: 2" at bounding box center [440, 307] width 296 height 35
type input "your choice of::"
type input "اختيارك من::"
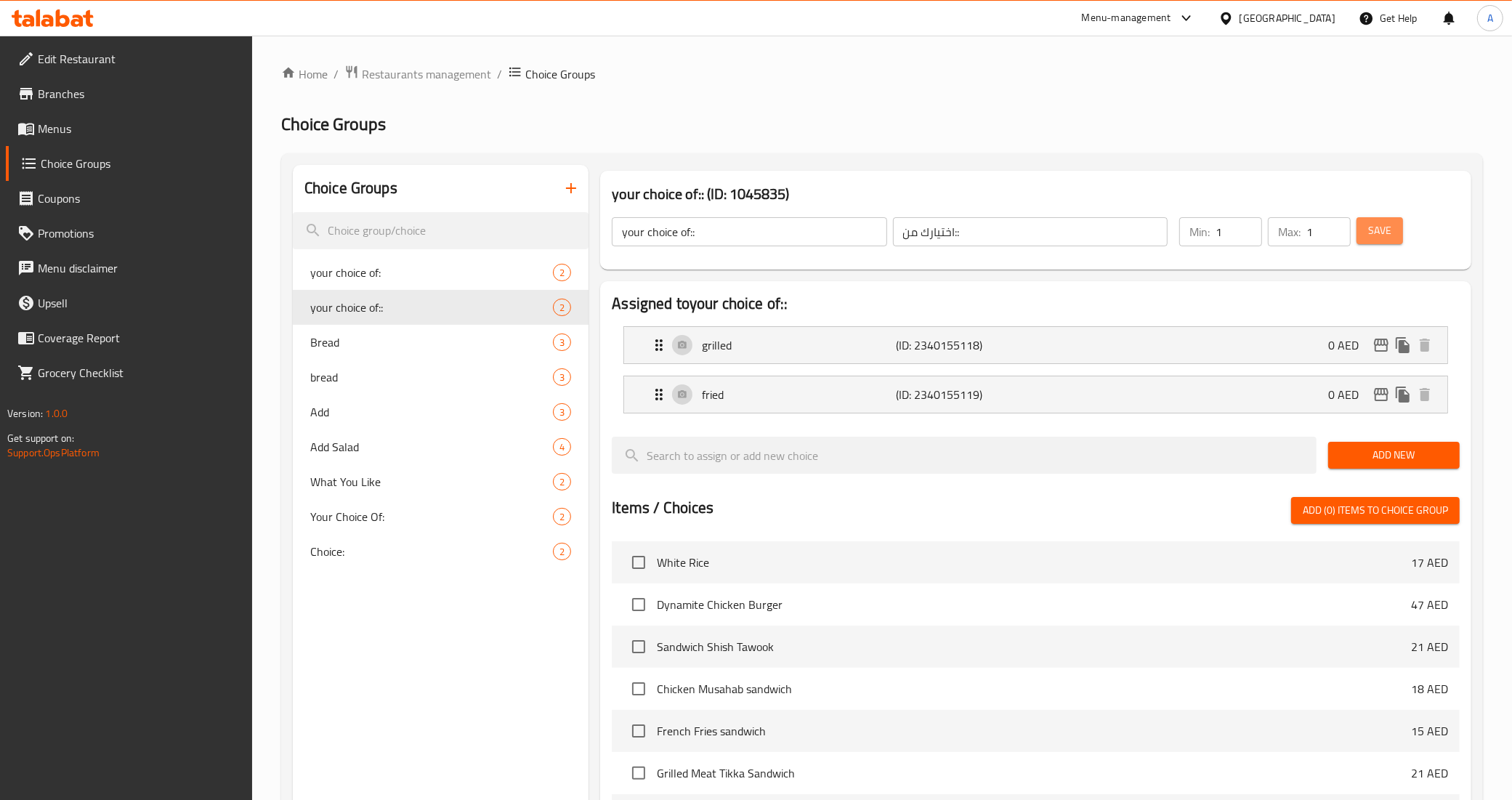
click at [1366, 222] on button "Save" at bounding box center [1379, 231] width 46 height 27
click at [1366, 222] on div at bounding box center [756, 400] width 1512 height 800
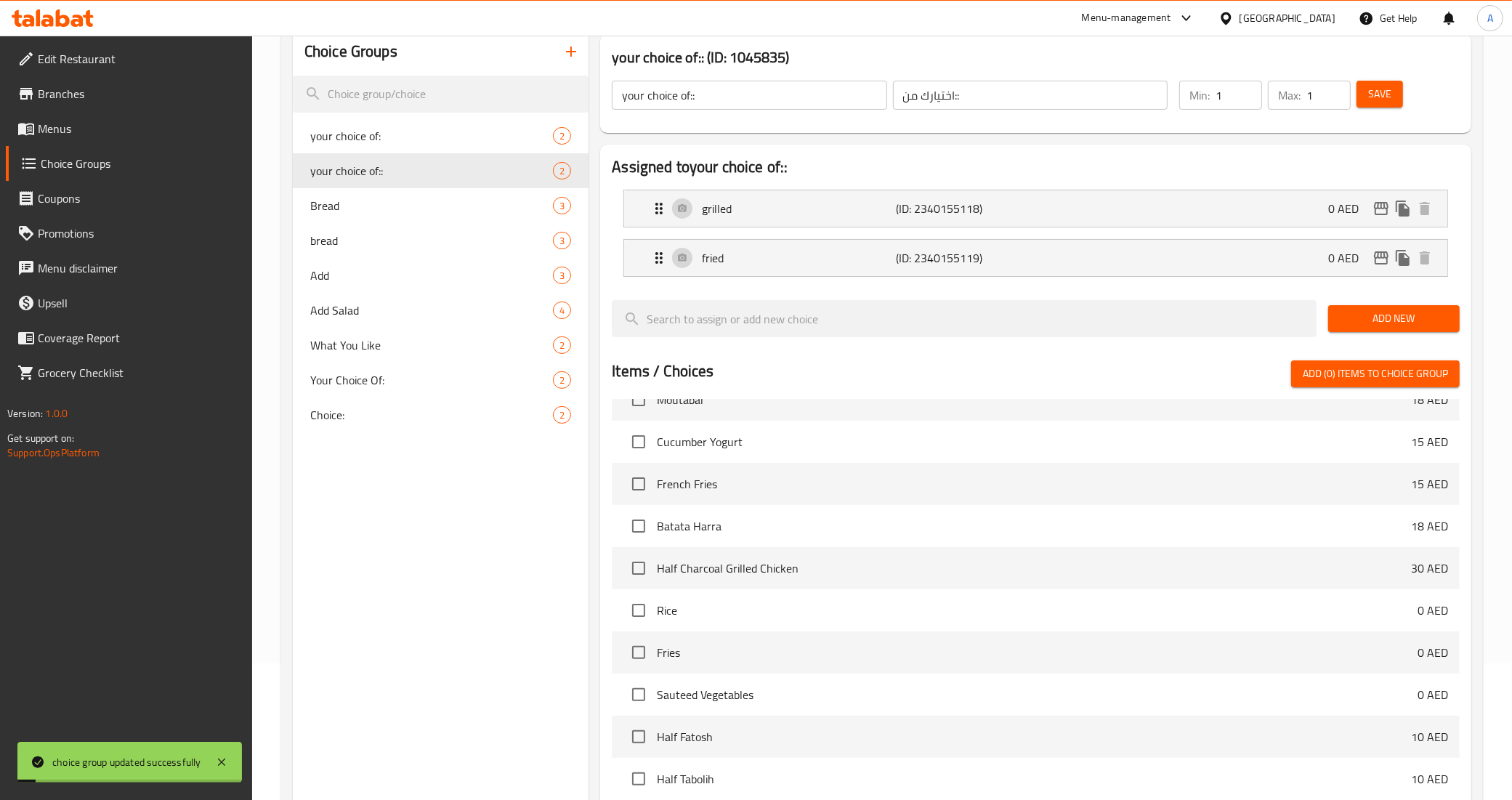
scroll to position [376, 0]
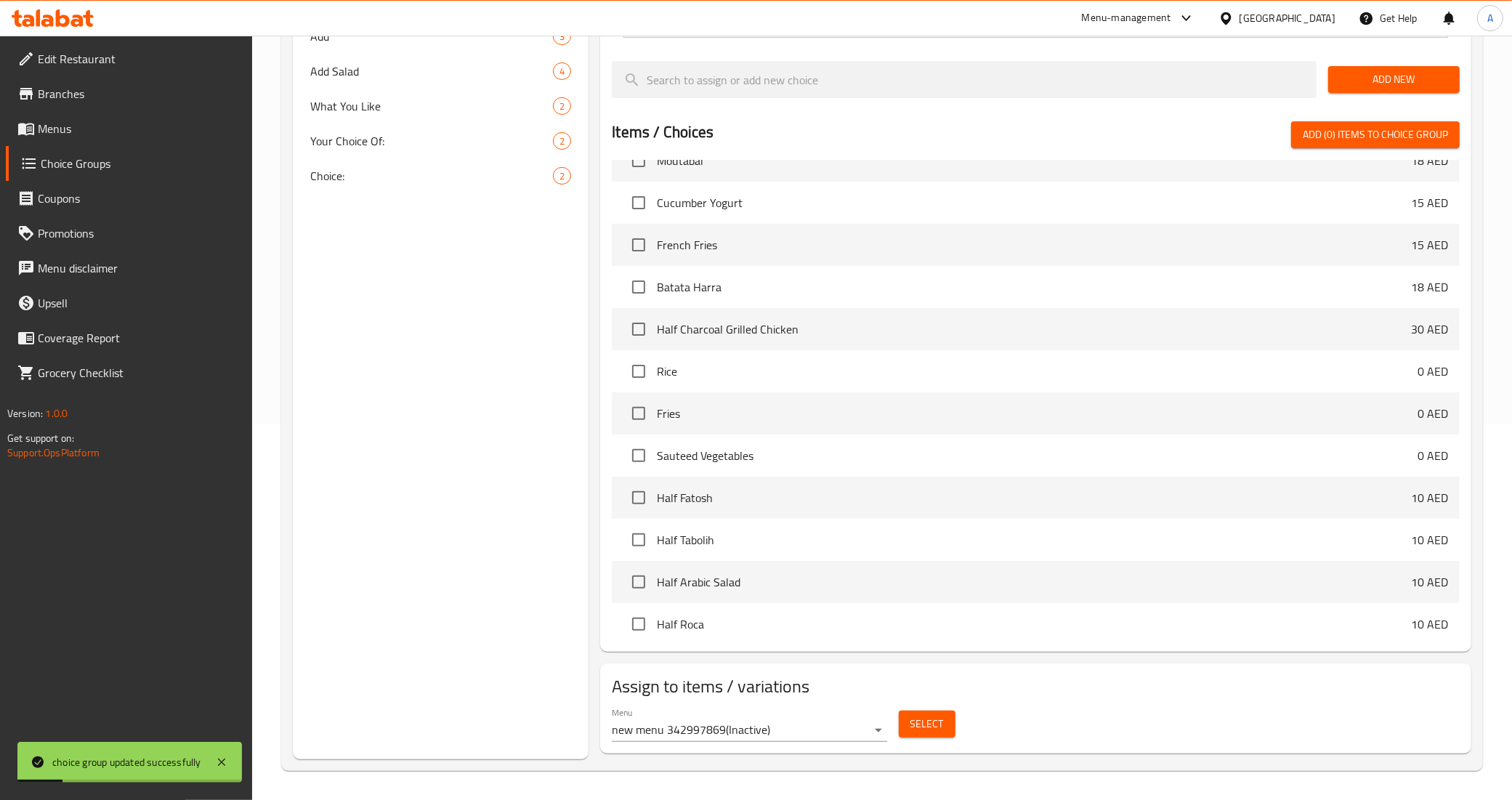
click at [864, 424] on body "choice group updated successfully ​ Menu-management United Arab Emirates Get He…" at bounding box center [756, 43] width 1512 height 765
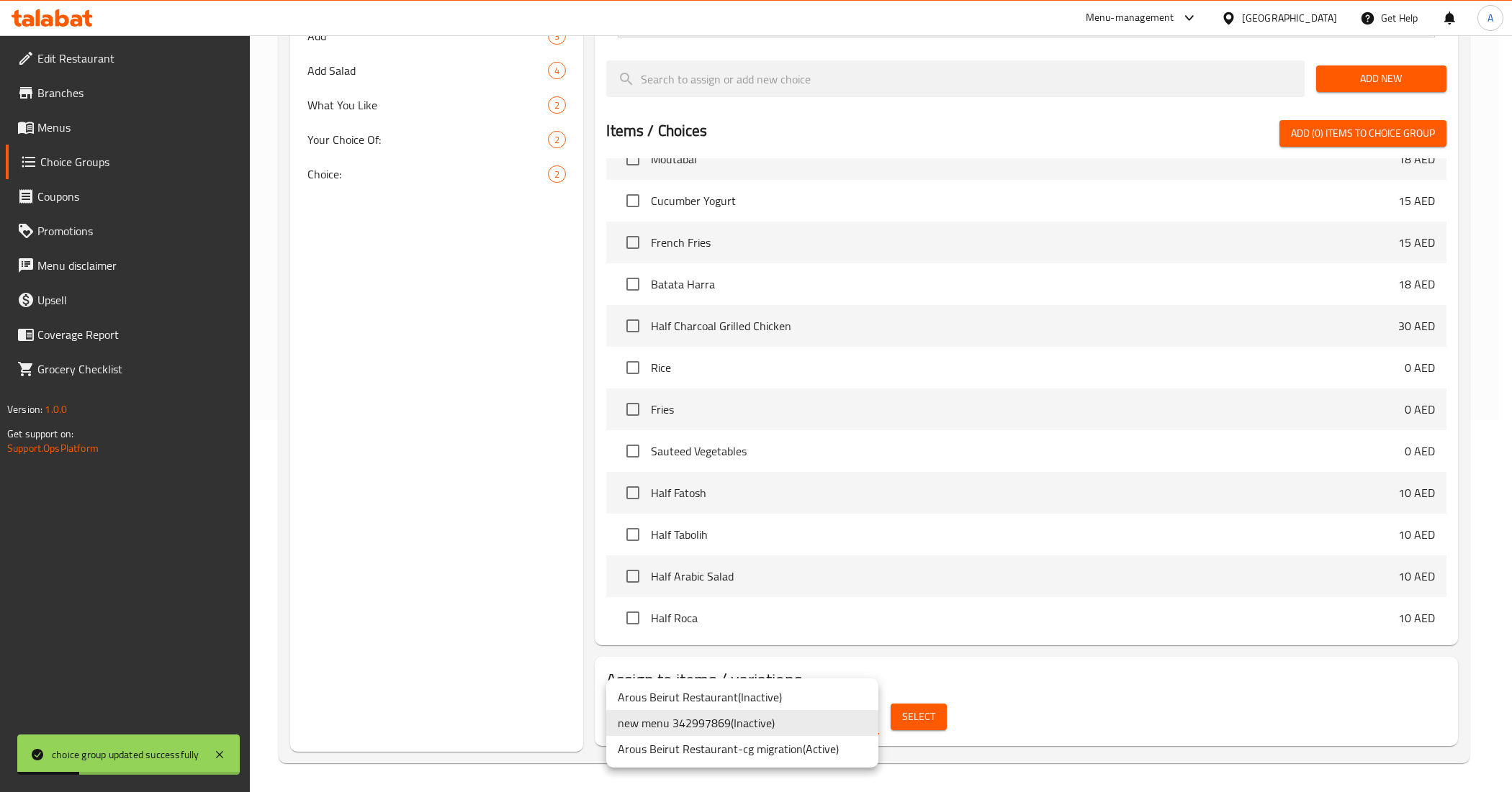
click at [810, 729] on li "new menu 342997869 ( Inactive )" at bounding box center [743, 723] width 272 height 26
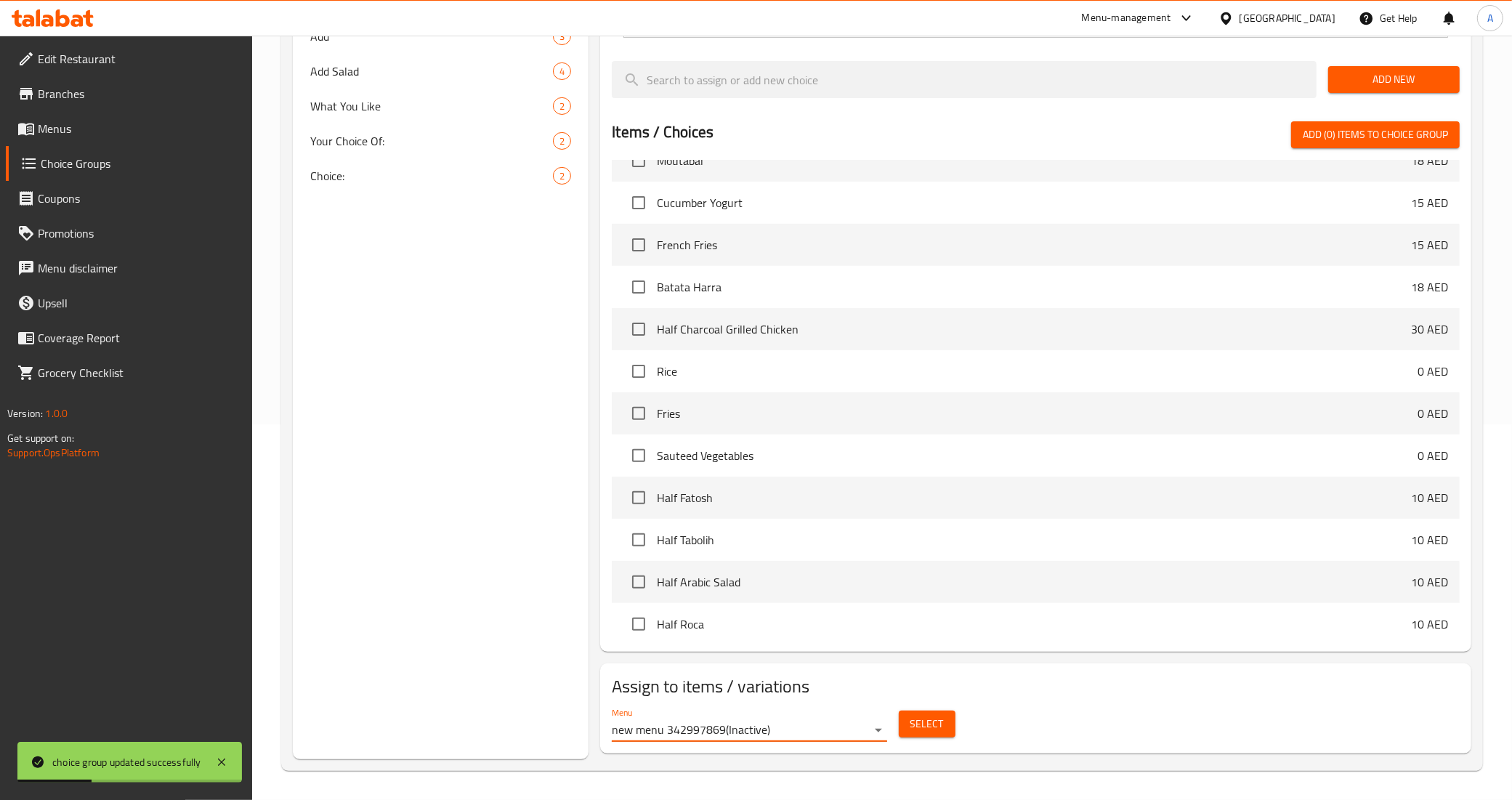
click at [907, 724] on button "Select" at bounding box center [926, 724] width 57 height 27
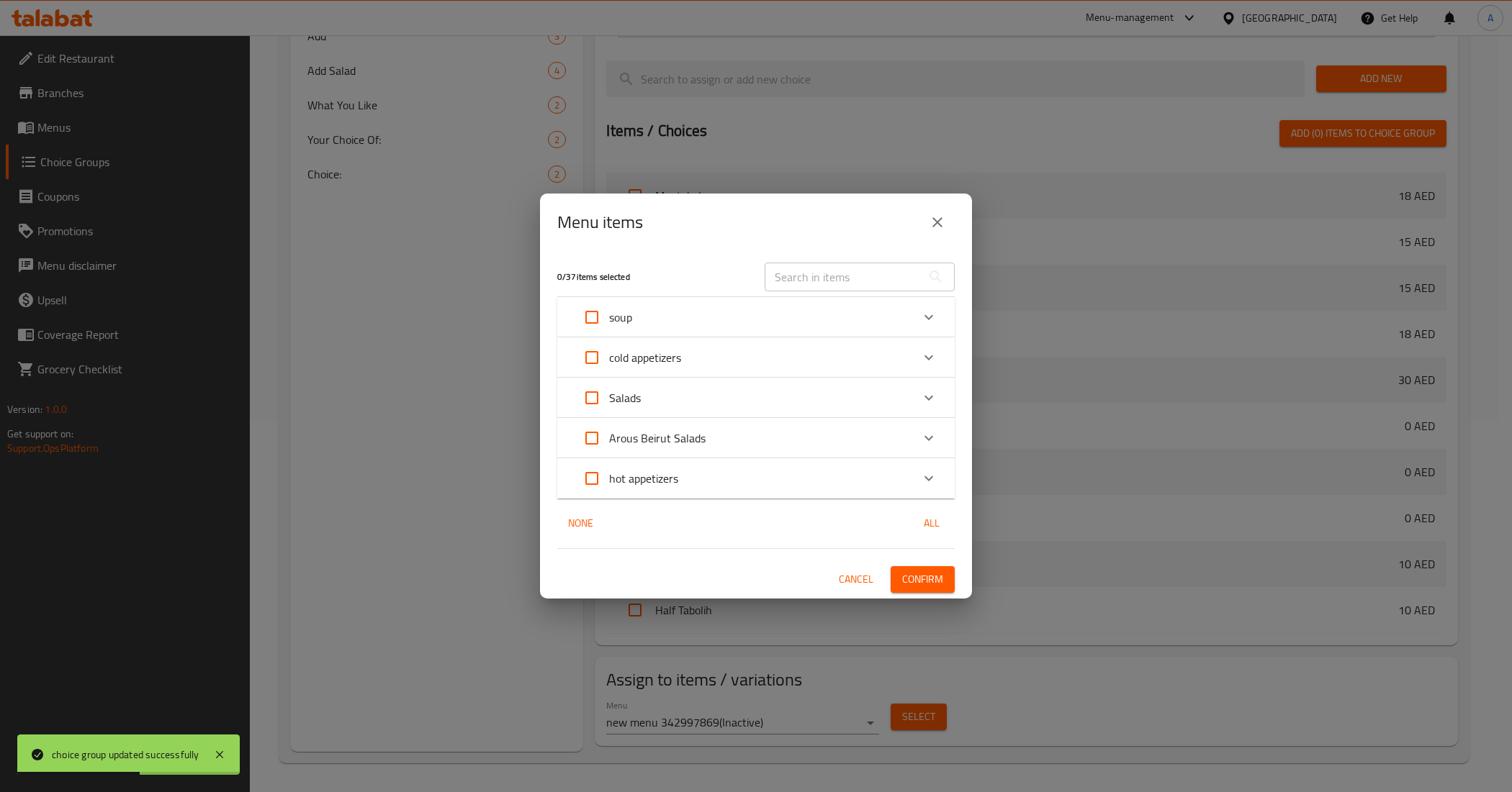
click at [942, 216] on icon "close" at bounding box center [937, 222] width 17 height 17
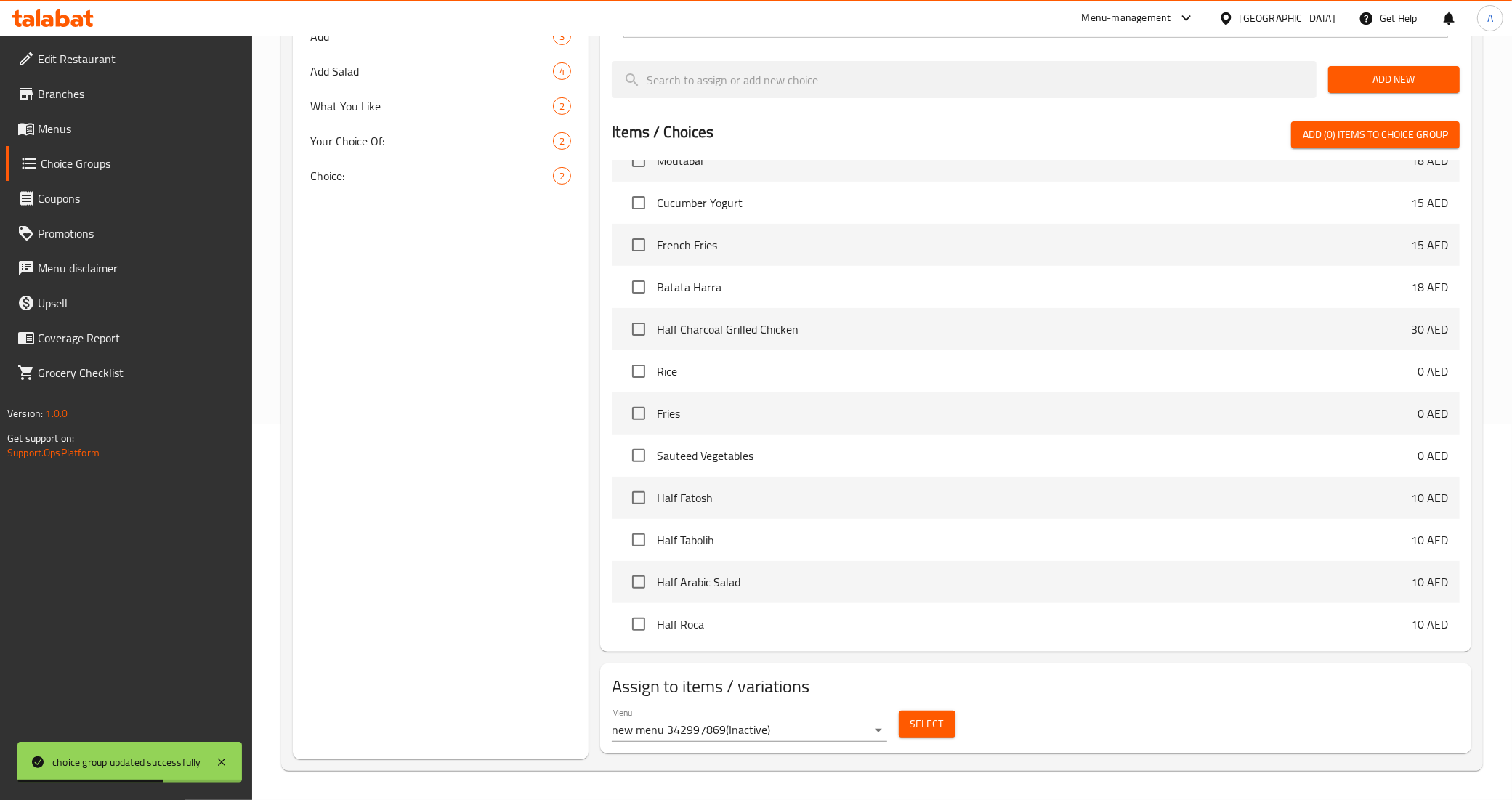
click at [910, 715] on span "Select" at bounding box center [926, 723] width 34 height 18
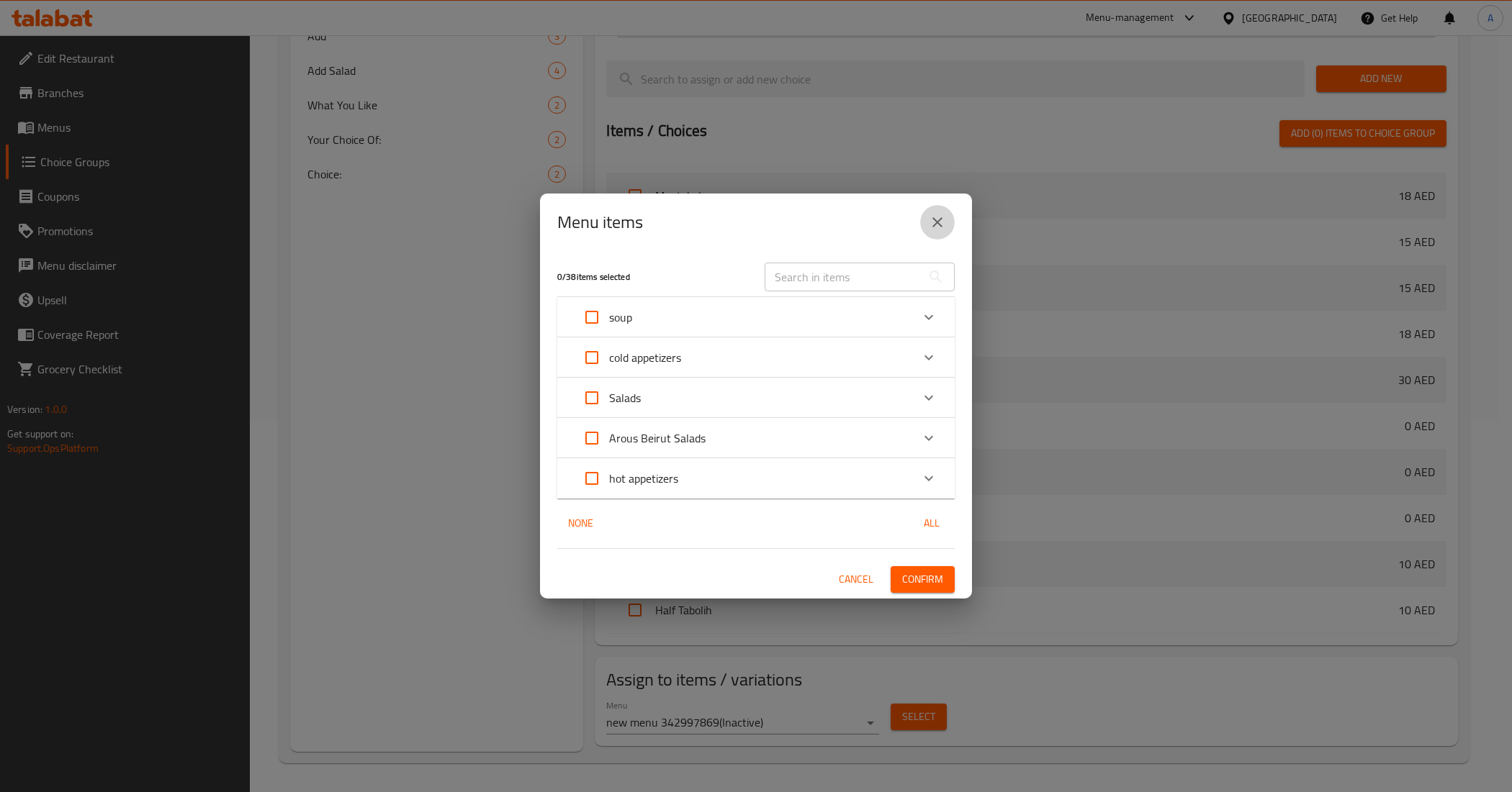
click at [934, 225] on icon "close" at bounding box center [937, 222] width 11 height 11
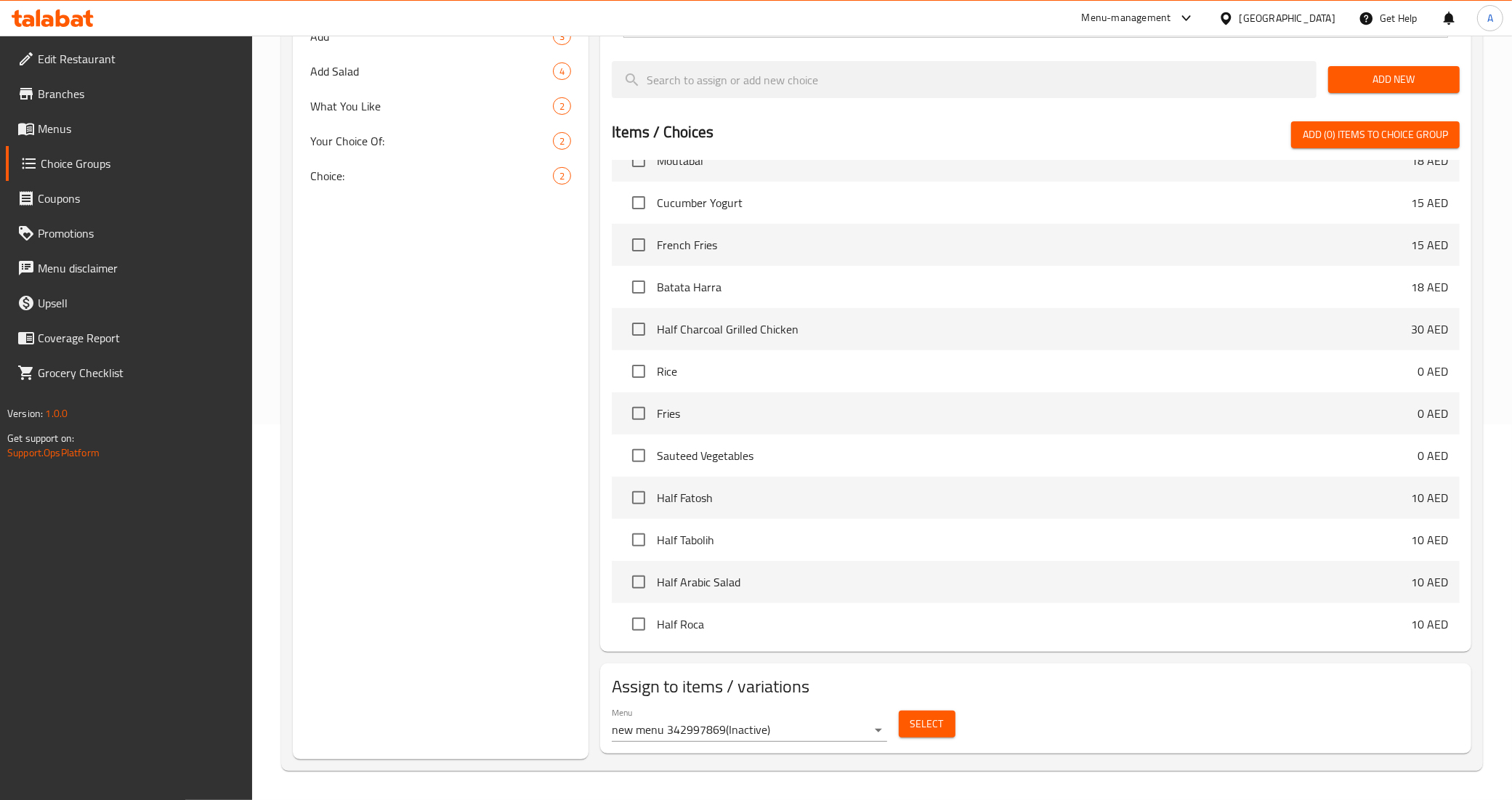
click at [914, 726] on span "Select" at bounding box center [926, 723] width 34 height 18
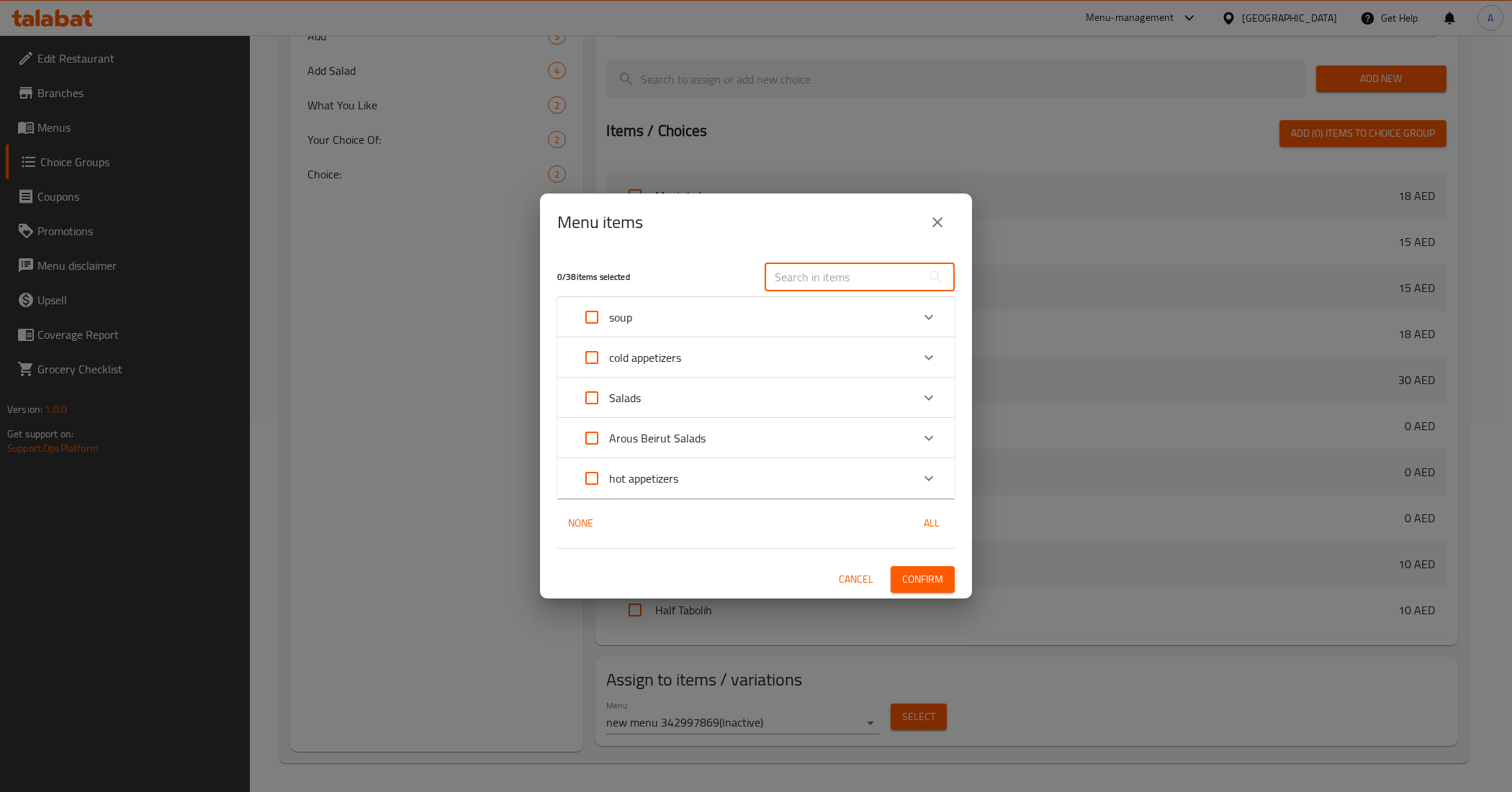
click at [910, 284] on input "text" at bounding box center [843, 277] width 157 height 29
paste input "provencal wings"
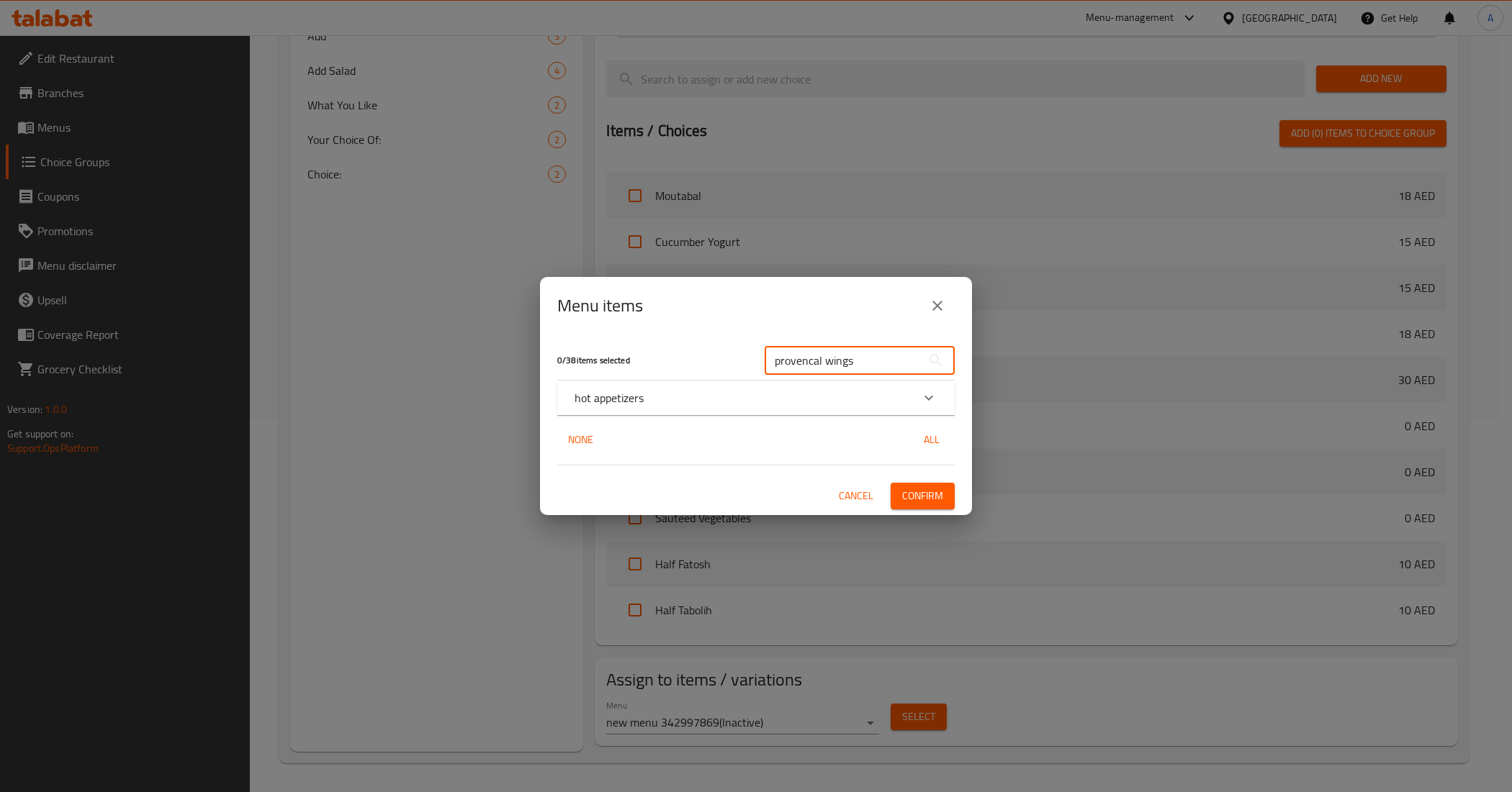
type input "provencal wings"
click at [671, 385] on div "hot appetizers" at bounding box center [756, 398] width 397 height 35
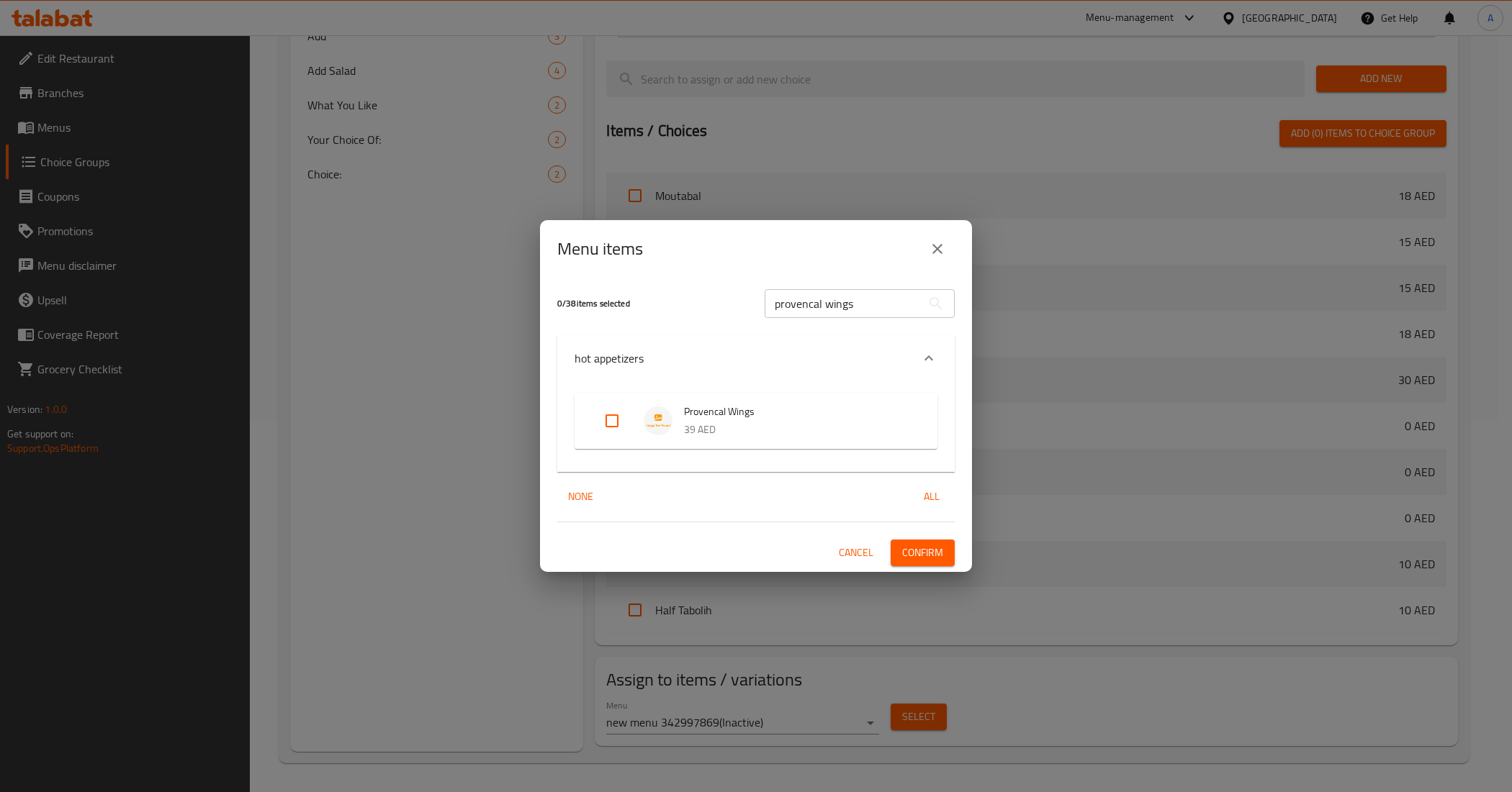
click at [691, 414] on span "Provencal Wings" at bounding box center [796, 411] width 224 height 18
click at [605, 420] on input "Expand" at bounding box center [612, 421] width 35 height 35
checkbox input "true"
click at [930, 559] on span "Confirm" at bounding box center [922, 552] width 41 height 18
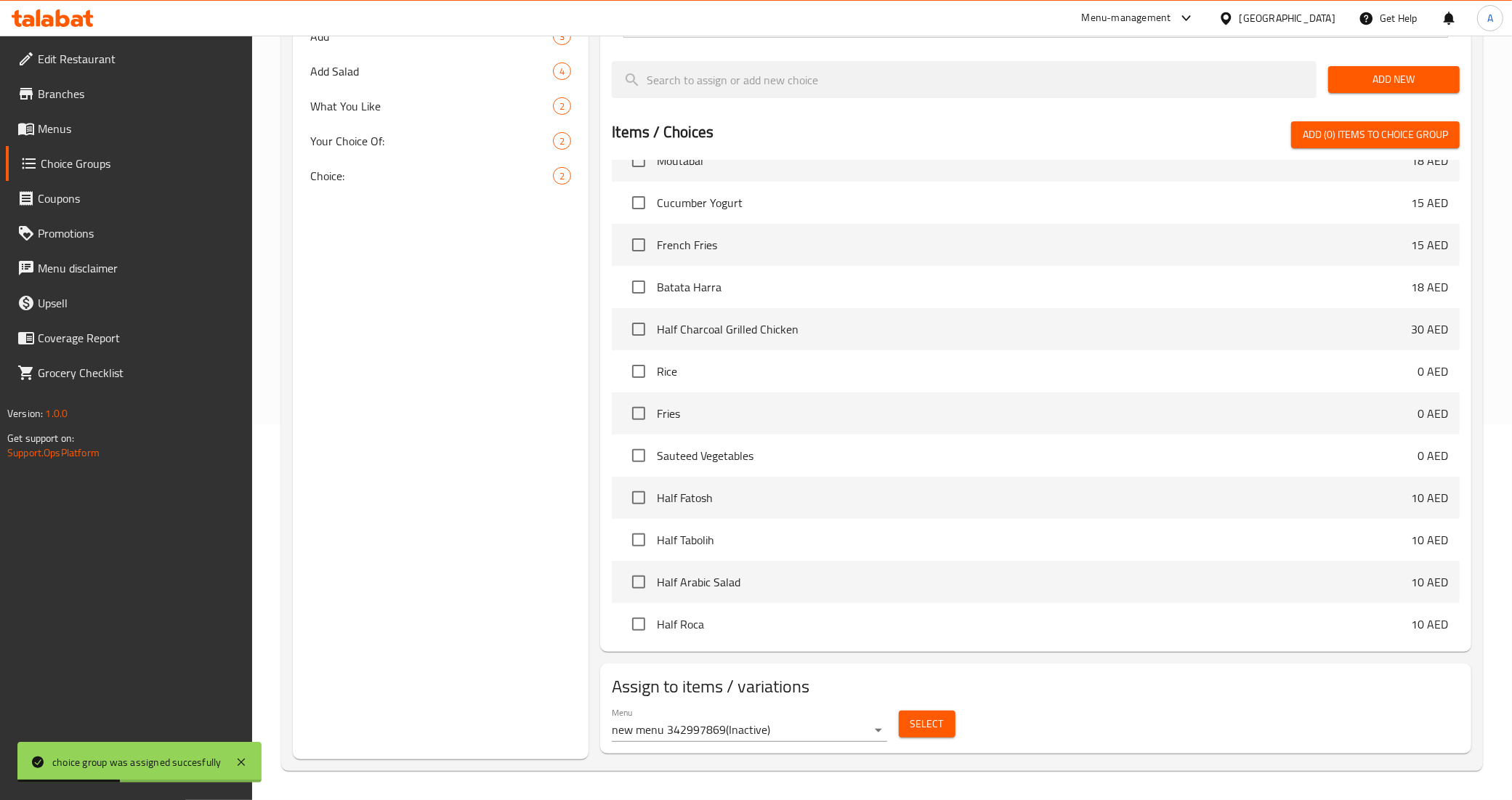
click at [379, 361] on div "Choice Groups your choice of: 2 your choice of:: 2 Bread 3 bread 3 Add 3 Add Sa…" at bounding box center [440, 274] width 296 height 970
click at [390, 415] on div "Choice Groups your choice of: 2 your choice of:: 2 Bread 3 bread 3 Add 3 Add Sa…" at bounding box center [440, 274] width 296 height 970
click at [462, 504] on div "Choice Groups your choice of: 2 your choice of:: 2 Bread 3 bread 3 Add 3 Add Sa…" at bounding box center [440, 274] width 296 height 970
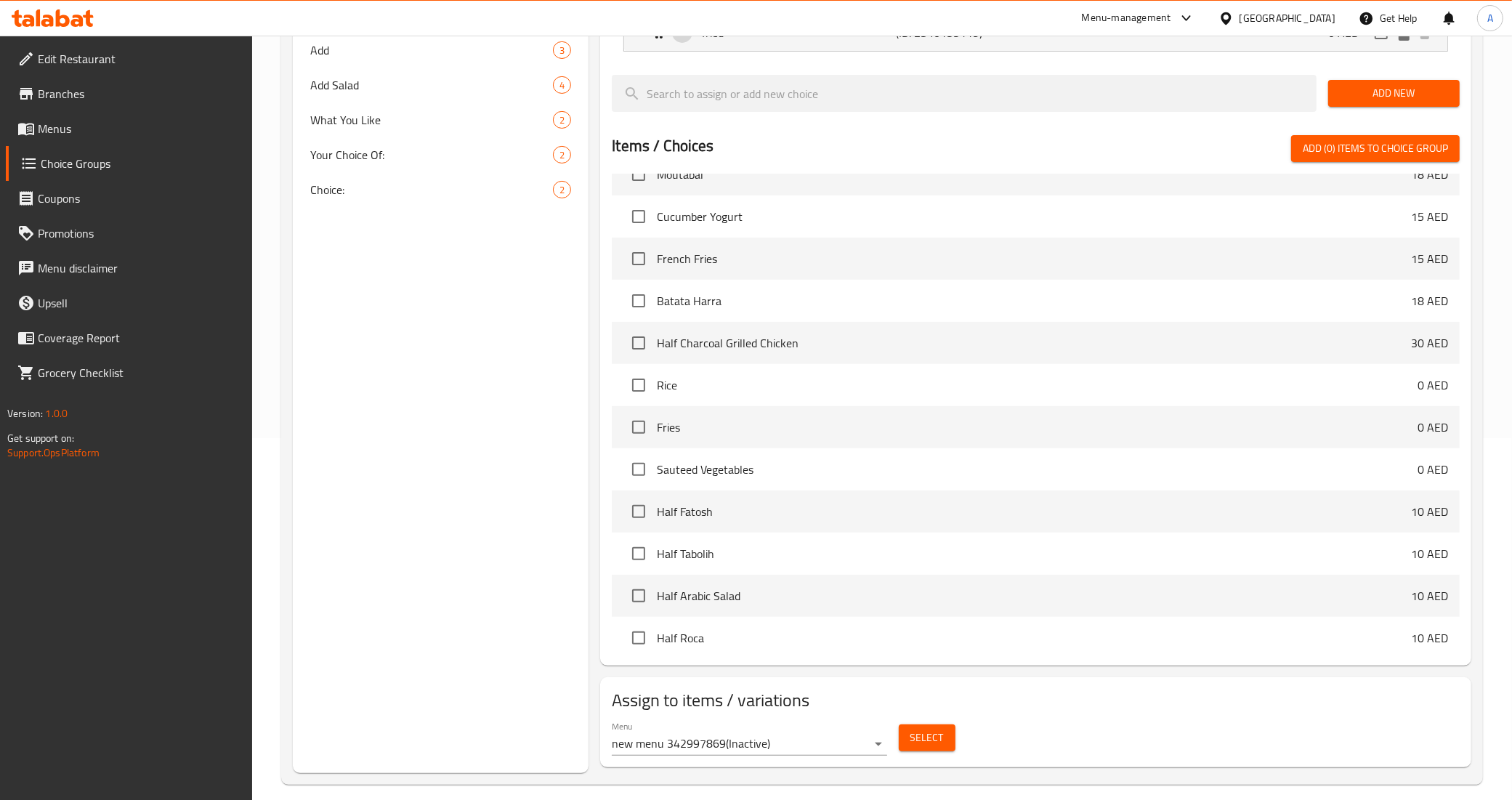
scroll to position [13, 0]
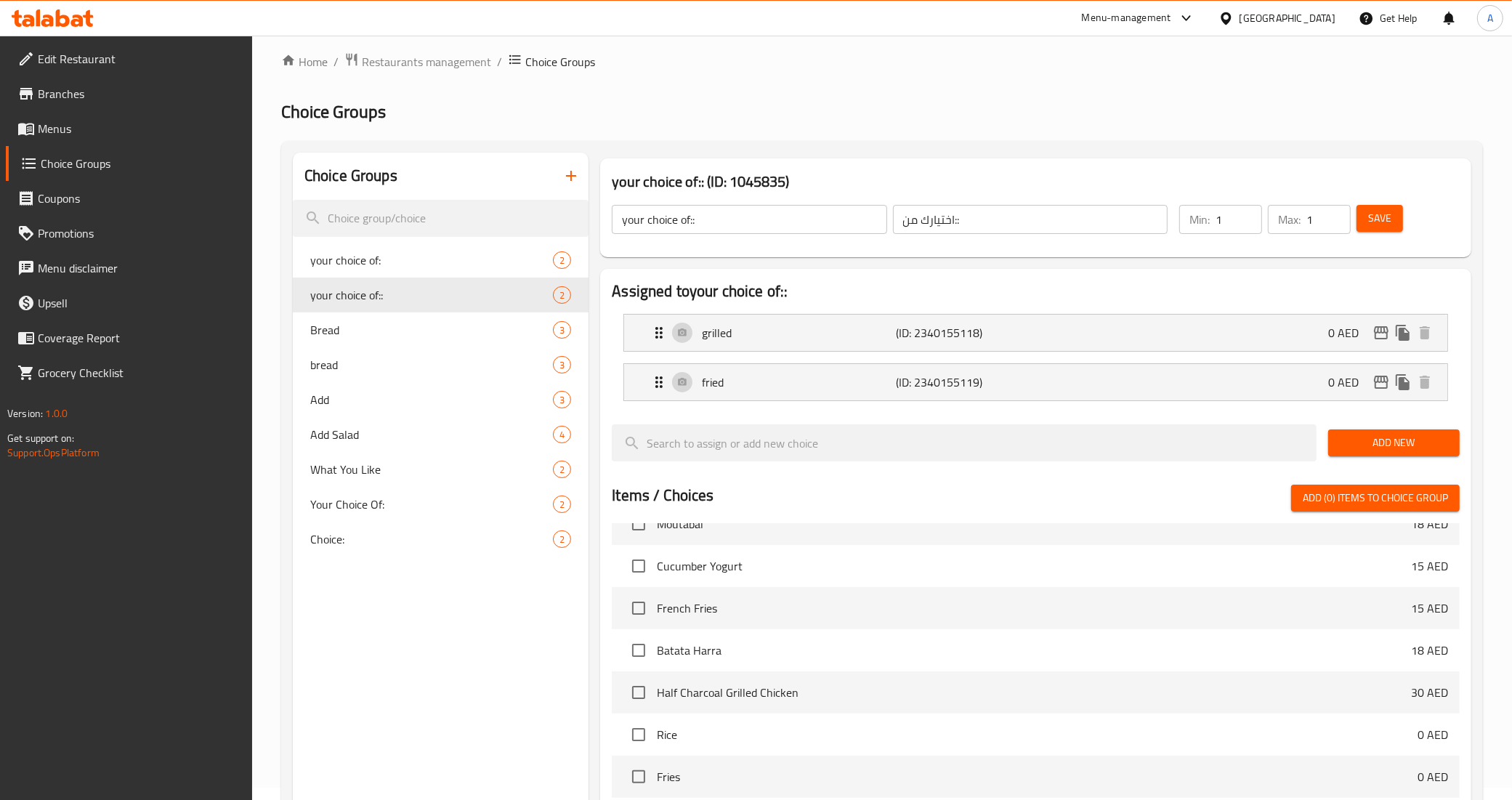
click at [574, 186] on button "button" at bounding box center [571, 176] width 35 height 35
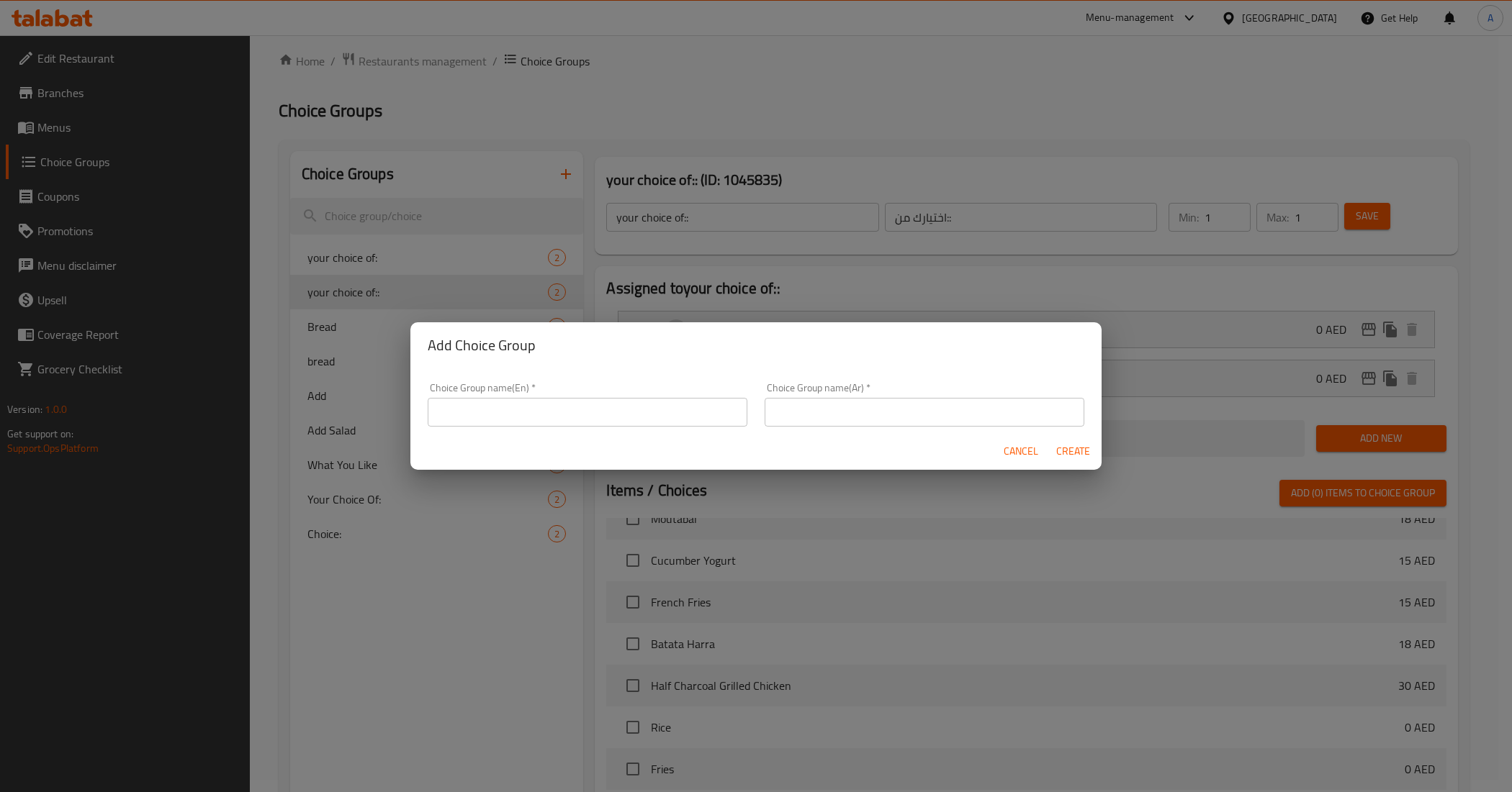
click at [558, 406] on input "text" at bounding box center [587, 412] width 319 height 29
type input "your choice of size .."
click at [934, 417] on input "text" at bounding box center [924, 412] width 319 height 29
type input "اختيارك للحجم.."
click at [1057, 452] on span "Create" at bounding box center [1073, 452] width 35 height 18
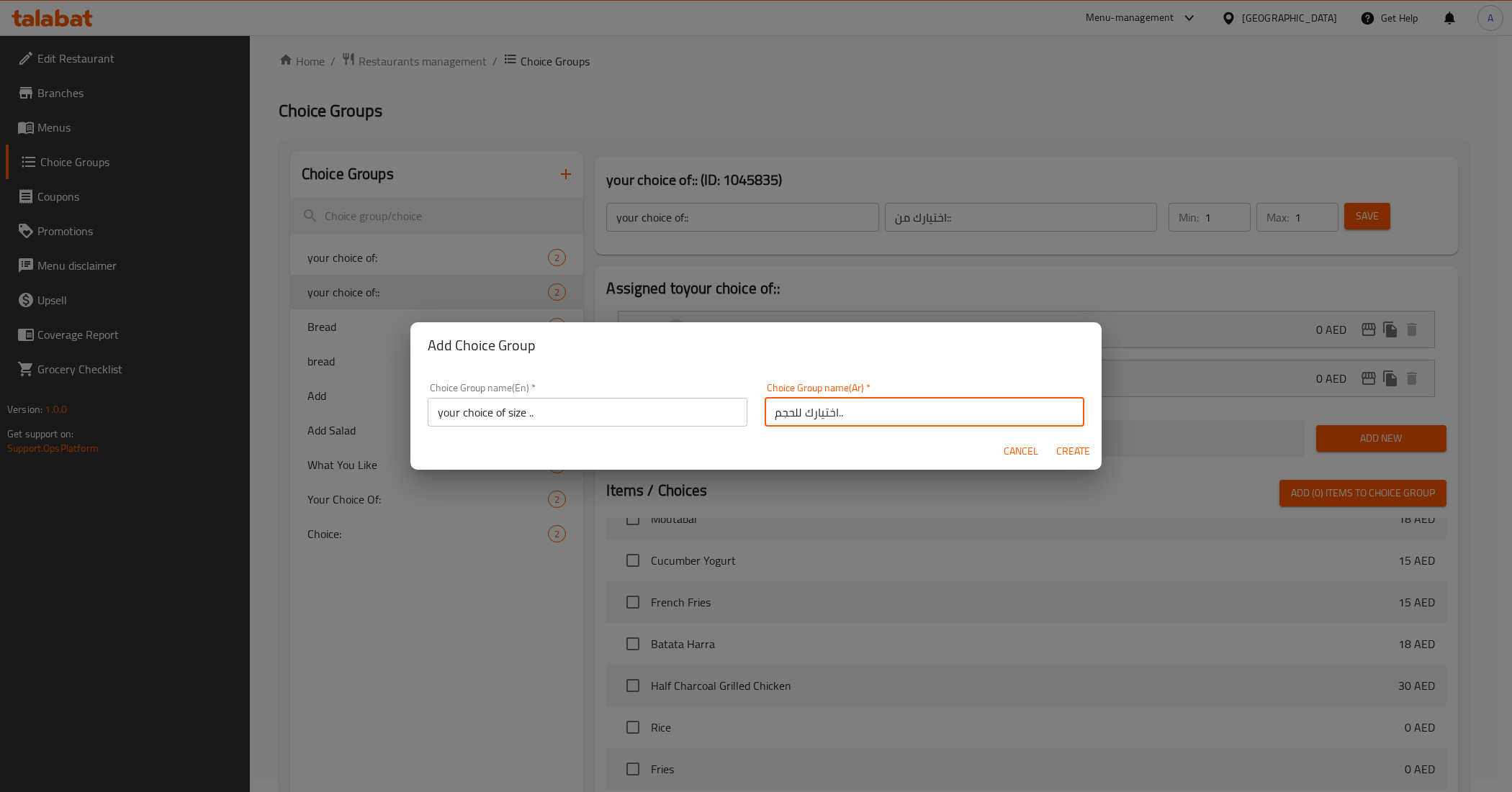
type input "your choice of size .."
type input "اختيارك للحجم.."
type input "0"
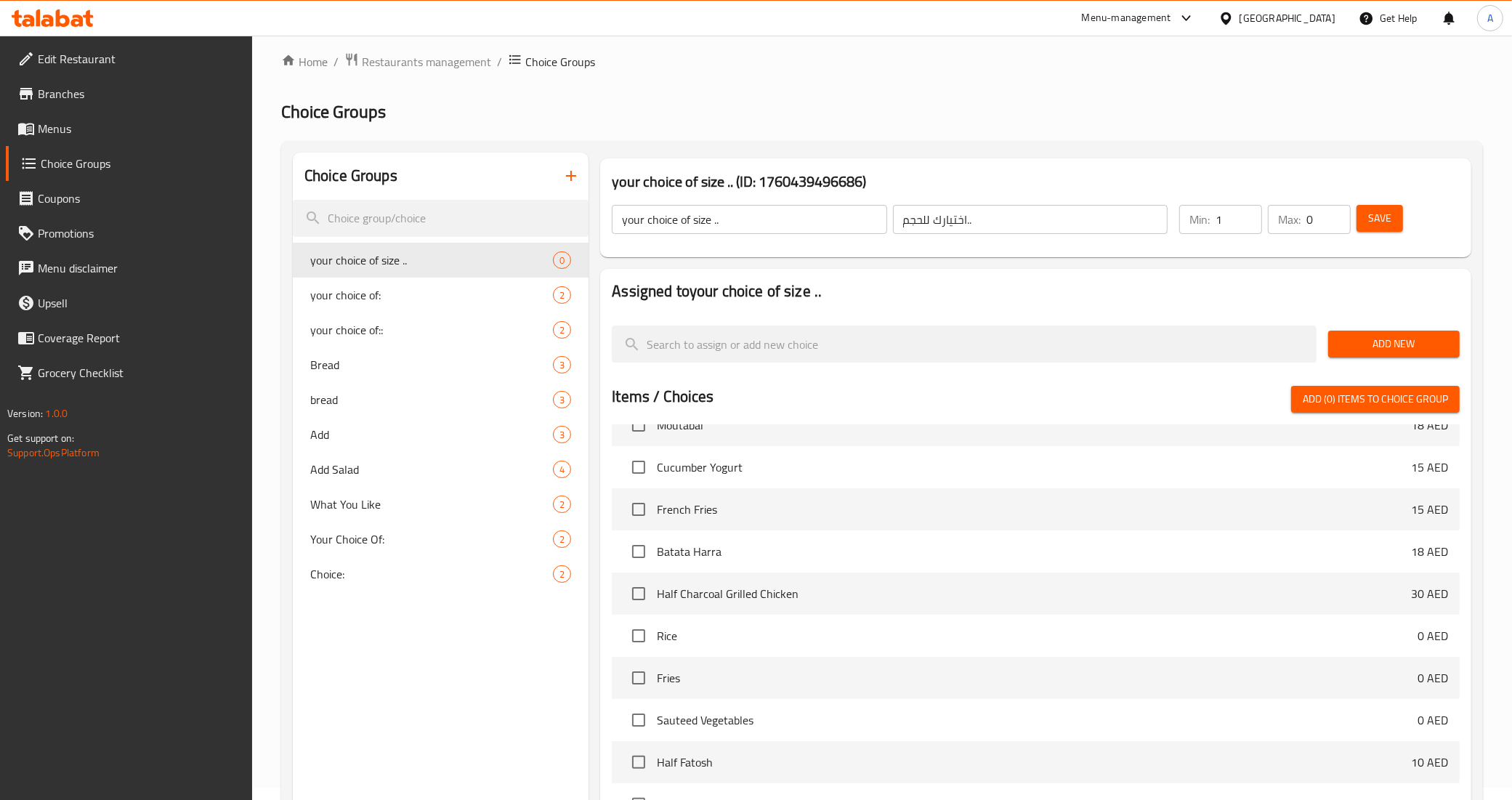
type input "1"
click at [1244, 214] on input "1" at bounding box center [1239, 220] width 46 height 29
type input "1"
click at [1334, 214] on input "1" at bounding box center [1328, 220] width 45 height 29
click at [1381, 220] on span "Save" at bounding box center [1379, 218] width 23 height 18
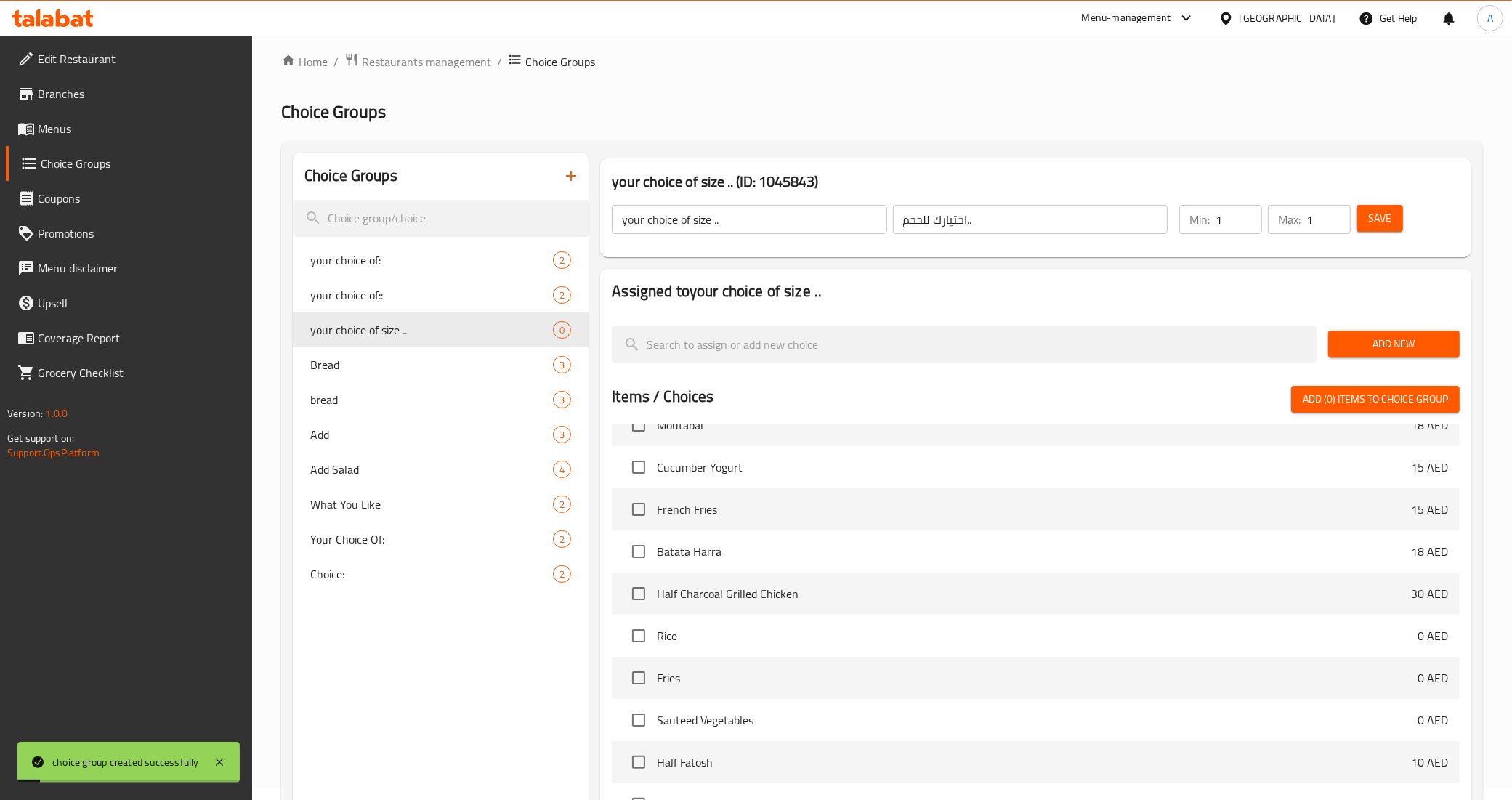
click at [1364, 327] on div "Add New" at bounding box center [1394, 344] width 143 height 48
click at [1363, 336] on span "Add New" at bounding box center [1394, 344] width 108 height 18
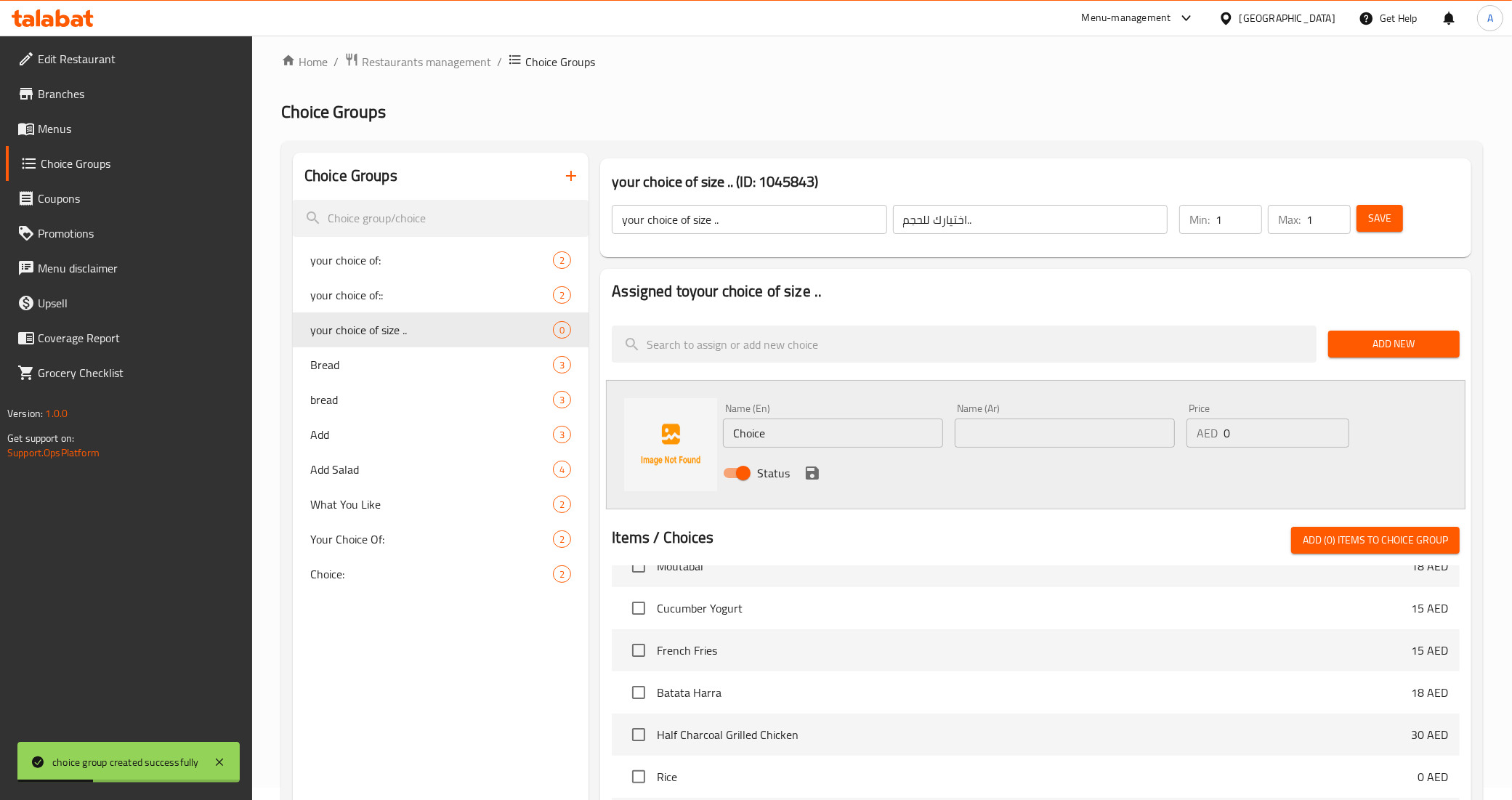
click at [887, 433] on input "Choice" at bounding box center [832, 433] width 220 height 29
type input "4 pcs"
click at [1003, 433] on input "text" at bounding box center [1064, 433] width 220 height 29
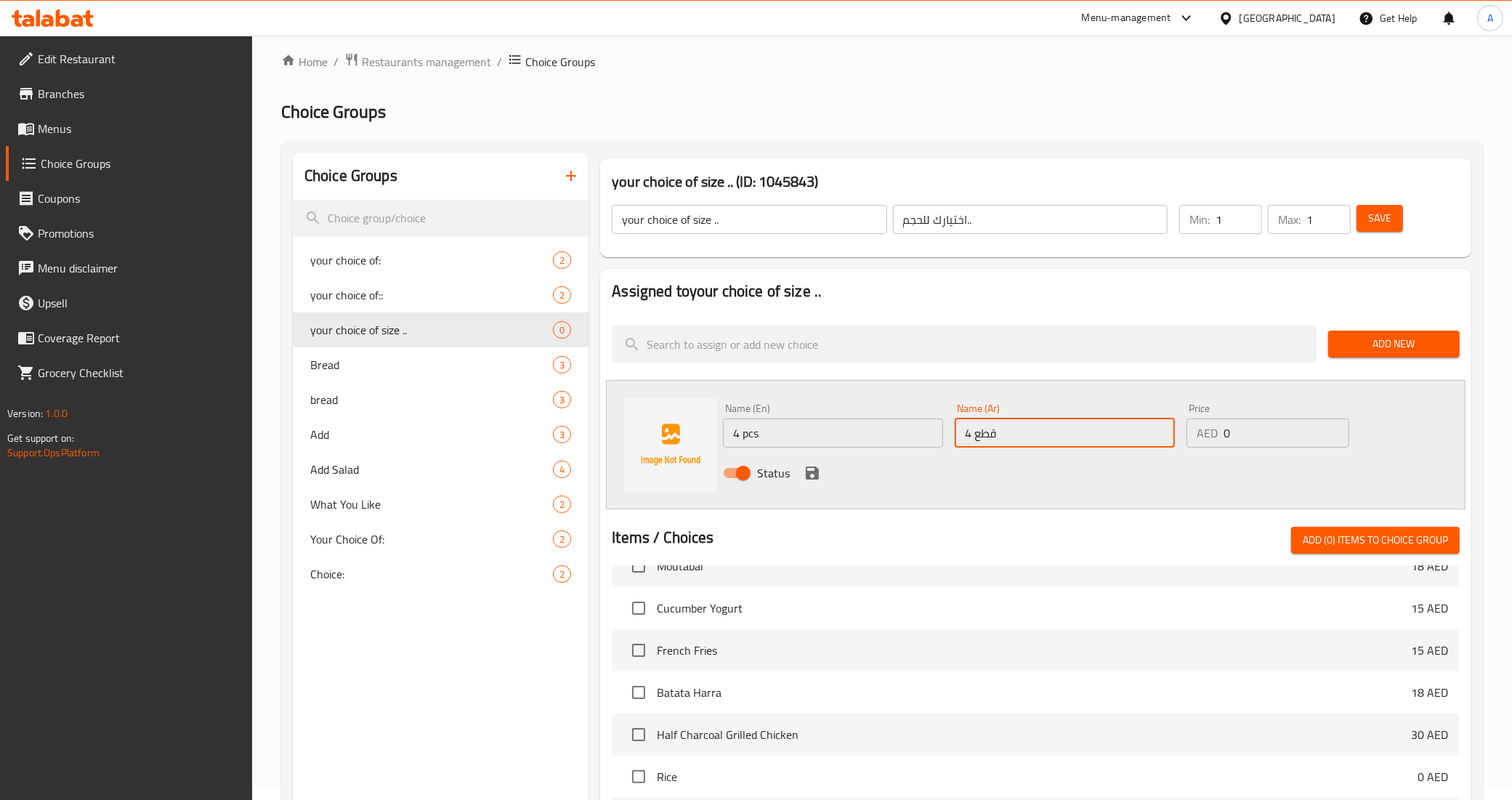
type input "4 قطع"
click at [1239, 427] on input "0" at bounding box center [1285, 433] width 125 height 29
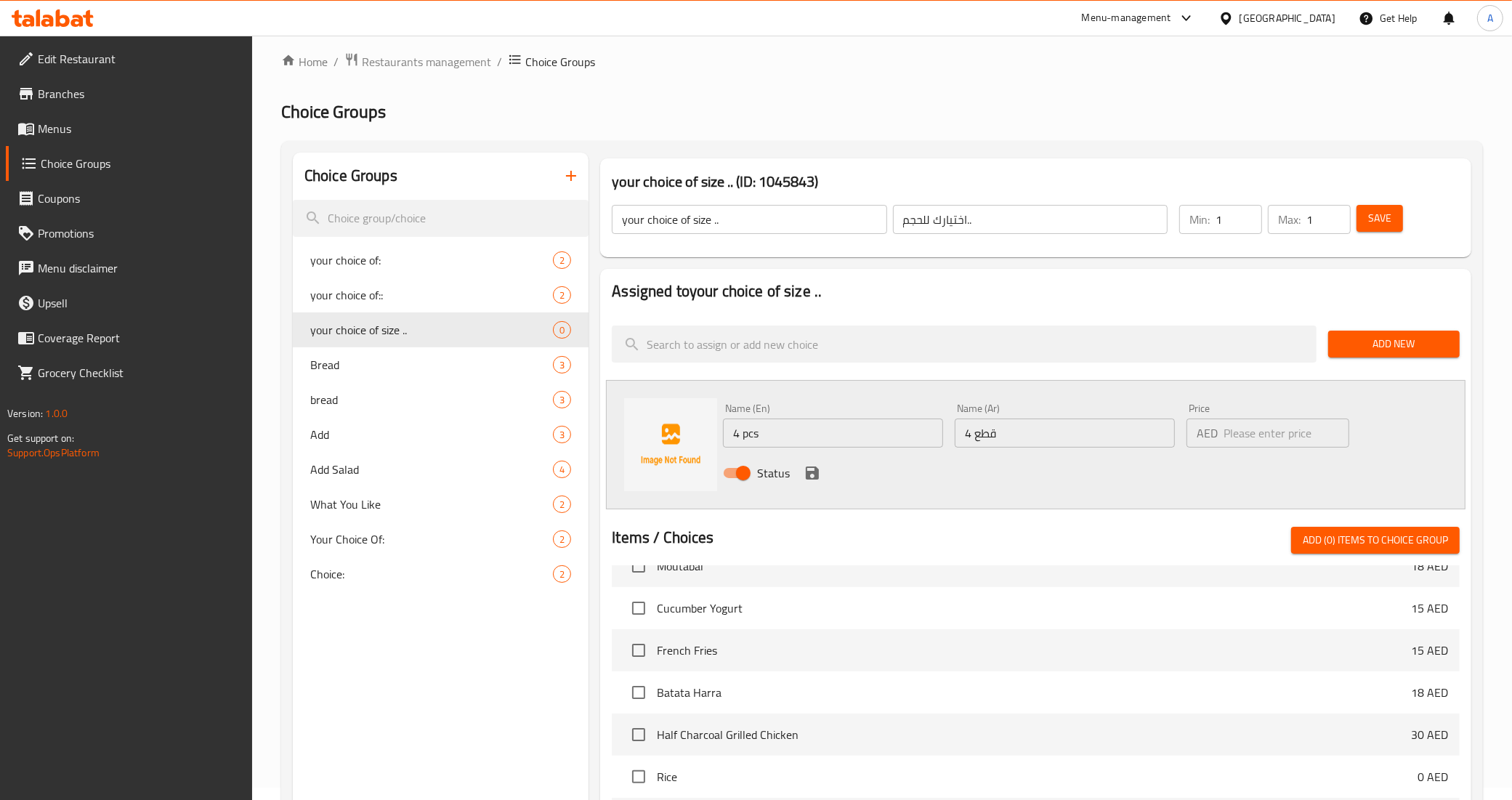
click at [1232, 423] on input "number" at bounding box center [1285, 433] width 125 height 29
paste input "36"
type input "36"
click at [1084, 471] on div "Status" at bounding box center [1065, 473] width 695 height 40
click at [806, 471] on icon "save" at bounding box center [812, 474] width 14 height 14
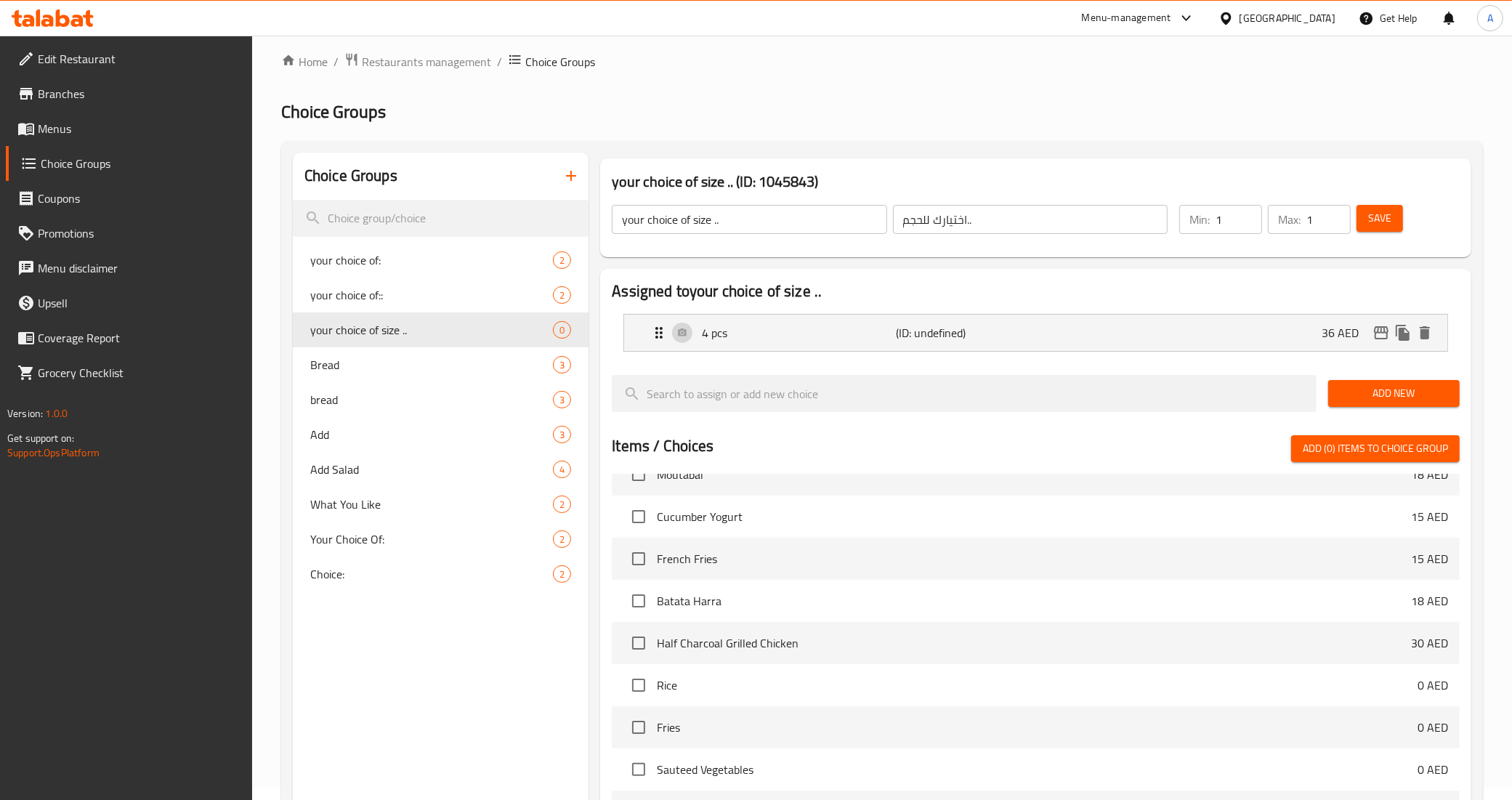
drag, startPoint x: 1428, startPoint y: 390, endPoint x: 1316, endPoint y: 401, distance: 112.5
click at [1428, 390] on span "Add New" at bounding box center [1394, 393] width 108 height 18
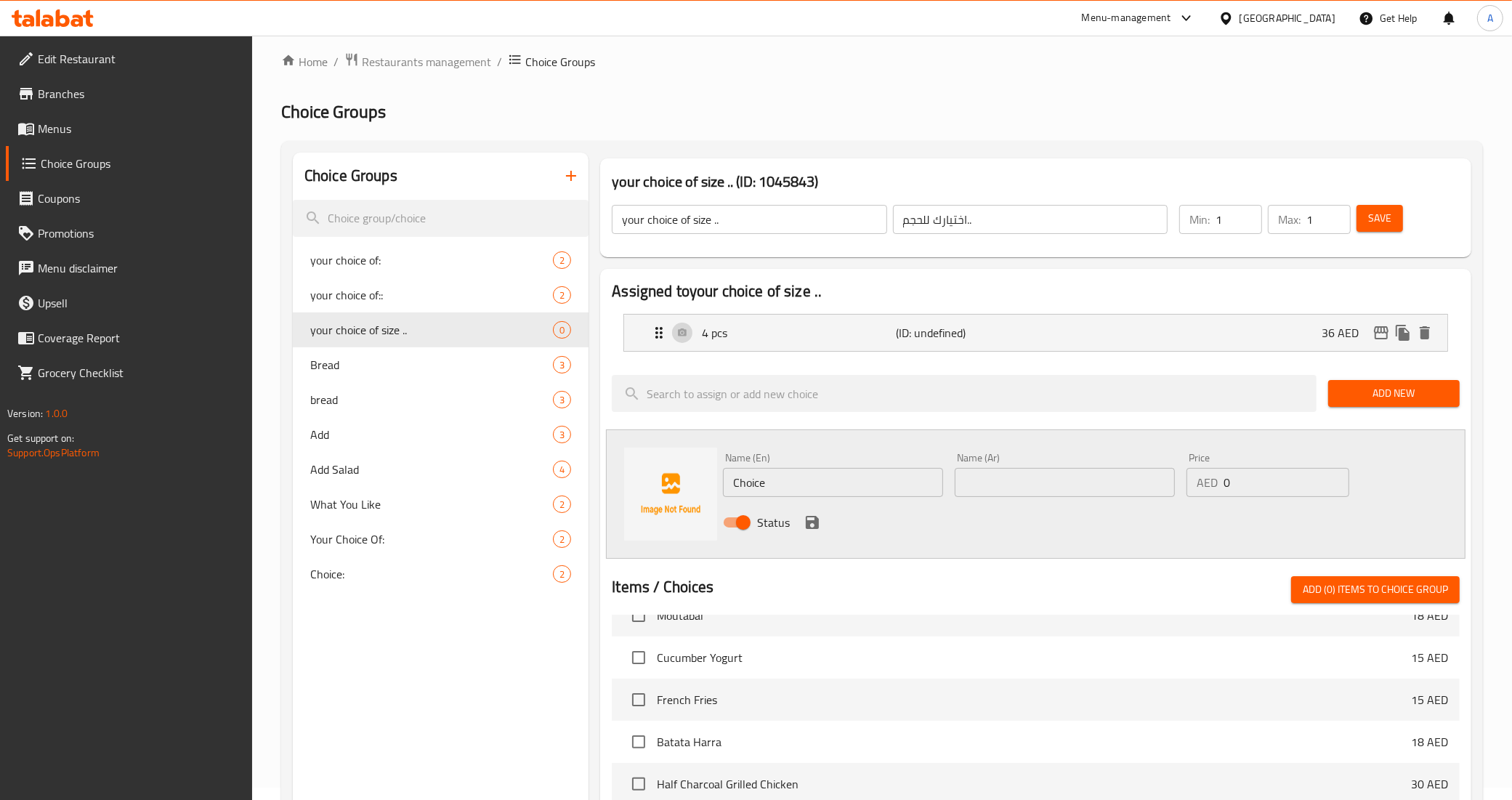
click at [779, 484] on input "Choice" at bounding box center [832, 482] width 220 height 29
type input "1 pcs"
click at [997, 480] on input "text" at bounding box center [1064, 482] width 220 height 29
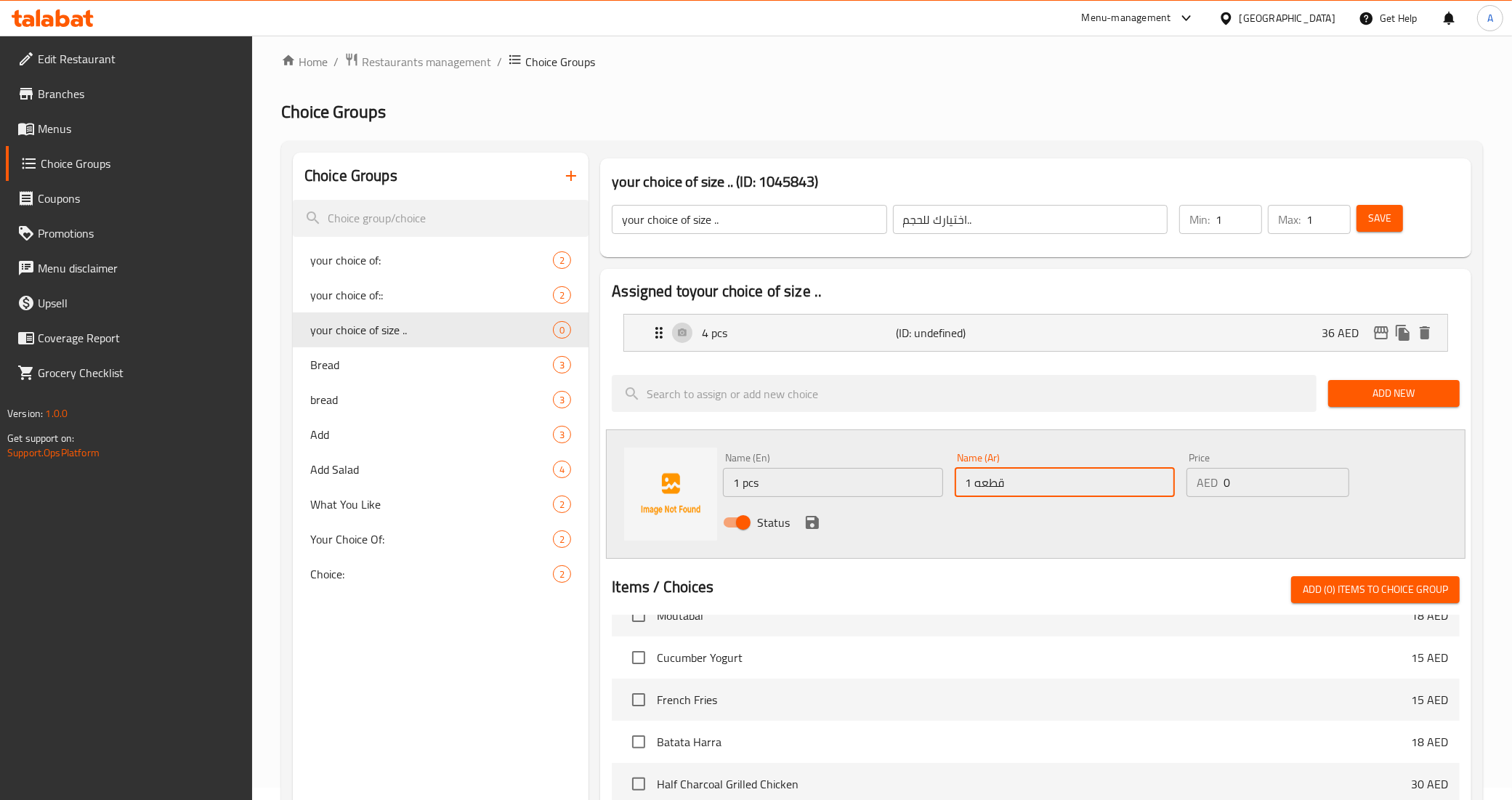
type input "1 قطعه"
click at [1255, 485] on input "0" at bounding box center [1285, 482] width 125 height 29
type input "10"
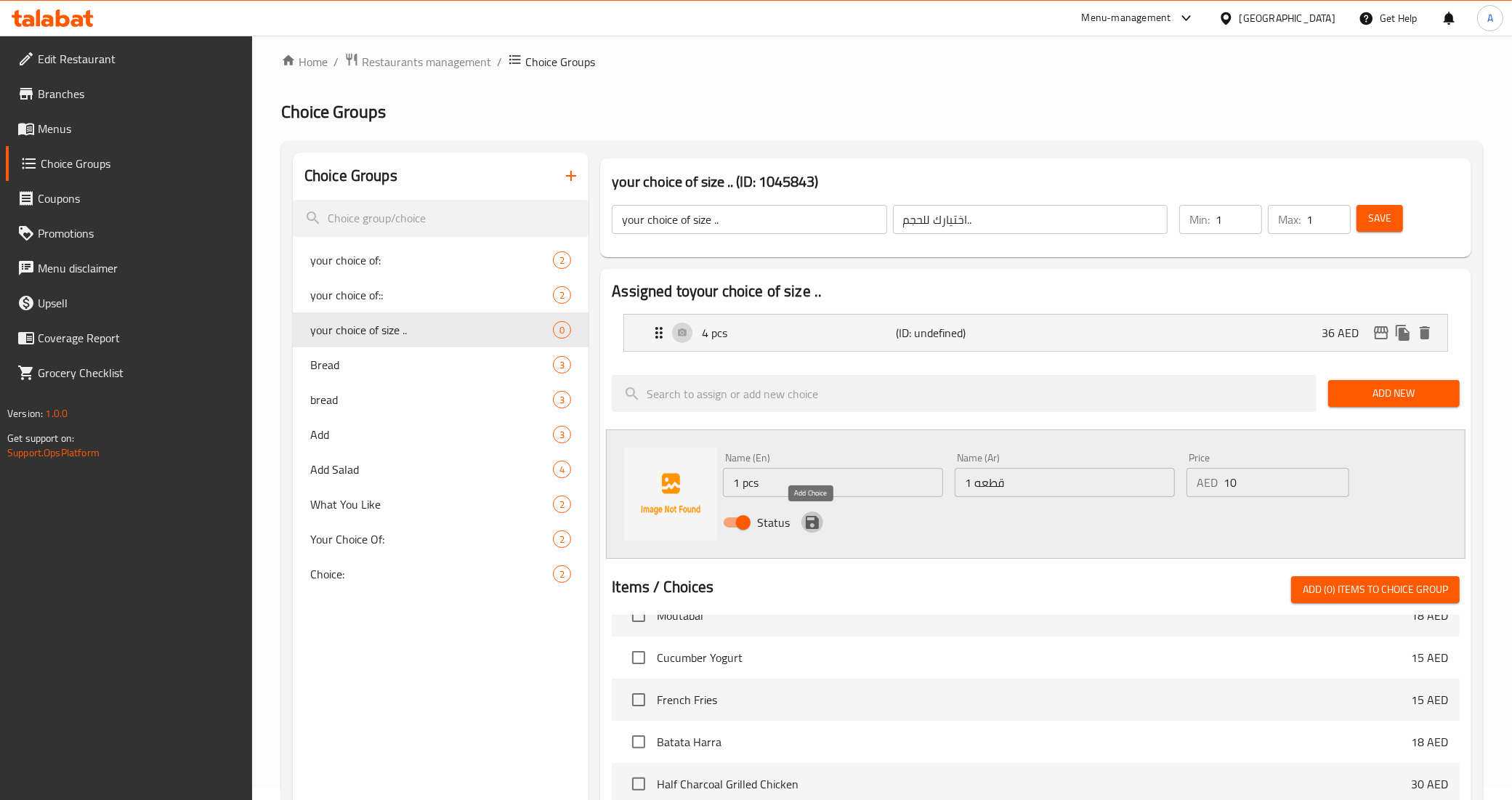
click at [804, 523] on icon "save" at bounding box center [812, 523] width 17 height 17
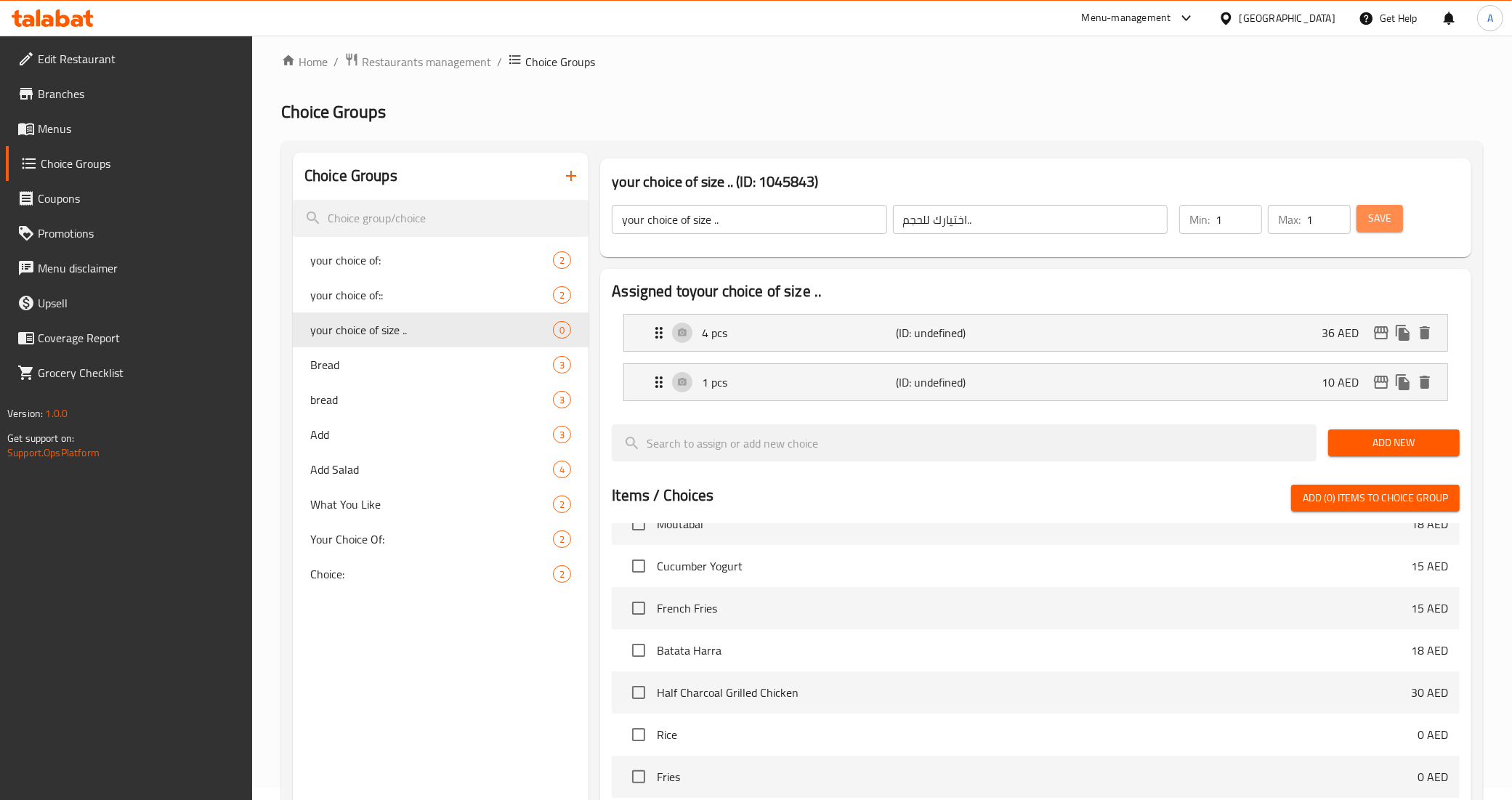
click at [1376, 220] on span "Save" at bounding box center [1379, 218] width 23 height 18
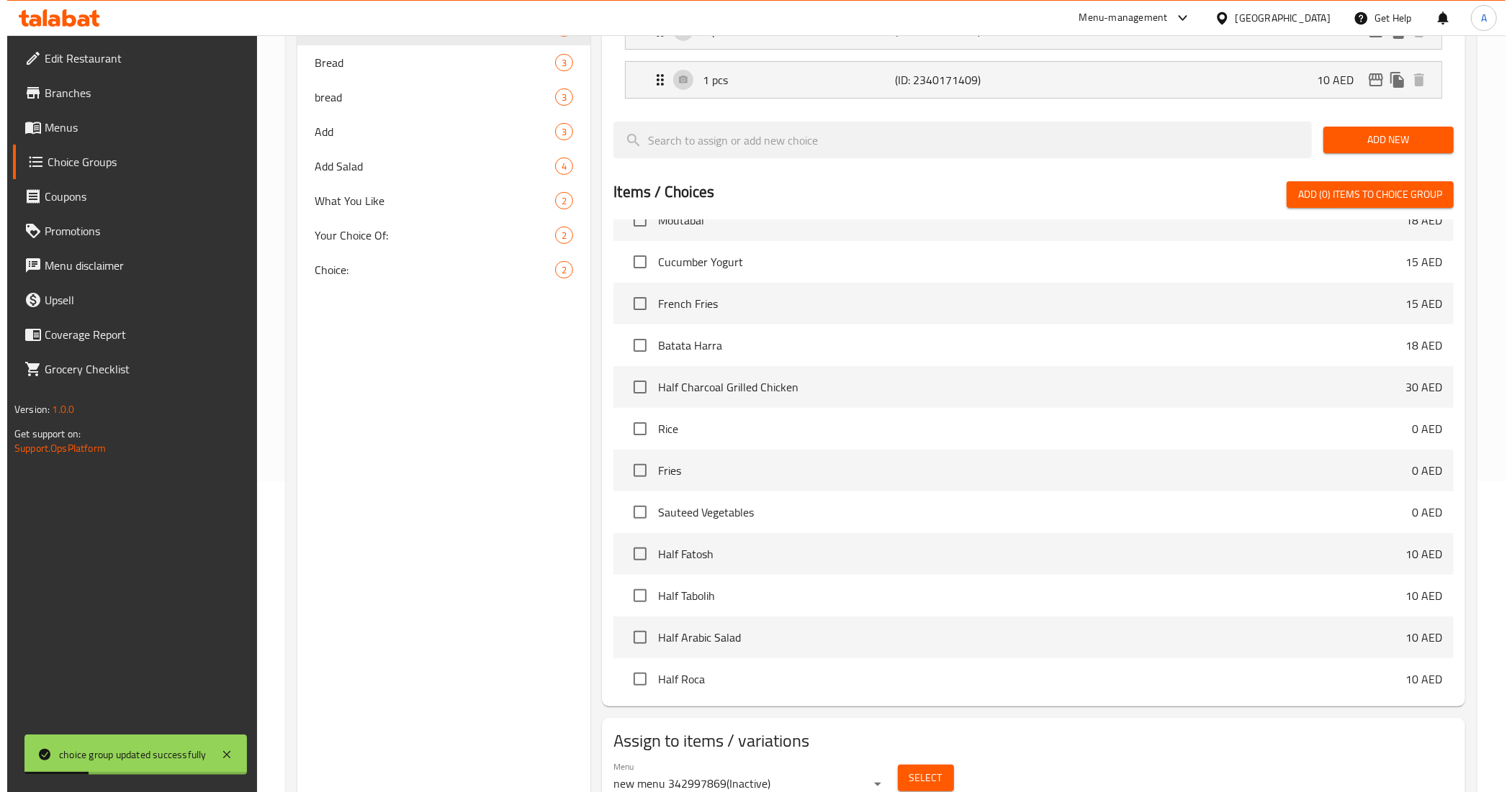
scroll to position [372, 0]
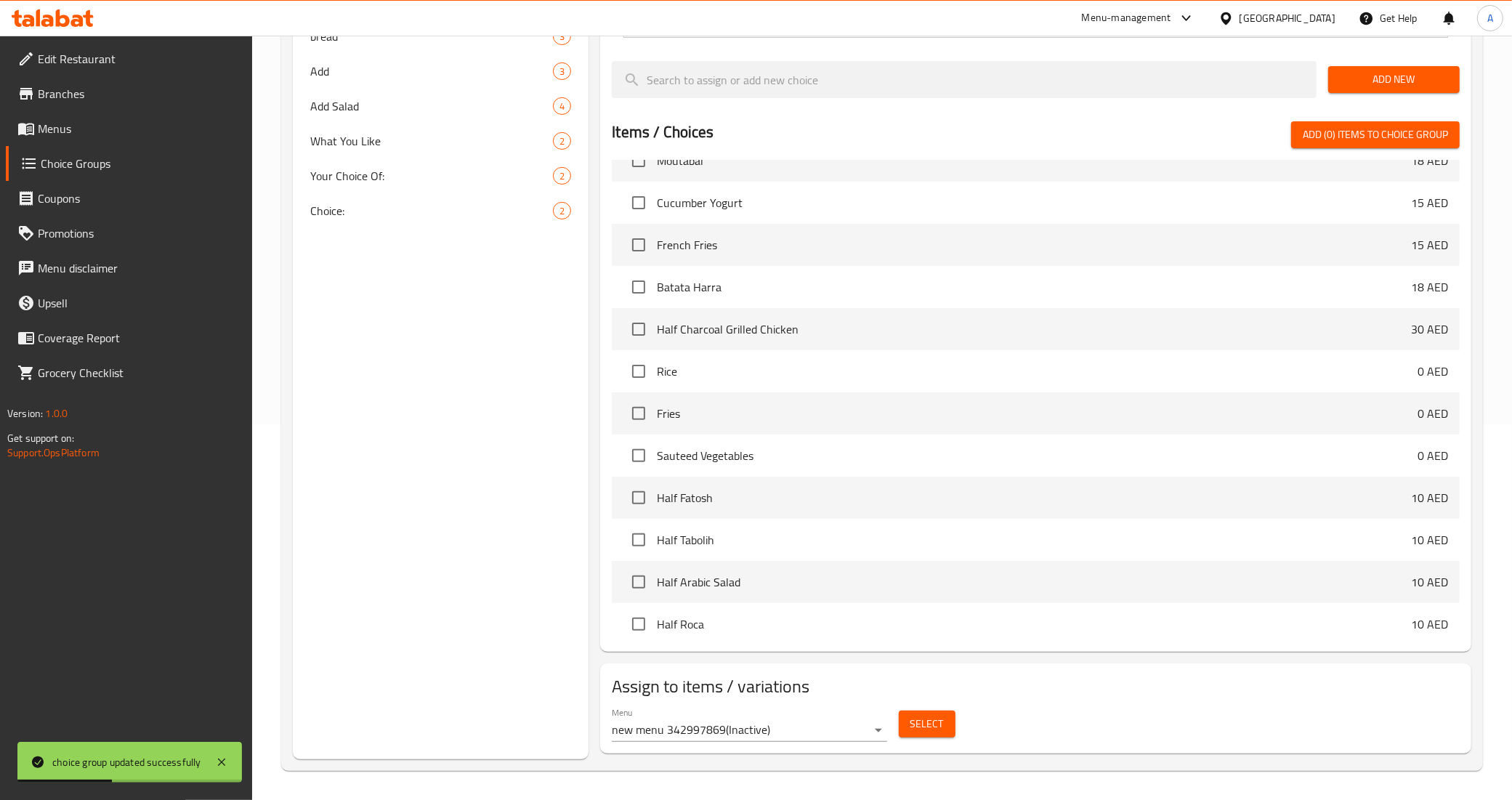
click at [939, 732] on span "Select" at bounding box center [926, 723] width 34 height 18
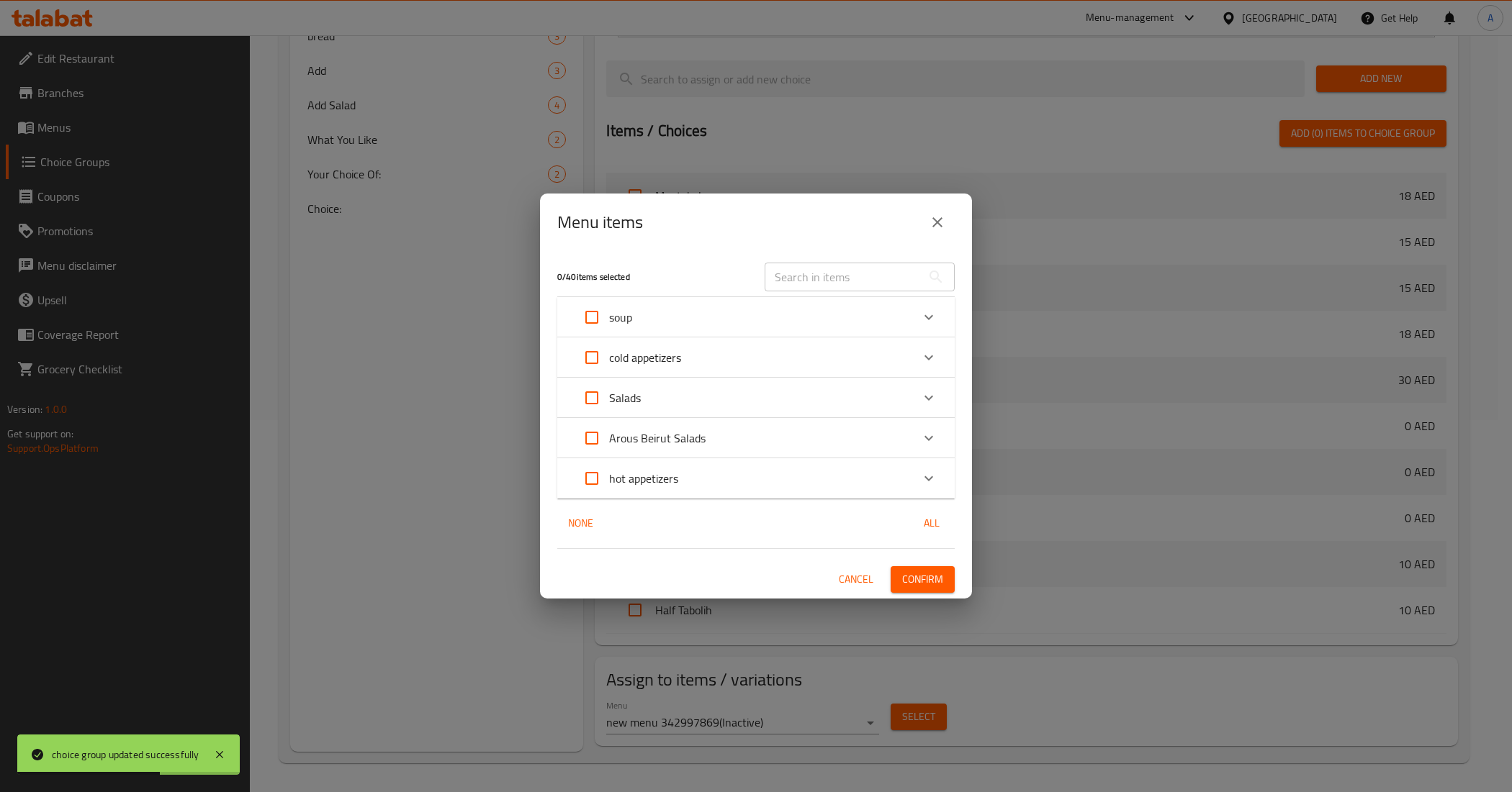
click at [714, 480] on div "hot appetizers" at bounding box center [743, 478] width 337 height 35
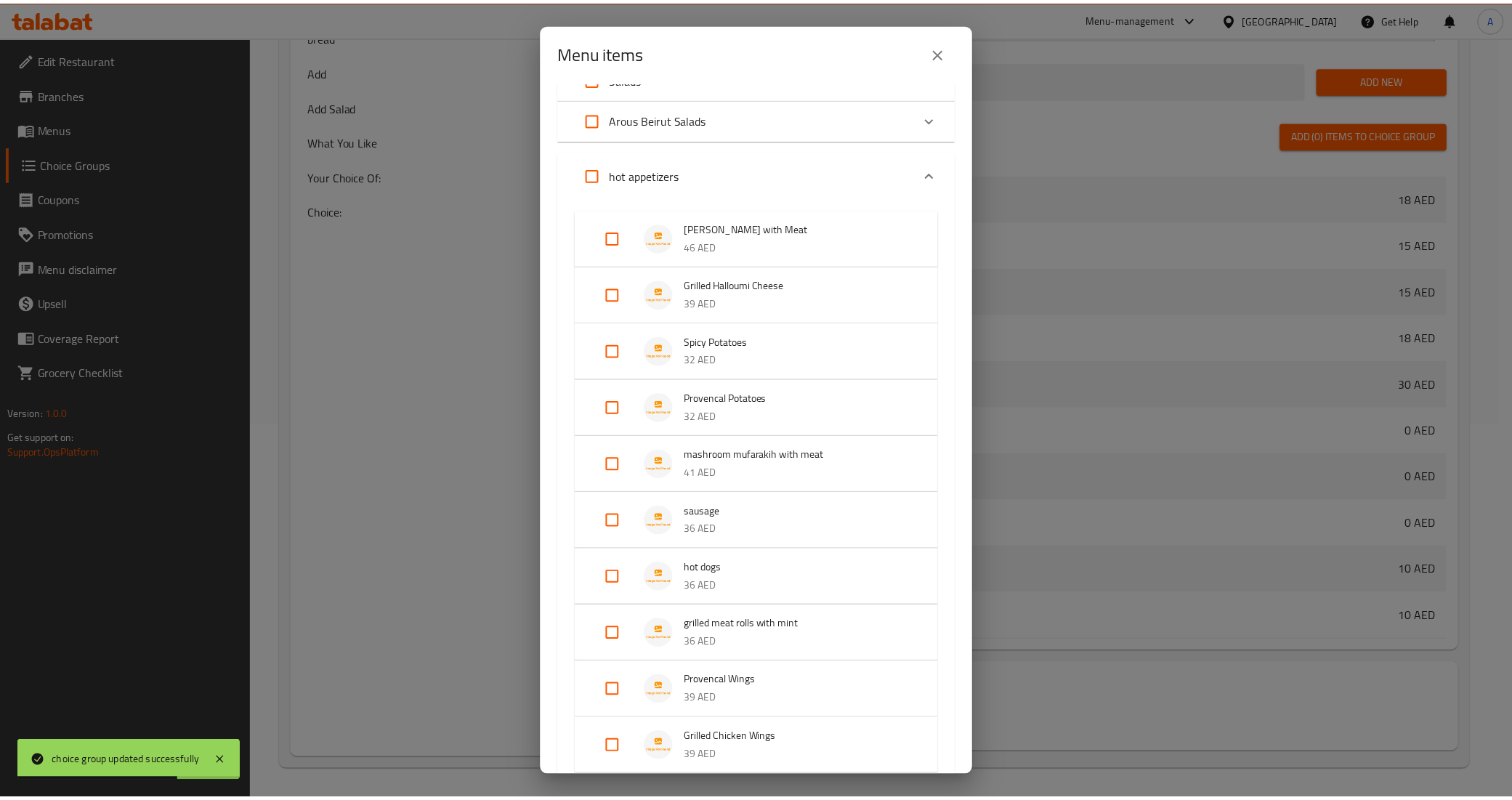
scroll to position [329, 0]
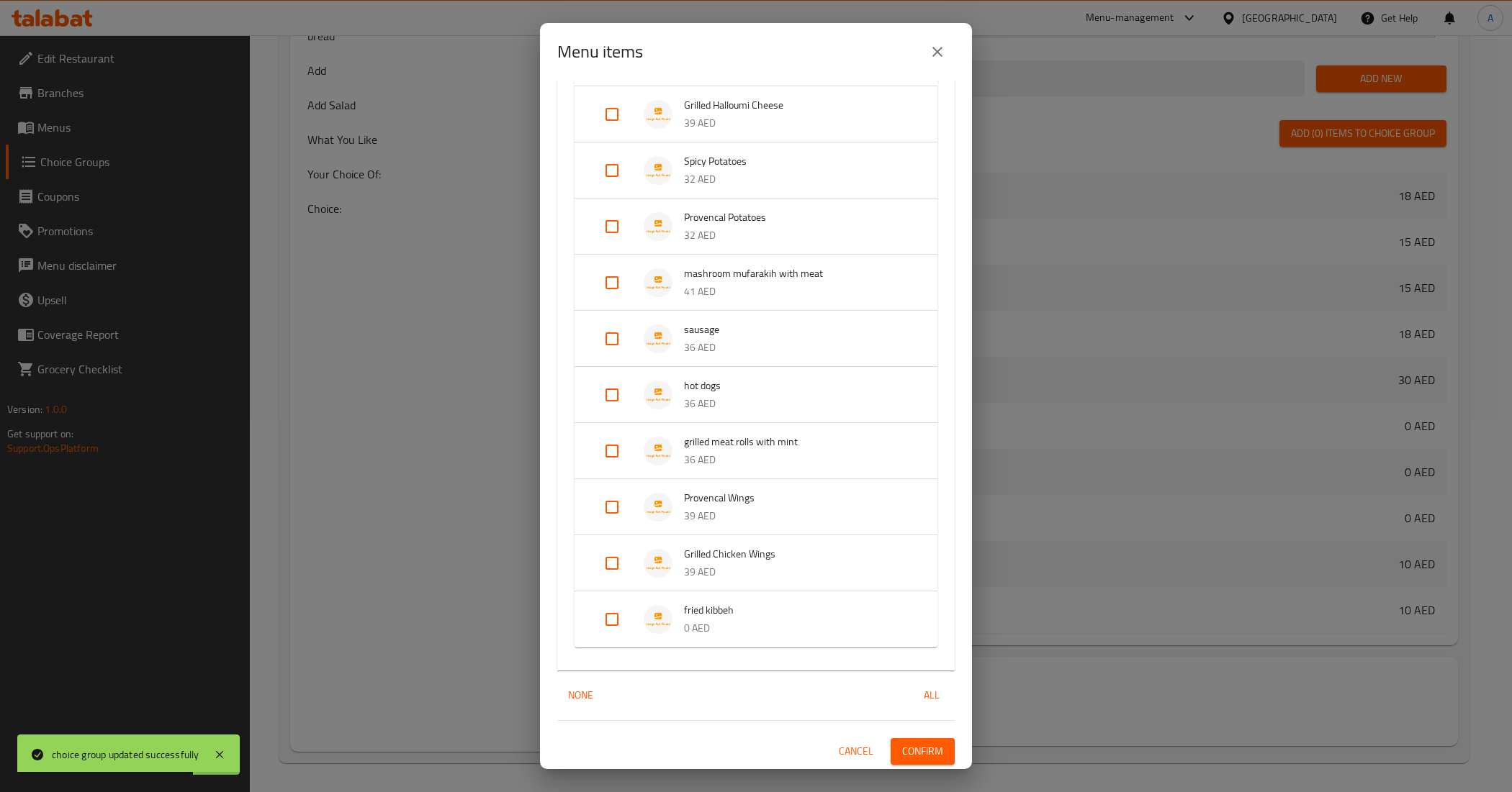
click at [616, 616] on input "Expand" at bounding box center [612, 619] width 35 height 35
checkbox input "true"
click at [902, 756] on span "Confirm" at bounding box center [922, 763] width 41 height 18
